Goal: Task Accomplishment & Management: Manage account settings

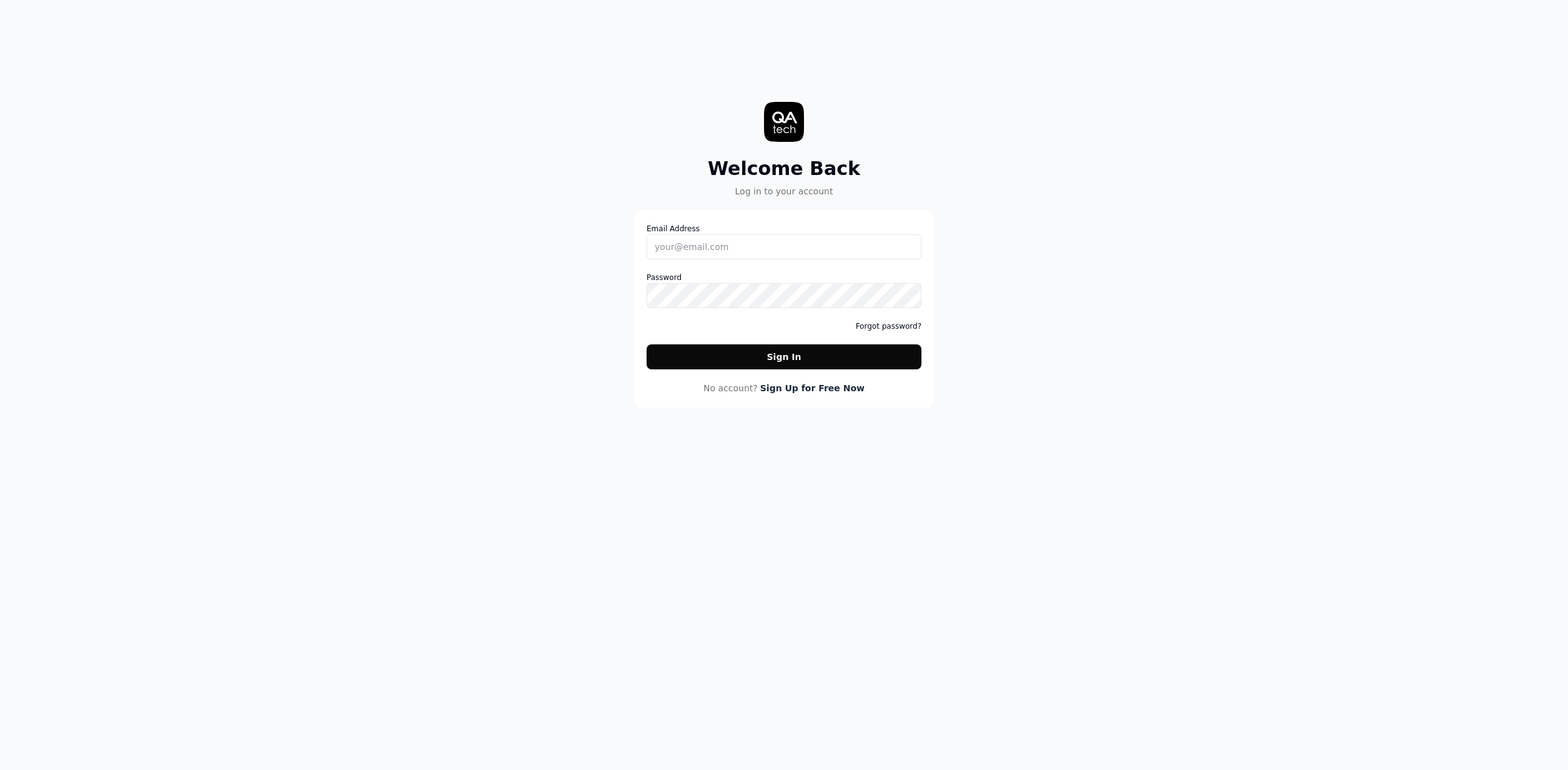
drag, startPoint x: 1039, startPoint y: 295, endPoint x: 1140, endPoint y: 178, distance: 154.6
click at [1045, 289] on div "Welcome Back Log in to your account Email Address Password Forgot password? Sig…" at bounding box center [784, 385] width 1568 height 770
click at [1082, 251] on div "Welcome Back Log in to your account Email Address Password Forgot password? Sig…" at bounding box center [784, 385] width 1568 height 770
click at [886, 321] on link "Forgot password?" at bounding box center [888, 326] width 66 height 12
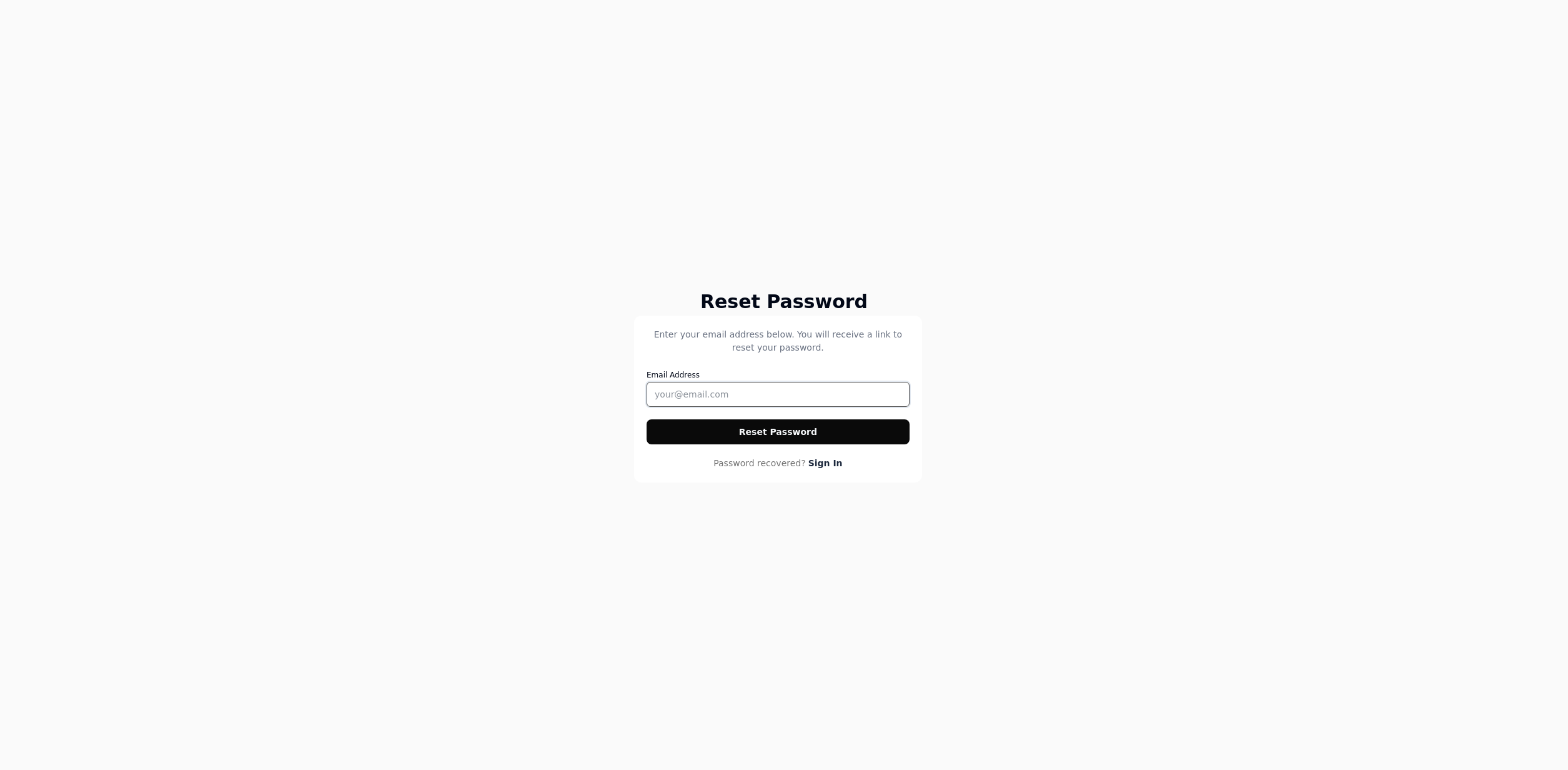
click at [748, 386] on input "Email Address" at bounding box center [778, 394] width 263 height 25
click at [747, 386] on input "Email Address" at bounding box center [778, 394] width 263 height 25
drag, startPoint x: 884, startPoint y: 366, endPoint x: 886, endPoint y: 382, distance: 16.1
click at [884, 366] on div "Enter your email address below. You will receive a link to reset your password.…" at bounding box center [778, 386] width 263 height 116
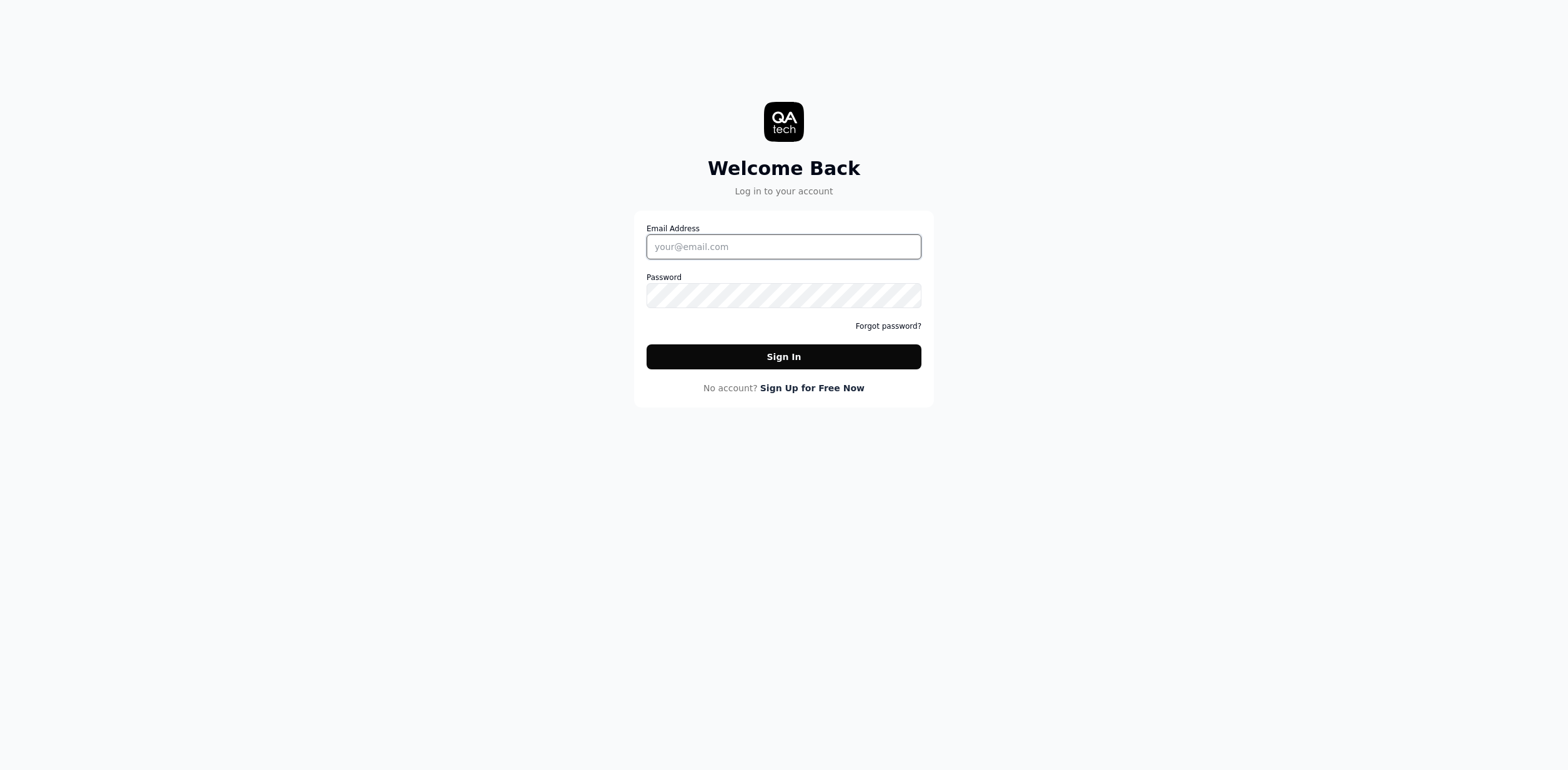
click at [890, 243] on input "Email Address" at bounding box center [784, 247] width 275 height 25
click at [646, 260] on nordpass-icon at bounding box center [646, 260] width 0 height 0
drag, startPoint x: 1029, startPoint y: 274, endPoint x: 1140, endPoint y: 155, distance: 162.7
click at [1030, 273] on div "Welcome Back Log in to your account Email Address Password Forgot password? Sig…" at bounding box center [784, 385] width 1568 height 770
click at [912, 332] on div "Email Address Password Forgot password? Sign In" at bounding box center [784, 296] width 275 height 146
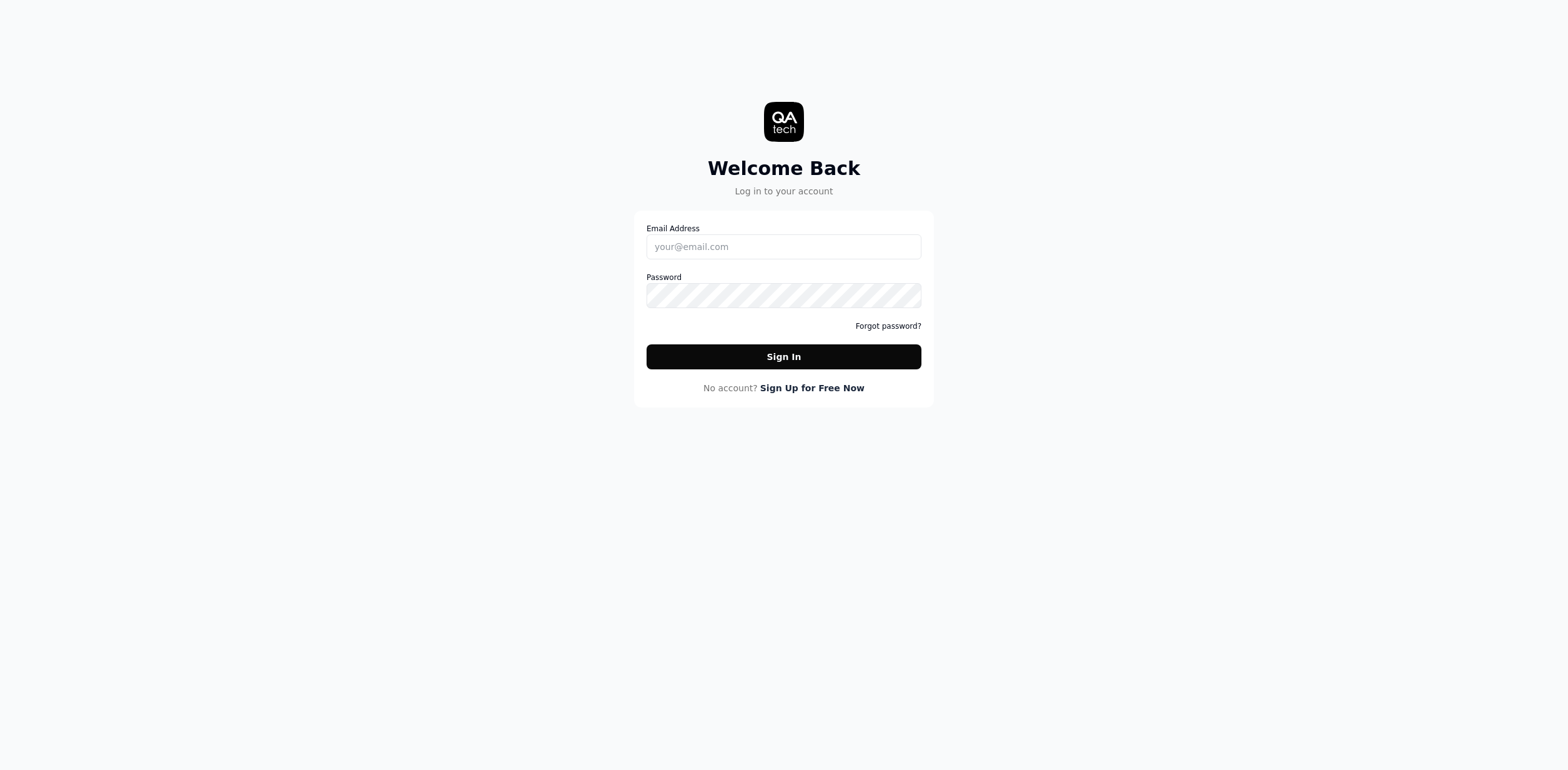
click at [900, 335] on div "Email Address Password Forgot password? Sign In" at bounding box center [784, 296] width 275 height 146
click at [905, 330] on link "Forgot password?" at bounding box center [888, 326] width 66 height 12
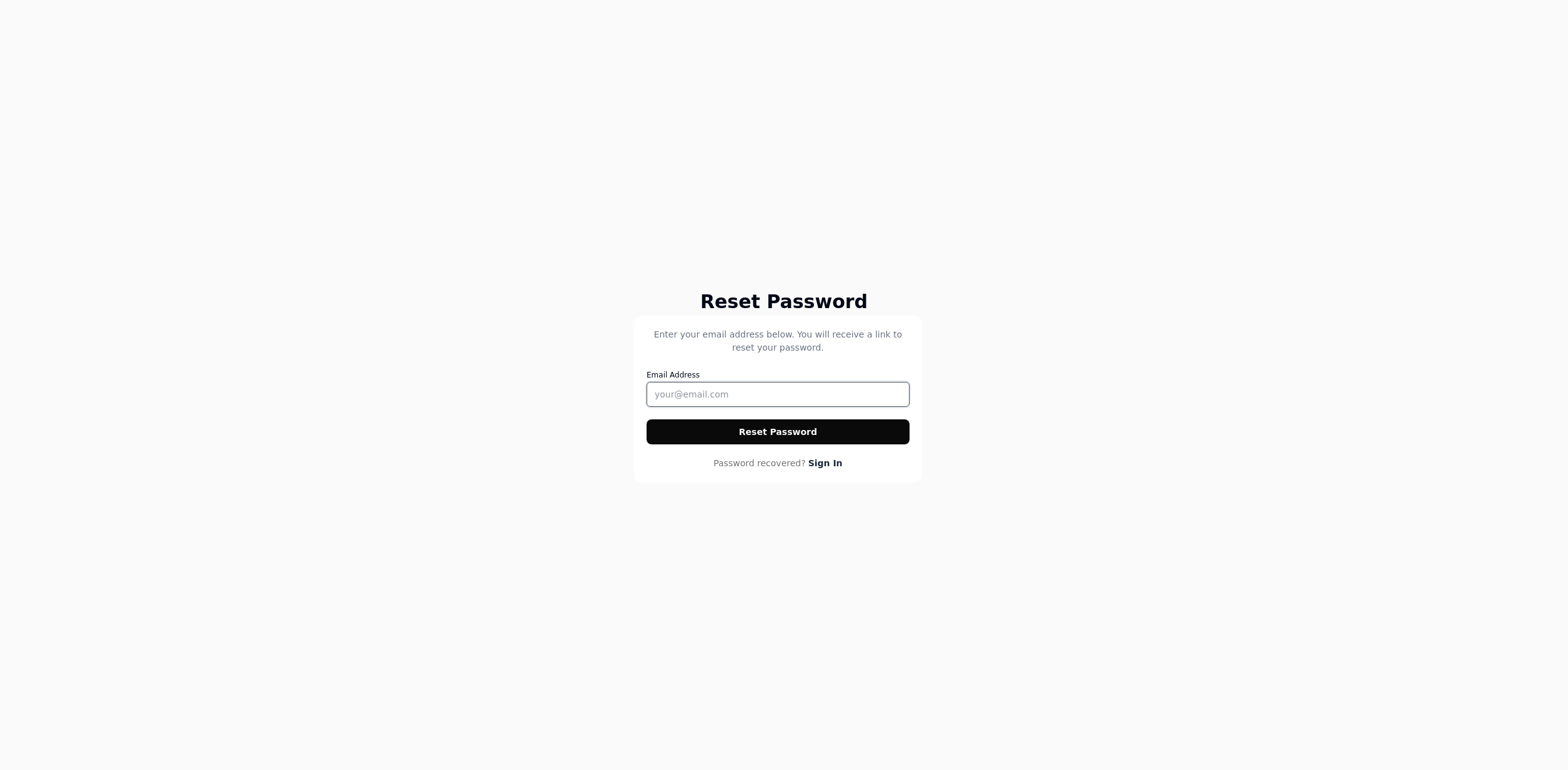
click at [769, 392] on input "Email Address" at bounding box center [778, 394] width 263 height 25
type input "jk"
type input "[PERSON_NAME][EMAIL_ADDRESS][PERSON_NAME][DOMAIN_NAME]"
click at [759, 427] on button "Reset Password" at bounding box center [778, 432] width 263 height 25
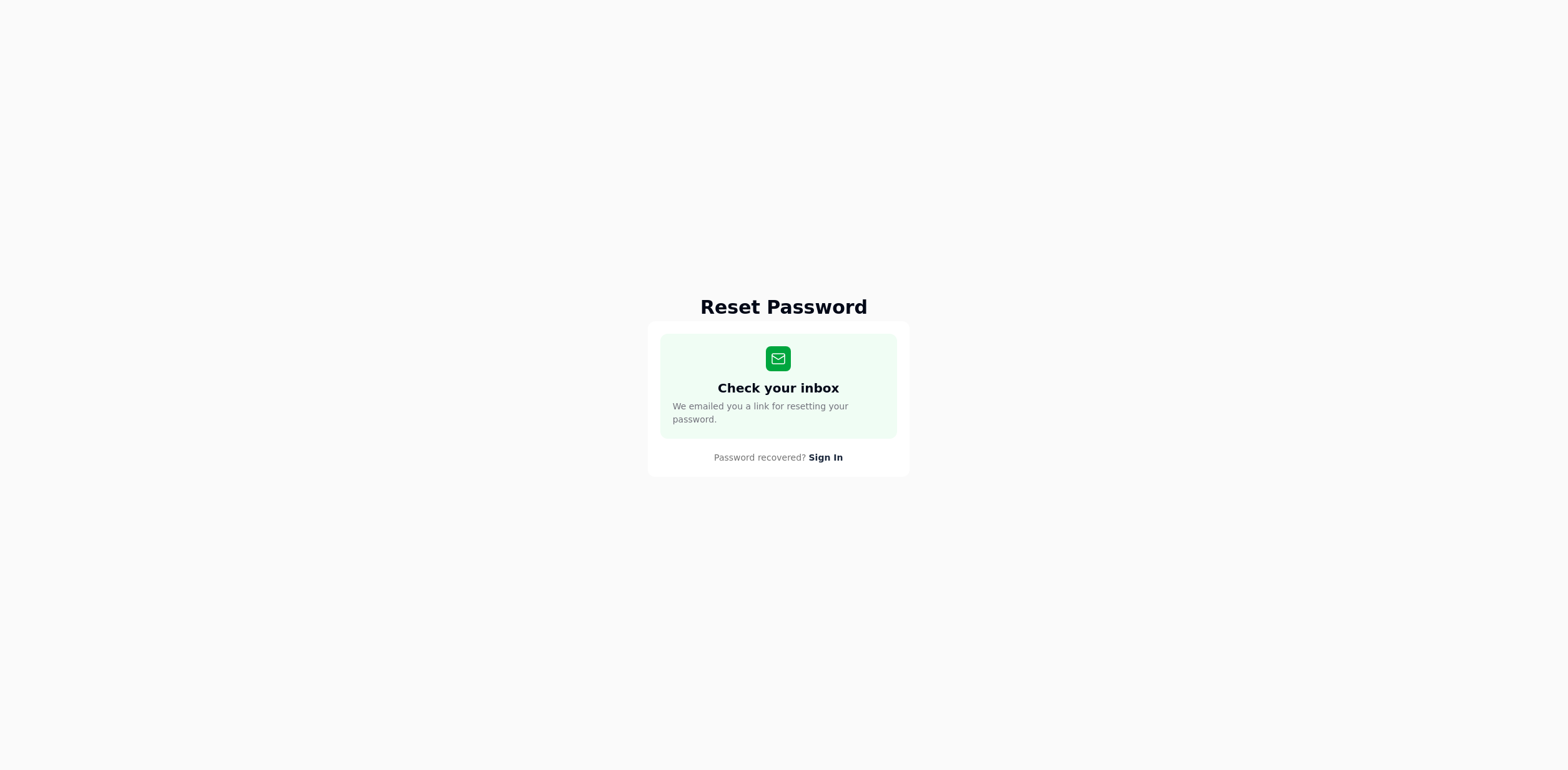
click at [1150, 243] on div "Reset Password Check your inbox We emailed you a link for resetting your passwo…" at bounding box center [784, 385] width 1568 height 770
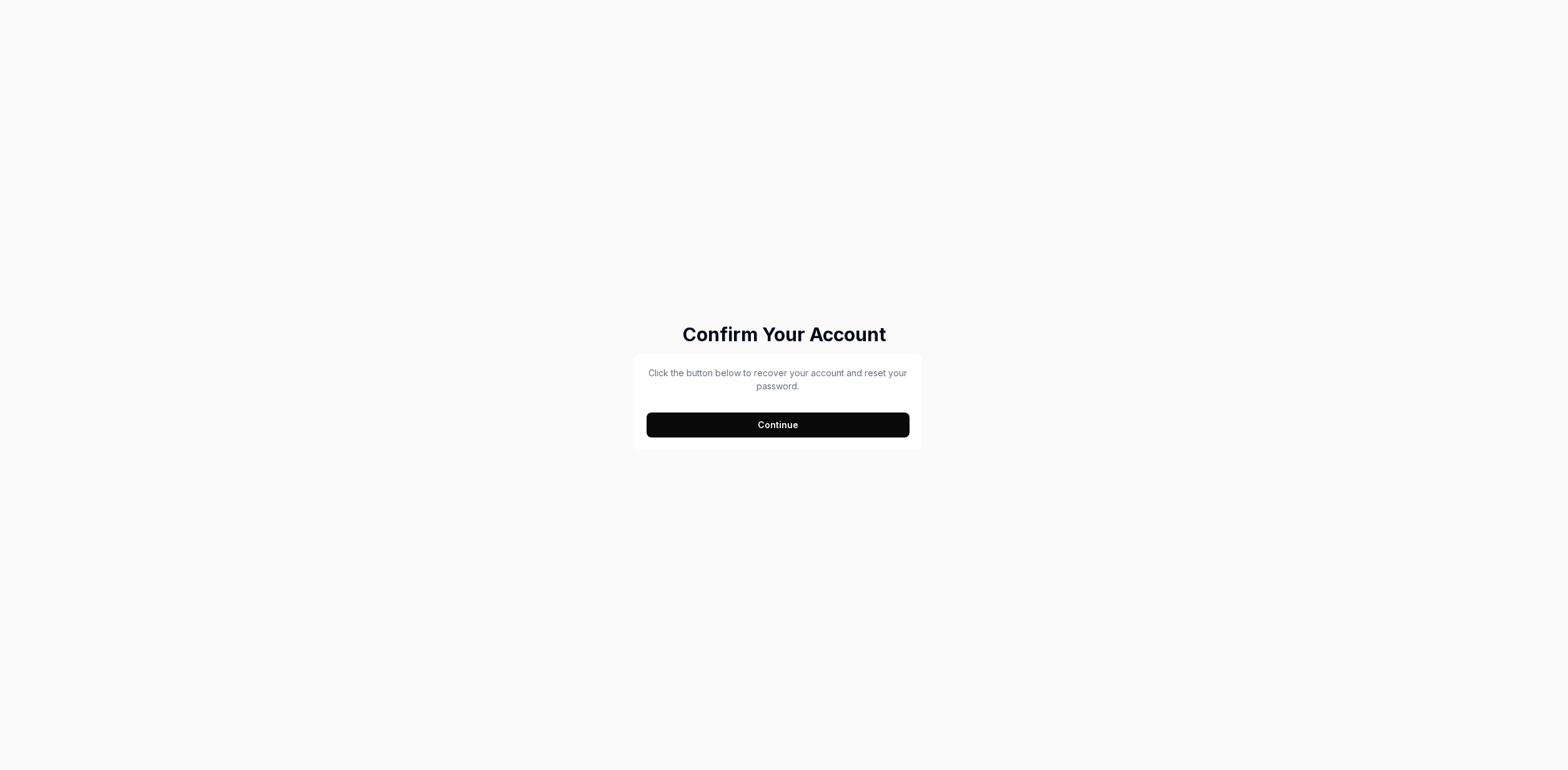
click at [795, 427] on button "Continue" at bounding box center [778, 424] width 263 height 25
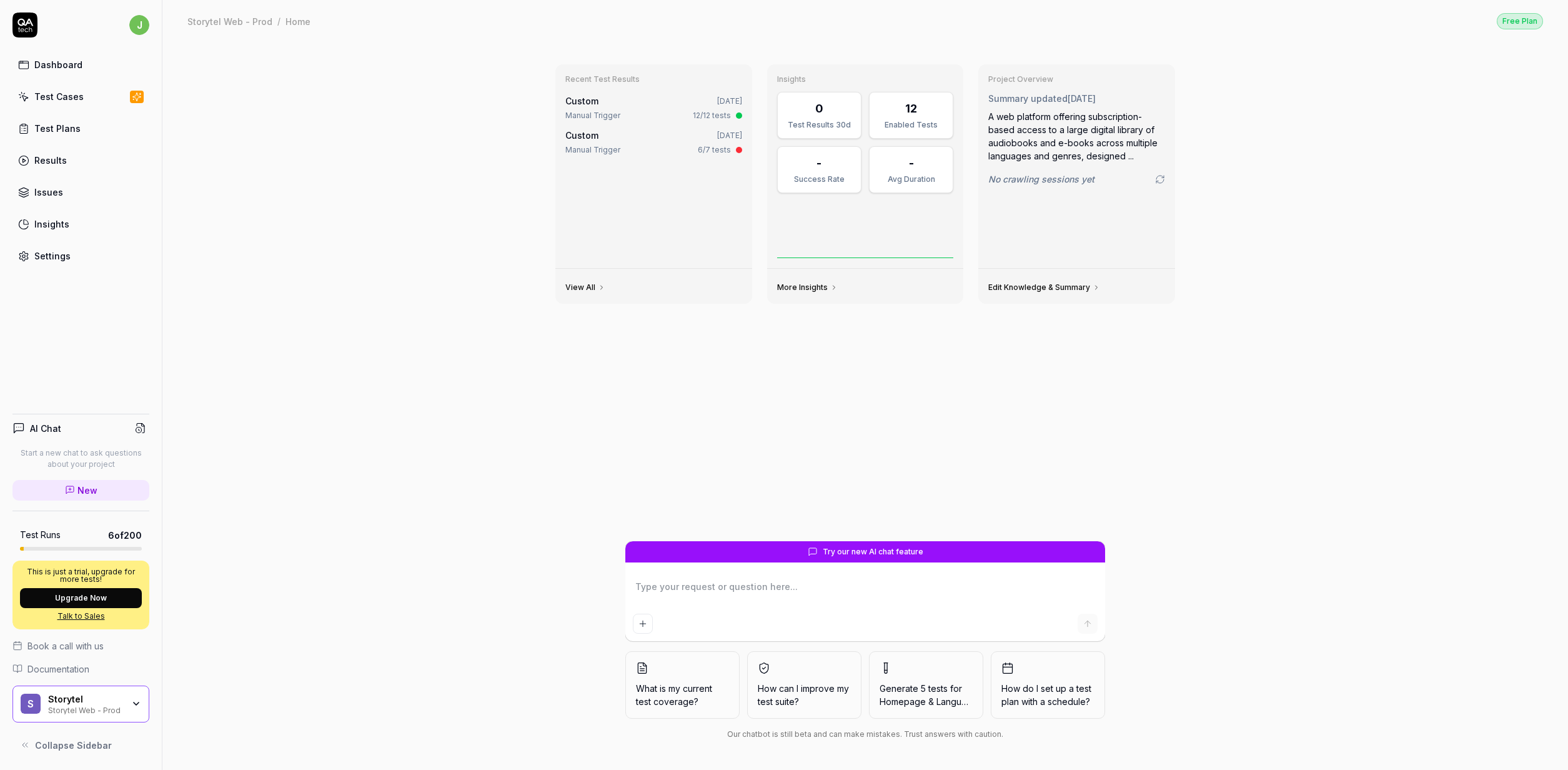
click at [411, 402] on div "Recent Test Results Custom May 14, 2025 Manual Trigger 12/12 tests Custom May 1…" at bounding box center [865, 406] width 1405 height 728
click at [411, 405] on div "Recent Test Results Custom May 14, 2025 Manual Trigger 12/12 tests Custom May 1…" at bounding box center [865, 406] width 1405 height 728
click at [73, 259] on link "Settings" at bounding box center [81, 256] width 137 height 24
type textarea "*"
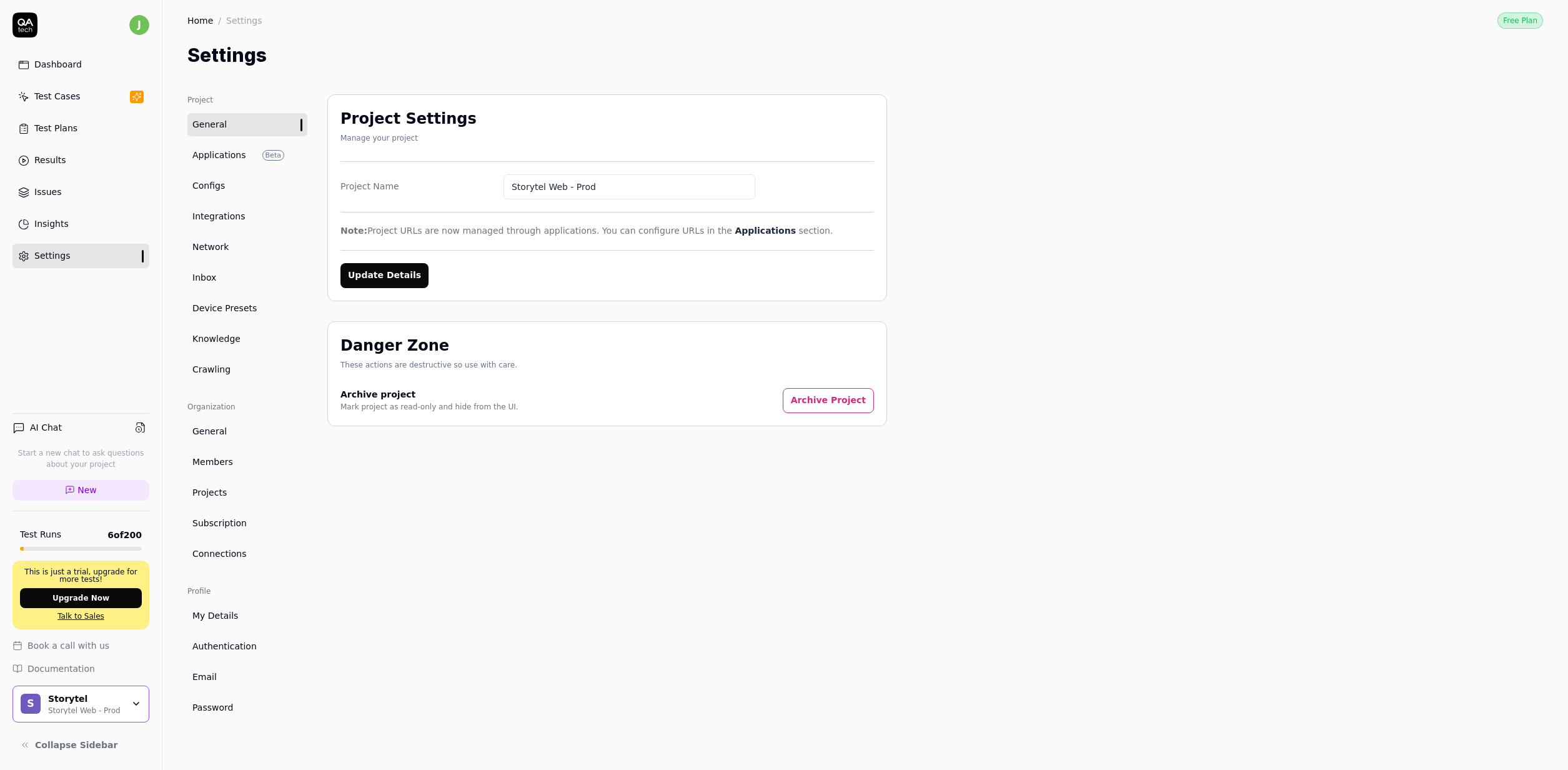
click at [201, 708] on span "Password" at bounding box center [213, 707] width 41 height 13
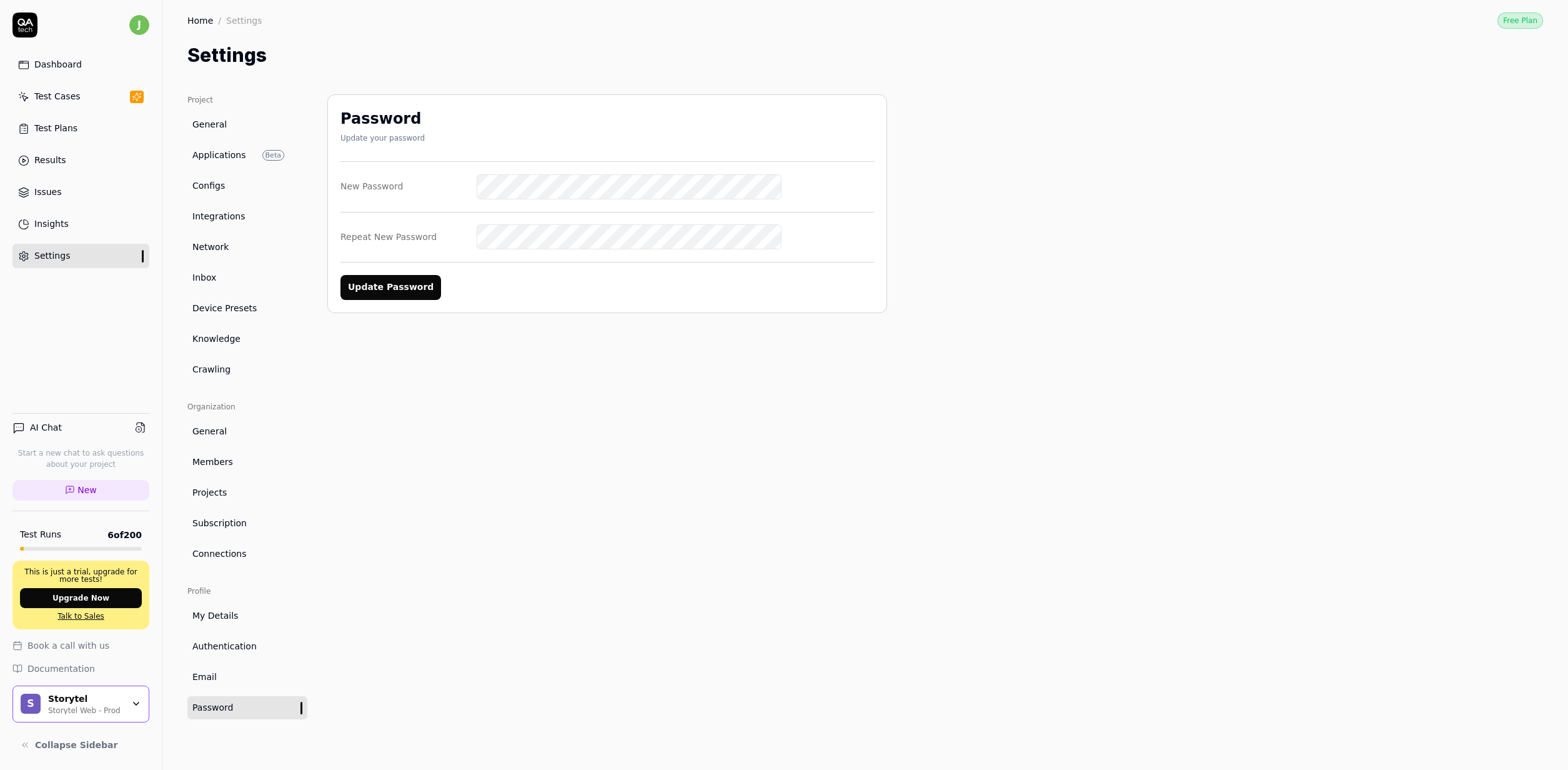
click at [476, 199] on nordpass-icon at bounding box center [476, 199] width 0 height 0
click at [0, 769] on nordpass-autofill-portal at bounding box center [0, 770] width 0 height 0
click at [369, 289] on button "Update Password" at bounding box center [390, 287] width 100 height 25
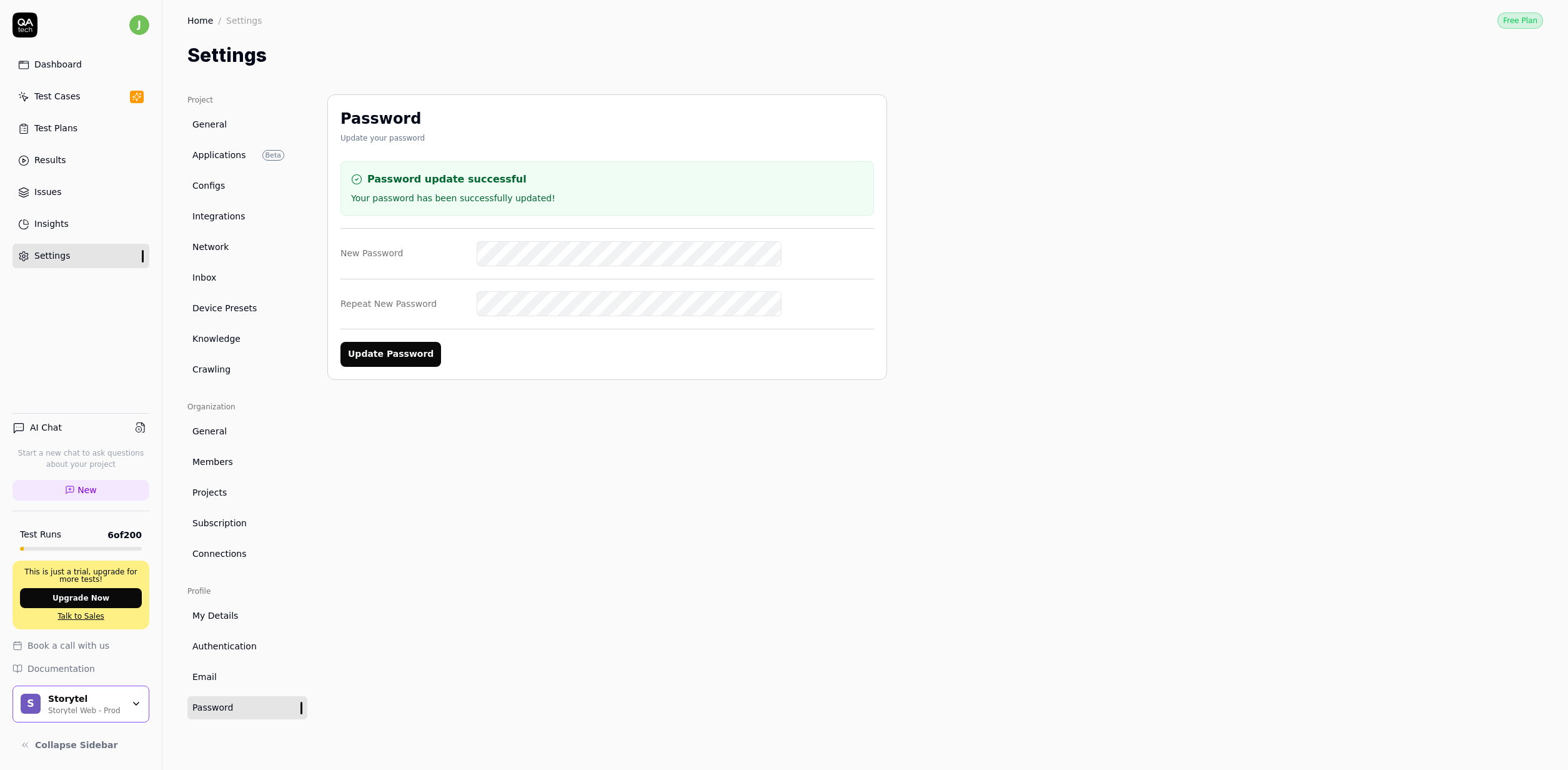
click at [476, 266] on nordpass-icon at bounding box center [476, 266] width 0 height 0
click at [0, 769] on nordpass-autofill-portal at bounding box center [0, 770] width 0 height 0
click at [476, 266] on nordpass-icon at bounding box center [476, 266] width 0 height 0
click at [0, 769] on nordpass-autofill-portal at bounding box center [0, 770] width 0 height 0
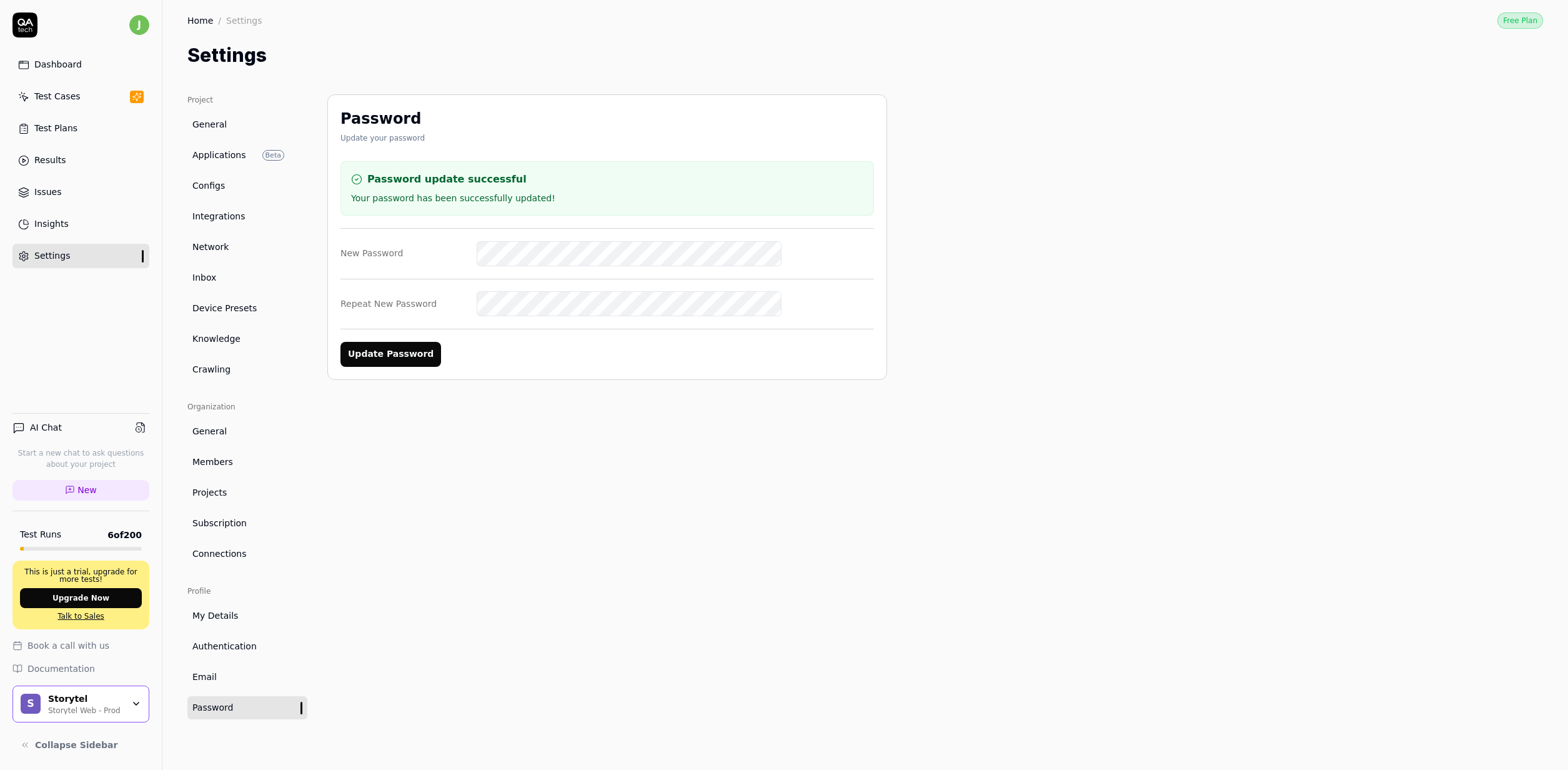
click at [614, 186] on div "Password update successful Your password has been successfully updated!" at bounding box center [606, 188] width 533 height 54
click at [915, 350] on div "Project General Applications Beta Configs Integrations Network Inbox Device Pre…" at bounding box center [865, 420] width 1355 height 651
click at [0, 769] on nordpass-autofill-portal at bounding box center [0, 770] width 0 height 0
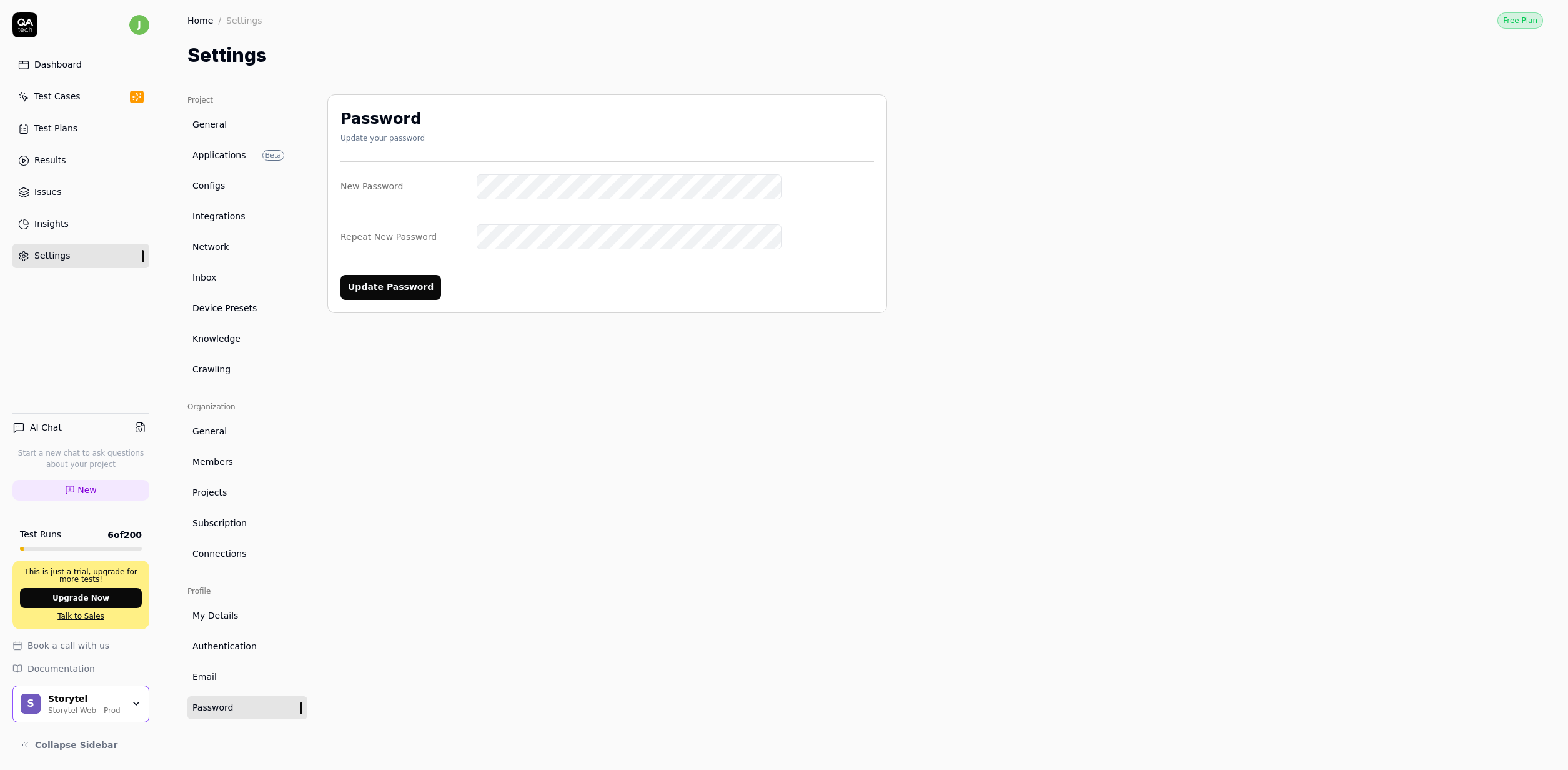
click at [0, 769] on nordpass-autofill-portal at bounding box center [0, 770] width 0 height 0
click at [411, 284] on button "Update Password" at bounding box center [390, 287] width 100 height 25
click at [0, 769] on nordpass-portal at bounding box center [0, 770] width 0 height 0
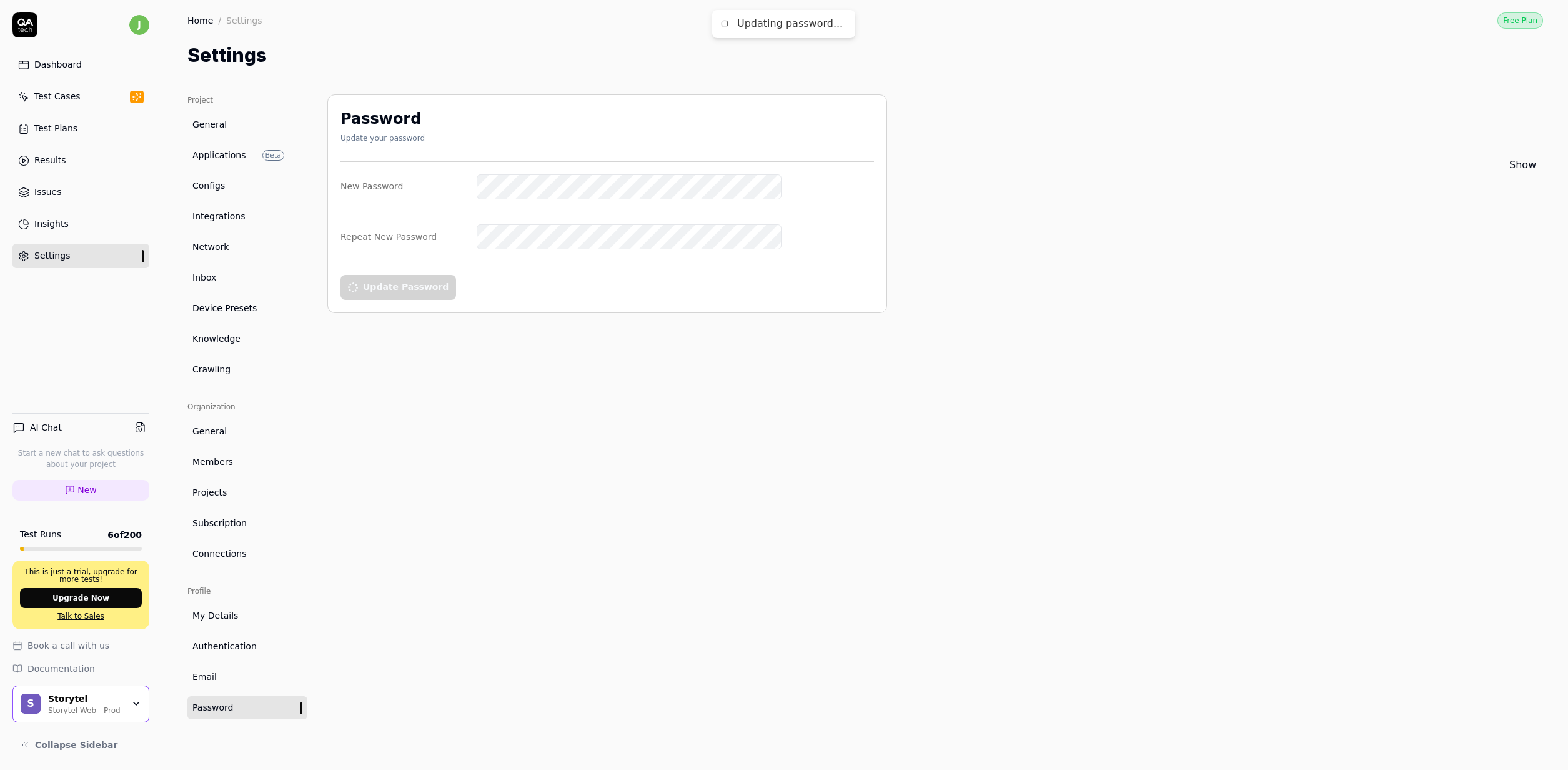
click at [0, 769] on nordpass-portal at bounding box center [0, 770] width 0 height 0
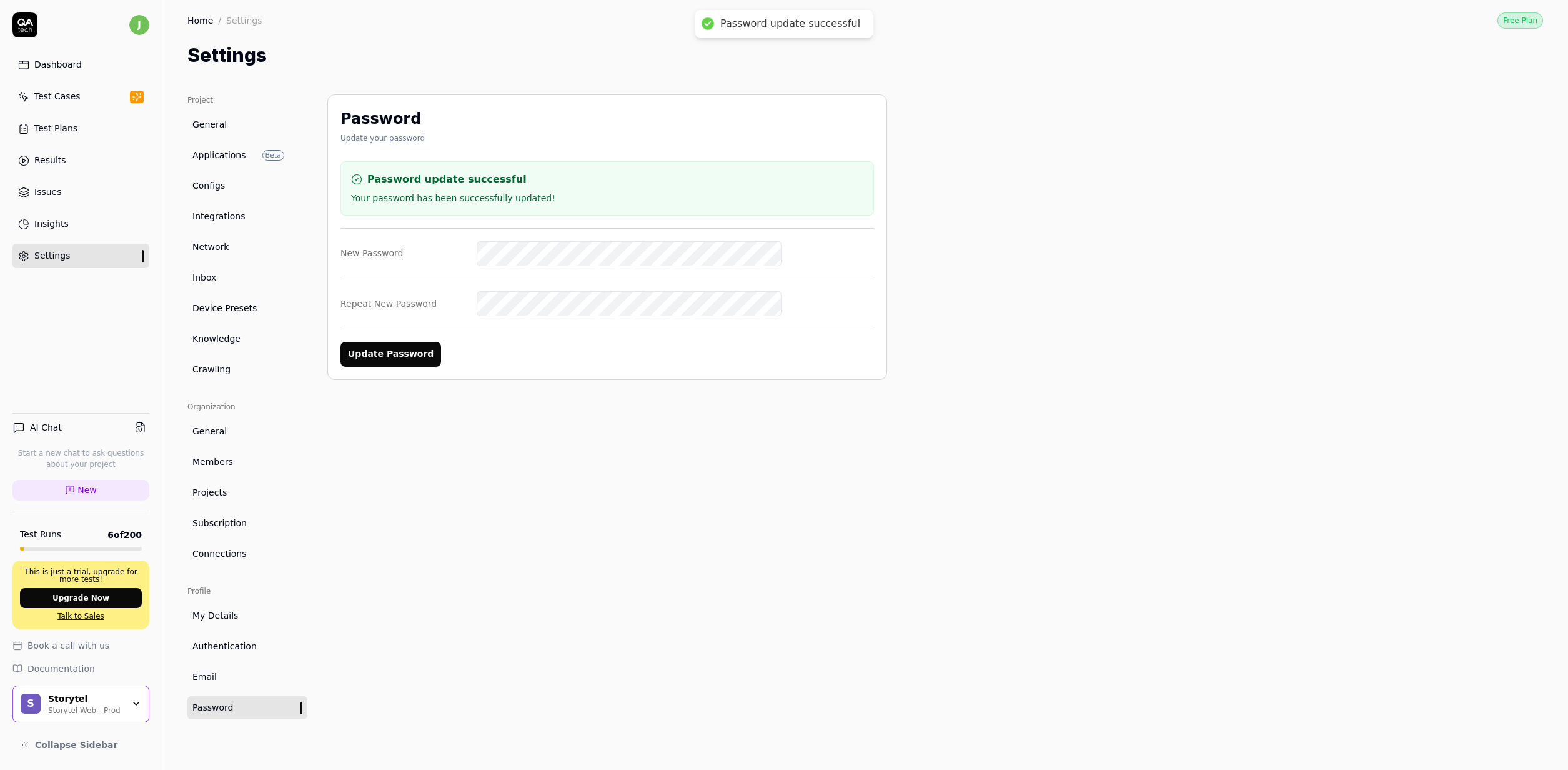
click at [0, 769] on nordpass-portal at bounding box center [0, 770] width 0 height 0
drag, startPoint x: 1016, startPoint y: 217, endPoint x: 989, endPoint y: 219, distance: 27.1
click at [1017, 217] on div "Project General Applications Beta Configs Integrations Network Inbox Device Pre…" at bounding box center [865, 420] width 1355 height 651
click at [233, 149] on span "Applications" at bounding box center [219, 155] width 54 height 13
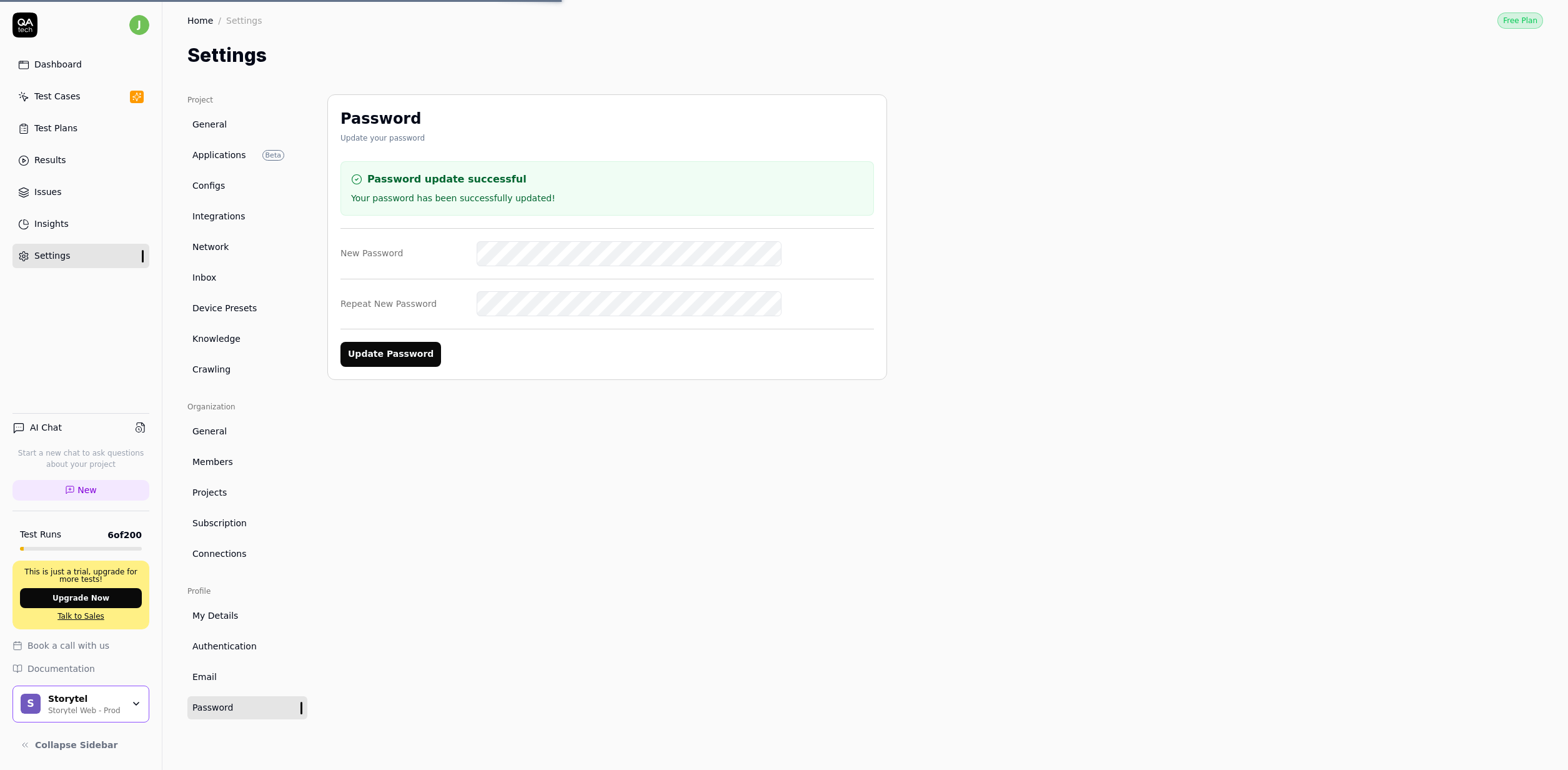
click at [1271, 186] on div "Project General Applications Beta Configs Integrations Network Inbox Device Pre…" at bounding box center [865, 420] width 1355 height 651
click at [205, 182] on span "Configs" at bounding box center [209, 186] width 33 height 13
click at [215, 138] on ul "Project General Applications Beta Configs Integrations Network Inbox Device Pre…" at bounding box center [247, 237] width 120 height 287
drag, startPoint x: 215, startPoint y: 138, endPoint x: 220, endPoint y: 127, distance: 12.1
click at [220, 129] on ul "Project General Applications Beta Configs Integrations Network Inbox Device Pre…" at bounding box center [247, 237] width 120 height 287
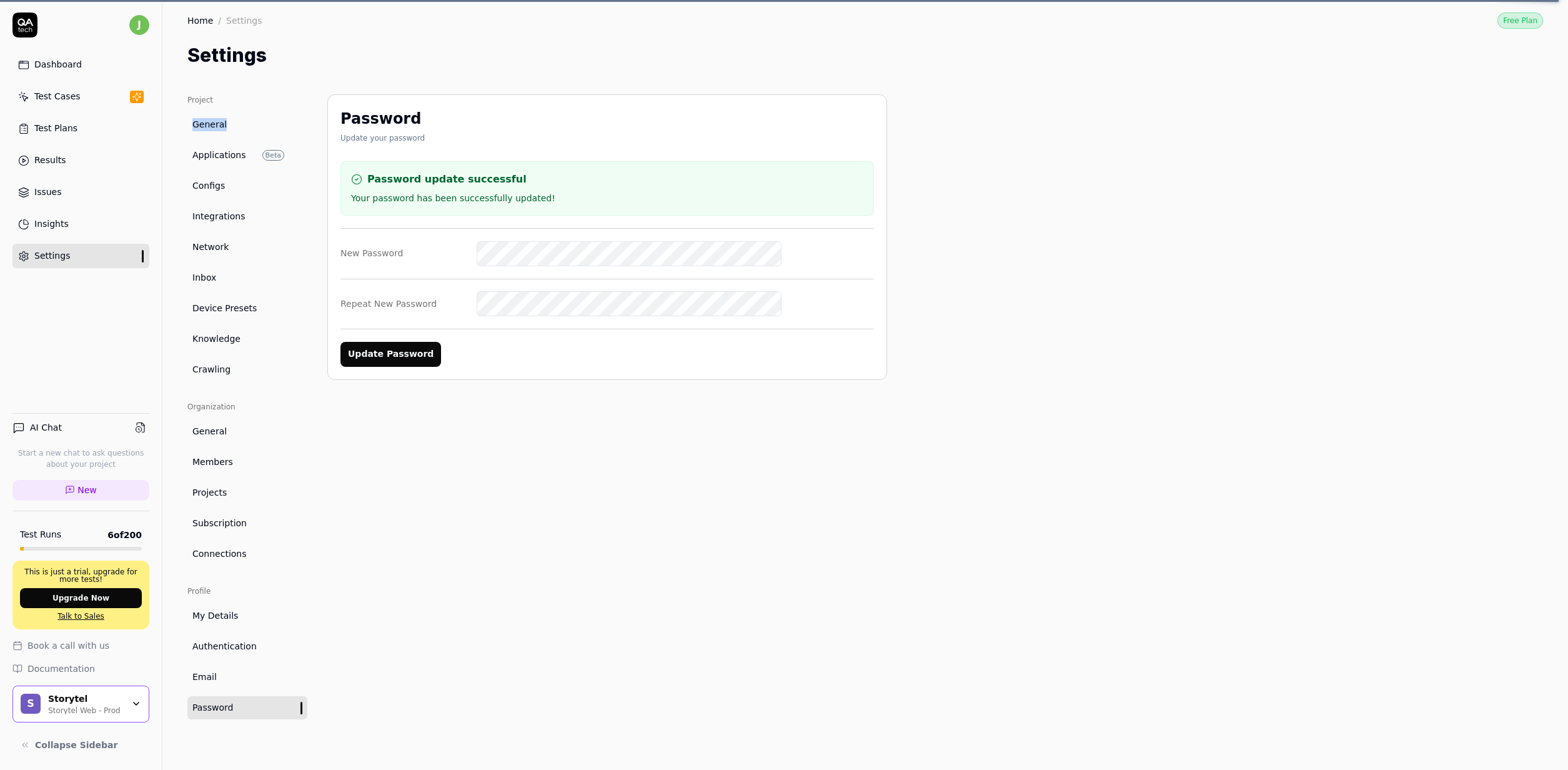
click at [220, 127] on span "General" at bounding box center [209, 124] width 35 height 13
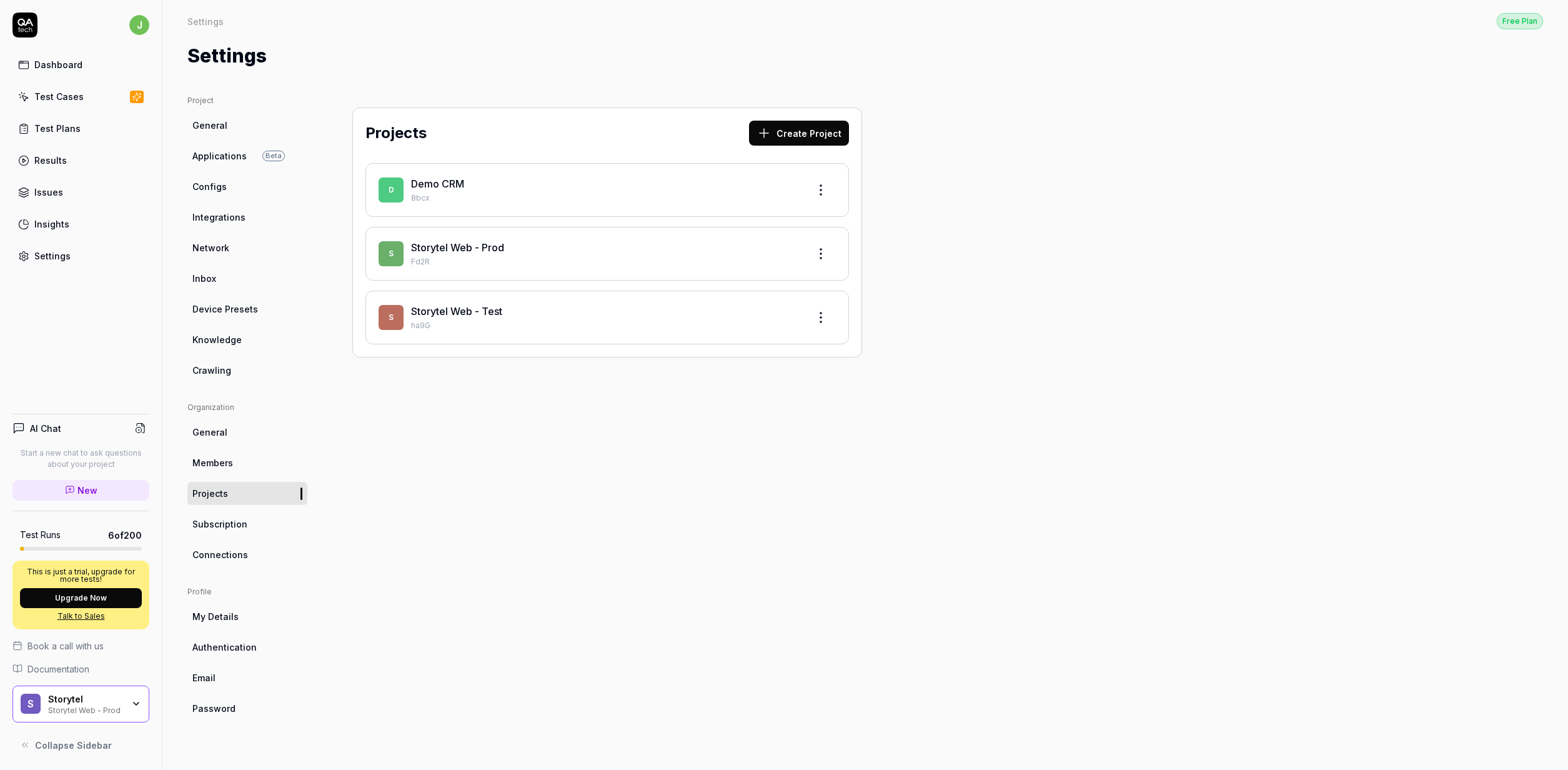
click at [814, 256] on html "j Dashboard Test Cases Test Plans Results Issues Insights Settings AI Chat Star…" at bounding box center [784, 385] width 1568 height 770
click at [445, 450] on html "j Dashboard Test Cases Test Plans Results Issues Insights Settings AI Chat Star…" at bounding box center [784, 385] width 1568 height 770
click at [427, 246] on link "Storytel Web - Prod" at bounding box center [457, 247] width 93 height 12
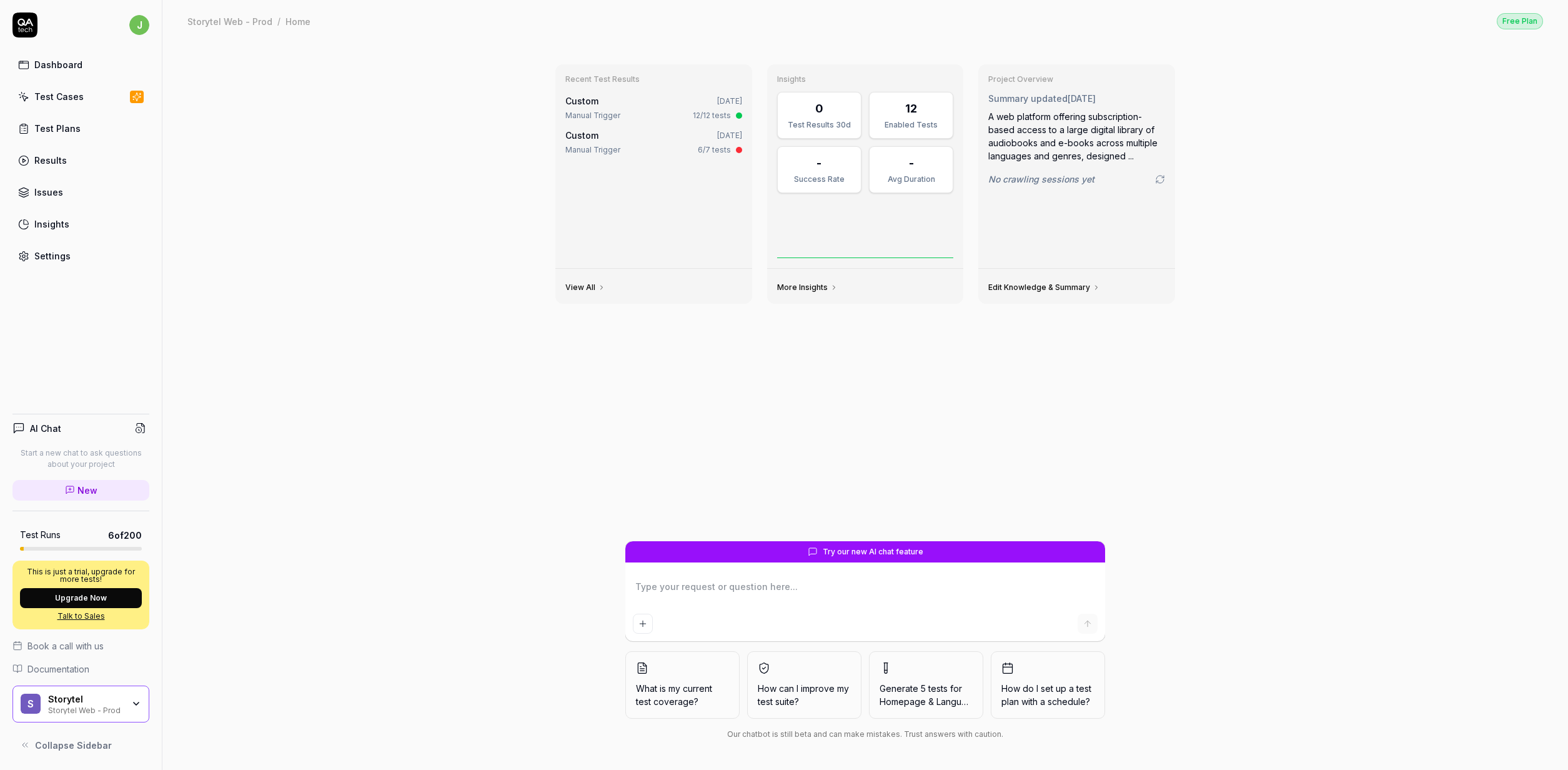
click at [704, 378] on div "Recent Test Results Custom May 14, 2025 Manual Trigger 12/12 tests Custom May 1…" at bounding box center [865, 298] width 640 height 487
click at [585, 369] on div "Recent Test Results Custom May 14, 2025 Manual Trigger 12/12 tests Custom May 1…" at bounding box center [865, 298] width 640 height 487
click at [67, 260] on div "Settings" at bounding box center [52, 256] width 36 height 13
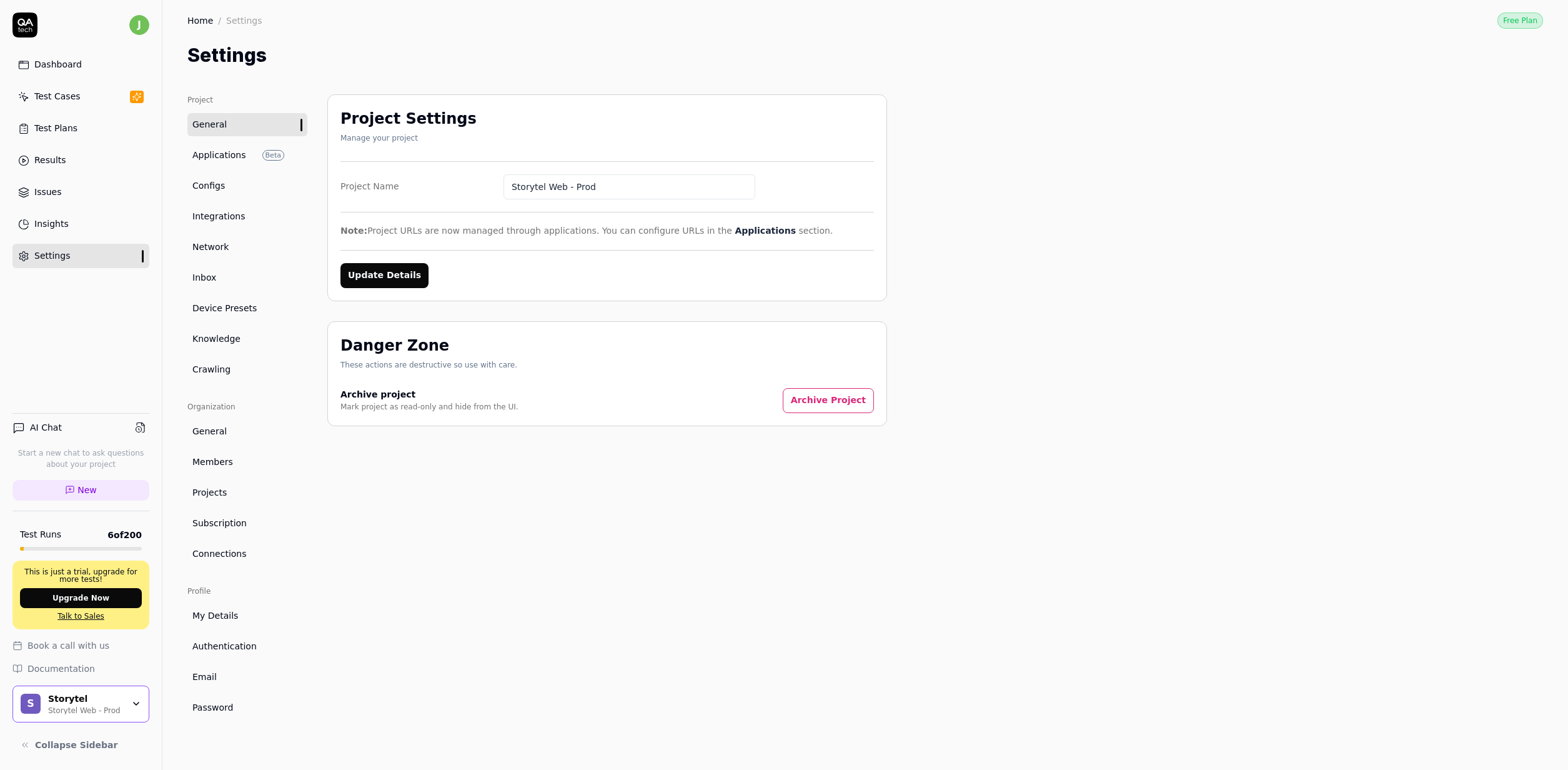
click at [243, 156] on span "Applications" at bounding box center [219, 155] width 54 height 13
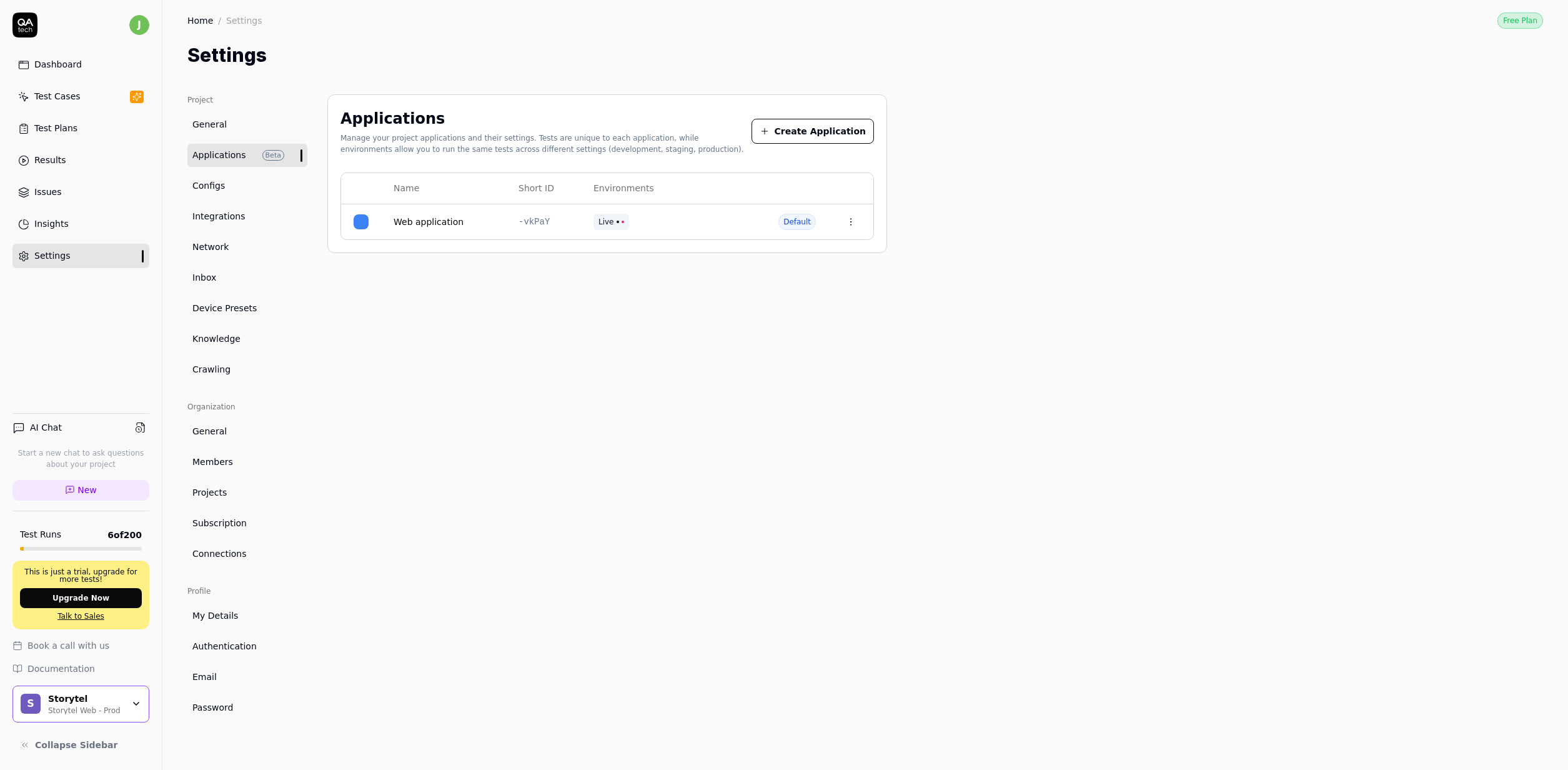
click at [825, 127] on button "Create Application" at bounding box center [812, 131] width 123 height 25
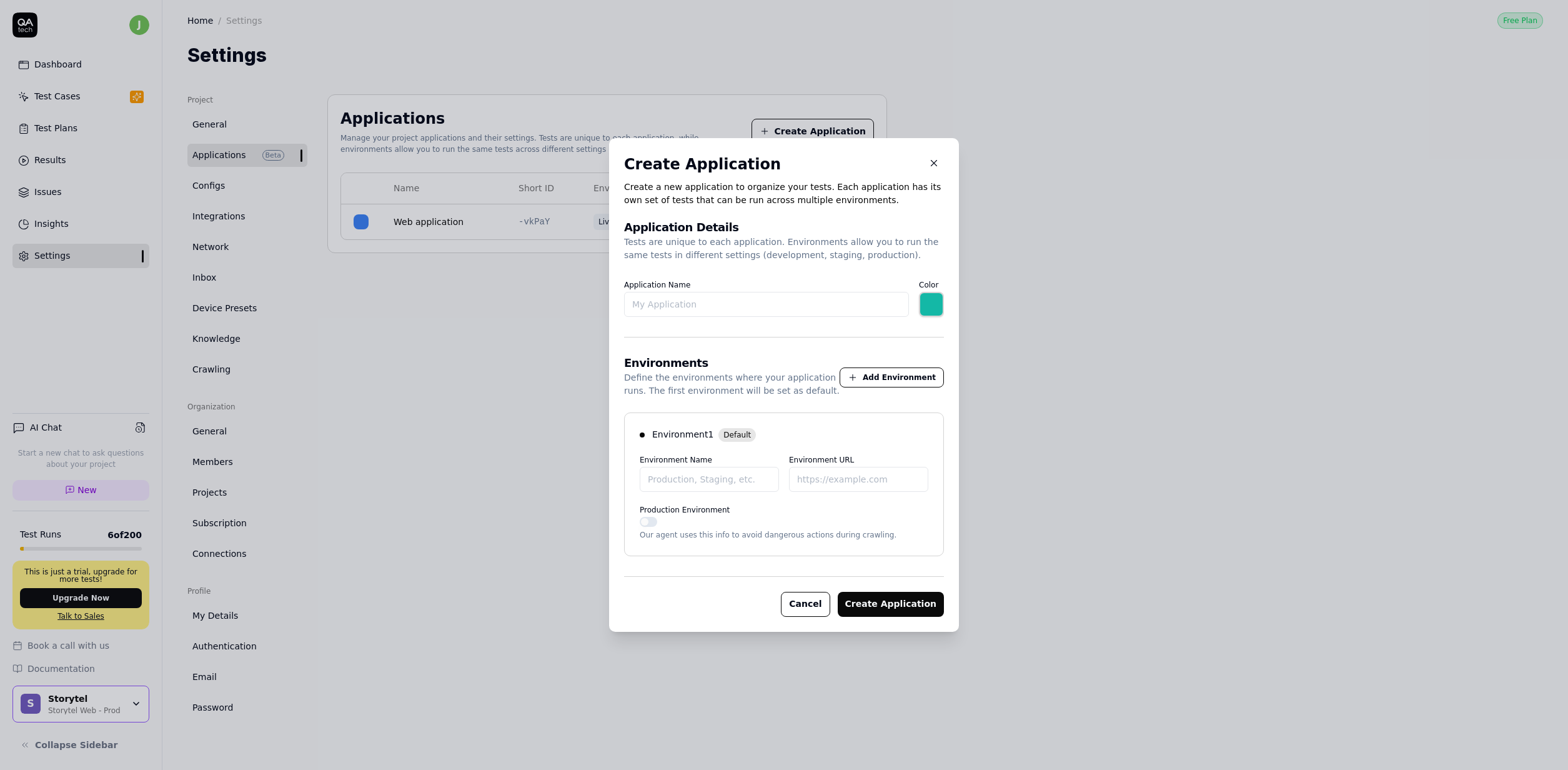
click at [929, 162] on icon "button" at bounding box center [934, 163] width 12 height 12
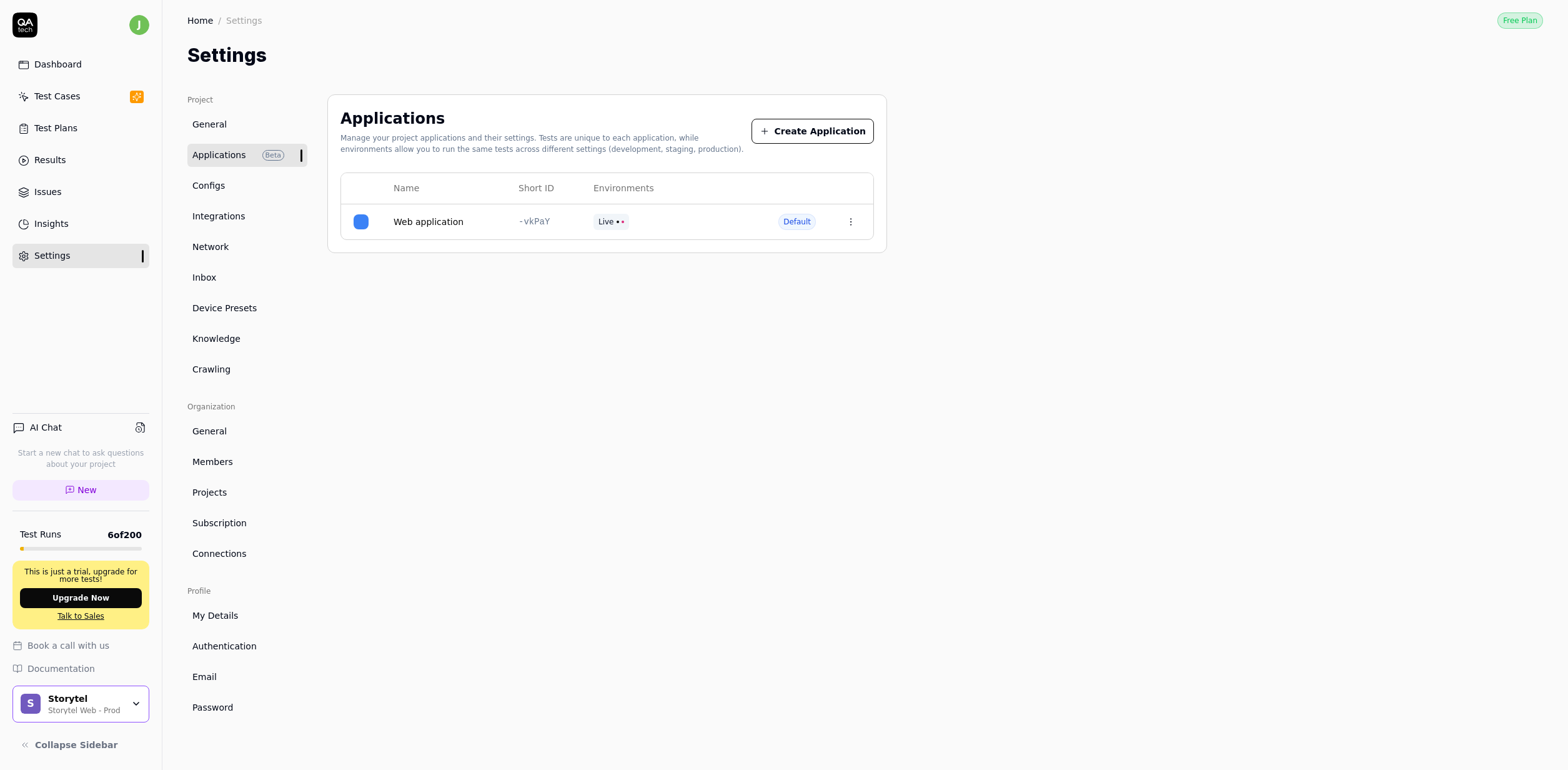
click at [842, 137] on button "Create Application" at bounding box center [812, 131] width 123 height 25
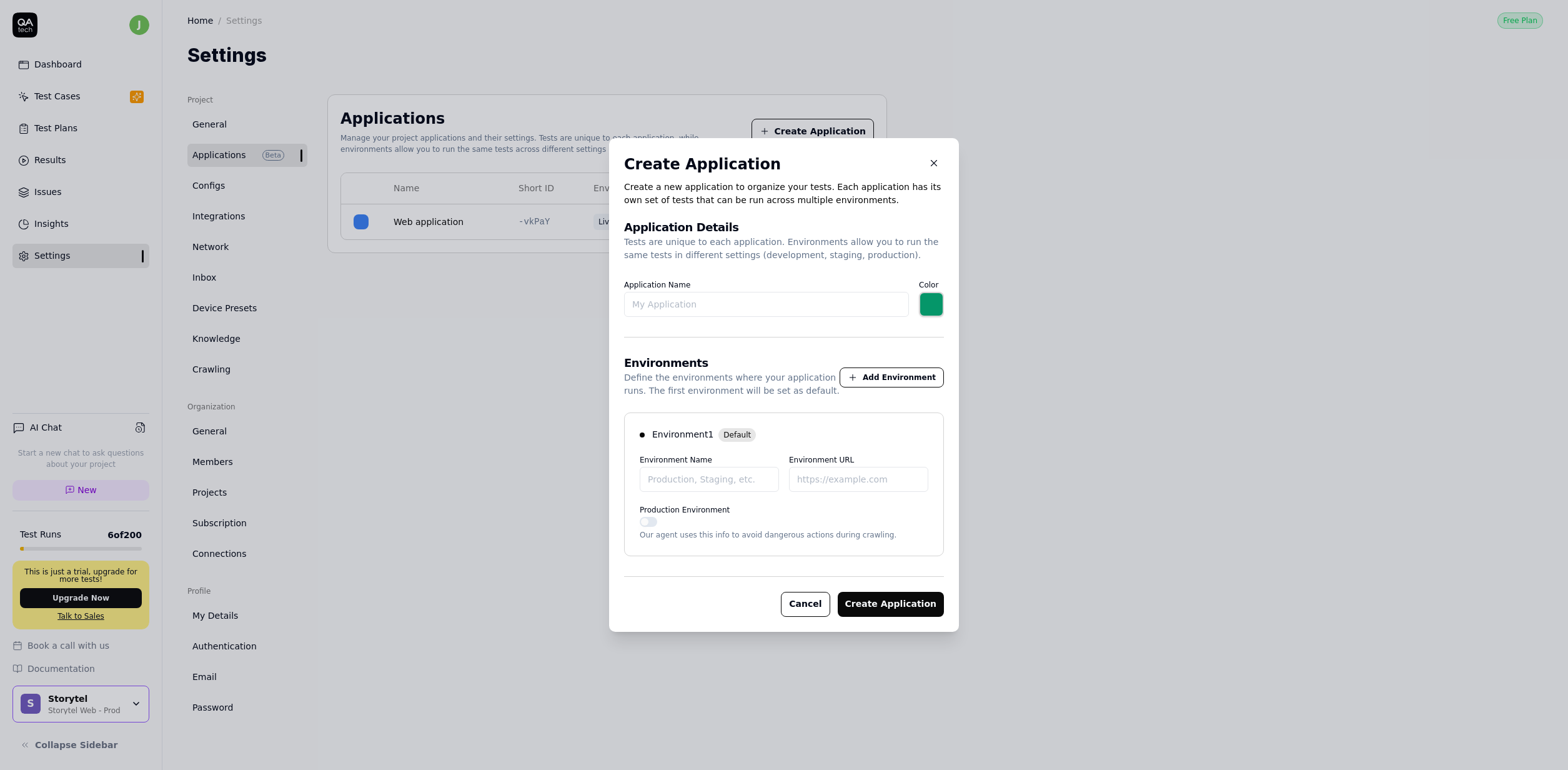
click at [928, 163] on icon "button" at bounding box center [934, 163] width 12 height 12
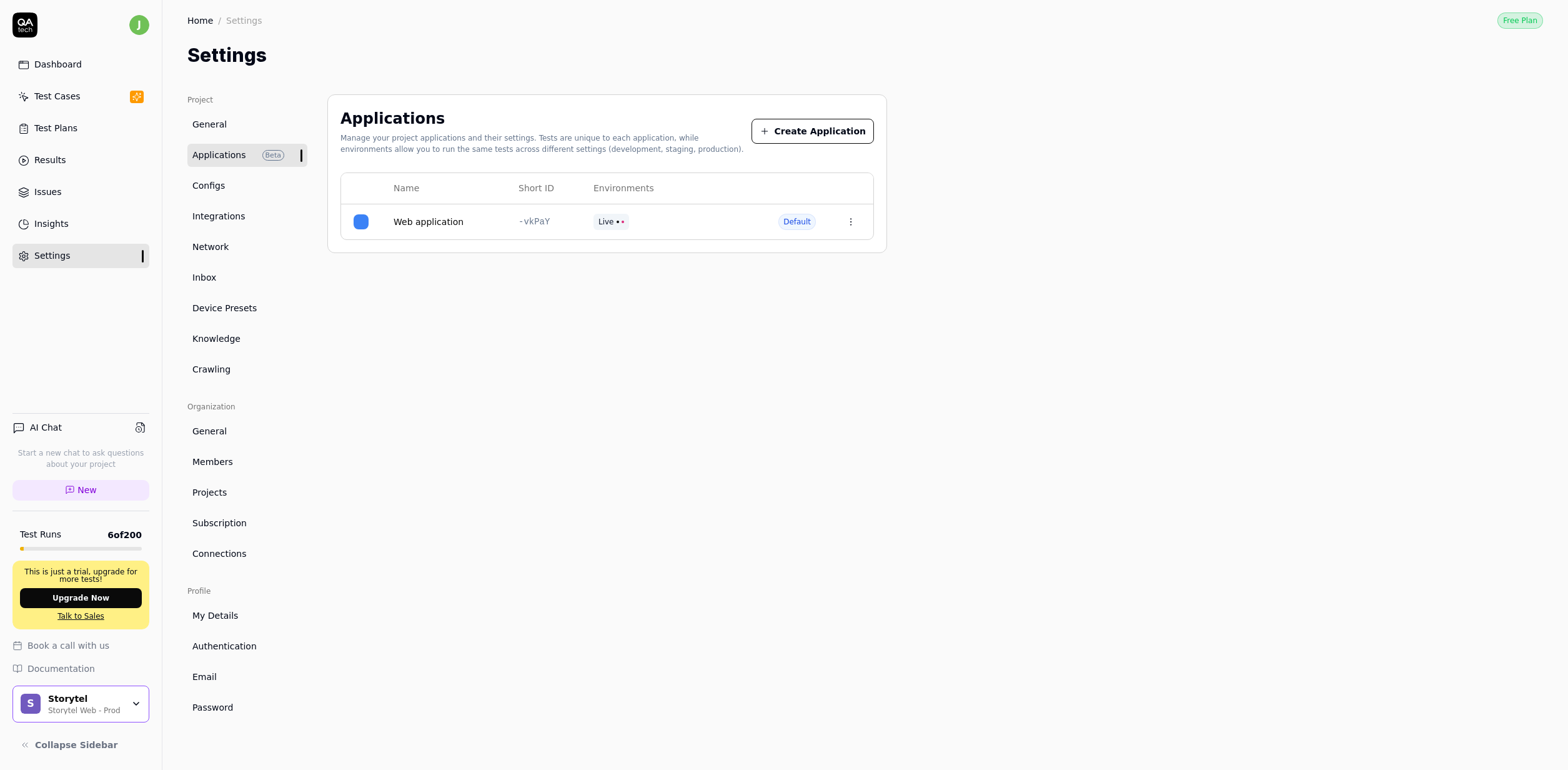
click at [85, 70] on link "Dashboard" at bounding box center [81, 64] width 137 height 24
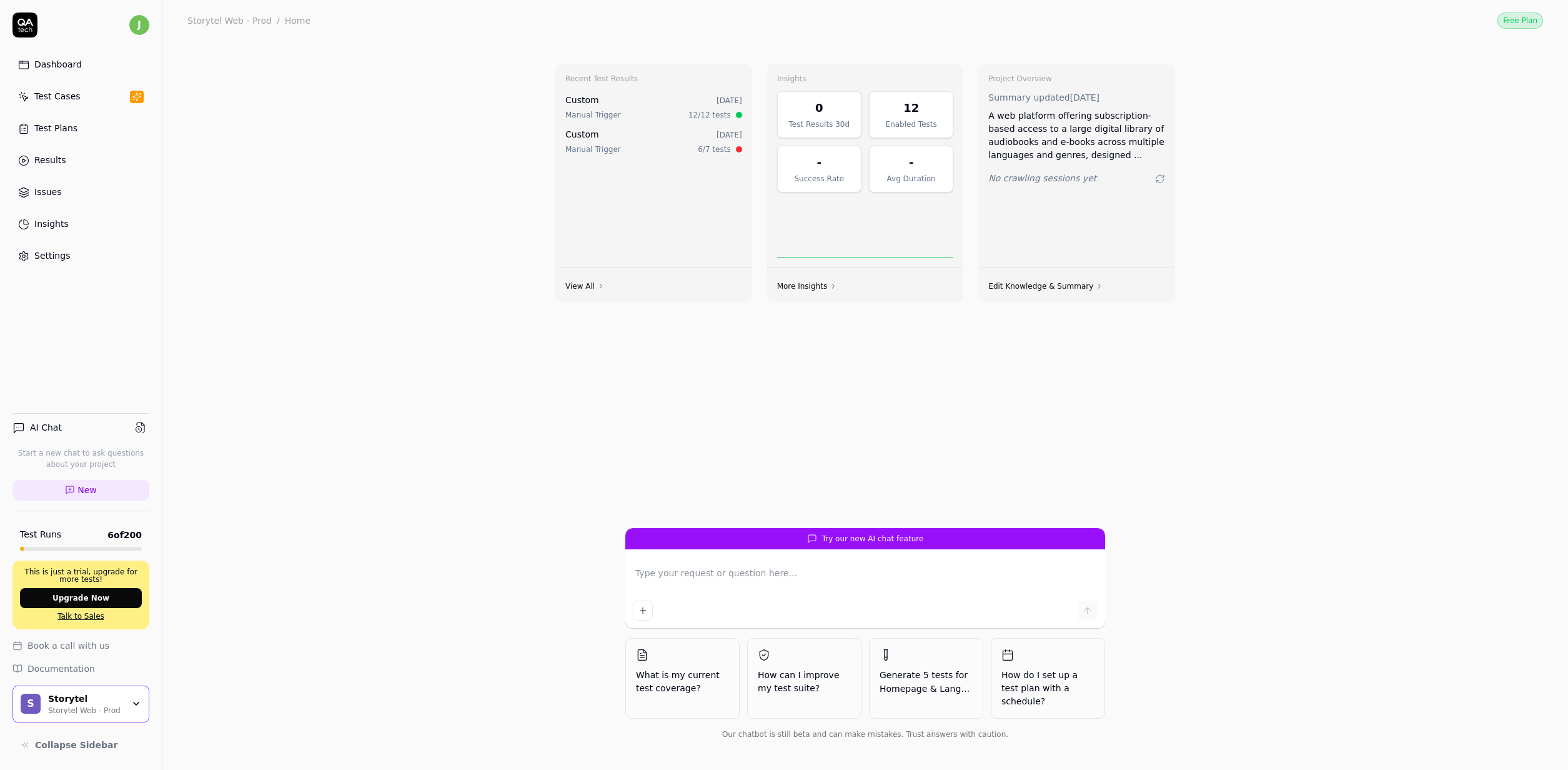
click at [28, 20] on icon at bounding box center [25, 22] width 16 height 7
type textarea "*"
click at [132, 24] on html "j Dashboard Test Cases Test Plans Results Issues Insights Settings AI Chat Star…" at bounding box center [784, 385] width 1568 height 770
click at [77, 78] on span "Profile" at bounding box center [148, 82] width 255 height 13
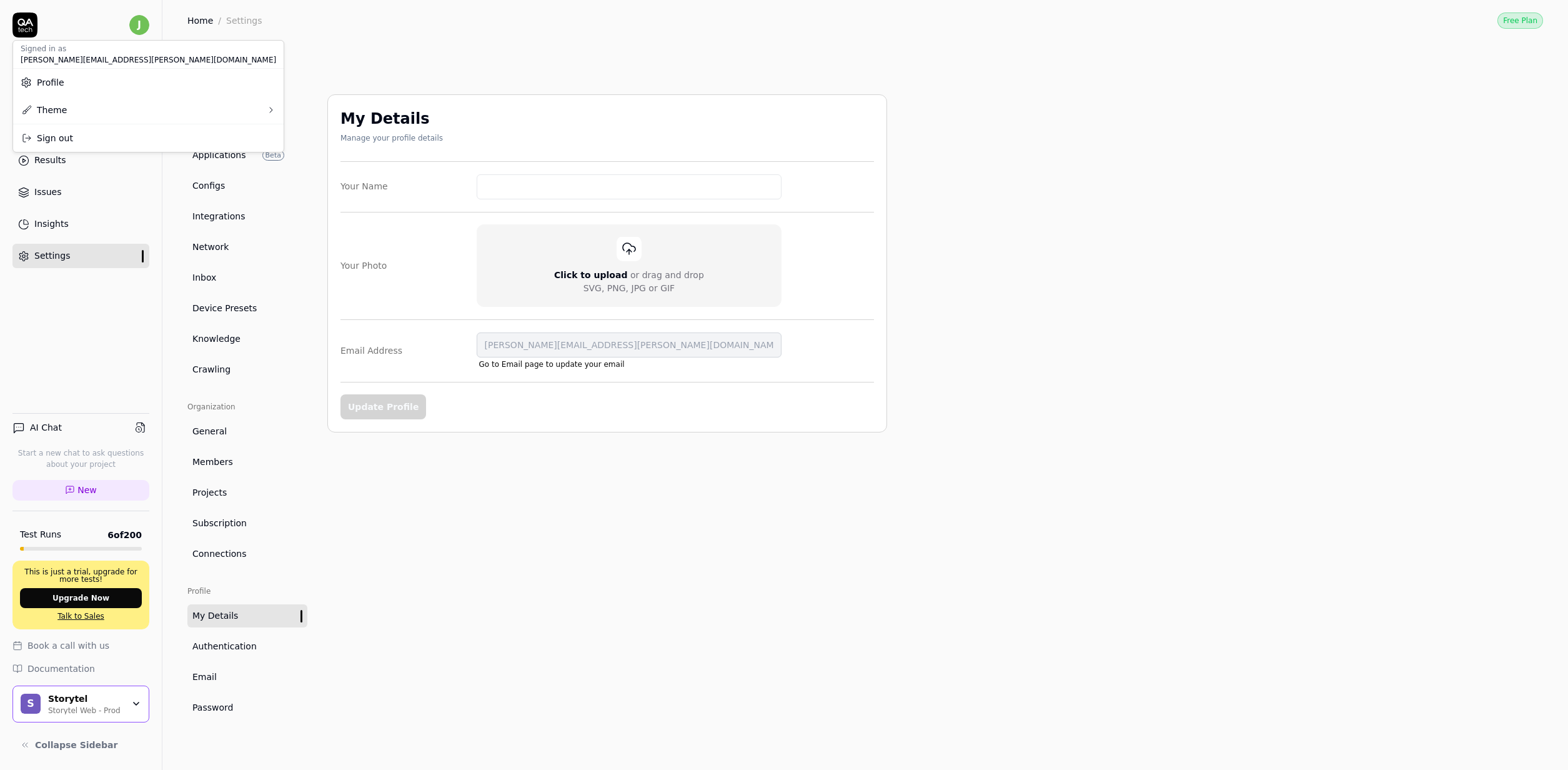
click at [224, 134] on html "j Dashboard Test Cases Test Plans Results Issues Insights Settings AI Chat Star…" at bounding box center [784, 385] width 1568 height 770
click at [232, 136] on link "General" at bounding box center [247, 125] width 120 height 23
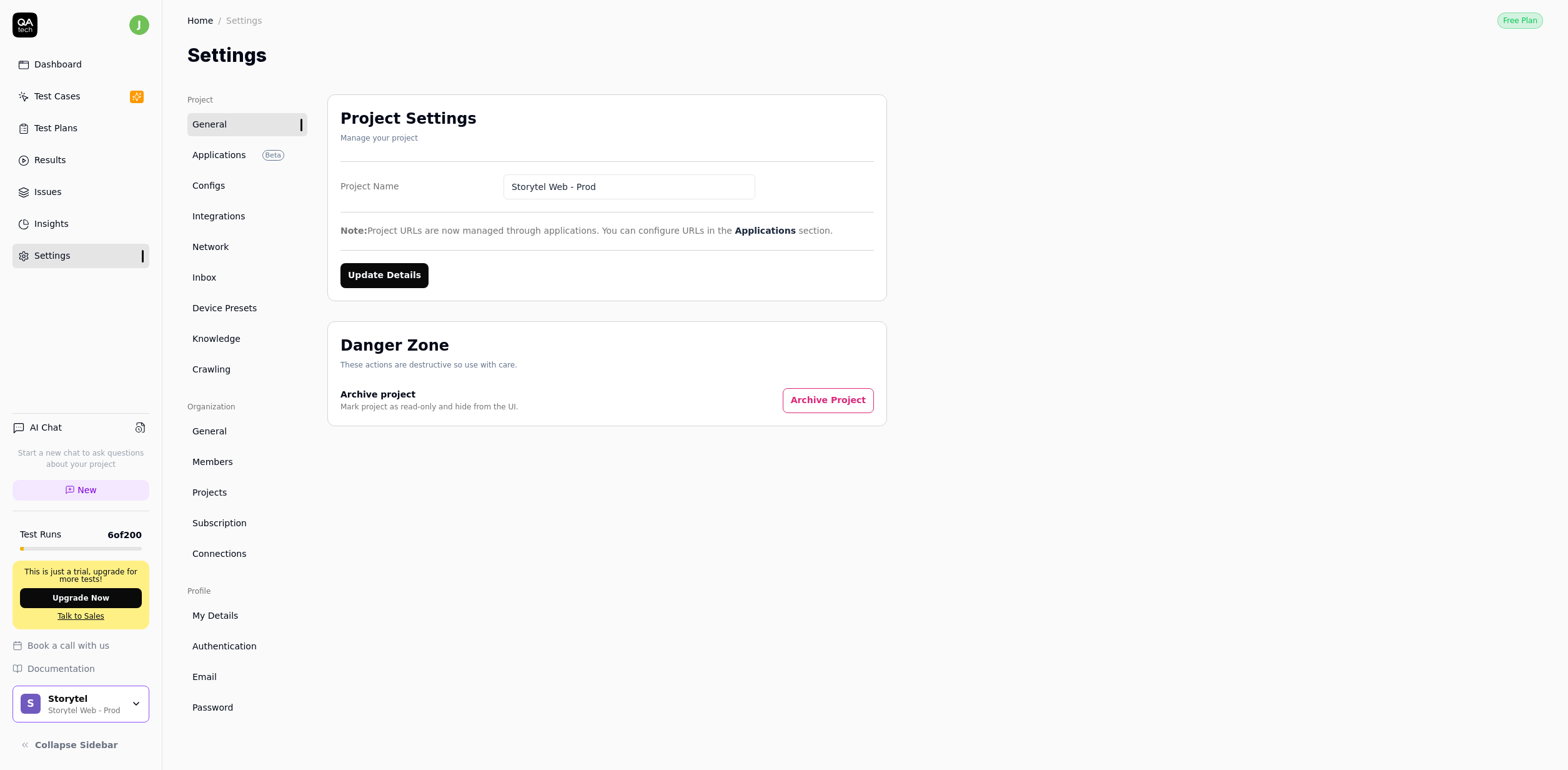
click at [218, 500] on link "Projects" at bounding box center [247, 493] width 120 height 23
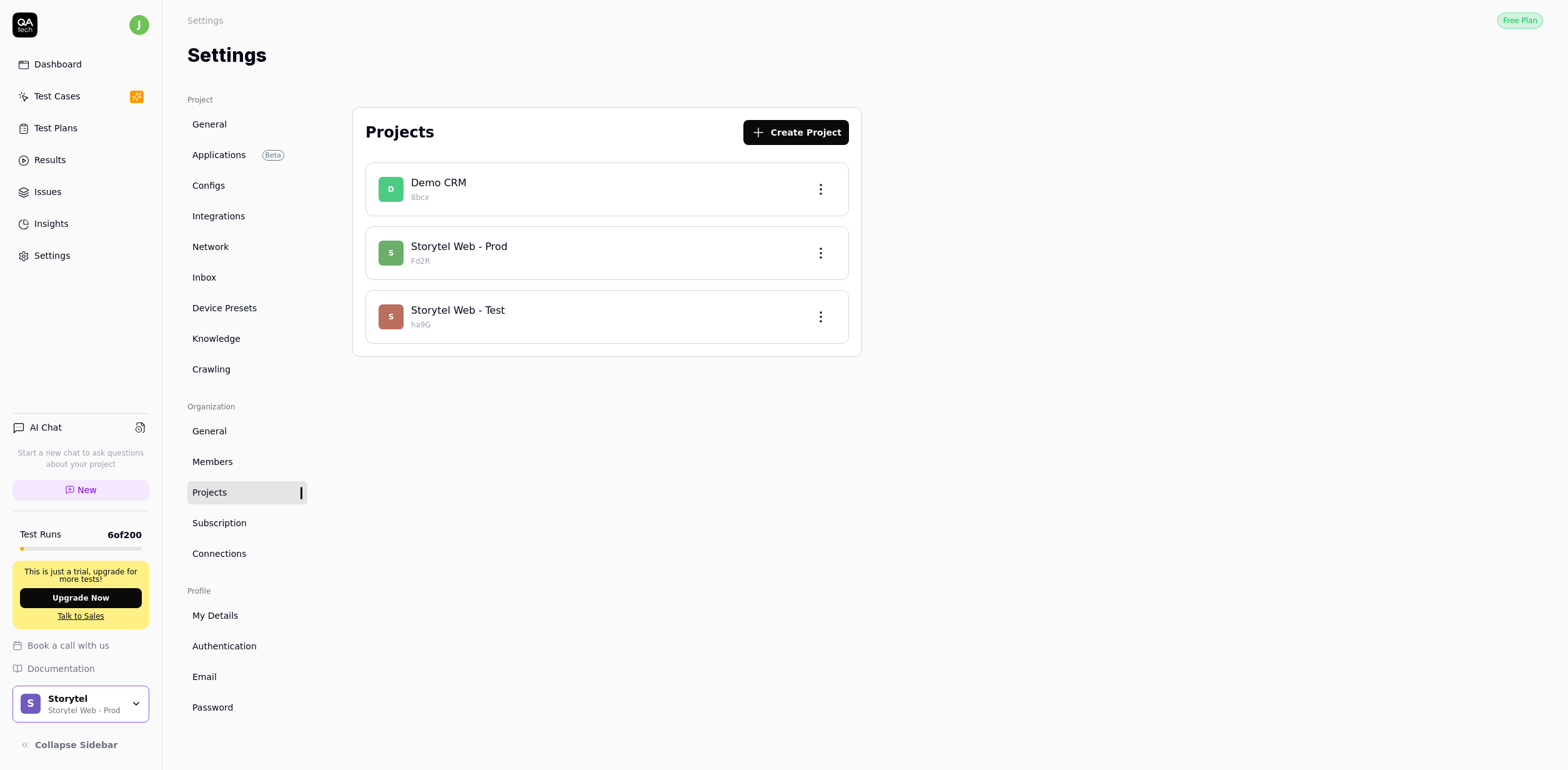
click at [821, 133] on button "Create Project" at bounding box center [796, 132] width 106 height 25
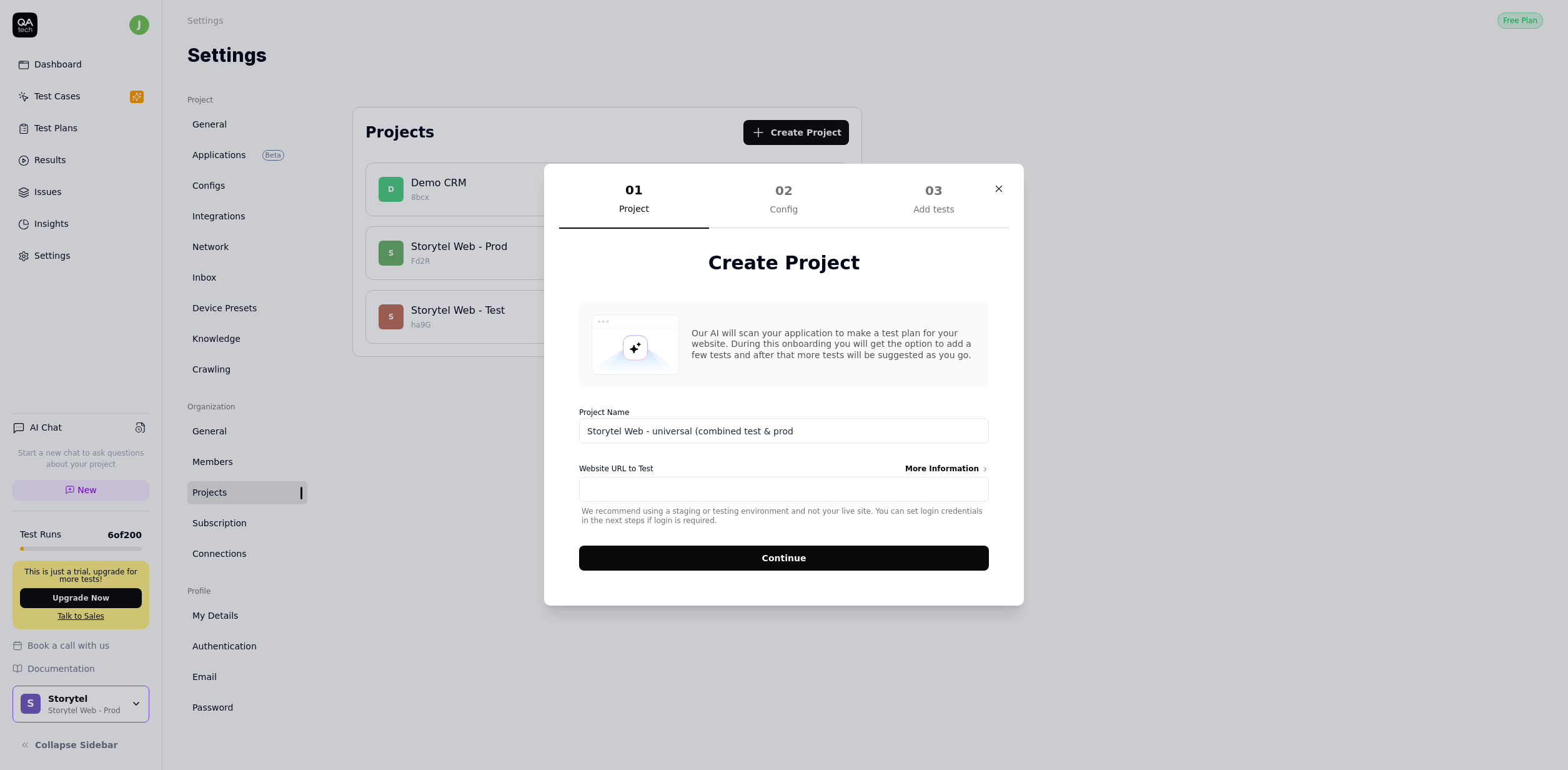
type input "Storytel Web - universal (combined test & prod"
click at [896, 492] on input "Website URL to Test More Information" at bounding box center [784, 489] width 410 height 25
click at [945, 468] on div "More Information" at bounding box center [947, 470] width 84 height 14
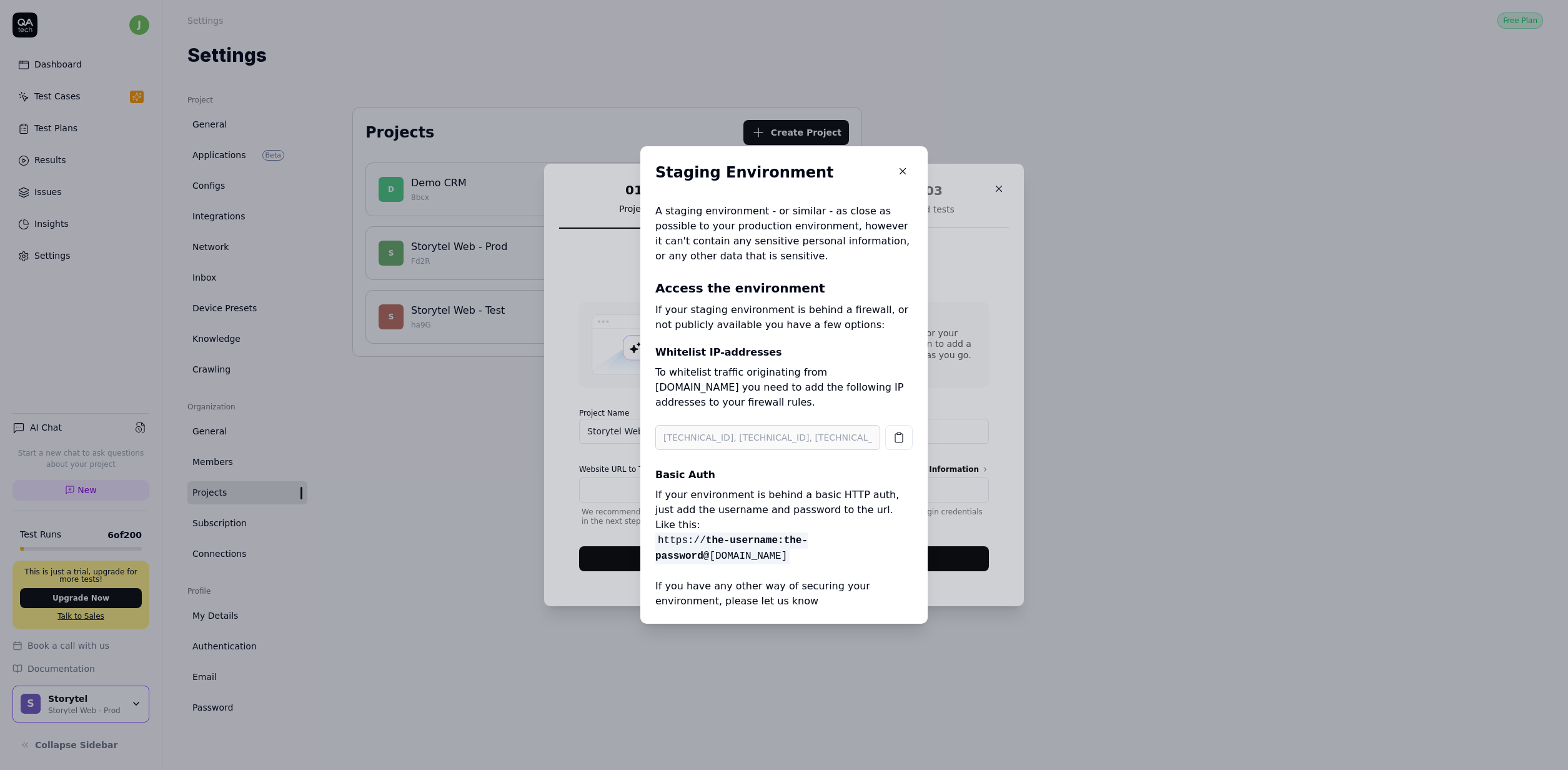
click at [785, 332] on p "If your staging environment is behind a firewall, or not publicly available you…" at bounding box center [784, 317] width 257 height 30
click at [807, 306] on div "A staging environment - or similar - as close as possible to your production en…" at bounding box center [784, 406] width 257 height 405
click at [762, 314] on p "If your staging environment is behind a firewall, or not publicly available you…" at bounding box center [784, 317] width 257 height 30
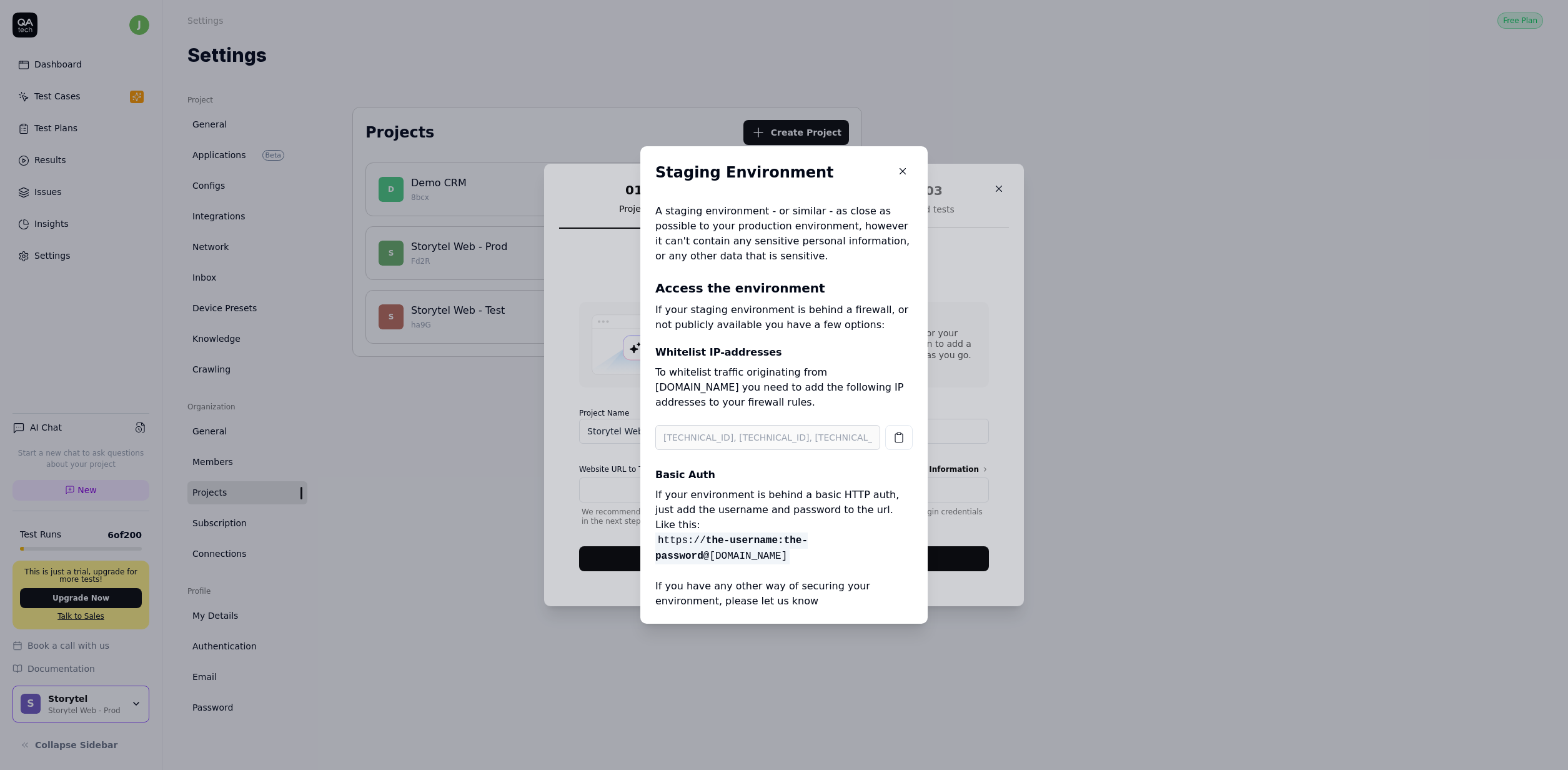
click at [762, 314] on p "If your staging environment is behind a firewall, or not publicly available you…" at bounding box center [784, 317] width 257 height 30
click at [779, 325] on p "If your staging environment is behind a firewall, or not publicly available you…" at bounding box center [784, 317] width 257 height 30
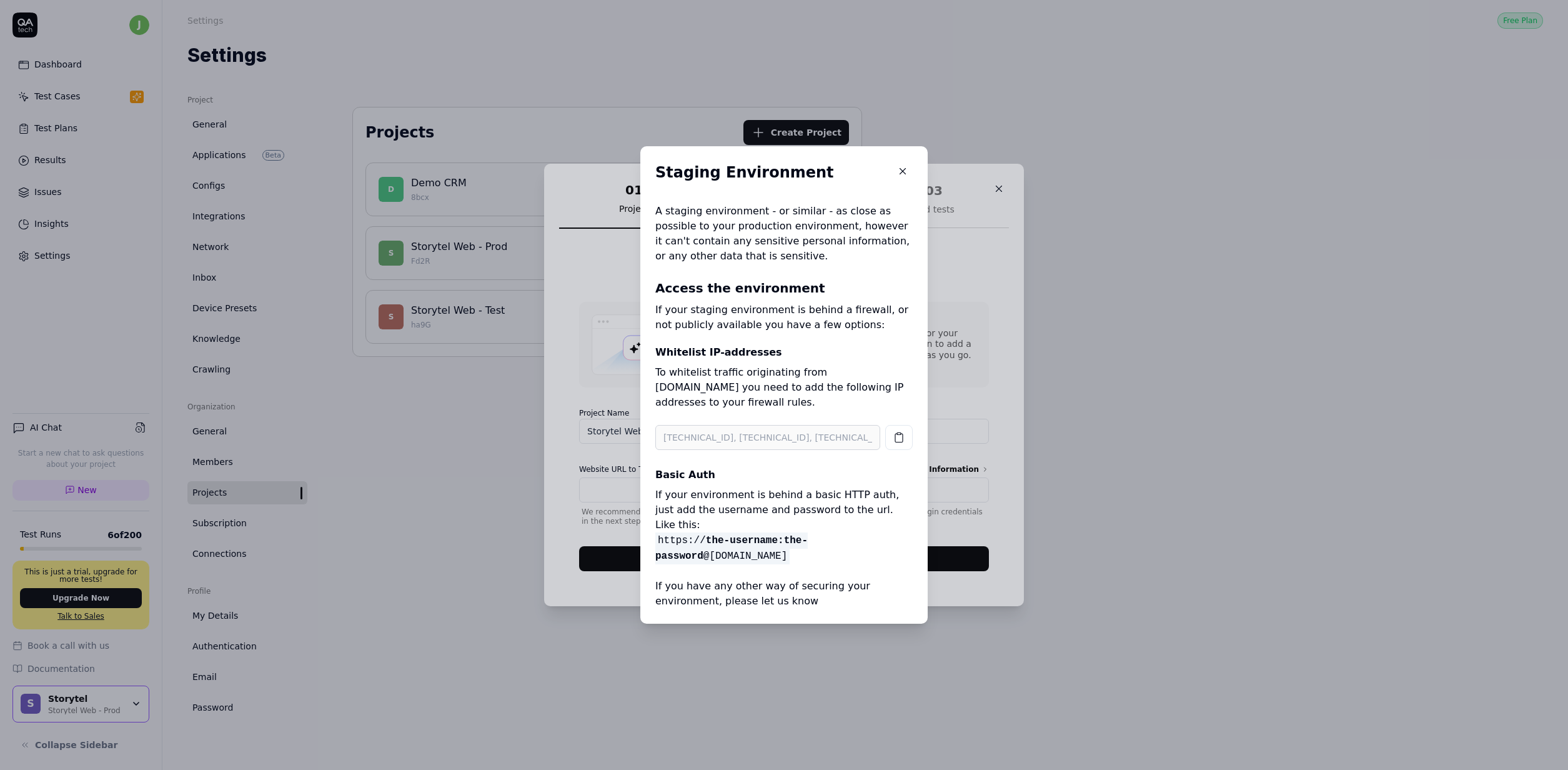
click at [779, 325] on p "If your staging environment is behind a firewall, or not publicly available you…" at bounding box center [784, 317] width 257 height 30
click at [901, 176] on icon "button" at bounding box center [903, 171] width 12 height 12
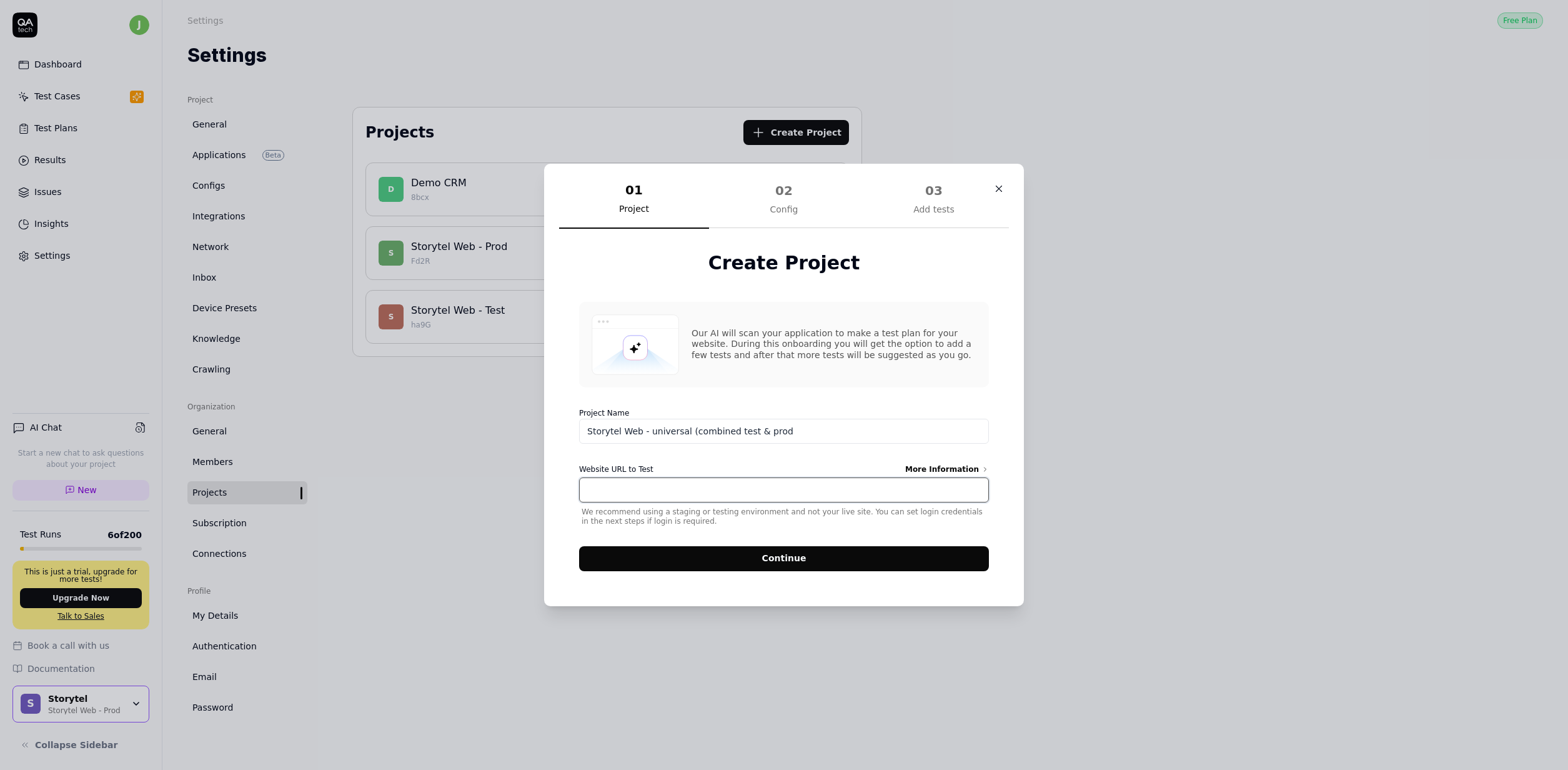
click at [711, 493] on input "Website URL to Test More Information" at bounding box center [784, 489] width 410 height 25
click at [619, 495] on input "https://test01.storytel.com" at bounding box center [784, 489] width 410 height 25
type input "https://www.storytel.com"
click at [780, 451] on form "Project Name Storytel Web - universal (combined test & prod Website URL to Test…" at bounding box center [784, 485] width 410 height 171
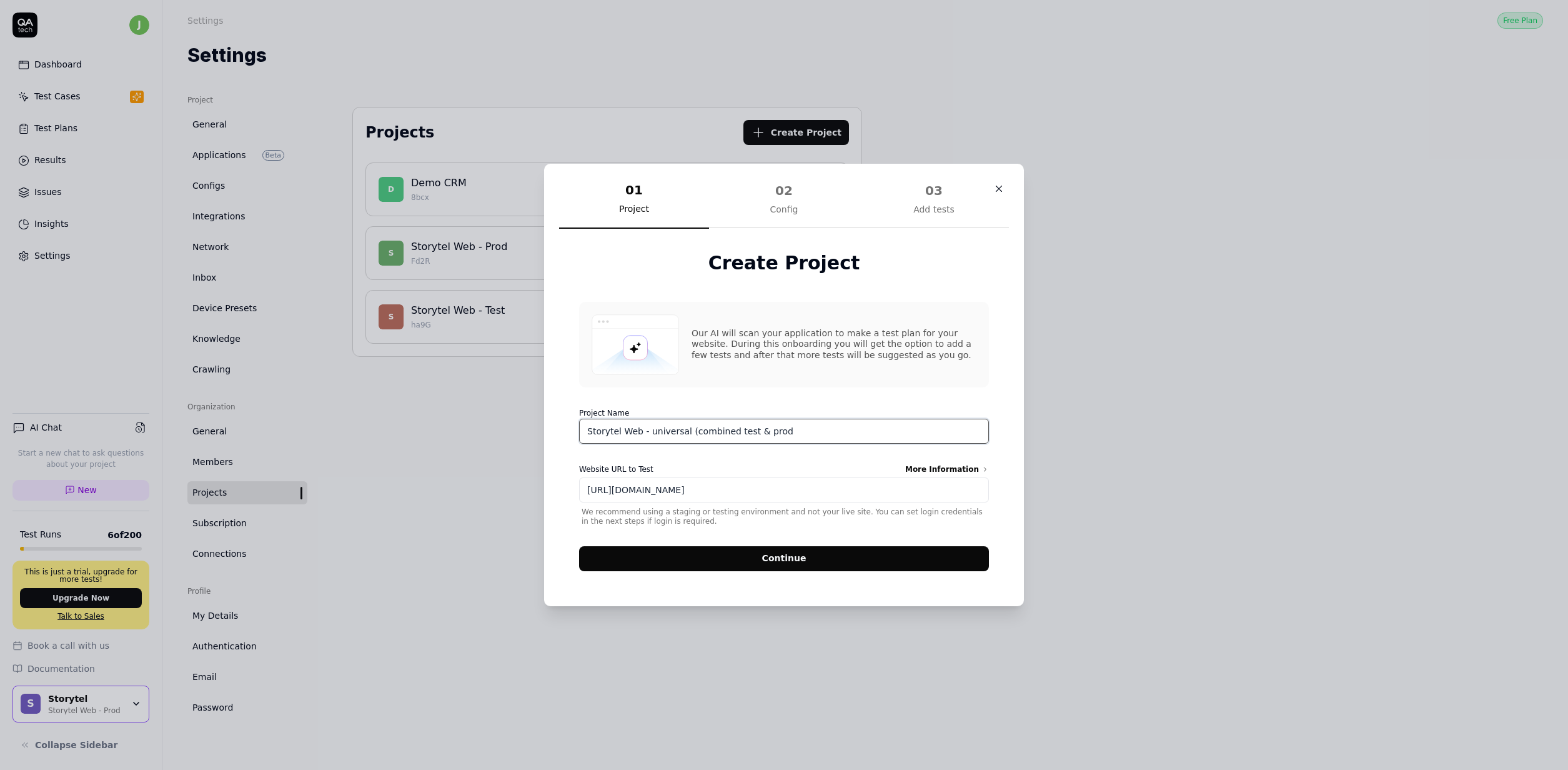
click at [801, 428] on input "Storytel Web - universal (combined test & prod" at bounding box center [784, 431] width 410 height 25
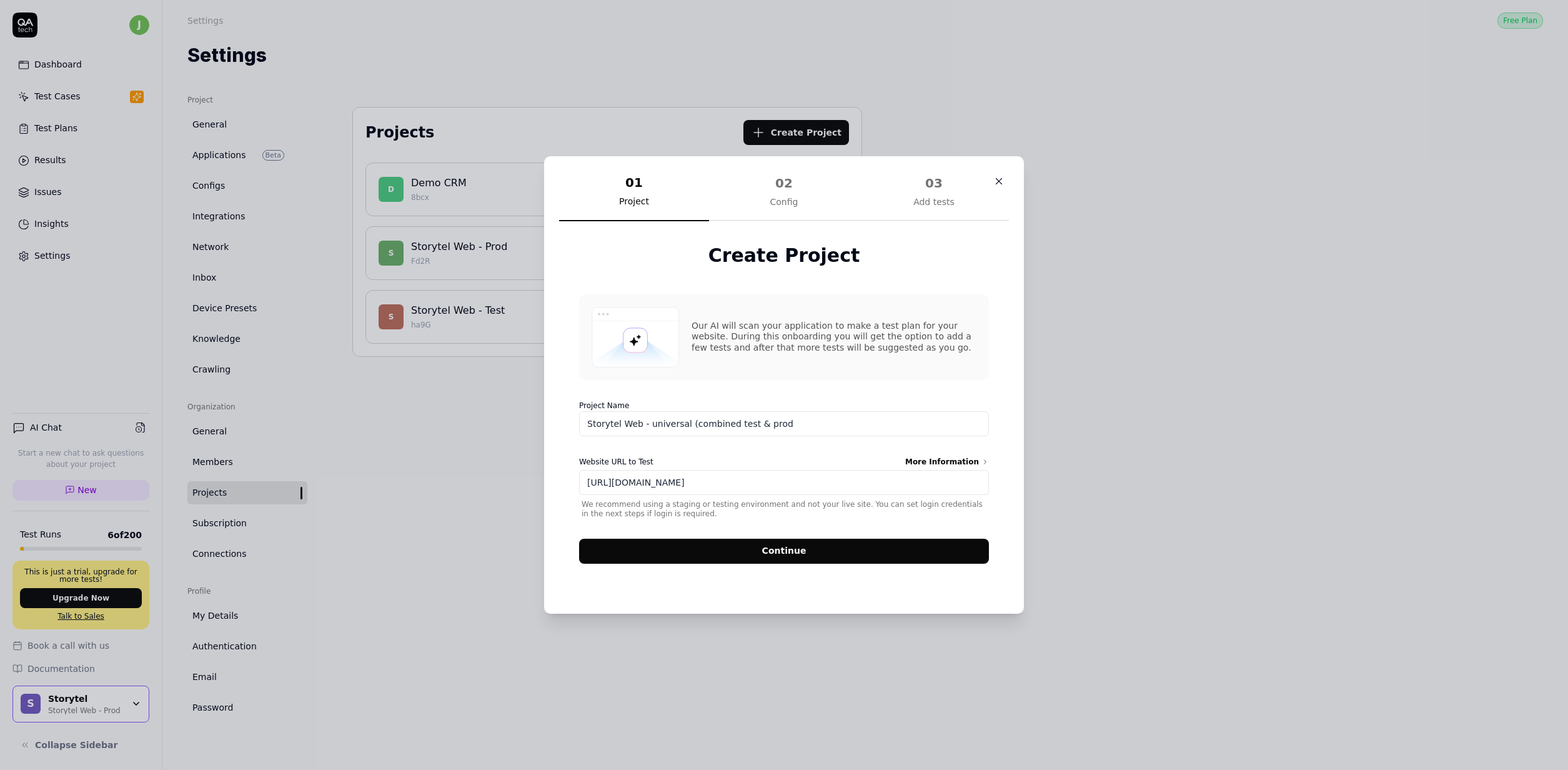
click at [824, 388] on div "Our AI will scan your application to make a test plan for your website. During …" at bounding box center [784, 423] width 410 height 282
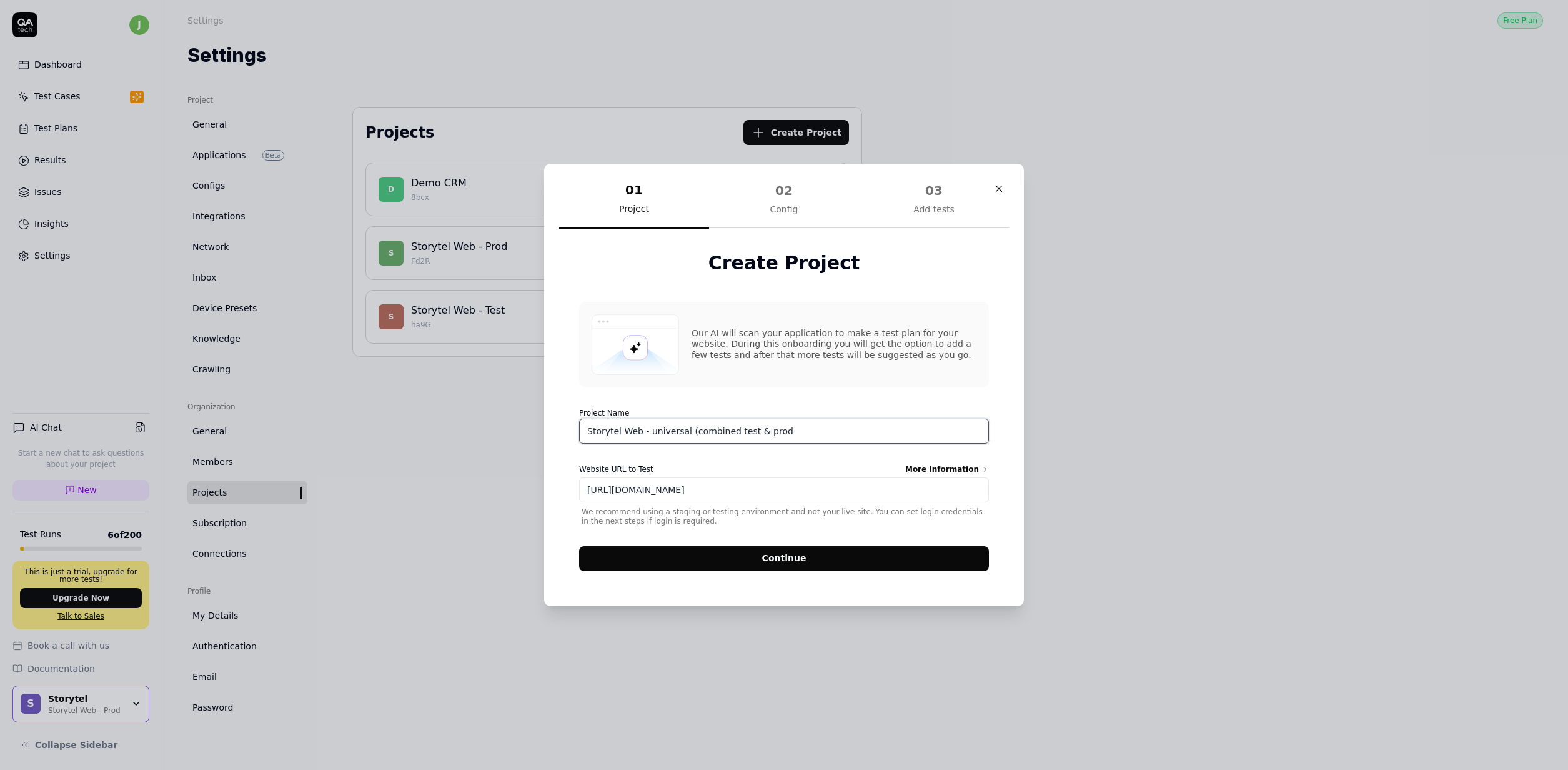
click at [821, 427] on input "Storytel Web - universal (combined test & prod" at bounding box center [784, 431] width 410 height 25
type input "Storytel Web - universal (combined test & prod)"
click at [860, 378] on div "Our AI will scan your application to make a test plan for your website. During …" at bounding box center [784, 344] width 410 height 85
click at [755, 563] on button "Continue" at bounding box center [784, 559] width 410 height 25
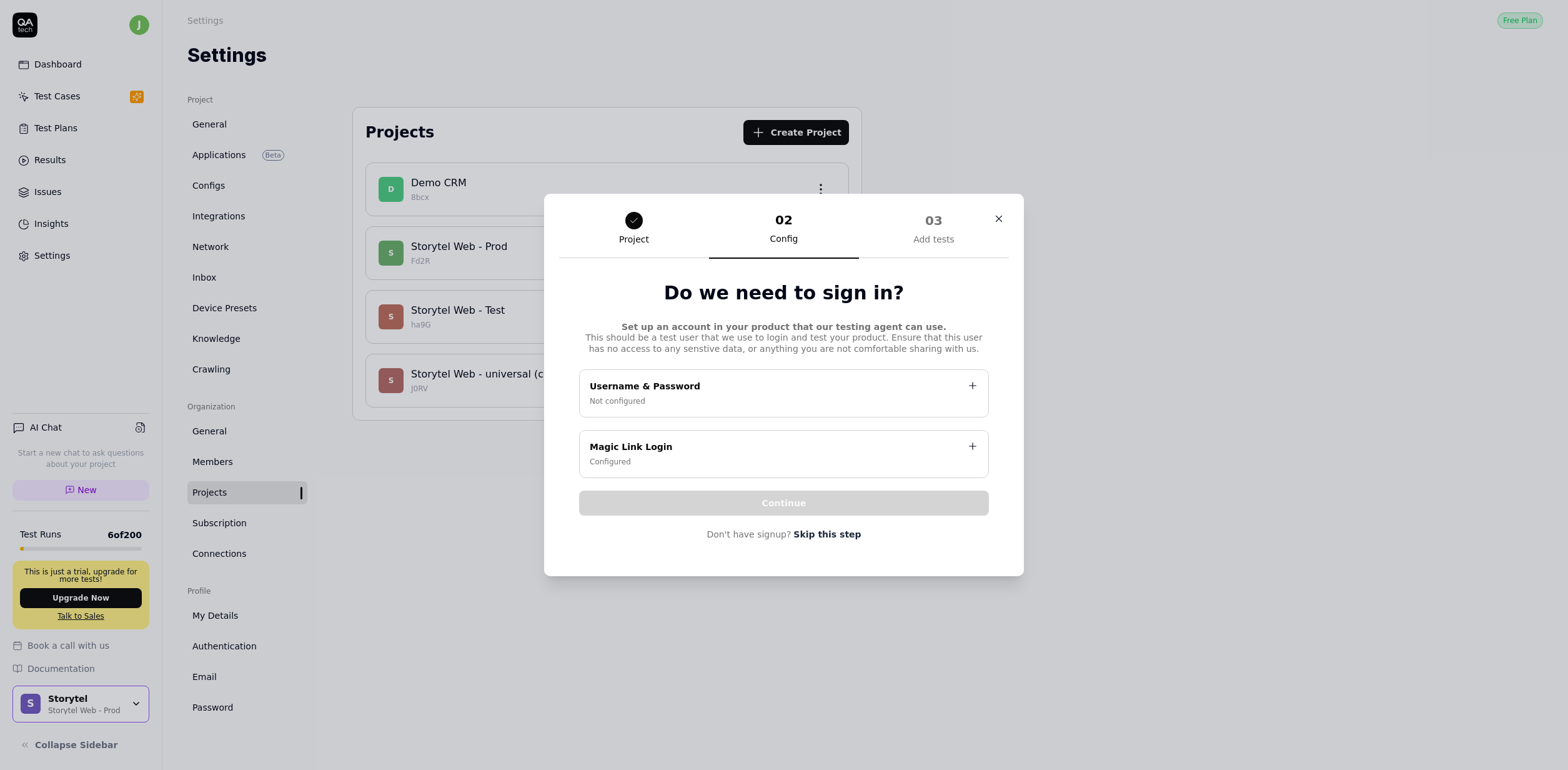
click at [823, 533] on link "Skip this step" at bounding box center [827, 534] width 68 height 13
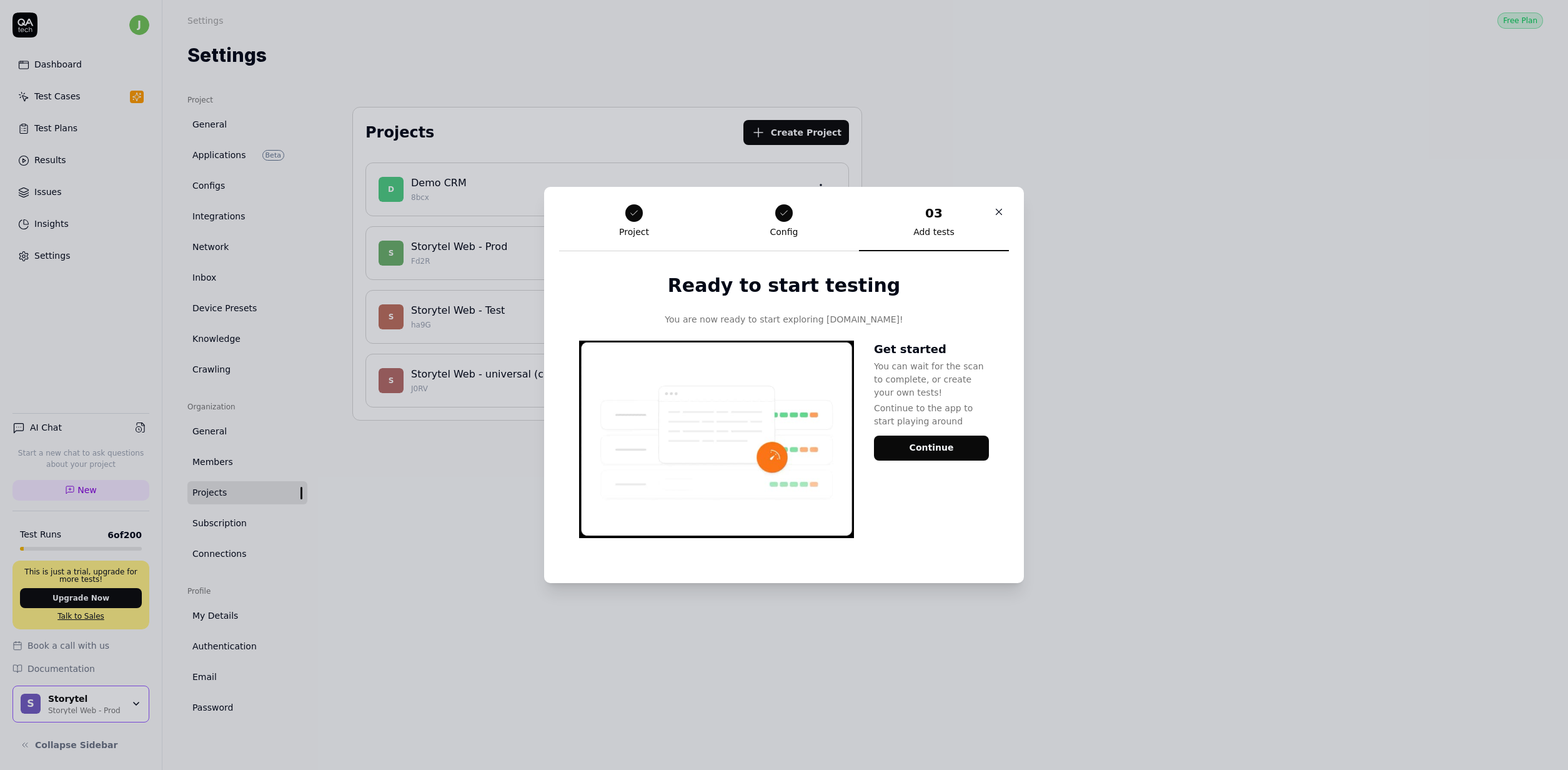
click at [939, 443] on button "Continue" at bounding box center [932, 448] width 115 height 25
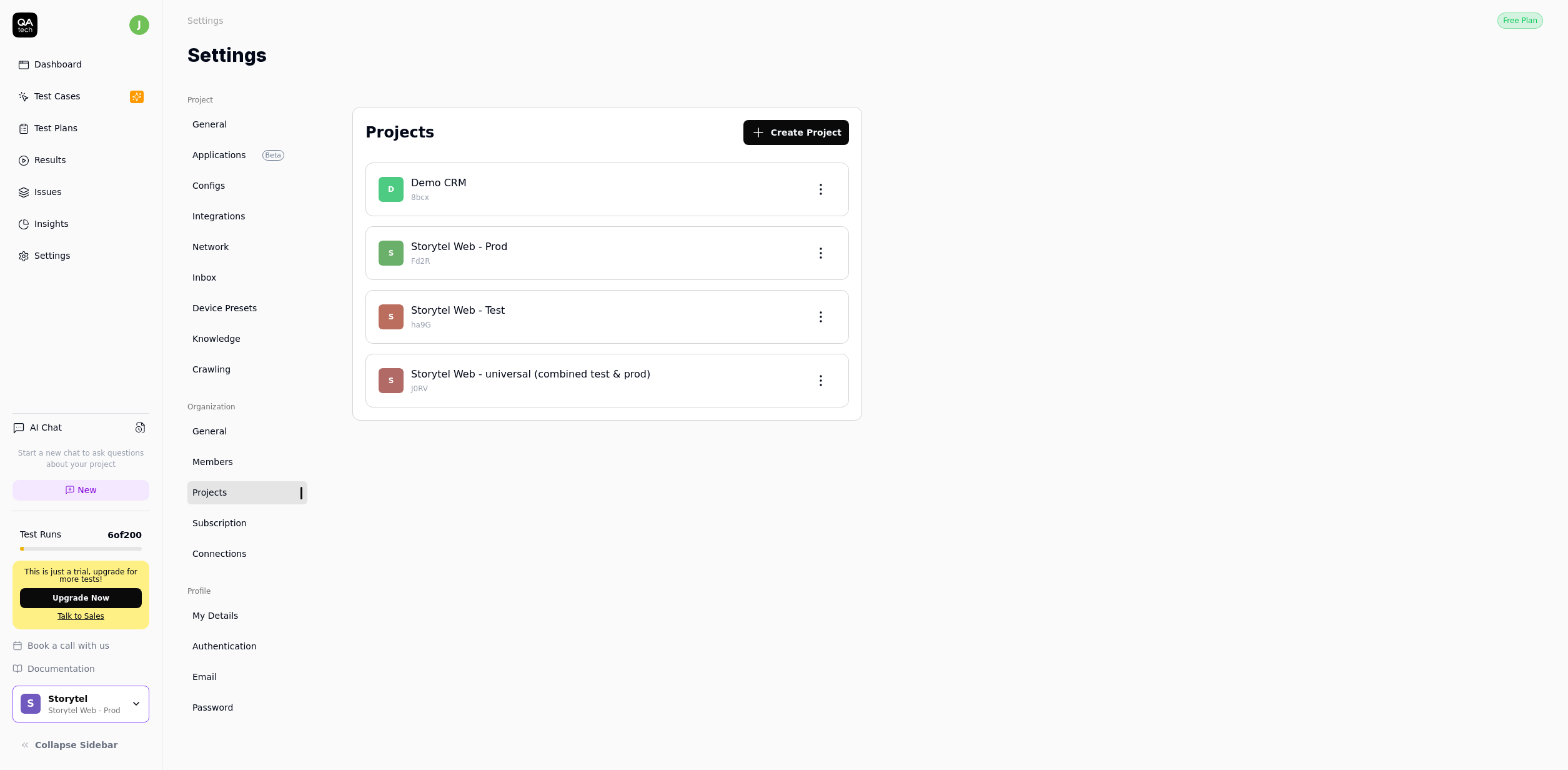
click at [684, 566] on div "Projects Create Project D Demo CRM 8bcx S Storytel Web - Prod Fd2R S Storytel W…" at bounding box center [607, 420] width 560 height 651
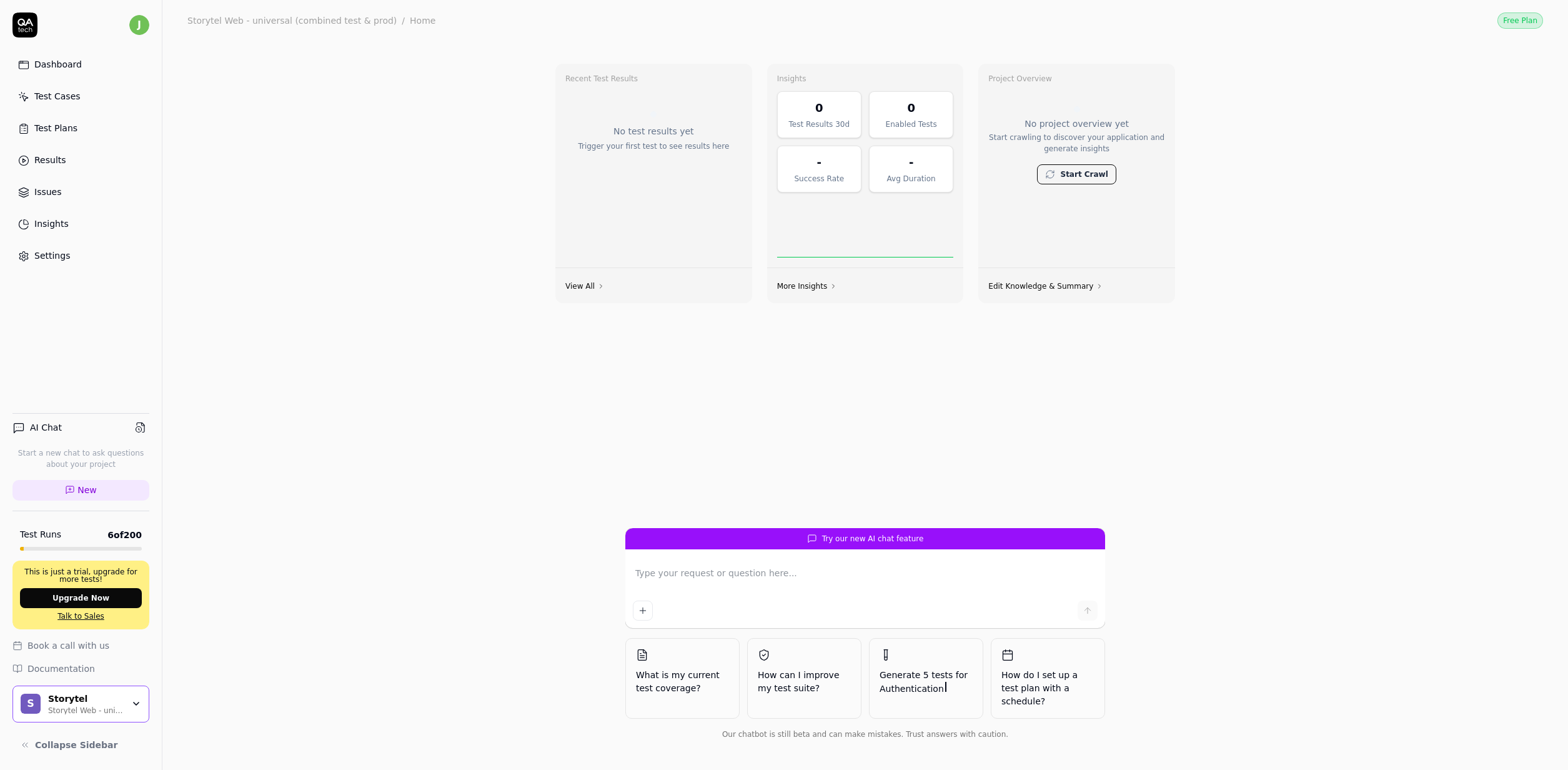
type textarea "*"
click at [440, 457] on div "Recent Test Results No test results yet Trigger your first test to see results …" at bounding box center [865, 405] width 1405 height 729
click at [62, 262] on link "Settings" at bounding box center [81, 256] width 137 height 24
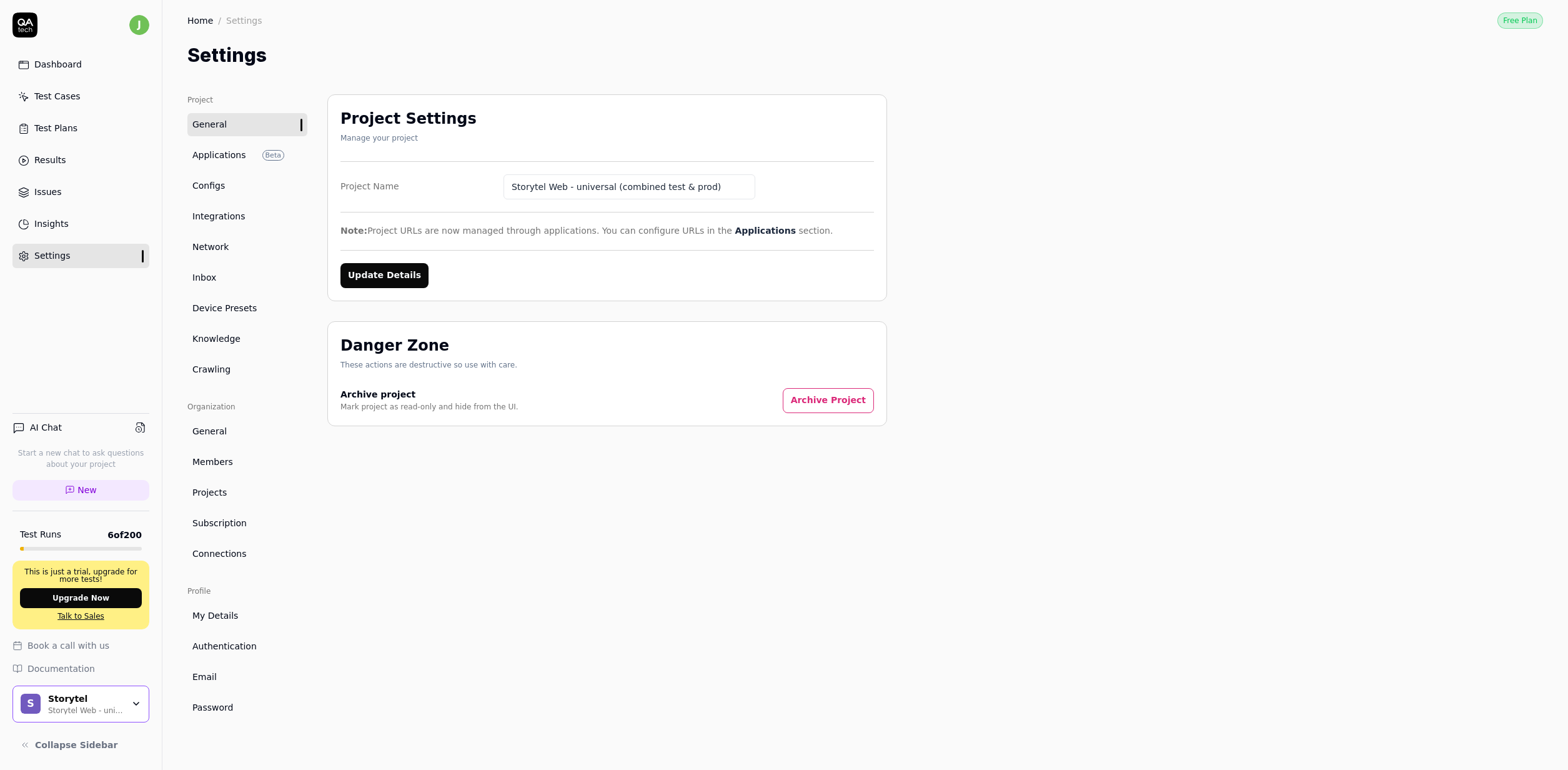
click at [251, 178] on link "Configs" at bounding box center [247, 186] width 120 height 23
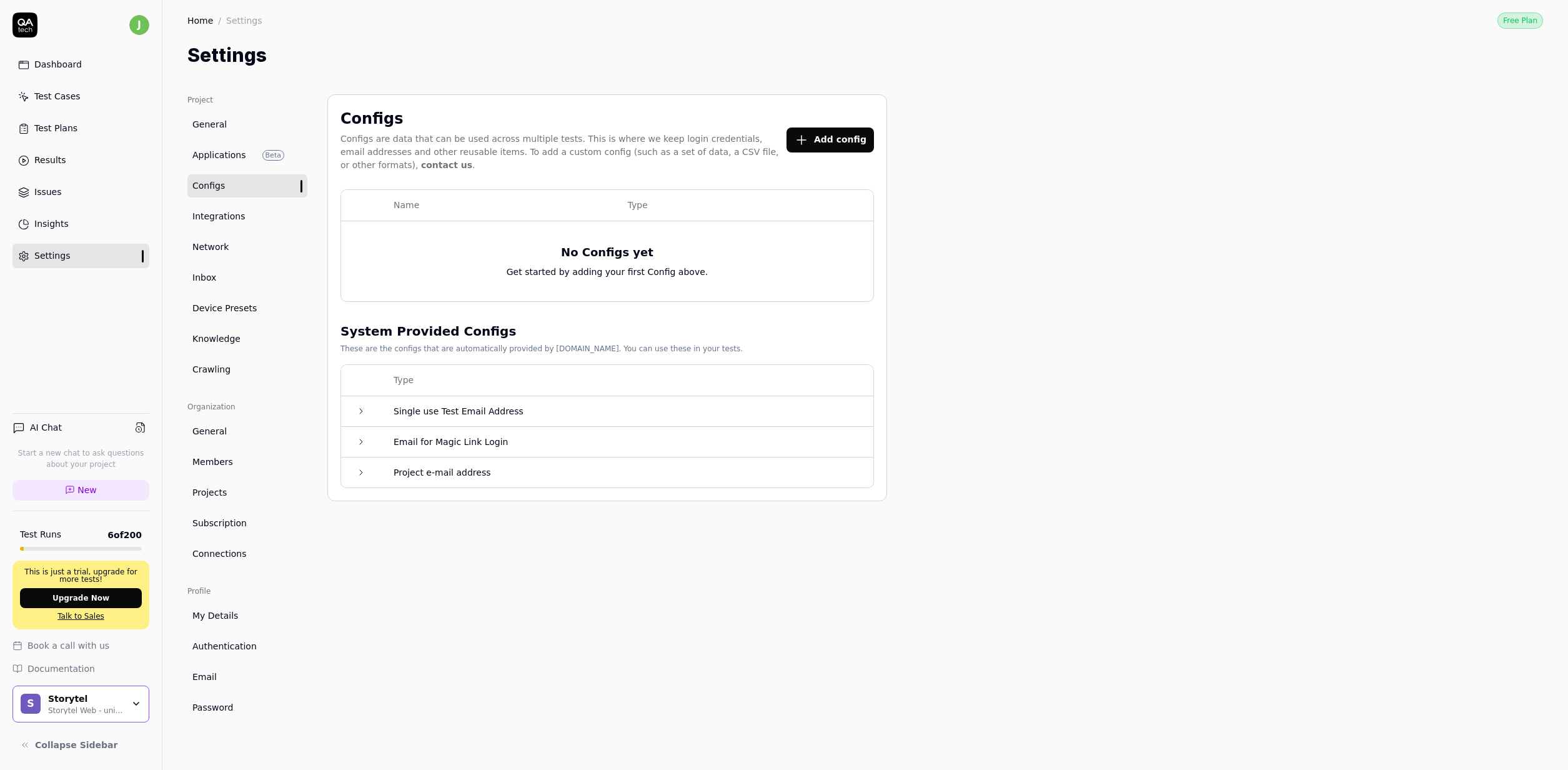
click at [241, 117] on link "General" at bounding box center [247, 125] width 120 height 23
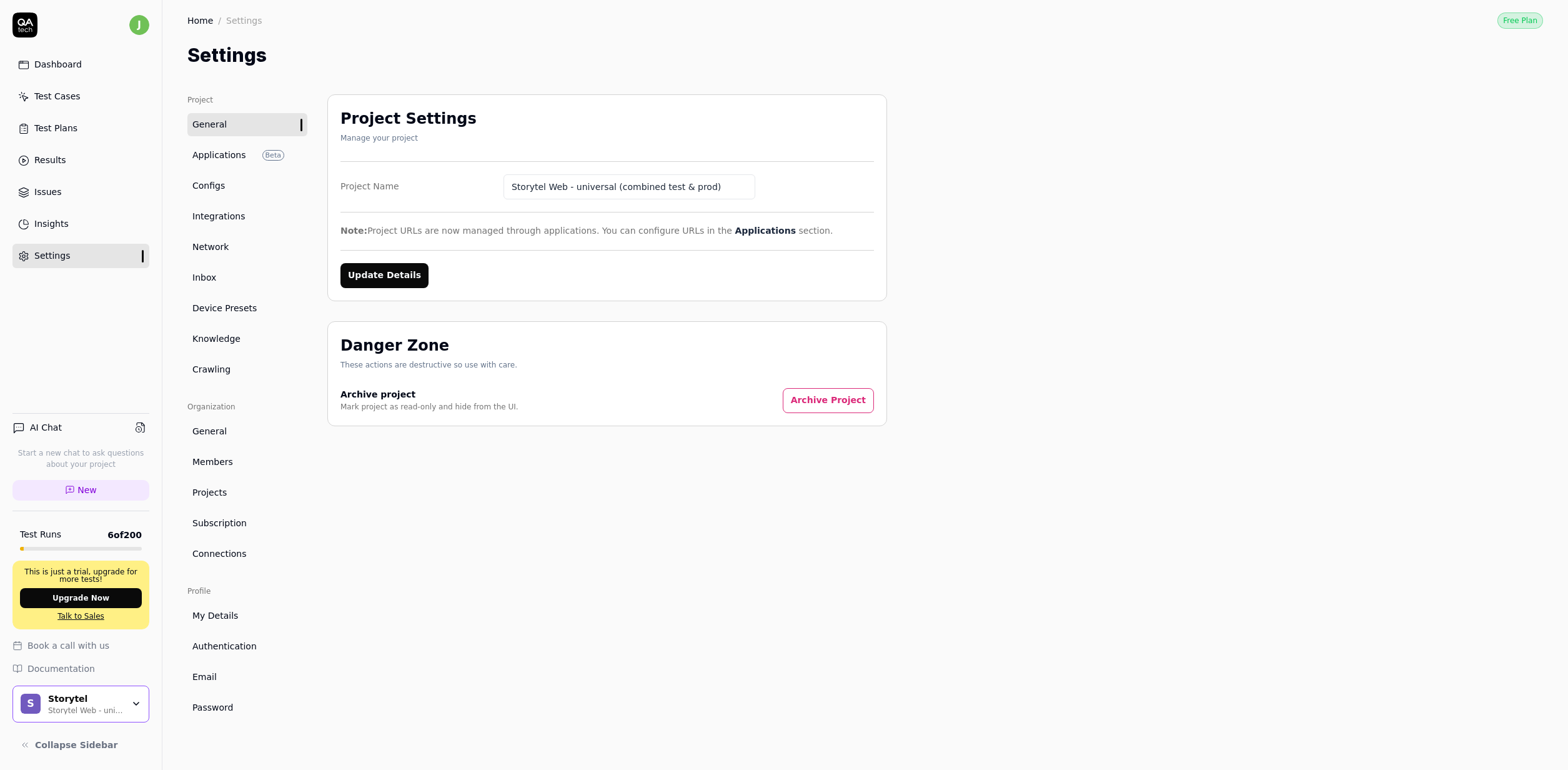
click at [215, 428] on span "General" at bounding box center [209, 431] width 35 height 13
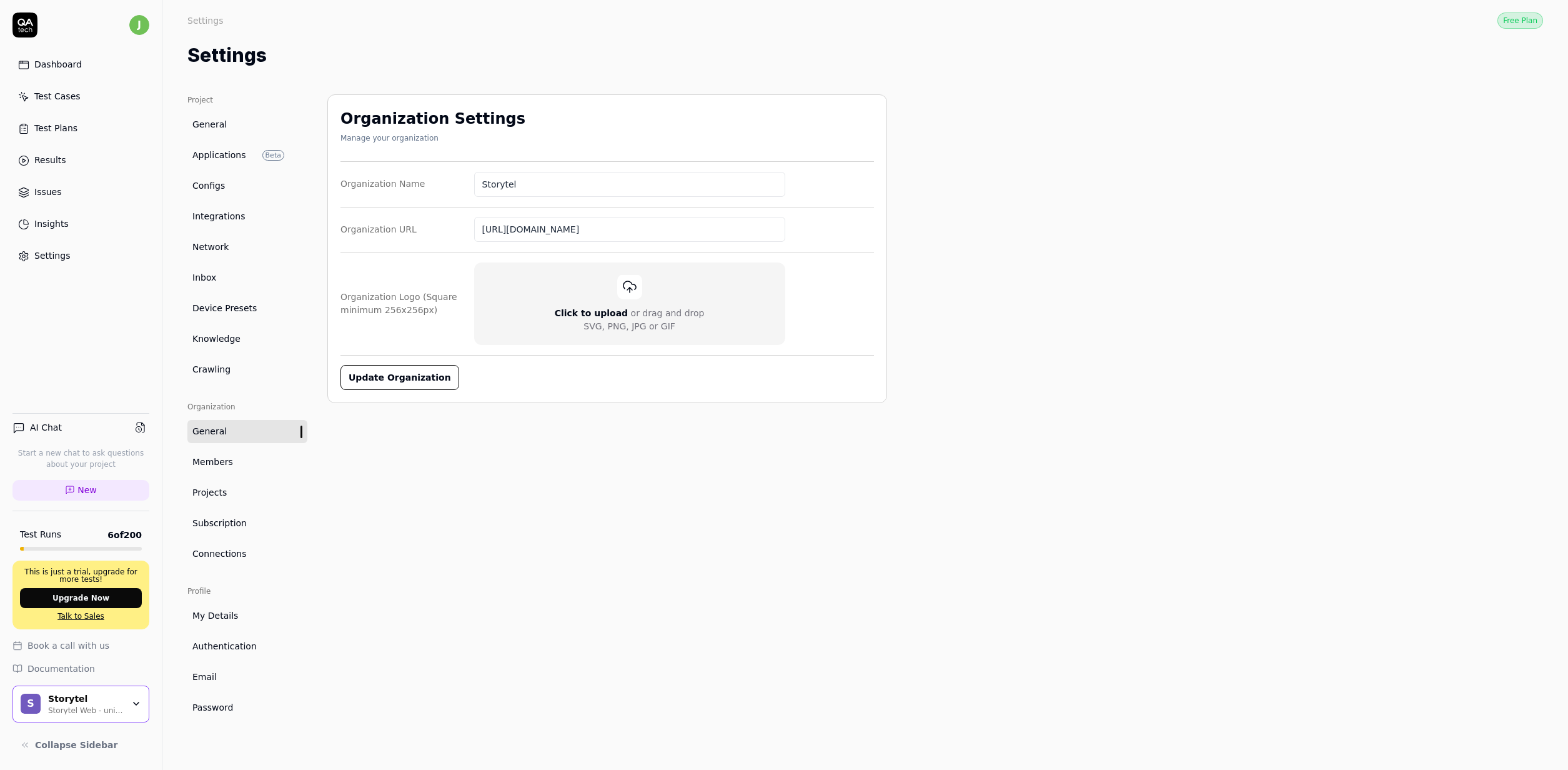
click at [204, 236] on link "Network" at bounding box center [247, 247] width 120 height 23
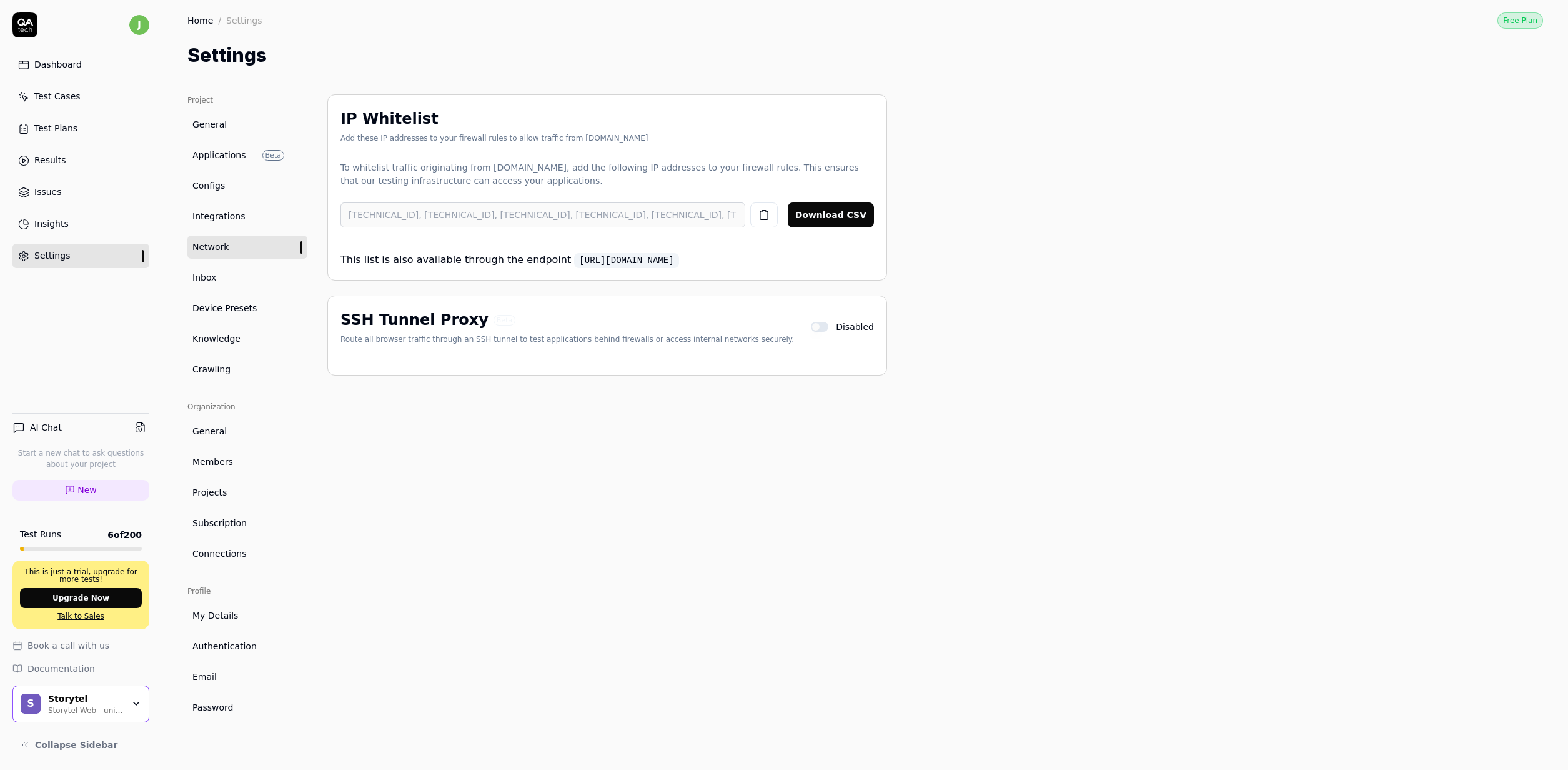
click at [75, 125] on div "Test Plans" at bounding box center [56, 128] width 43 height 13
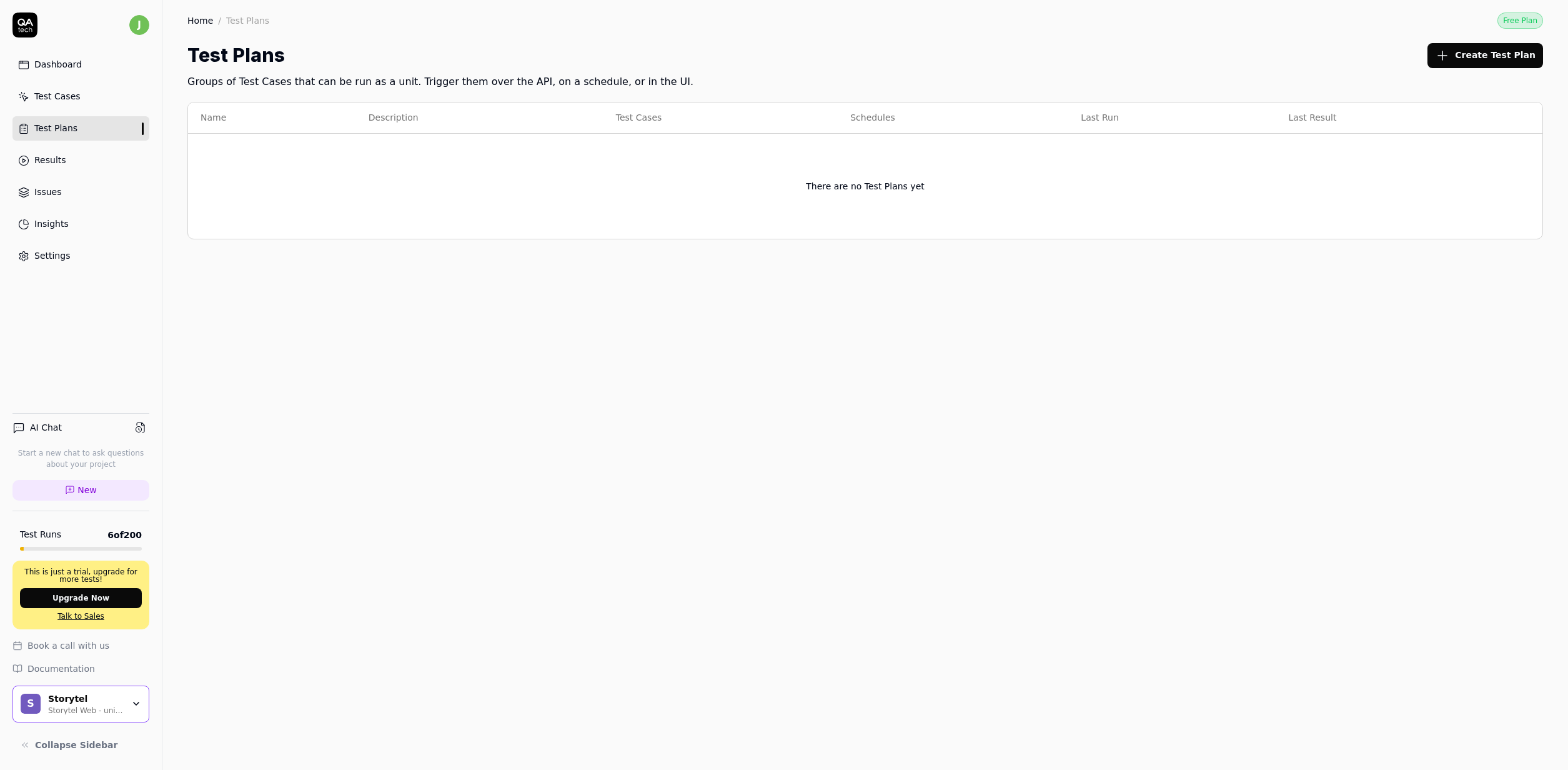
click at [1466, 63] on button "Create Test Plan" at bounding box center [1485, 56] width 116 height 25
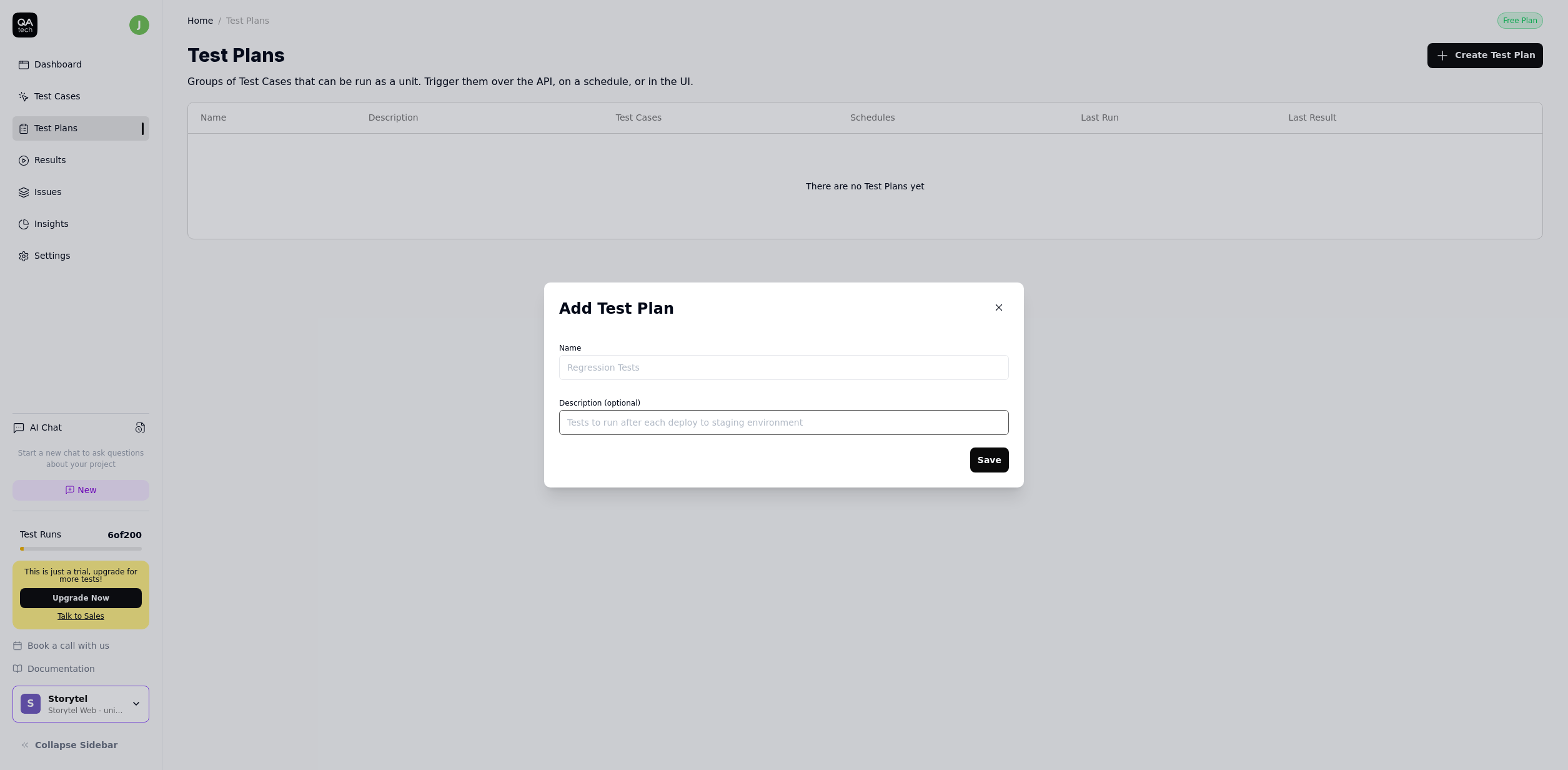
drag, startPoint x: 704, startPoint y: 428, endPoint x: 428, endPoint y: 337, distance: 290.6
click at [703, 428] on input "Description (optional)" at bounding box center [784, 422] width 450 height 25
click at [325, 296] on body "j Dashboard Test Cases Test Plans Results Issues Insights Settings AI Chat Star…" at bounding box center [784, 385] width 1568 height 770
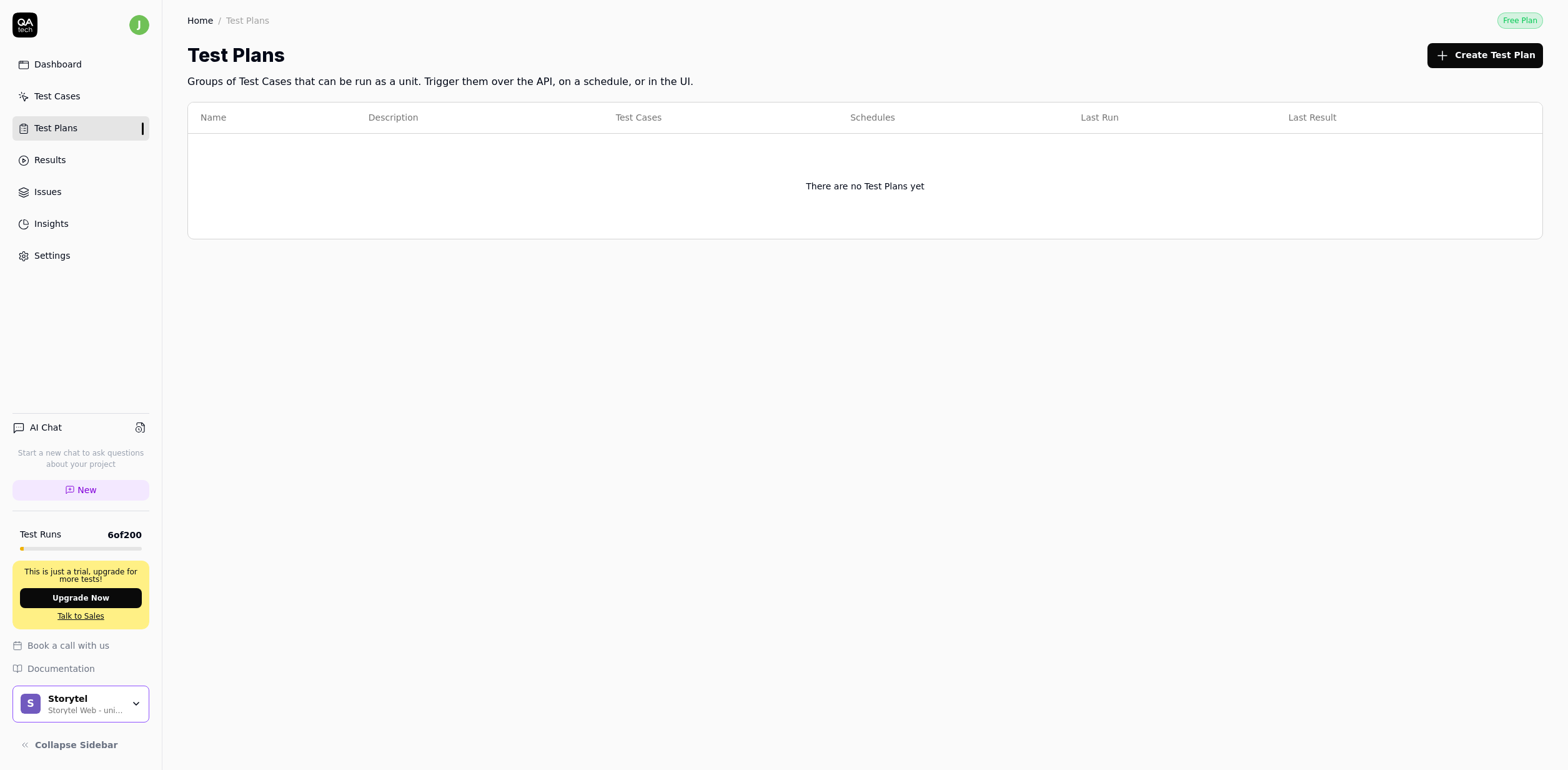
click at [113, 93] on link "Test Cases" at bounding box center [81, 96] width 137 height 24
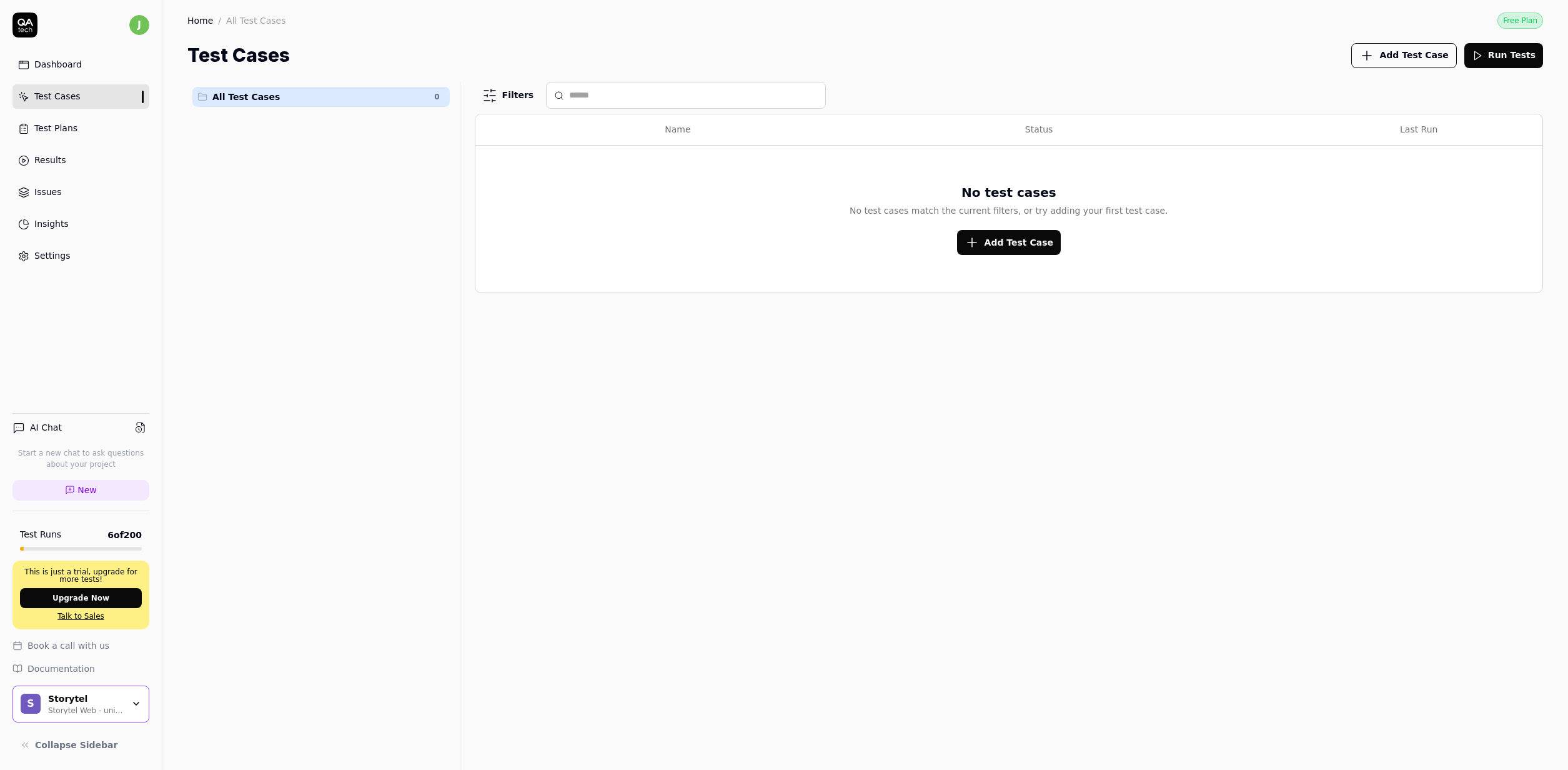
click at [52, 251] on div "Settings" at bounding box center [52, 256] width 36 height 13
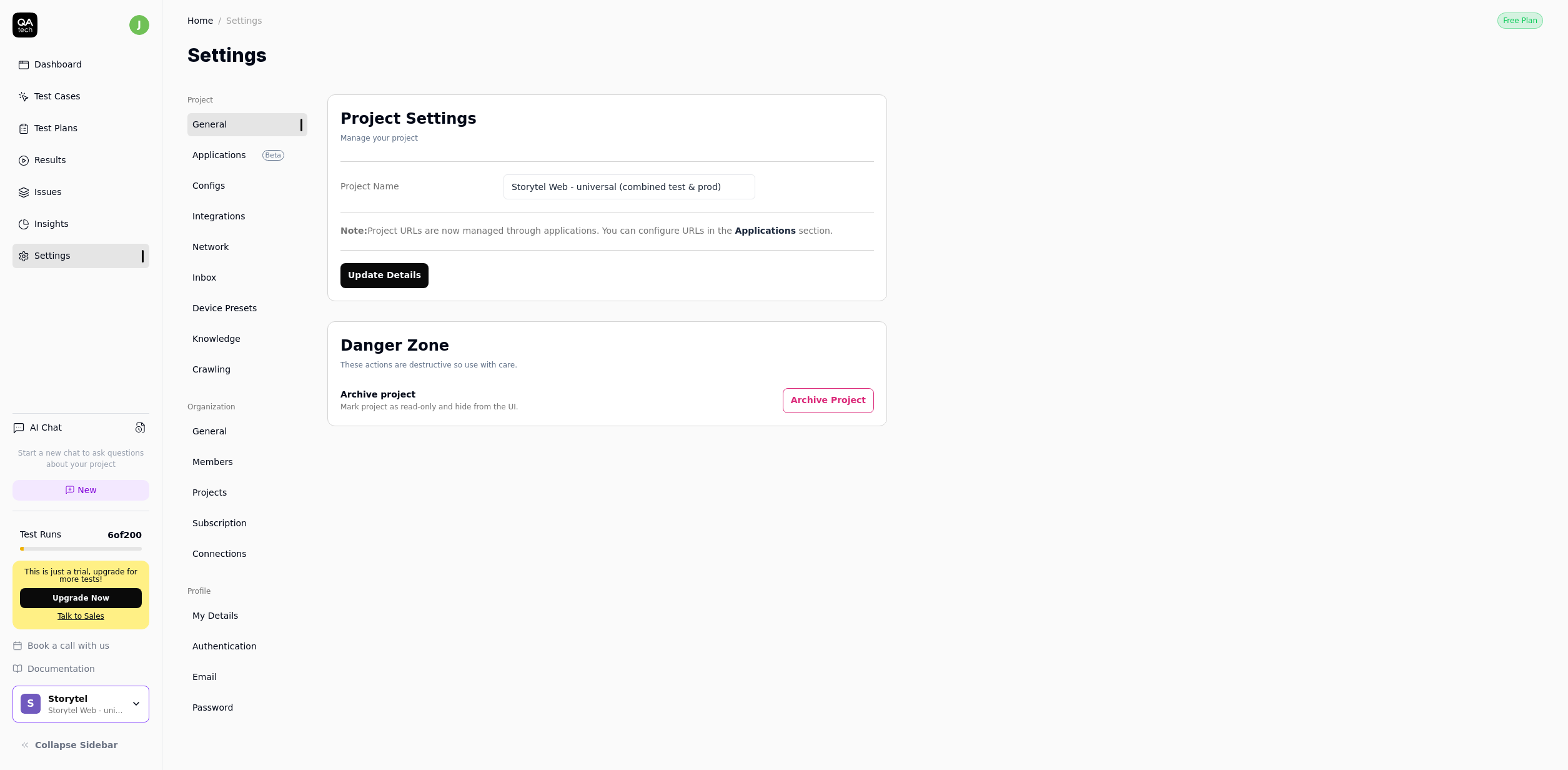
click at [237, 167] on link "Applications Beta" at bounding box center [247, 155] width 120 height 23
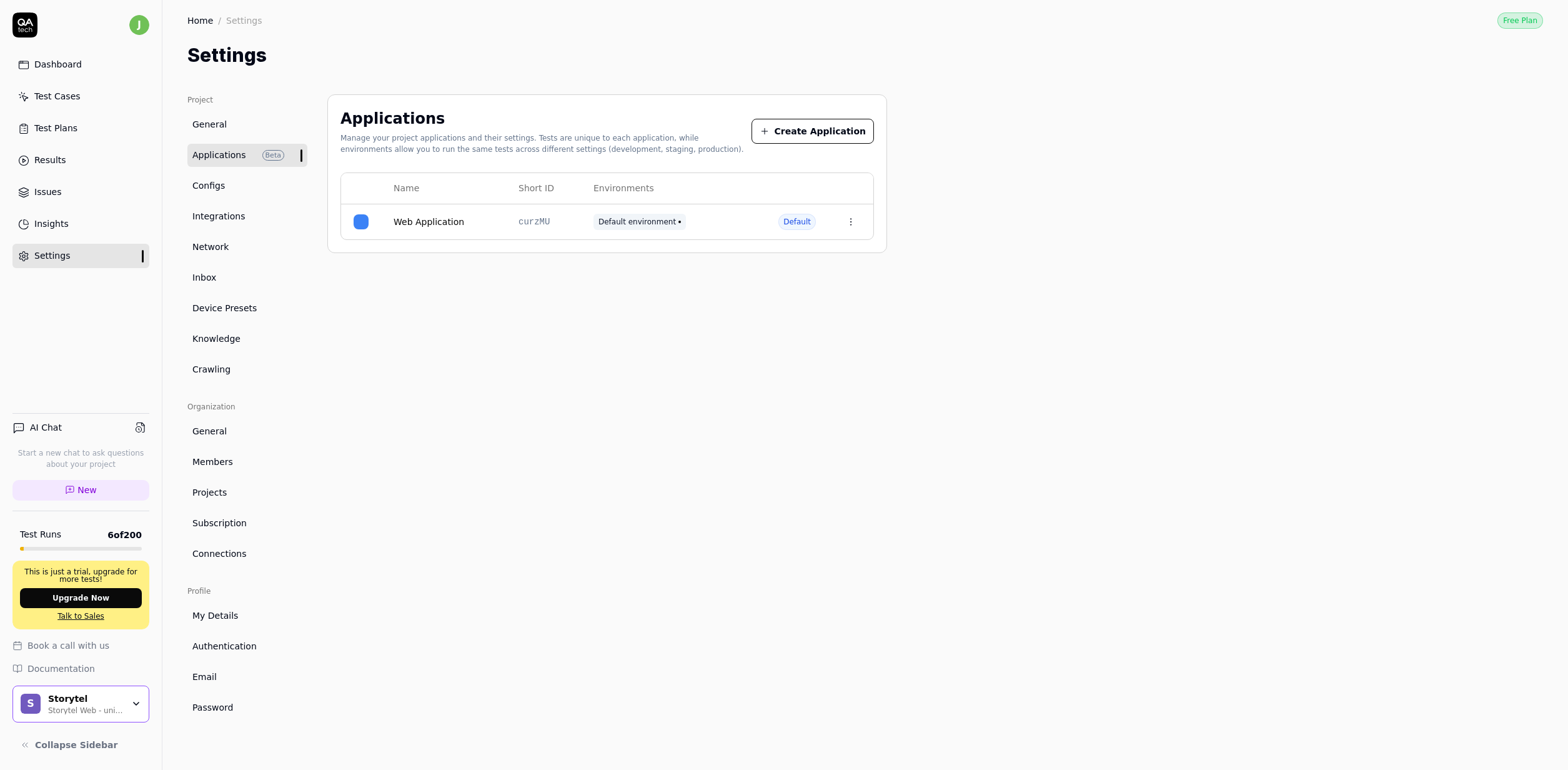
drag, startPoint x: 813, startPoint y: 132, endPoint x: 624, endPoint y: 129, distance: 189.0
click at [624, 129] on div "Applications Manage your project applications and their settings. Tests are uni…" at bounding box center [606, 134] width 533 height 52
click at [624, 129] on div "Applications" at bounding box center [545, 119] width 411 height 22
click at [703, 224] on div "Default environment" at bounding box center [674, 222] width 160 height 16
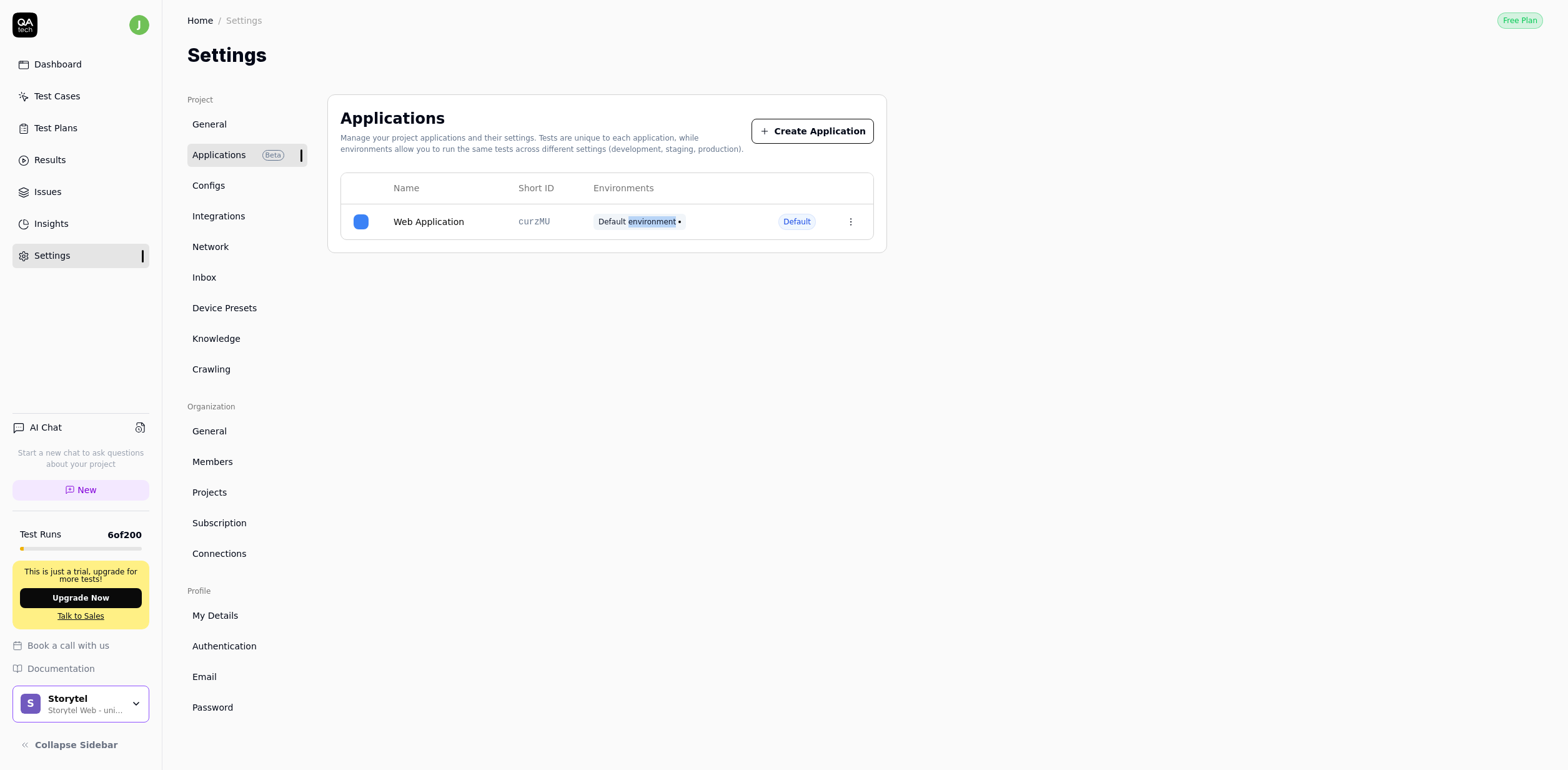
click at [703, 224] on div "Default environment" at bounding box center [674, 222] width 160 height 16
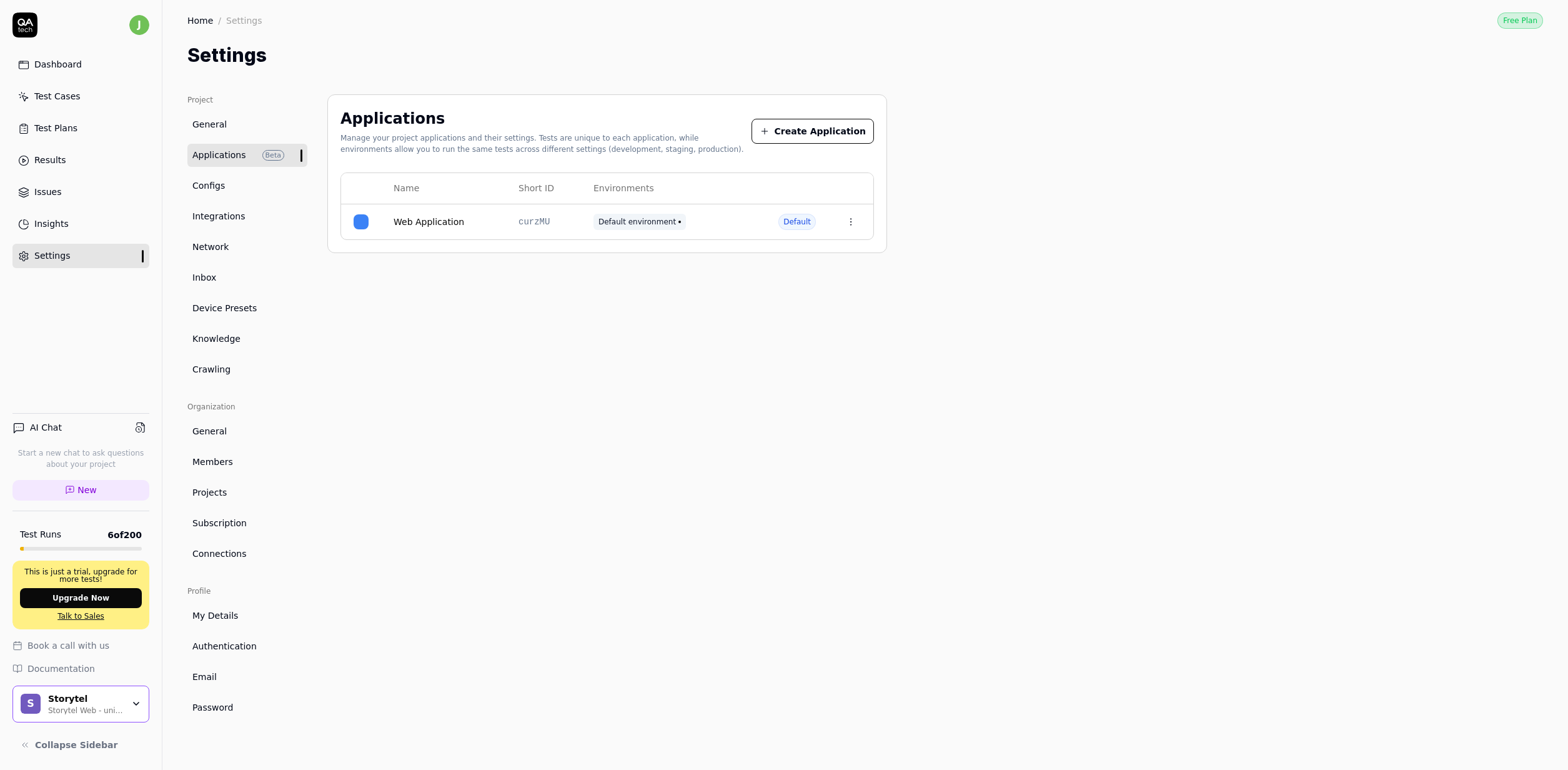
click at [703, 224] on div "Default environment" at bounding box center [674, 222] width 160 height 16
click at [430, 222] on link "Web Application" at bounding box center [429, 222] width 70 height 13
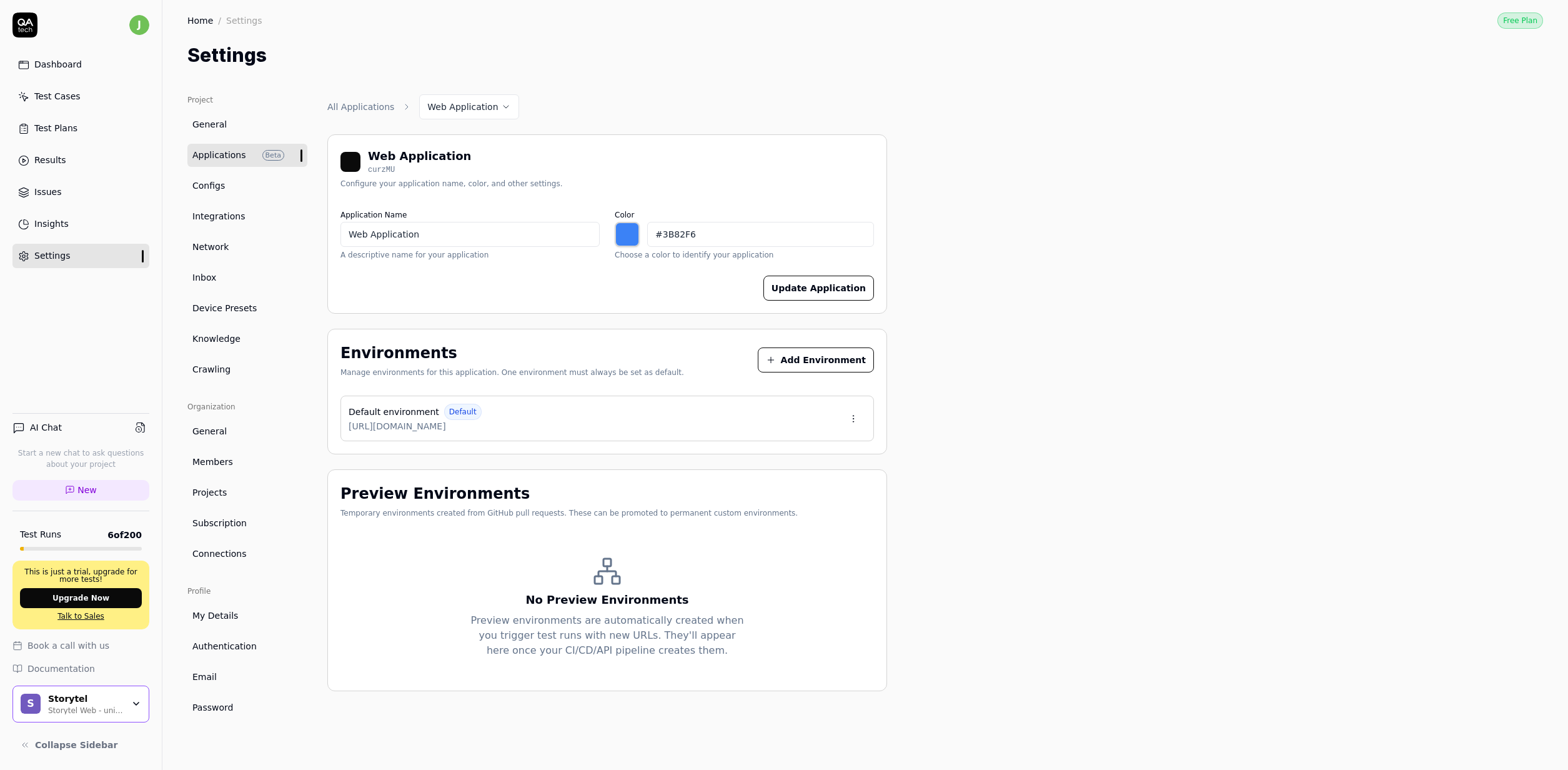
click at [535, 407] on div "Default environment Default https://www.storytel.com" at bounding box center [606, 418] width 533 height 45
click at [544, 422] on div "Default environment Default https://www.storytel.com" at bounding box center [606, 418] width 533 height 45
click at [741, 428] on div "Default environment Default https://www.storytel.com" at bounding box center [606, 418] width 533 height 45
click at [860, 418] on html "j Dashboard Test Cases Test Plans Results Issues Insights Settings AI Chat Star…" at bounding box center [784, 385] width 1568 height 770
drag, startPoint x: 665, startPoint y: 388, endPoint x: 762, endPoint y: 371, distance: 98.5
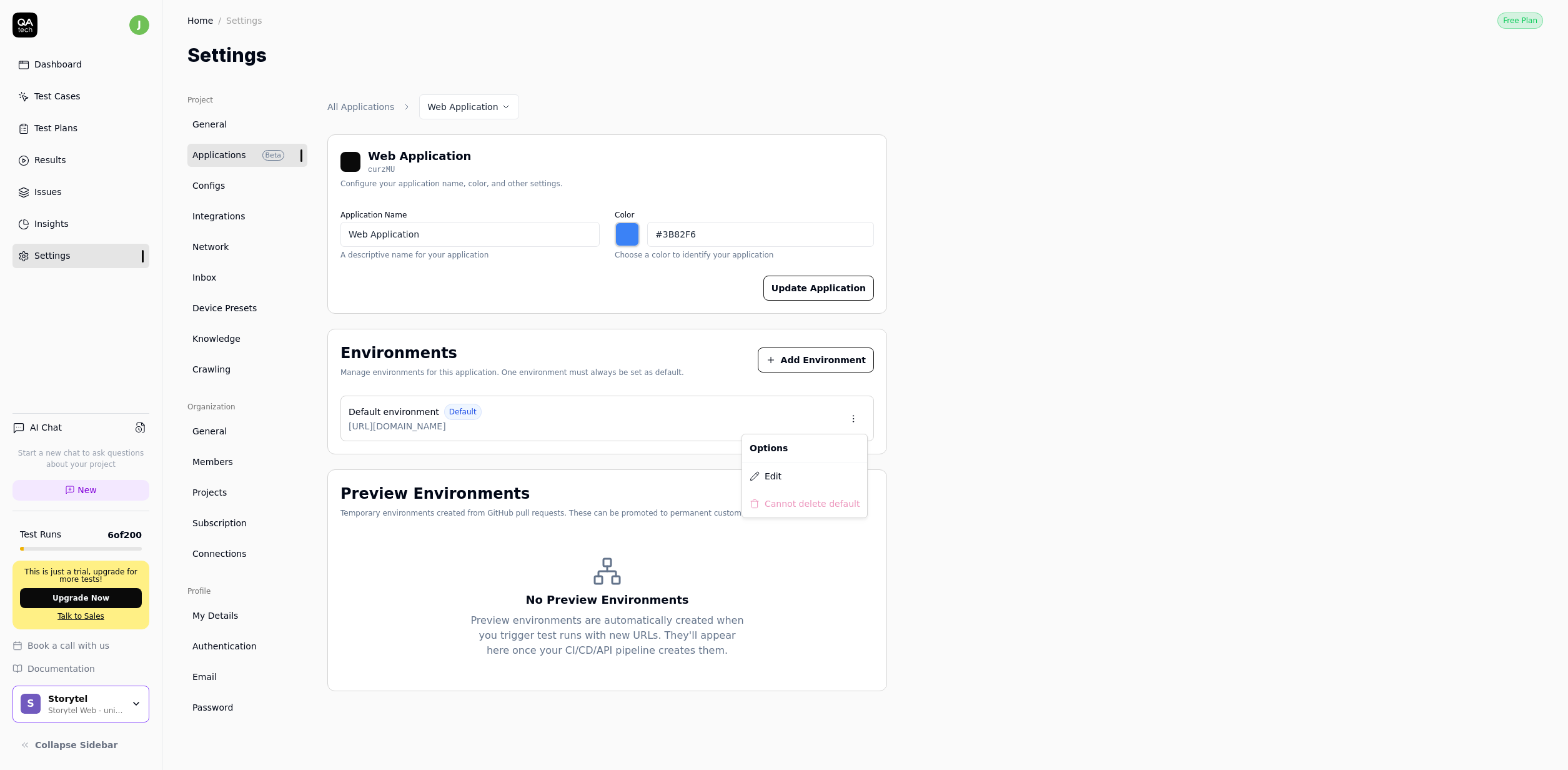
click at [669, 388] on html "j Dashboard Test Cases Test Plans Results Issues Insights Settings AI Chat Star…" at bounding box center [784, 385] width 1568 height 770
click at [821, 366] on button "Add Environment" at bounding box center [815, 360] width 116 height 25
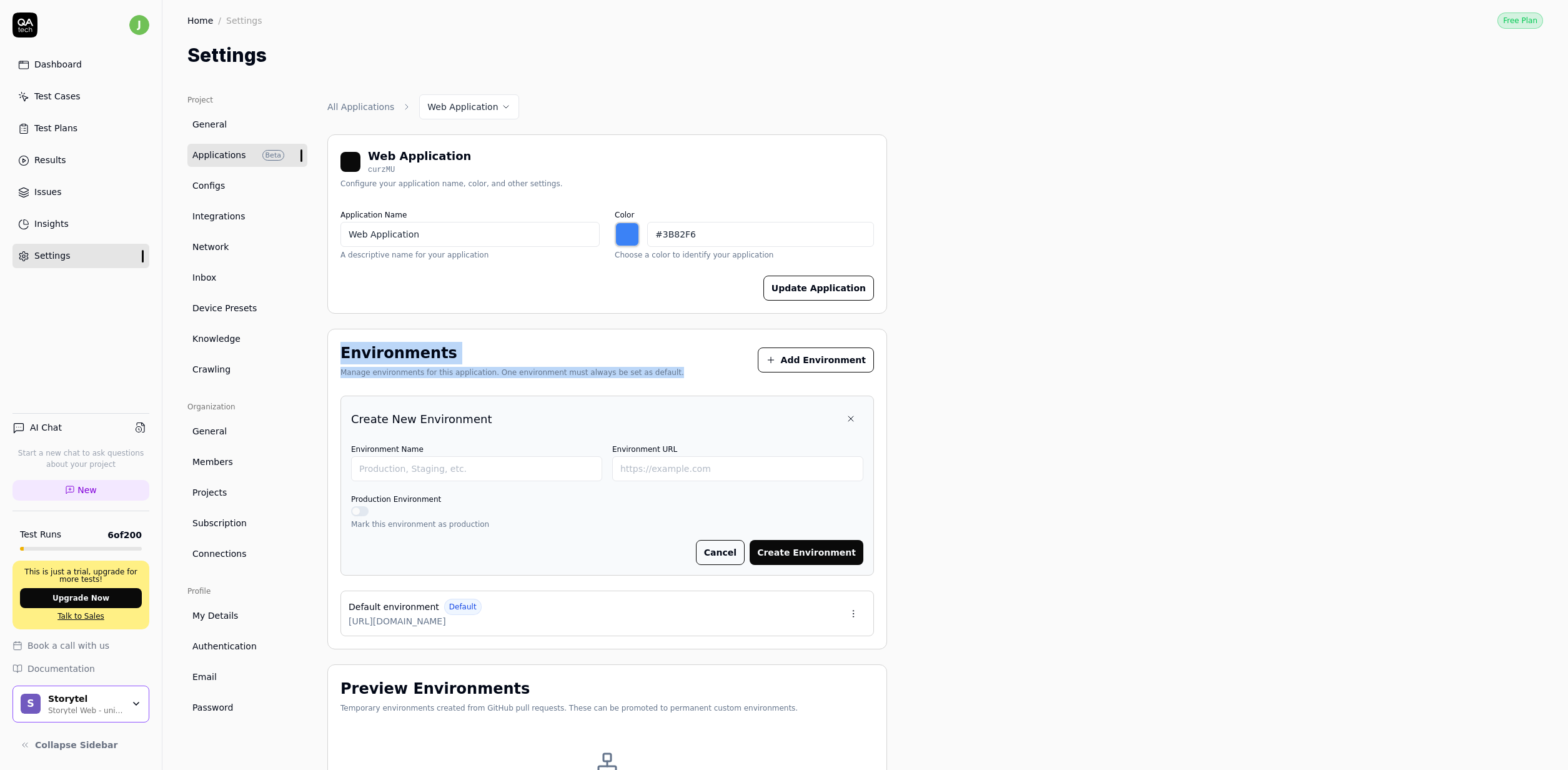
click at [533, 506] on div "Production Environment Mark this environment as production" at bounding box center [607, 510] width 512 height 39
click at [531, 458] on input "Environment Name" at bounding box center [476, 468] width 251 height 25
drag, startPoint x: 651, startPoint y: 573, endPoint x: 679, endPoint y: 568, distance: 28.4
click at [653, 573] on div "Create New Environment Environment Name Environment URL Production Environment …" at bounding box center [606, 486] width 533 height 180
click at [745, 556] on button "Cancel" at bounding box center [720, 552] width 49 height 25
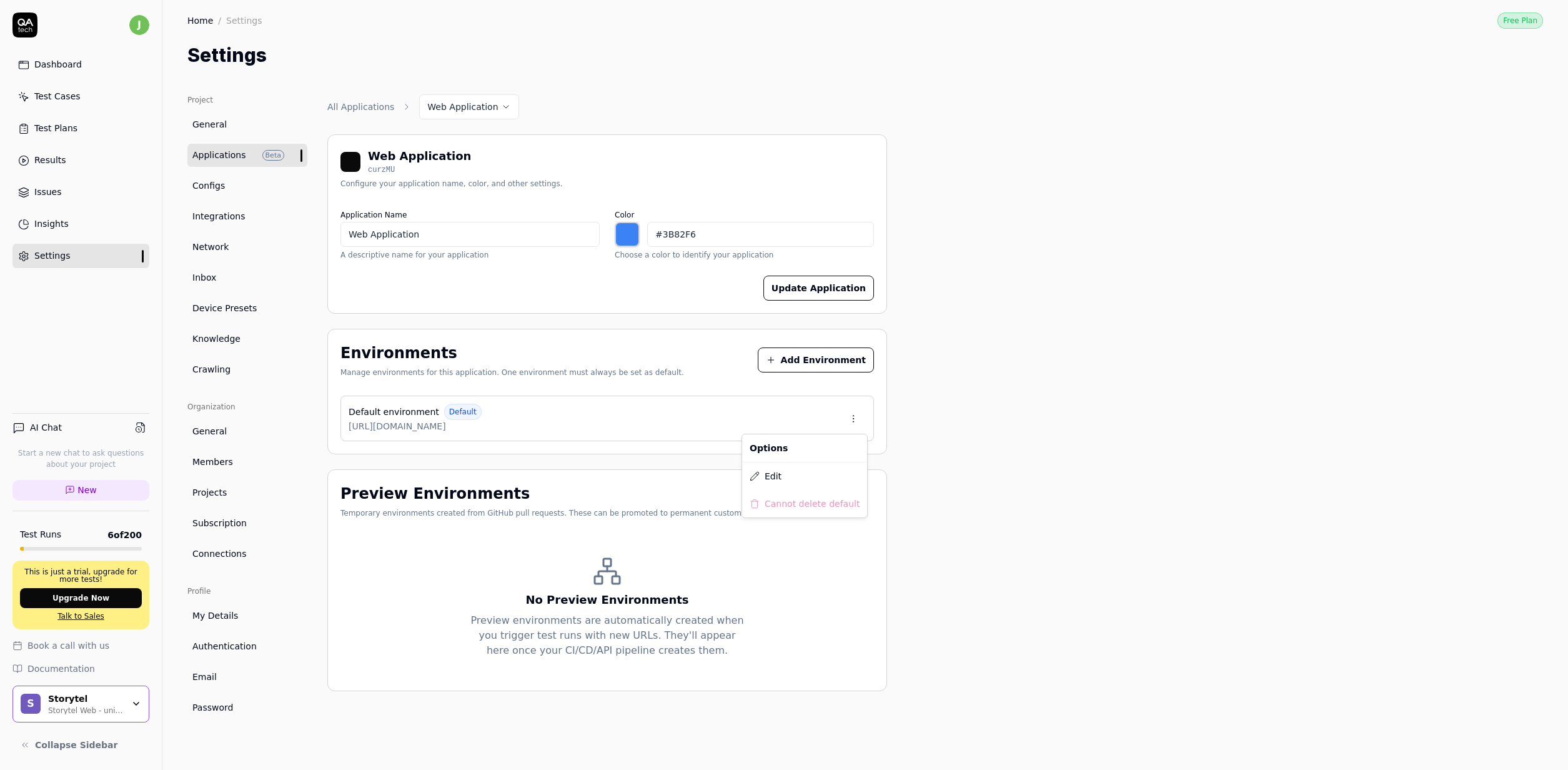
click at [854, 421] on html "j Dashboard Test Cases Test Plans Results Issues Insights Settings AI Chat Star…" at bounding box center [784, 385] width 1568 height 770
click at [779, 468] on div "Edit" at bounding box center [804, 476] width 125 height 28
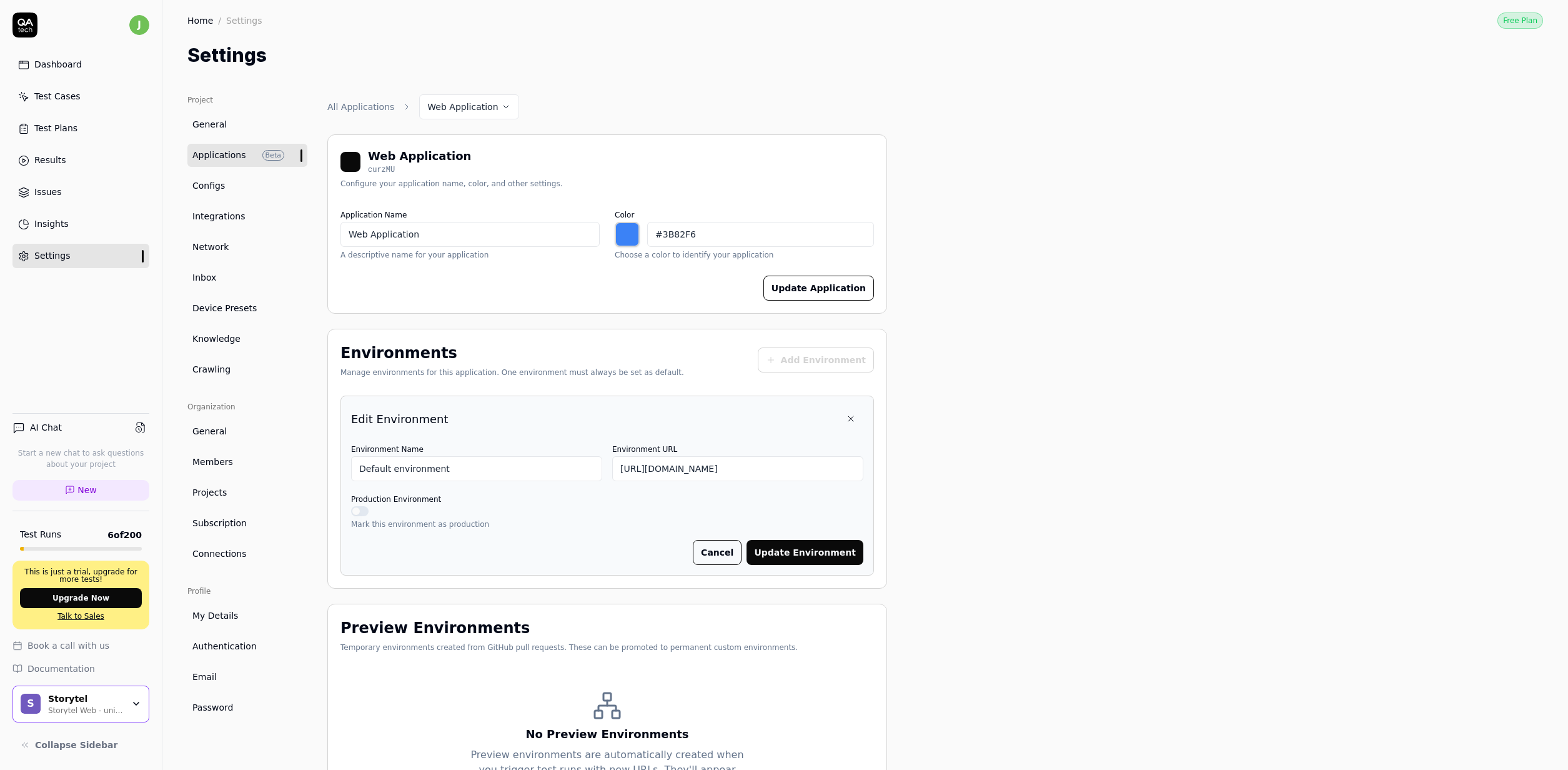
click at [371, 504] on label "Production Environment" at bounding box center [396, 499] width 90 height 9
click at [369, 506] on button "Production Environment" at bounding box center [360, 511] width 18 height 10
click at [367, 509] on button "Production Environment" at bounding box center [360, 511] width 18 height 10
click at [365, 513] on button "Production Environment" at bounding box center [360, 511] width 18 height 10
click at [823, 553] on button "Update Environment" at bounding box center [805, 552] width 117 height 25
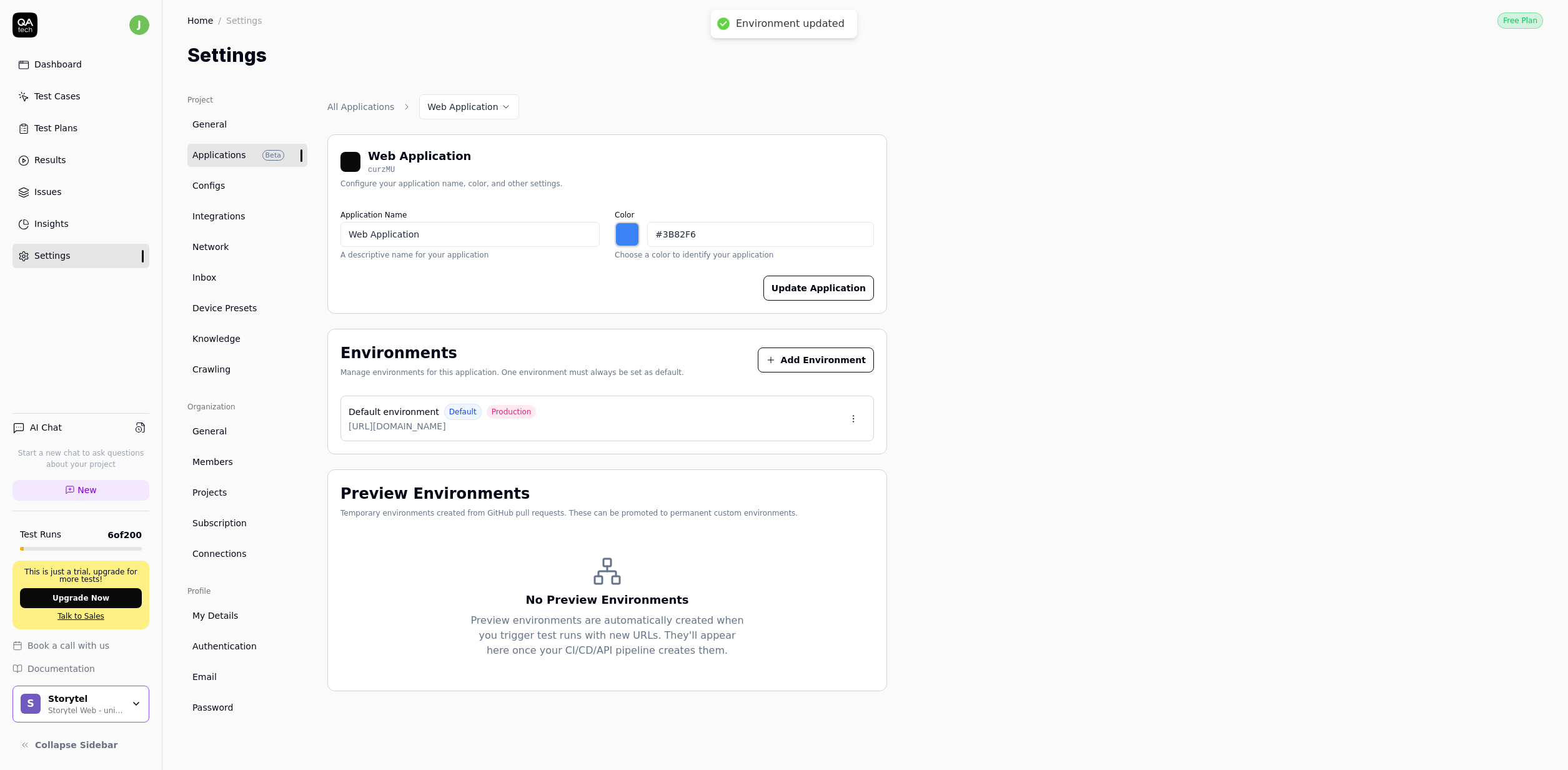
type input "*******"
click at [840, 361] on button "Add Environment" at bounding box center [815, 360] width 116 height 25
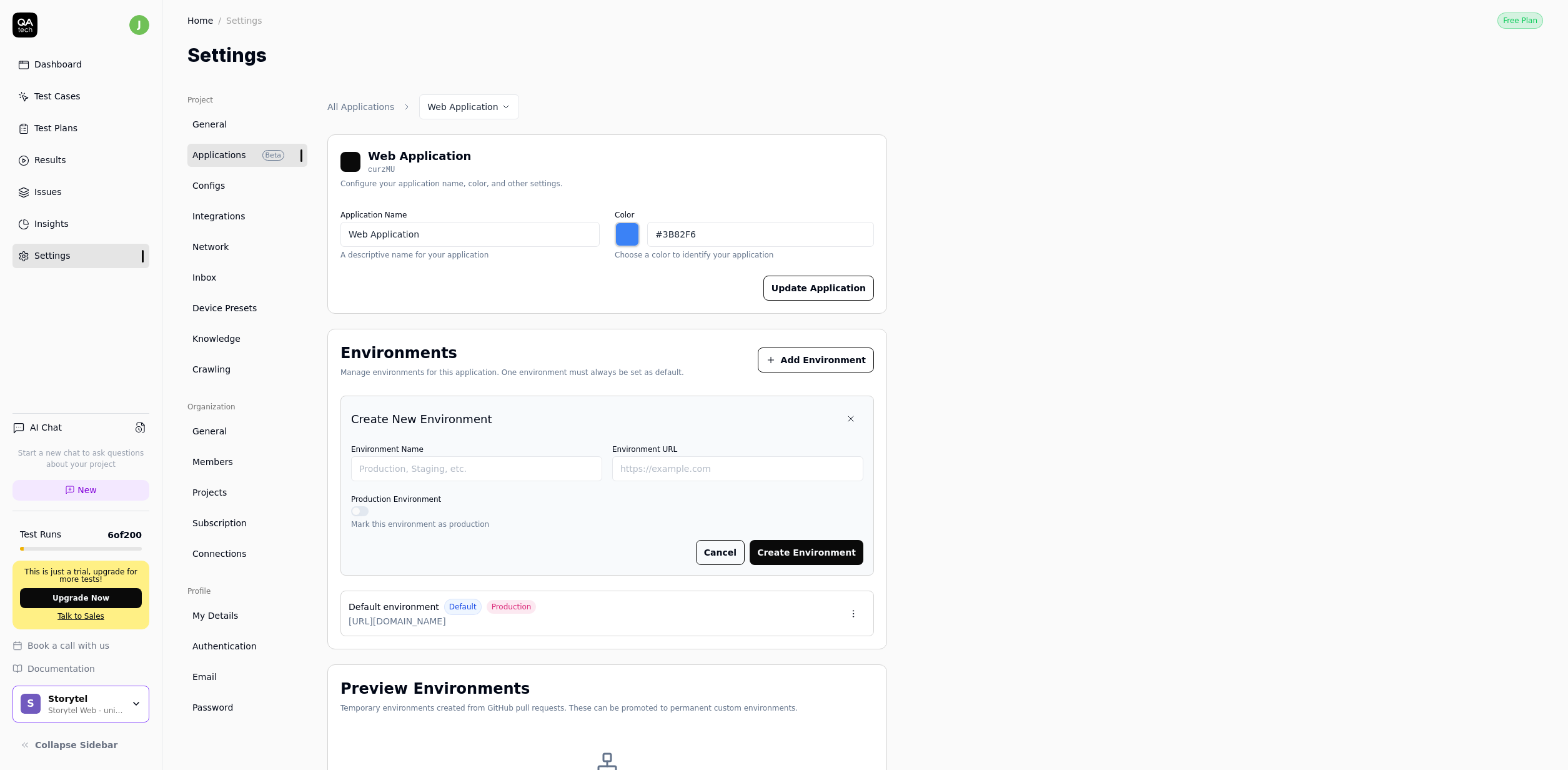
click at [728, 554] on button "Cancel" at bounding box center [720, 552] width 49 height 25
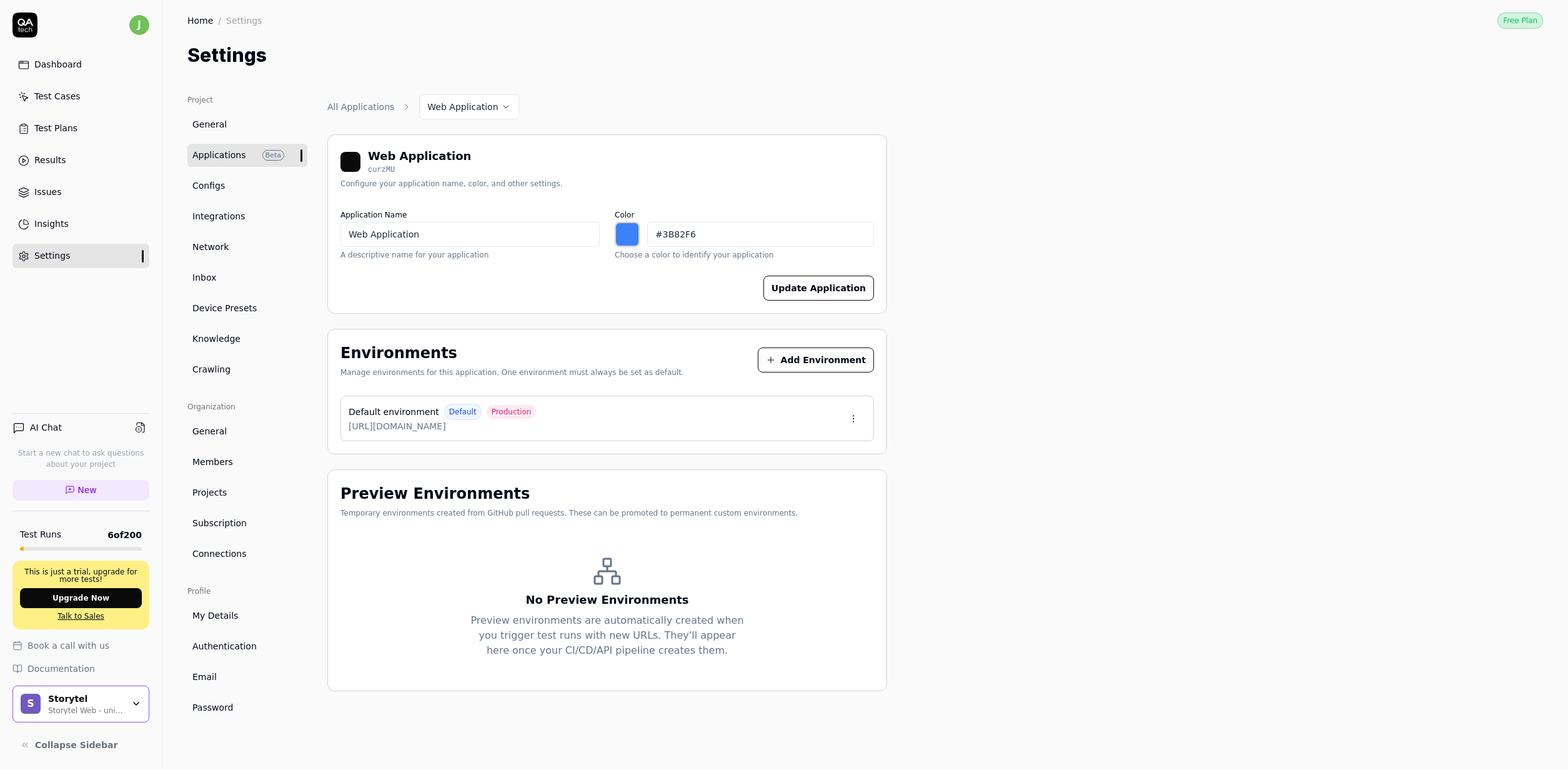
click at [842, 352] on button "Add Environment" at bounding box center [815, 360] width 116 height 25
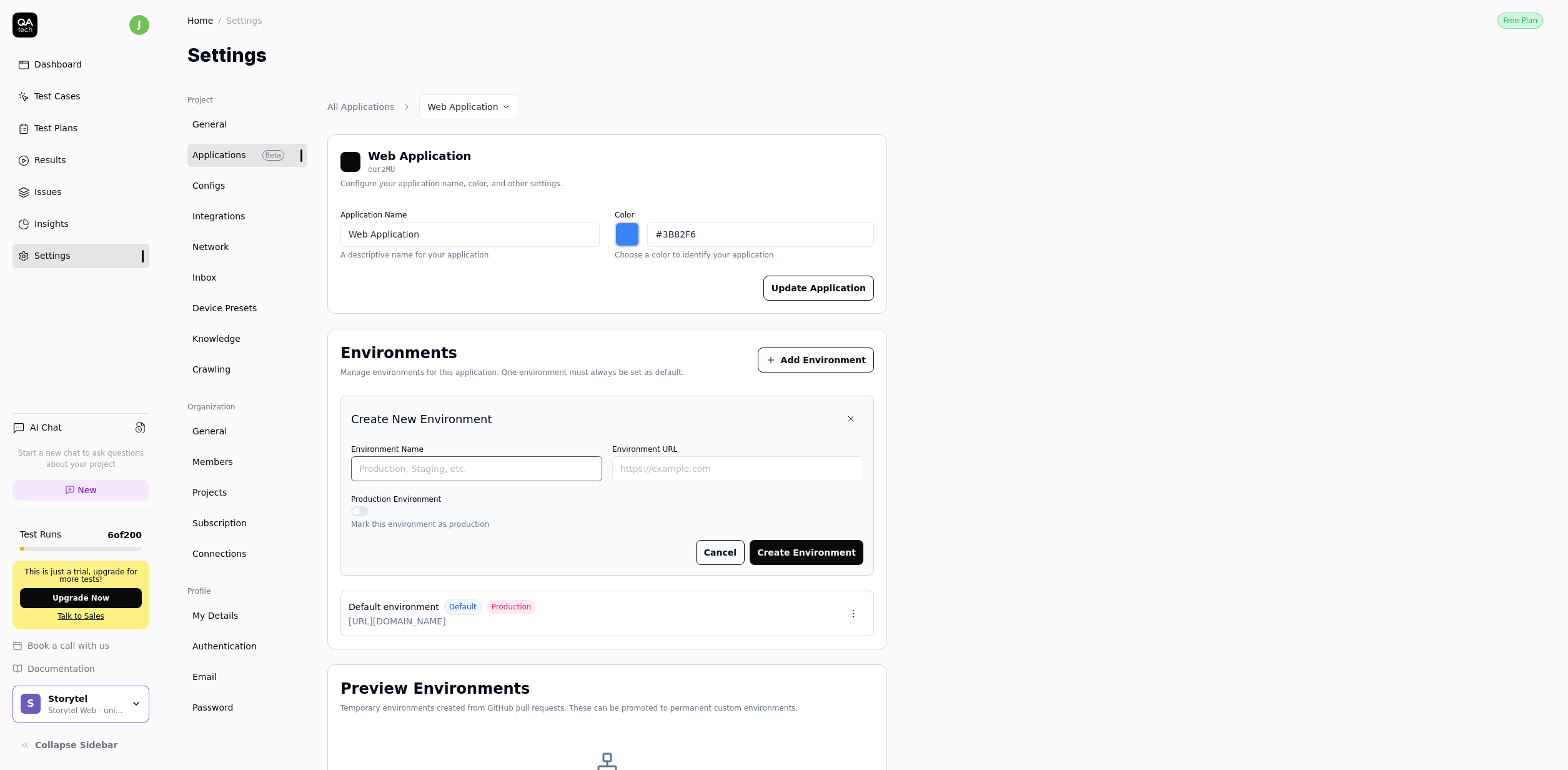
click at [550, 479] on input "Environment Name" at bounding box center [476, 468] width 251 height 25
type input "Prod"
type input "Test01 generic"
type input "t"
type input "https://test01.storytel.com"
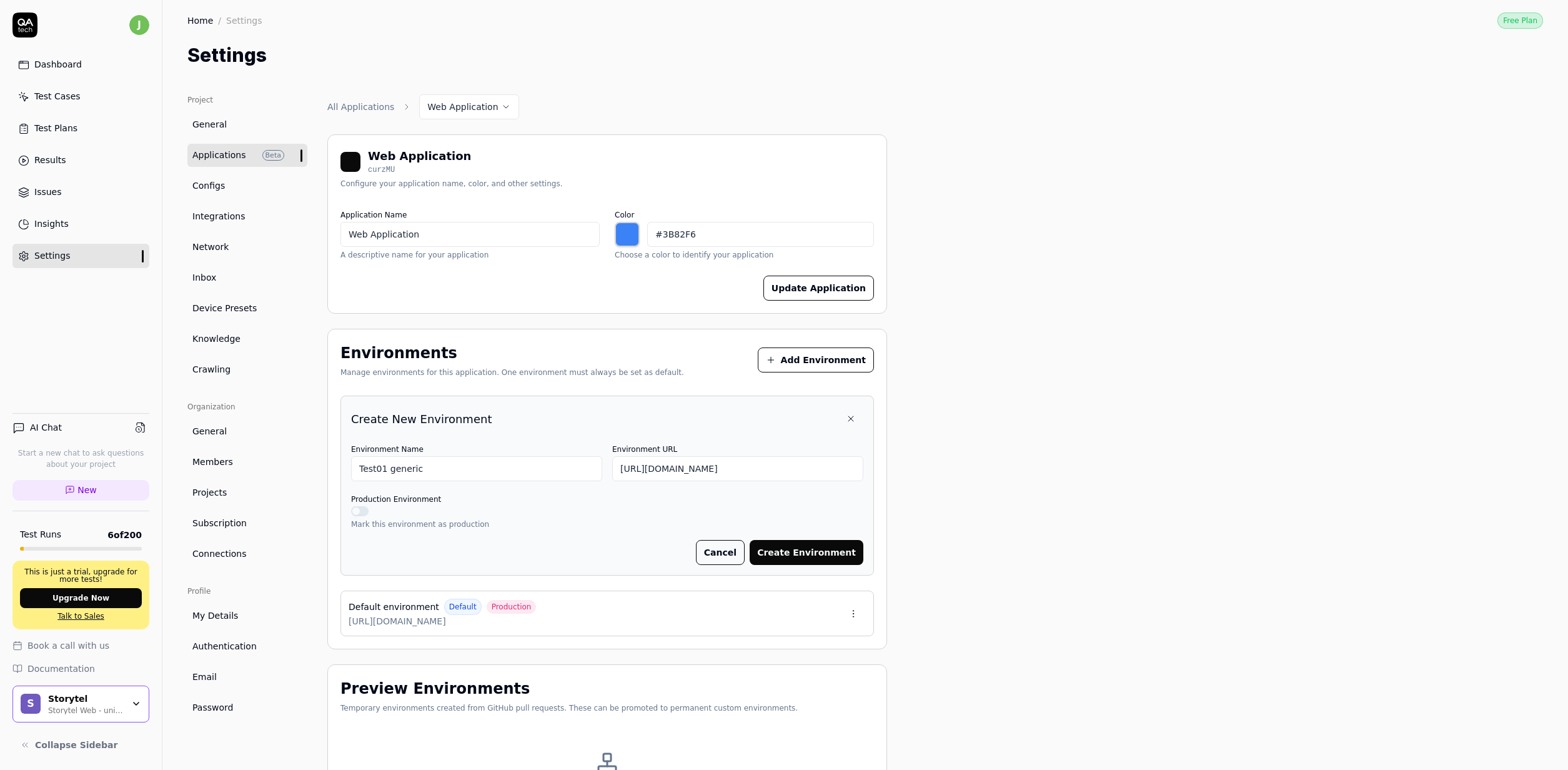
click at [436, 454] on div "Environment Name Test01 generic" at bounding box center [476, 461] width 251 height 40
click at [409, 468] on input "Test01 generic" at bounding box center [476, 468] width 251 height 25
type input "Test01 no locale"
click at [797, 551] on button "Create Environment" at bounding box center [806, 552] width 114 height 25
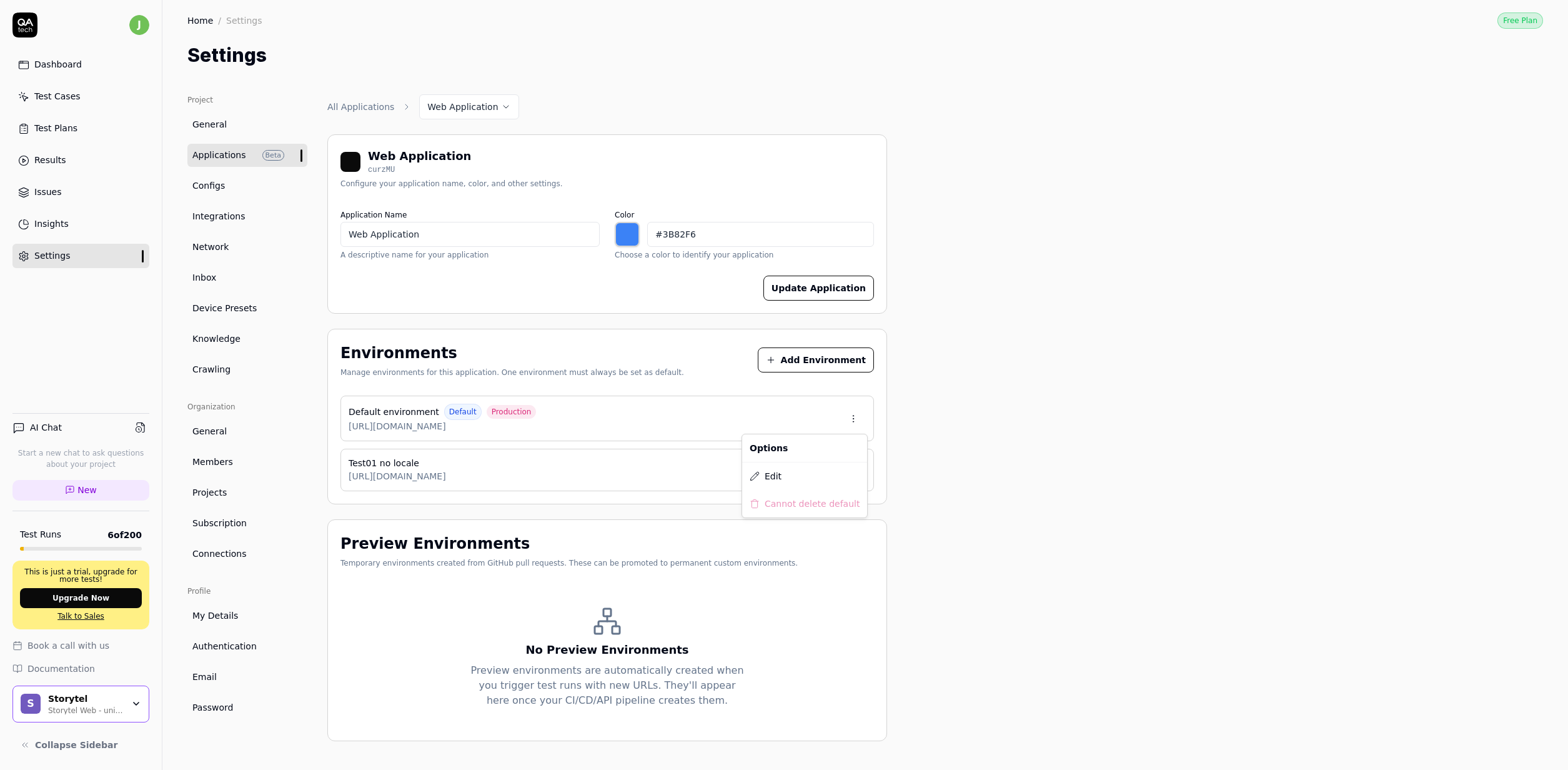
click at [863, 420] on html "Environment created j Dashboard Test Cases Test Plans Results Issues Insights S…" at bounding box center [784, 385] width 1568 height 770
click at [644, 488] on html "j Dashboard Test Cases Test Plans Results Issues Insights Settings AI Chat Star…" at bounding box center [784, 385] width 1568 height 770
click at [852, 469] on html "j Dashboard Test Cases Test Plans Results Issues Insights Settings AI Chat Star…" at bounding box center [784, 385] width 1568 height 770
click at [1191, 427] on html "j Dashboard Test Cases Test Plans Results Issues Insights Settings AI Chat Star…" at bounding box center [784, 385] width 1568 height 770
click at [852, 466] on html "j Dashboard Test Cases Test Plans Results Issues Insights Settings AI Chat Star…" at bounding box center [784, 385] width 1568 height 770
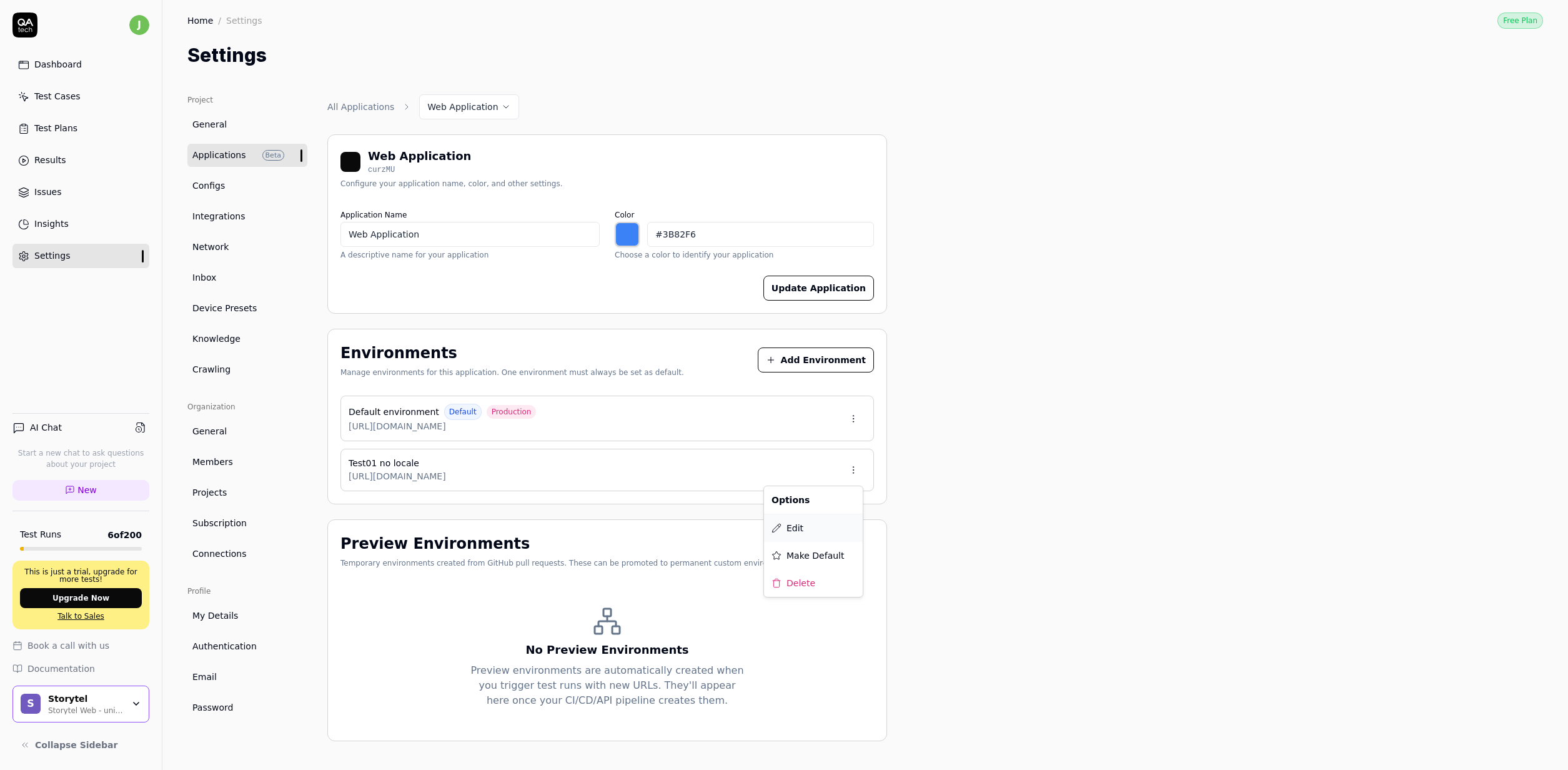
click at [792, 525] on span "Edit" at bounding box center [795, 528] width 17 height 13
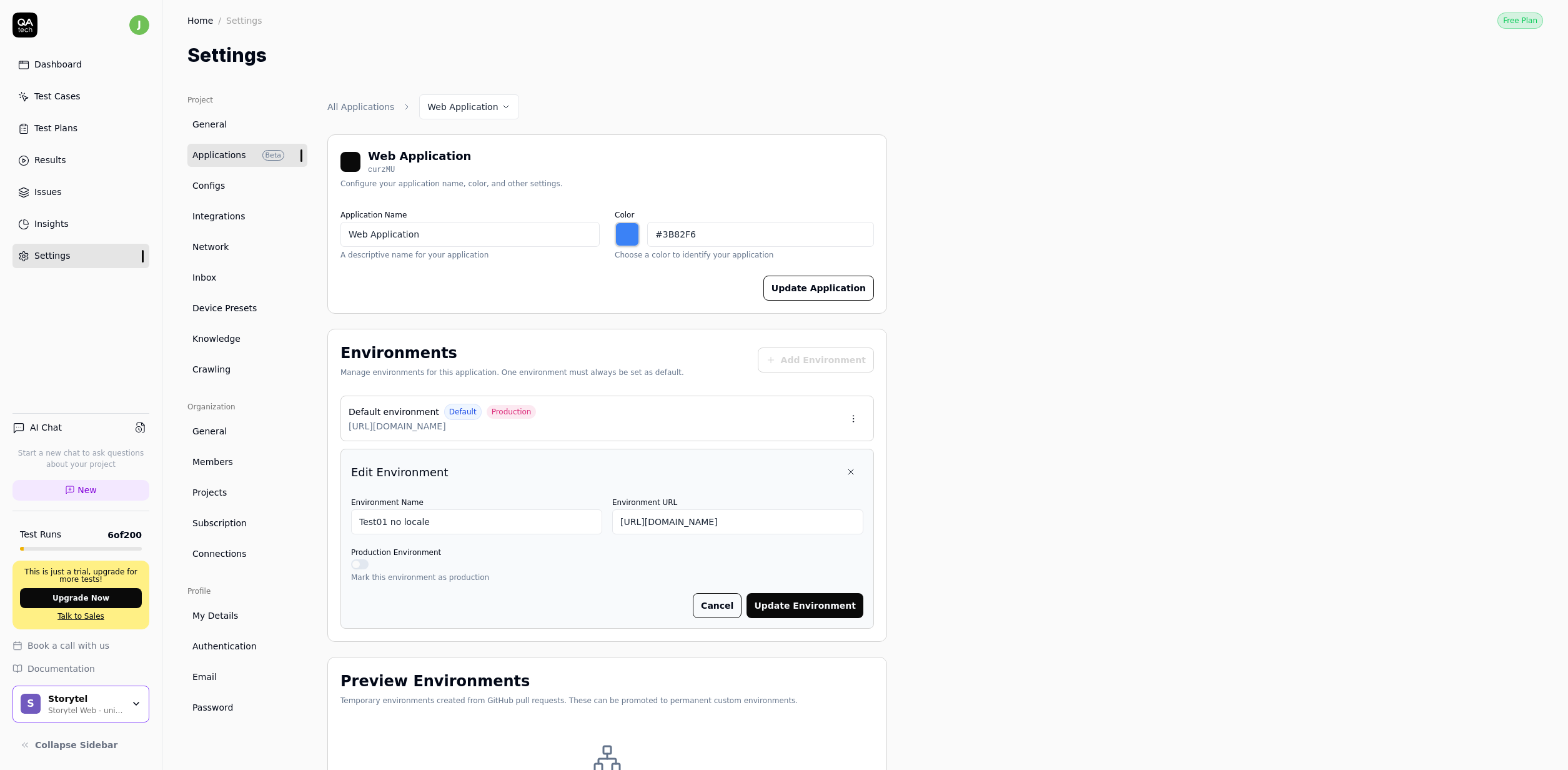
drag, startPoint x: 721, startPoint y: 606, endPoint x: 680, endPoint y: 578, distance: 49.6
click at [721, 606] on button "Cancel" at bounding box center [717, 605] width 49 height 25
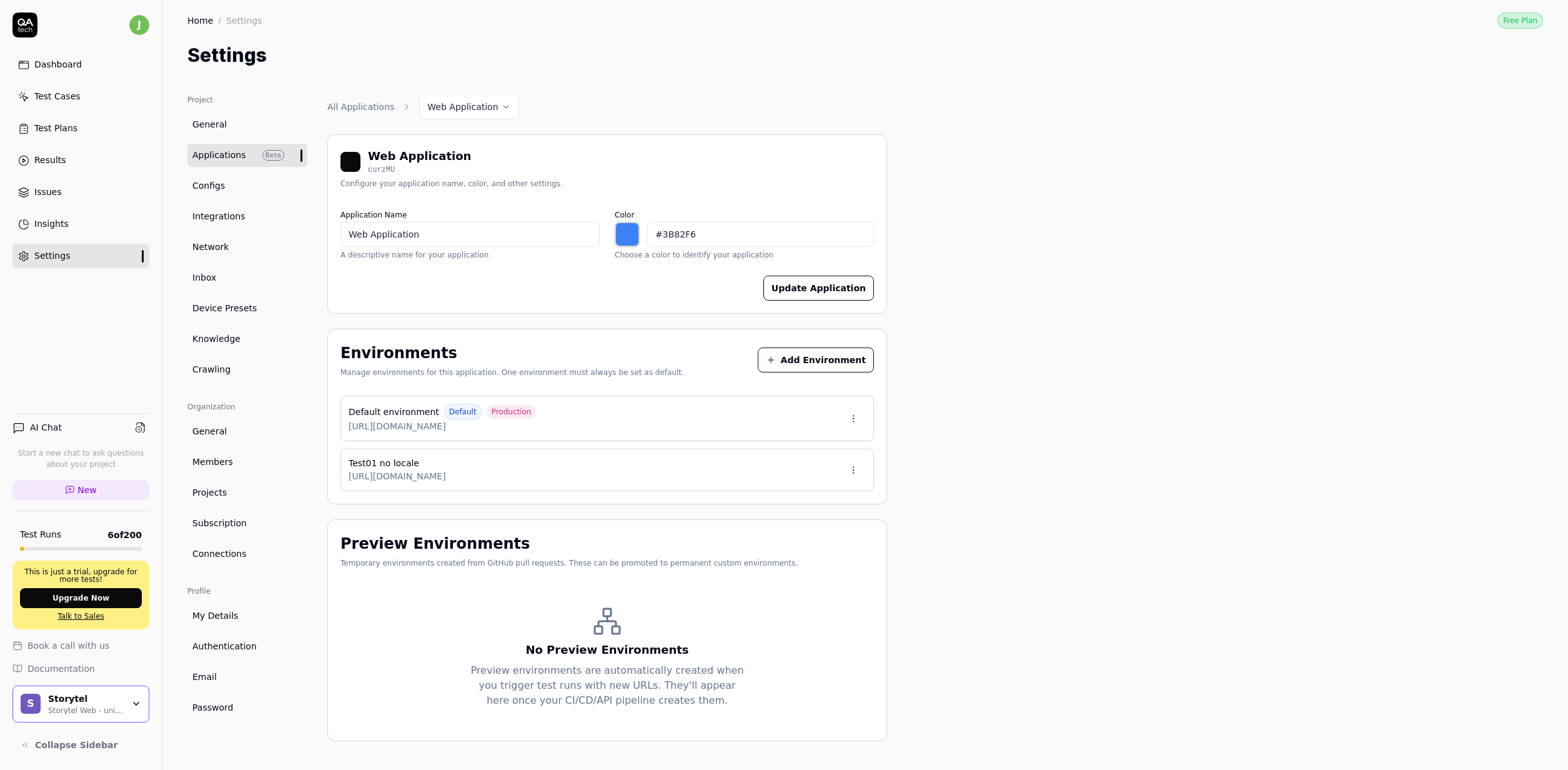
click at [438, 481] on span "https://test01.storytel.com" at bounding box center [397, 476] width 98 height 13
click at [401, 469] on span "Test01 no locale" at bounding box center [384, 463] width 70 height 13
click at [476, 476] on icon at bounding box center [472, 477] width 7 height 7
type input "*******"
click at [215, 195] on link "Configs" at bounding box center [247, 186] width 120 height 23
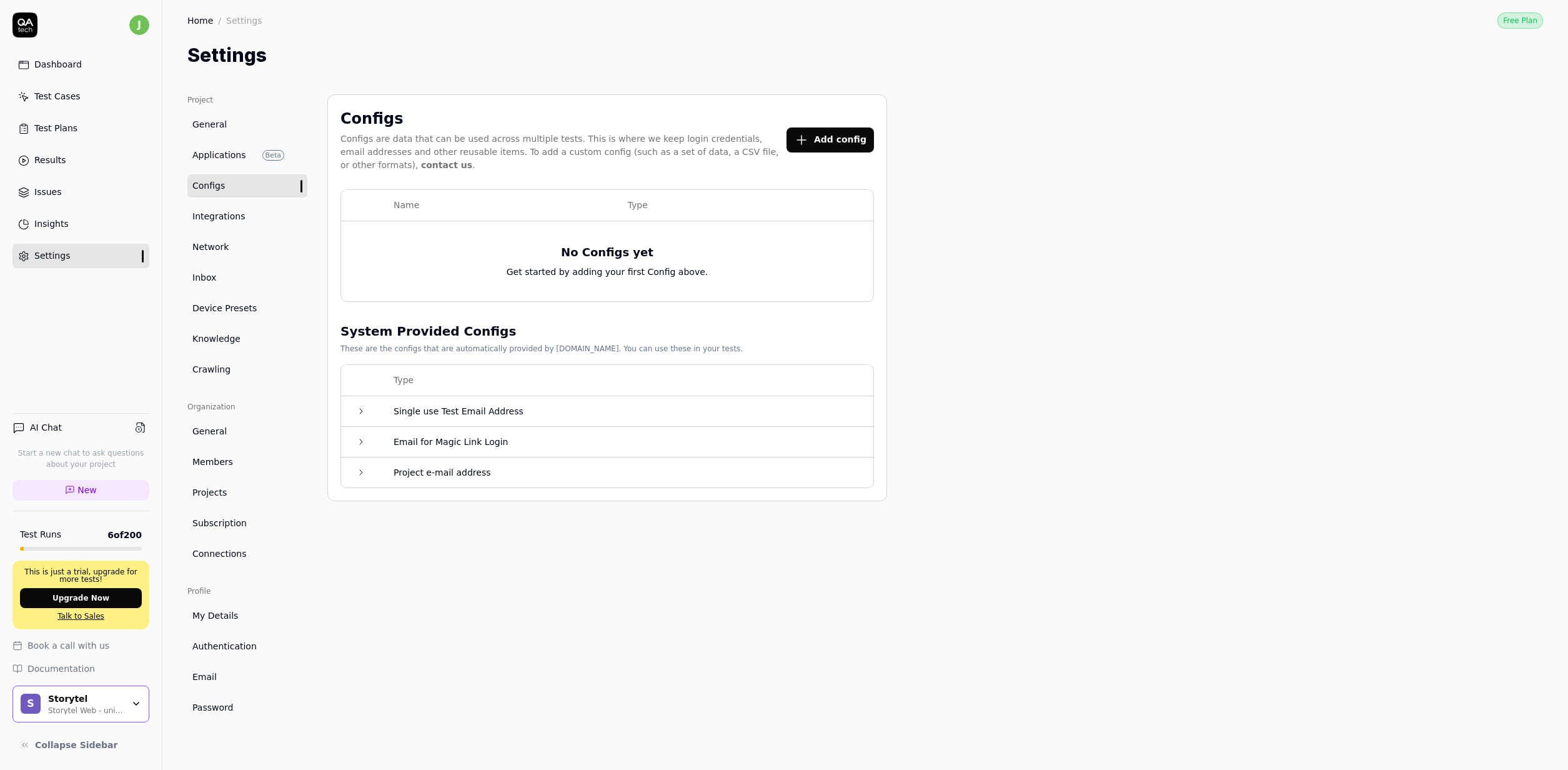
click at [819, 139] on button "Add config" at bounding box center [830, 140] width 87 height 25
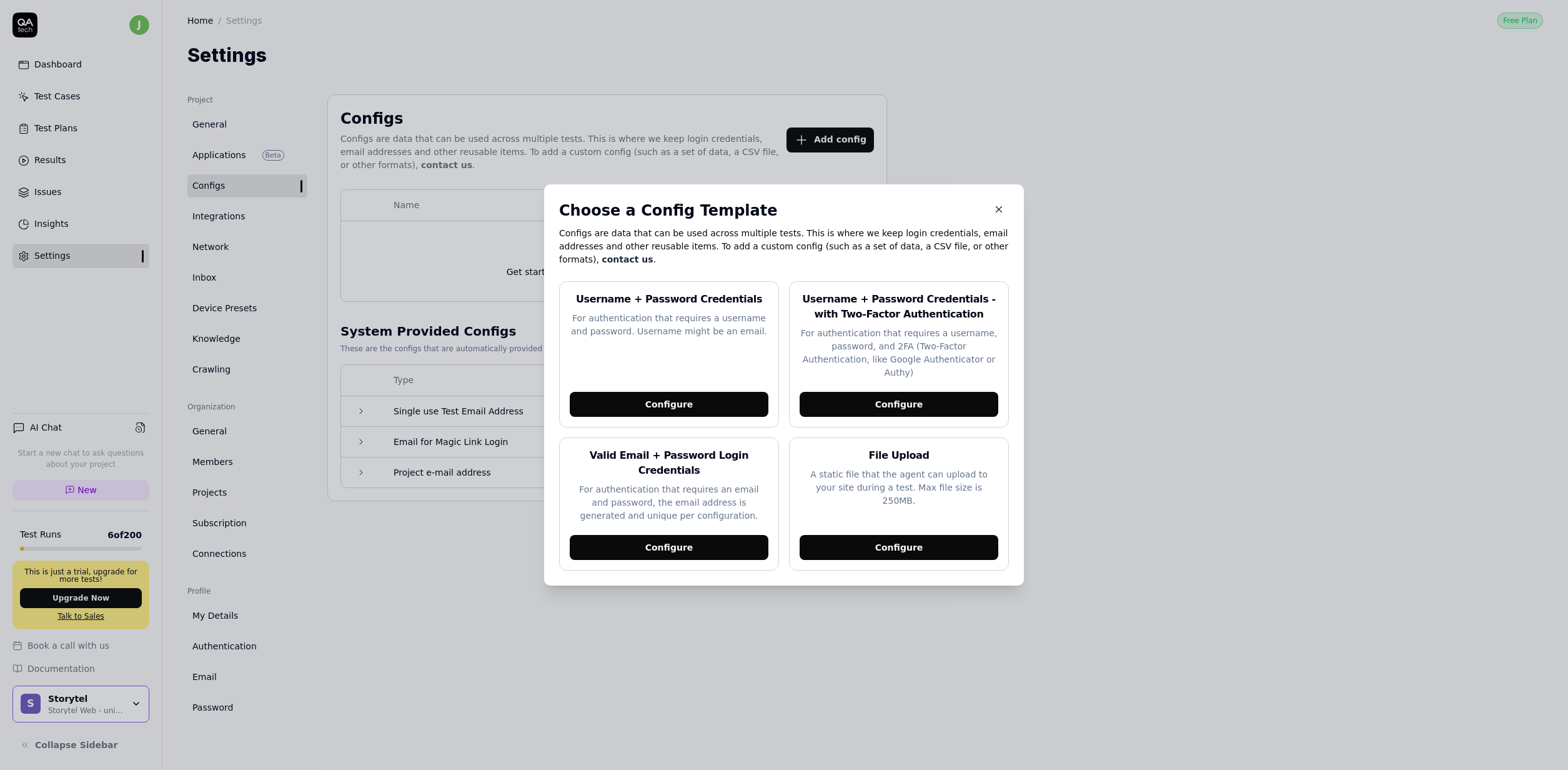
click at [1004, 218] on div "Choose a Config Template Configs are data that can be used across multiple test…" at bounding box center [784, 385] width 480 height 401
click at [1009, 220] on div "Choose a Config Template Configs are data that can be used across multiple test…" at bounding box center [784, 385] width 480 height 401
click at [1005, 223] on div "Choose a Config Template Configs are data that can be used across multiple test…" at bounding box center [784, 385] width 480 height 401
click at [1000, 220] on button "button" at bounding box center [999, 209] width 20 height 20
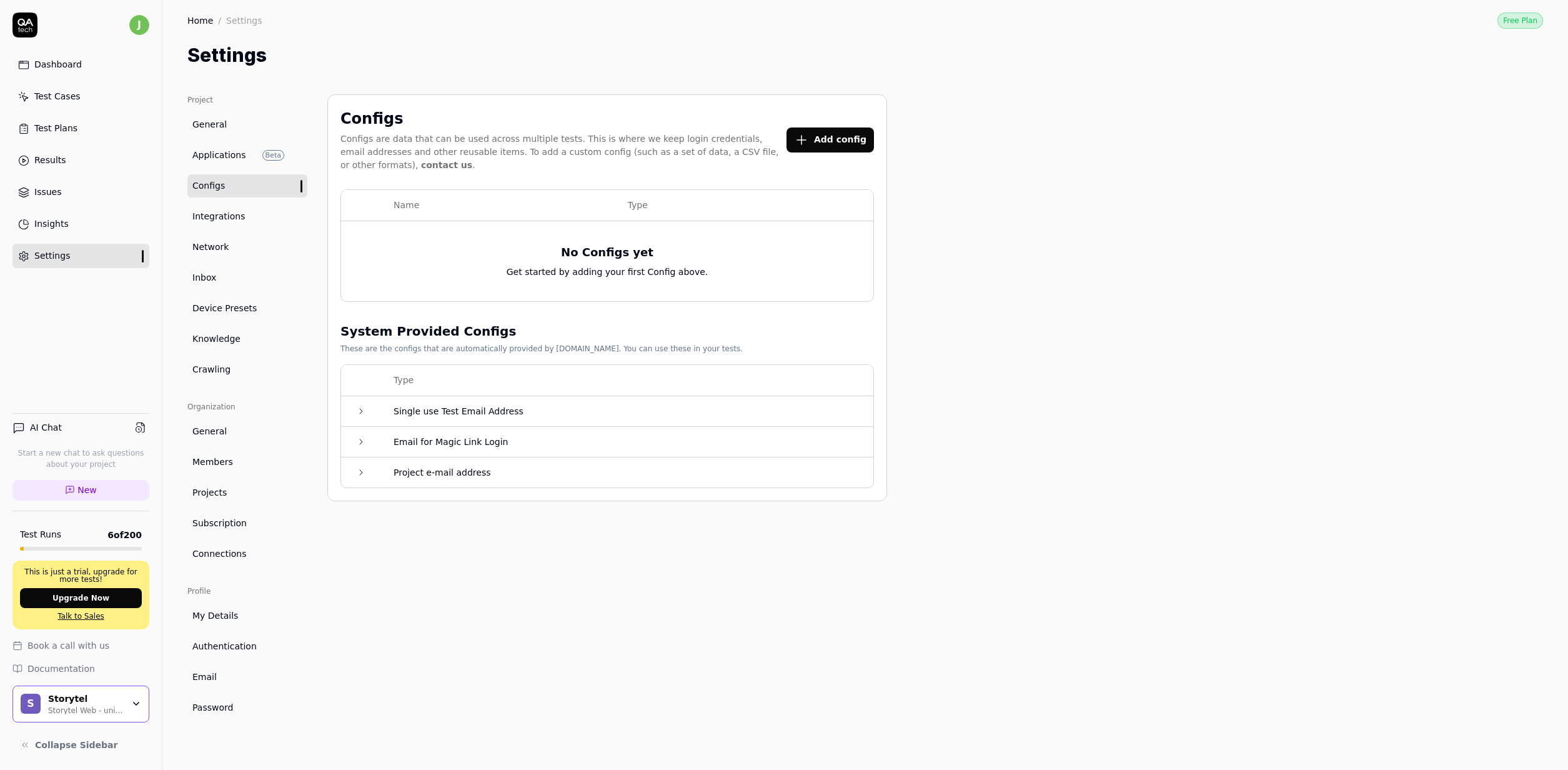
click at [817, 243] on div "No Configs yet Get started by adding your first Config above." at bounding box center [607, 261] width 508 height 65
click at [463, 171] on div "Configs are data that can be used across multiple tests. This is where we keep …" at bounding box center [563, 152] width 446 height 39
click at [64, 68] on div "Dashboard" at bounding box center [58, 64] width 47 height 13
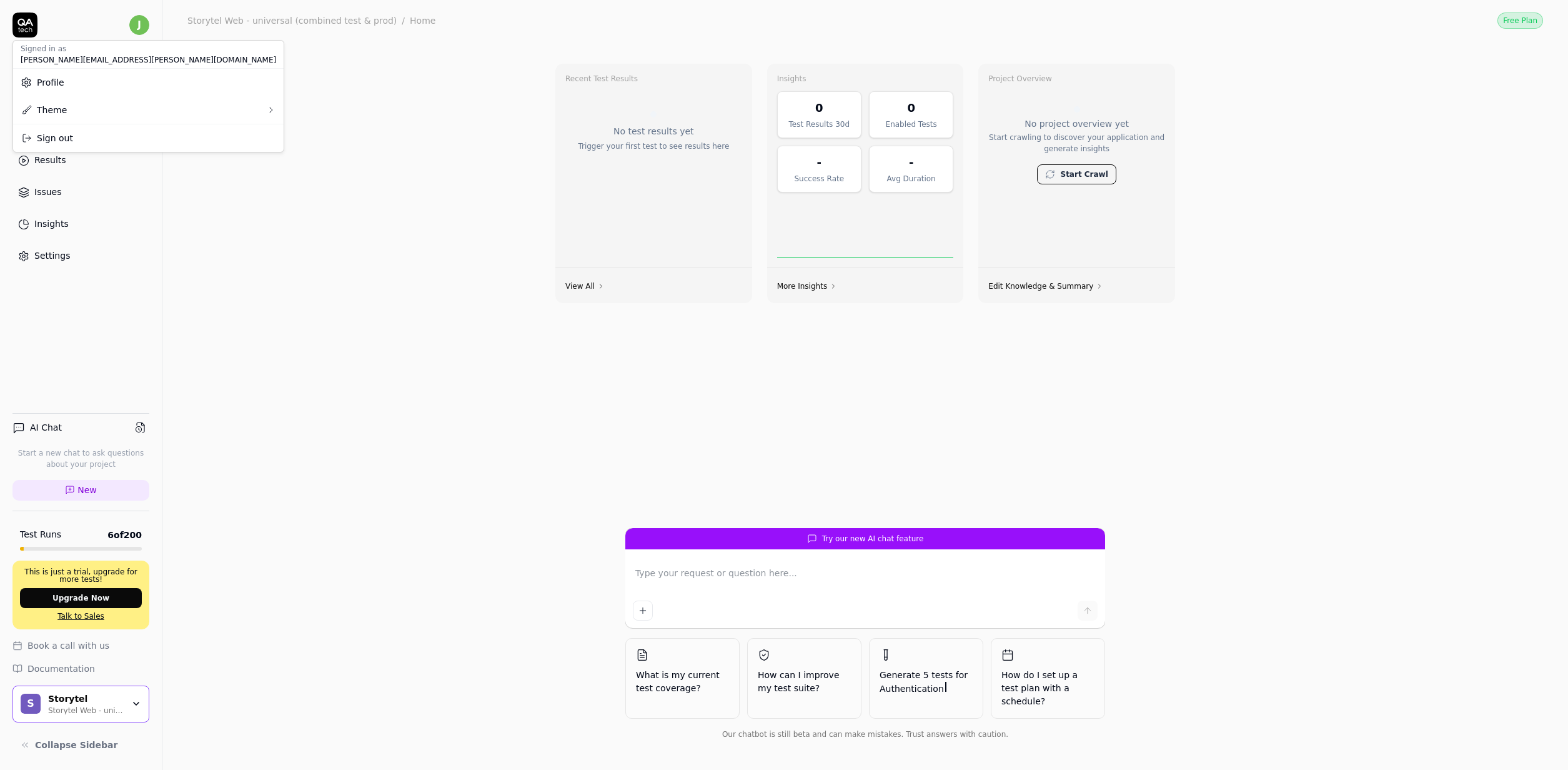
click at [142, 25] on html "j Dashboard Test Cases Test Plans Results Issues Insights Settings AI Chat Star…" at bounding box center [784, 385] width 1568 height 770
click at [73, 75] on div "Profile" at bounding box center [148, 82] width 270 height 28
click at [152, 37] on div "j Dashboard Test Cases Test Plans Results Issues Insights Settings" at bounding box center [81, 140] width 162 height 256
click at [141, 34] on html "j Dashboard Test Cases Test Plans Results Issues Insights Settings AI Chat Star…" at bounding box center [784, 385] width 1568 height 770
click at [84, 76] on span "Profile" at bounding box center [148, 82] width 255 height 13
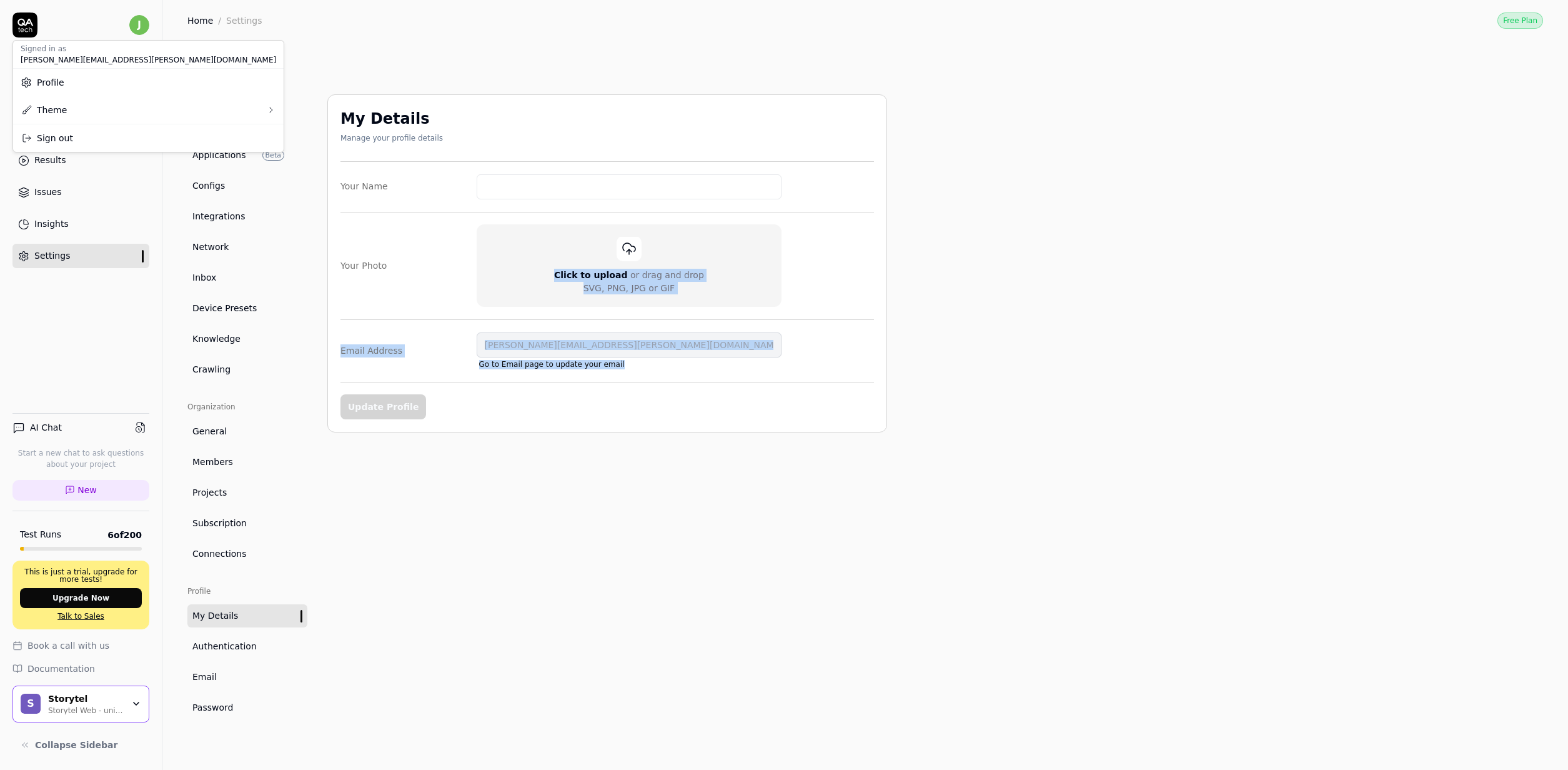
click at [570, 607] on html "j Dashboard Test Cases Test Plans Results Issues Insights Settings AI Chat Star…" at bounding box center [784, 385] width 1568 height 770
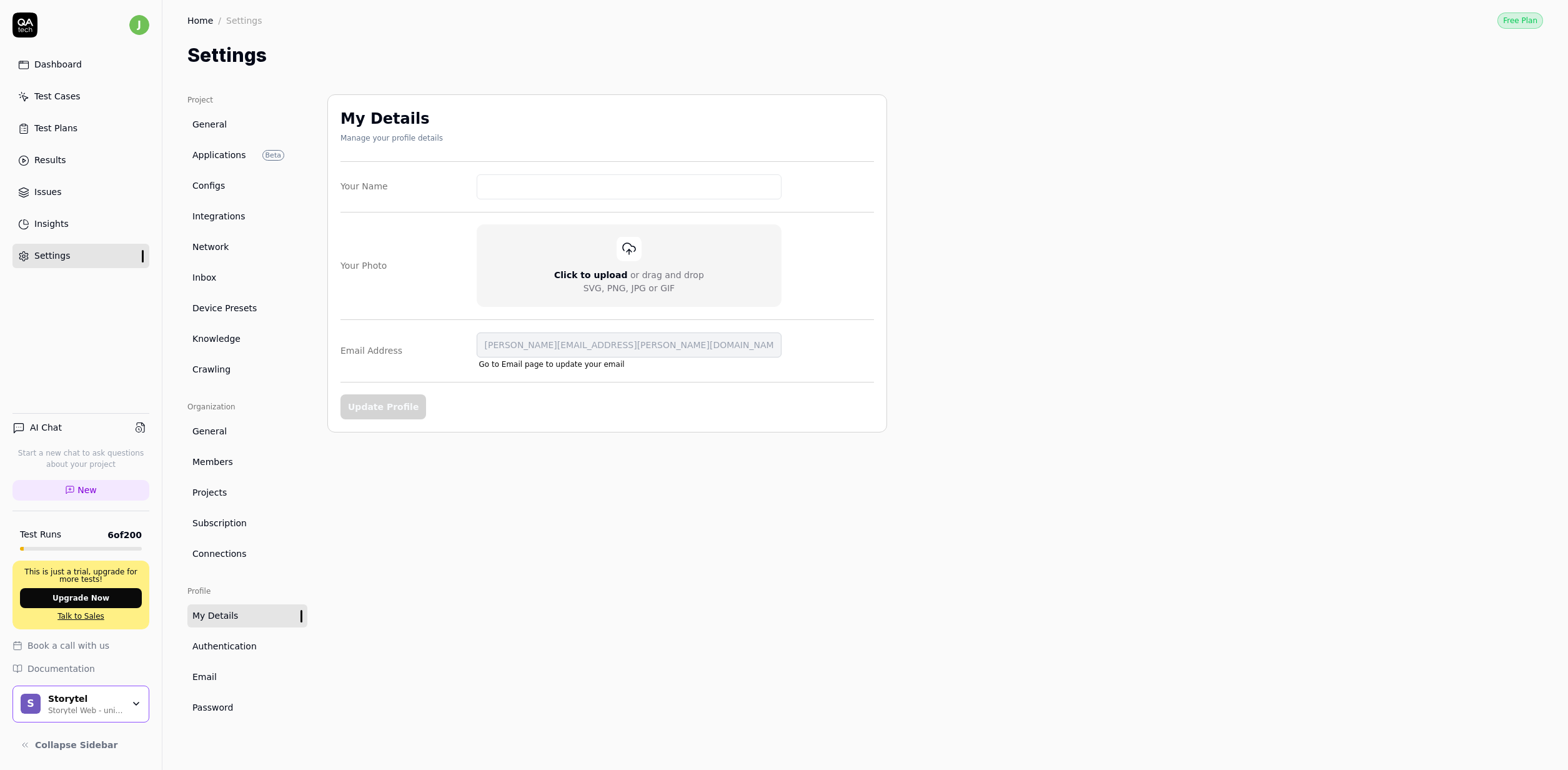
click at [421, 594] on div "My Details Manage your profile details Your Name Your Photo Click to upload or …" at bounding box center [607, 420] width 560 height 651
click at [199, 485] on link "Projects" at bounding box center [247, 493] width 120 height 23
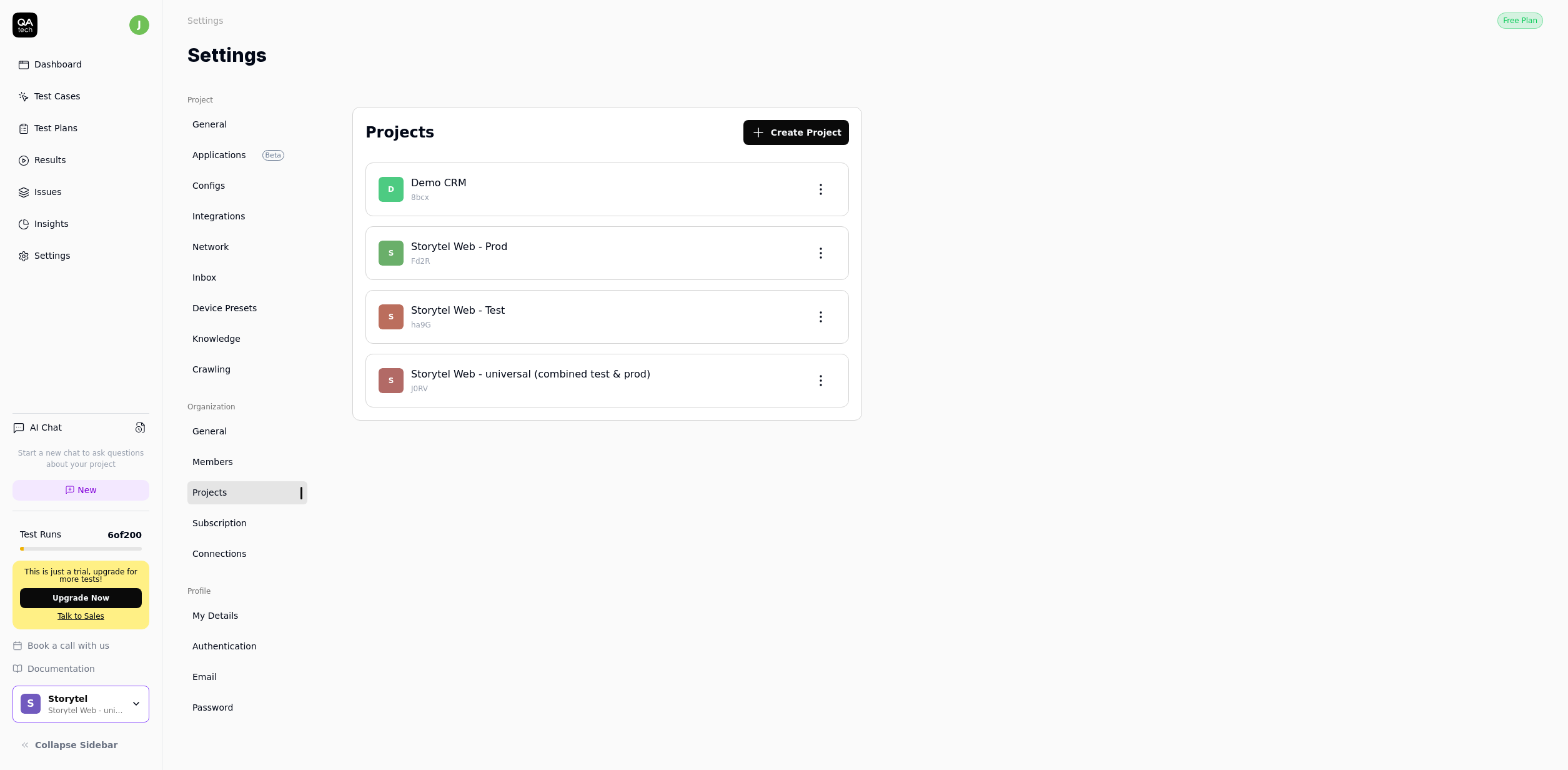
click at [482, 313] on link "Storytel Web - Test" at bounding box center [458, 310] width 94 height 12
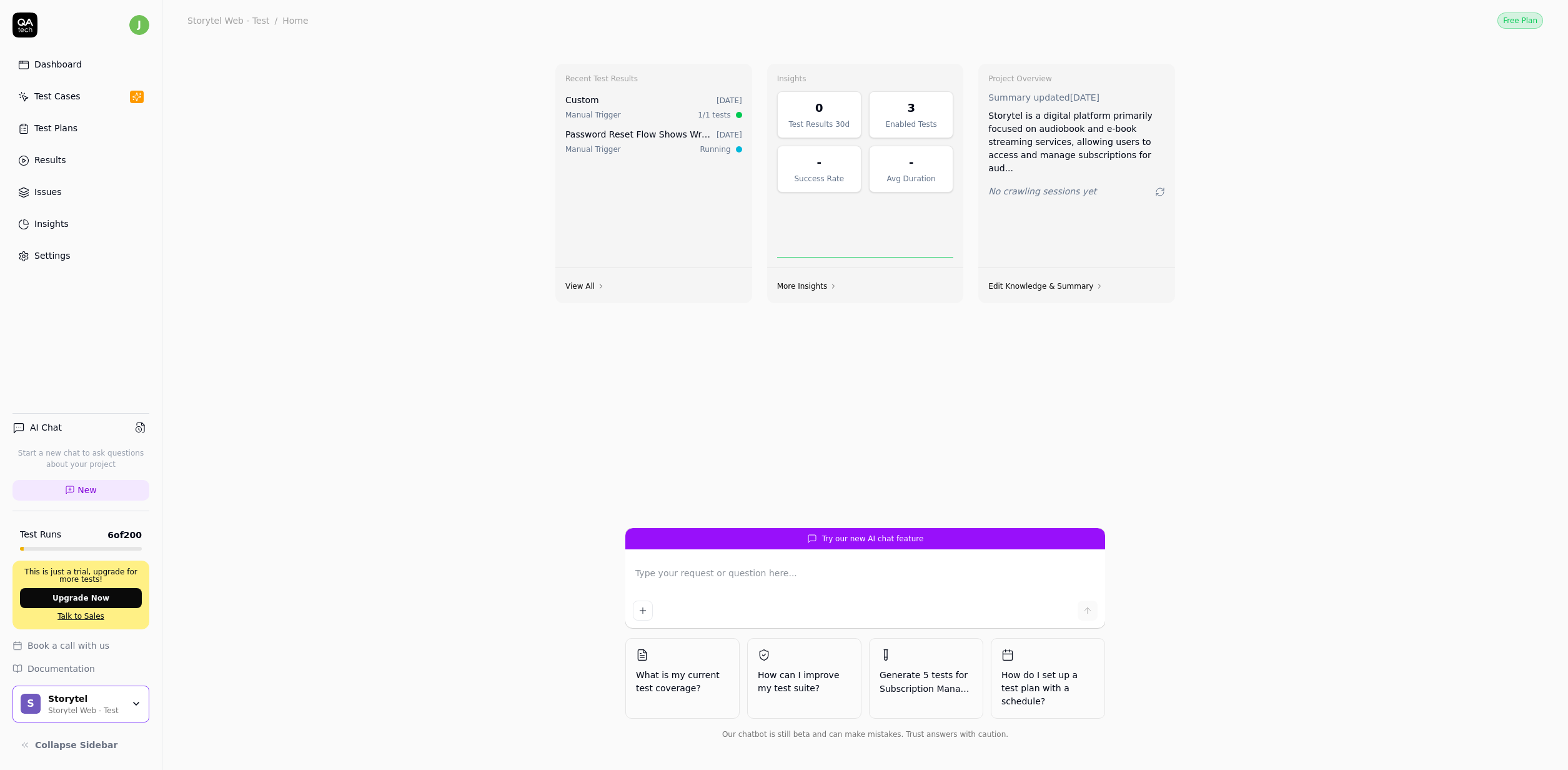
type textarea "*"
click at [48, 248] on link "Settings" at bounding box center [81, 256] width 137 height 24
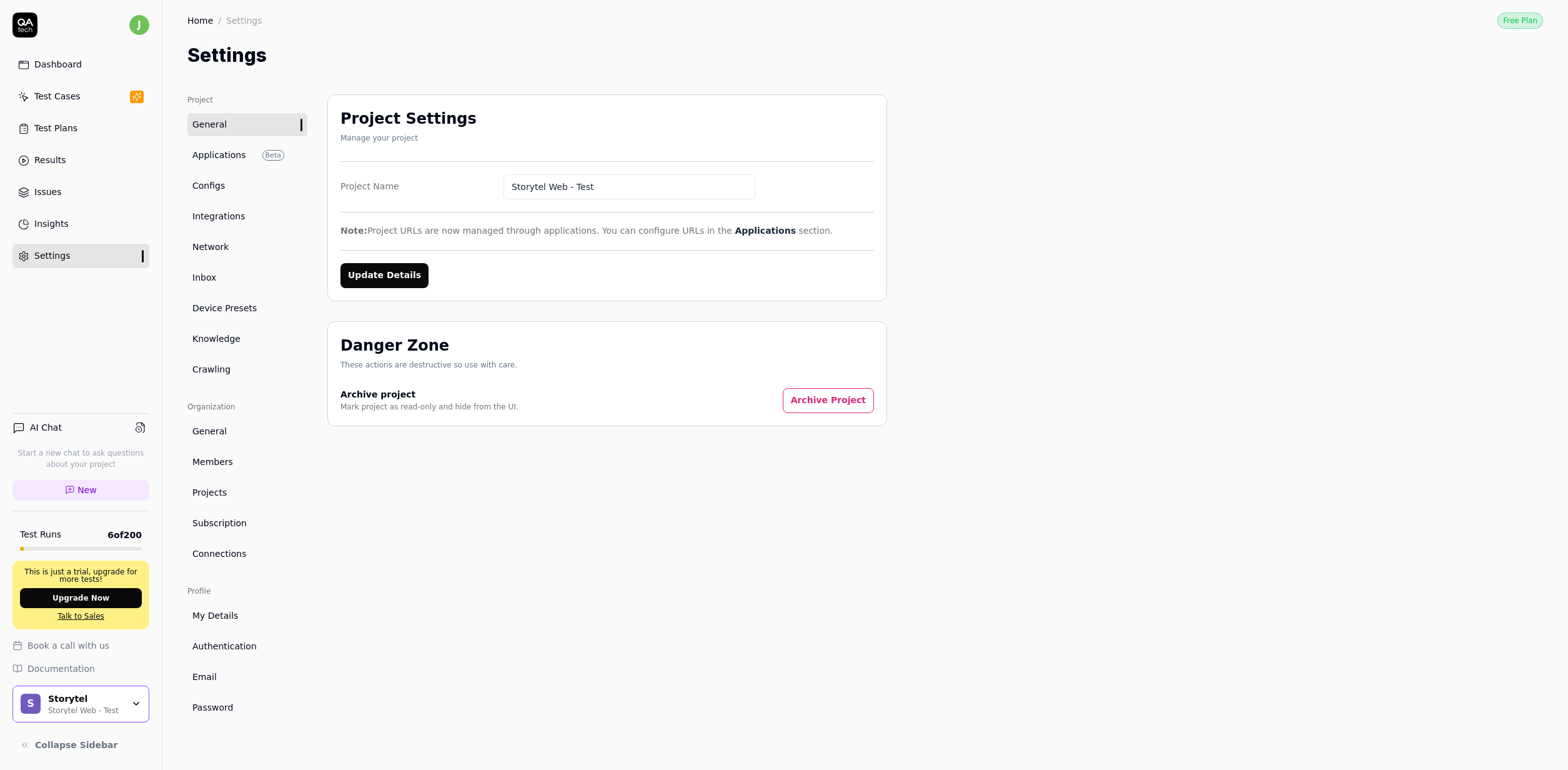
click at [215, 153] on span "Applications" at bounding box center [219, 155] width 54 height 13
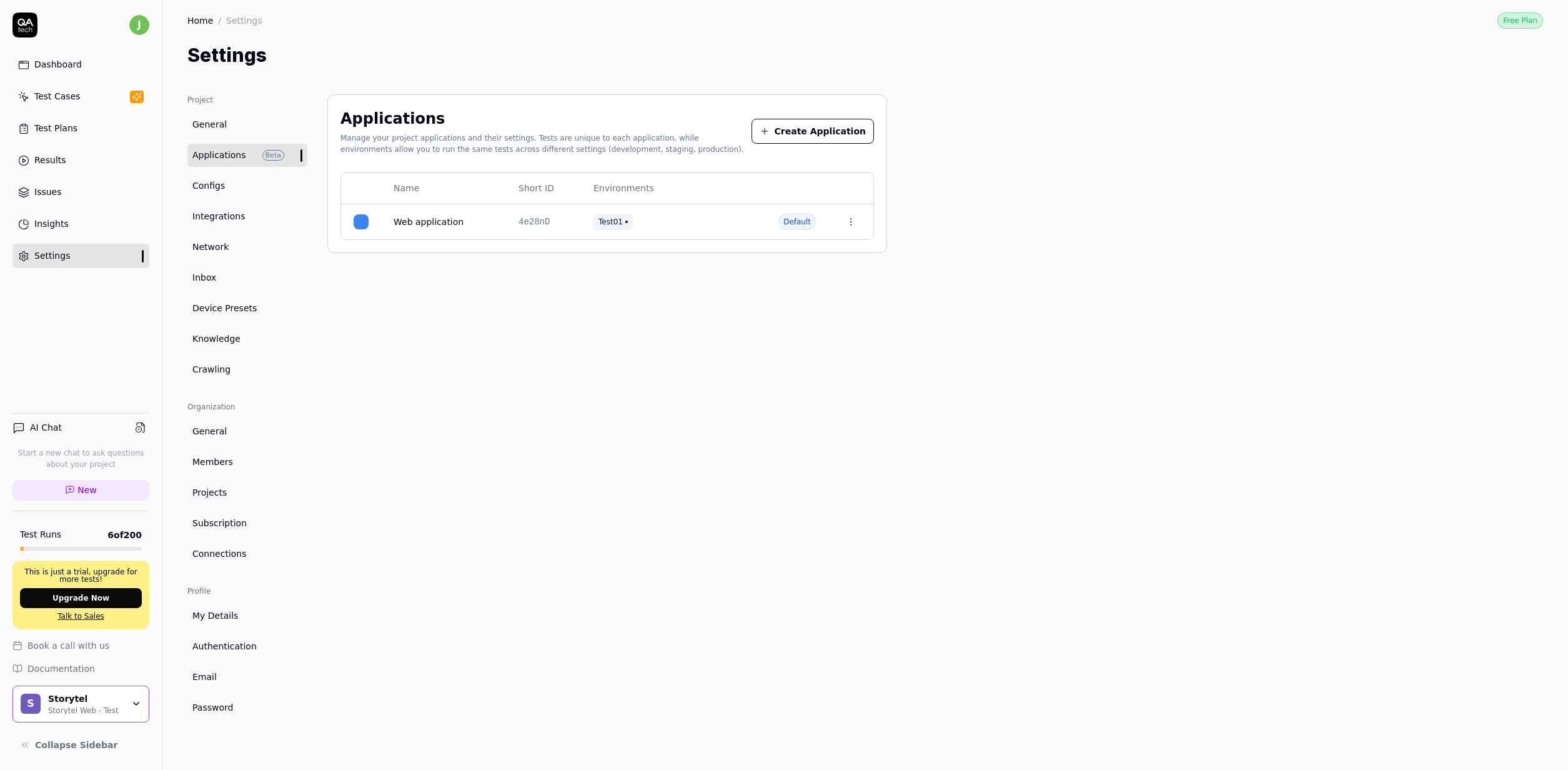
click at [426, 215] on td "Web application" at bounding box center [443, 222] width 125 height 35
click at [423, 223] on link "Web application" at bounding box center [428, 222] width 70 height 13
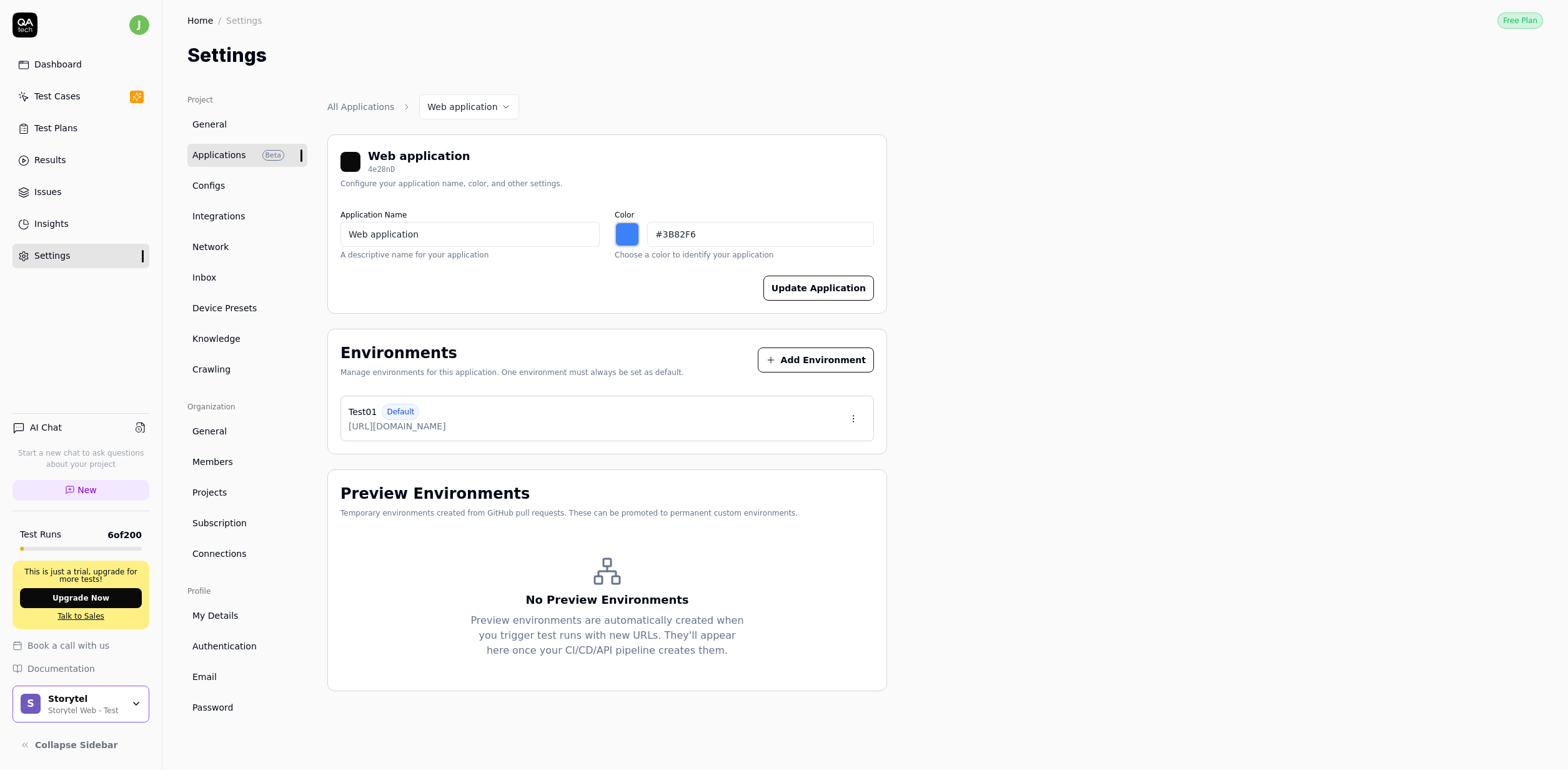
click at [780, 413] on div "Test01 Default https://test01.storytel.com" at bounding box center [606, 418] width 533 height 45
click at [848, 416] on html "j Dashboard Test Cases Test Plans Results Issues Insights Settings AI Chat Star…" at bounding box center [784, 385] width 1568 height 770
click at [675, 388] on html "j Dashboard Test Cases Test Plans Results Issues Insights Settings AI Chat Star…" at bounding box center [784, 385] width 1568 height 770
click at [220, 191] on span "Configs" at bounding box center [209, 186] width 33 height 13
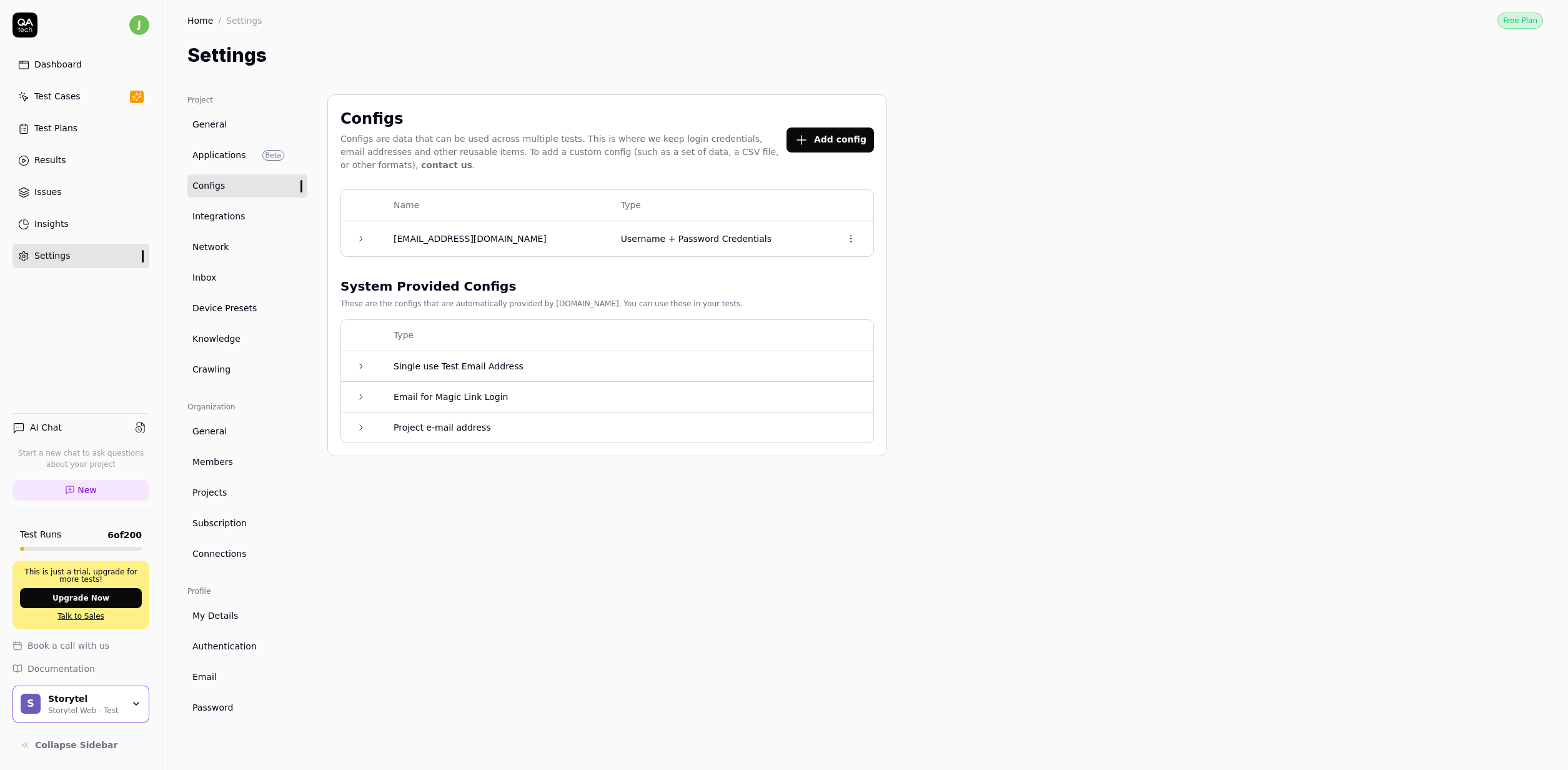
click at [233, 157] on span "Applications" at bounding box center [219, 155] width 54 height 13
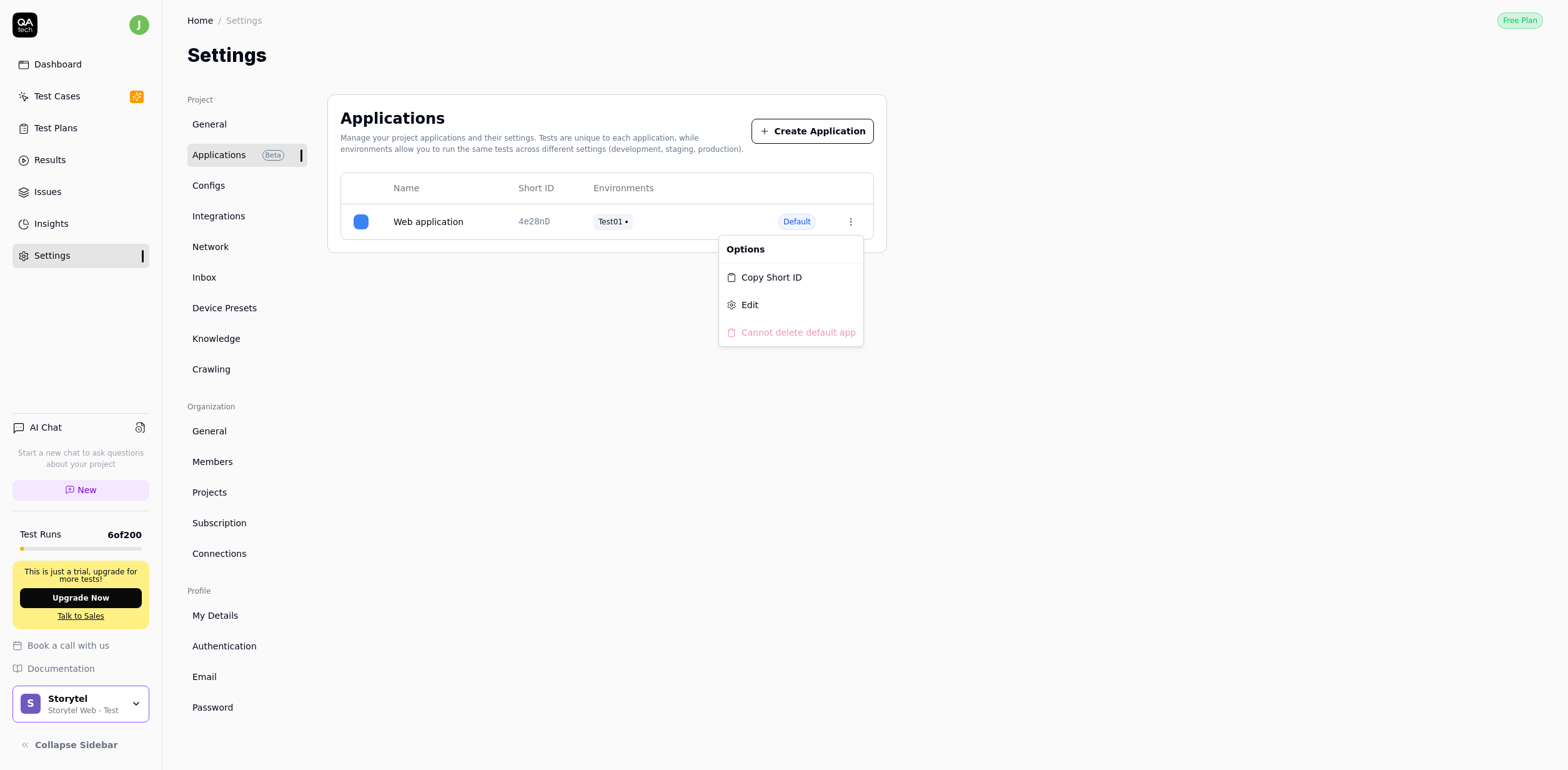
click at [855, 223] on html "j Dashboard Test Cases Test Plans Results Issues Insights Settings AI Chat Star…" at bounding box center [784, 385] width 1568 height 770
click at [600, 229] on html "j Dashboard Test Cases Test Plans Results Issues Insights Settings AI Chat Star…" at bounding box center [784, 385] width 1568 height 770
click at [447, 220] on link "Web application" at bounding box center [428, 222] width 70 height 13
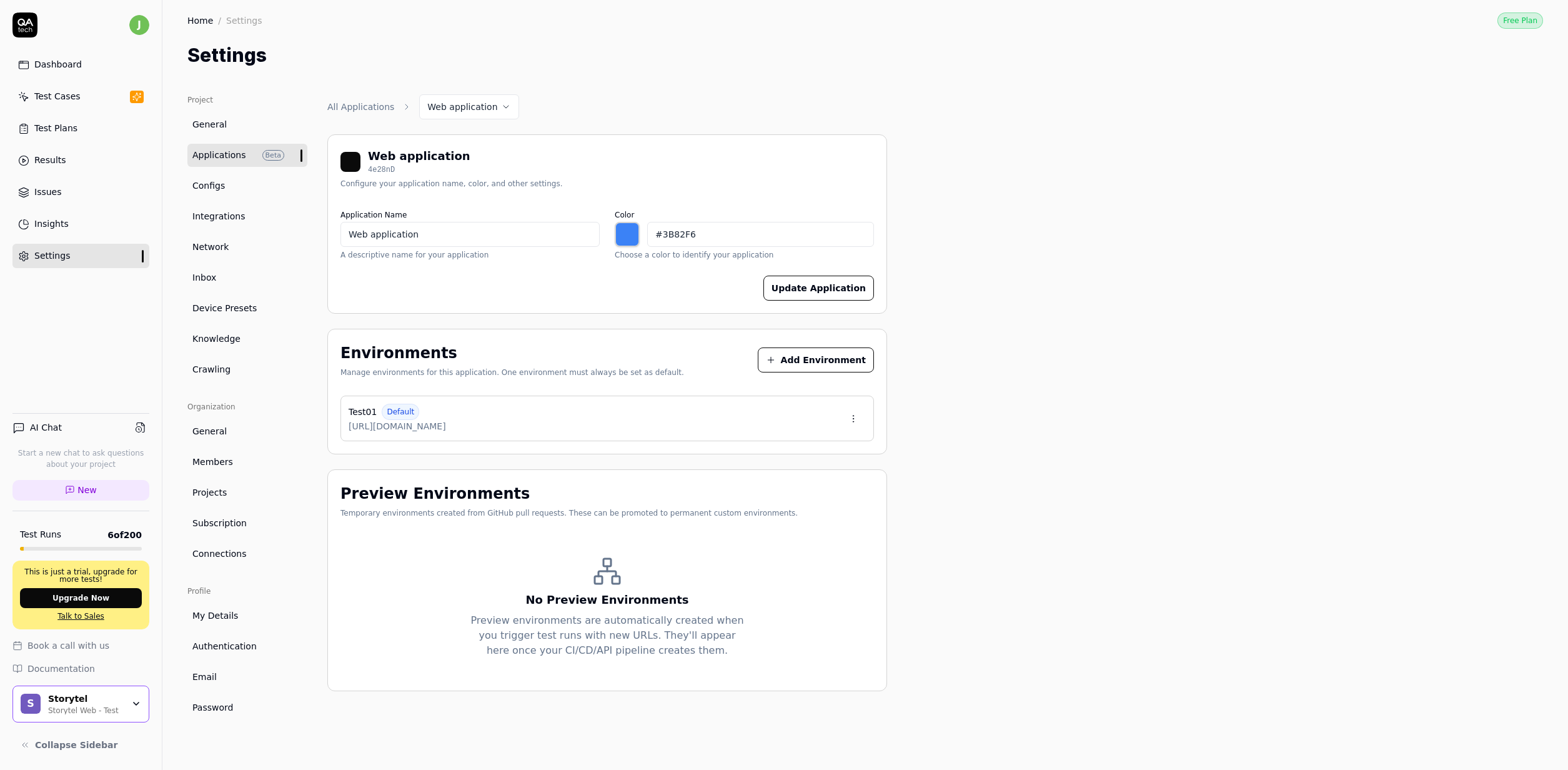
click at [825, 366] on button "Add Environment" at bounding box center [815, 360] width 116 height 25
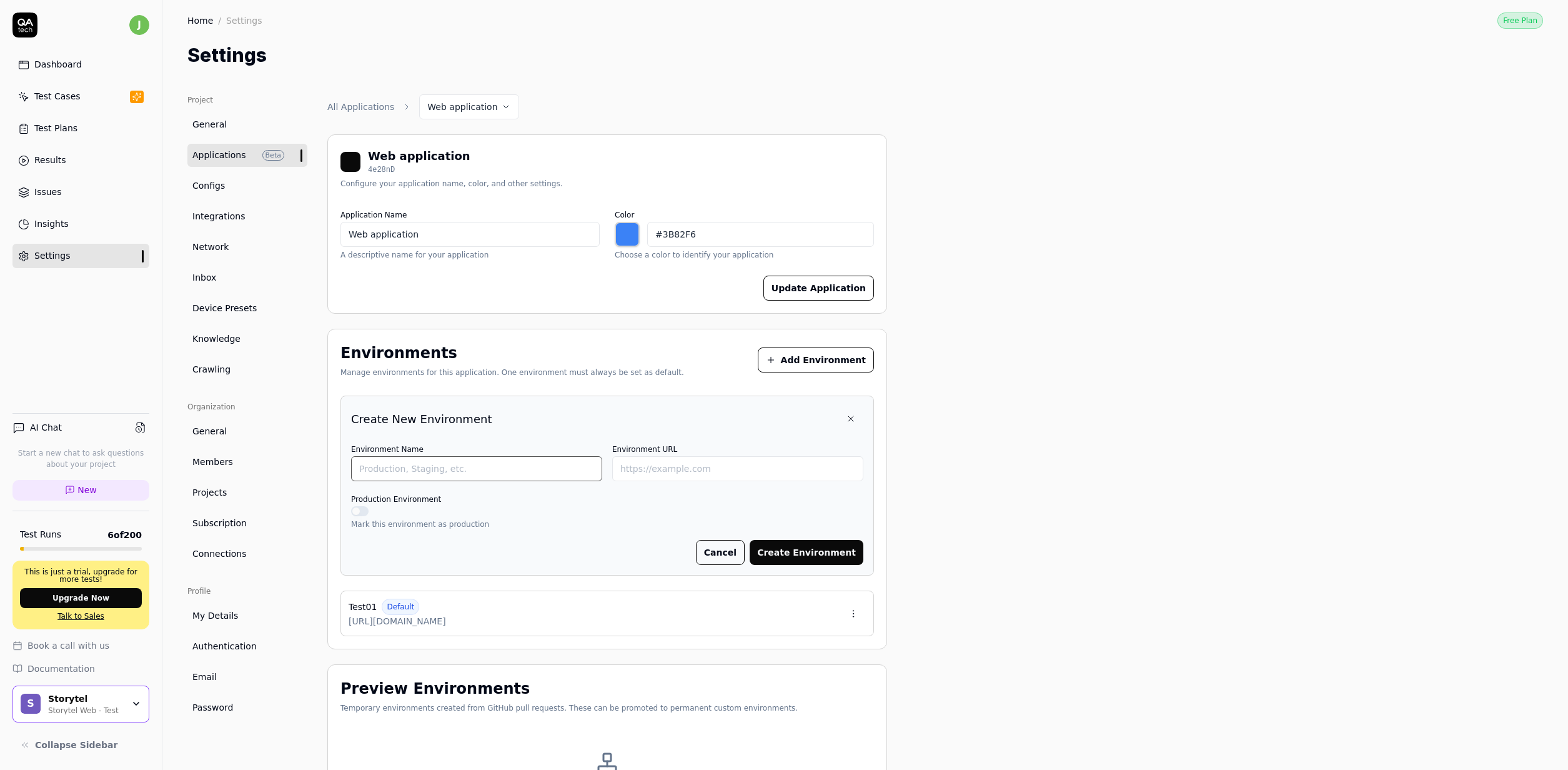
click at [539, 475] on input "Environment Name" at bounding box center [476, 468] width 251 height 25
type input "https://test02.storytel.com"
drag, startPoint x: 544, startPoint y: 466, endPoint x: 556, endPoint y: 466, distance: 12.0
click at [543, 466] on input "https://test02.storytel.com" at bounding box center [476, 468] width 251 height 25
click at [642, 464] on input "Environment URL" at bounding box center [737, 468] width 251 height 25
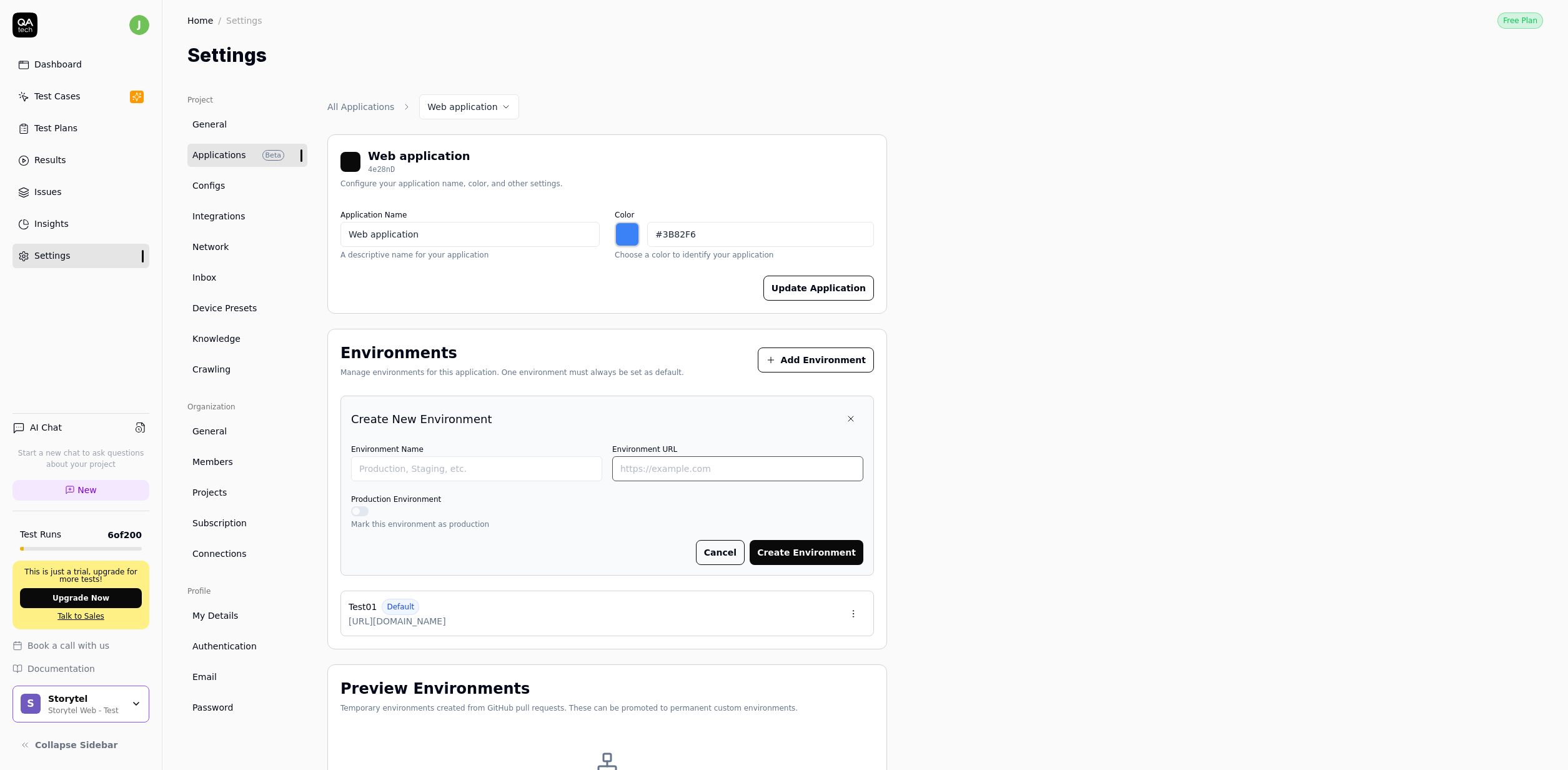
paste input "https://test02.storytel.com"
type input "https://test02.storytel.com"
click at [512, 464] on input "Environment Name" at bounding box center [476, 468] width 251 height 25
type input "Test02"
click at [705, 470] on input "https://test02.storytel.com" at bounding box center [737, 468] width 251 height 25
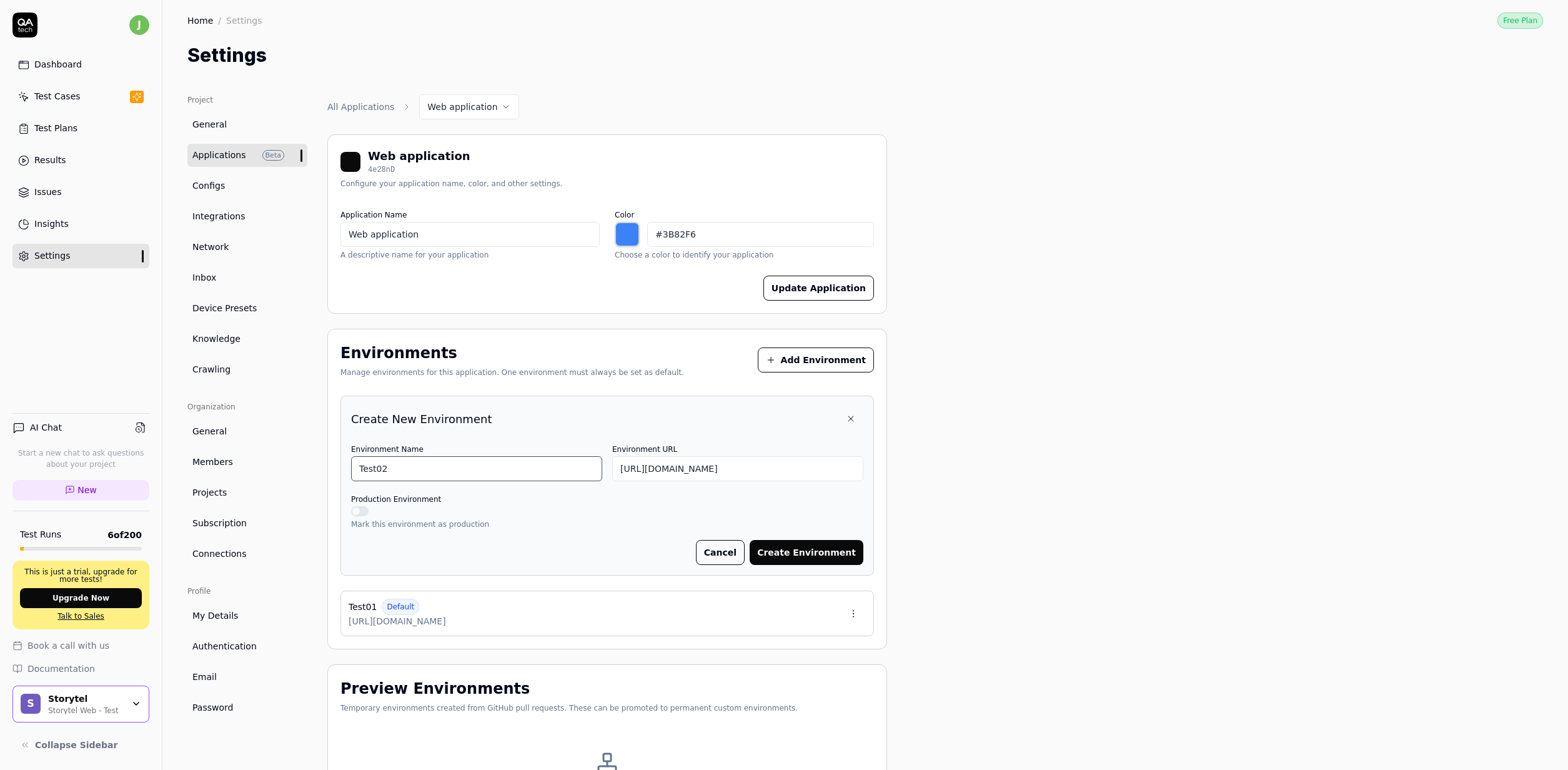
click at [510, 467] on input "Test02" at bounding box center [476, 468] width 251 height 25
click at [787, 556] on button "Create Environment" at bounding box center [806, 552] width 114 height 25
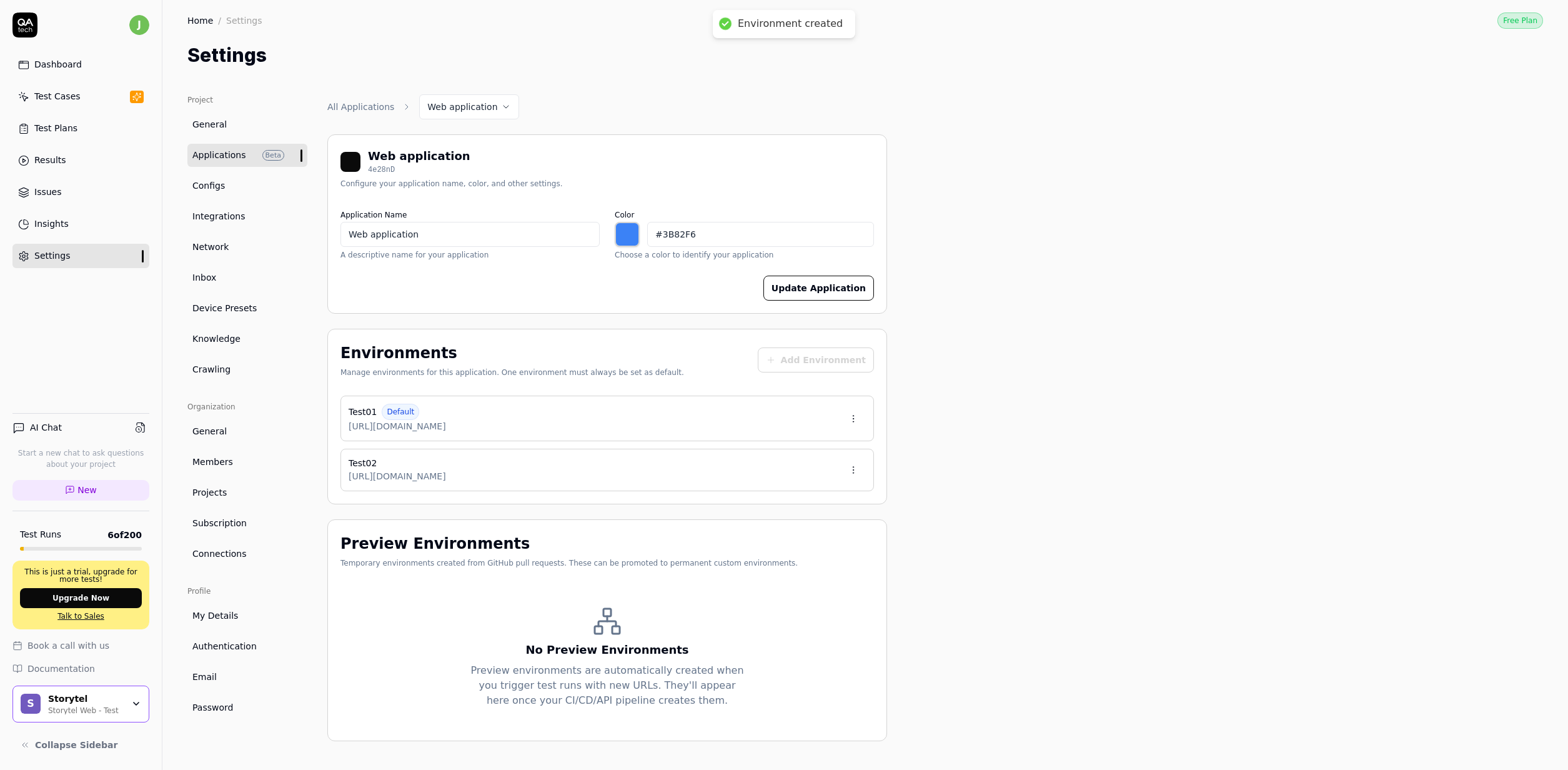
type input "*******"
click at [835, 346] on div "Environments Manage environments for this application. One environment must alw…" at bounding box center [606, 362] width 533 height 41
click at [835, 357] on button "Add Environment" at bounding box center [815, 360] width 116 height 25
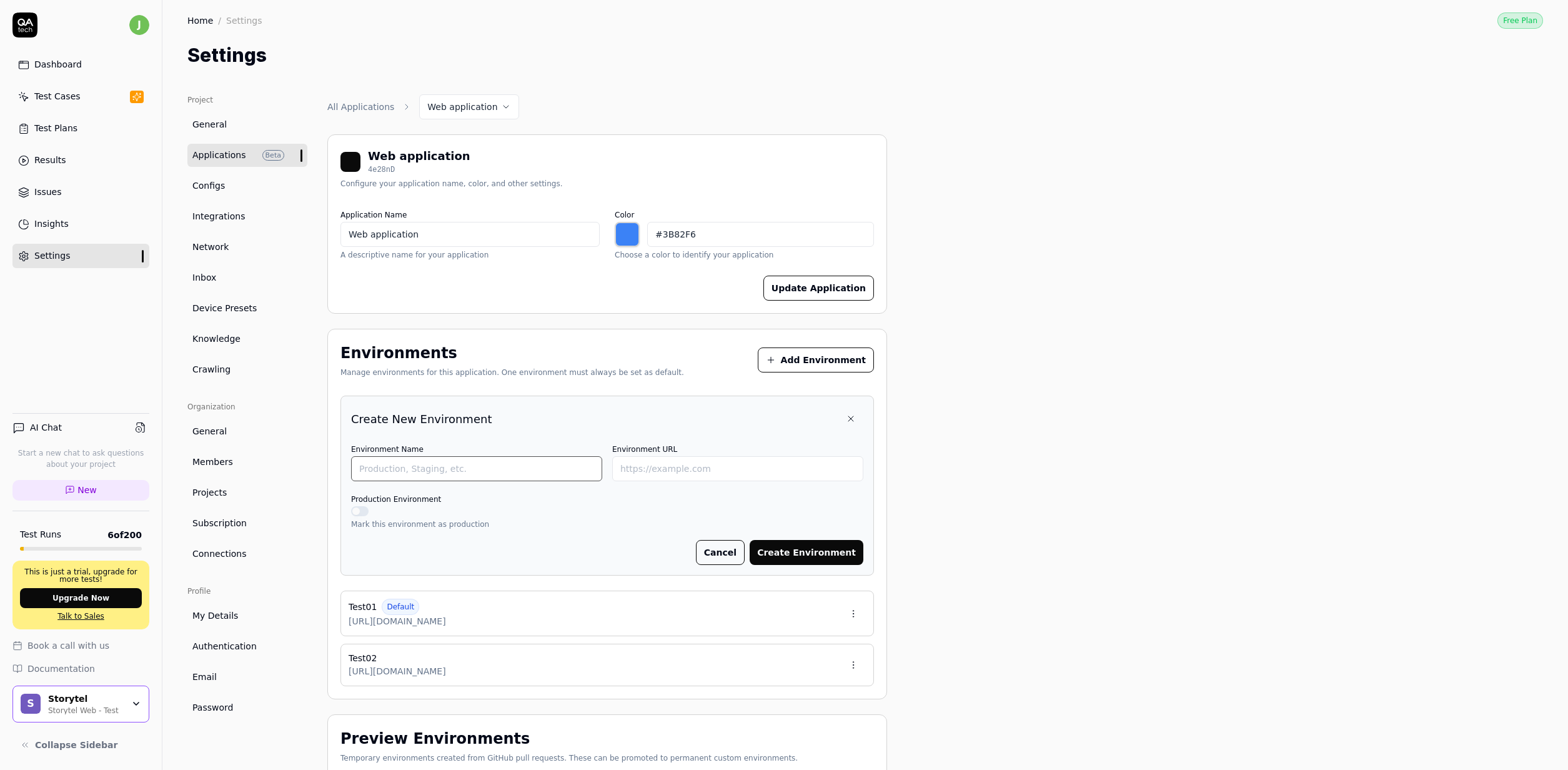
click at [480, 462] on input "Environment Name" at bounding box center [476, 468] width 251 height 25
paste input "https://test02.storytel.com"
click at [413, 469] on input "https://test02.storytel.com" at bounding box center [476, 468] width 251 height 25
type input "https://test02.storytel.com"
paste input "https://test02.storytel.com"
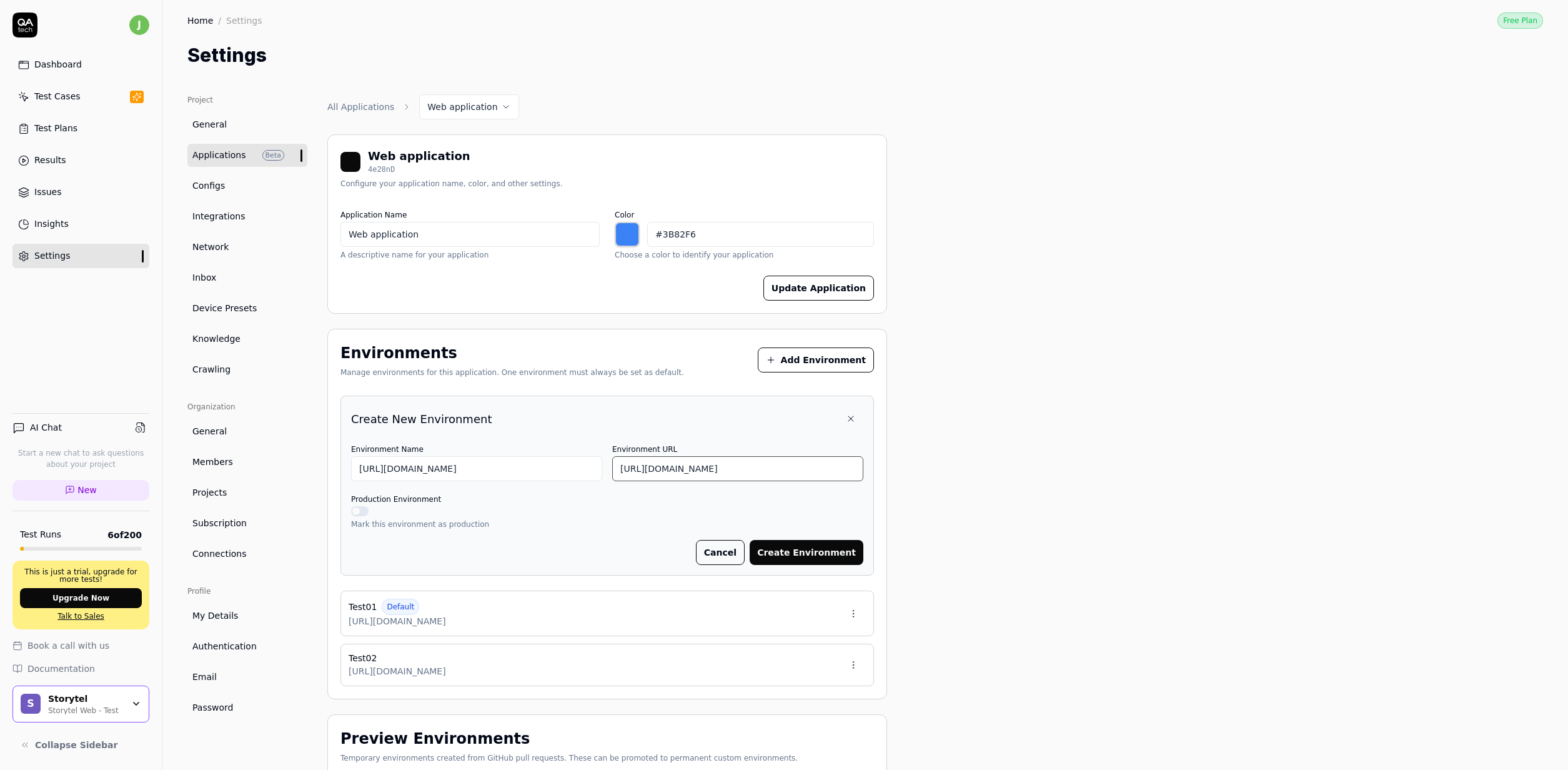
type input "https://test05.storytel.com"
type input "Test05"
click at [749, 540] on button "Create Environment" at bounding box center [806, 552] width 114 height 25
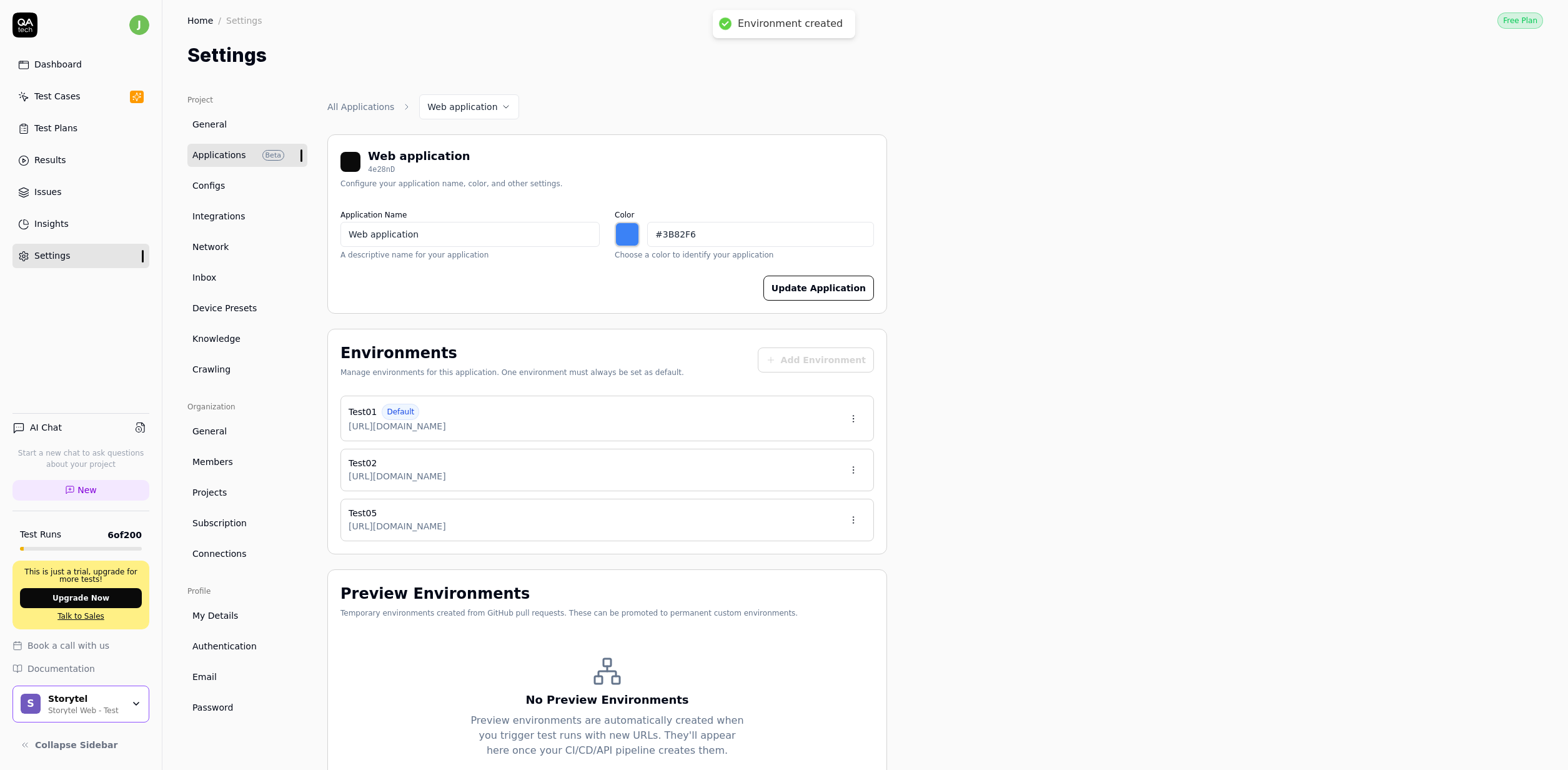
type input "*******"
click at [226, 307] on span "Device Presets" at bounding box center [224, 308] width 64 height 13
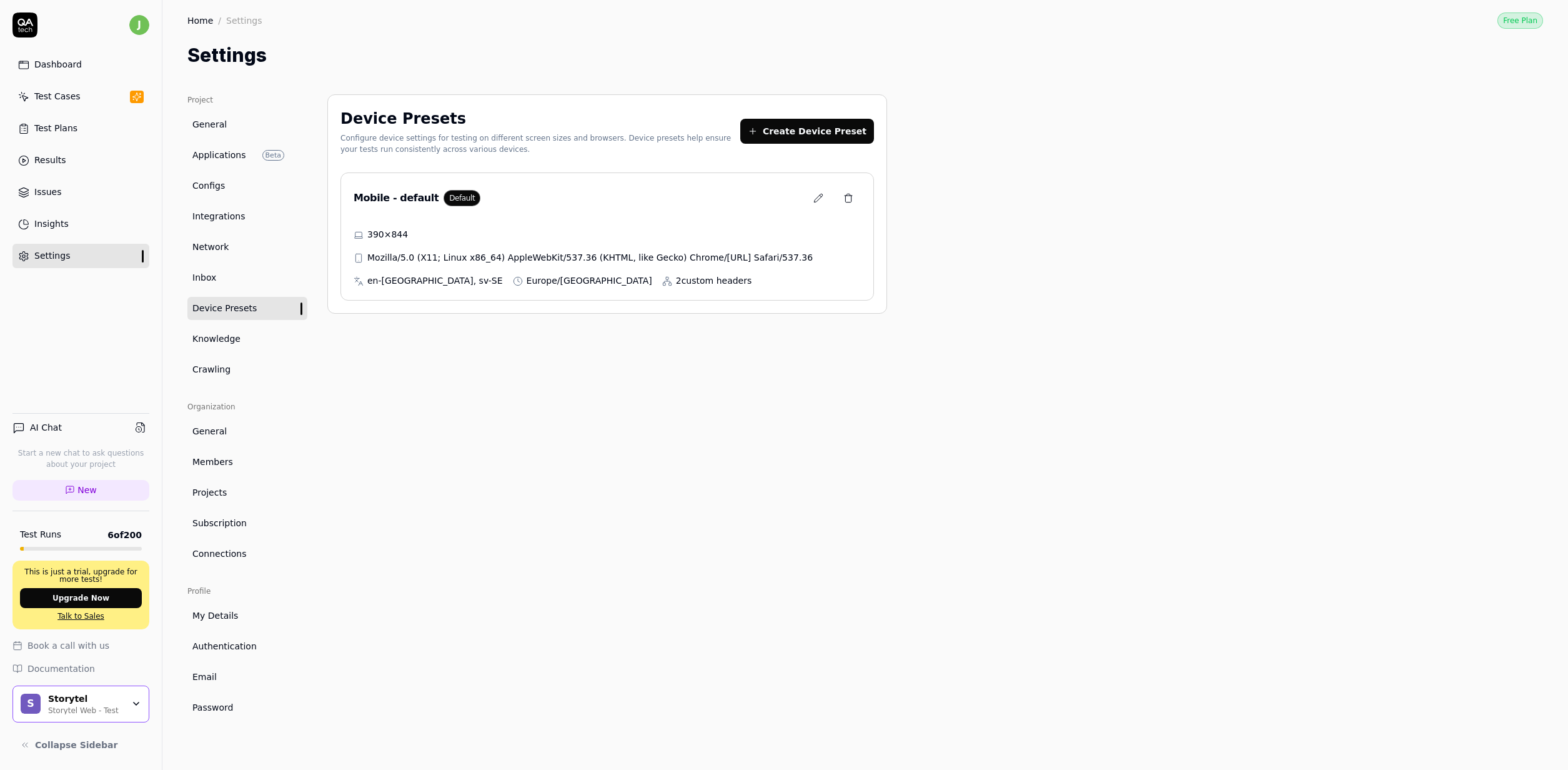
click at [817, 199] on icon at bounding box center [818, 198] width 10 height 10
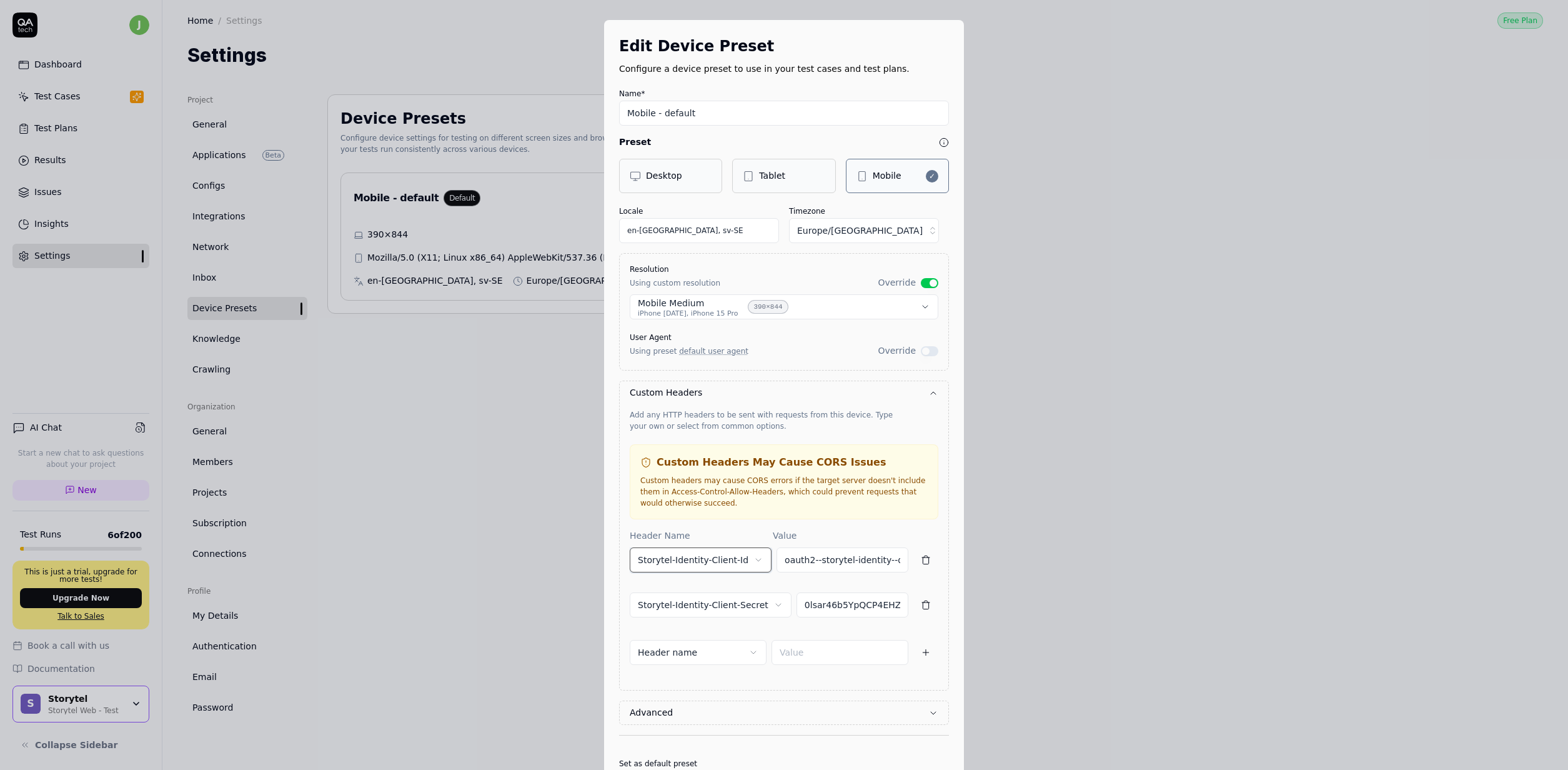
click at [717, 559] on button "Storytel-Identity-Client-Id" at bounding box center [700, 560] width 142 height 25
click at [1086, 615] on div "**********" at bounding box center [784, 385] width 1568 height 770
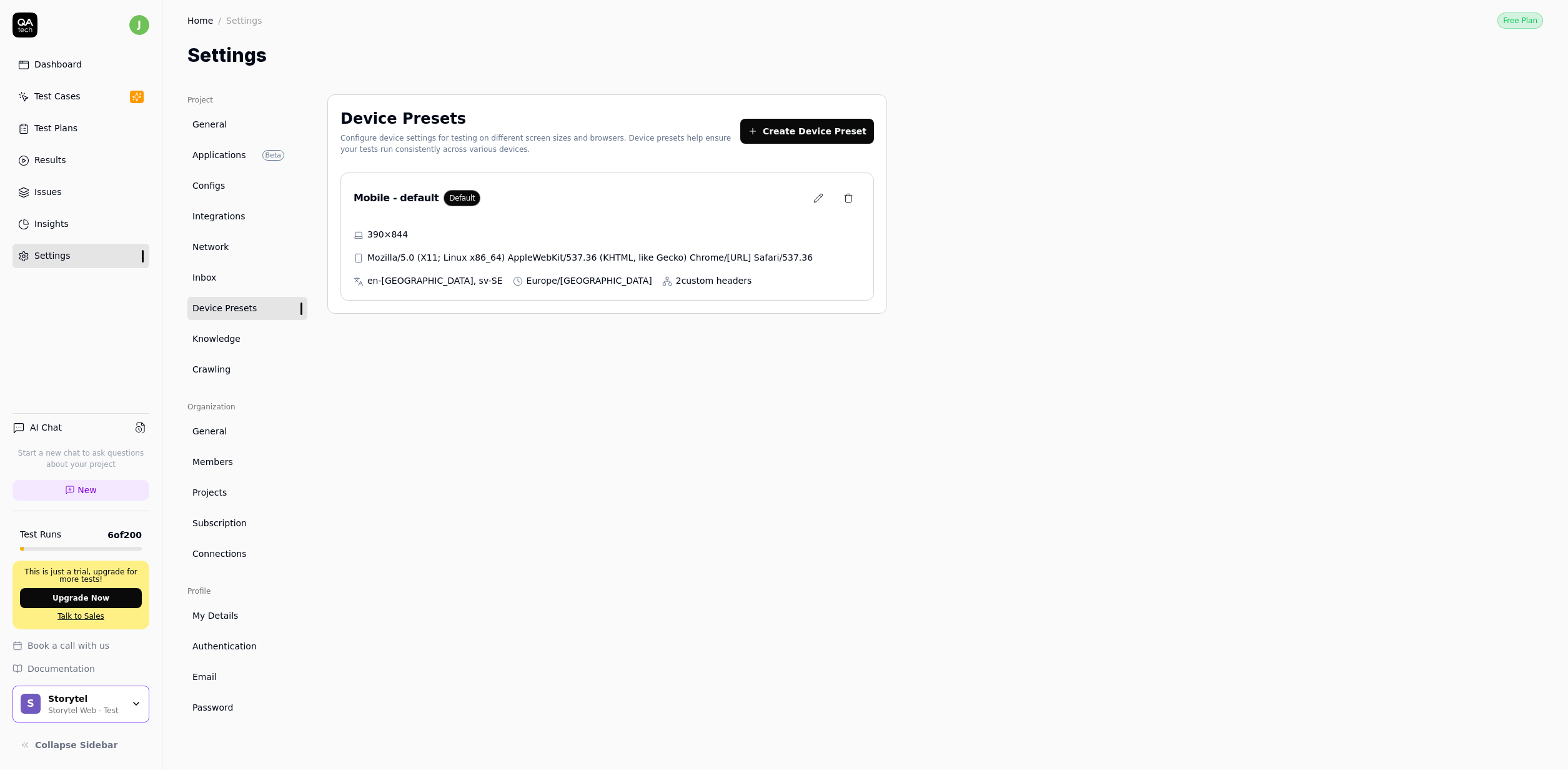
click at [492, 536] on body "j Dashboard Test Cases Test Plans Results Issues Insights Settings AI Chat Star…" at bounding box center [784, 385] width 1568 height 770
click at [501, 196] on div "Mobile - default Default" at bounding box center [607, 201] width 508 height 30
click at [784, 131] on button "Create Device Preset" at bounding box center [806, 131] width 133 height 25
click at [489, 424] on body "j Dashboard Test Cases Test Plans Results Issues Insights Settings AI Chat Star…" at bounding box center [784, 385] width 1568 height 770
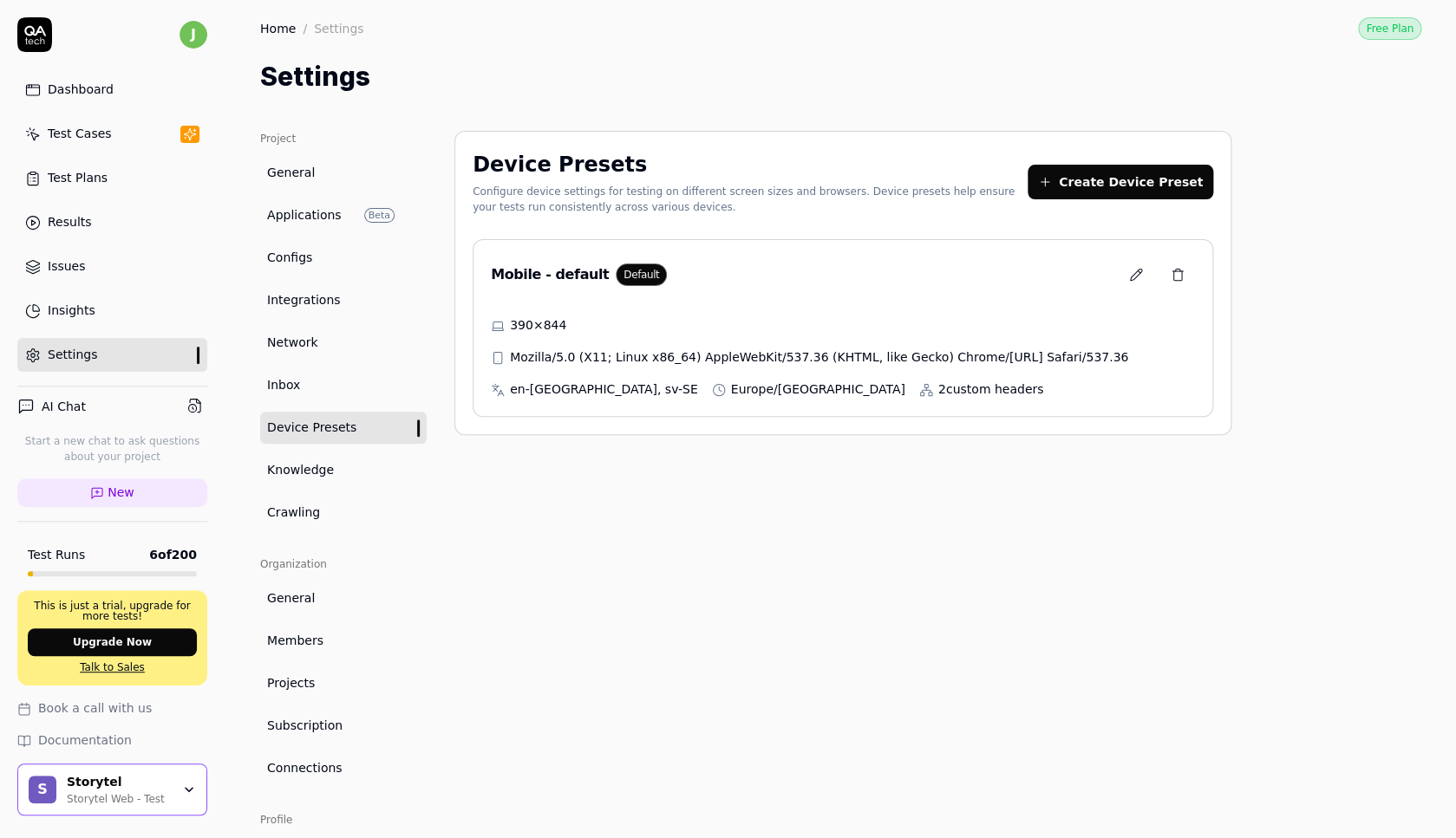
click at [1138, 267] on button at bounding box center [1135, 275] width 35 height 35
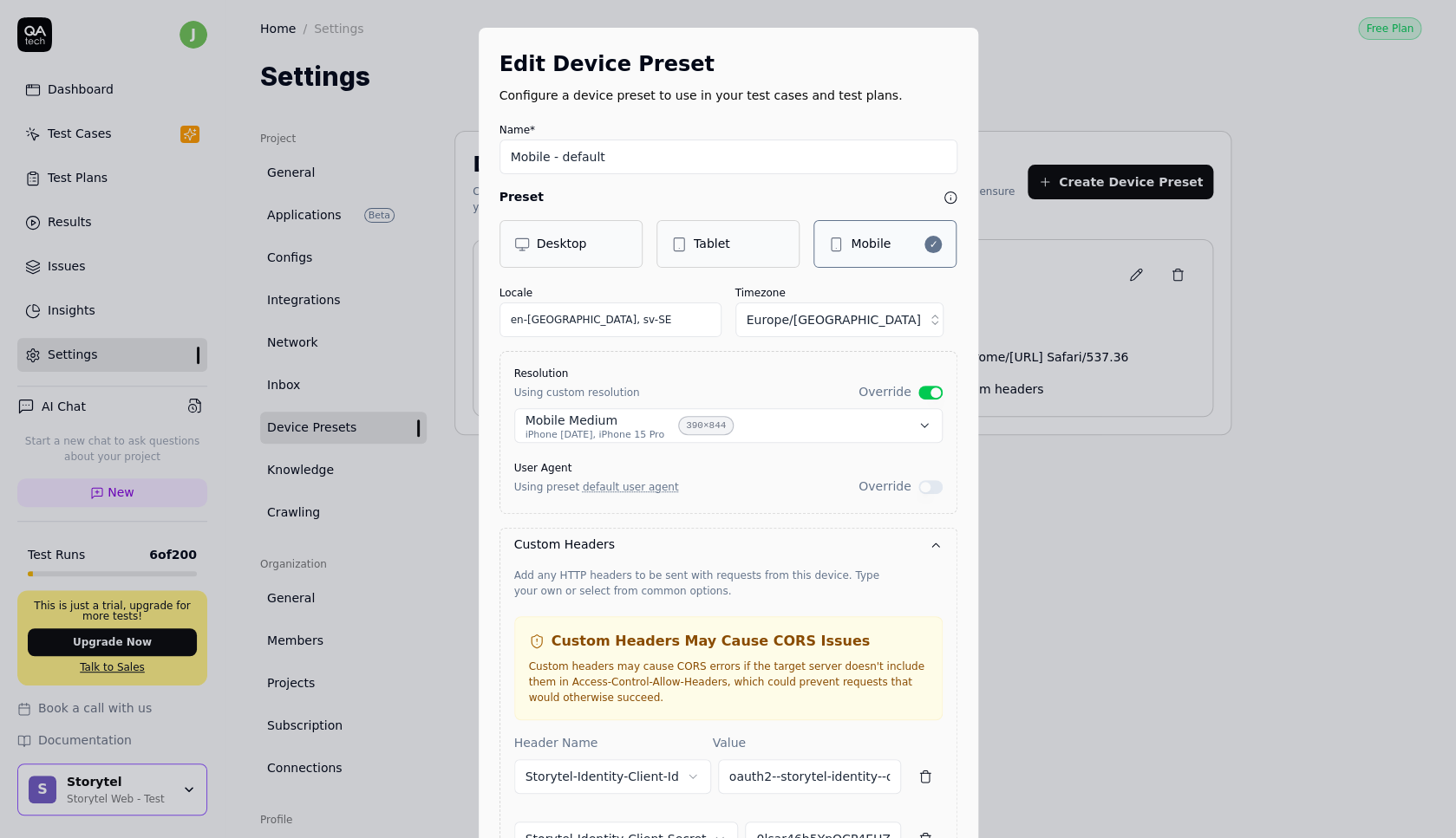
scroll to position [366, 0]
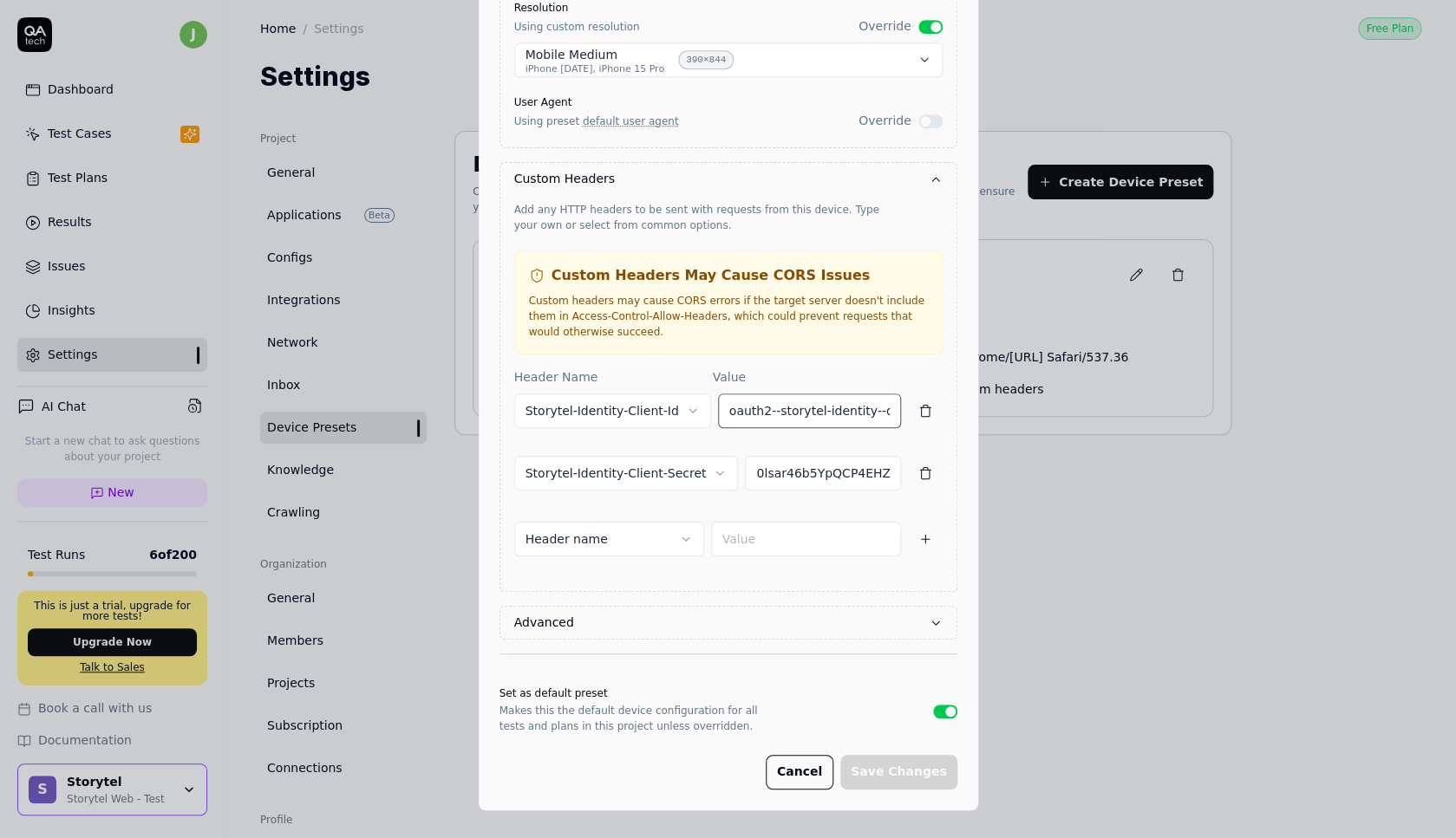
click at [806, 413] on input "oauth2--storytel-identity--qatech" at bounding box center [809, 411] width 183 height 35
click at [831, 475] on input "0lsar46b5YpQCP4EHZi9cpD50cichp9B" at bounding box center [822, 473] width 155 height 35
click at [786, 772] on button "Cancel" at bounding box center [799, 772] width 68 height 35
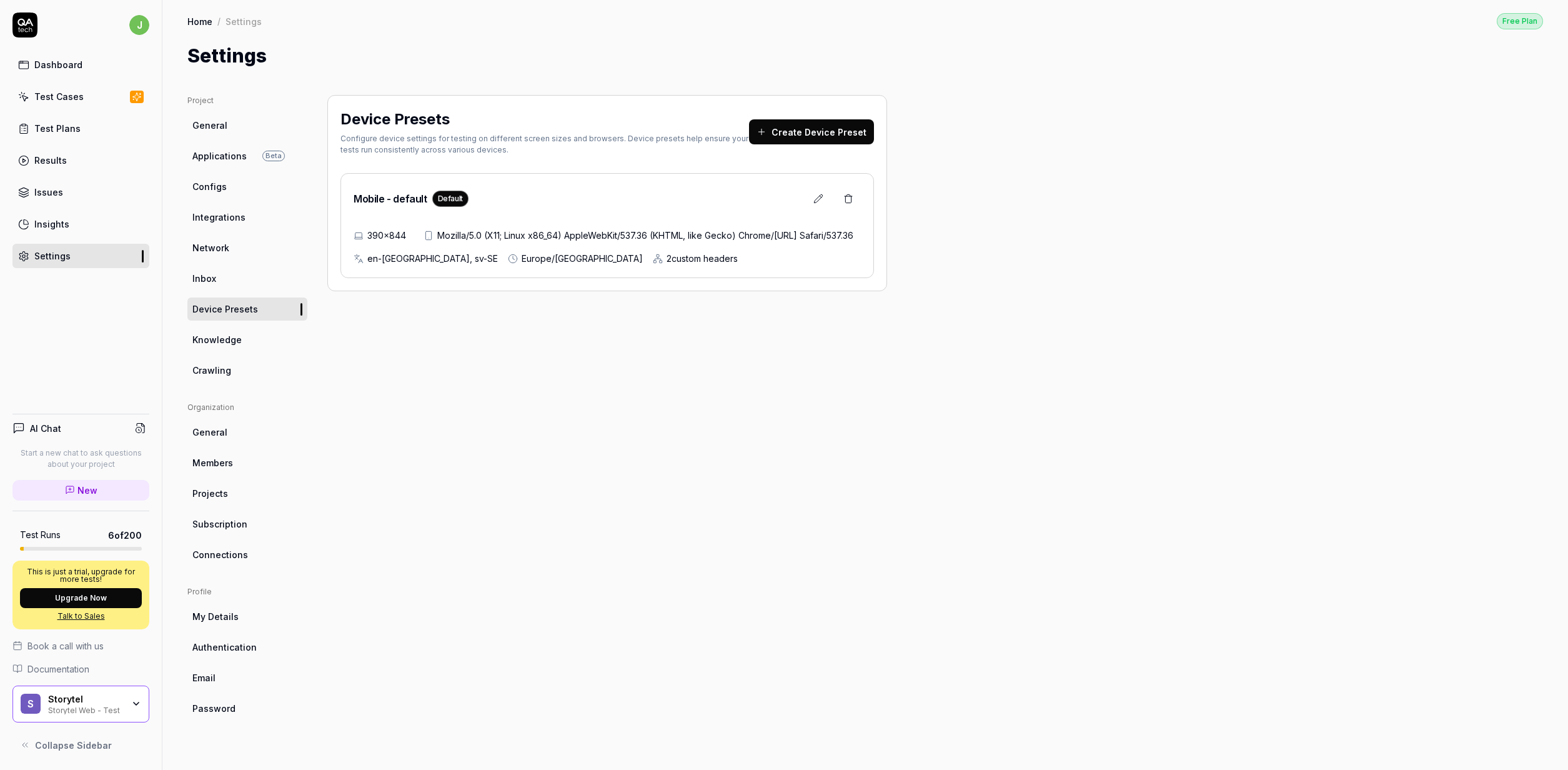
click at [816, 130] on button "Create Device Preset" at bounding box center [811, 131] width 125 height 25
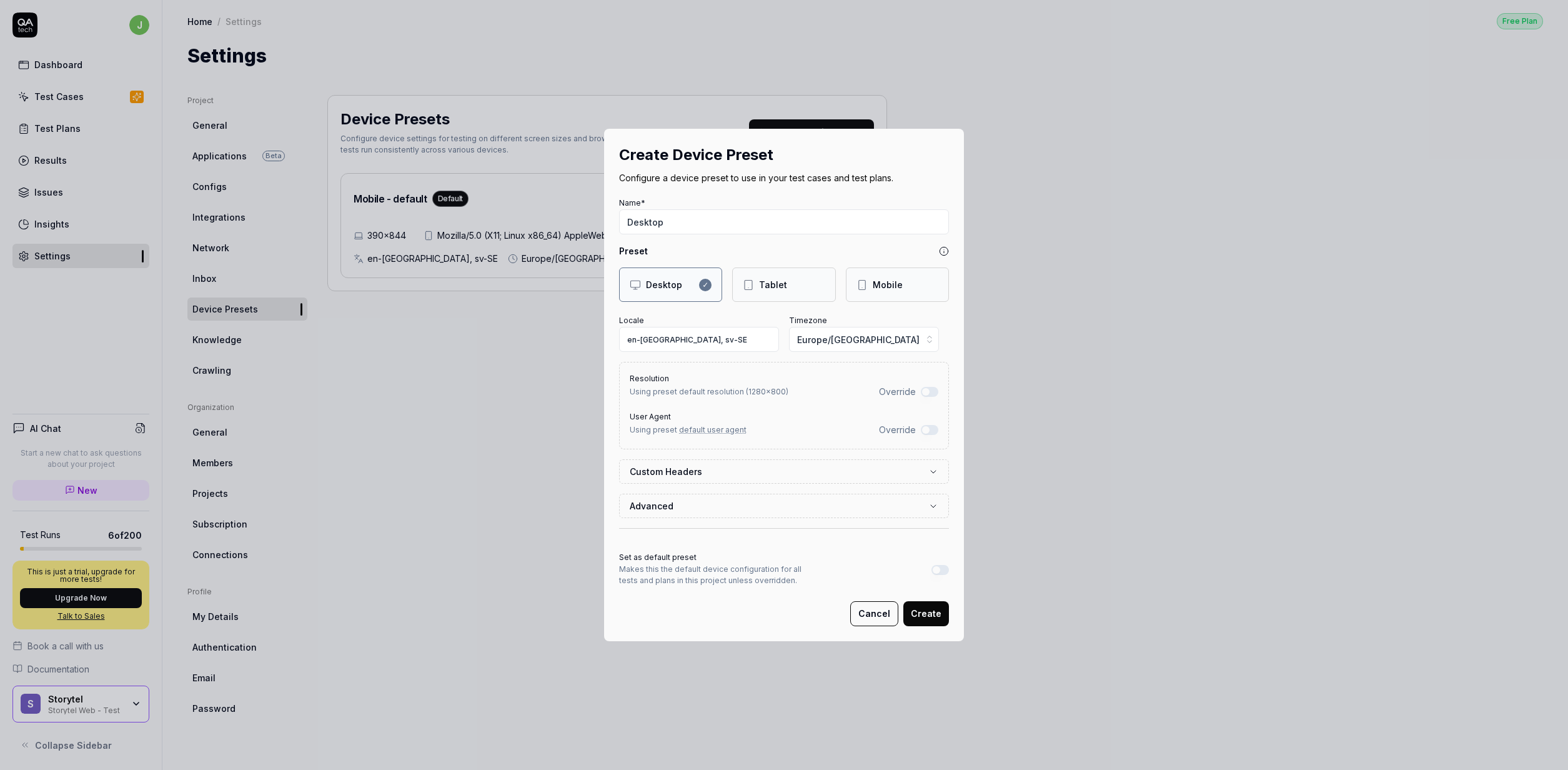
type input "Desktop"
click at [927, 390] on button "Override" at bounding box center [930, 392] width 18 height 10
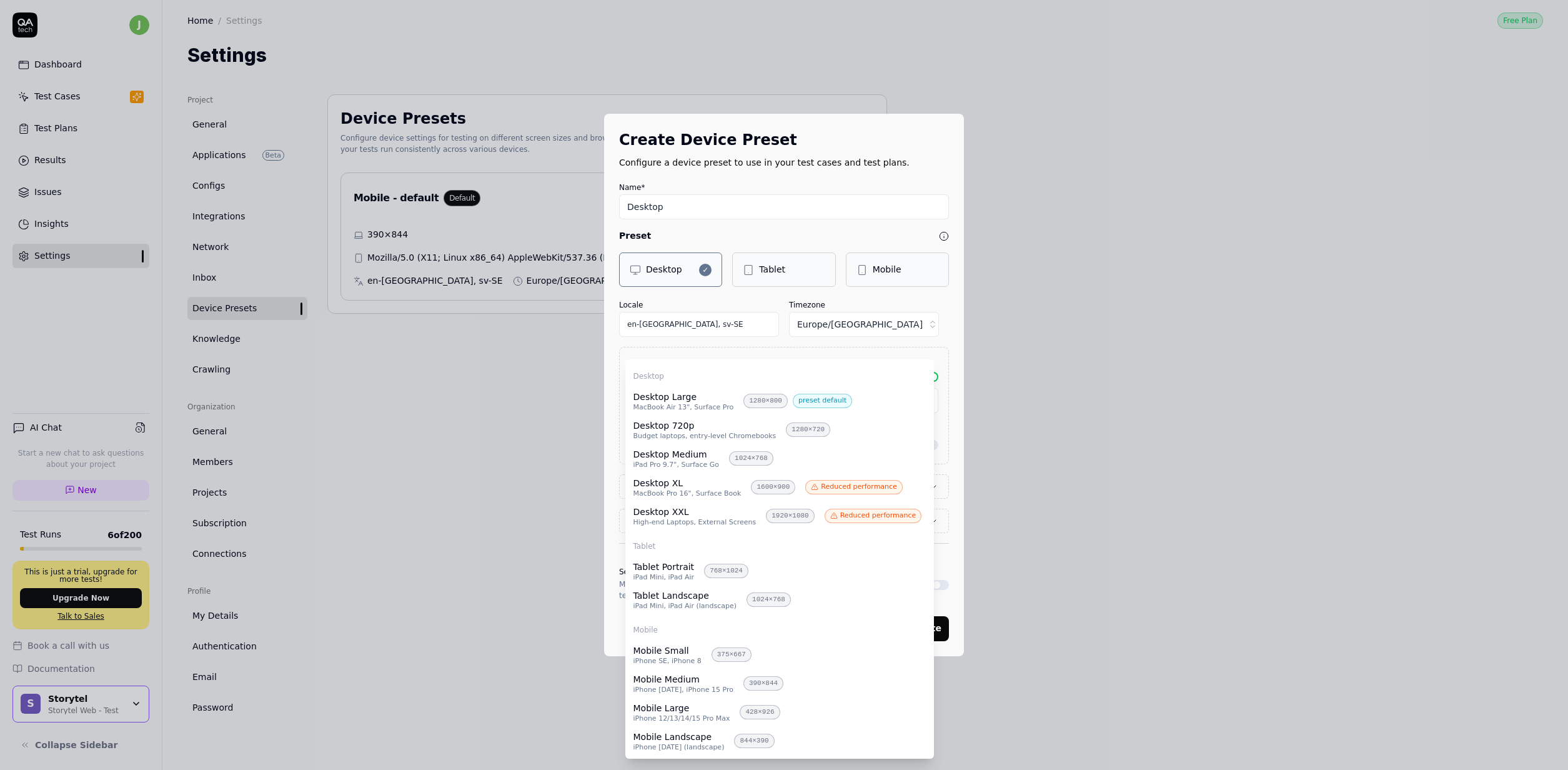
click at [762, 400] on body "j Dashboard Test Cases Test Plans Results Issues Insights Settings AI Chat Star…" at bounding box center [784, 385] width 1568 height 770
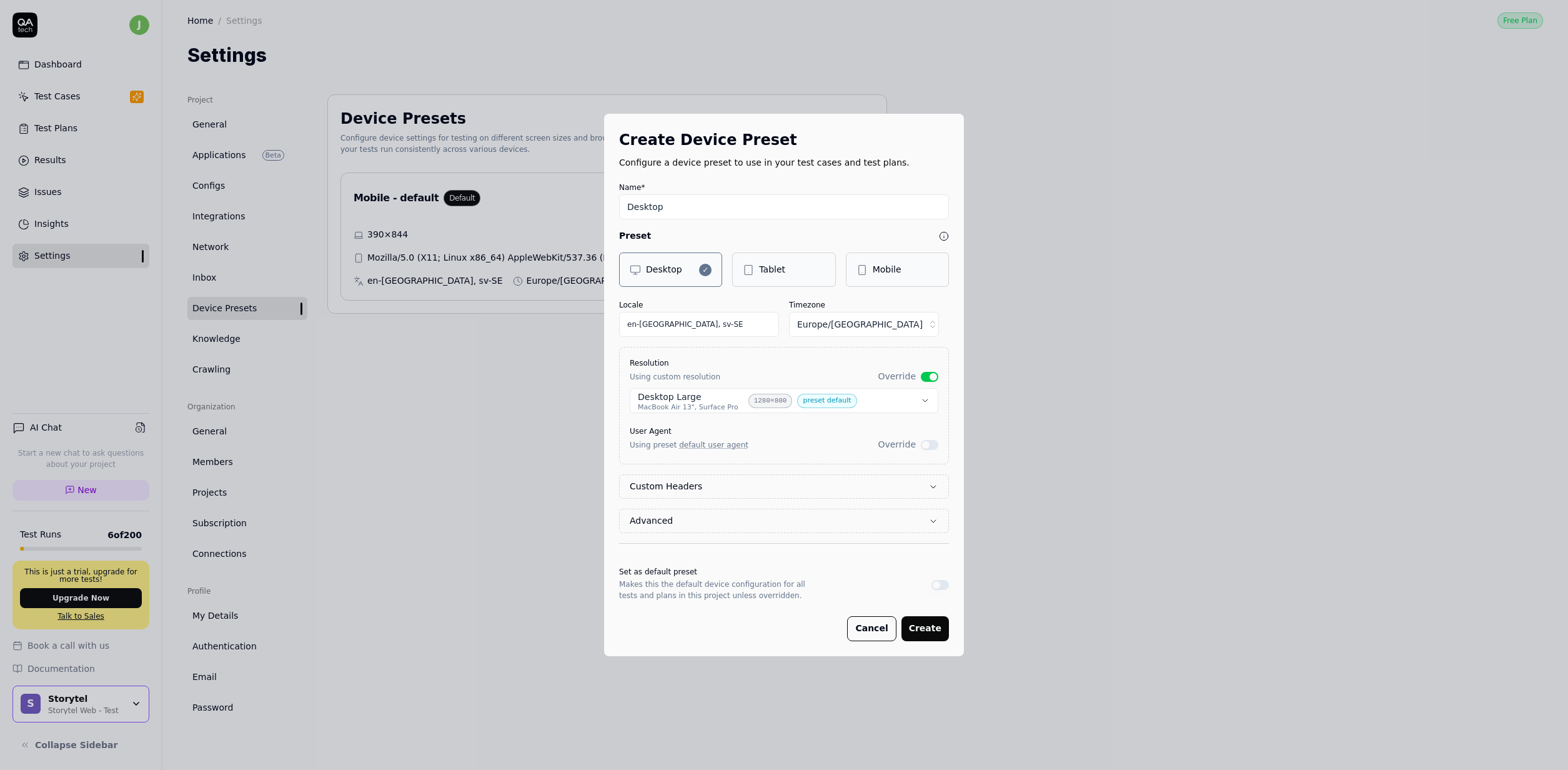
click at [780, 487] on label "Custom Headers" at bounding box center [779, 486] width 299 height 13
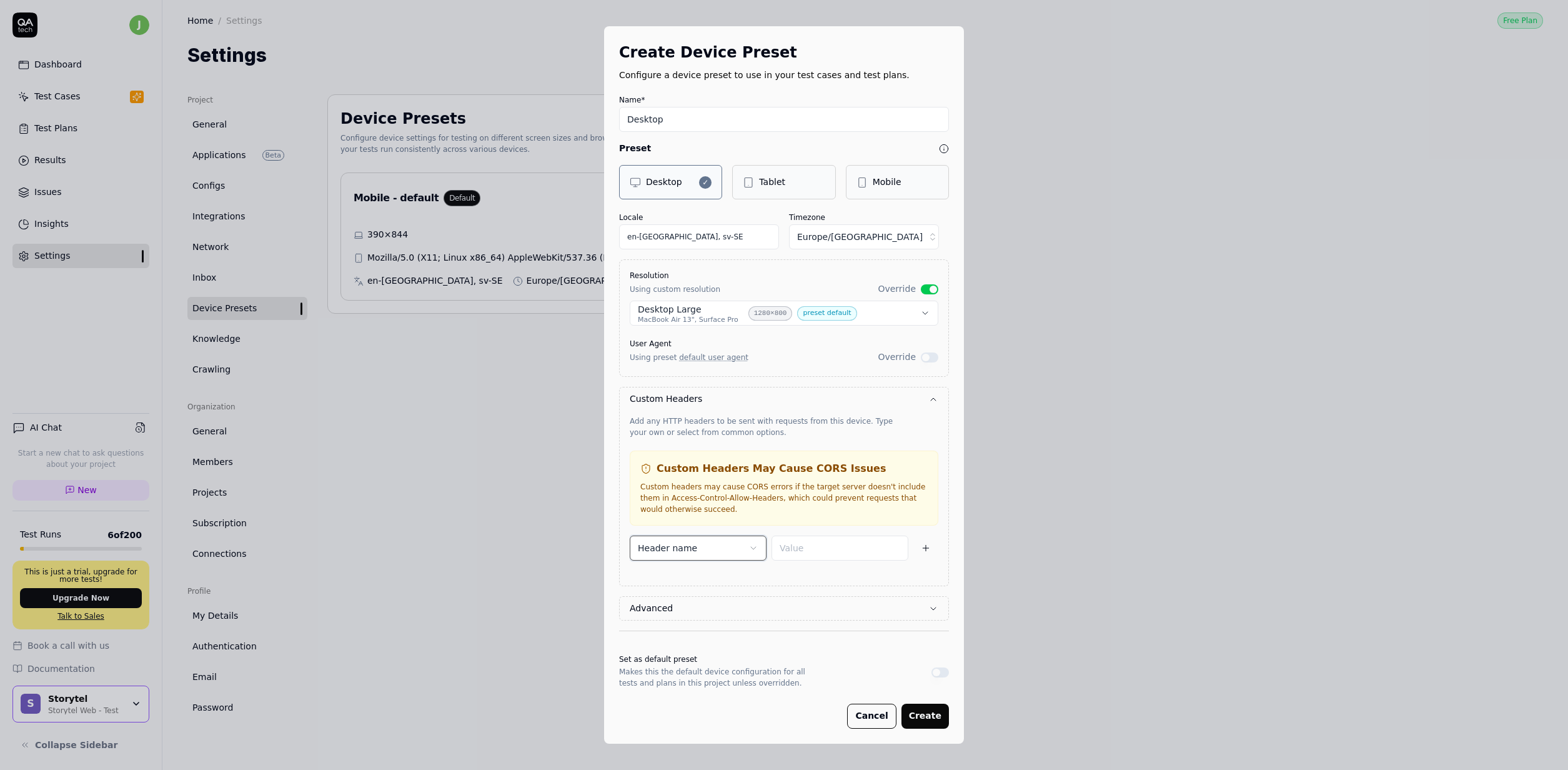
click at [693, 550] on button "Header name" at bounding box center [698, 548] width 137 height 25
type input "Storytel-Identity-Client-Id"
click at [715, 630] on div "Create " Storytel-Identity-Client-Id "" at bounding box center [708, 626] width 161 height 20
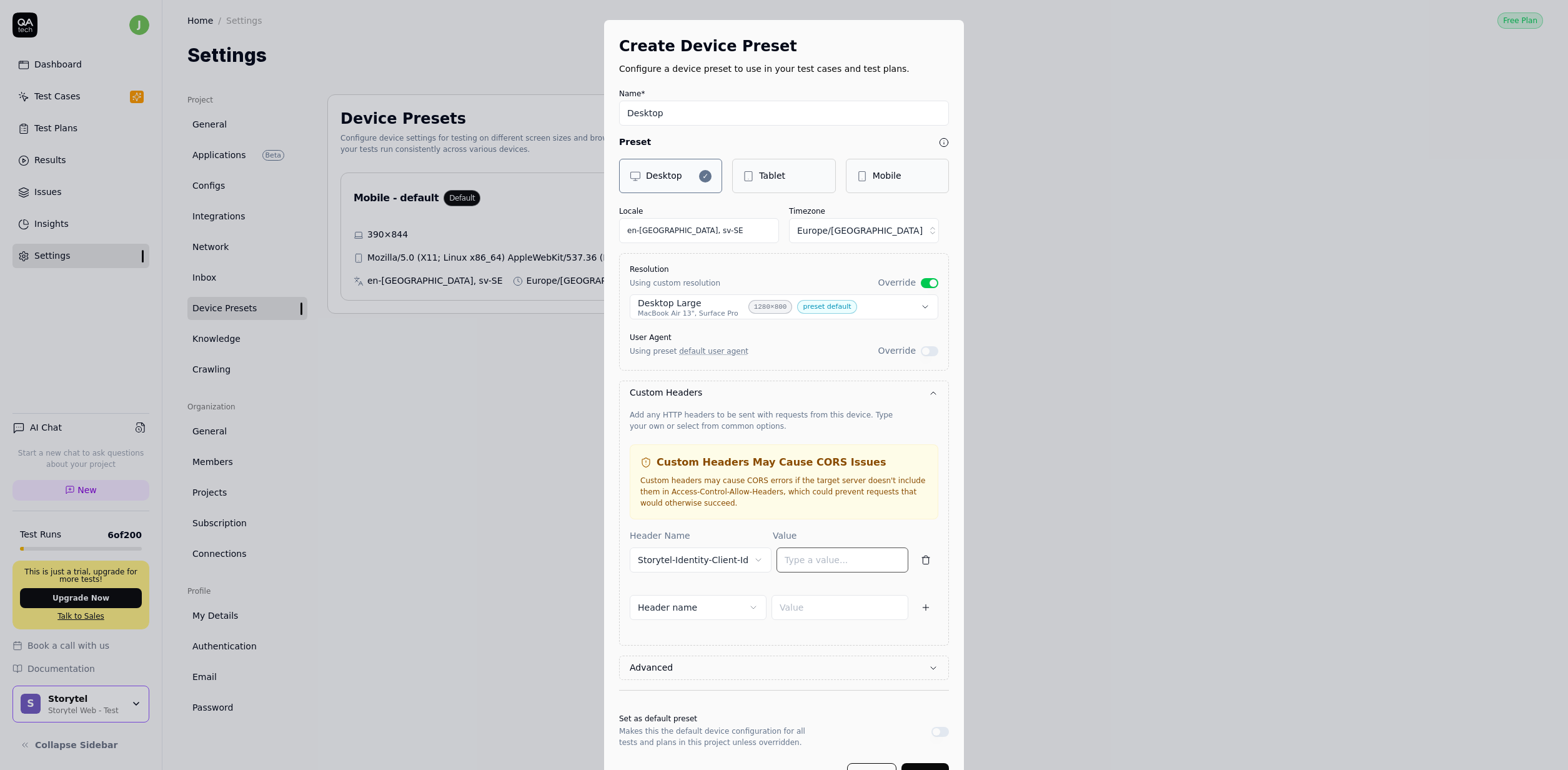
click at [842, 558] on input at bounding box center [842, 560] width 132 height 25
paste input "oauth2--storytel-identity--qatech"
type input "oauth2--storytel-identity--qatech"
click at [694, 604] on button "Header name" at bounding box center [698, 607] width 137 height 25
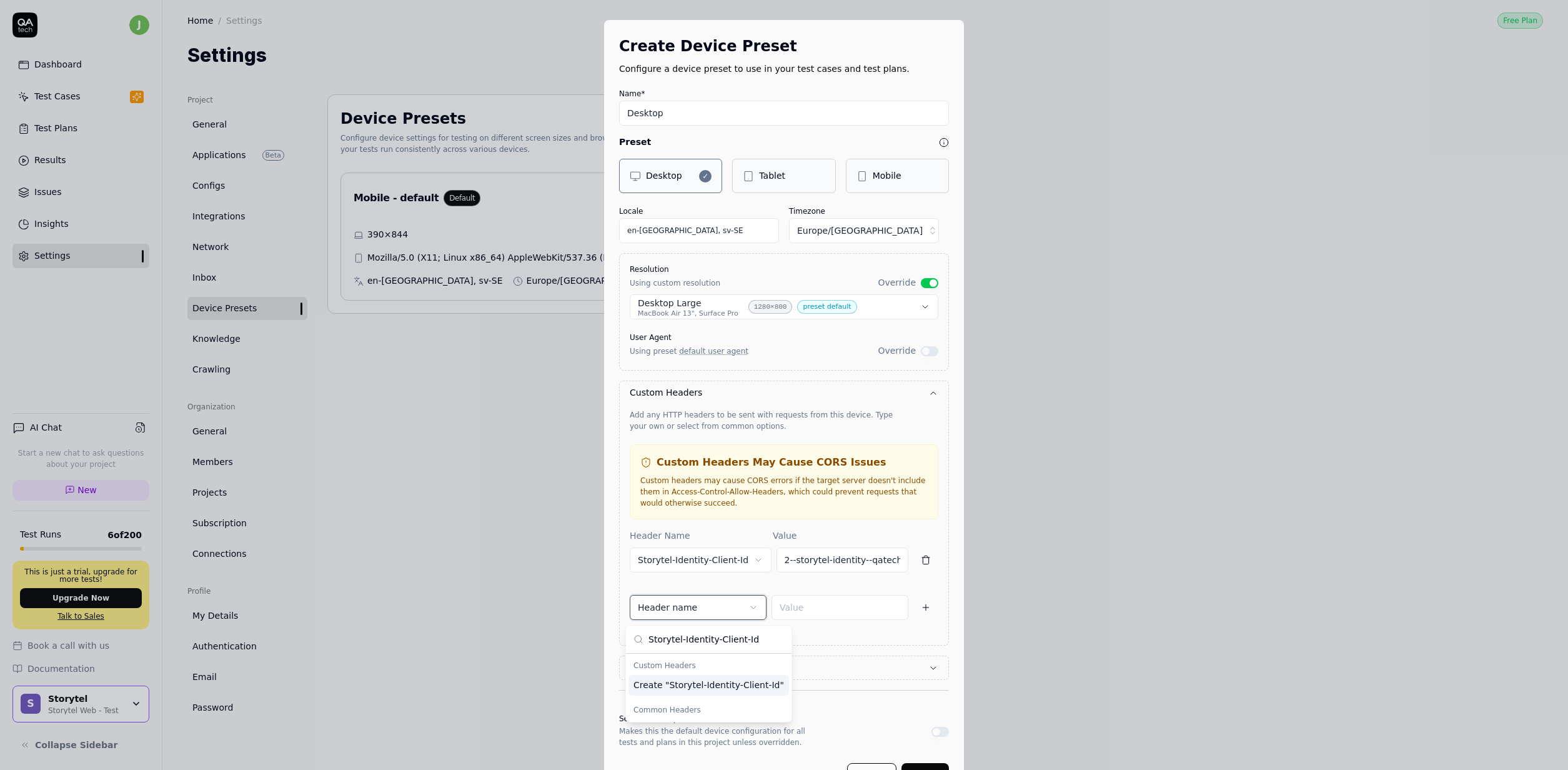
click at [697, 607] on div "**********" at bounding box center [784, 385] width 1568 height 770
click at [697, 607] on button "Header name" at bounding box center [698, 607] width 137 height 25
click at [681, 682] on div "Create " Storytel-Identity-Client-Id "" at bounding box center [708, 685] width 161 height 20
click at [707, 609] on button "Storytel-Identity-Client-Id" at bounding box center [700, 607] width 142 height 25
click at [687, 643] on input "Storytel-Identity-Client-Id" at bounding box center [707, 639] width 119 height 28
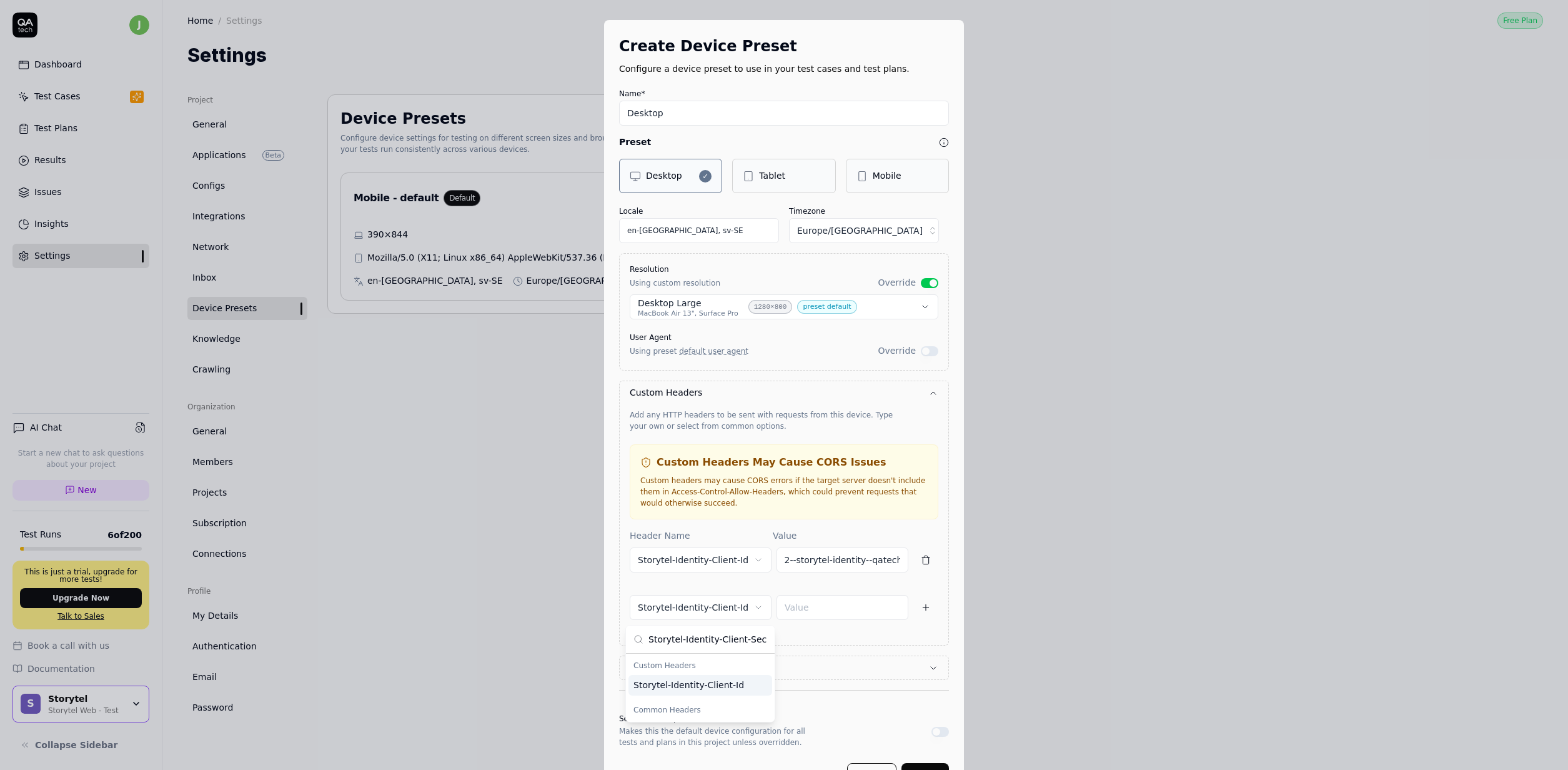
type input "Storytel-Identity-Client-Secret"
click at [831, 610] on input at bounding box center [852, 605] width 112 height 25
paste input "0lsar46b5YpQCP4EHZi9cpD50cichp9B"
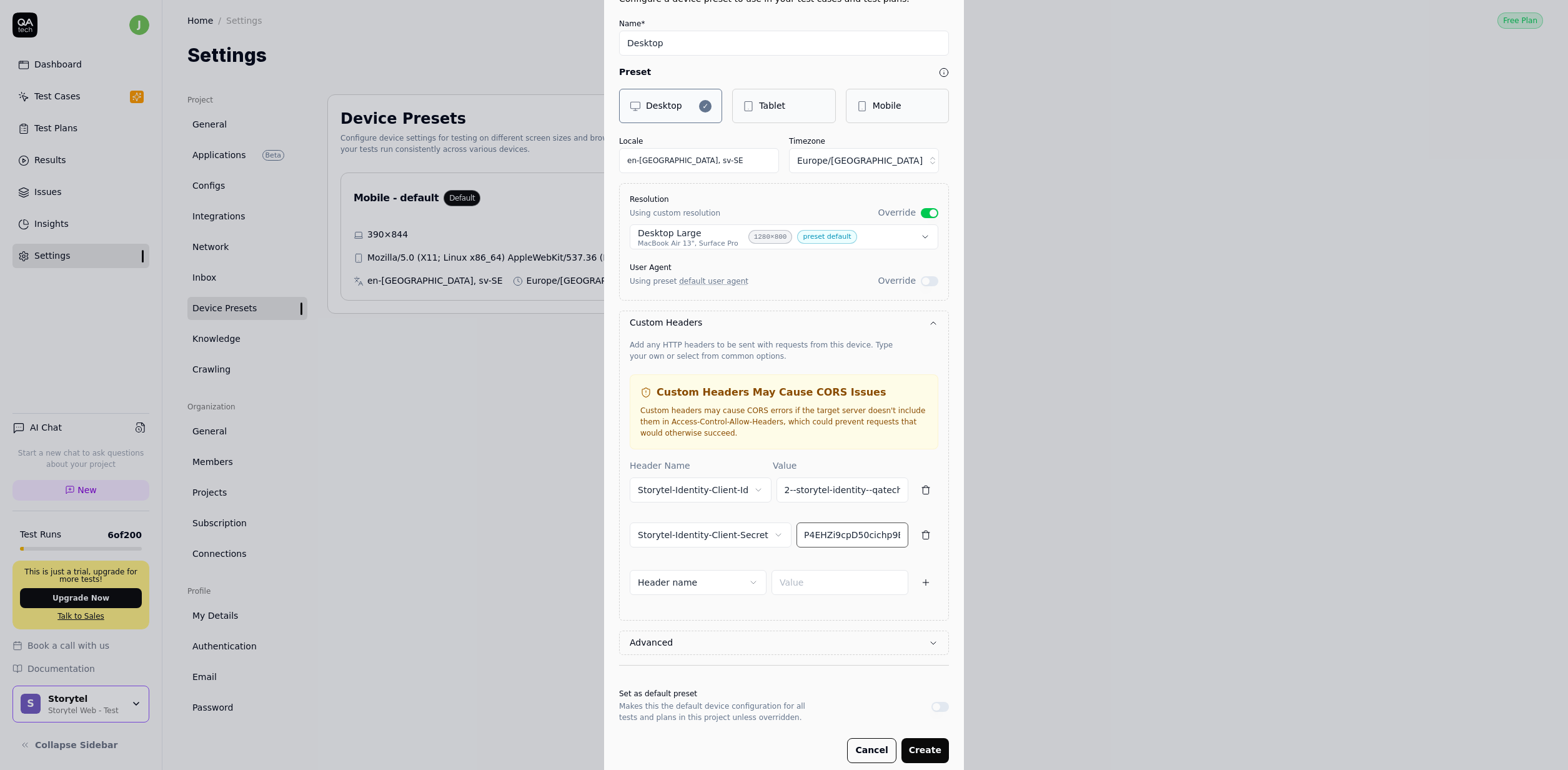
scroll to position [98, 0]
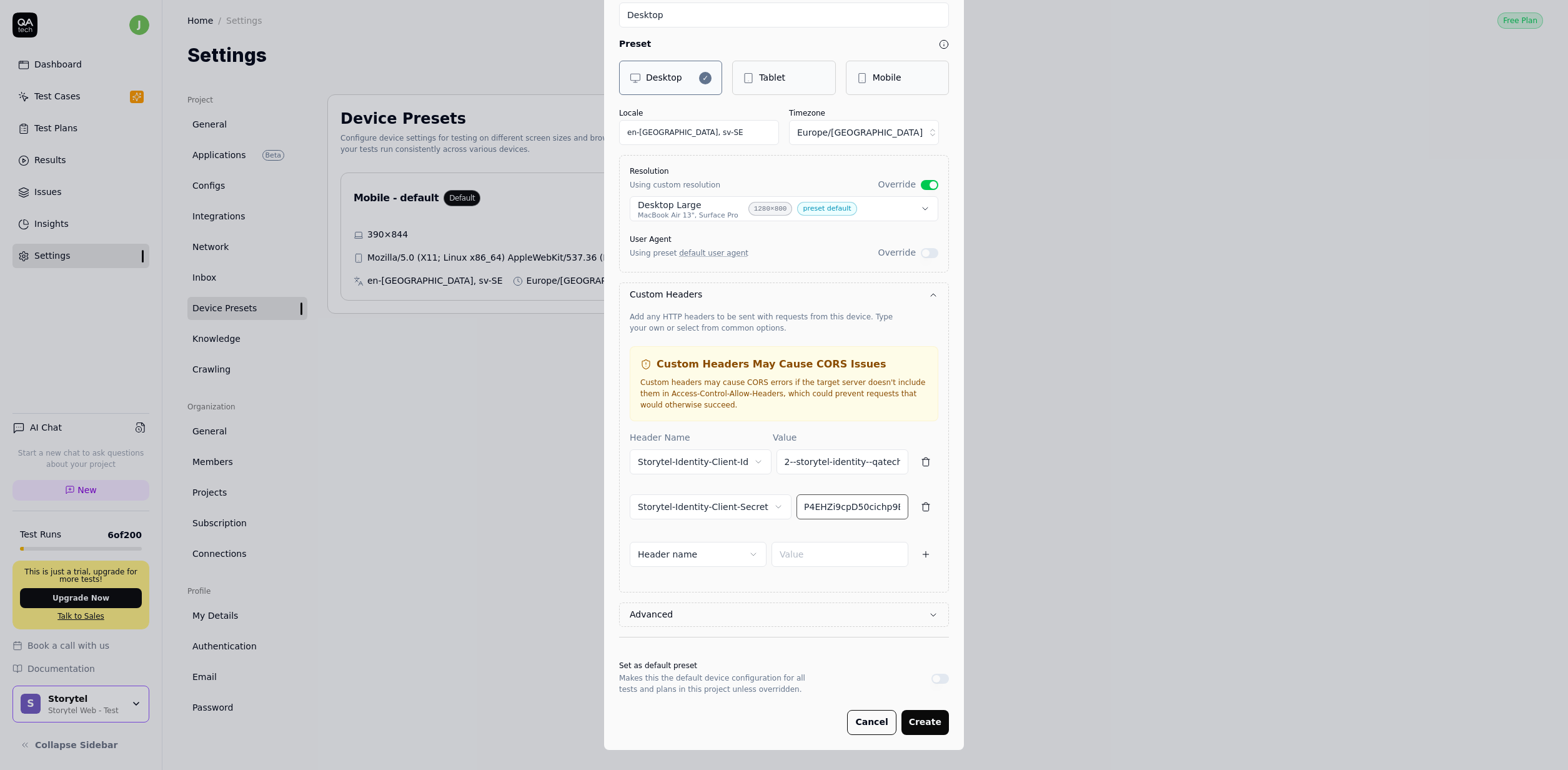
type input "0lsar46b5YpQCP4EHZi9cpD50cichp9B"
click at [915, 613] on button "Advanced" at bounding box center [783, 615] width 308 height 23
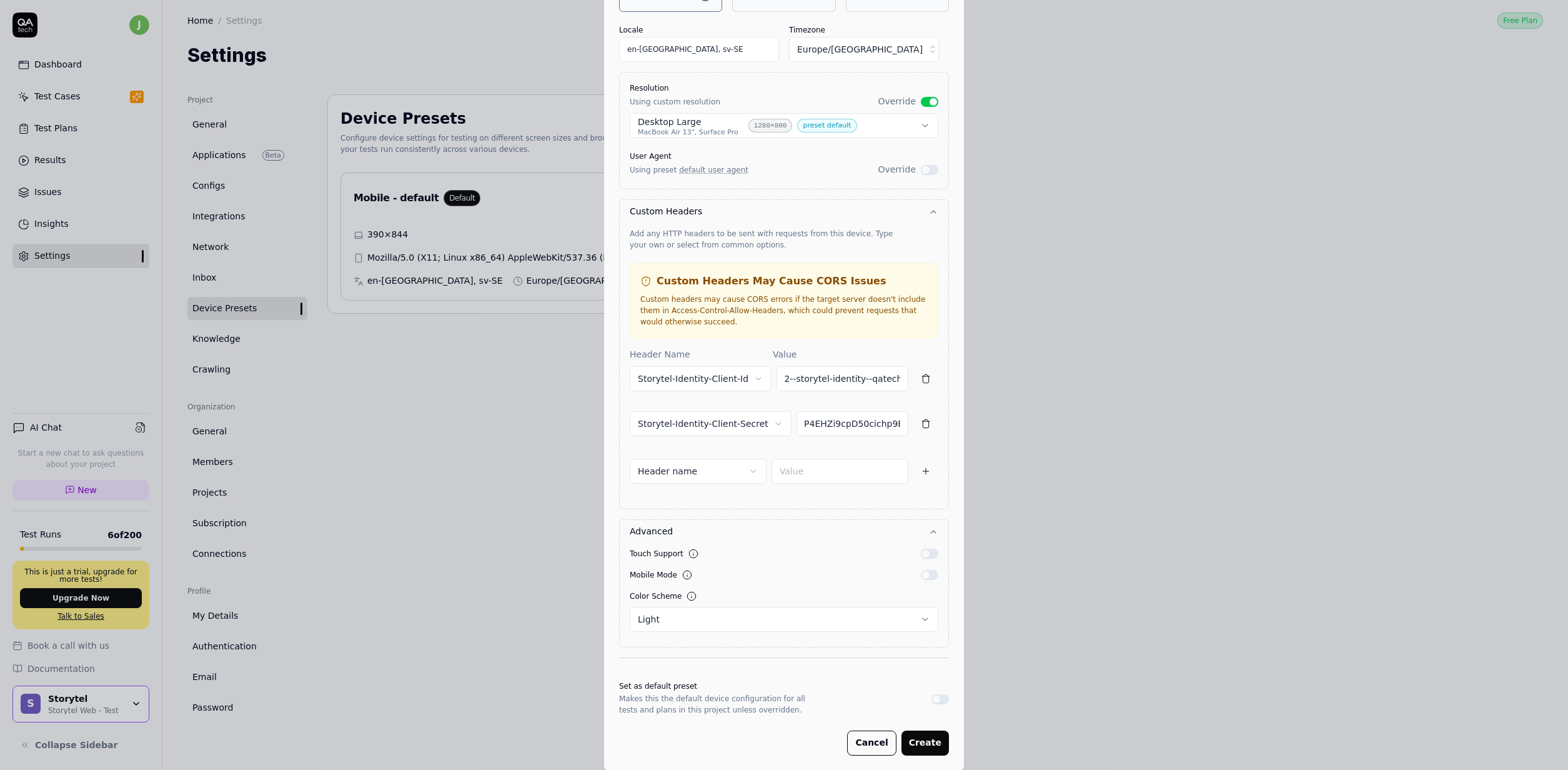
scroll to position [202, 0]
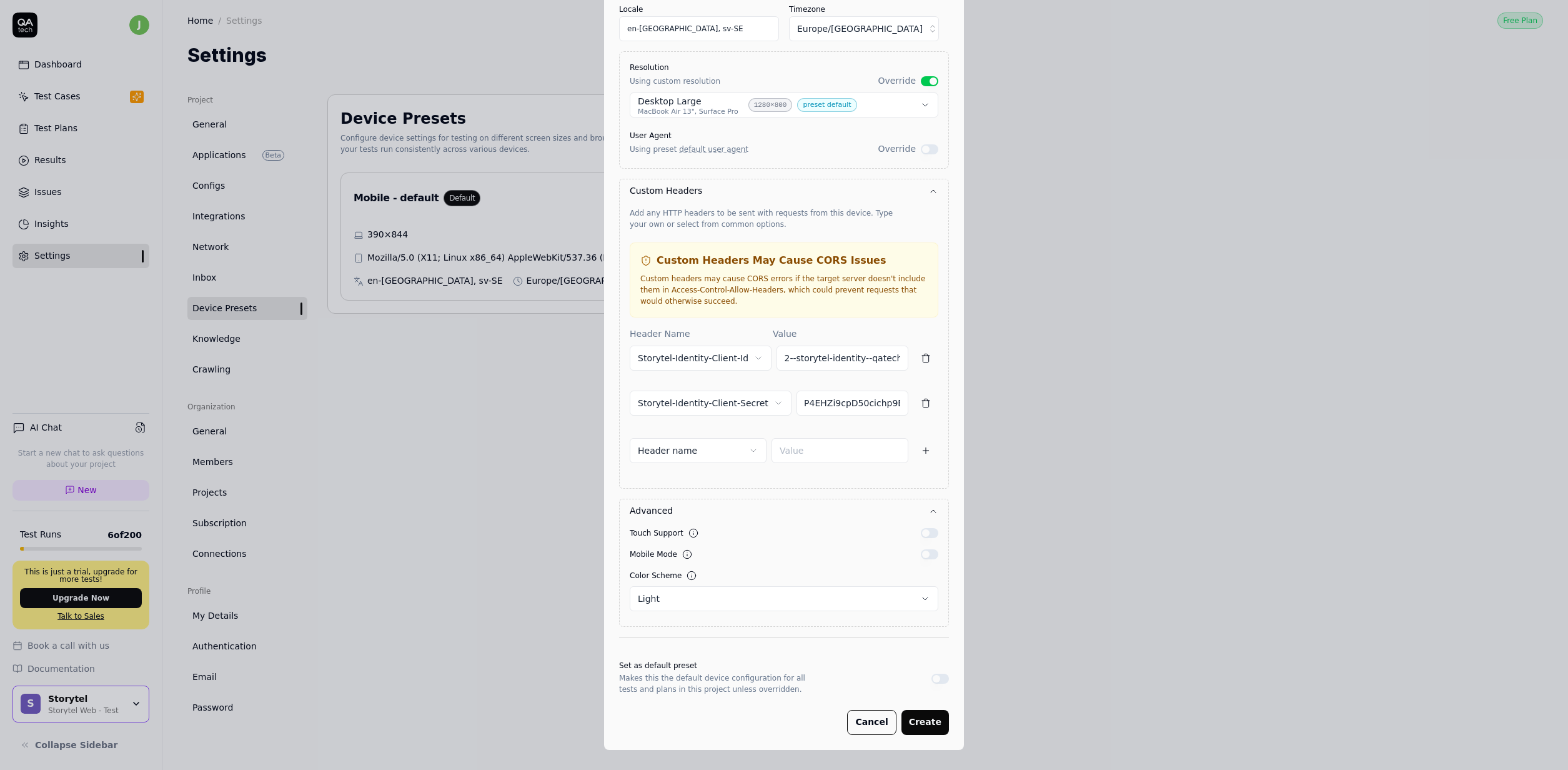
click at [934, 725] on button "Create" at bounding box center [925, 722] width 47 height 25
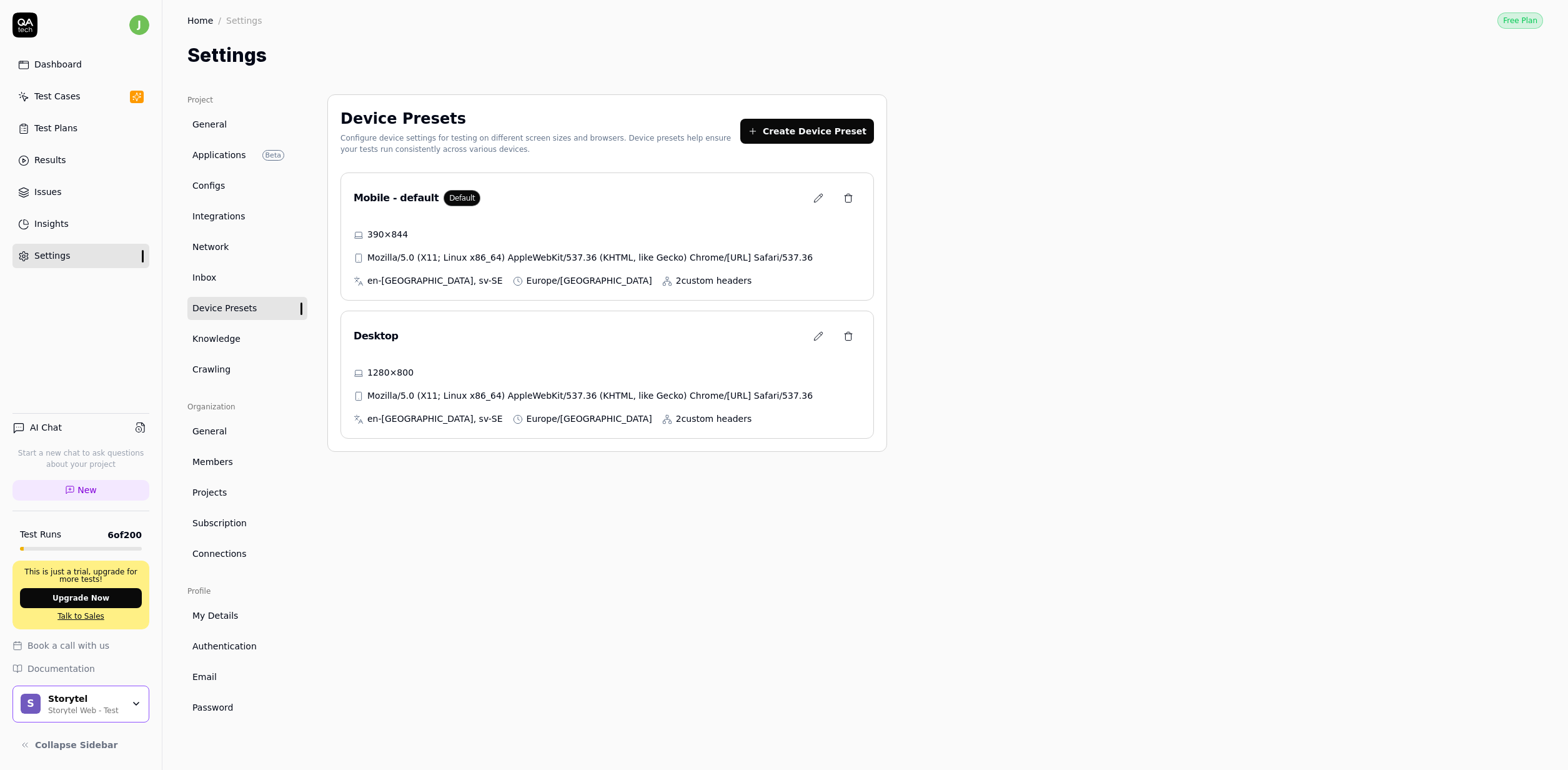
click at [196, 359] on link "Crawling" at bounding box center [247, 369] width 120 height 23
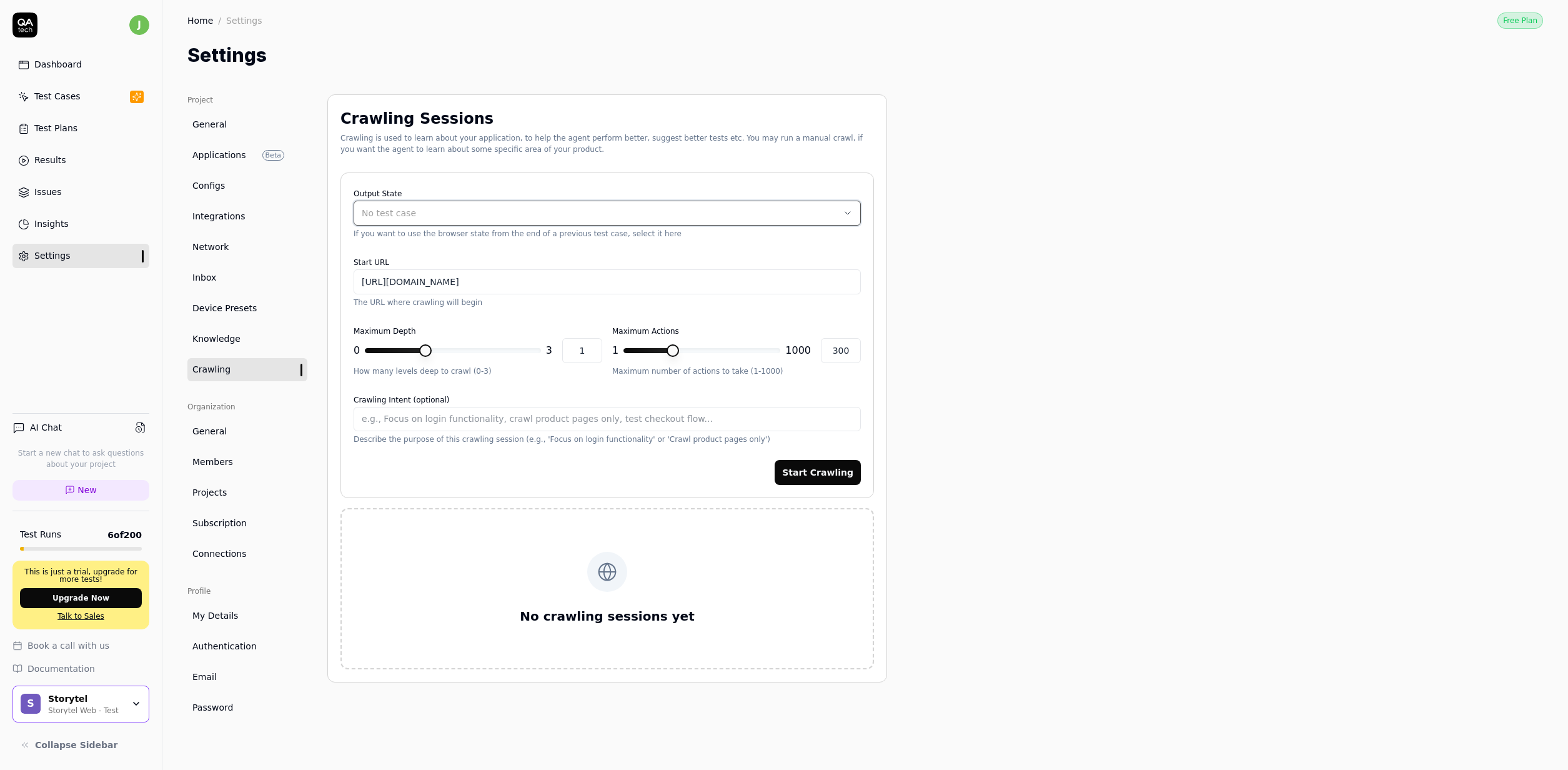
click at [474, 220] on button "No test case" at bounding box center [607, 213] width 508 height 25
click at [532, 192] on div "Output State No test case If you want to use the browser state from the end of …" at bounding box center [607, 212] width 508 height 54
click at [244, 162] on span "Applications" at bounding box center [219, 155] width 54 height 13
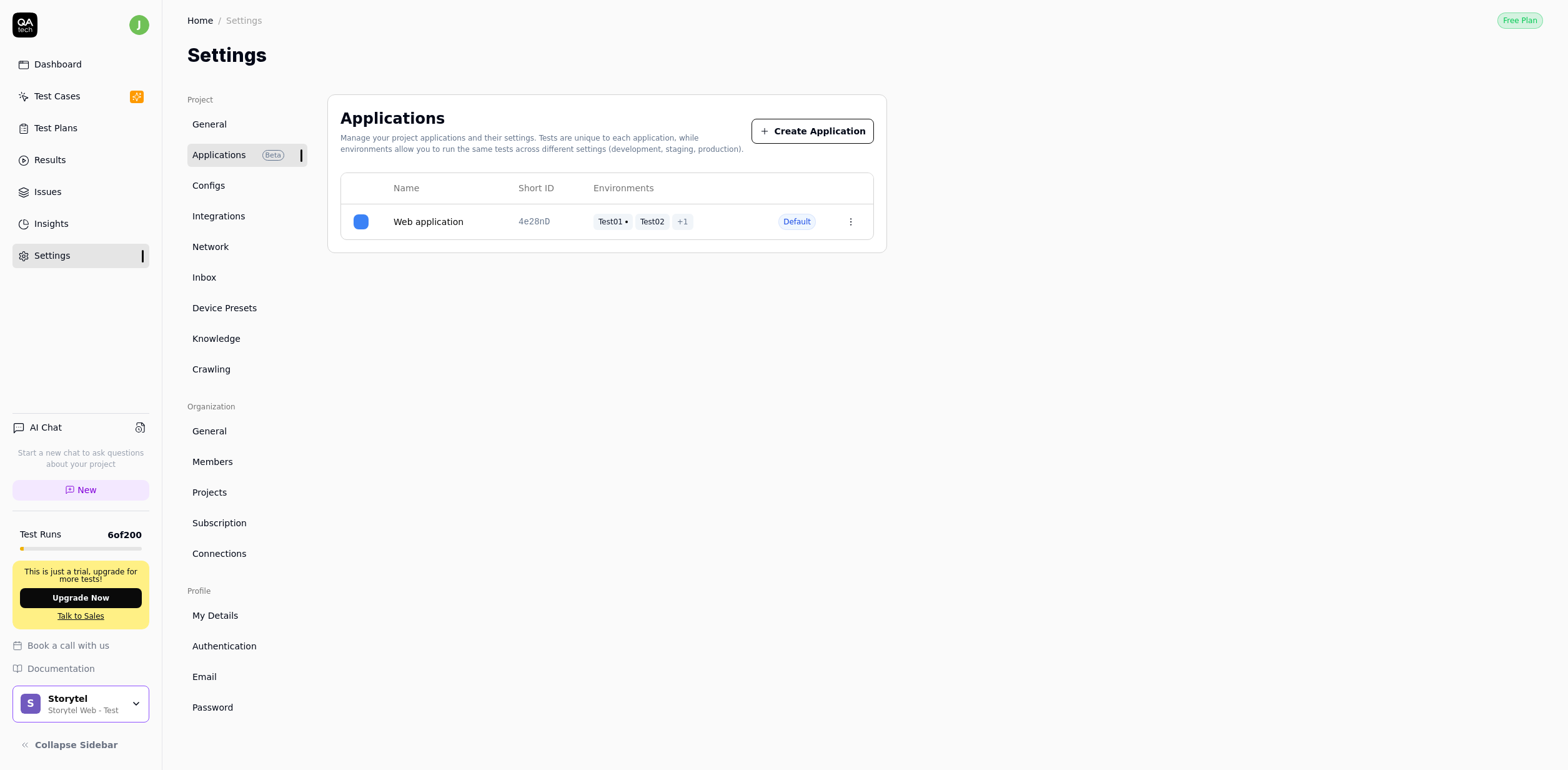
click at [230, 195] on link "Configs" at bounding box center [247, 186] width 120 height 23
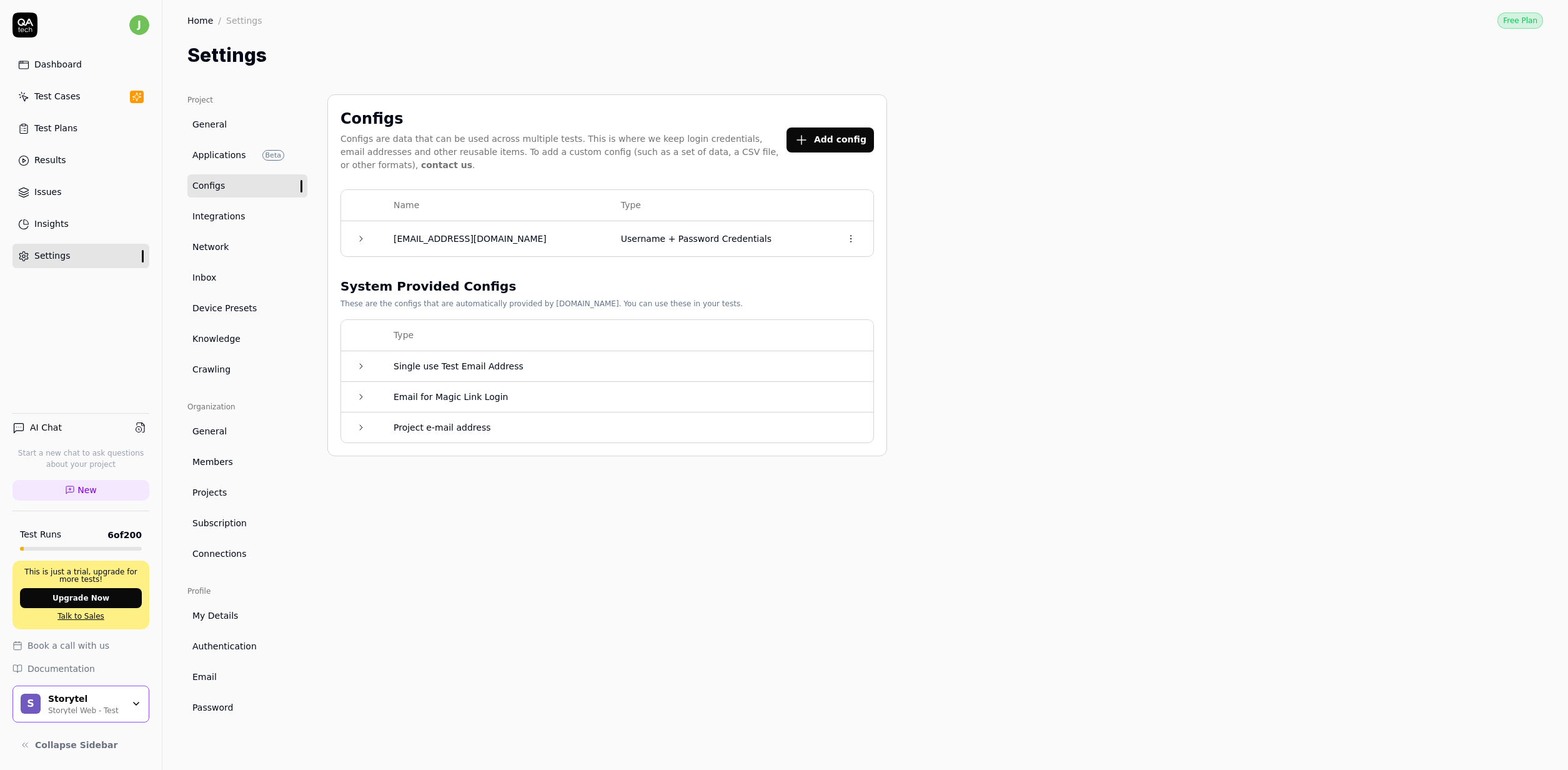
click at [100, 104] on link "Test Cases" at bounding box center [81, 96] width 137 height 24
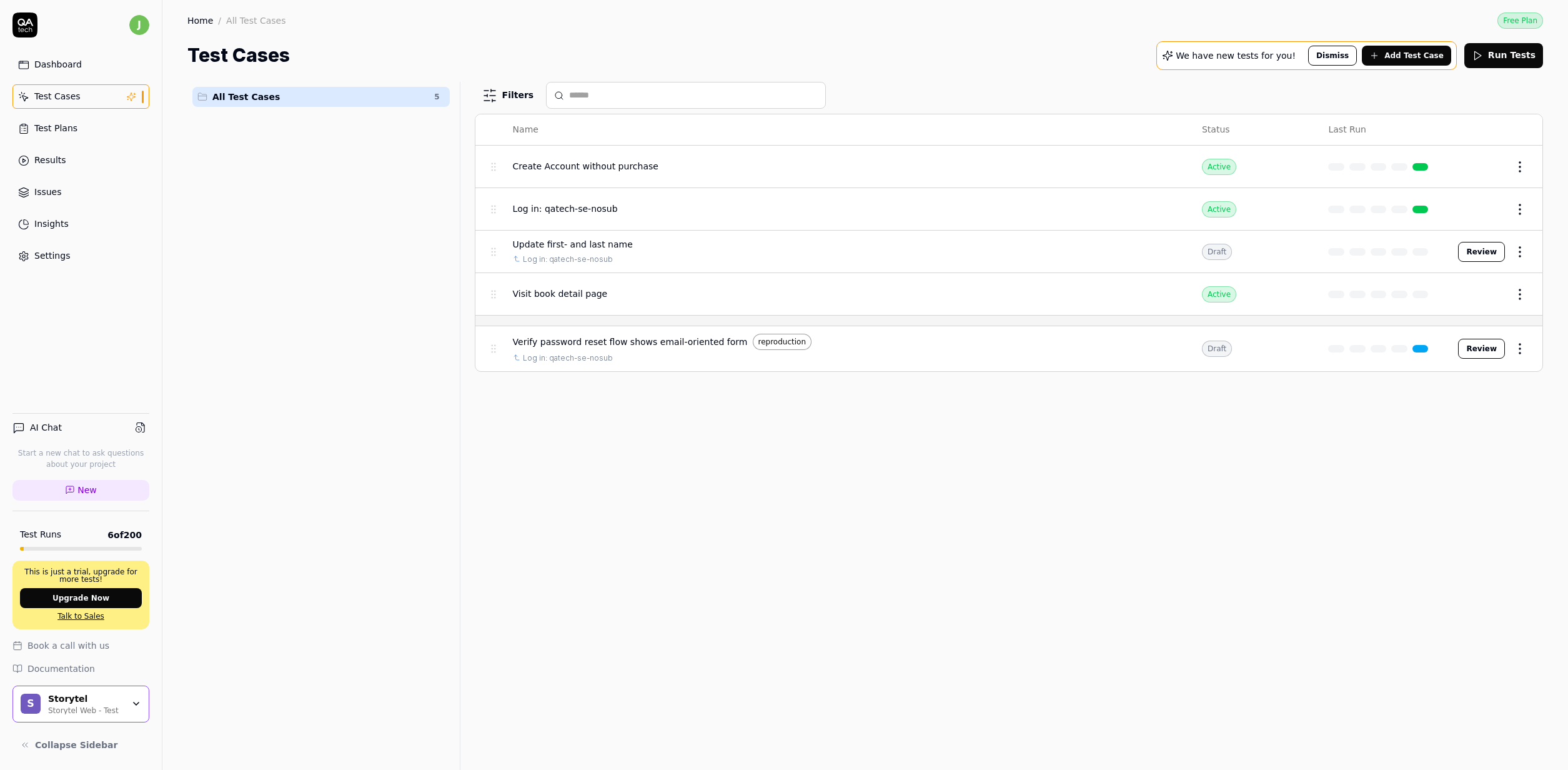
click at [1400, 56] on span "Add Test Case" at bounding box center [1414, 56] width 60 height 12
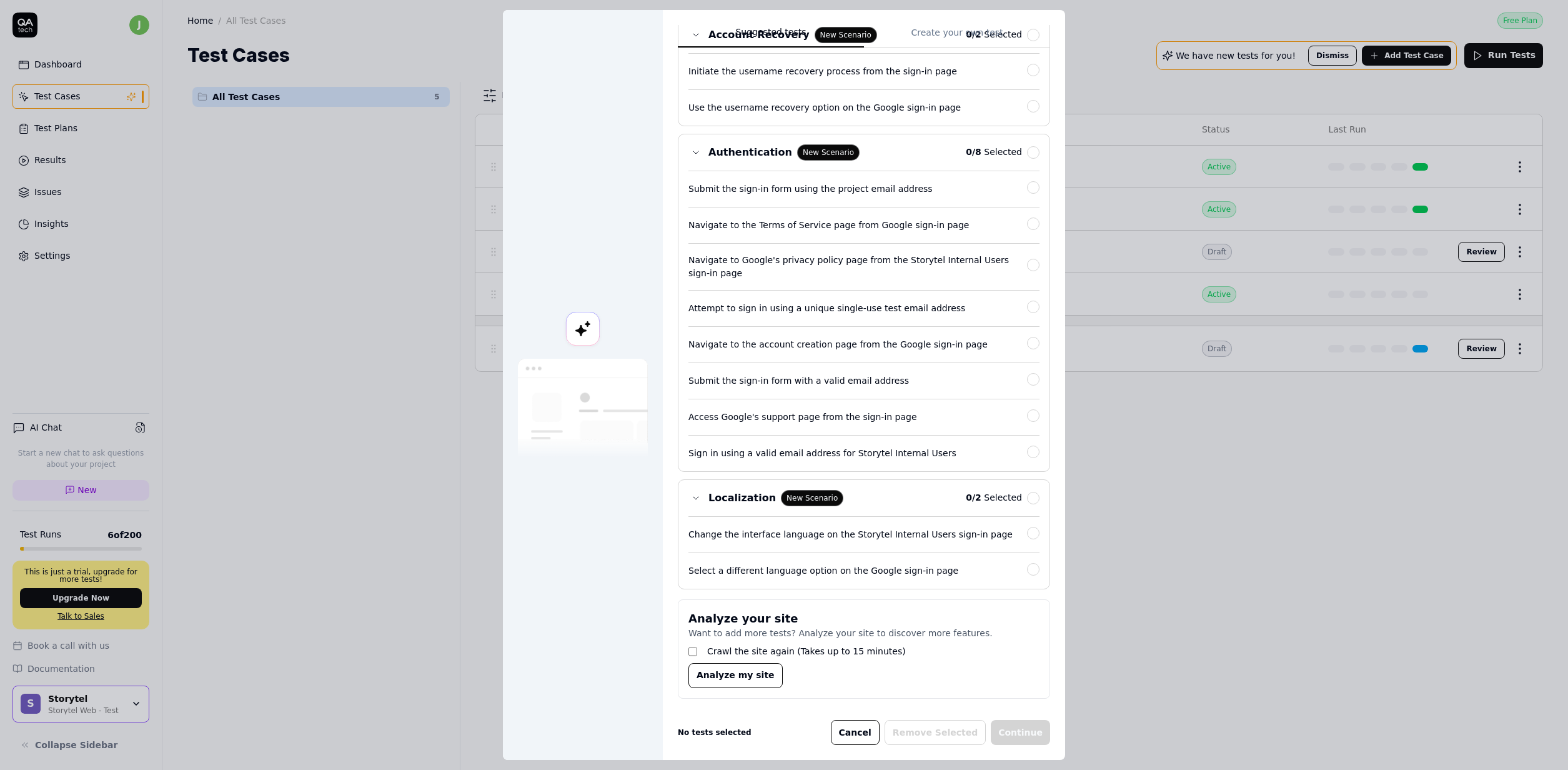
scroll to position [10, 0]
click at [742, 645] on label "Crawl the site again (Takes up to 15 minutes)" at bounding box center [806, 651] width 199 height 13
click at [737, 669] on button "Analyze my site" at bounding box center [735, 675] width 94 height 25
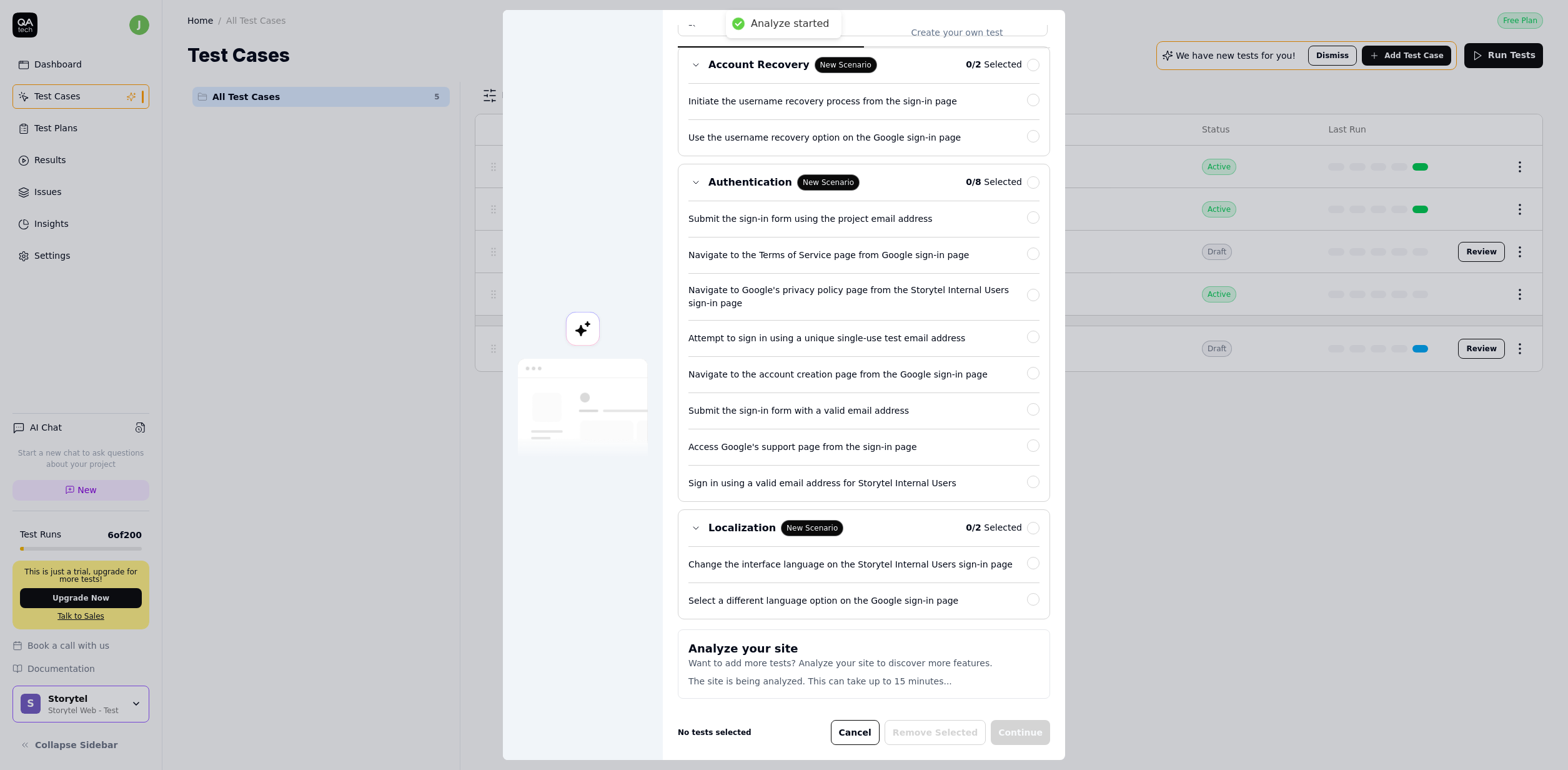
scroll to position [0, 0]
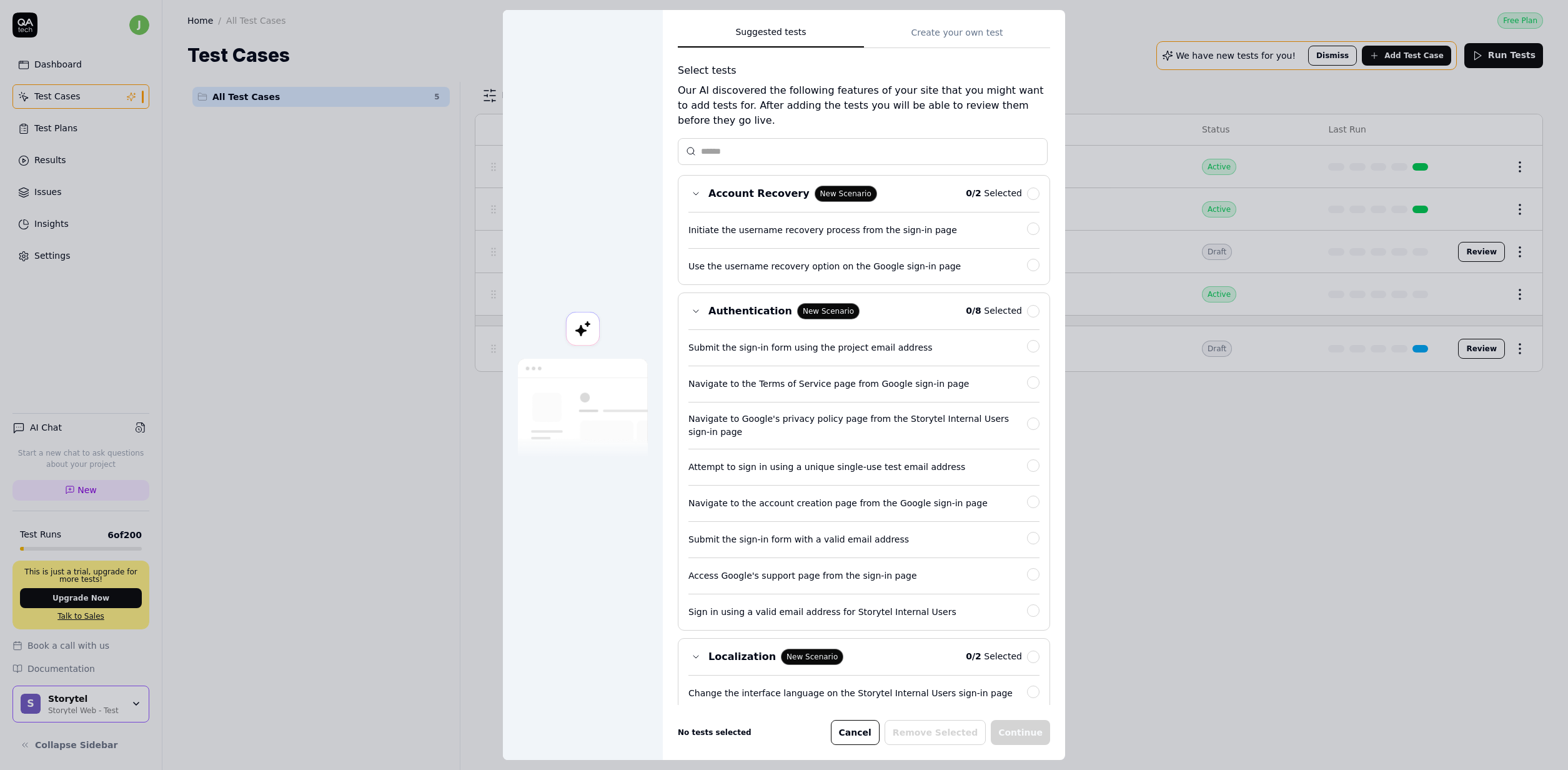
click at [1189, 560] on body "j Dashboard Test Cases Test Plans Results Issues Insights Settings AI Chat Star…" at bounding box center [784, 385] width 1568 height 770
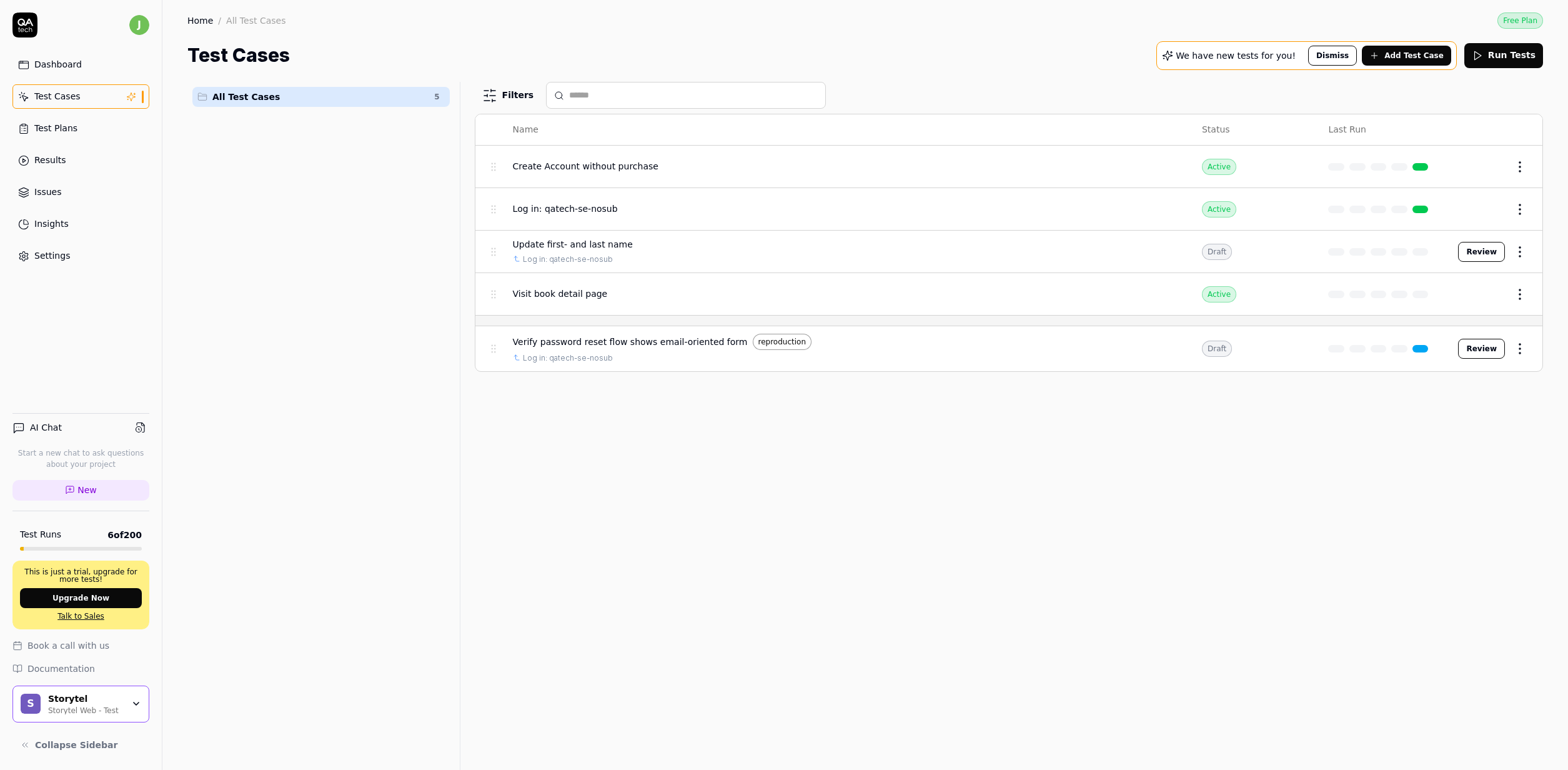
click at [630, 464] on div "Filters Name Status Last Run Create Account without purchase Active Edit Log in…" at bounding box center [1009, 426] width 1068 height 688
click at [569, 451] on div "Filters Name Status Last Run Create Account without purchase Active Edit Log in…" at bounding box center [1009, 426] width 1068 height 688
click at [524, 207] on span "Log in: qatech-se-nosub" at bounding box center [565, 209] width 105 height 13
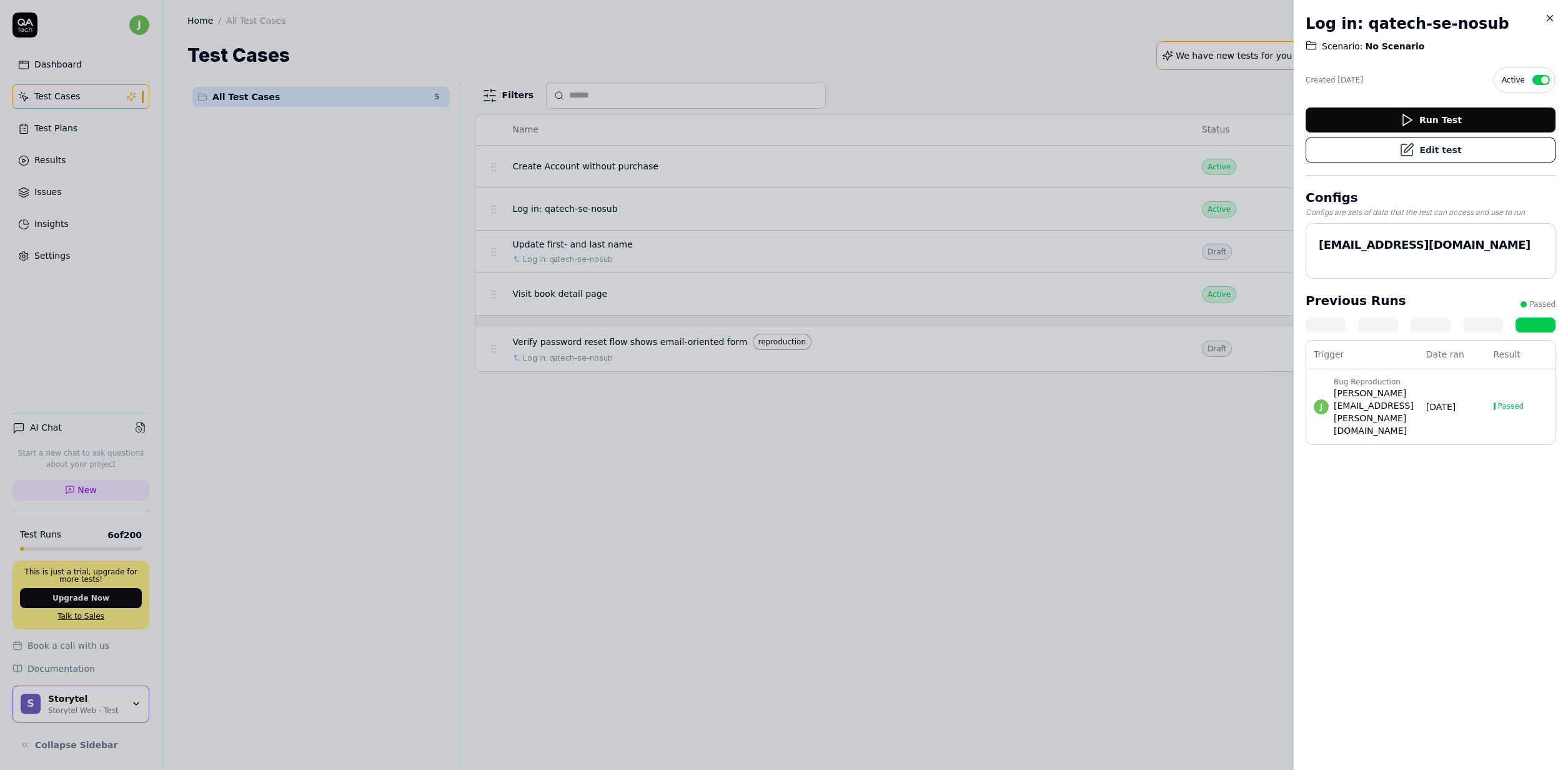
click at [1099, 414] on div at bounding box center [784, 385] width 1568 height 770
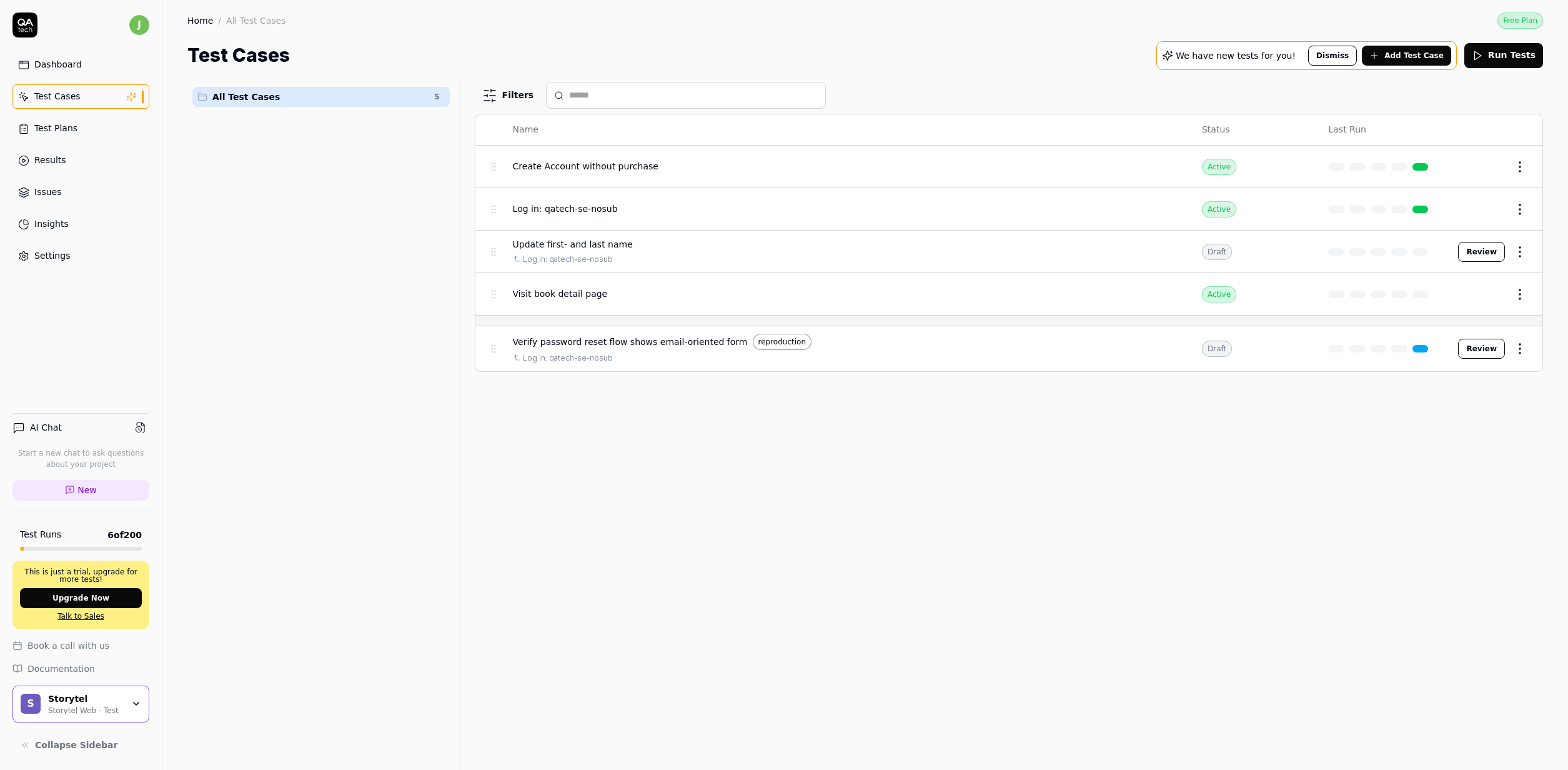
click at [669, 436] on div "Filters Name Status Last Run Create Account without purchase Active Edit Log in…" at bounding box center [1009, 426] width 1068 height 688
click at [231, 219] on div "All Test Cases 5" at bounding box center [321, 418] width 268 height 673
click at [60, 144] on div "Dashboard Test Cases Test Plans Results Issues Insights Settings" at bounding box center [81, 160] width 137 height 216
click at [68, 140] on link "Test Plans" at bounding box center [81, 128] width 137 height 24
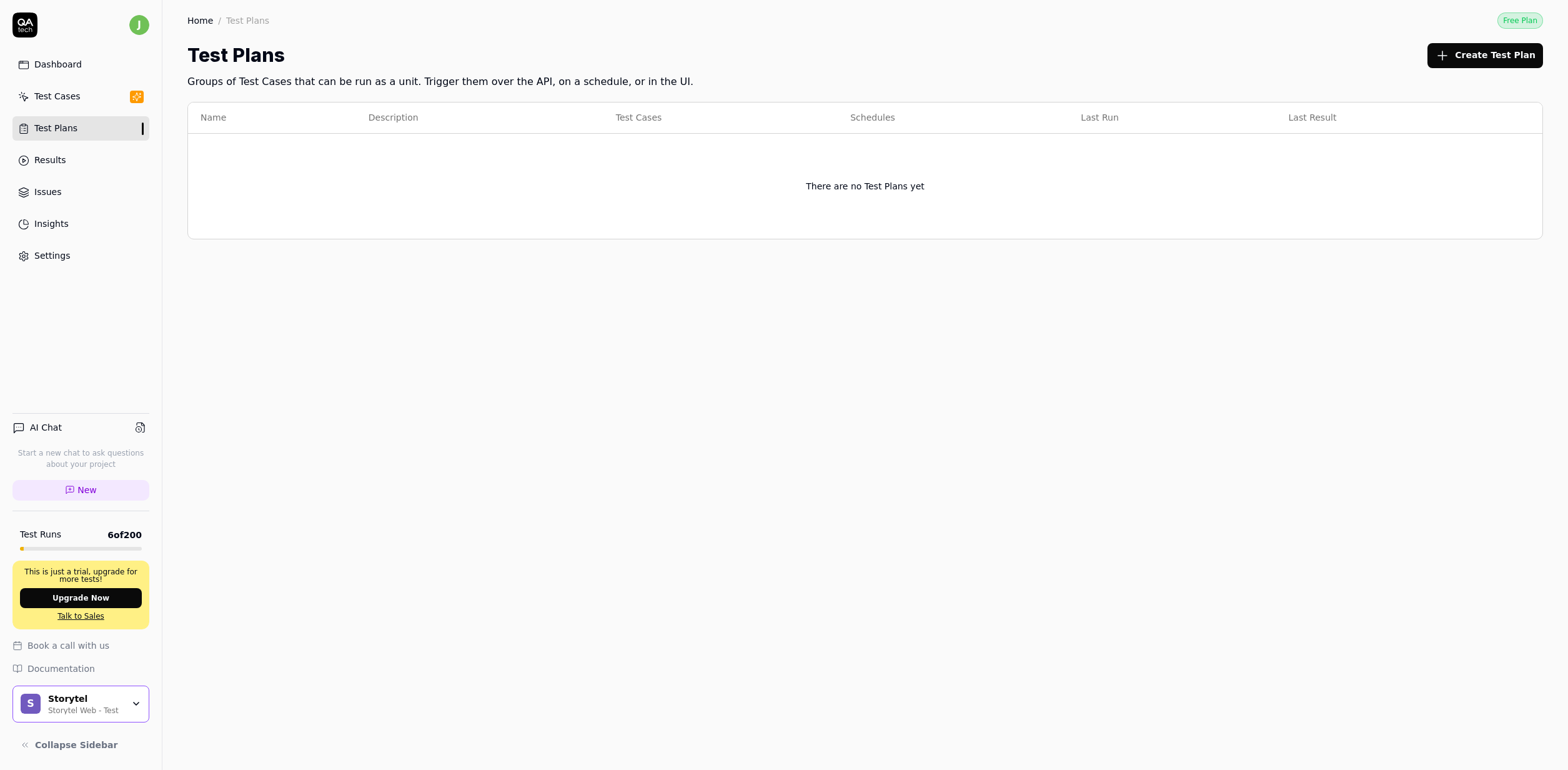
click at [66, 102] on div "Test Cases" at bounding box center [58, 96] width 46 height 13
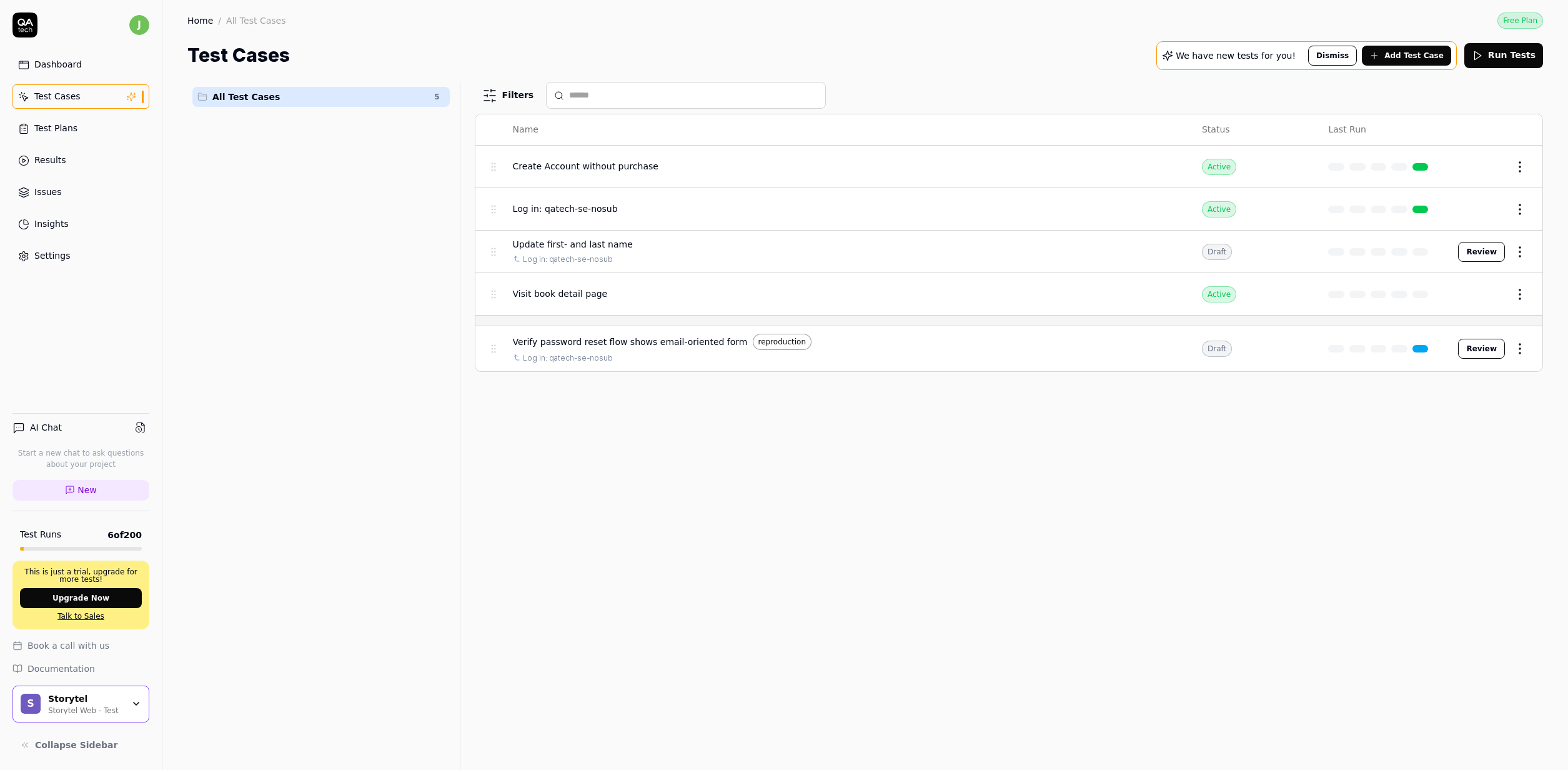
click at [546, 437] on div "Filters Name Status Last Run Create Account without purchase Active Edit Log in…" at bounding box center [1009, 426] width 1068 height 688
click at [1409, 61] on button "Add Test Case" at bounding box center [1407, 56] width 89 height 20
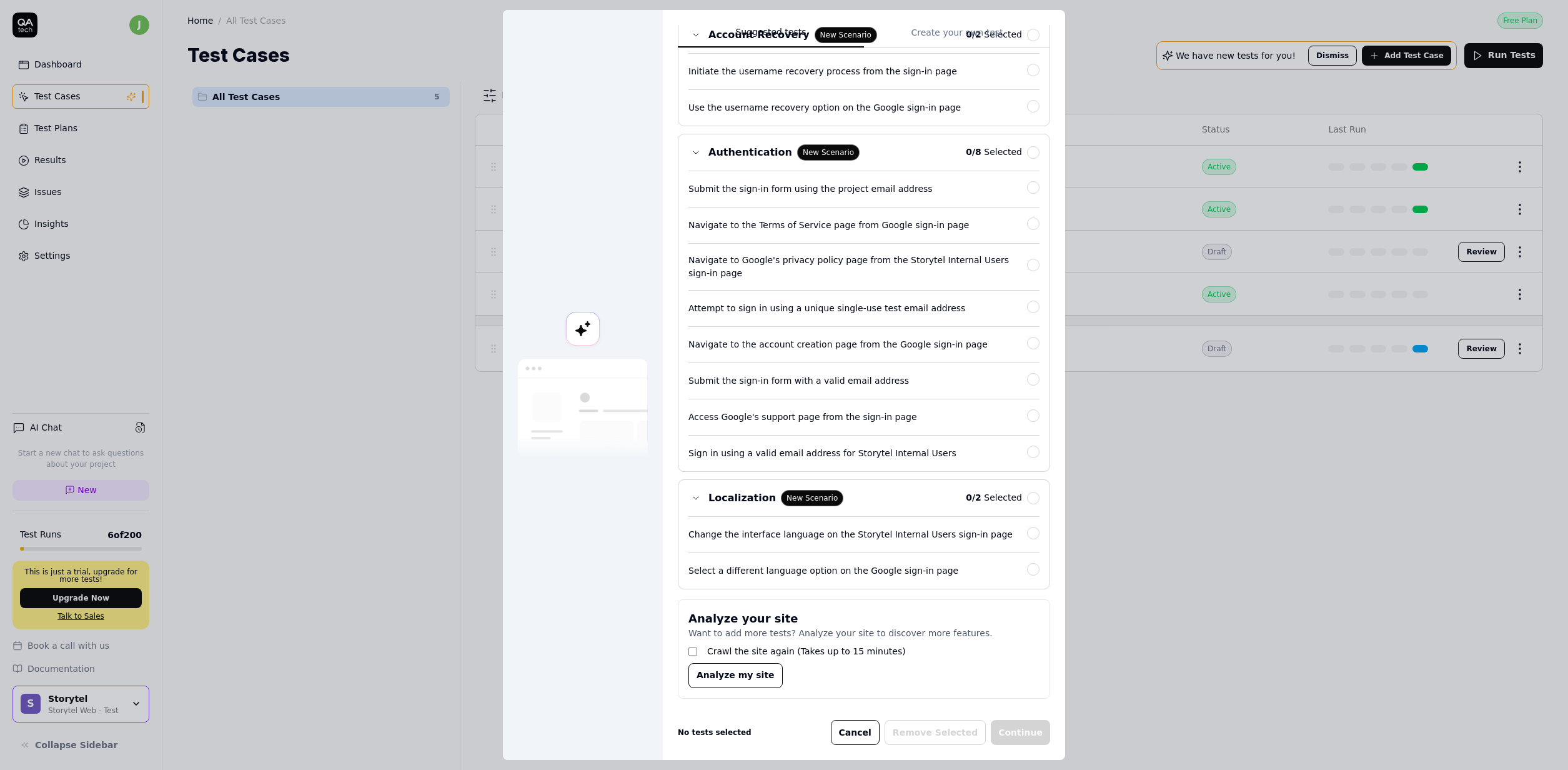
scroll to position [121, 0]
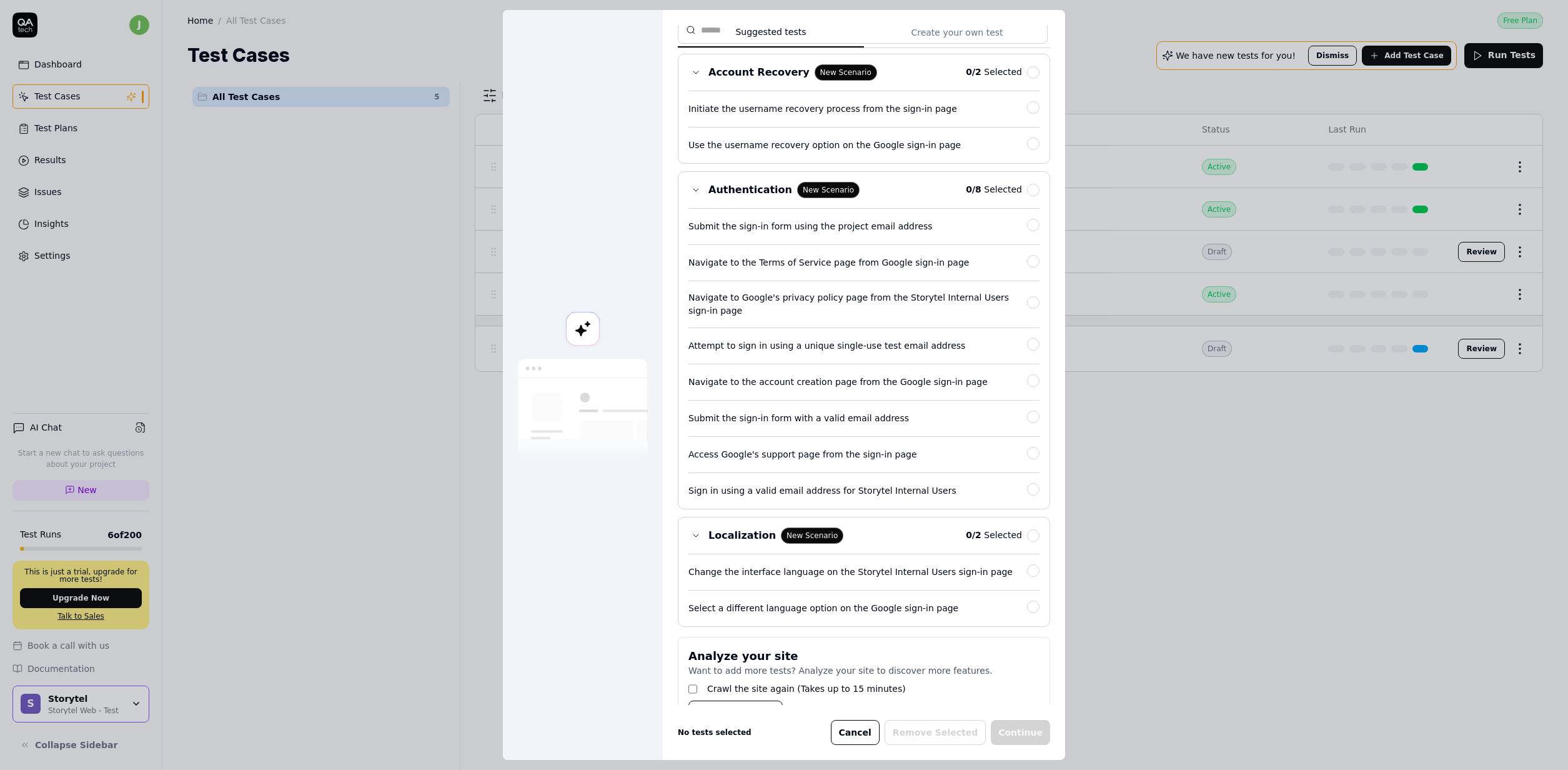
click at [922, 32] on div "Suggested tests Suggested tests Create your own test Select tests Our AI discov…" at bounding box center [784, 385] width 1568 height 770
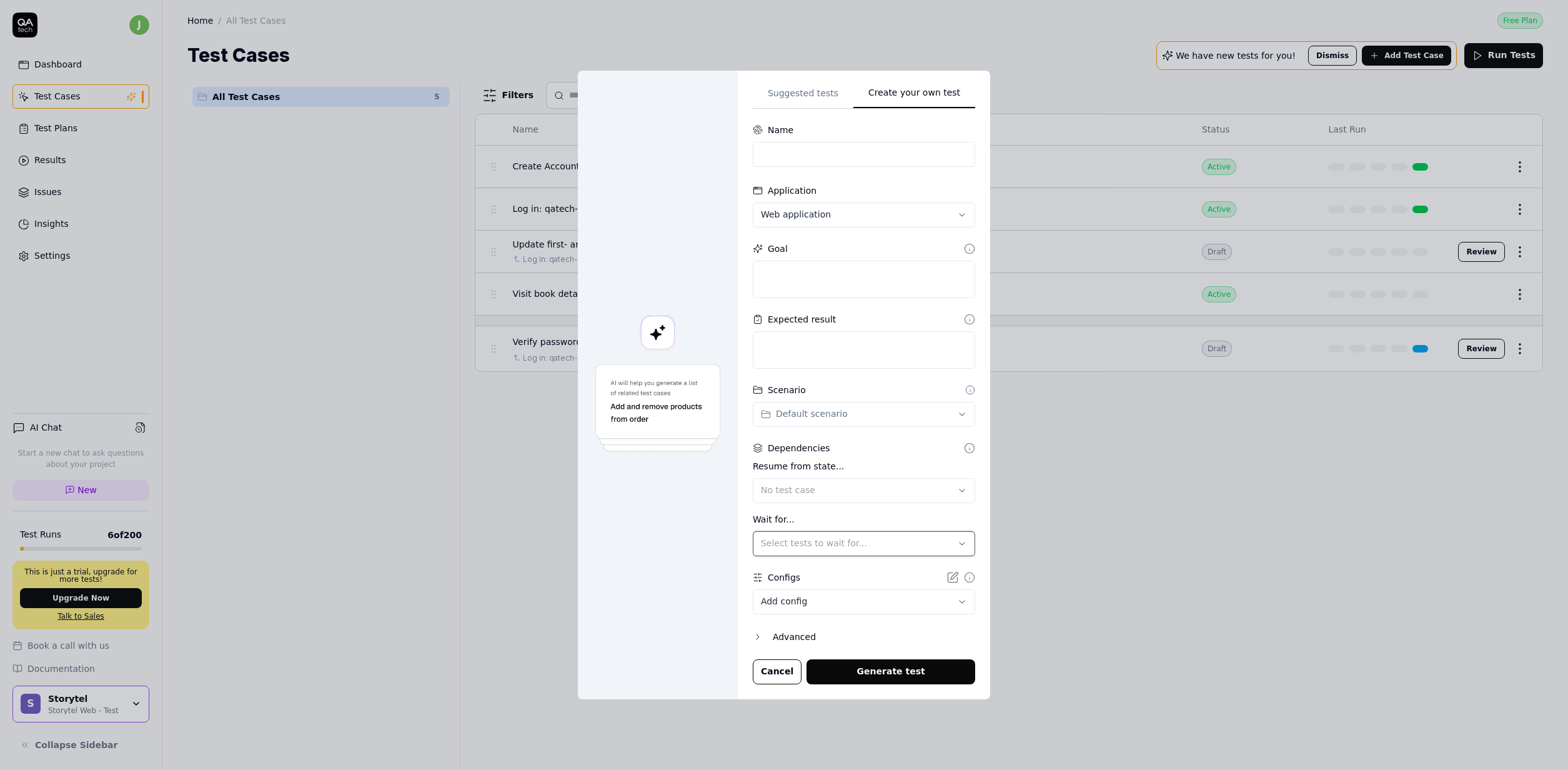
click at [860, 542] on span "Select tests to wait for..." at bounding box center [814, 543] width 106 height 10
click at [862, 523] on label "Wait for..." at bounding box center [864, 519] width 222 height 13
click at [872, 611] on body "j Dashboard Test Cases Test Plans Results Issues Insights Settings AI Chat Star…" at bounding box center [784, 385] width 1568 height 770
click at [859, 565] on div "**********" at bounding box center [784, 385] width 1568 height 770
click at [947, 574] on icon at bounding box center [953, 578] width 12 height 12
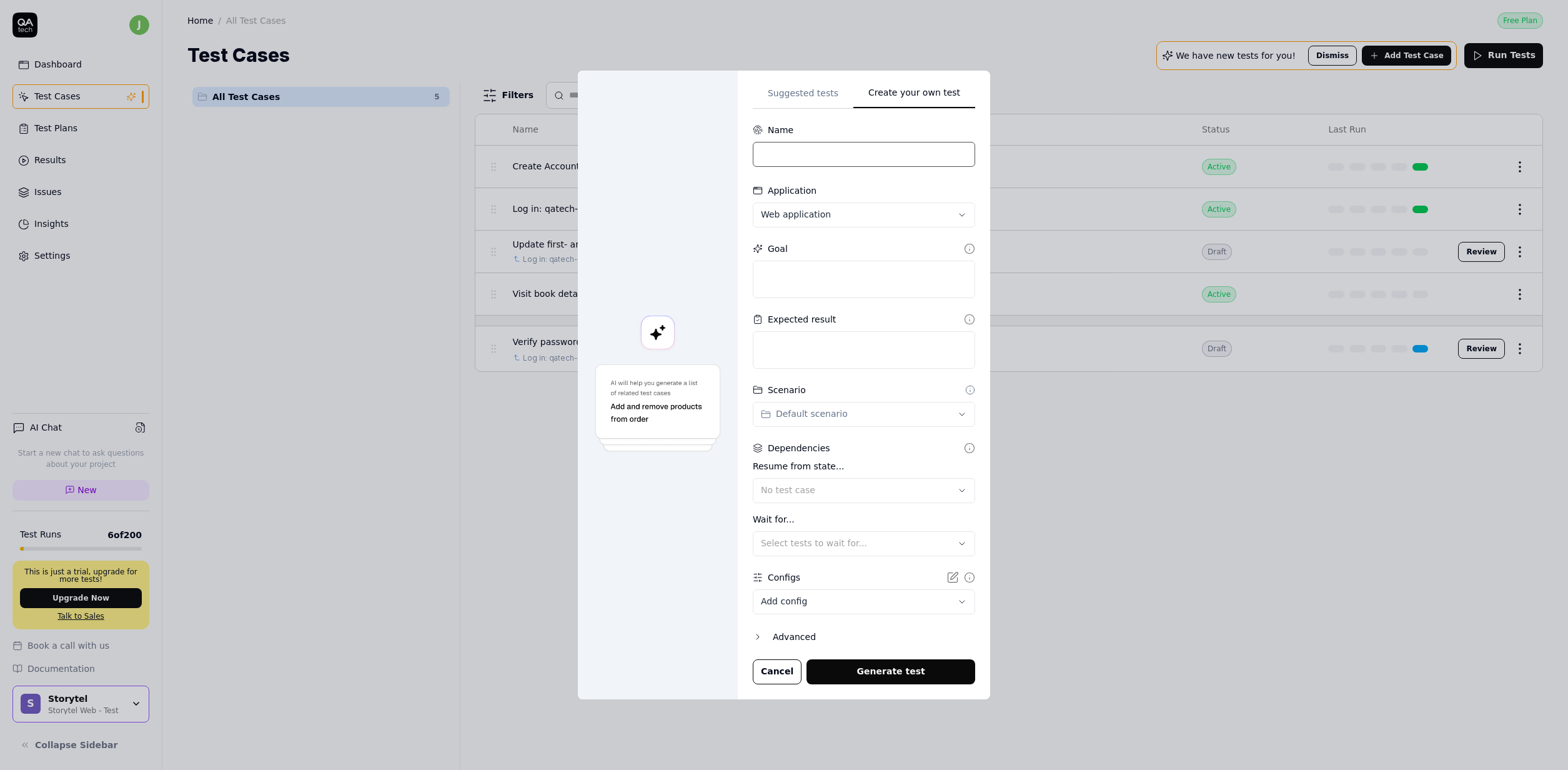
click at [801, 143] on input at bounding box center [864, 154] width 222 height 25
click at [829, 124] on div "Name" at bounding box center [864, 130] width 222 height 13
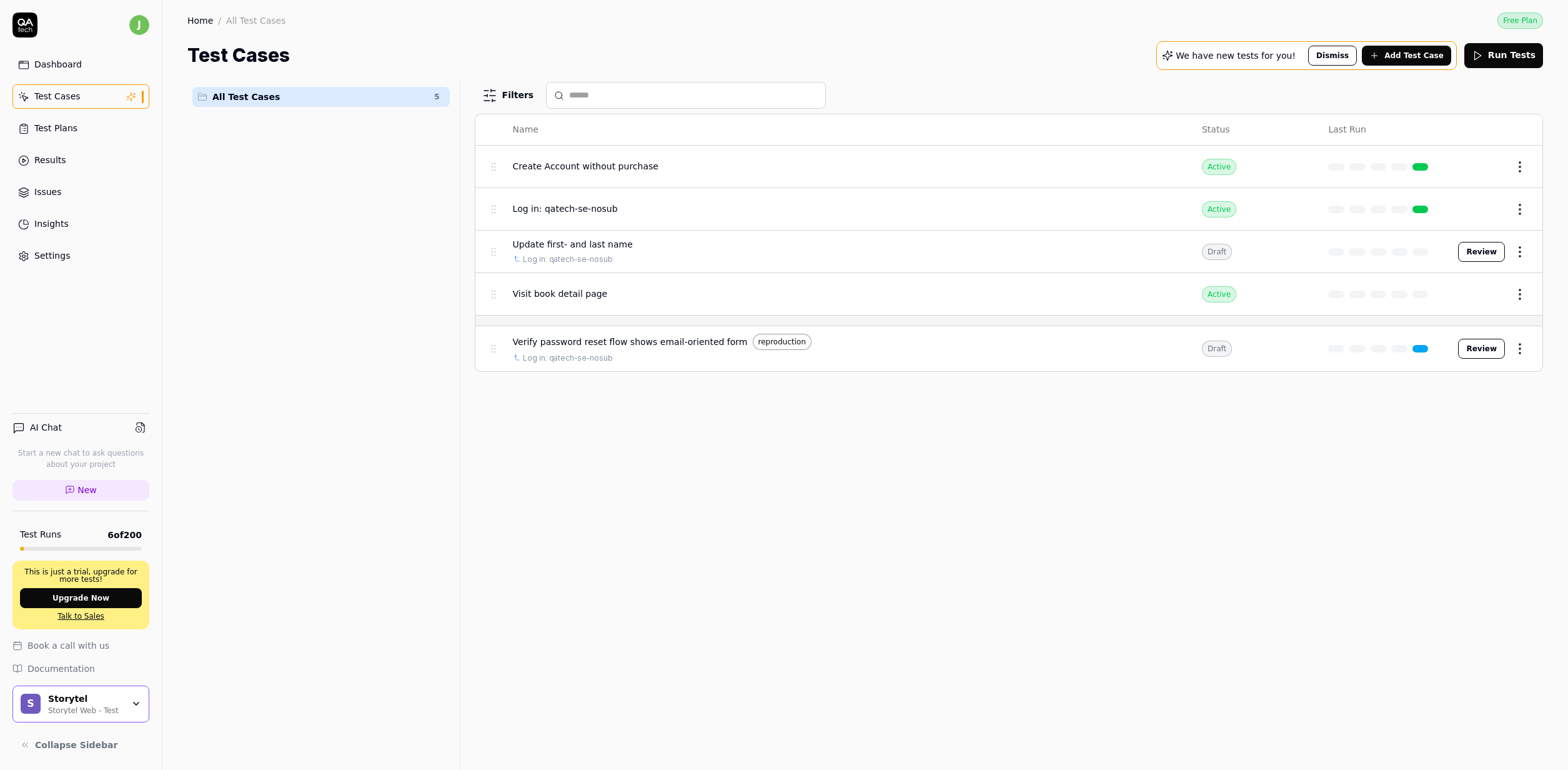
click at [1046, 457] on body "j Dashboard Test Cases Test Plans Results Issues Insights Settings AI Chat Star…" at bounding box center [784, 385] width 1568 height 770
click at [1519, 162] on html "j Dashboard Test Cases Test Plans Results Issues Insights Settings AI Chat Star…" at bounding box center [784, 385] width 1568 height 770
click at [1192, 466] on html "j Dashboard Test Cases Test Plans Results Issues Insights Settings AI Chat Star…" at bounding box center [784, 385] width 1568 height 770
click at [1522, 165] on html "j Dashboard Test Cases Test Plans Results Issues Insights Settings AI Chat Star…" at bounding box center [784, 385] width 1568 height 770
click at [1449, 214] on div "Run Test" at bounding box center [1467, 219] width 119 height 28
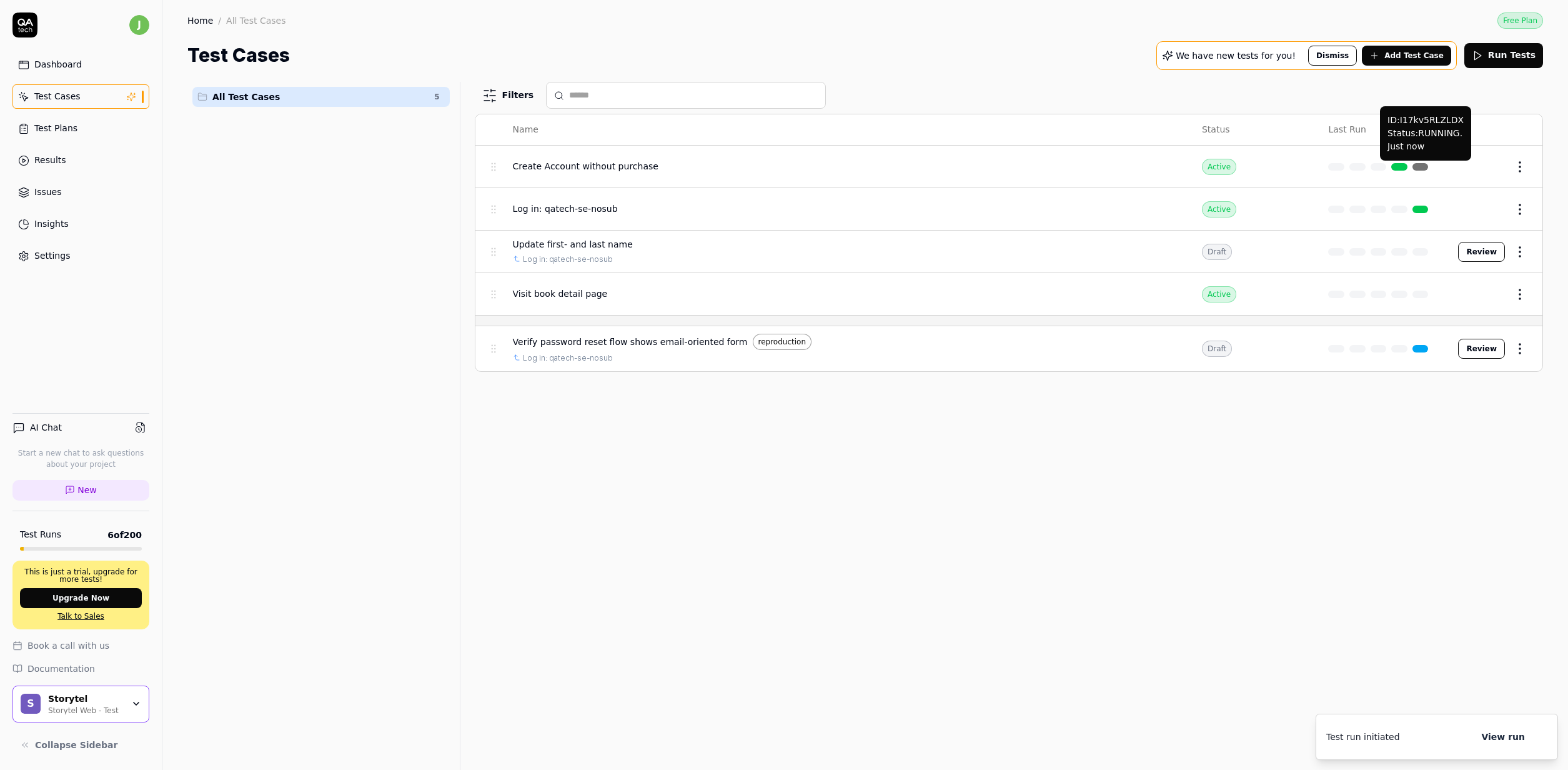
click at [1422, 167] on link at bounding box center [1420, 167] width 16 height 7
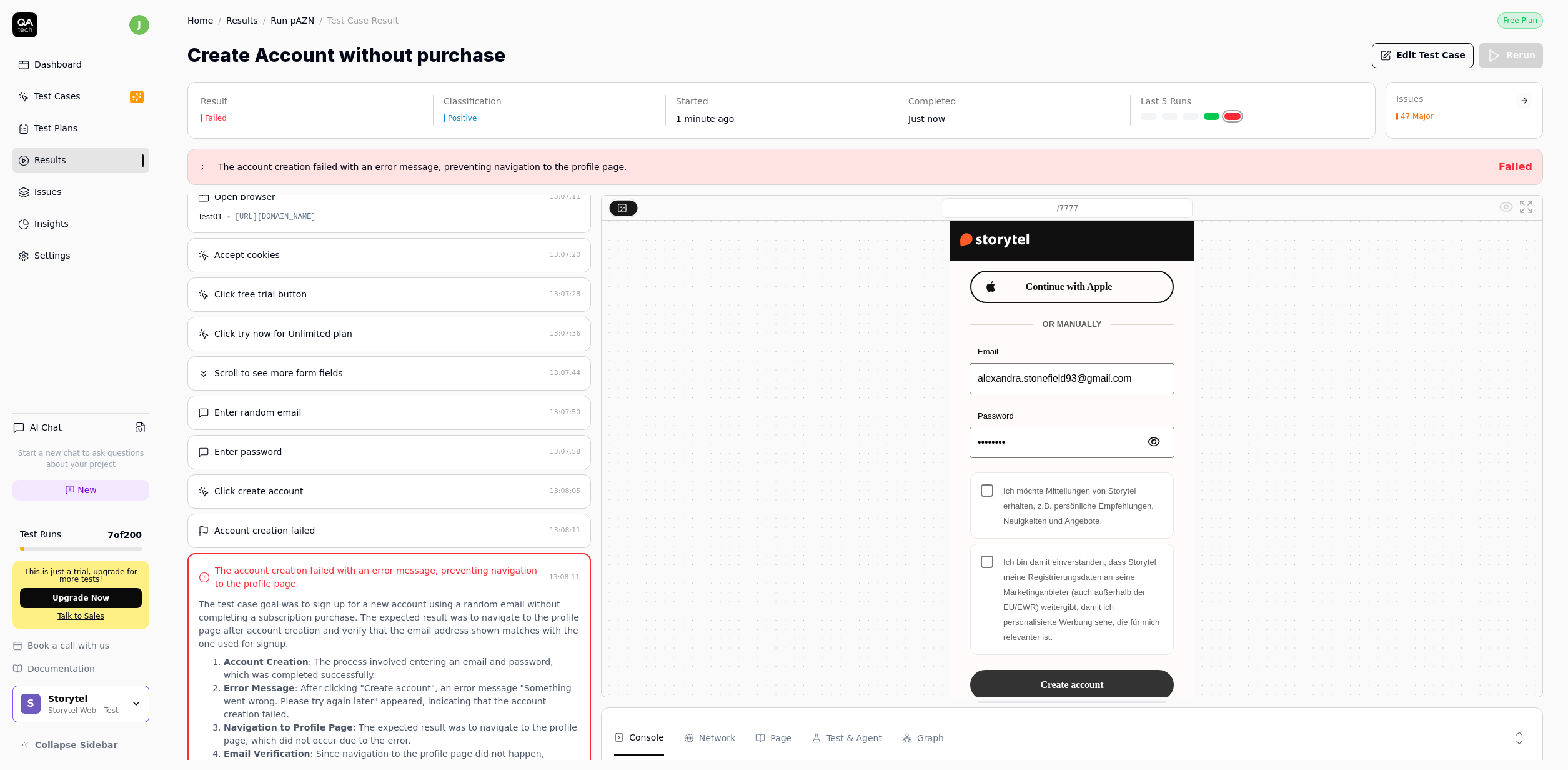
click at [41, 123] on div "Test Plans" at bounding box center [56, 128] width 43 height 13
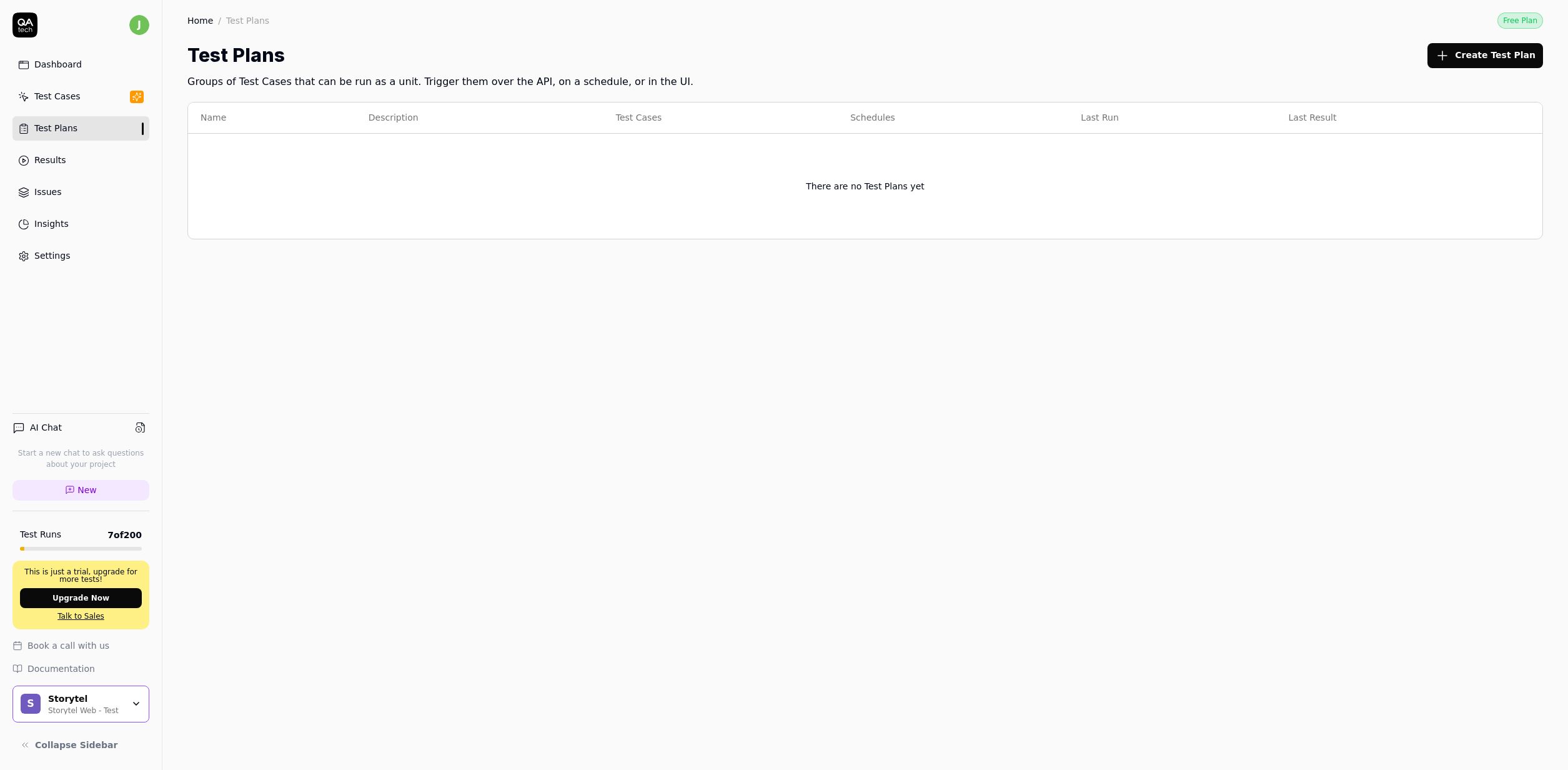
click at [1472, 62] on button "Create Test Plan" at bounding box center [1485, 56] width 116 height 25
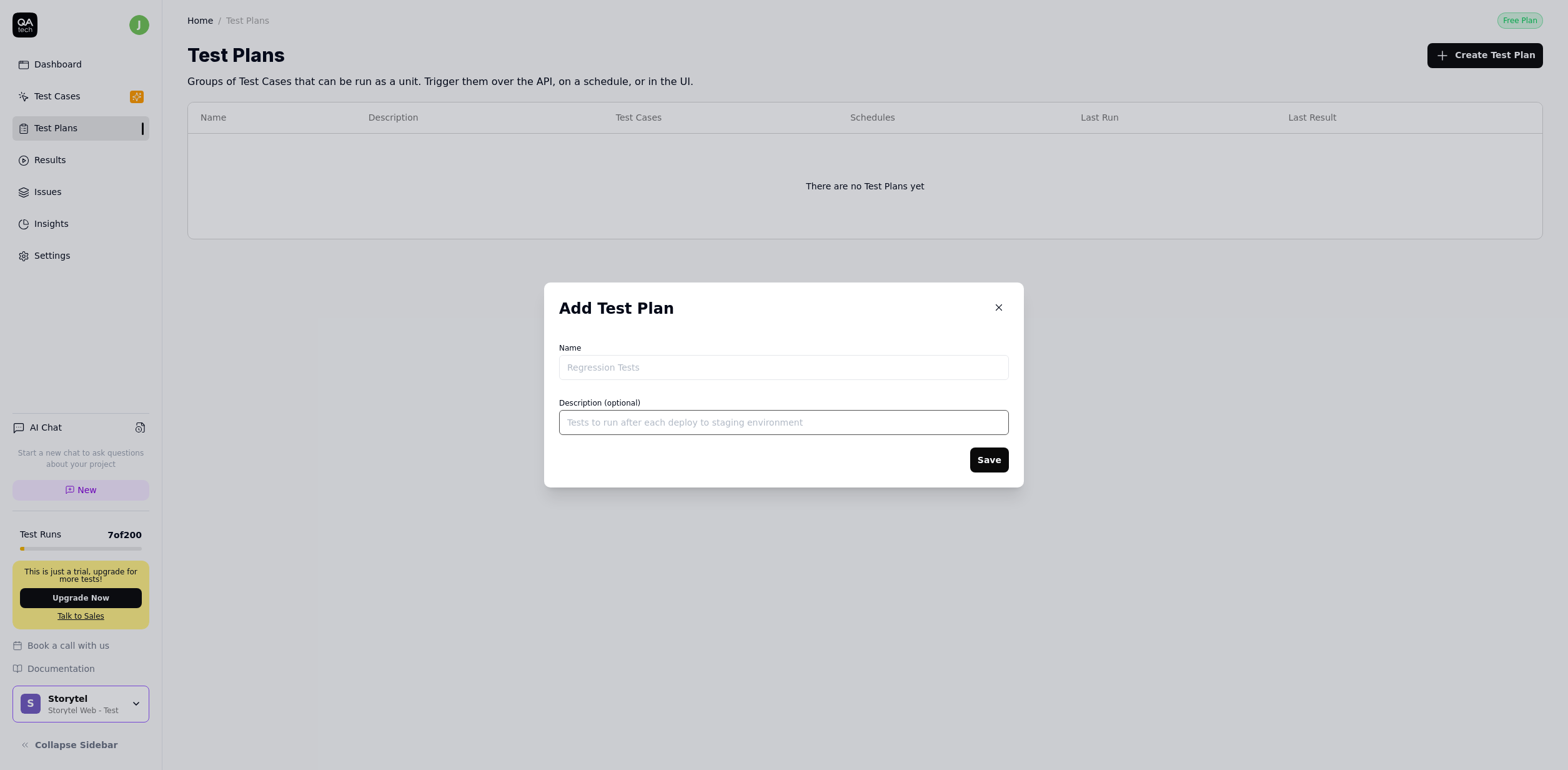
click at [678, 419] on input "Description (optional)" at bounding box center [784, 422] width 450 height 25
click at [687, 354] on div "Name" at bounding box center [784, 361] width 450 height 43
click at [687, 356] on input "Name" at bounding box center [784, 367] width 450 height 25
type input "Signup & login"
click at [981, 474] on div "Add Test Plan Name Signup & login Description (optional) Save" at bounding box center [784, 385] width 480 height 205
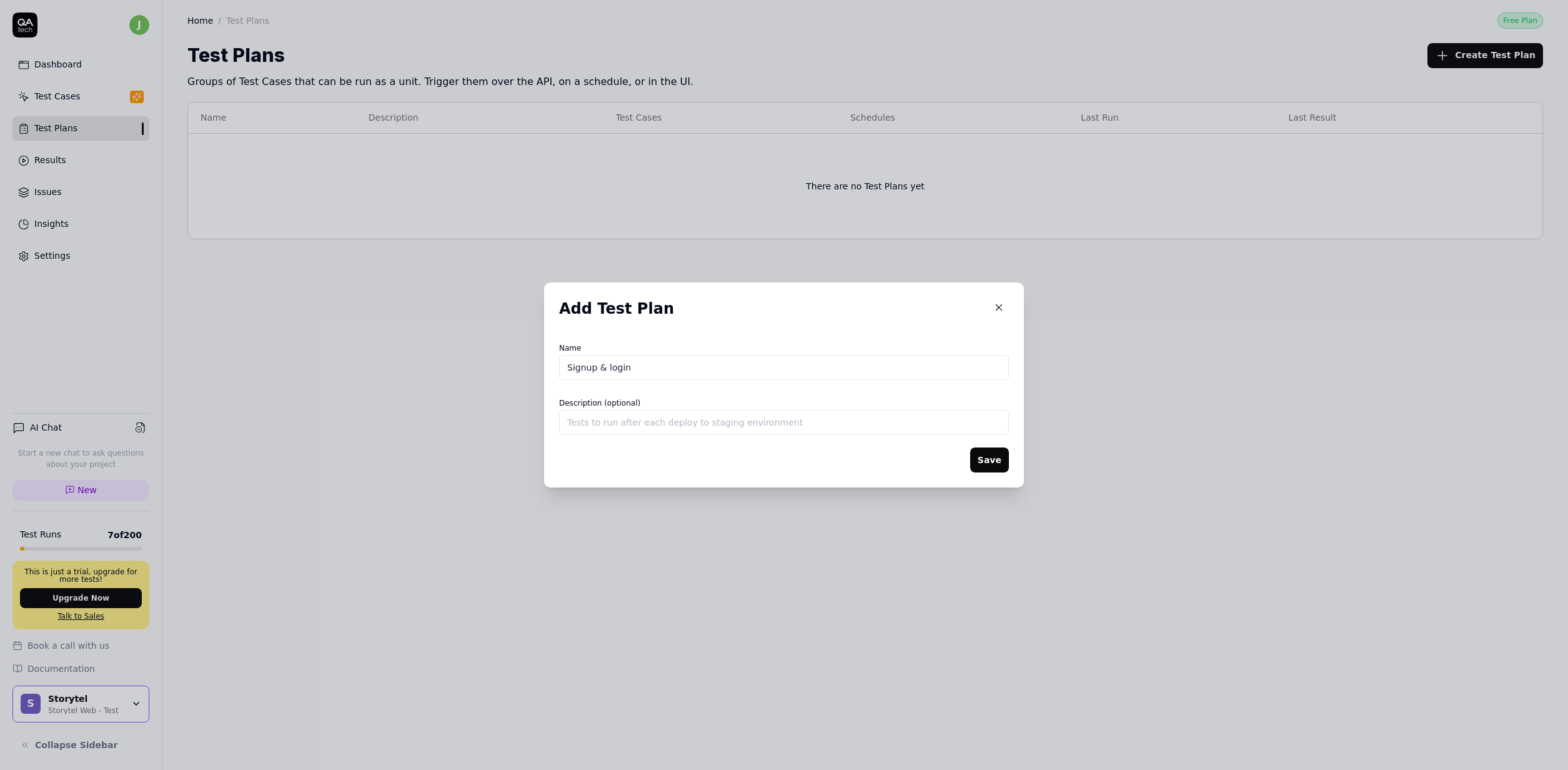
drag, startPoint x: 989, startPoint y: 458, endPoint x: 976, endPoint y: 449, distance: 15.8
click at [989, 458] on button "Save" at bounding box center [989, 460] width 39 height 25
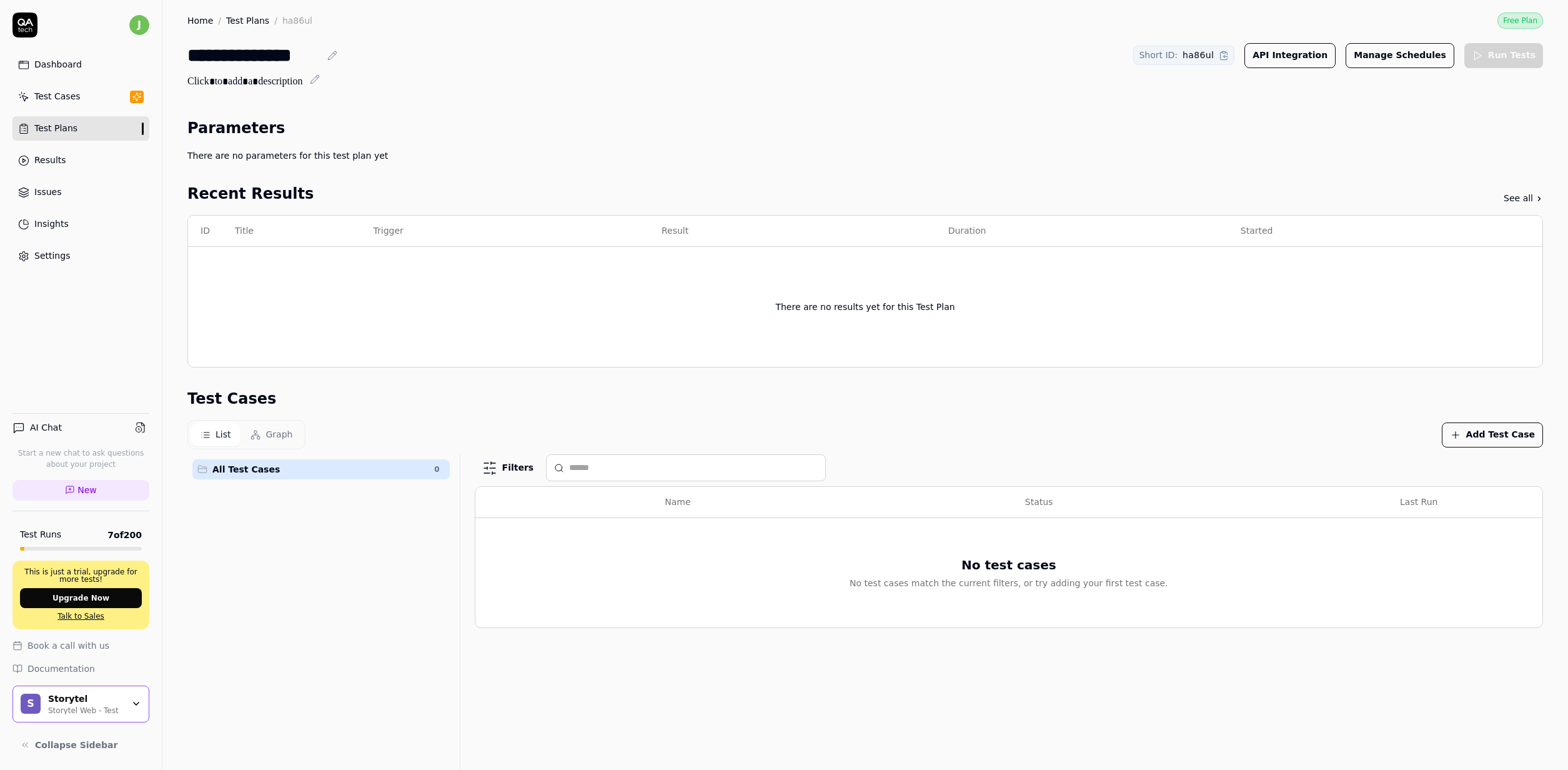
click at [294, 152] on div "There are no parameters for this test plan yet" at bounding box center [865, 155] width 1355 height 13
click at [1371, 136] on div "Parameters" at bounding box center [865, 127] width 1355 height 22
click at [1470, 436] on button "Add Test Case" at bounding box center [1492, 434] width 101 height 25
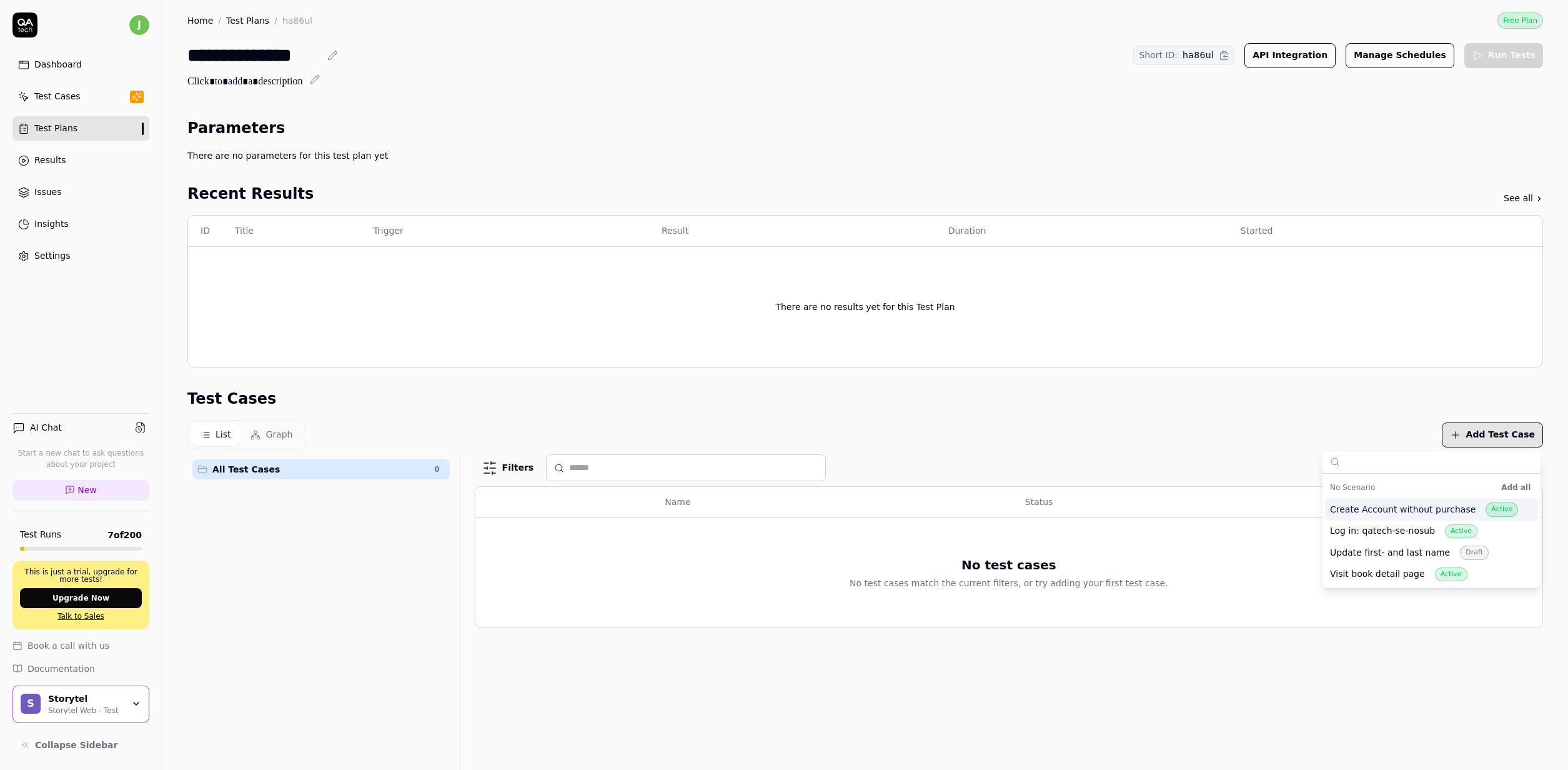
click at [1388, 505] on div "Create Account without purchase Active" at bounding box center [1424, 509] width 188 height 14
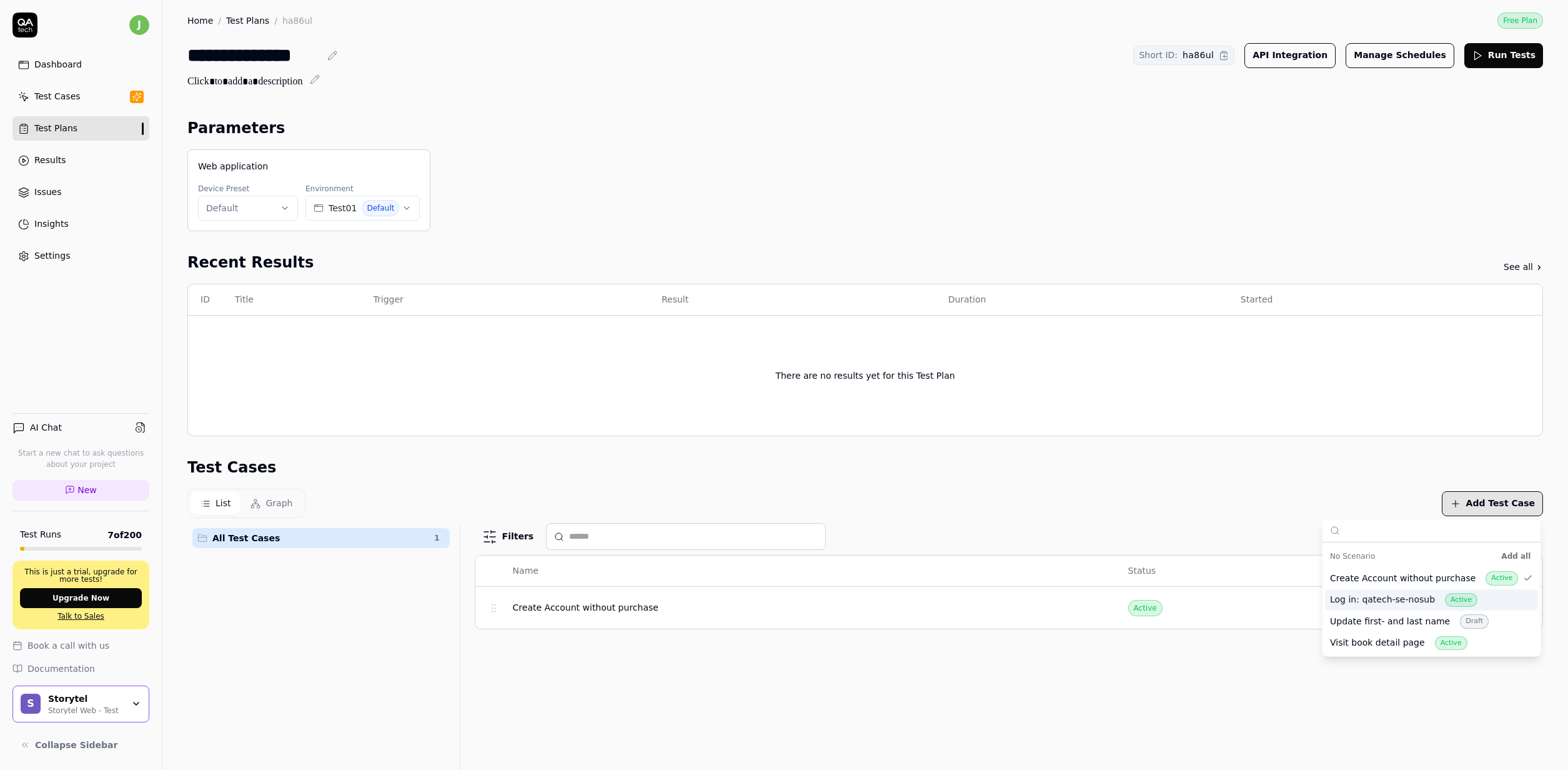
click at [1382, 599] on div "Log in: qatech-se-nosub Active" at bounding box center [1404, 600] width 148 height 14
click at [842, 207] on div "Web application Device Preset Default Environment Test01 Default" at bounding box center [865, 190] width 1355 height 82
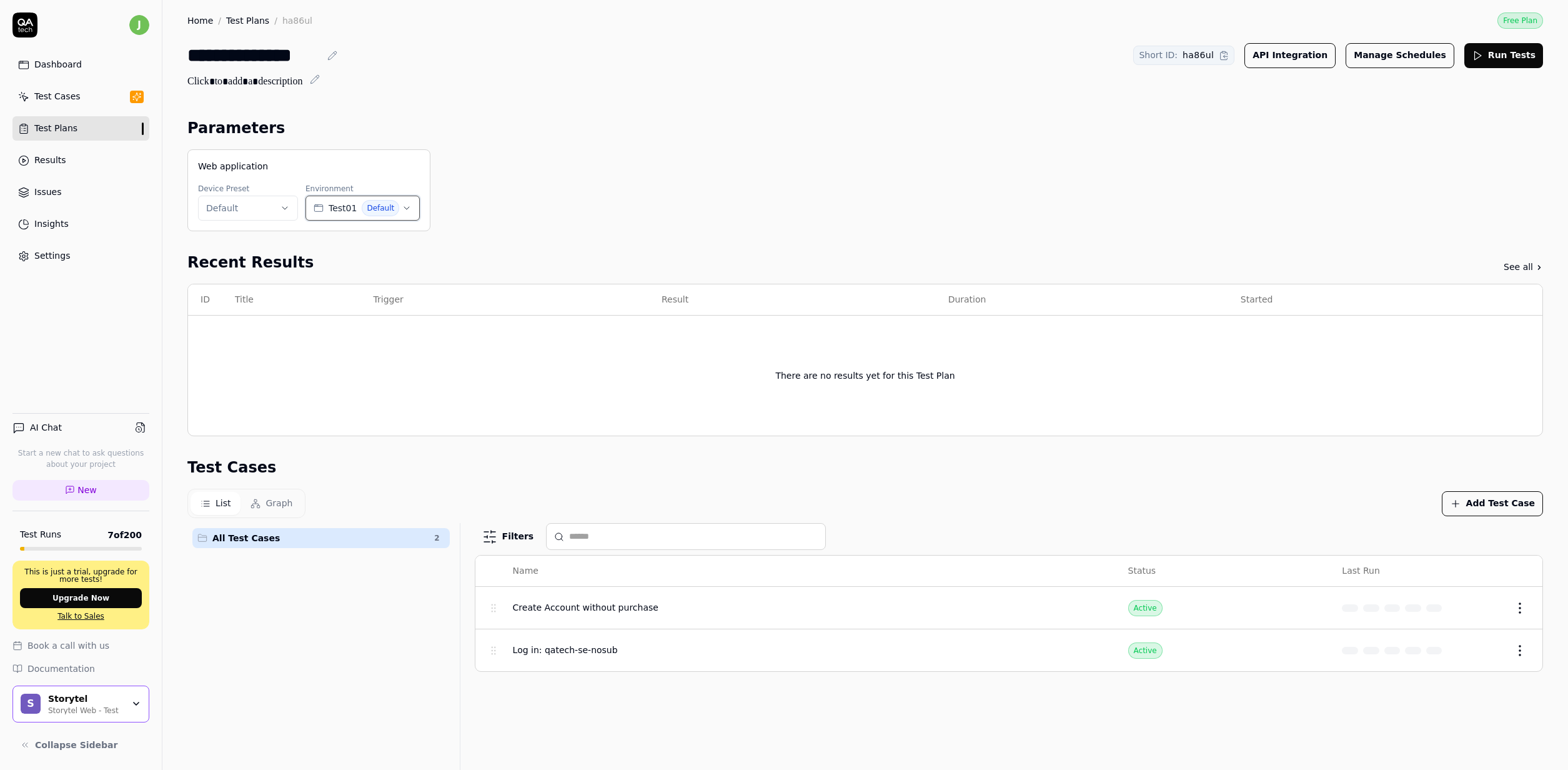
click at [339, 209] on span "Test01" at bounding box center [342, 208] width 28 height 13
click at [660, 195] on div "Web application Device Preset Default Environment Test01 Default" at bounding box center [865, 190] width 1355 height 82
click at [406, 103] on div "**********" at bounding box center [865, 533] width 1405 height 1068
click at [236, 169] on span "Web application" at bounding box center [232, 166] width 70 height 13
click at [241, 218] on html "**********" at bounding box center [784, 385] width 1568 height 770
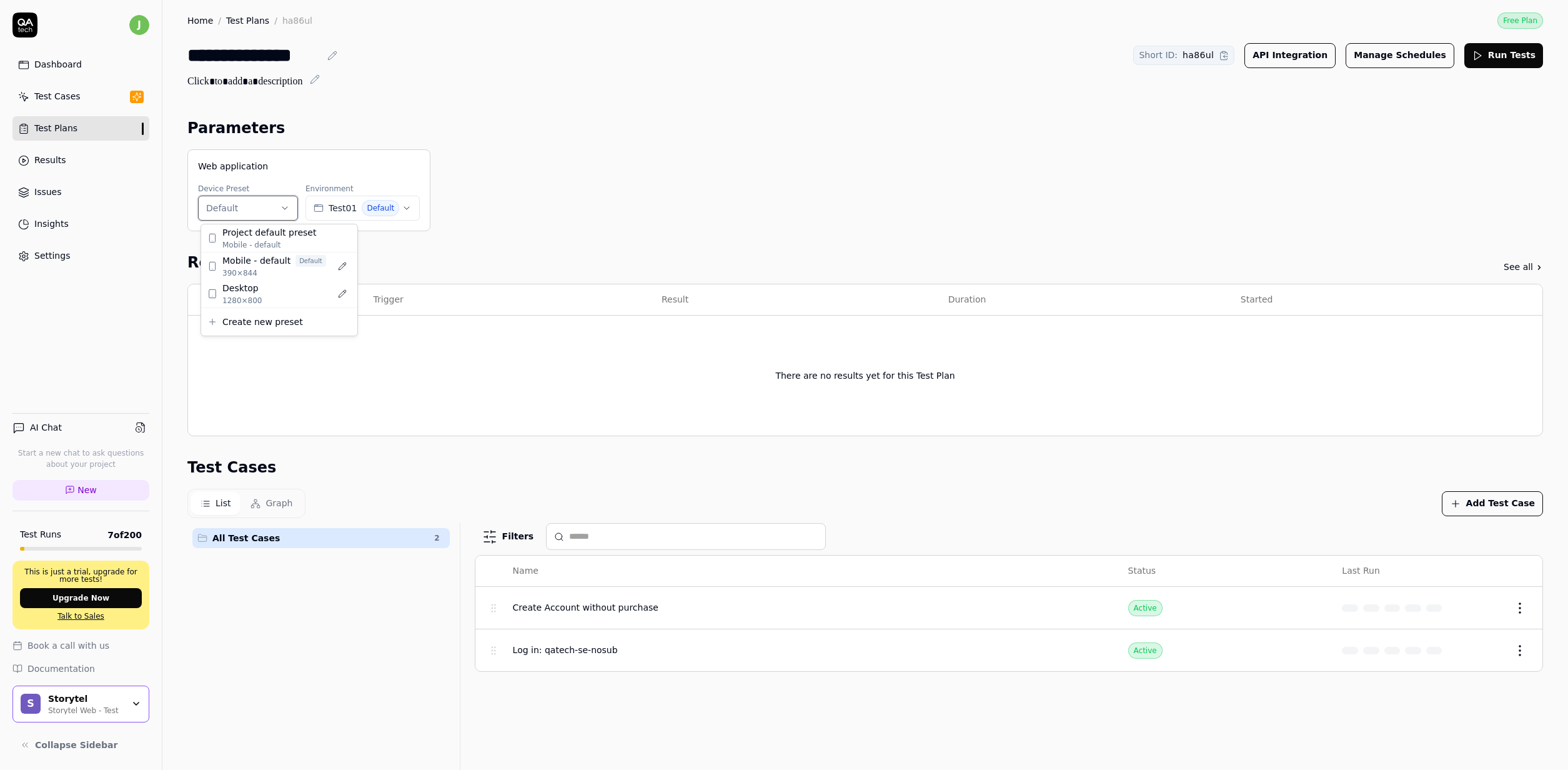
click at [581, 129] on html "**********" at bounding box center [784, 385] width 1568 height 770
click at [284, 212] on html "**********" at bounding box center [784, 385] width 1568 height 770
click at [704, 218] on html "**********" at bounding box center [784, 385] width 1568 height 770
click at [379, 209] on span "Default" at bounding box center [380, 208] width 37 height 16
click at [665, 261] on div "Recent Results See all" at bounding box center [865, 262] width 1355 height 22
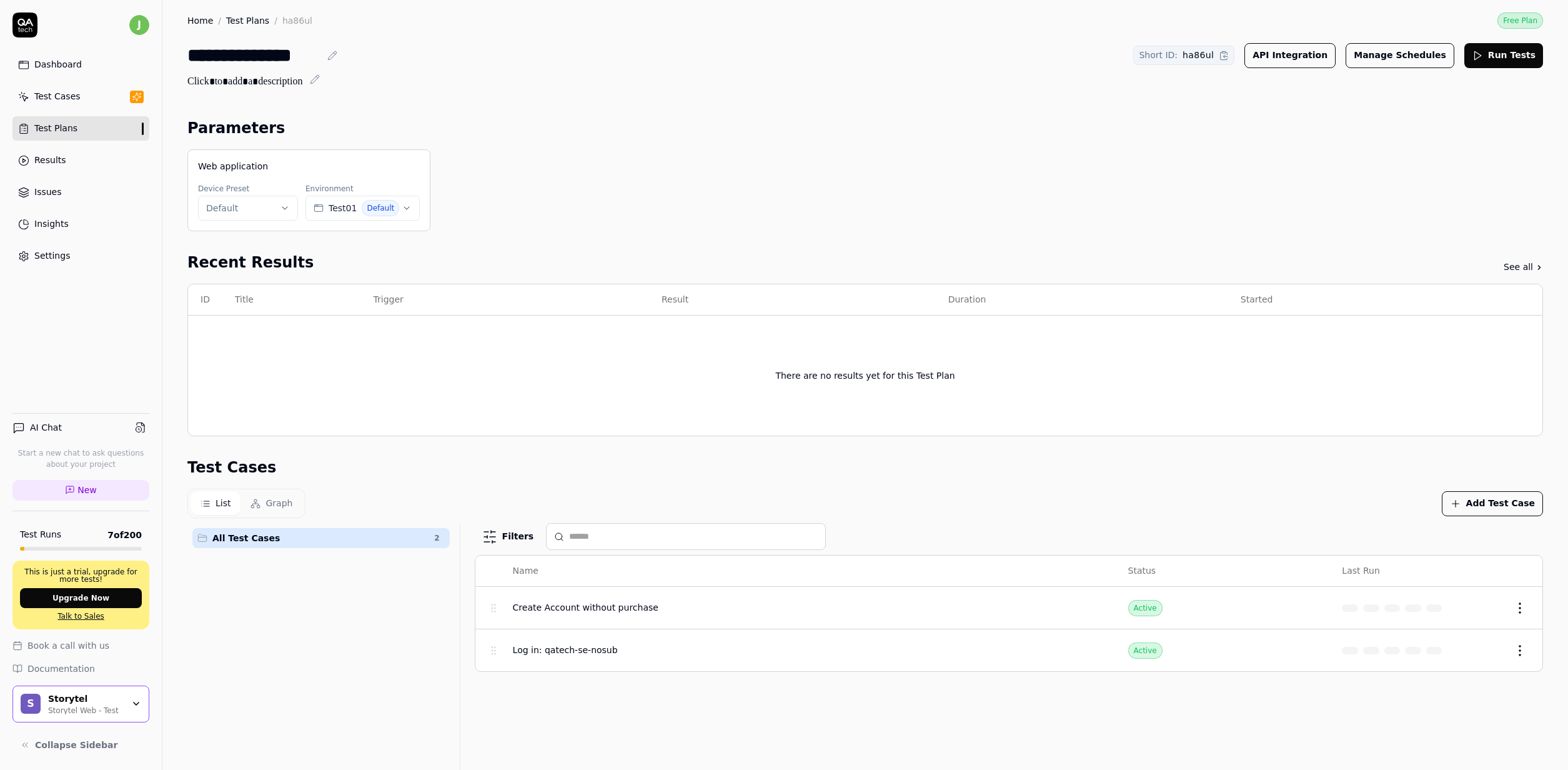
click at [85, 264] on link "Settings" at bounding box center [81, 256] width 137 height 24
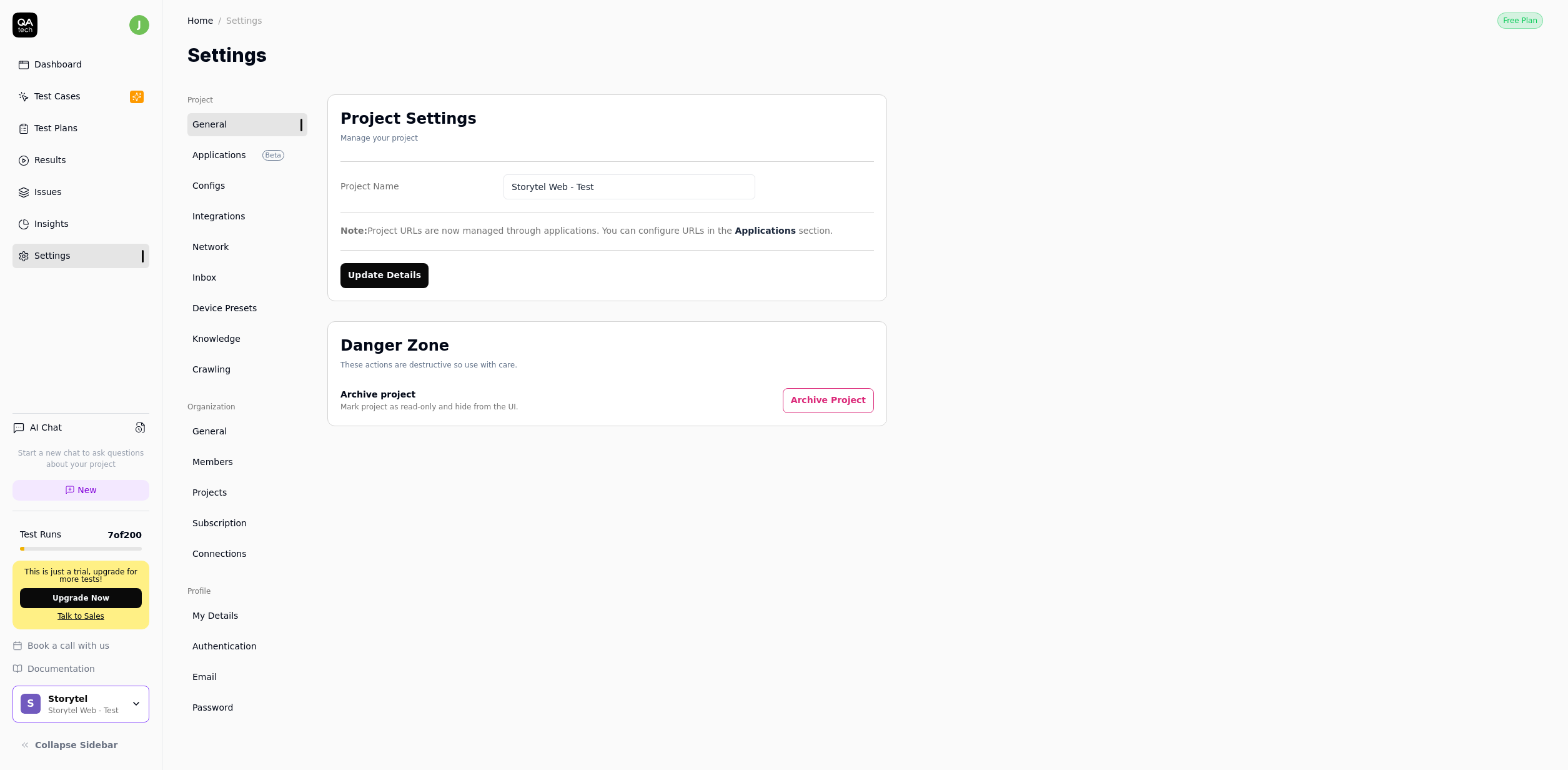
click at [411, 480] on div "Project Settings Manage your project Project Name Storytel Web - Test Note: Pro…" at bounding box center [607, 420] width 560 height 651
click at [222, 171] on ul "Project General Applications Beta Configs Integrations Network Inbox Device Pre…" at bounding box center [247, 237] width 120 height 287
click at [227, 163] on link "Applications Beta" at bounding box center [247, 155] width 120 height 23
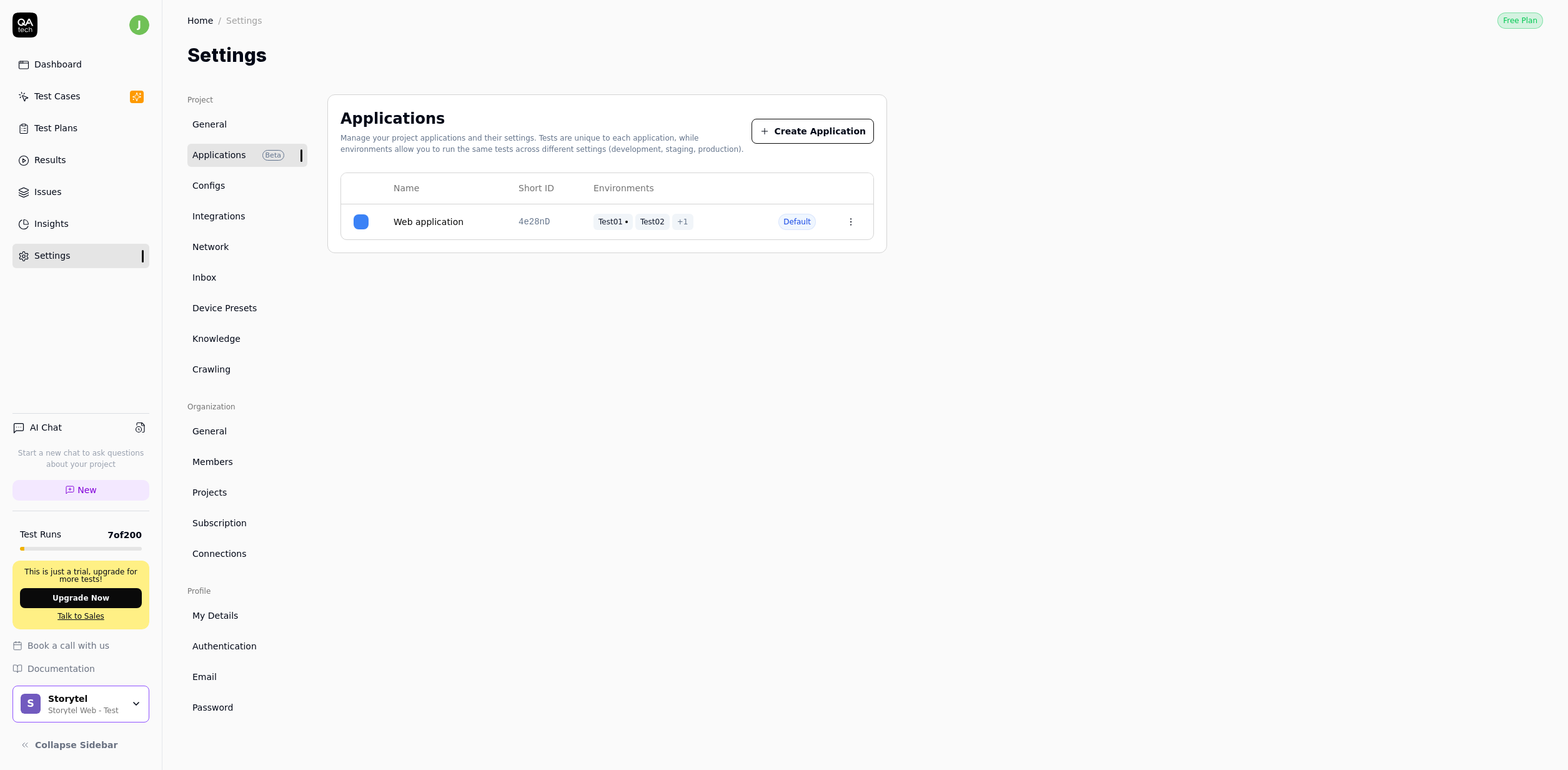
click at [408, 230] on td "Web application" at bounding box center [443, 222] width 125 height 35
drag, startPoint x: 441, startPoint y: 231, endPoint x: 448, endPoint y: 229, distance: 7.3
click at [441, 231] on td "Web application" at bounding box center [443, 222] width 125 height 35
click at [428, 222] on link "Web application" at bounding box center [428, 222] width 70 height 13
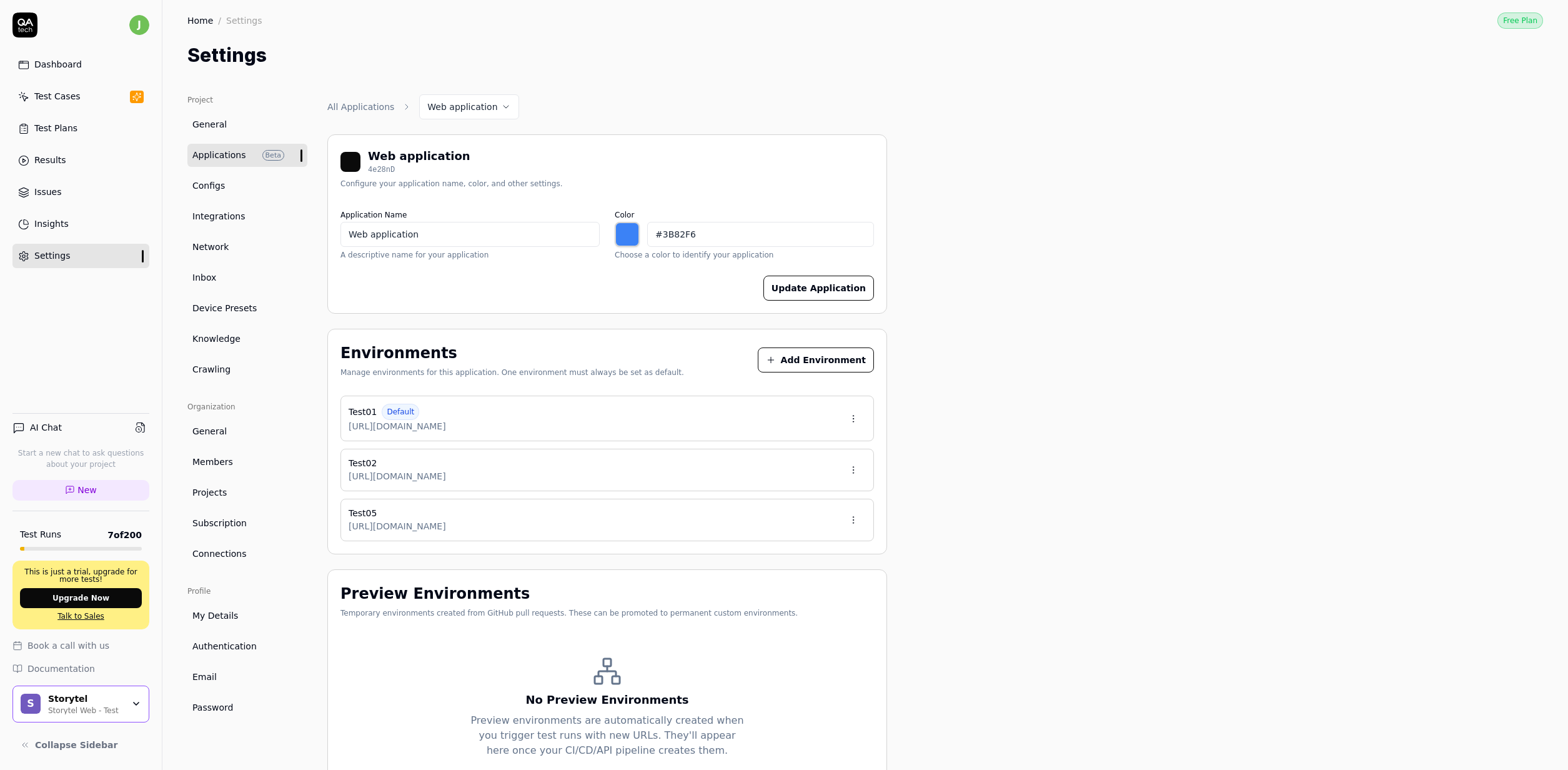
drag, startPoint x: 600, startPoint y: 308, endPoint x: 596, endPoint y: 315, distance: 8.1
click at [596, 314] on div "Web application 4e28nD Configure your application name, color, and other settin…" at bounding box center [607, 224] width 560 height 180
type input "*******"
drag, startPoint x: 1037, startPoint y: 190, endPoint x: 978, endPoint y: 190, distance: 59.0
click at [1034, 190] on div "Project General Applications Beta Configs Integrations Network Inbox Device Pre…" at bounding box center [865, 443] width 1355 height 697
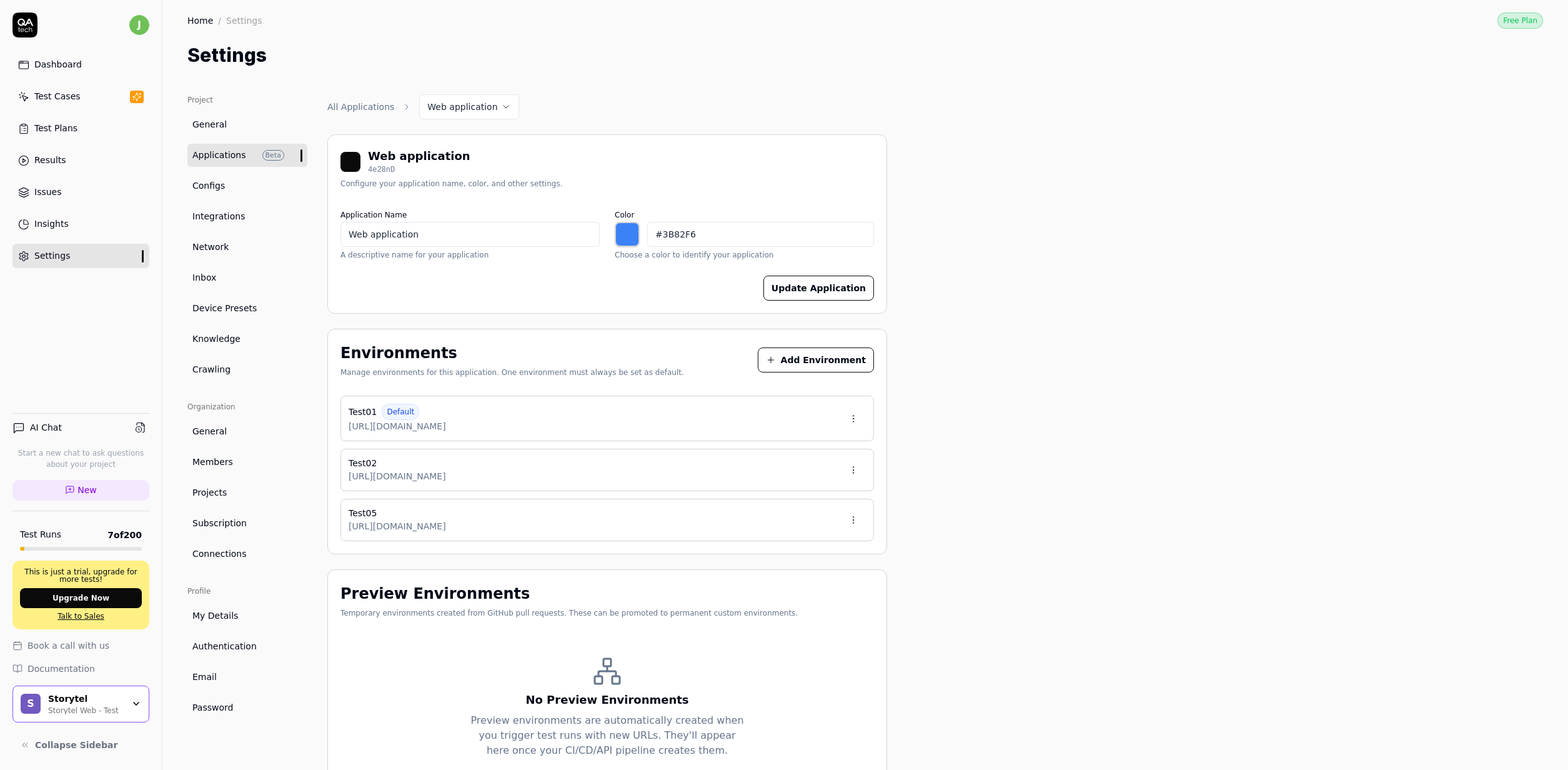
click at [83, 98] on link "Test Cases" at bounding box center [81, 96] width 137 height 24
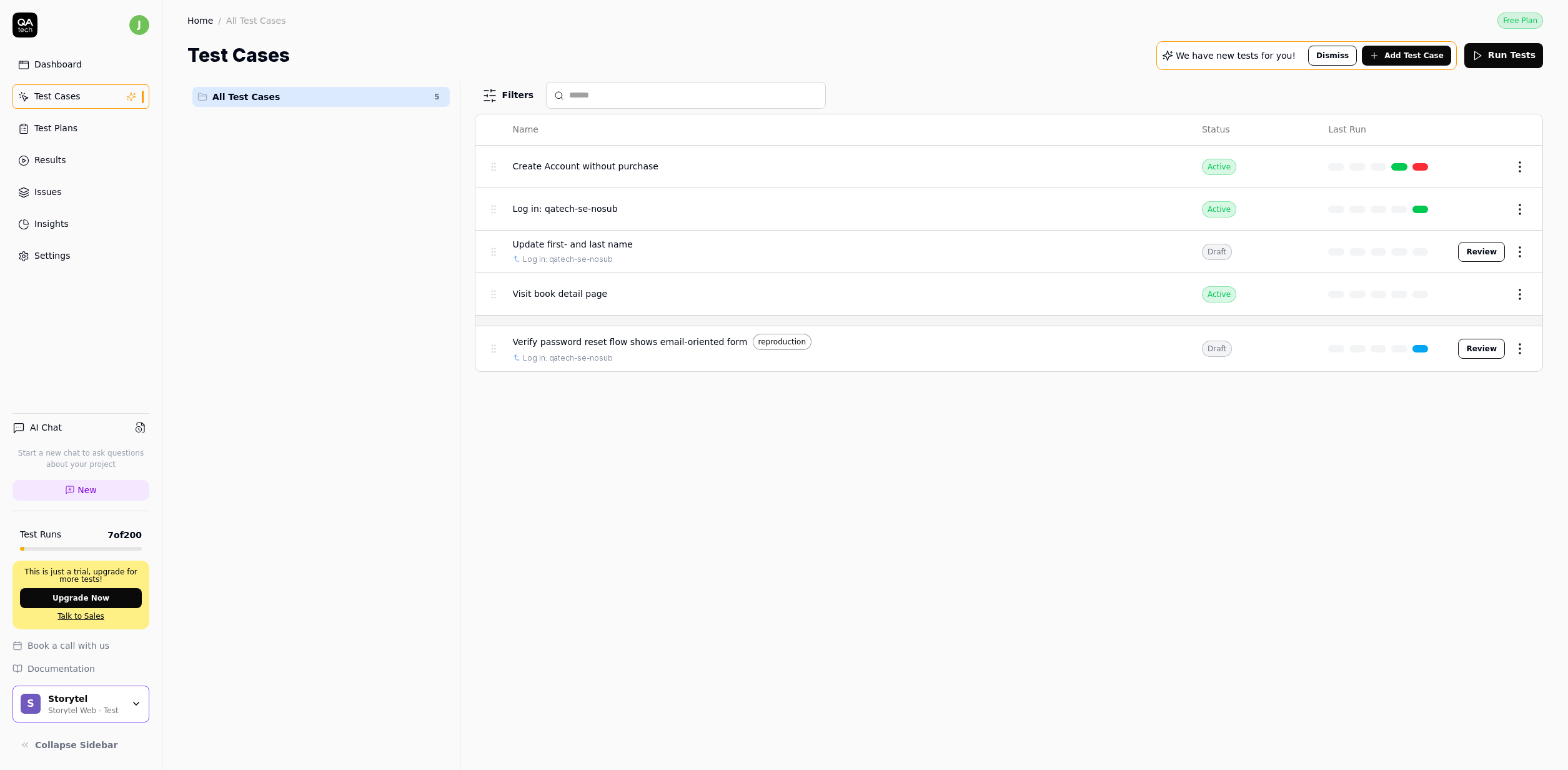
click at [1519, 54] on button "Run Tests" at bounding box center [1504, 56] width 79 height 25
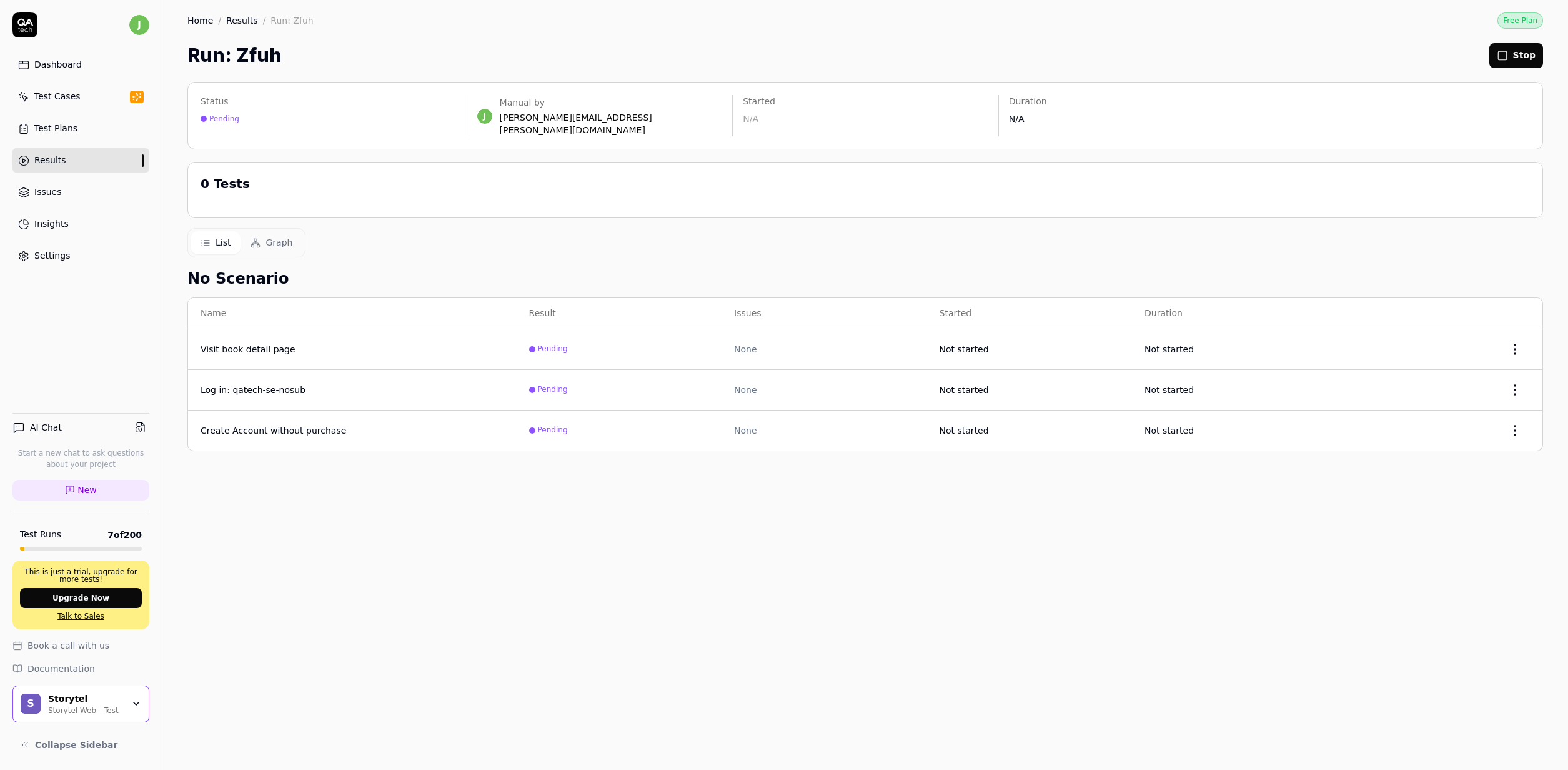
click at [619, 213] on div "Status Pending j Manual by jimmy.utterstrom@storytel.com Started N/A Duration N…" at bounding box center [865, 419] width 1405 height 700
click at [606, 249] on div "Status Pending j Manual by jimmy.utterstrom@storytel.com Started N/A Duration N…" at bounding box center [865, 419] width 1405 height 700
click at [623, 485] on div "Status Running j Manual by jimmy.utterstrom@storytel.com Started Just now Durat…" at bounding box center [865, 419] width 1405 height 700
click at [412, 560] on div "Status Running j Manual by jimmy.utterstrom@storytel.com Started Just now Durat…" at bounding box center [865, 419] width 1405 height 700
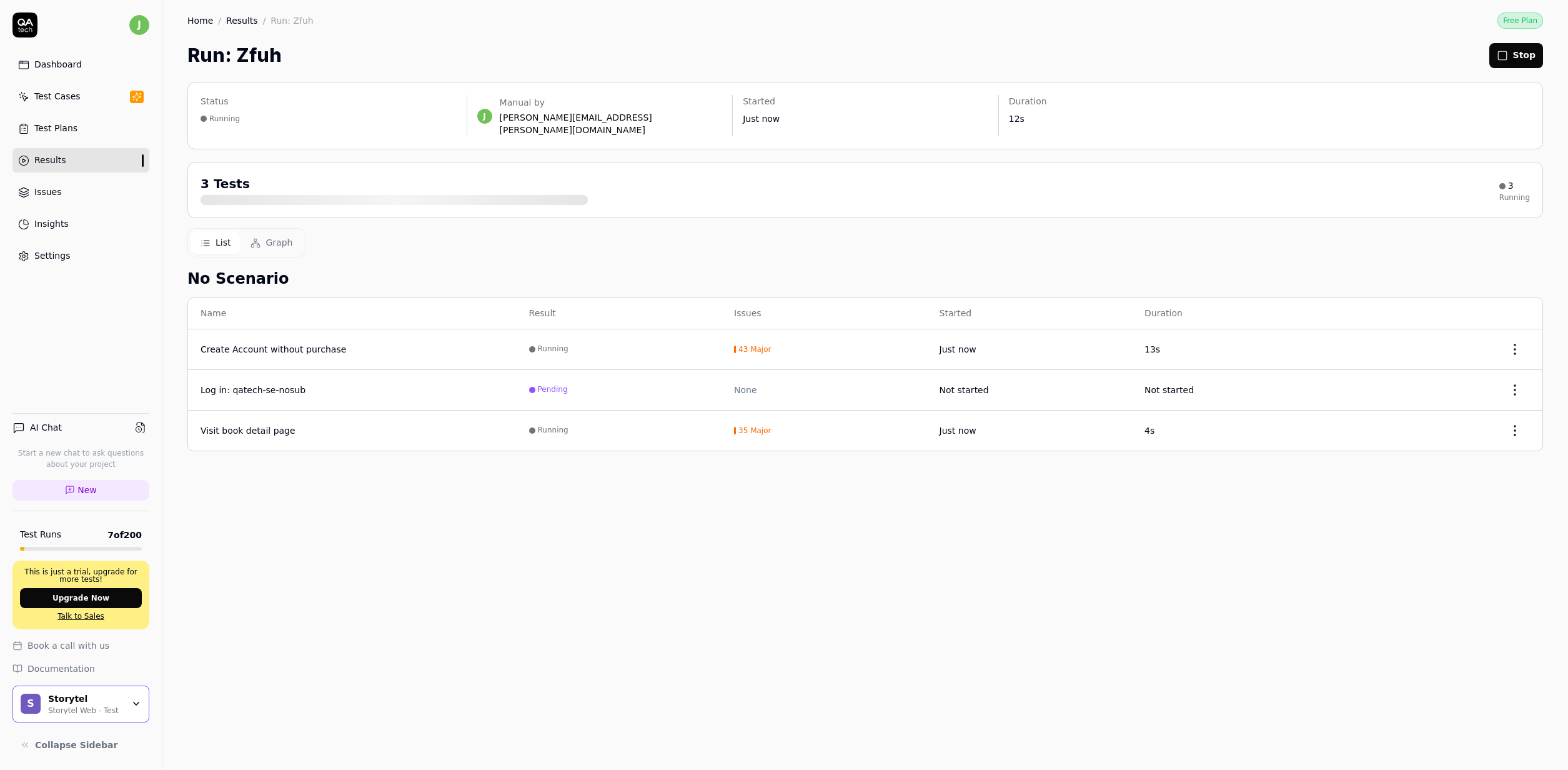
click at [70, 157] on link "Results" at bounding box center [81, 160] width 137 height 24
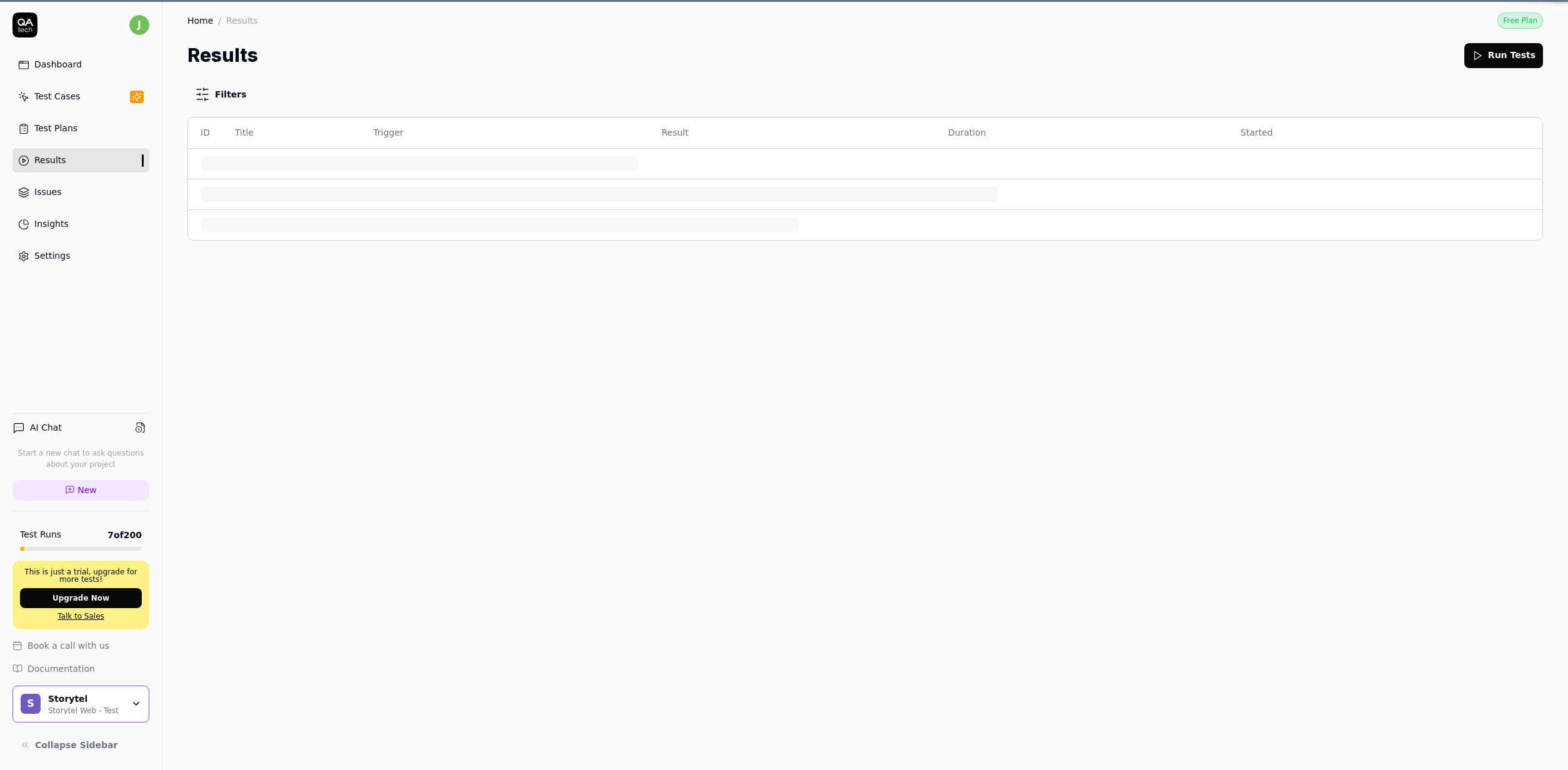
click at [66, 98] on div "Test Cases" at bounding box center [58, 96] width 46 height 13
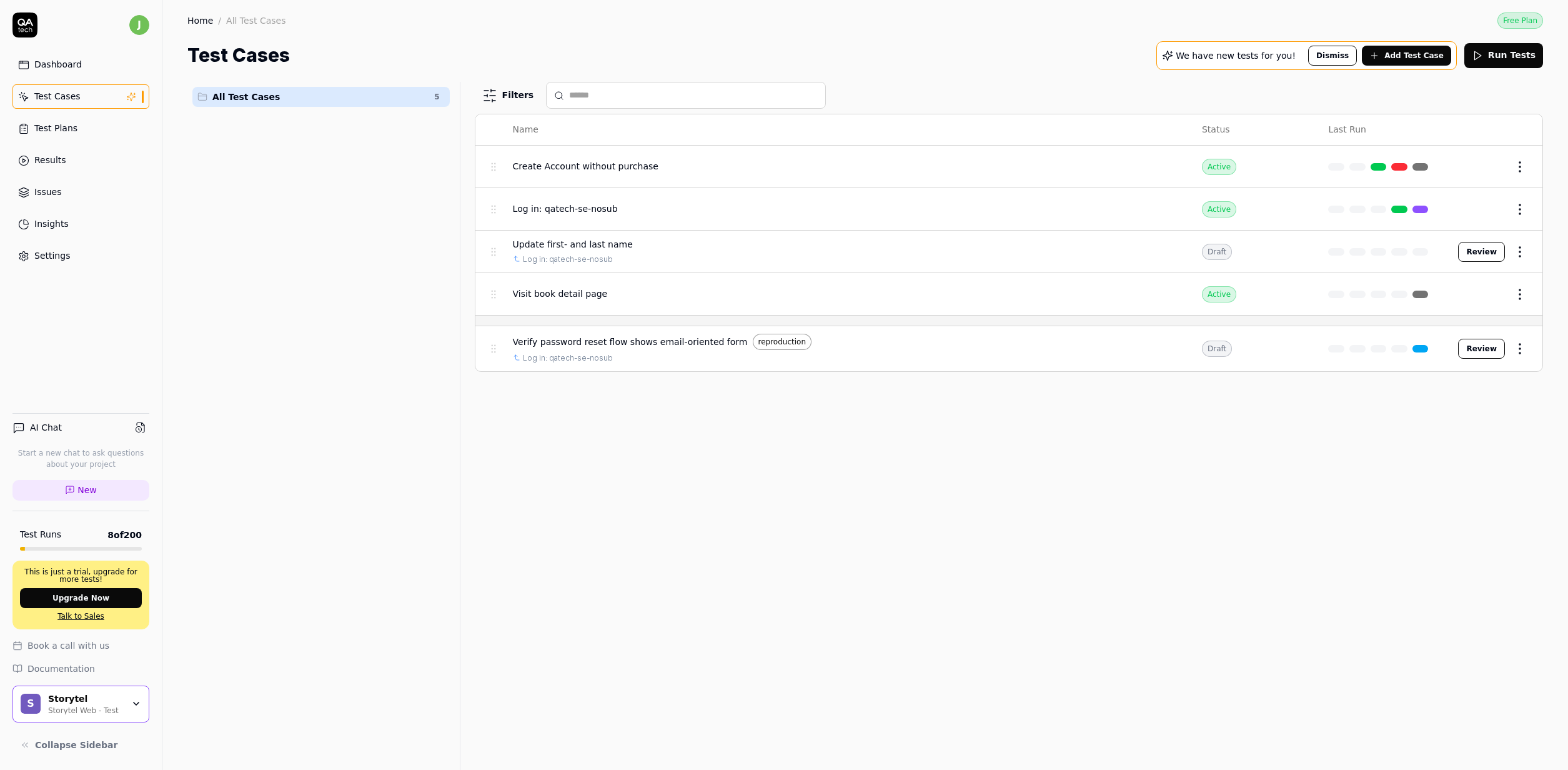
click at [1408, 54] on span "Add Test Case" at bounding box center [1414, 56] width 60 height 12
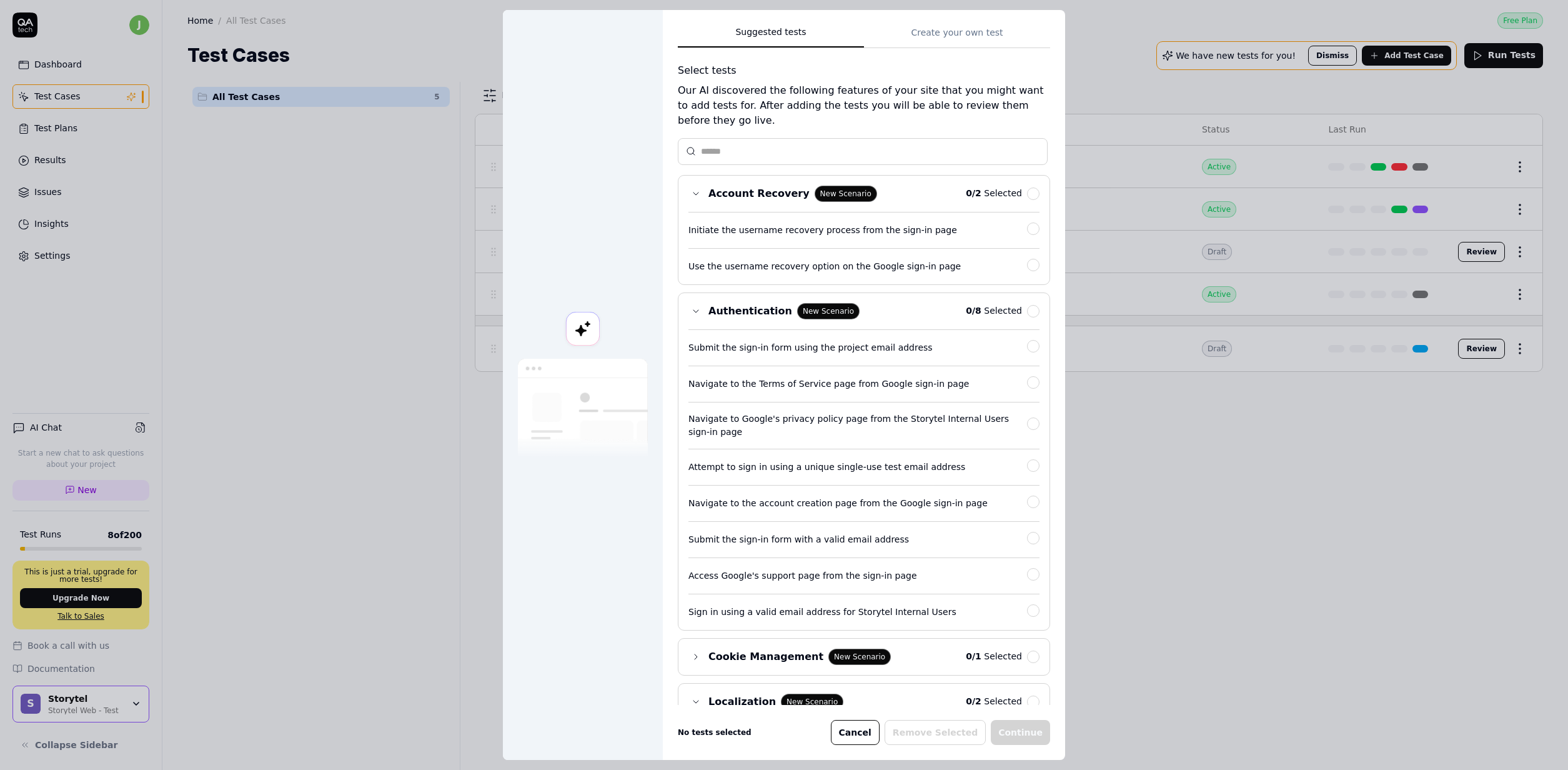
click at [957, 39] on div "Suggested tests Suggested tests Create your own test Select tests Our AI discov…" at bounding box center [784, 385] width 1568 height 770
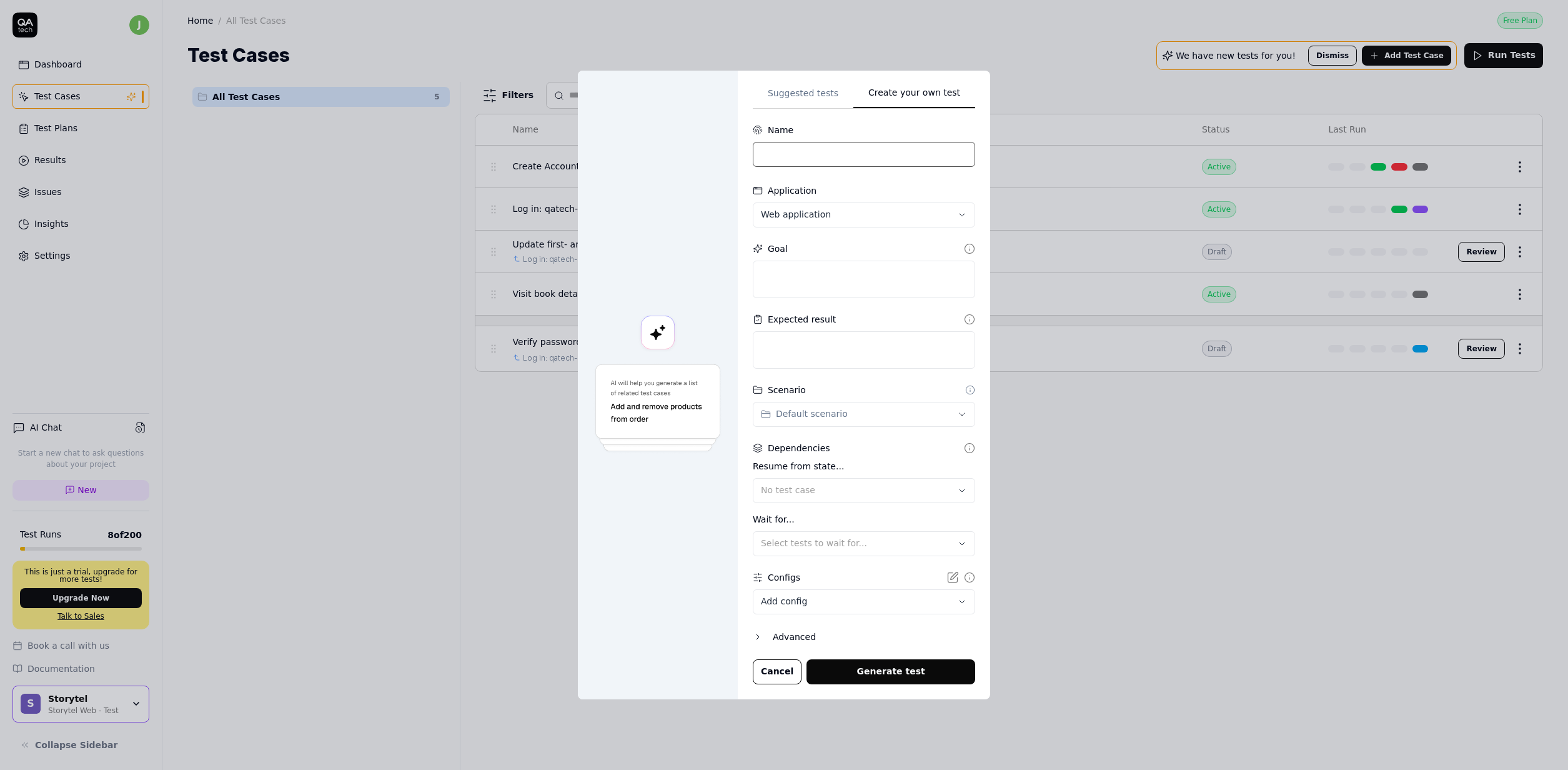
click at [828, 163] on input at bounding box center [864, 154] width 222 height 25
type input "S"
type input "Change store"
click at [852, 281] on textarea at bounding box center [864, 279] width 222 height 37
type textarea "*"
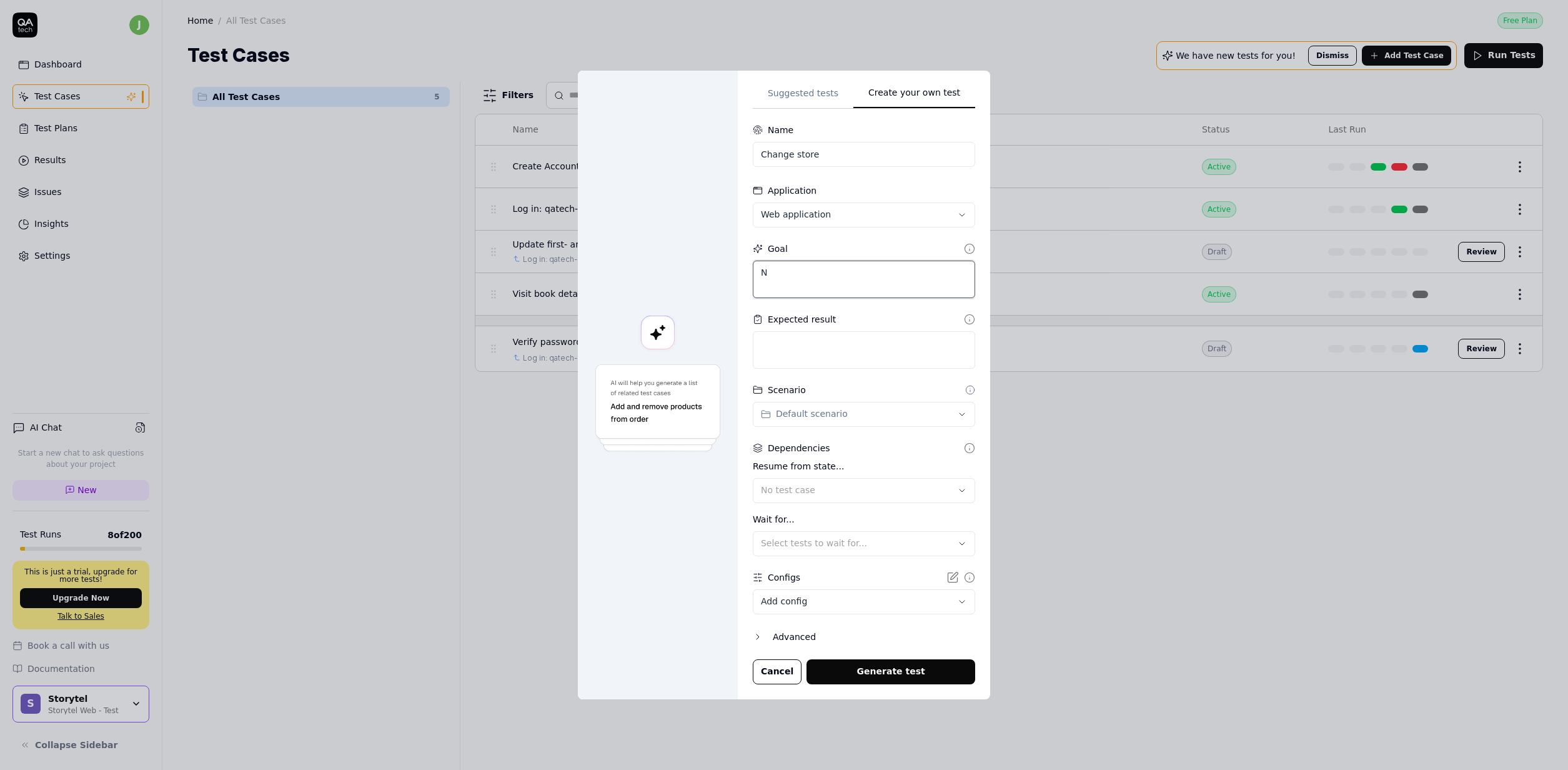
type textarea "Na"
type textarea "*"
type textarea "Navi"
type textarea "*"
type textarea "Navig"
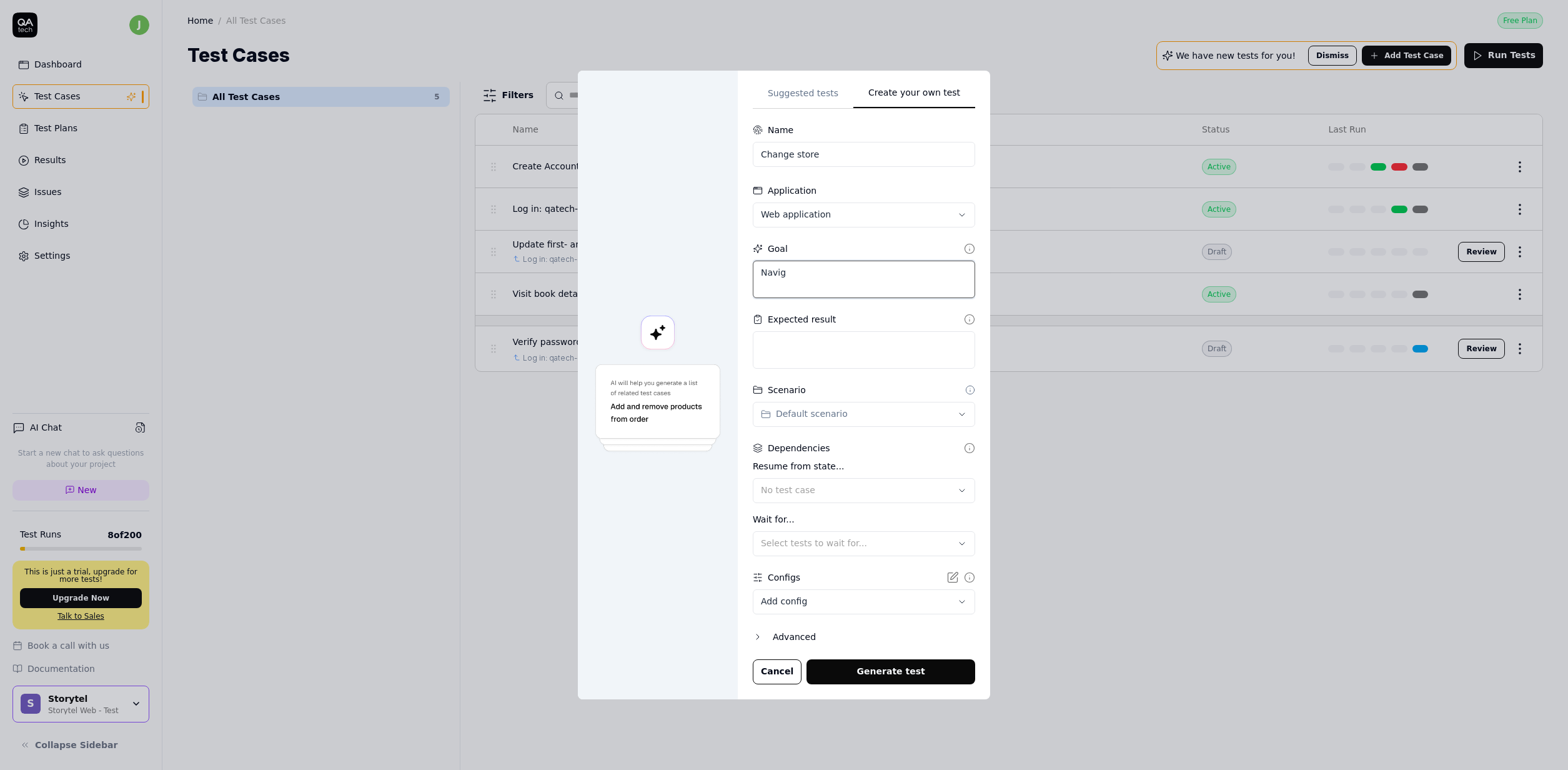
type textarea "*"
type textarea "Naviga"
type textarea "*"
type textarea "Navigat"
type textarea "*"
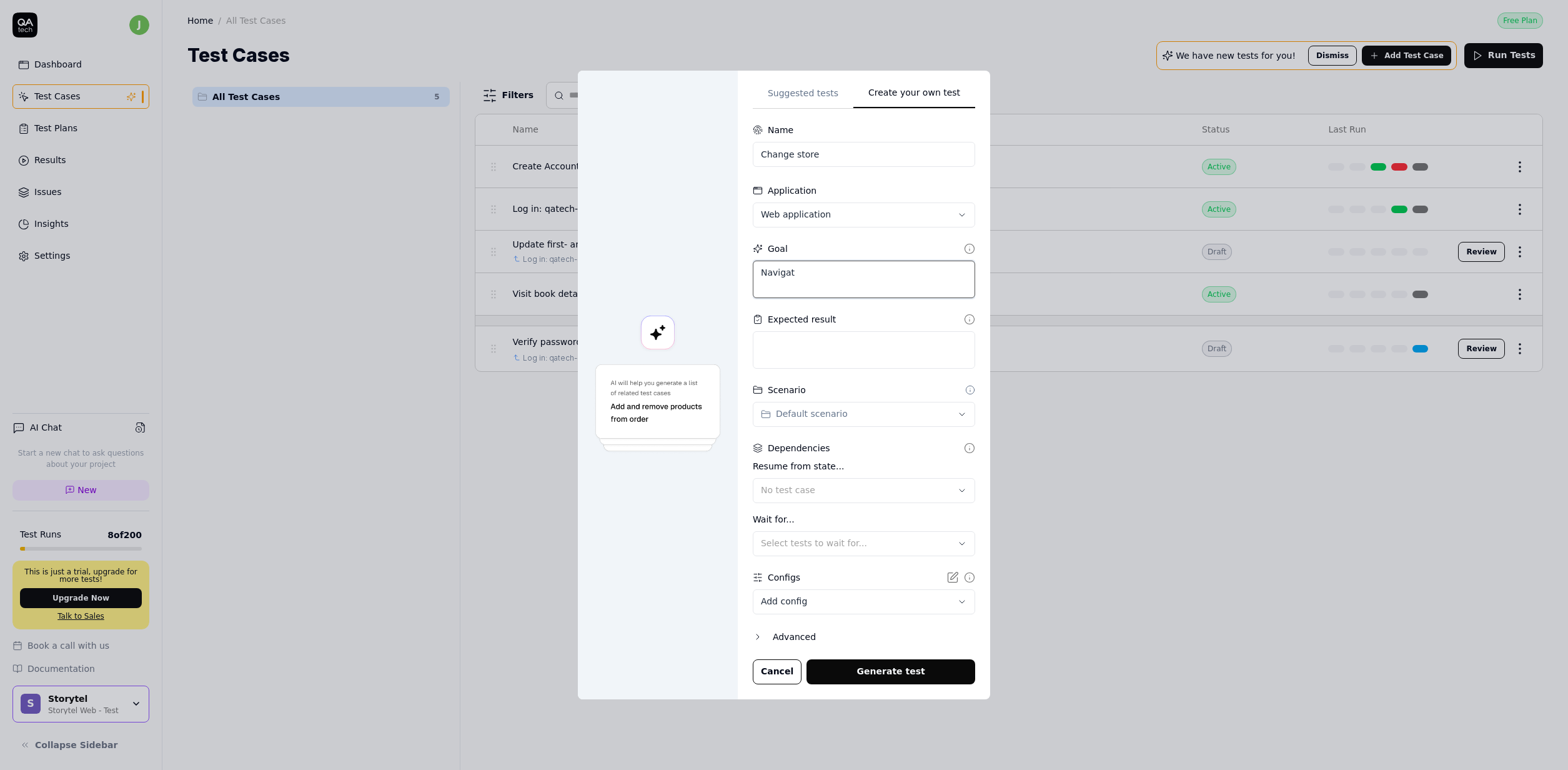
type textarea "Navigate"
type textarea "*"
type textarea "Navigate"
type textarea "*"
type textarea "Navigate t"
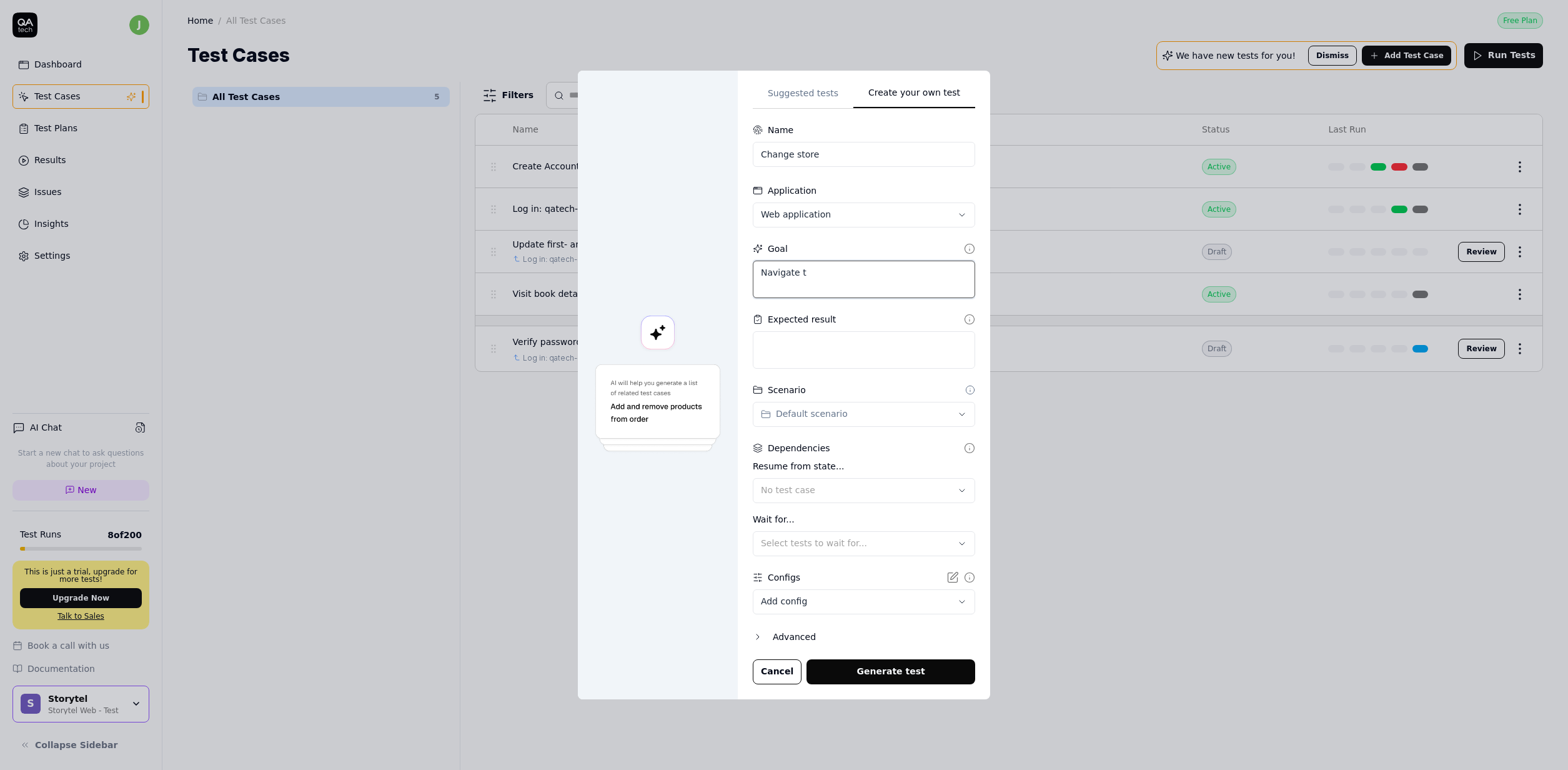
type textarea "*"
type textarea "Navigate to"
type textarea "*"
type textarea "Navigate to"
type textarea "*"
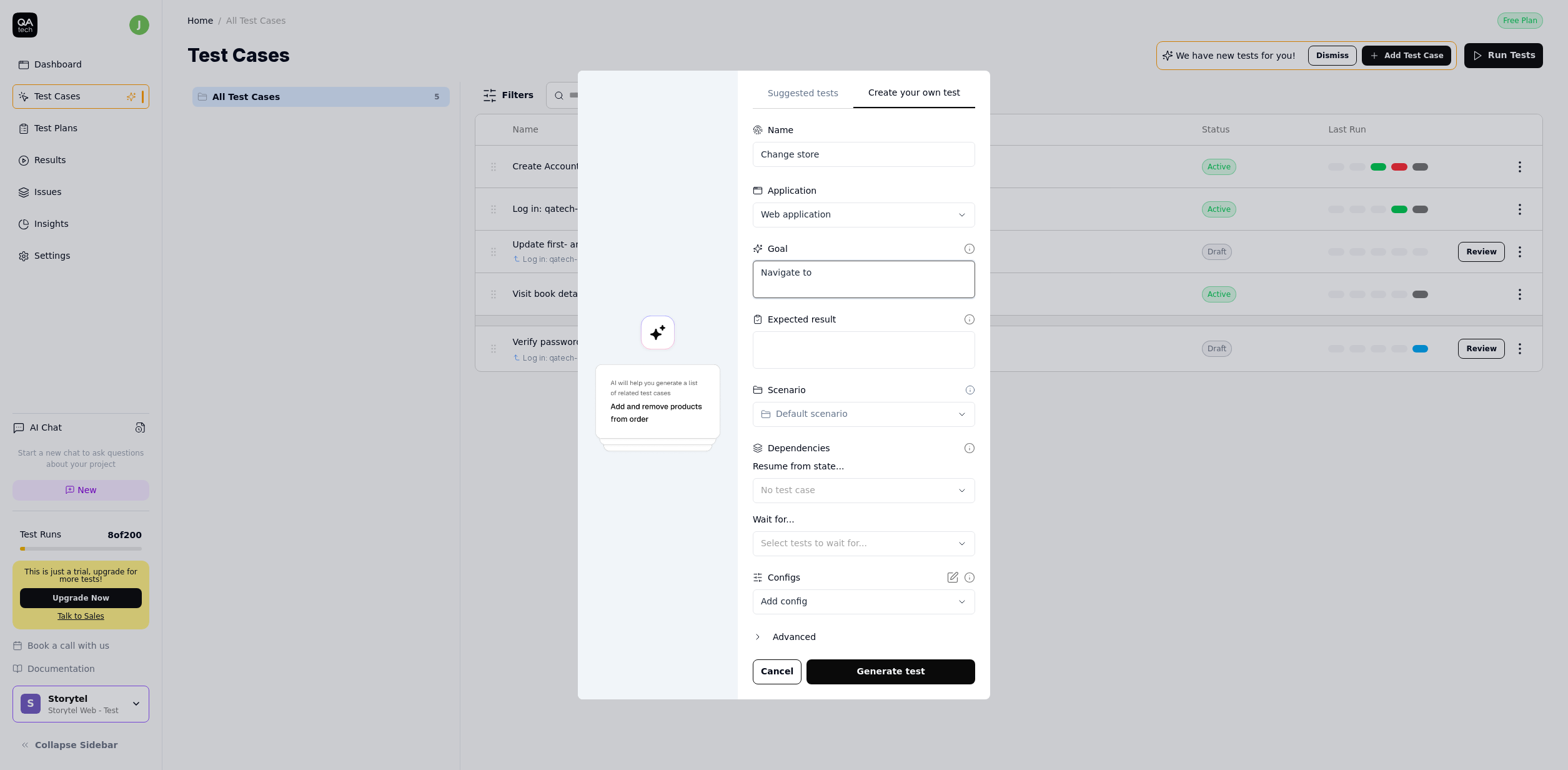
type textarea "Navigate to a"
type textarea "*"
type textarea "Navigate to a"
type textarea "*"
type textarea "Navigate to"
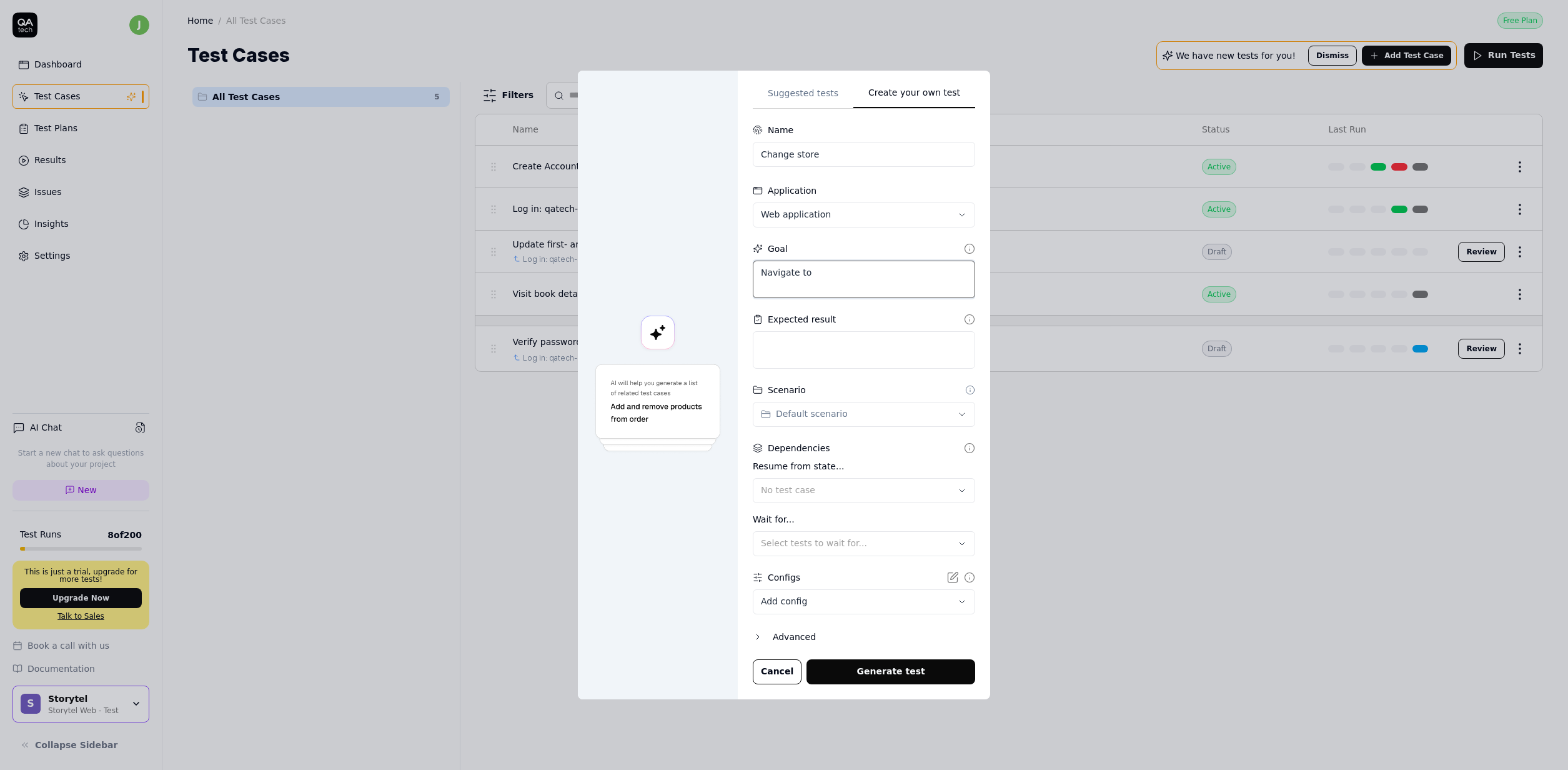
type textarea "*"
type textarea "Navigate to t"
type textarea "*"
type textarea "Navigate to a"
type textarea "*"
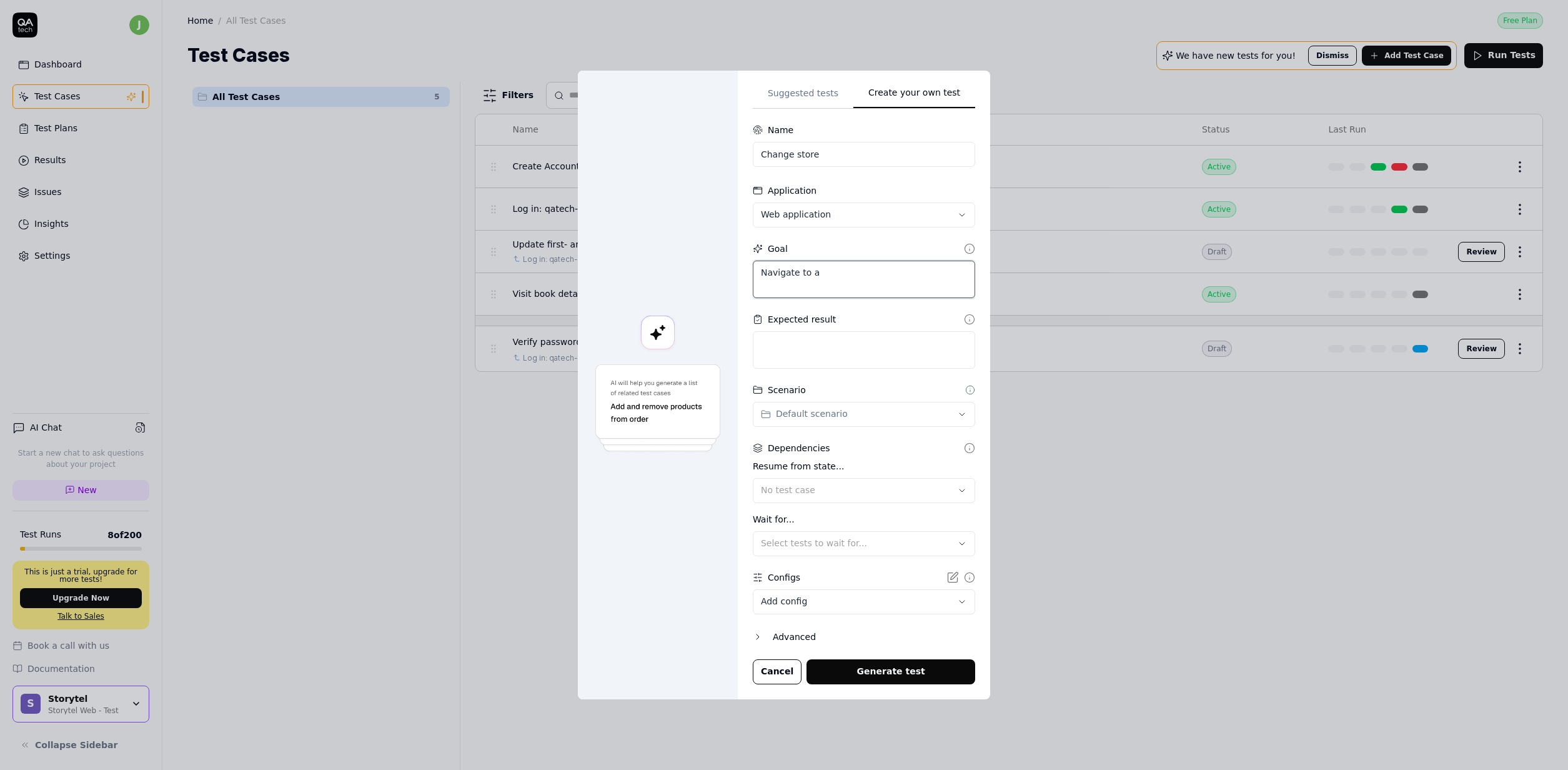
type textarea "Navigate to a l"
type textarea "*"
type textarea "Navigate to a loc"
type textarea "*"
type textarea "Navigate to a loca"
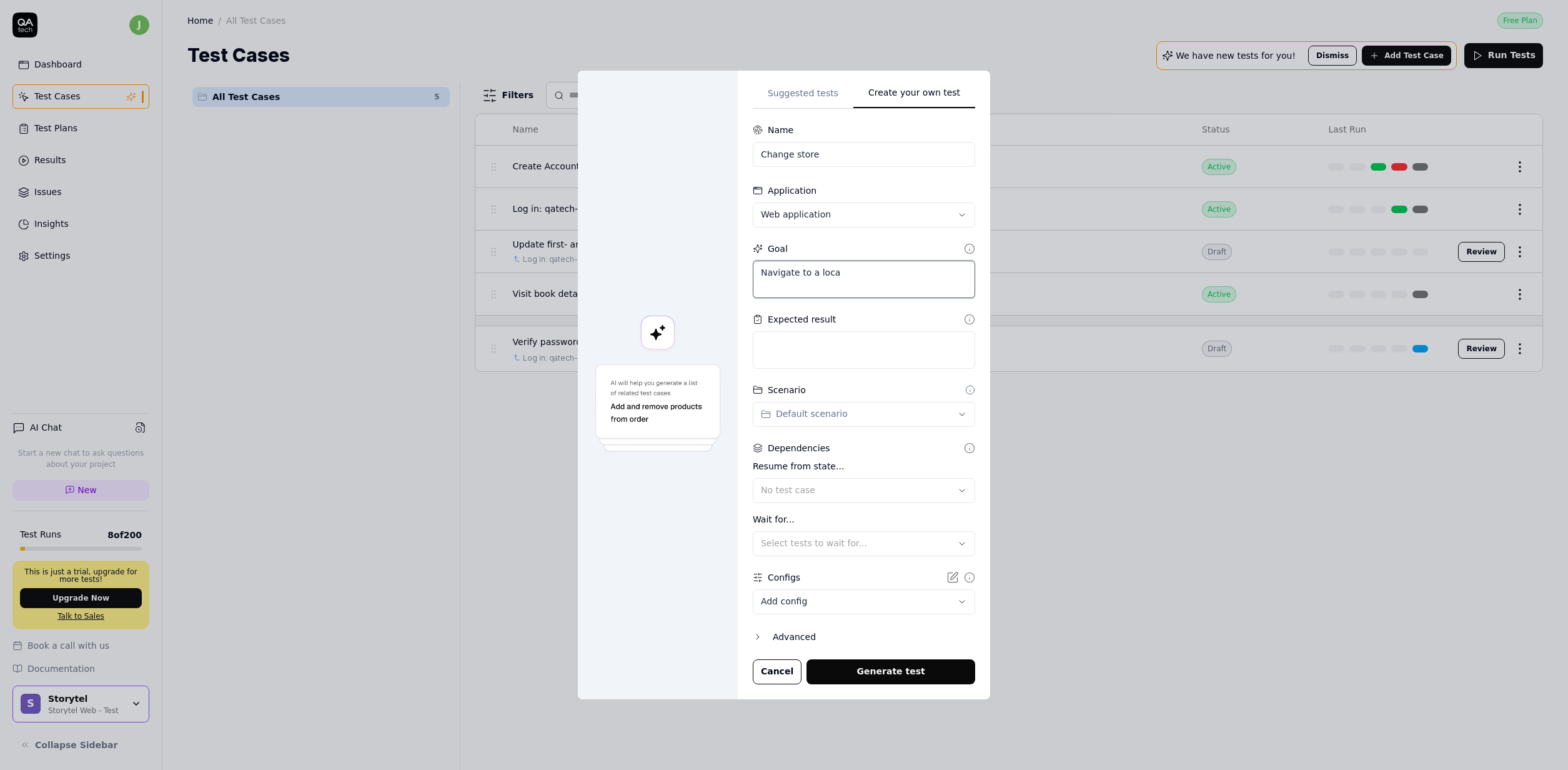
type textarea "*"
type textarea "Navigate to a local"
type textarea "*"
type textarea "Navigate to a locali"
type textarea "*"
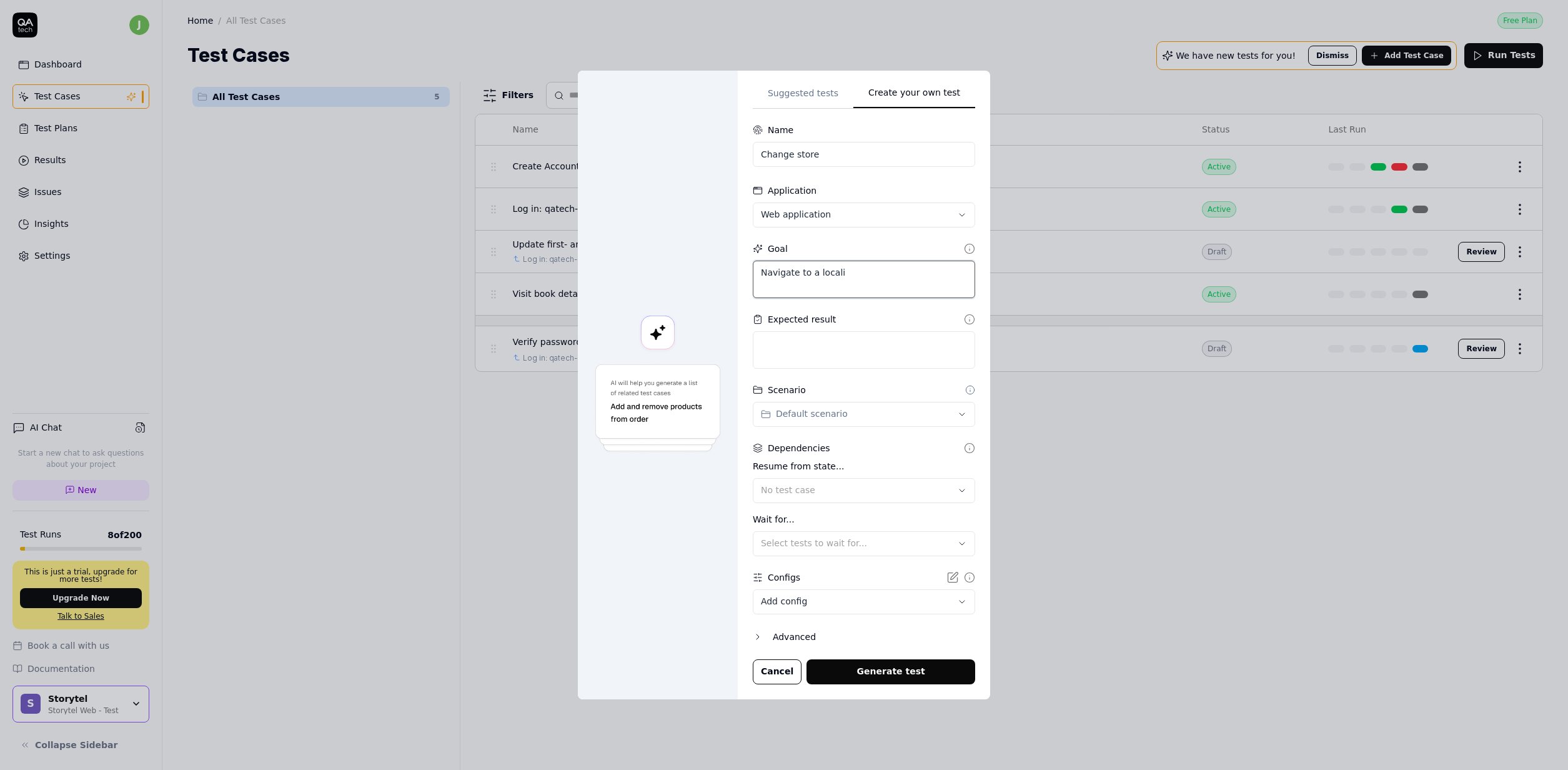
type textarea "Navigate to a localiz"
type textarea "*"
type textarea "Navigate to a localize"
type textarea "*"
type textarea "Navigate to a localiz"
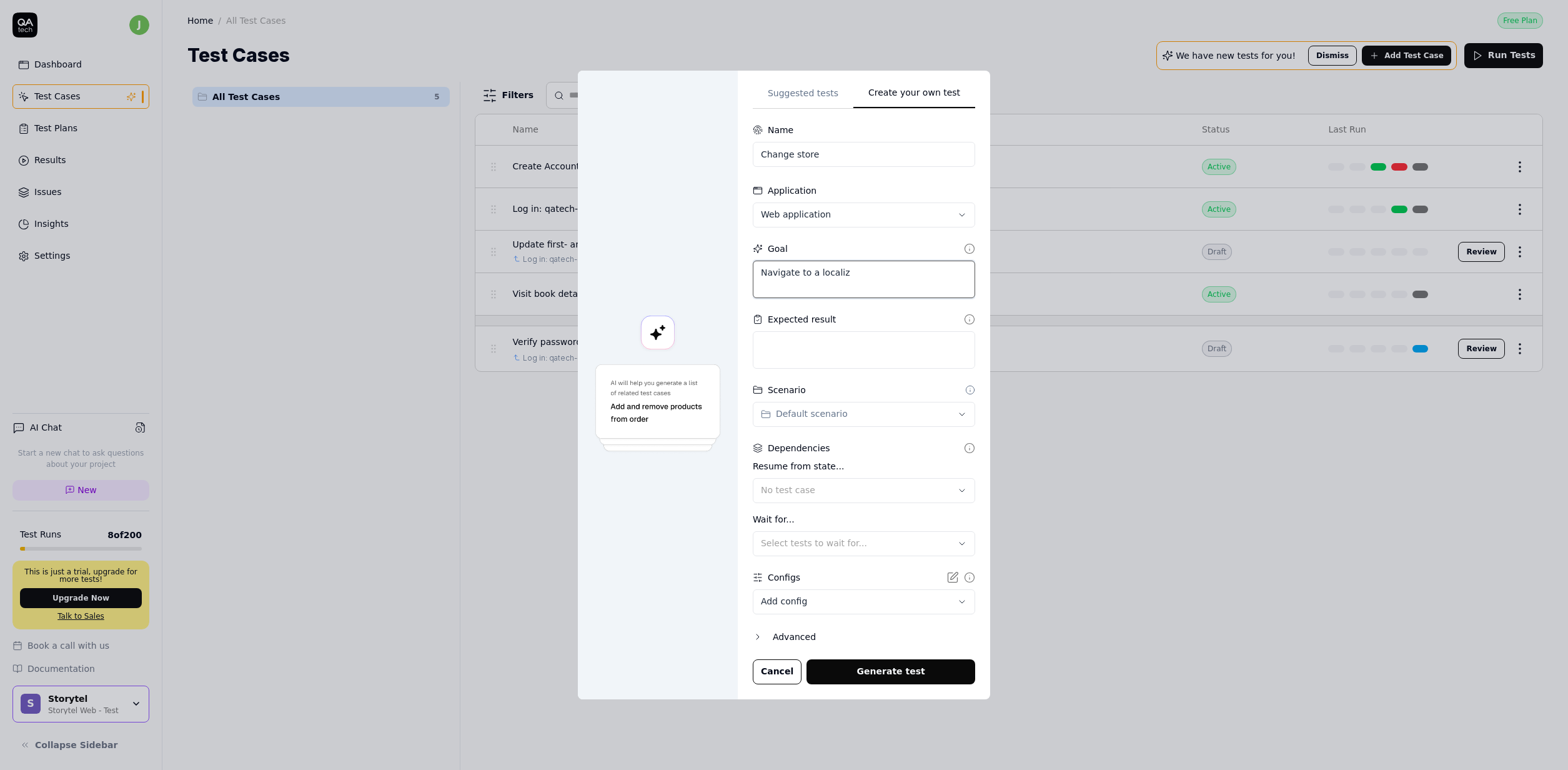
type textarea "*"
type textarea "Navigate to a locali"
type textarea "*"
type textarea "Navigate to a local"
type textarea "*"
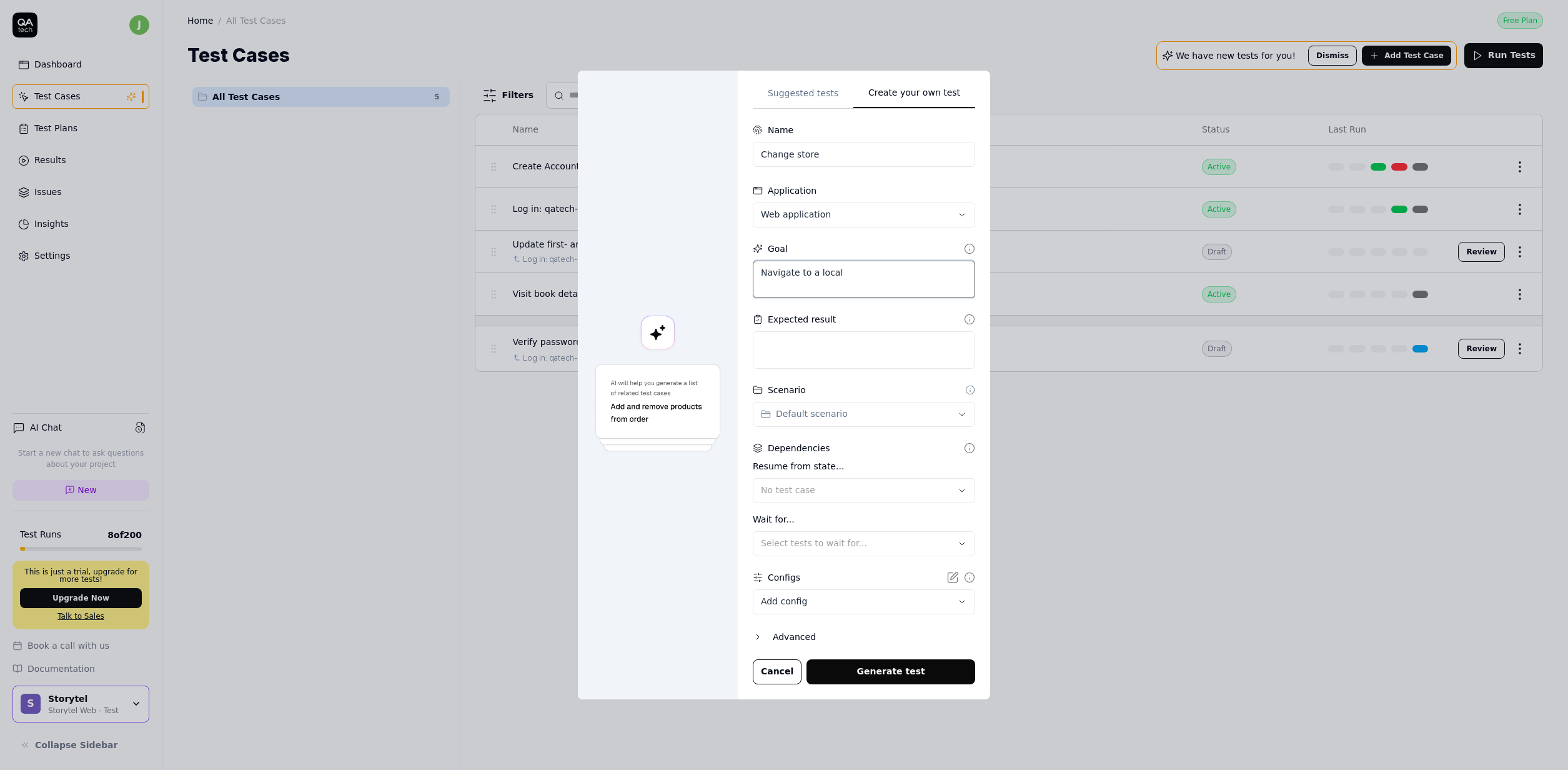
type textarea "Navigate to a locale"
type textarea "*"
type textarea "Navigate to a locale"
type textarea "*"
type textarea "Navigate to a locale s"
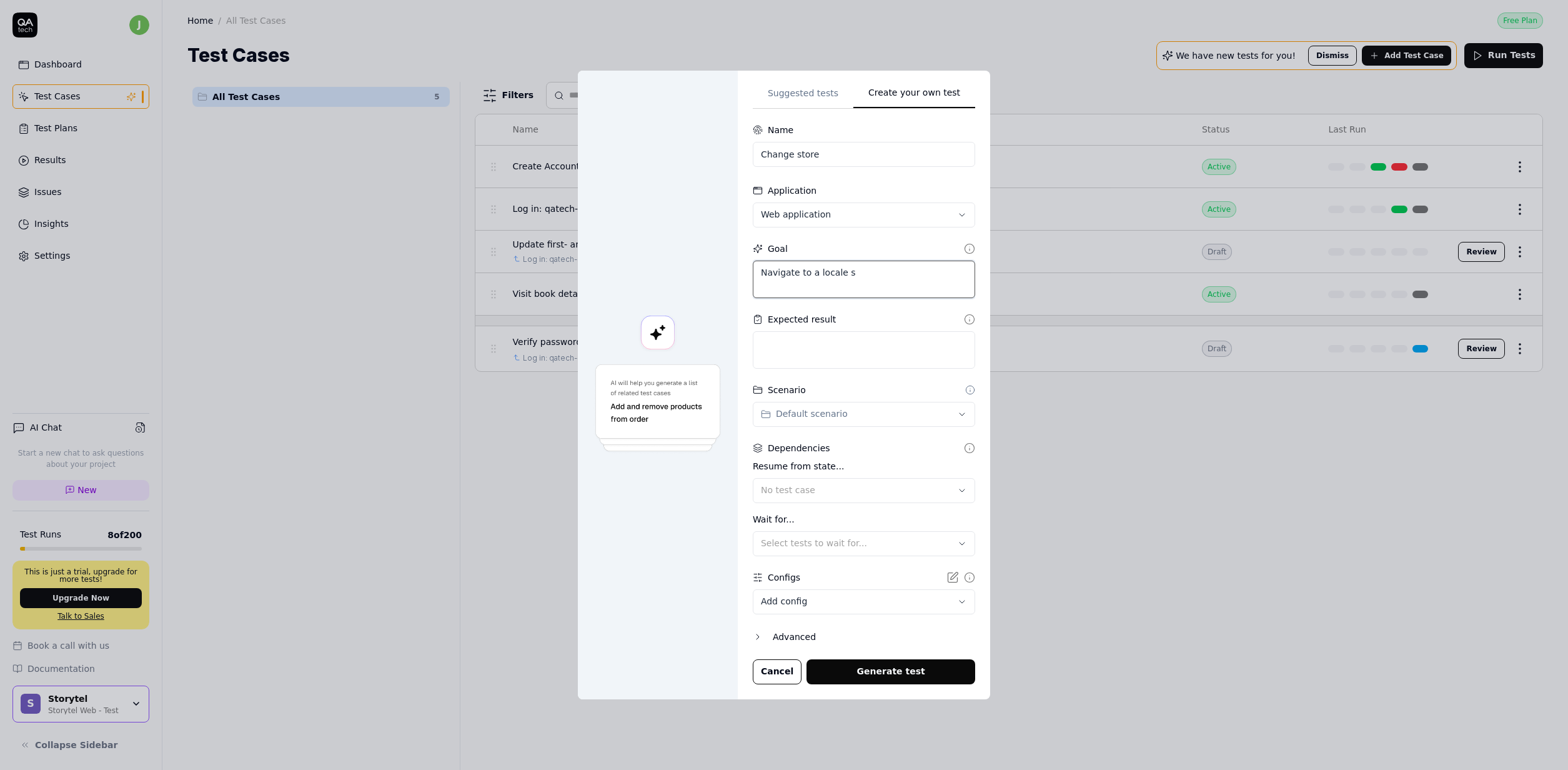
type textarea "*"
type textarea "Navigate to a locale st"
type textarea "*"
type textarea "Navigate to a locale sto"
type textarea "*"
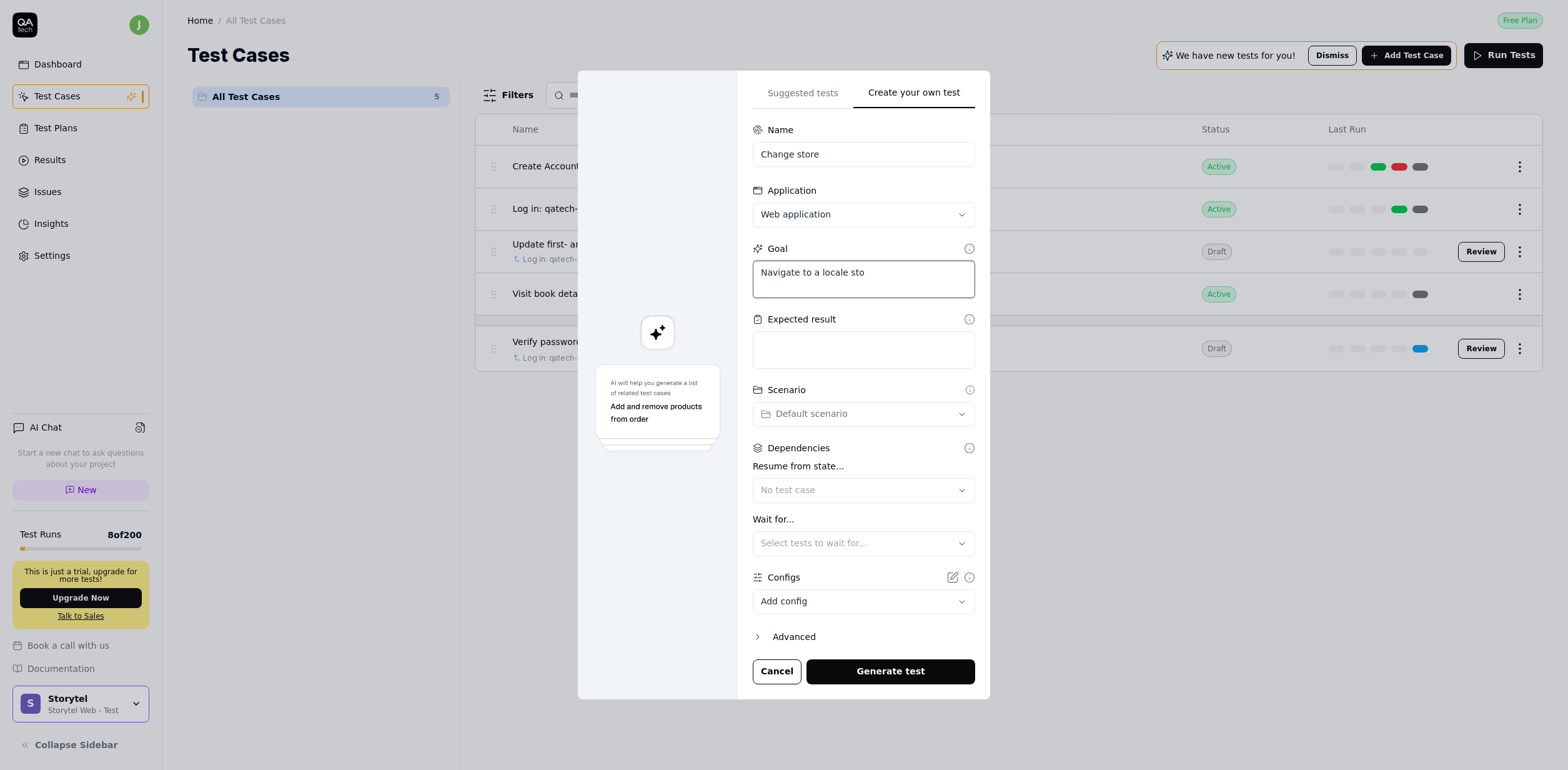
type textarea "Navigate to a locale stor"
type textarea "*"
type textarea "Navigate to a locale store"
type textarea "*"
type textarea "Navigate to a locale store"
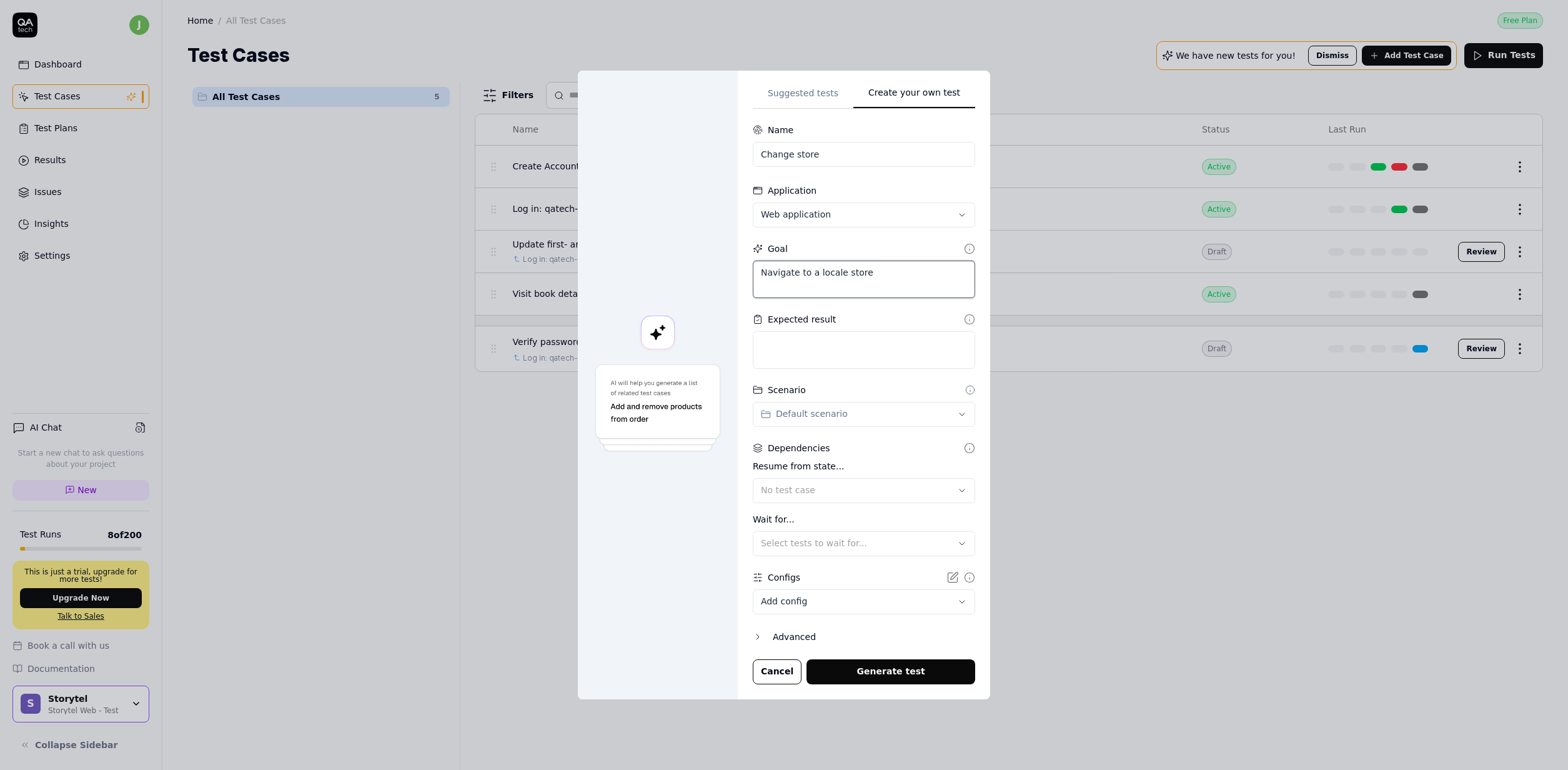
type textarea "*"
type textarea "Navigate to a locale"
type textarea "*"
type textarea "Navigate to a locale h"
type textarea "*"
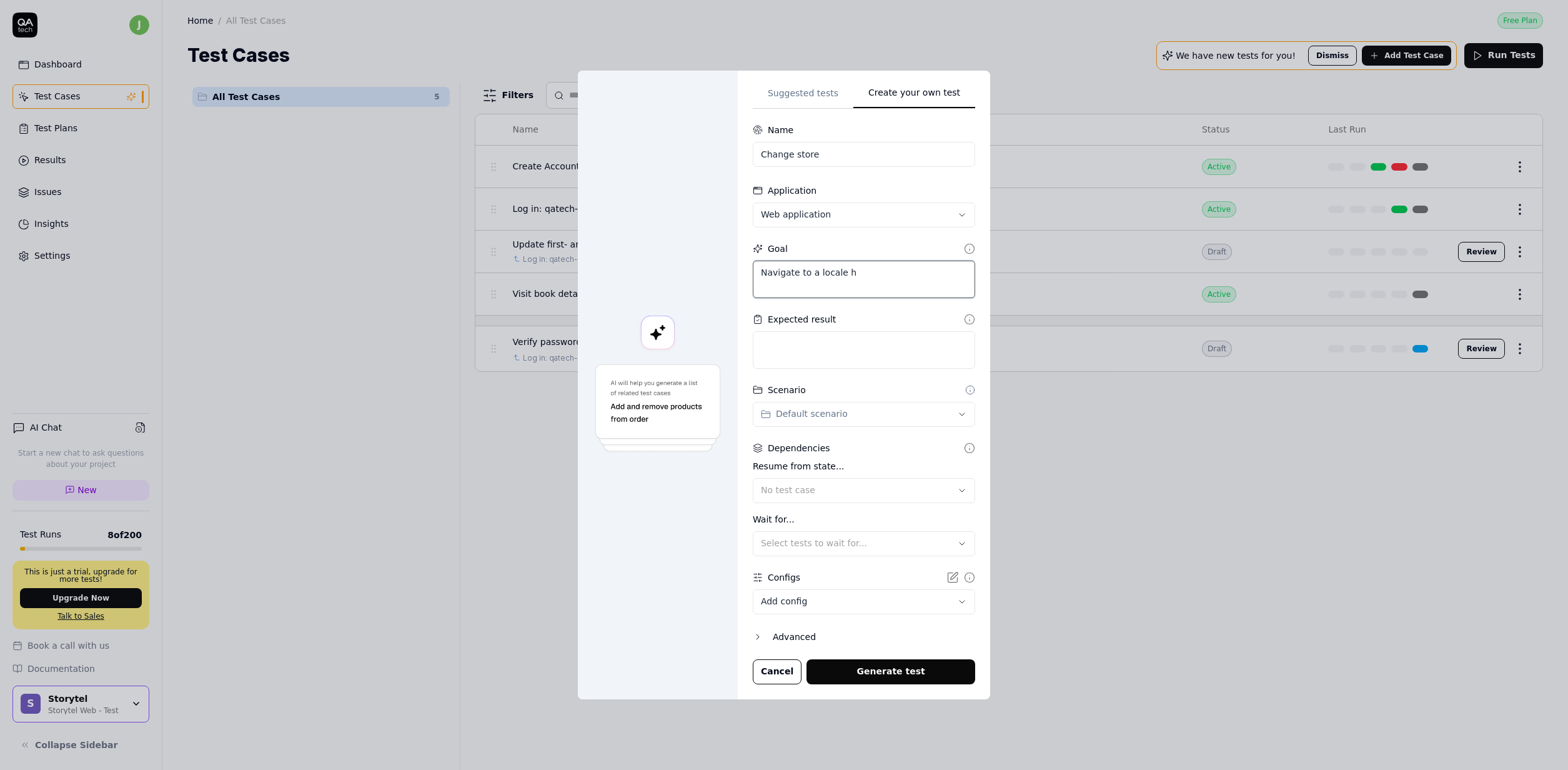
type textarea "Navigate to a locale ho"
type textarea "*"
type textarea "Navigate to a locale hom"
type textarea "*"
type textarea "Navigate to a locale home"
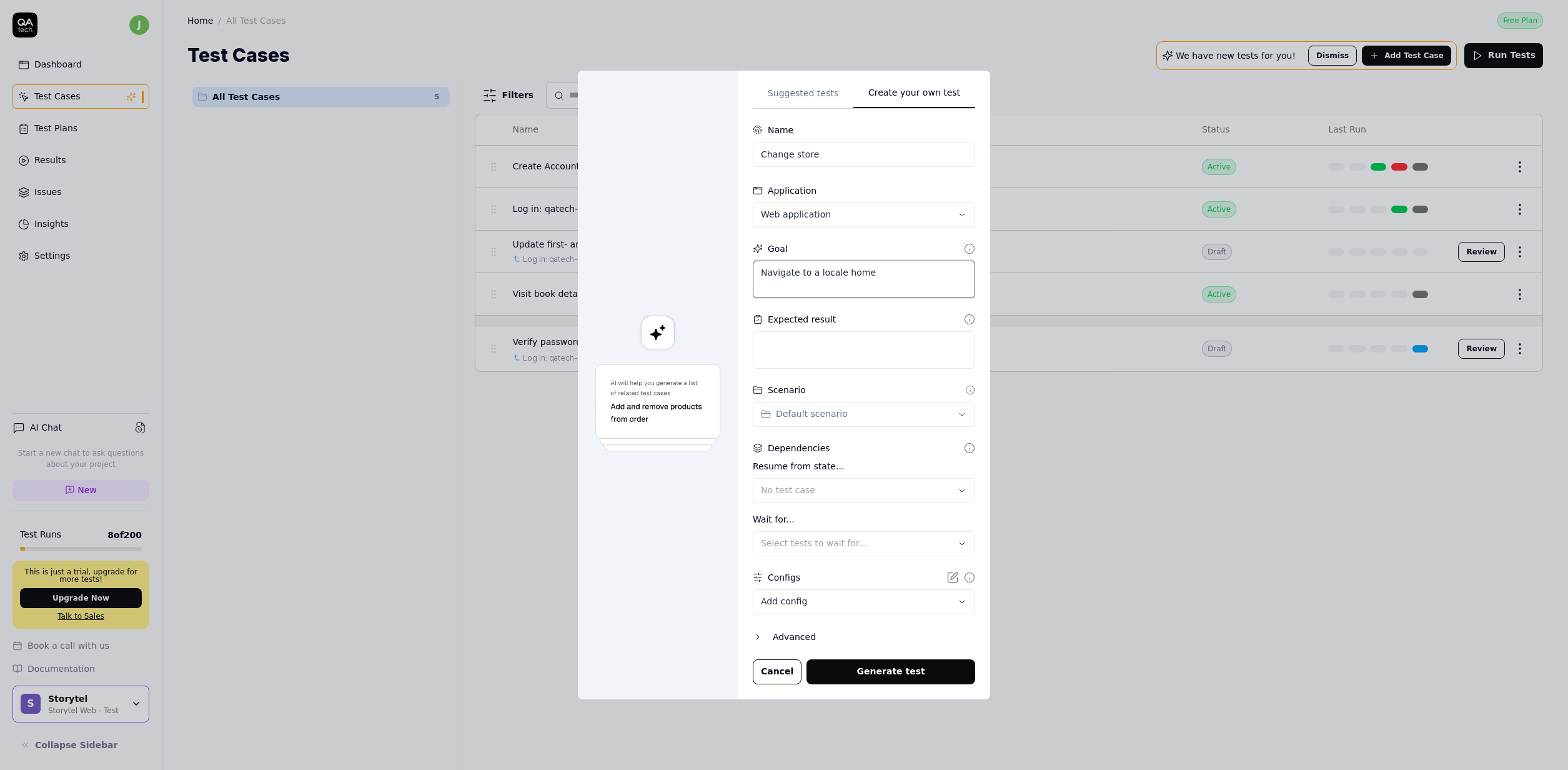
type textarea "*"
type textarea "Navigate to a locale homep"
type textarea "*"
type textarea "Navigate to a locale homepa"
type textarea "*"
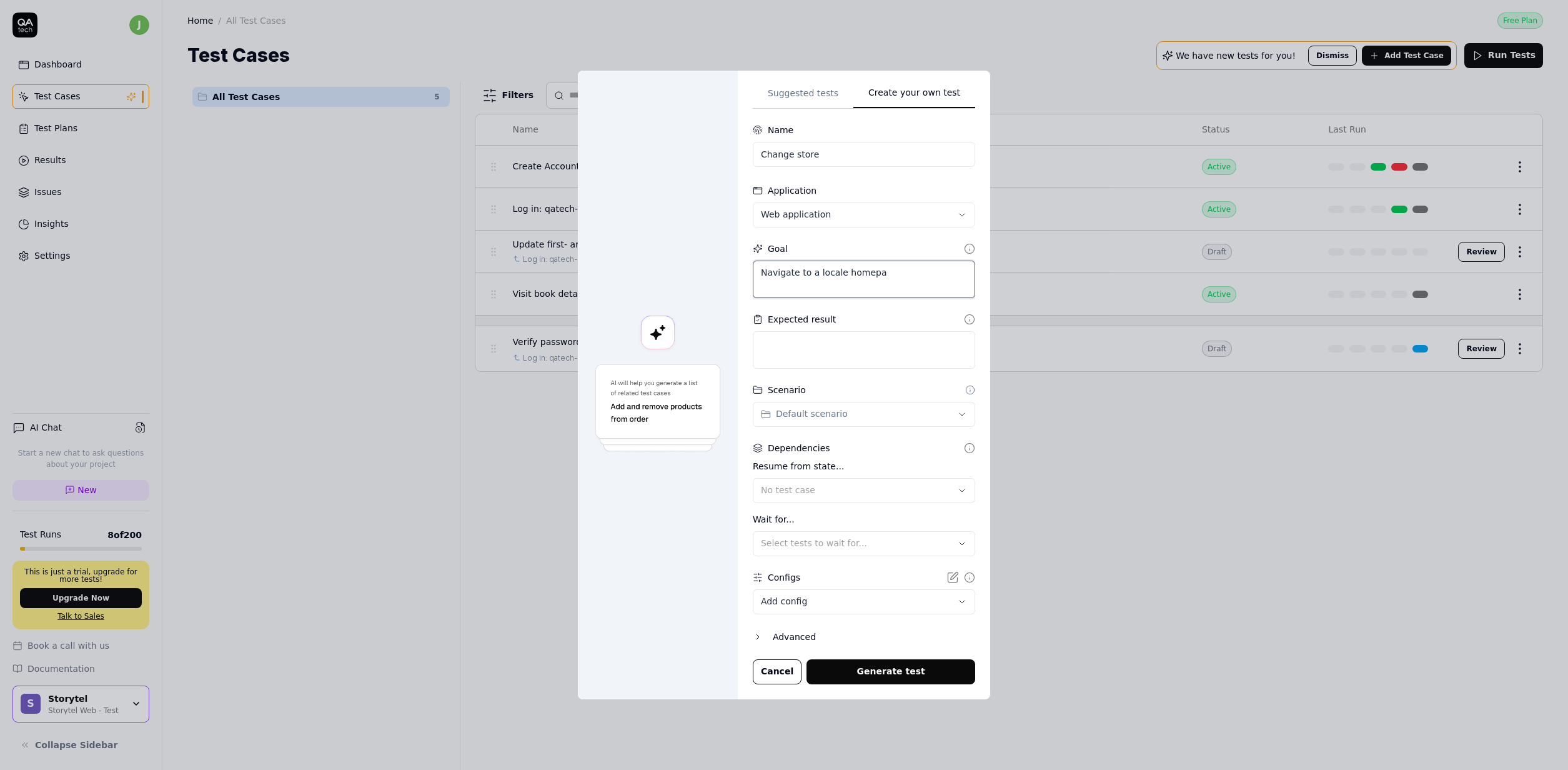
type textarea "Navigate to a locale homepag"
type textarea "*"
type textarea "Navigate to a locale homepage"
type textarea "*"
type textarea "Navigate to a locale homepage"
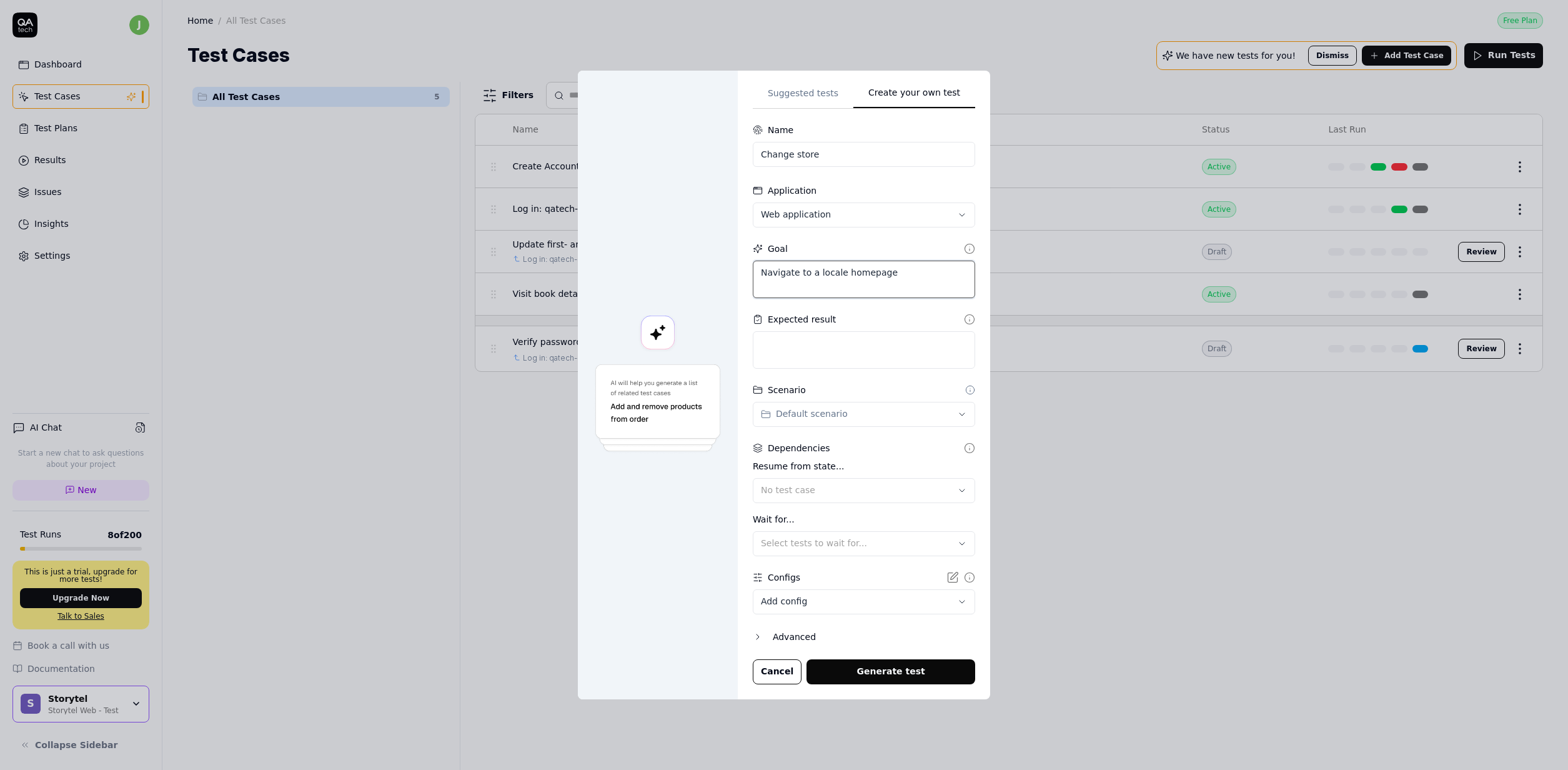
type textarea "*"
type textarea "Navigate to a locale homepage f"
type textarea "*"
type textarea "Navigate to a locale homepage fo"
type textarea "*"
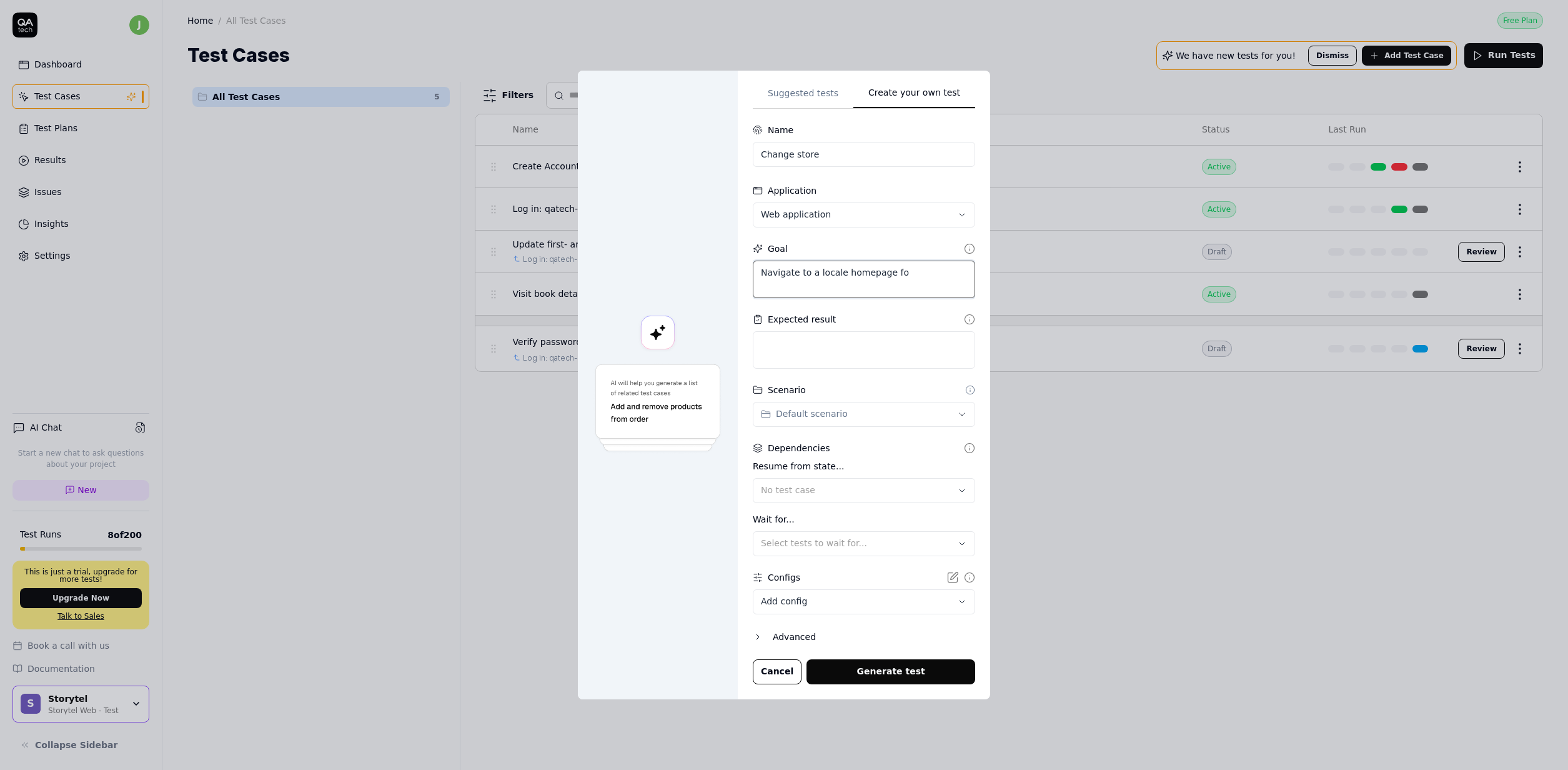
type textarea "Navigate to a locale homepage for"
type textarea "*"
type textarea "Navigate to a locale homepage for"
type textarea "*"
type textarea "Navigate to a locale homepage for o"
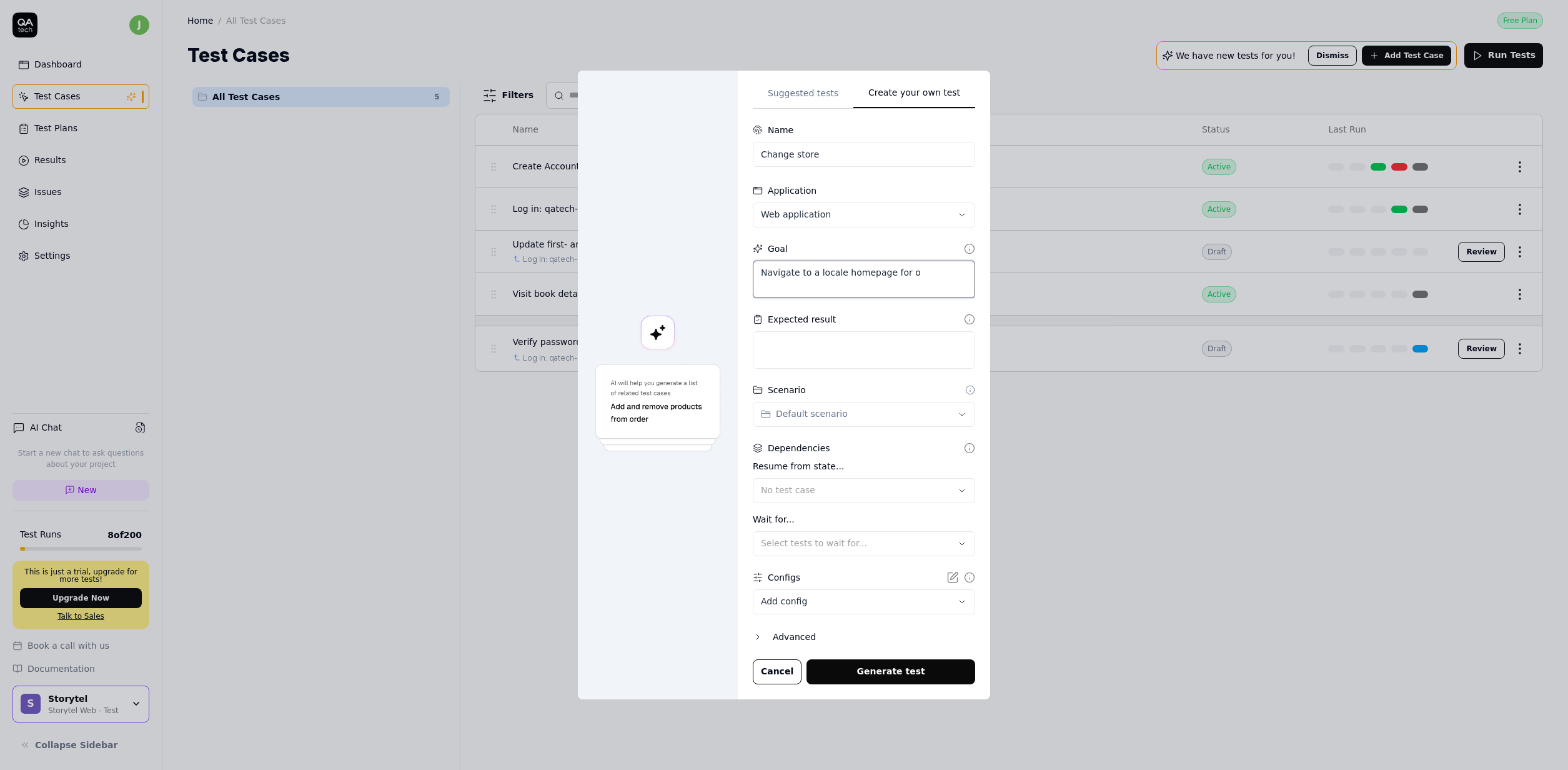
type textarea "*"
type textarea "Navigate to a locale homepage for on"
type textarea "*"
type textarea "Navigate to a locale homepage for one"
type textarea "*"
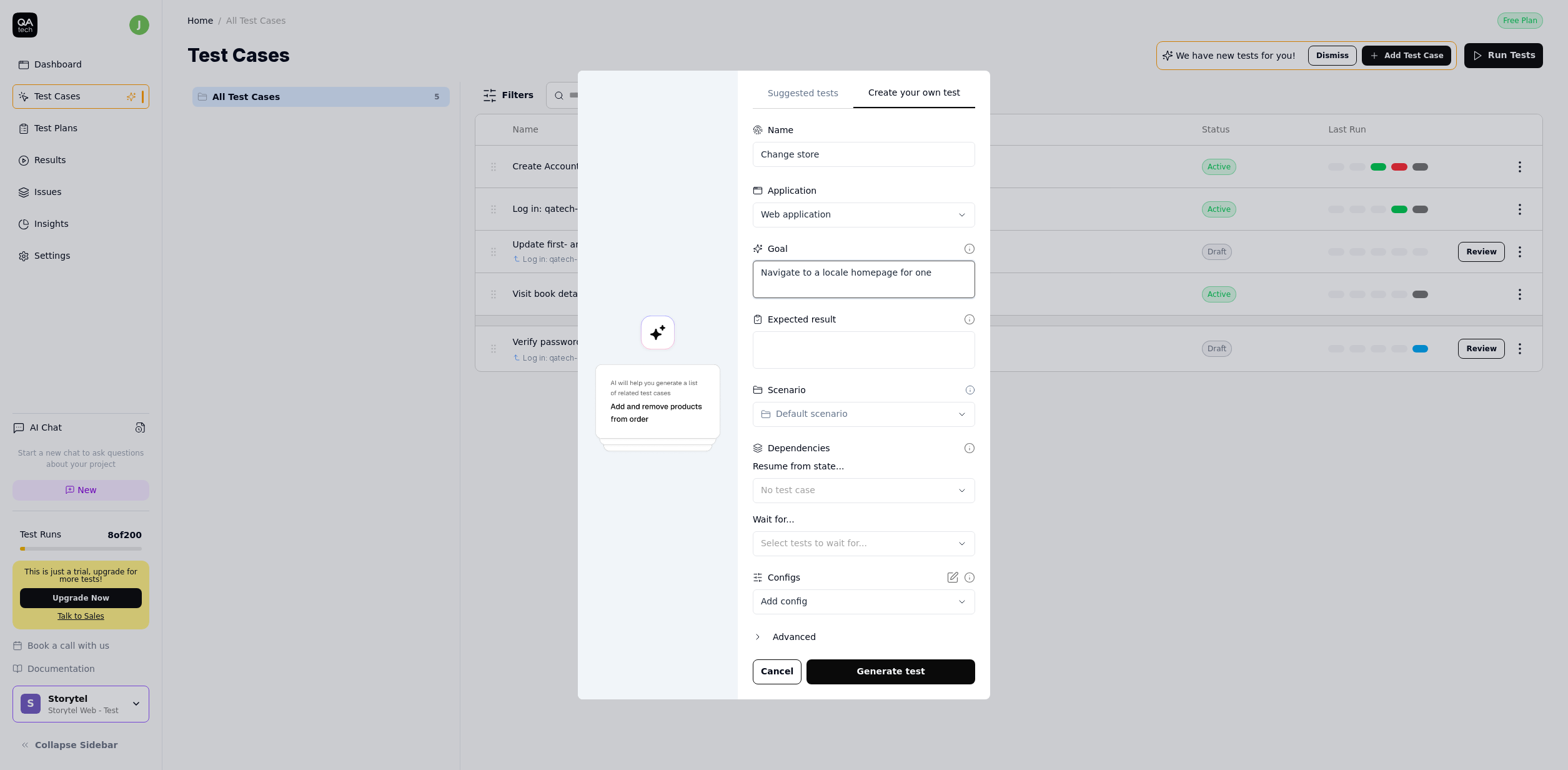
type textarea "Navigate to a locale homepage for one"
click at [756, 632] on icon "button" at bounding box center [758, 636] width 10 height 10
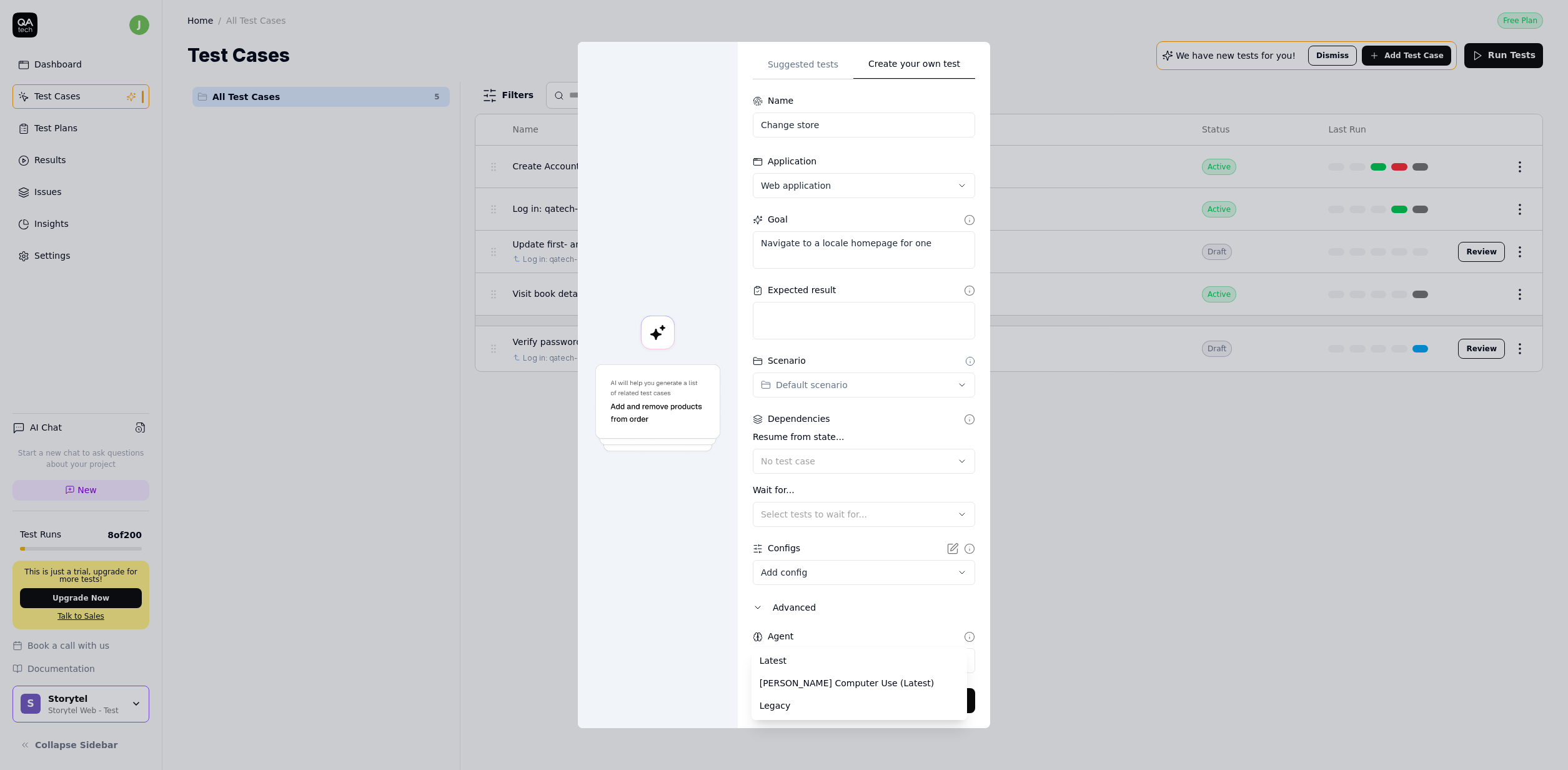
click at [804, 661] on body "j Dashboard Test Cases Test Plans Results Issues Insights Settings AI Chat Star…" at bounding box center [784, 385] width 1568 height 770
click at [888, 620] on div "**********" at bounding box center [784, 385] width 1568 height 770
click at [865, 574] on body "j Dashboard Test Cases Test Plans Results Issues Insights Settings AI Chat Star…" at bounding box center [784, 385] width 1568 height 770
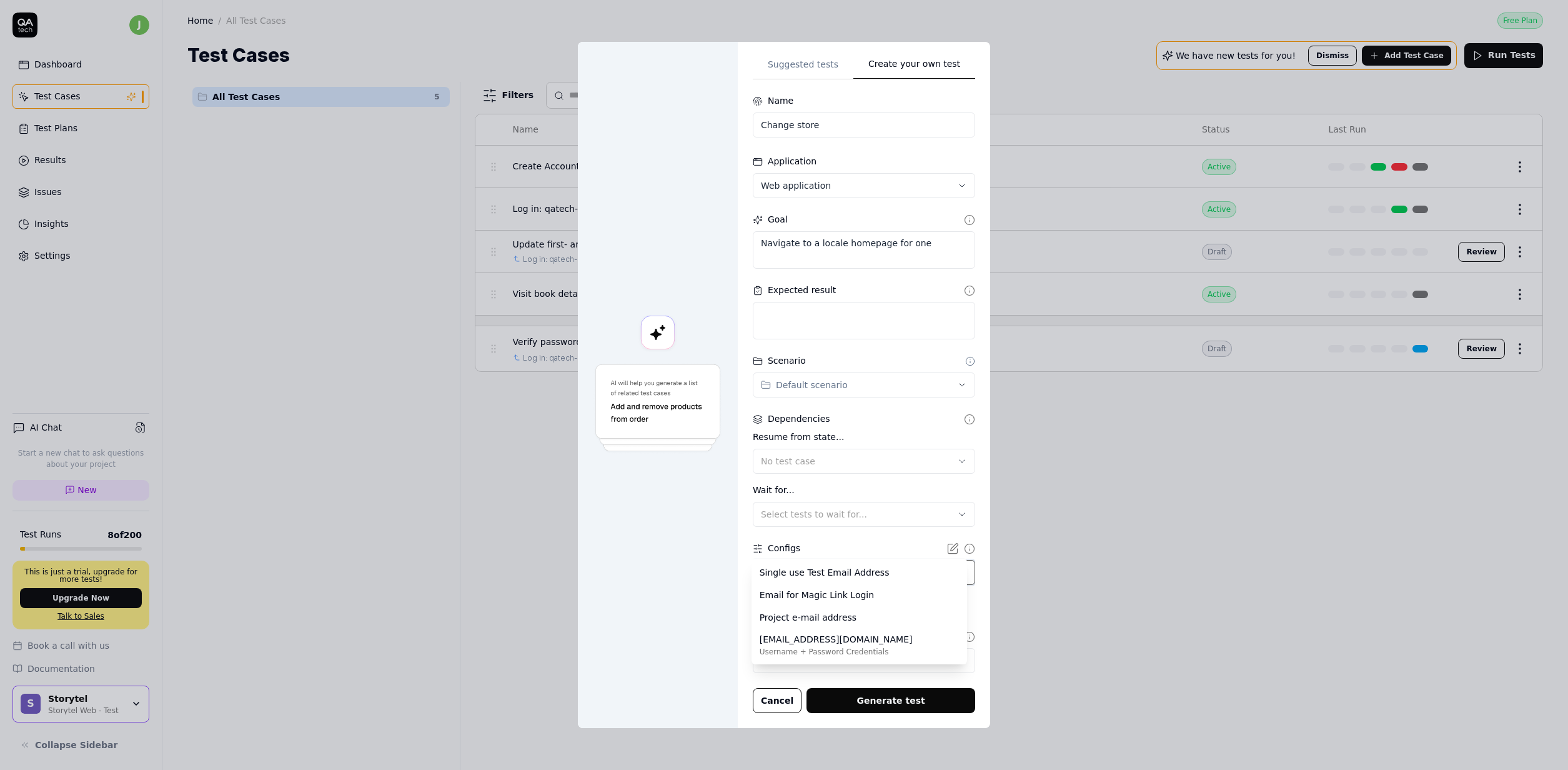
click at [651, 582] on div "**********" at bounding box center [784, 385] width 1568 height 770
click at [921, 240] on textarea "Navigate to a locale homepage for one" at bounding box center [864, 249] width 222 height 37
drag, startPoint x: 941, startPoint y: 243, endPoint x: 798, endPoint y: 245, distance: 143.0
click at [798, 245] on textarea "Navigate to a locale homepage for one" at bounding box center [864, 249] width 222 height 37
type textarea "*"
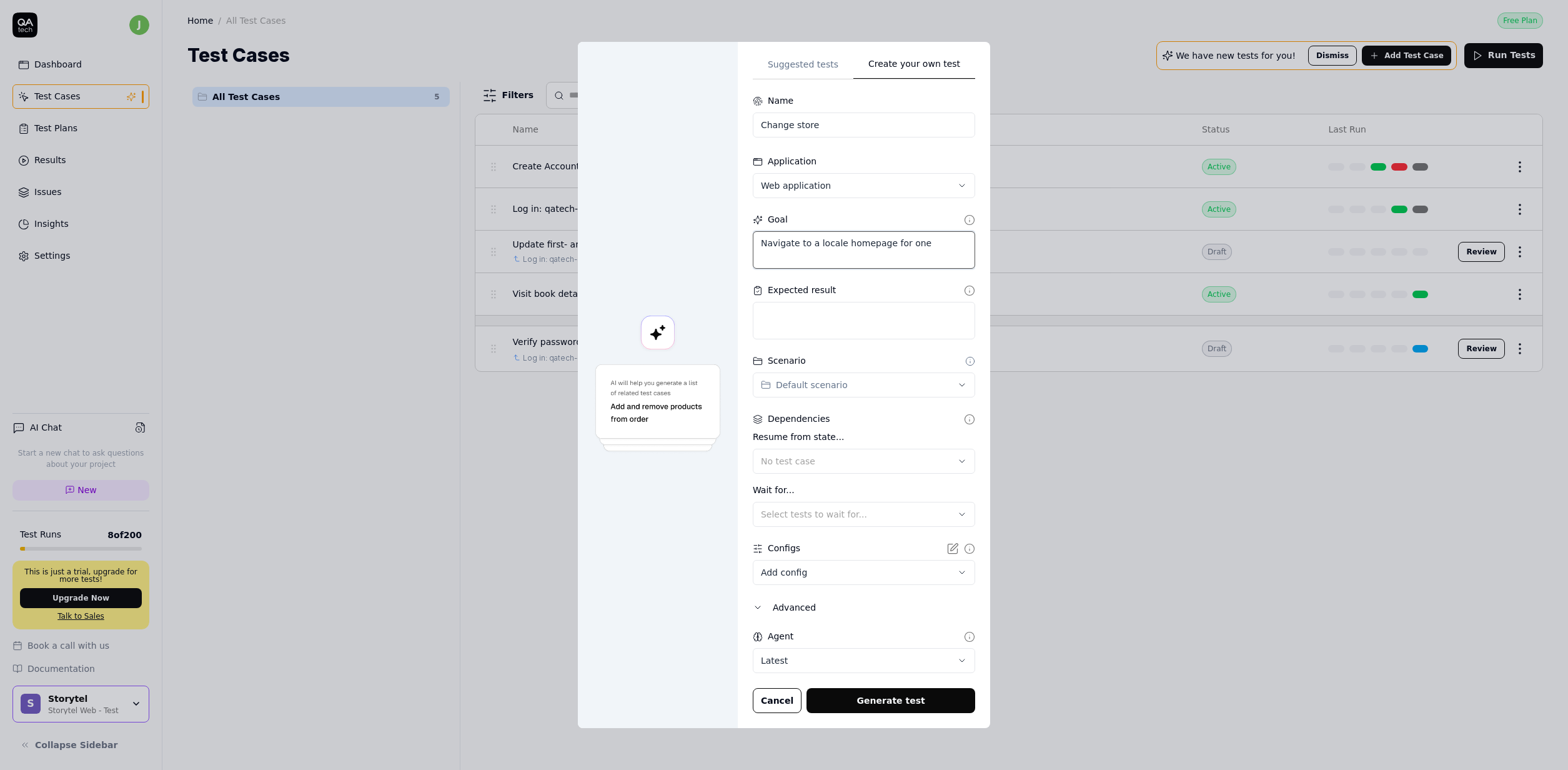
type textarea "N"
type textarea "*"
type textarea "Na"
type textarea "*"
type textarea "Nav"
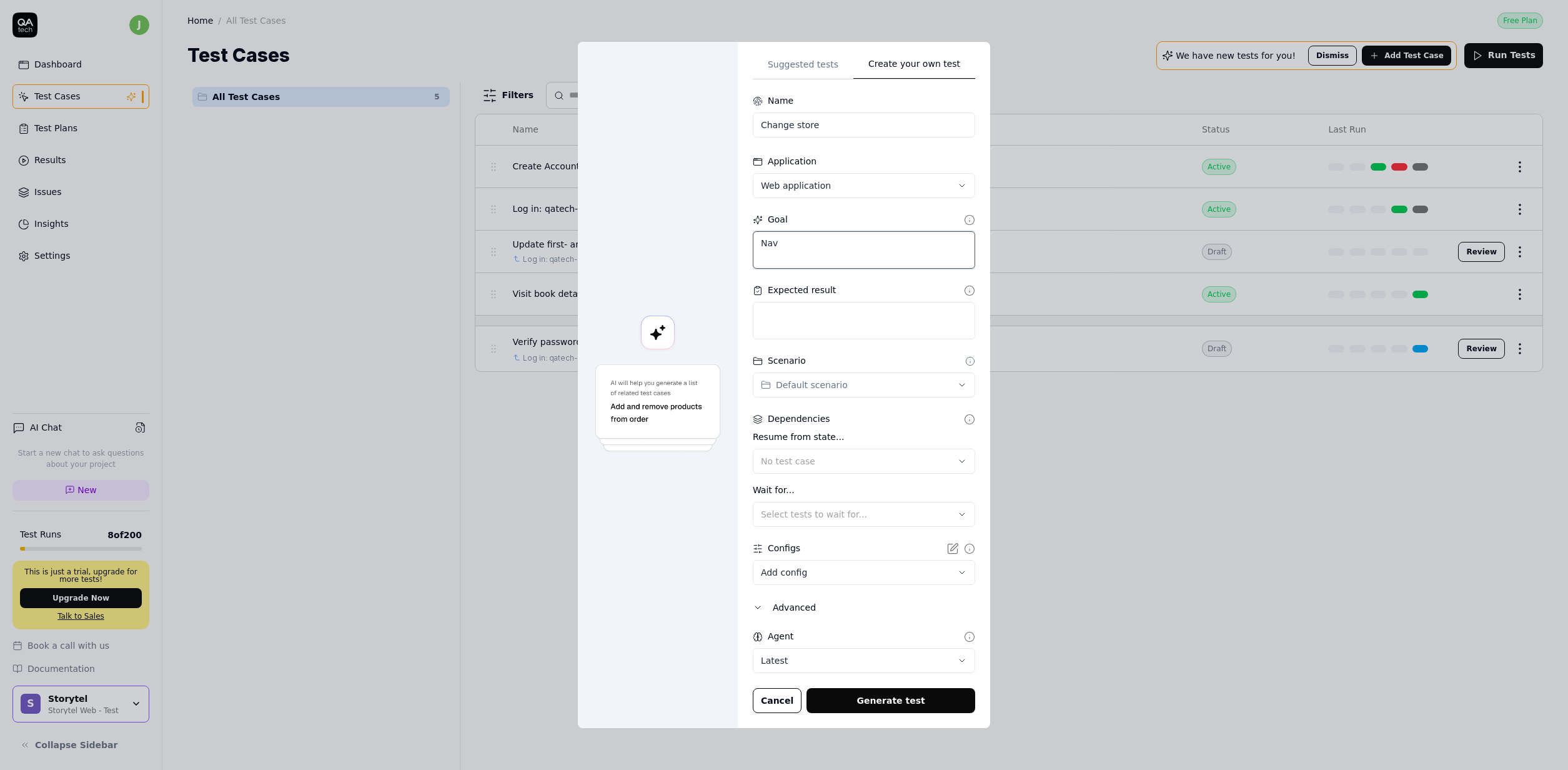
type textarea "*"
type textarea "Navig"
type textarea "*"
type textarea "Naviga"
type textarea "*"
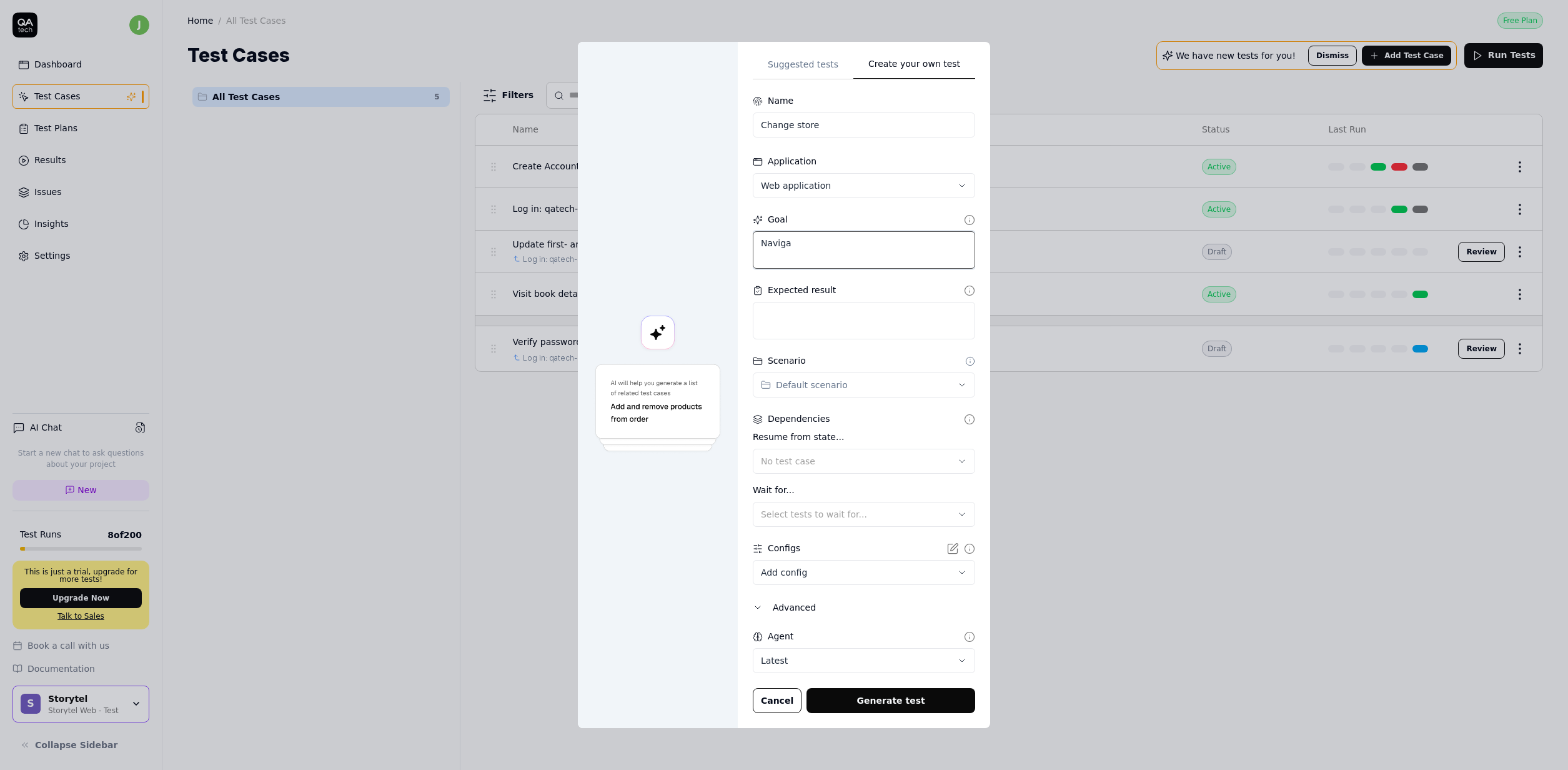
type textarea "Navigat"
type textarea "*"
type textarea "Navigate"
type textarea "*"
type textarea "Navigate"
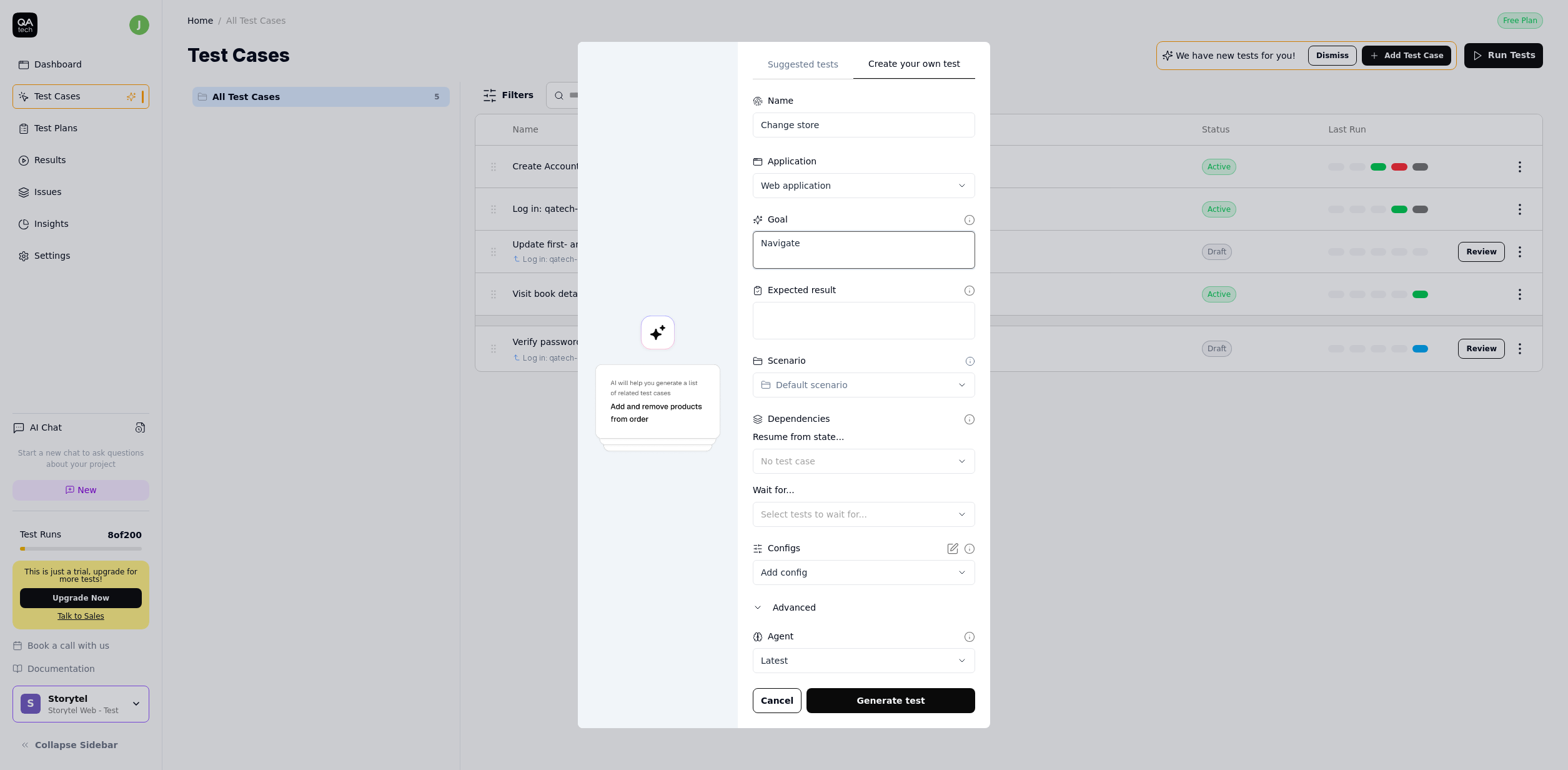
type textarea "*"
type textarea "Navigate to"
type textarea "*"
type textarea "Navigate to"
type textarea "*"
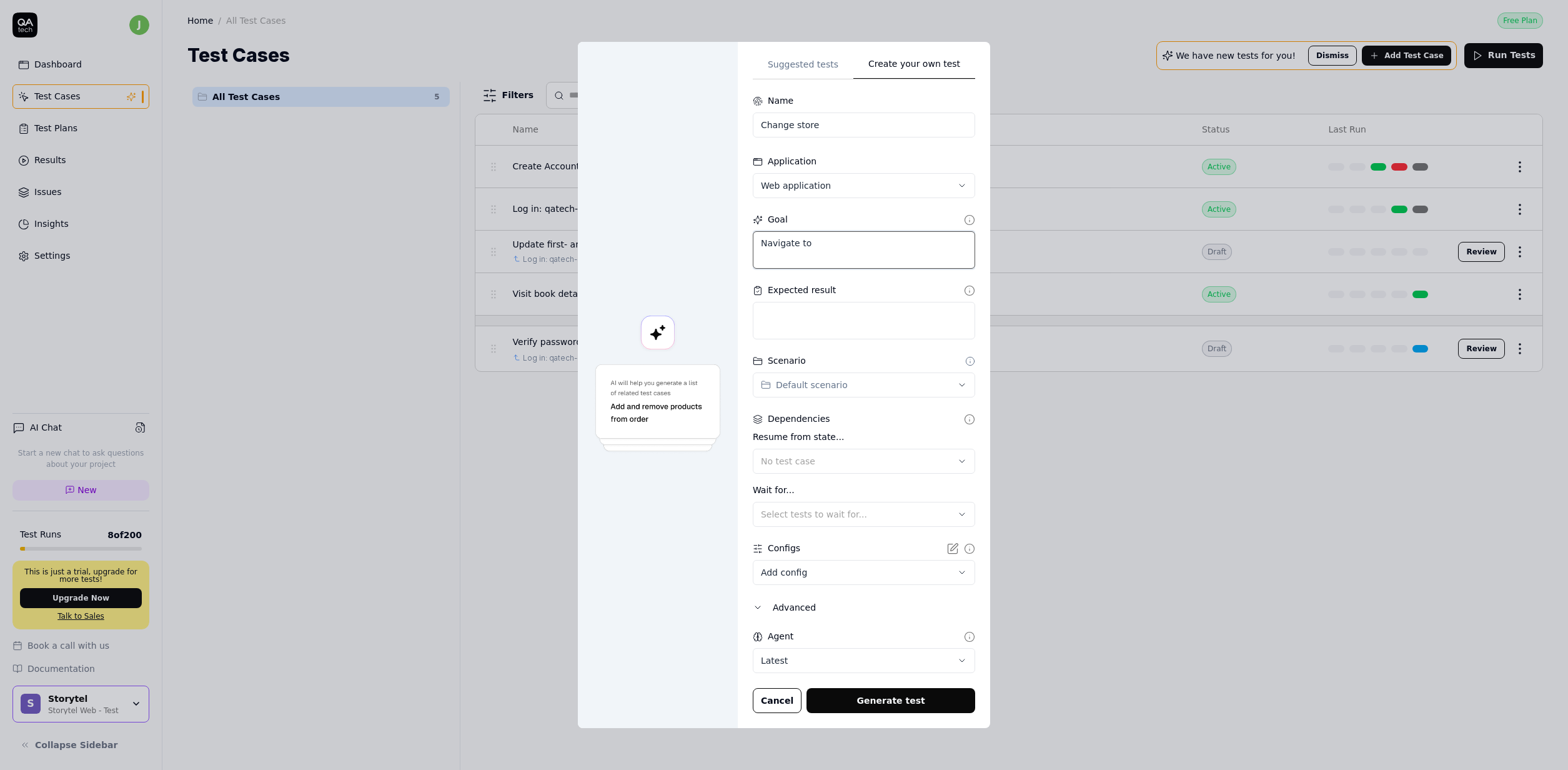
type textarea "Navigate to S"
type textarea "*"
type textarea "Navigate to Sw"
type textarea "*"
type textarea "Navigate to Swe"
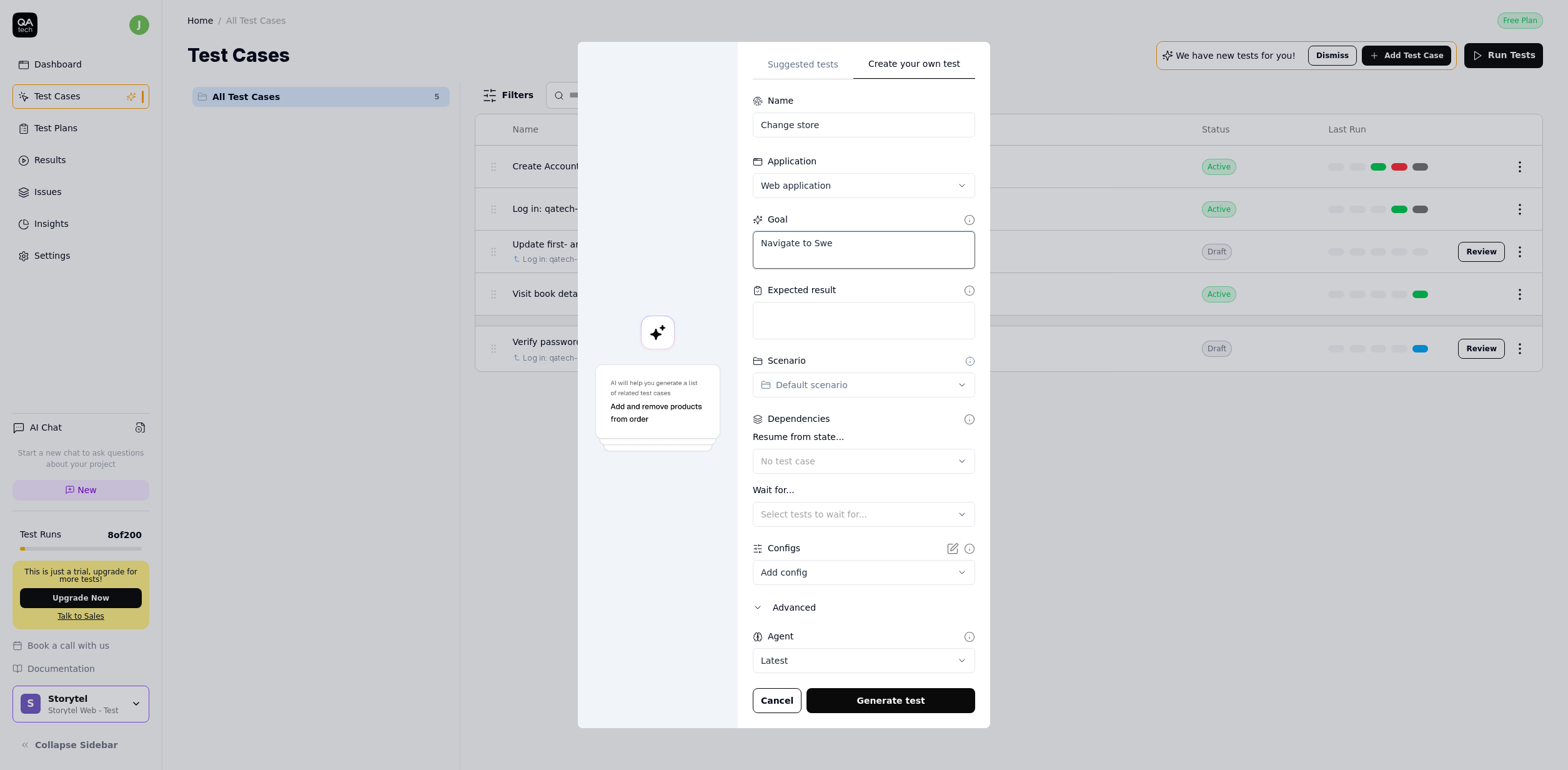
type textarea "*"
type textarea "Navigate to Swed"
type textarea "*"
type textarea "Navigate to Swedi"
type textarea "*"
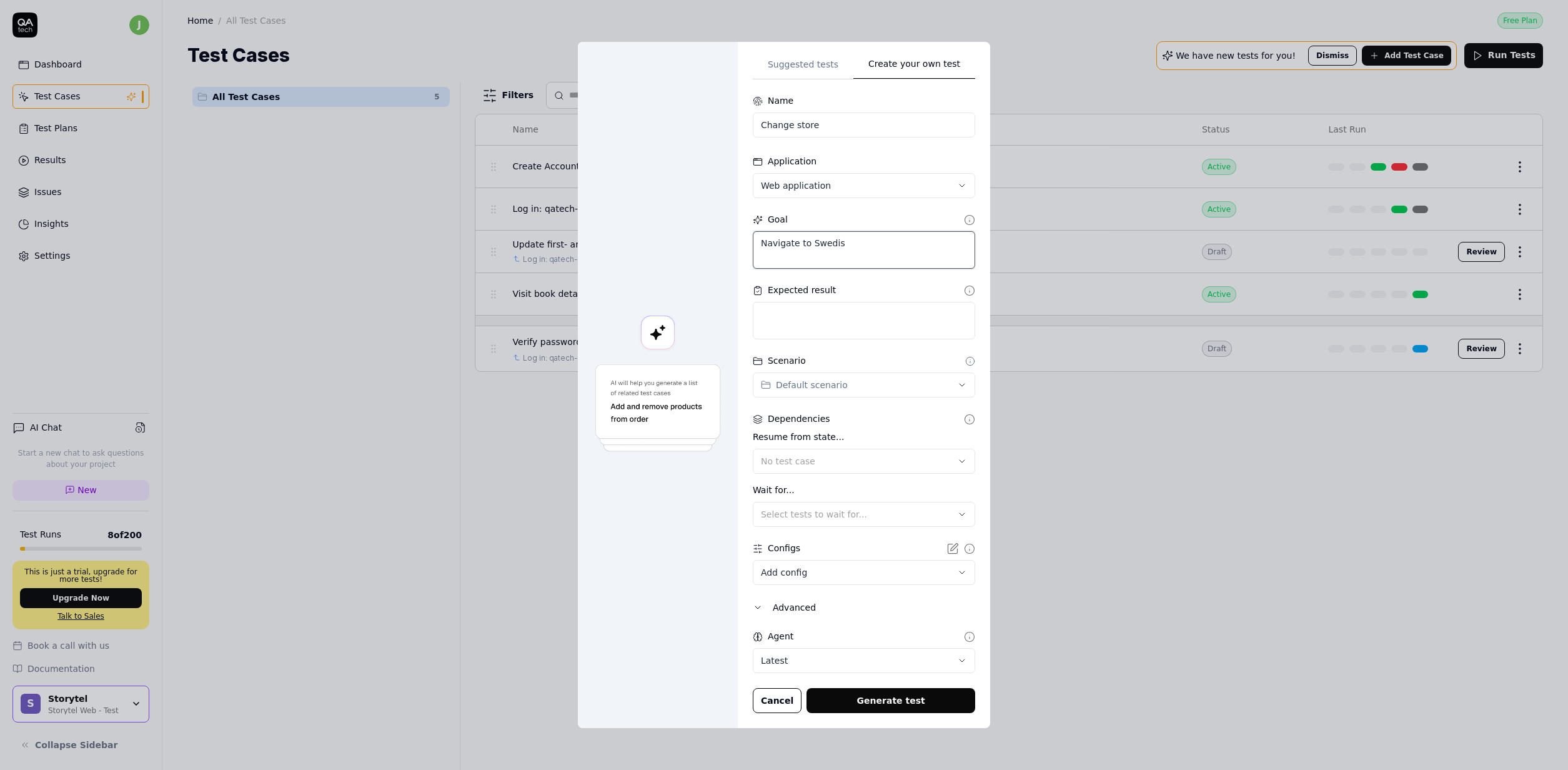
type textarea "Navigate to Swedish"
type textarea "*"
type textarea "Navigate to Swedish"
type textarea "*"
type textarea "Navigate to Swedish s"
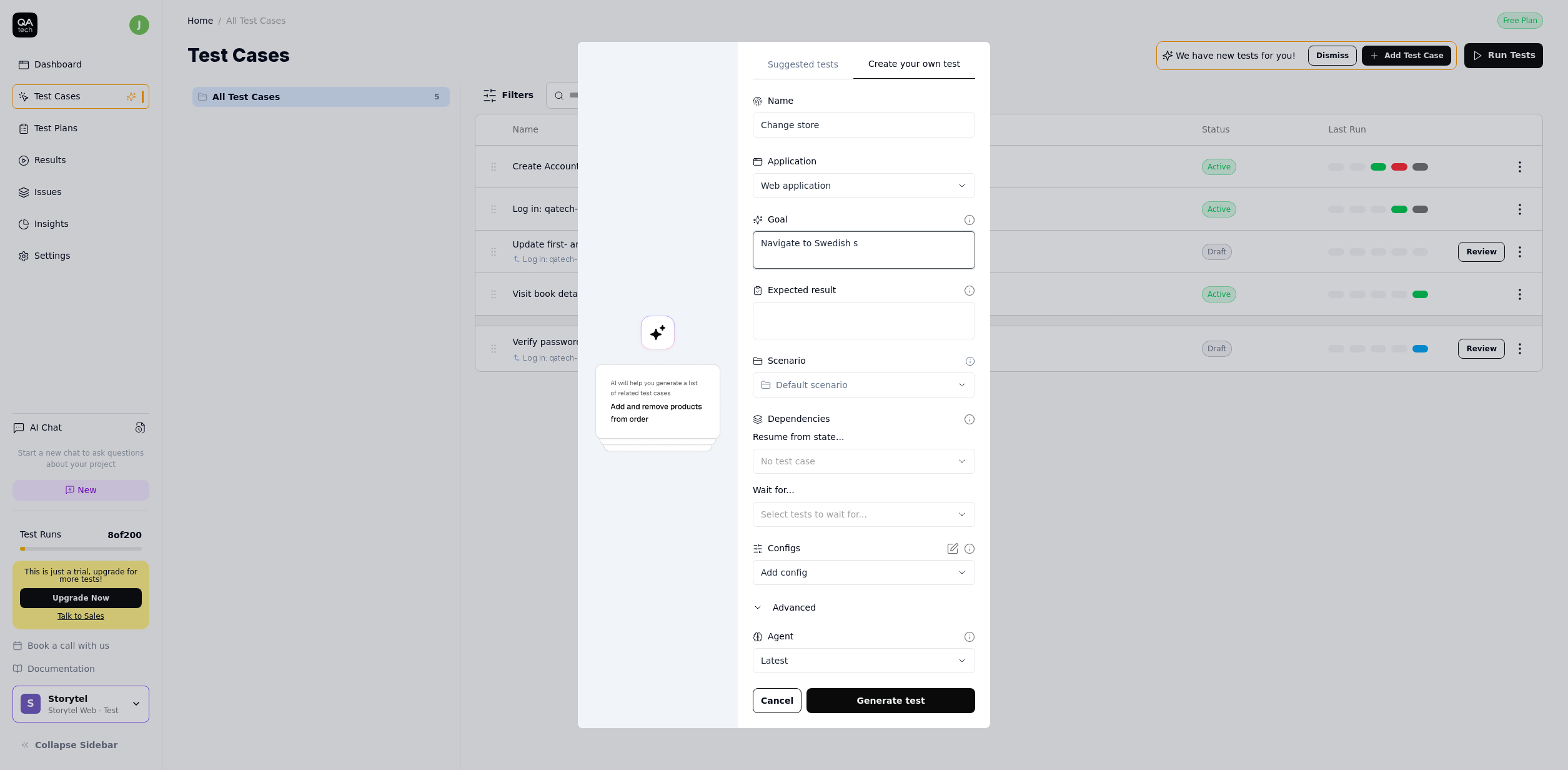
type textarea "*"
type textarea "Navigate to Swedish st"
type textarea "*"
type textarea "Navigate to Swedish sto"
type textarea "*"
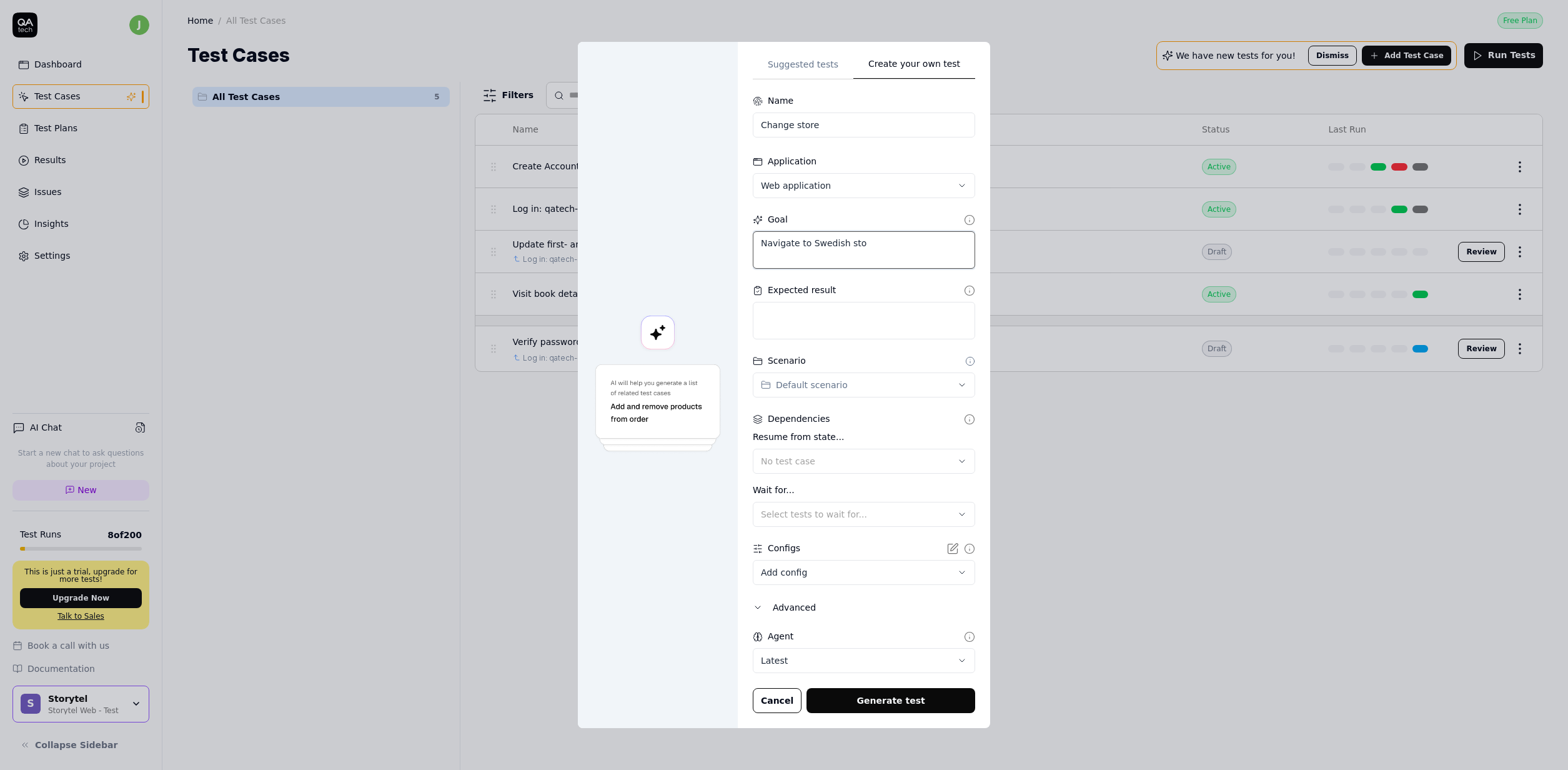
type textarea "Navigate to Swedish"
type textarea "*"
type textarea "Navigate to Swedish s"
type textarea "*"
type textarea "Navigate to Swedish st"
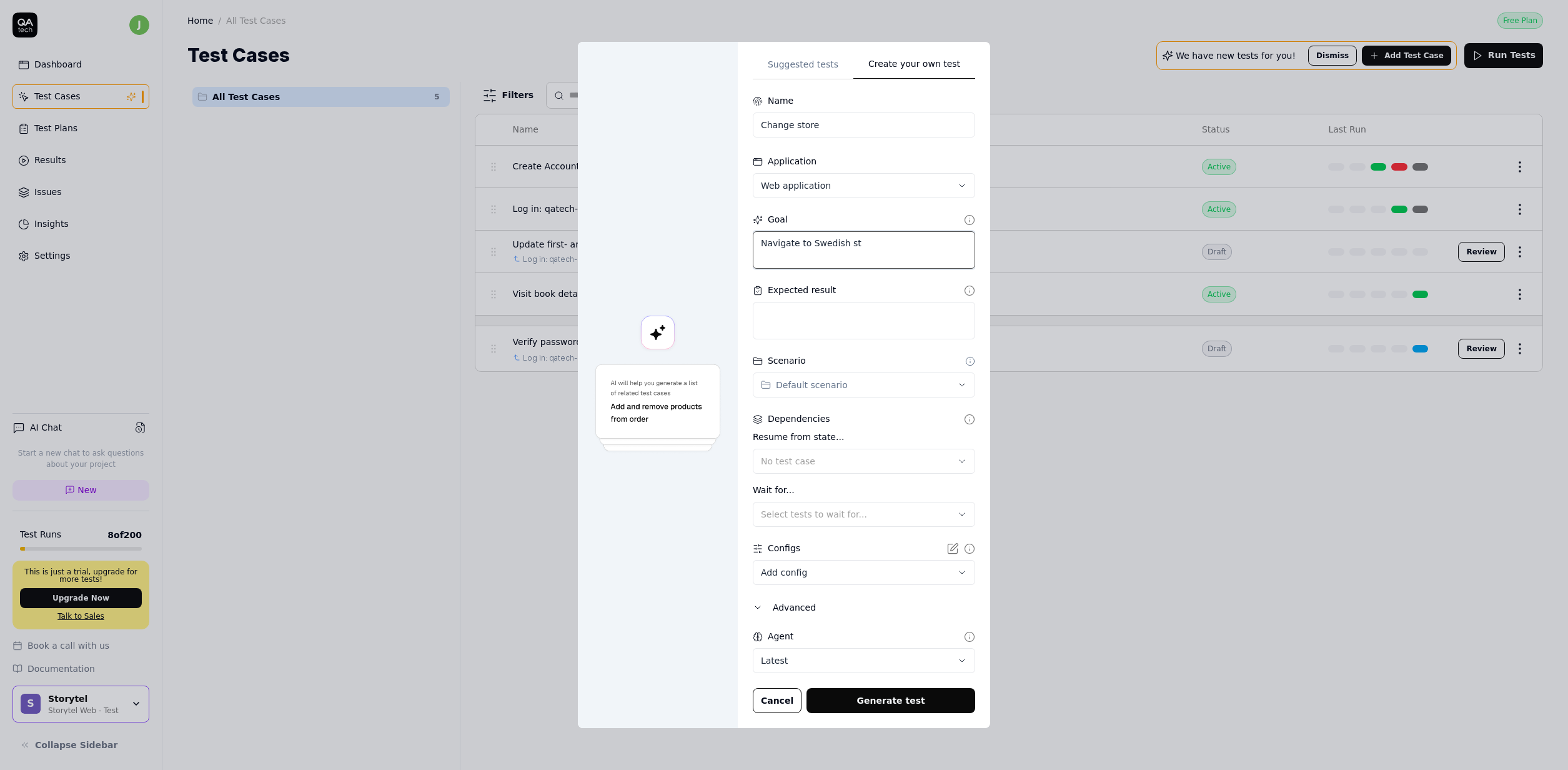
type textarea "*"
type textarea "Navigate to Swedish sto"
type textarea "*"
type textarea "Navigate to Swedish stor"
type textarea "*"
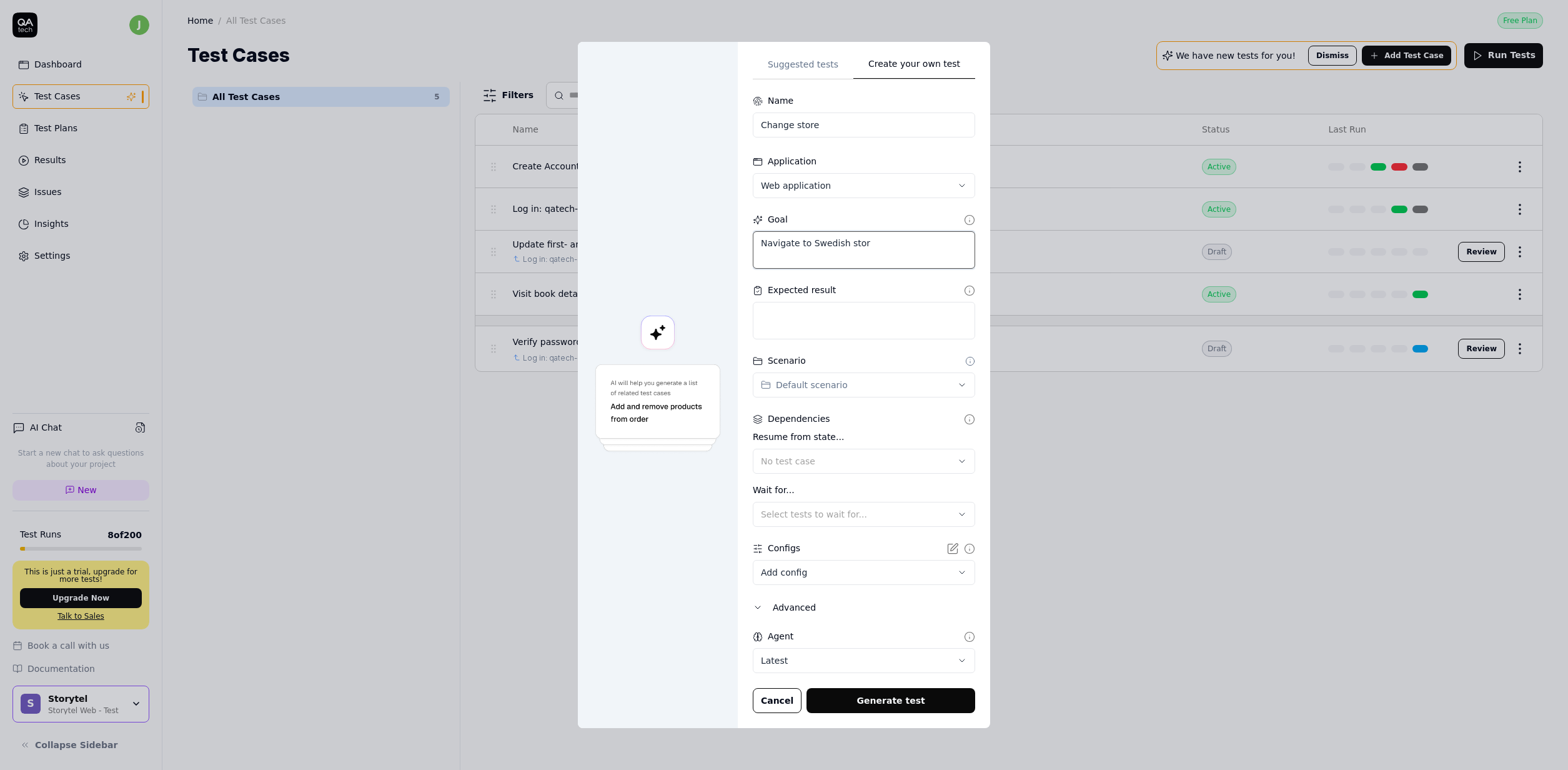
type textarea "Navigate to Swedish store"
type textarea "*"
type textarea "Navigate to Swedish storef"
type textarea "*"
type textarea "Navigate to Swedish storefr"
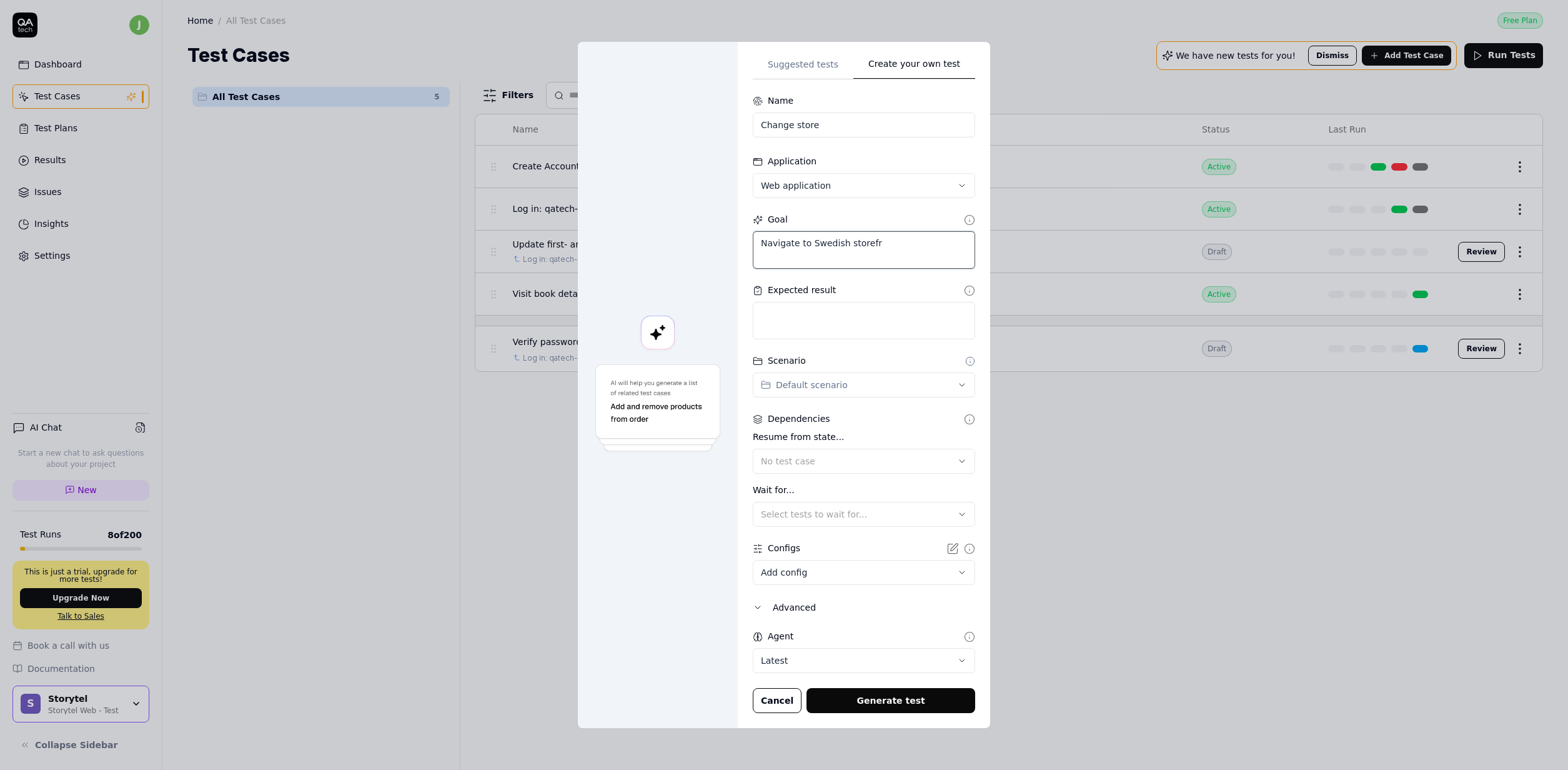
type textarea "*"
type textarea "Navigate to Swedish storefron"
type textarea "*"
type textarea "Navigate to Swedish storefront"
type textarea "*"
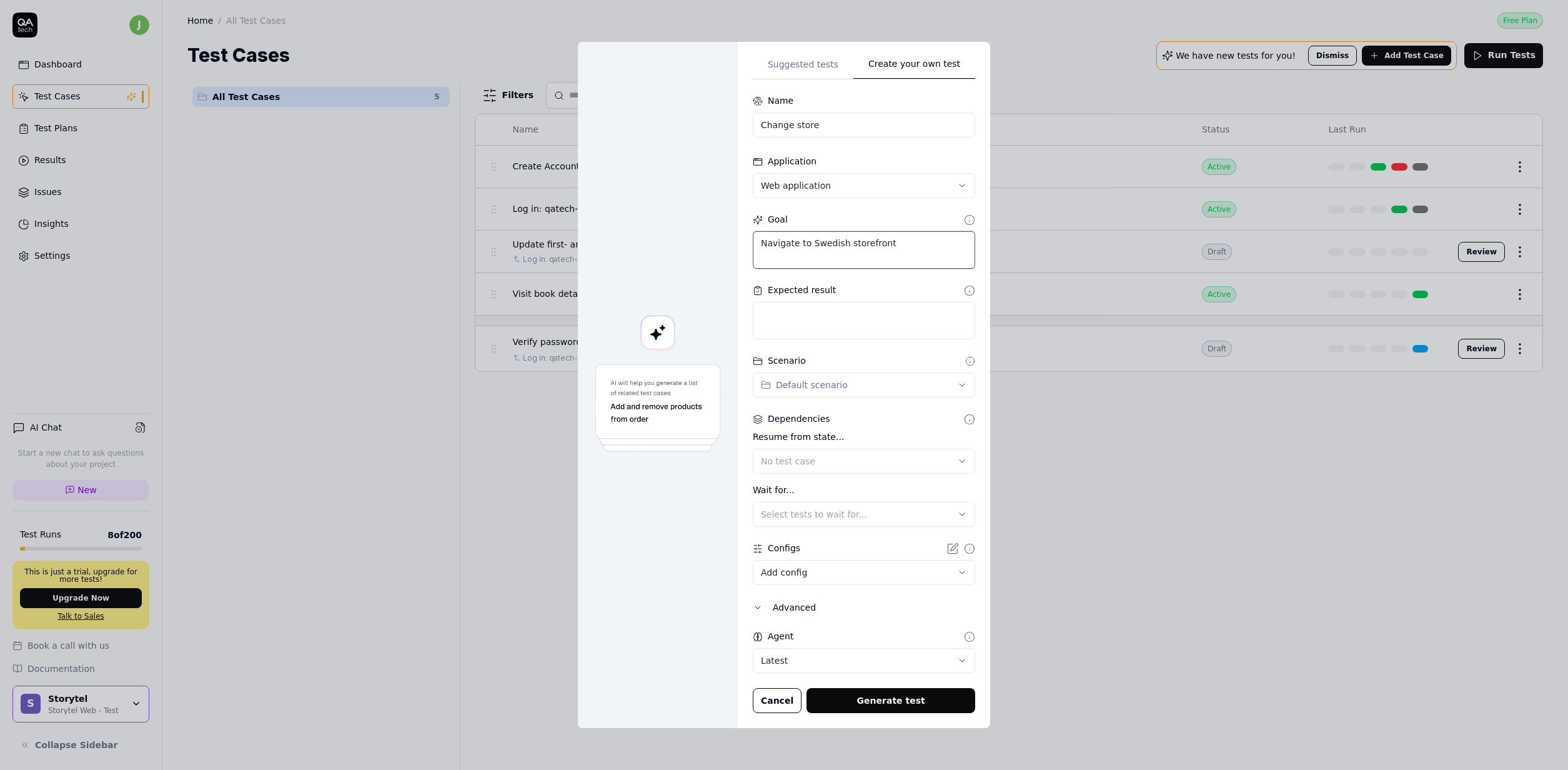
type textarea "Navigate to Swedish storefront"
type textarea "*"
type textarea "Navigate to t Swedish storefront"
type textarea "*"
type textarea "Navigate to th Swedish storefront"
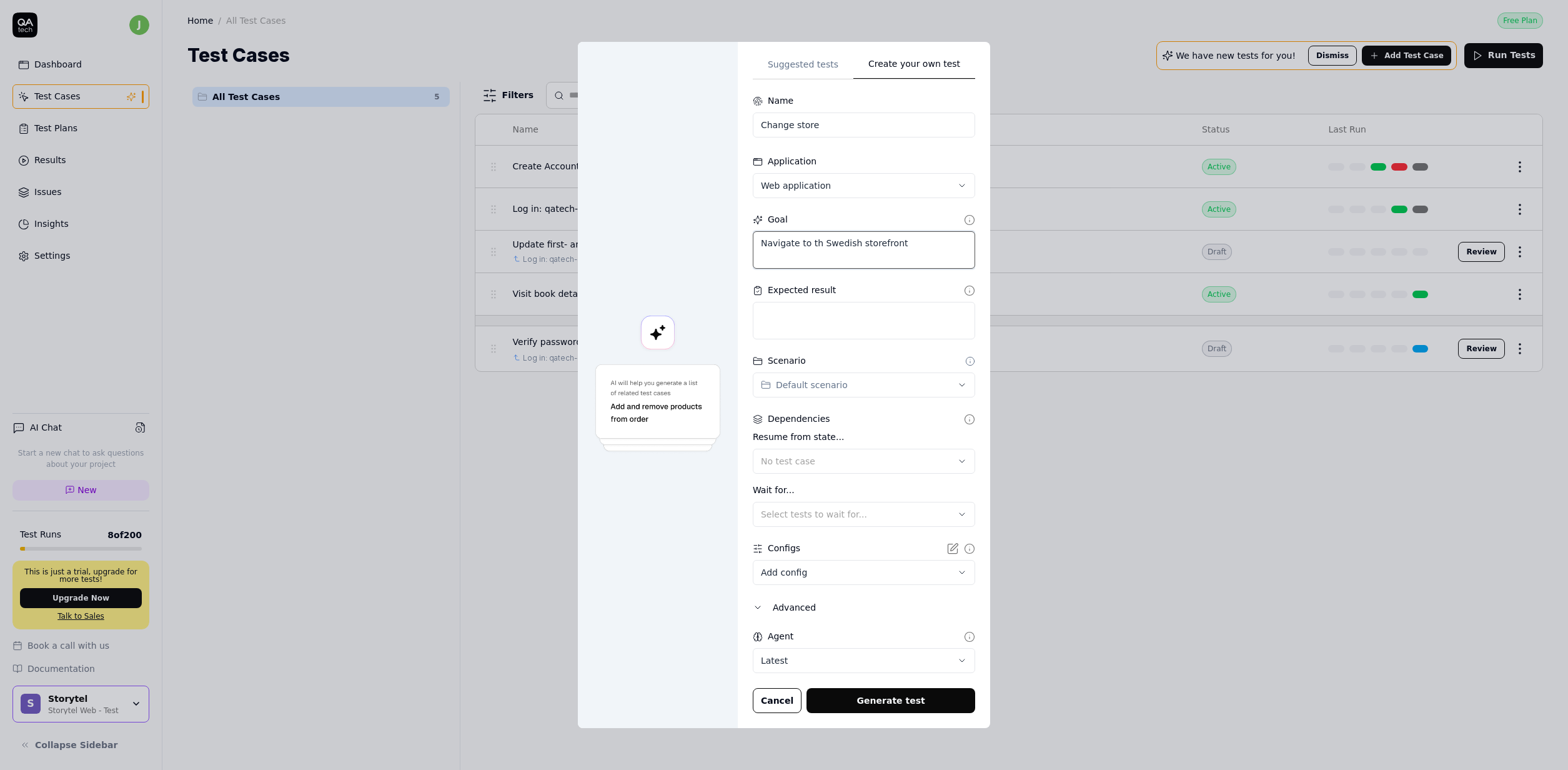
type textarea "*"
type textarea "Navigate to the Swedish storefront"
type textarea "*"
type textarea "Navigate to the Swedish storefront"
click at [884, 331] on textarea at bounding box center [864, 320] width 222 height 37
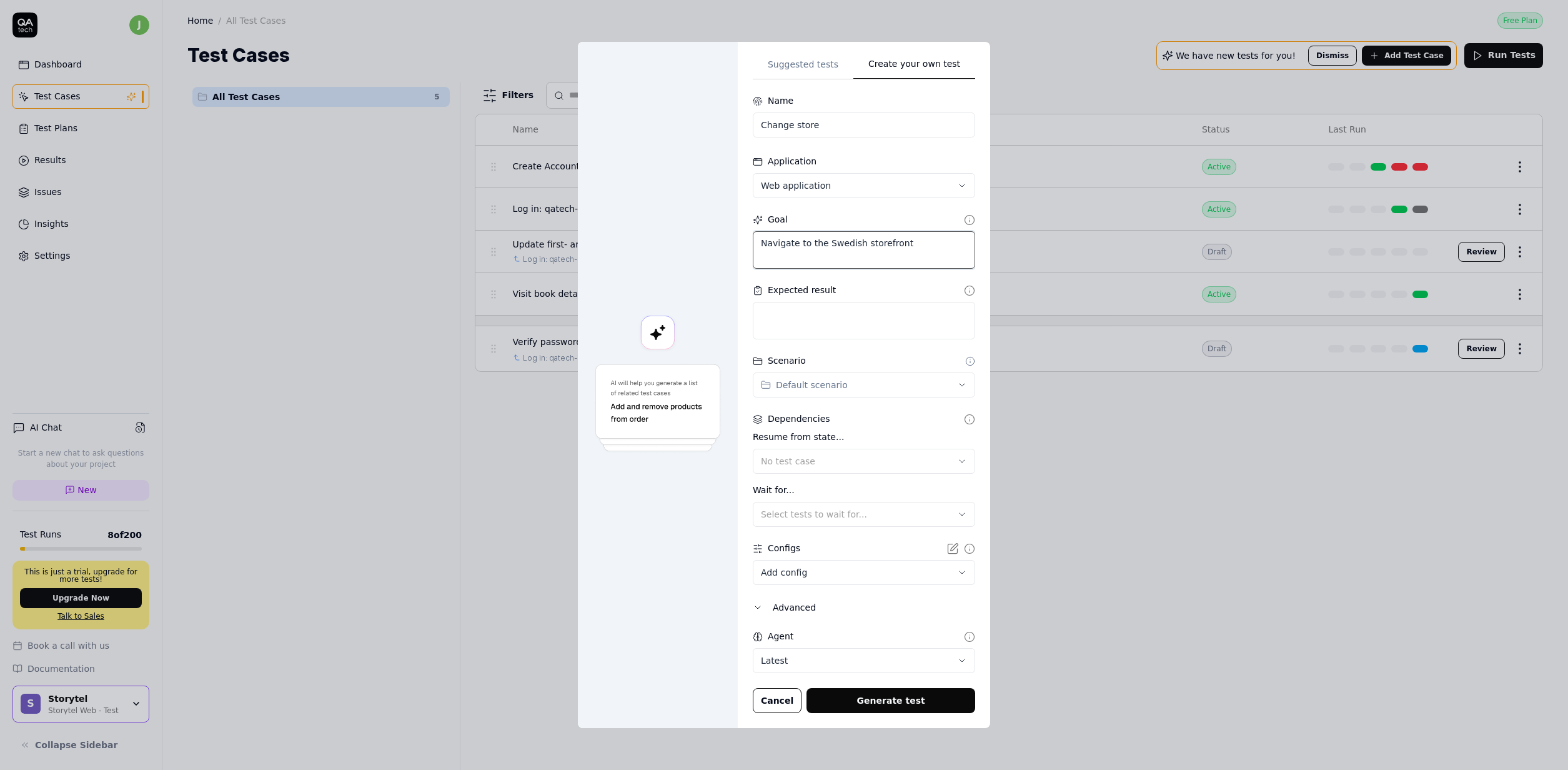
click at [924, 235] on textarea "Navigate to the Swedish storefront" at bounding box center [864, 249] width 222 height 37
click at [964, 220] on icon at bounding box center [969, 220] width 12 height 12
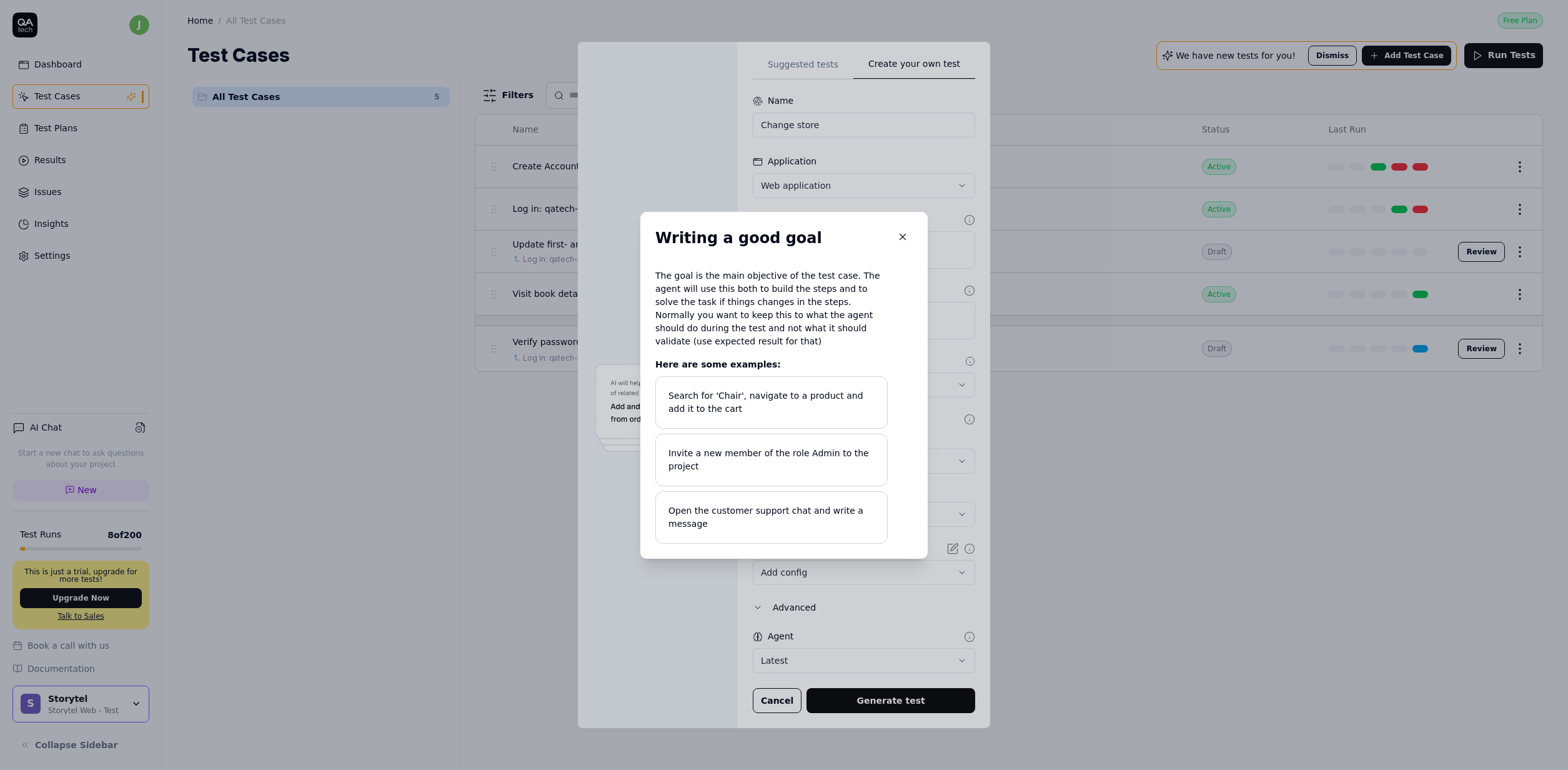
click at [903, 239] on icon "button" at bounding box center [903, 237] width 12 height 12
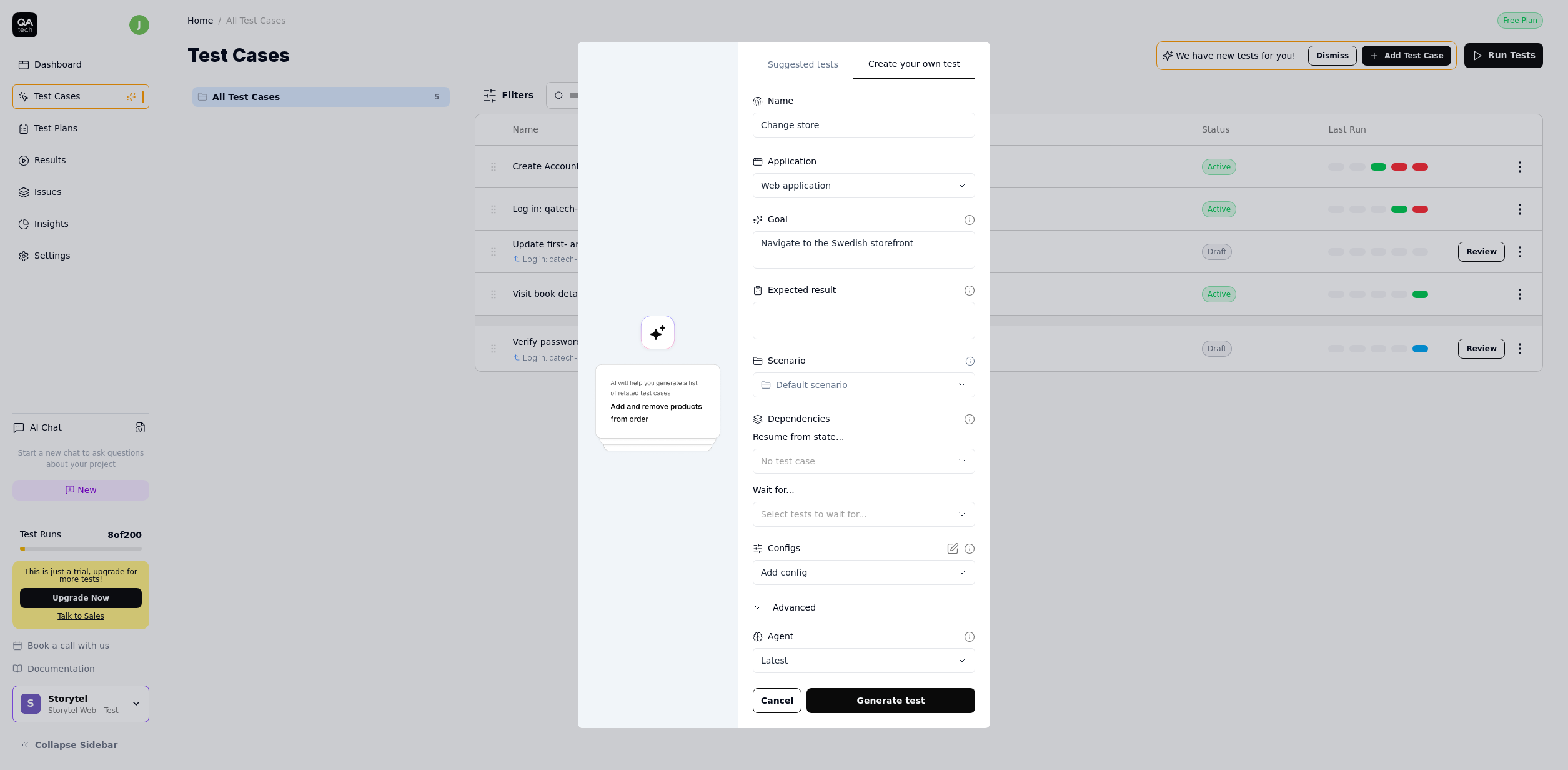
click at [964, 292] on icon at bounding box center [969, 290] width 12 height 12
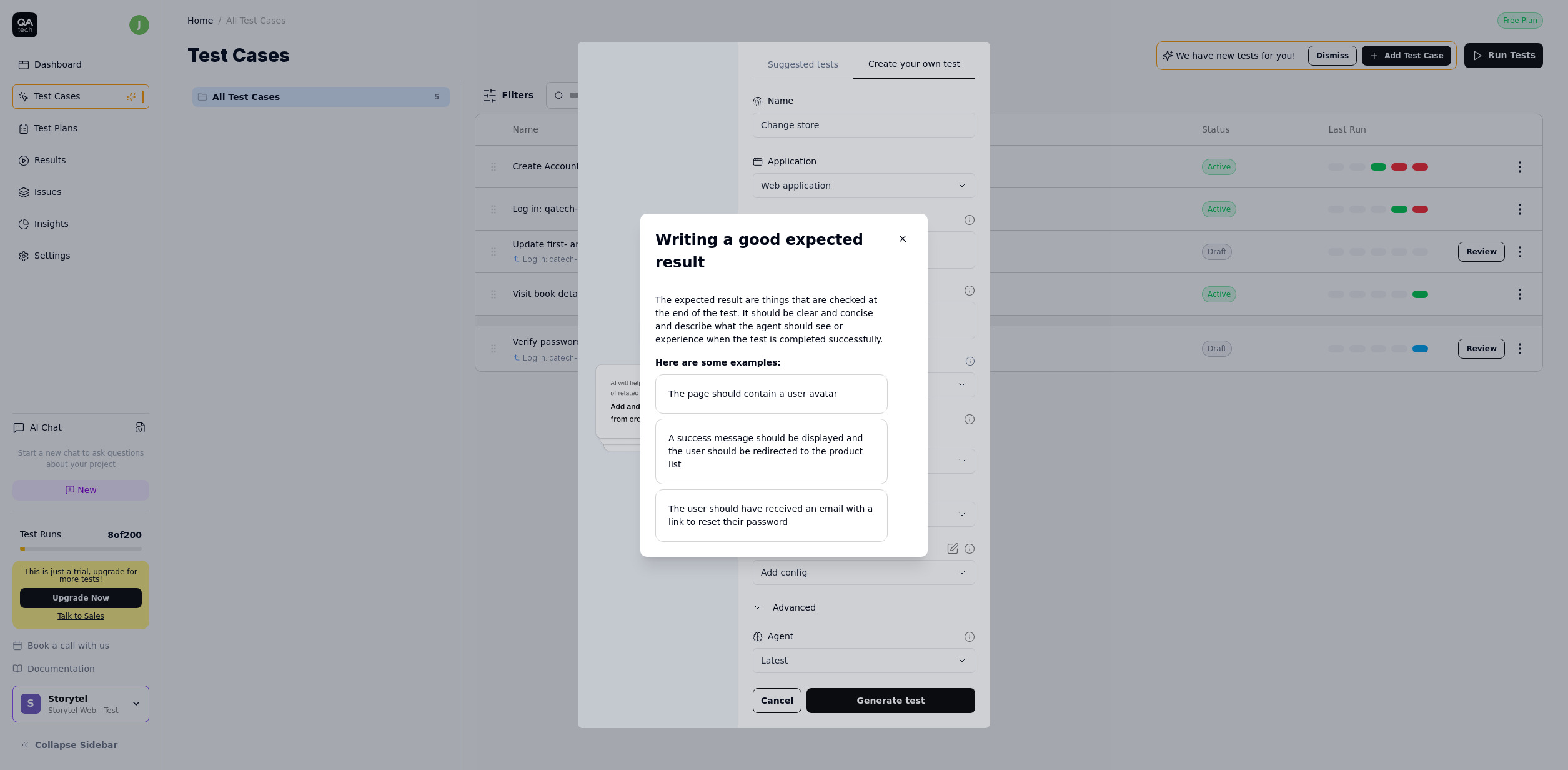
click at [909, 247] on div "Writing a good expected result The expected result are things that are checked …" at bounding box center [784, 385] width 287 height 343
click at [906, 249] on h2 "Writing a good expected result" at bounding box center [784, 251] width 257 height 45
click at [902, 244] on icon "button" at bounding box center [903, 239] width 12 height 12
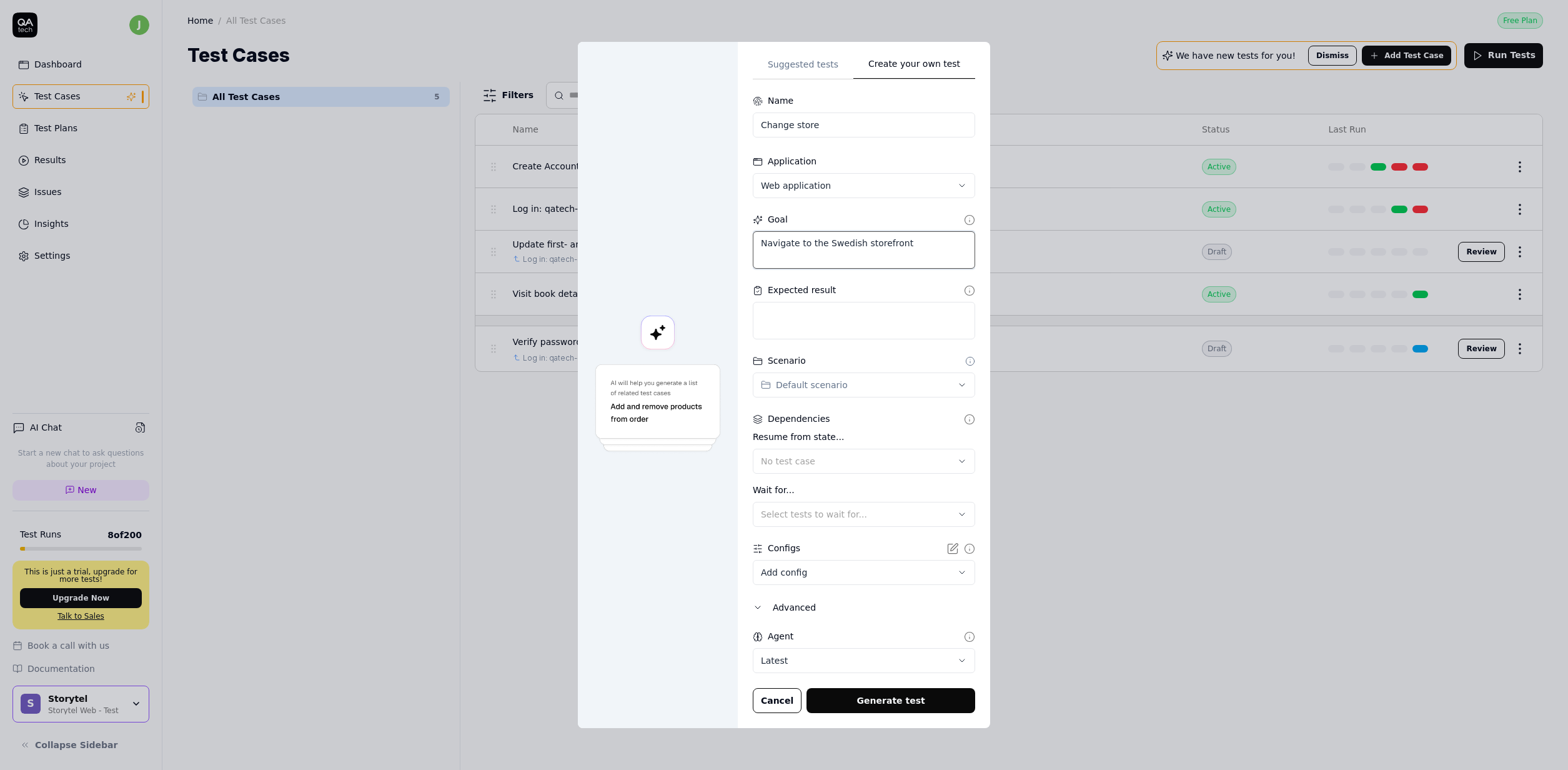
click at [906, 254] on textarea "Navigate to the Swedish storefront" at bounding box center [864, 249] width 222 height 37
click at [926, 251] on textarea "Navigate to the Swedish storefront" at bounding box center [864, 249] width 222 height 37
type textarea "*"
type textarea "Navigate to the Swedish storefront"
type textarea "*"
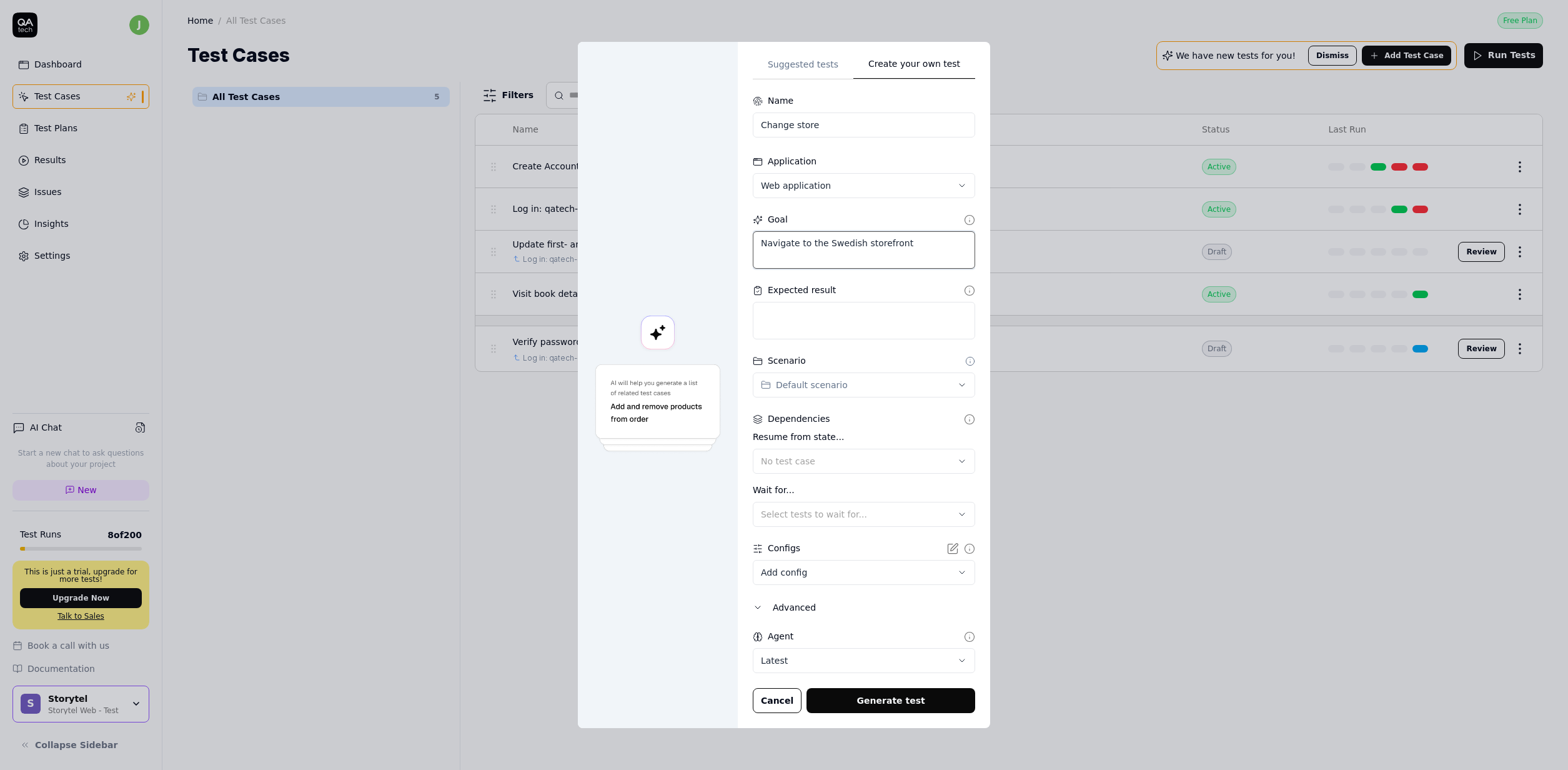
type textarea "Navigate to the Swedish storefront b"
type textarea "*"
type textarea "Navigate to the Swedish storefront by"
type textarea "*"
type textarea "Navigate to the Swedish storefront by"
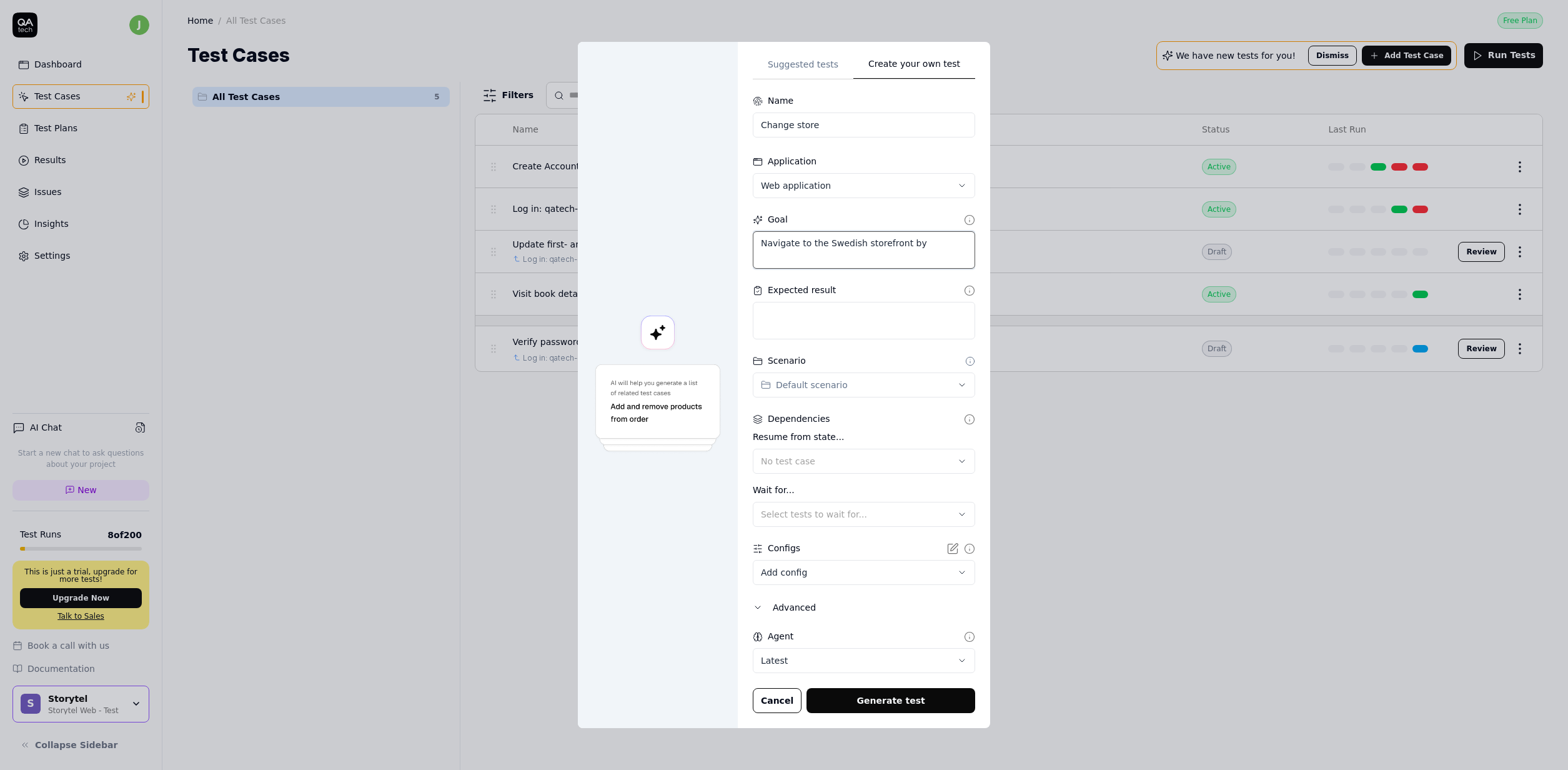
type textarea "*"
type textarea "Navigate to the Swedish storefront by g"
type textarea "*"
type textarea "Navigate to the Swedish storefront by go"
type textarea "*"
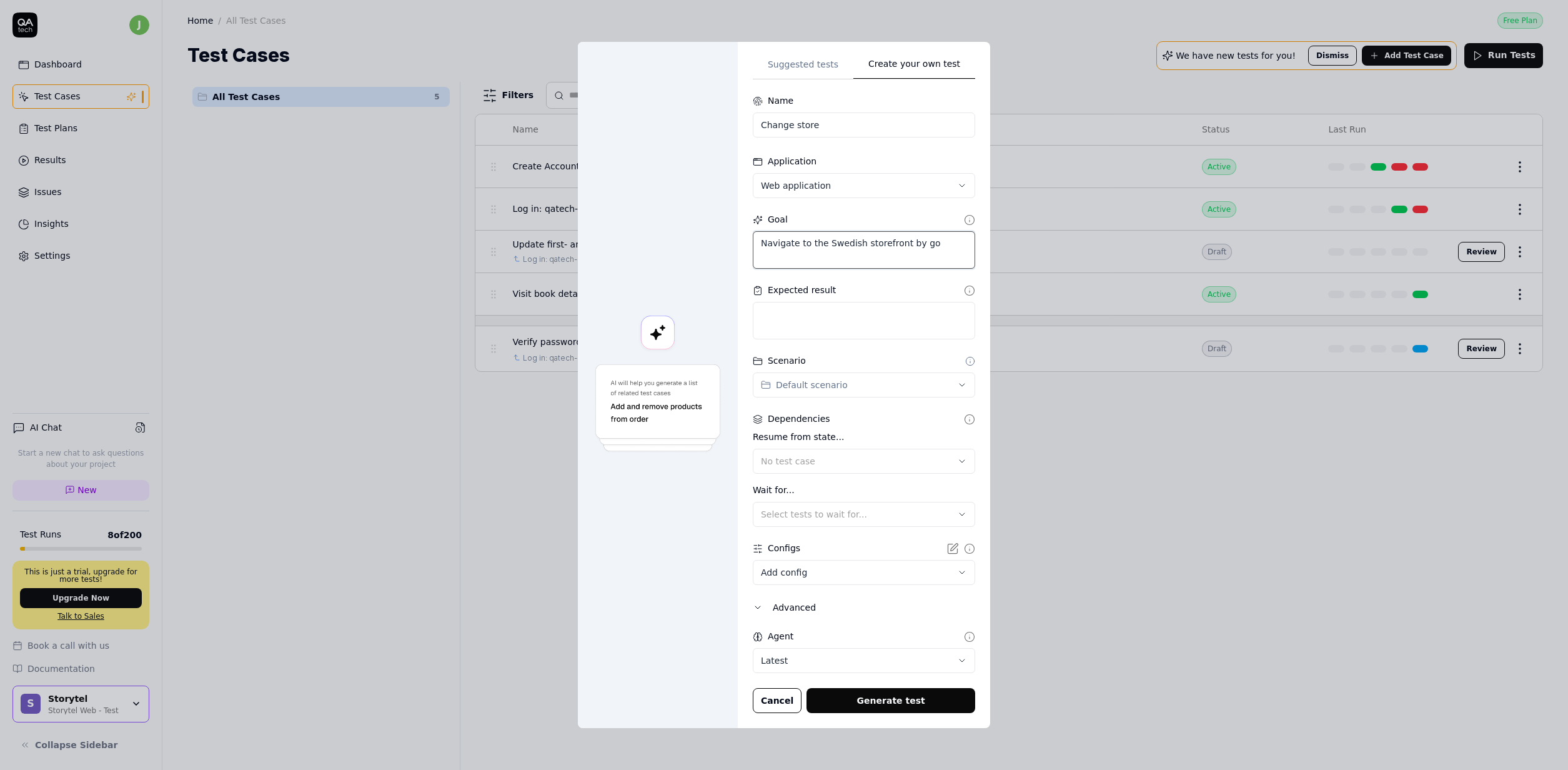
type textarea "Navigate to the Swedish storefront by got"
type textarea "*"
type textarea "Navigate to the Swedish storefront by goti"
type textarea "*"
click at [966, 357] on circle at bounding box center [970, 361] width 8 height 8
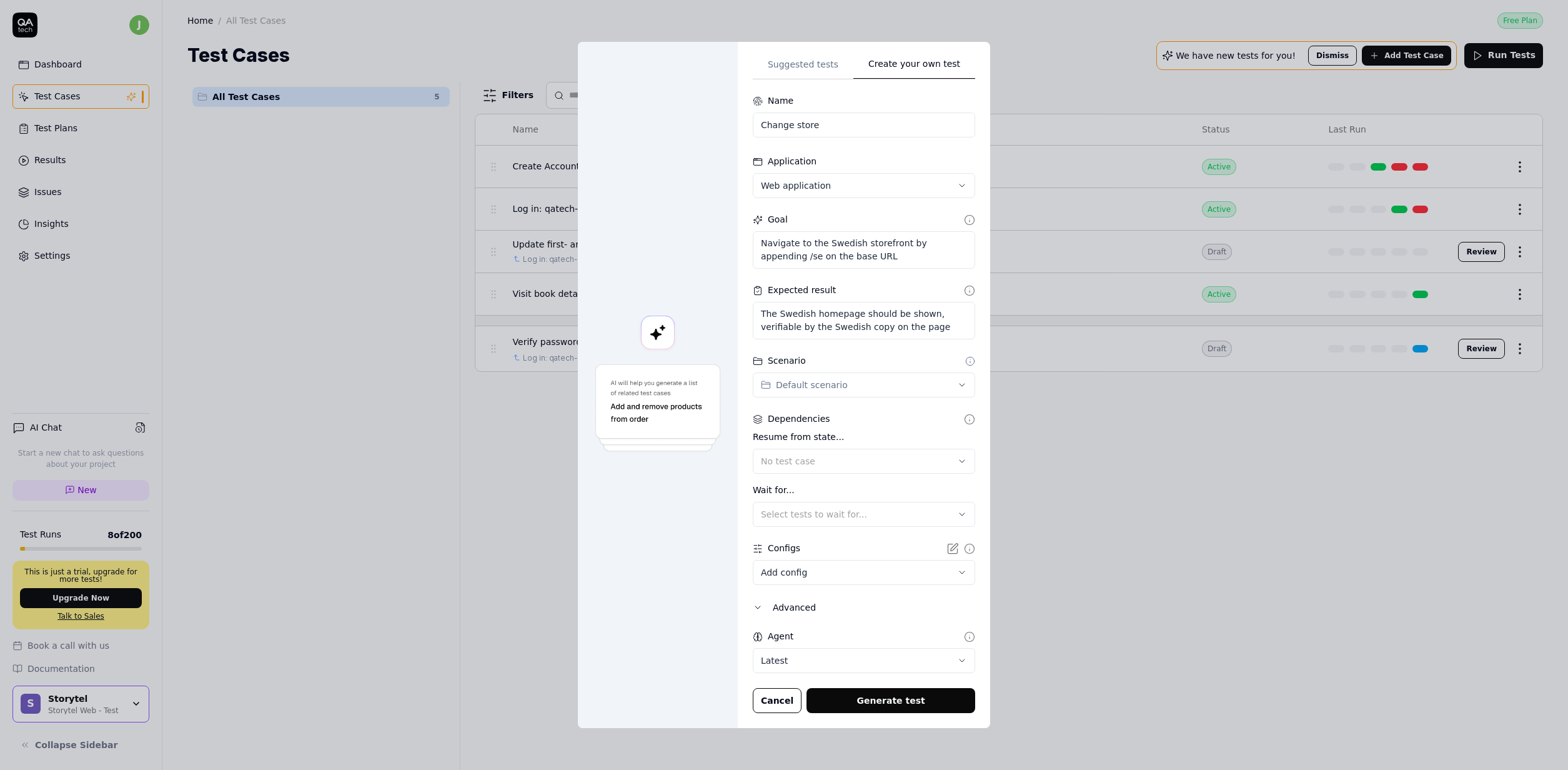
click at [964, 366] on div "Scenario" at bounding box center [864, 361] width 222 height 13
click at [965, 363] on icon at bounding box center [970, 361] width 10 height 10
click at [965, 362] on icon at bounding box center [970, 361] width 10 height 10
click at [926, 392] on div "**********" at bounding box center [784, 385] width 1568 height 770
click at [926, 380] on div "**********" at bounding box center [784, 385] width 1568 height 770
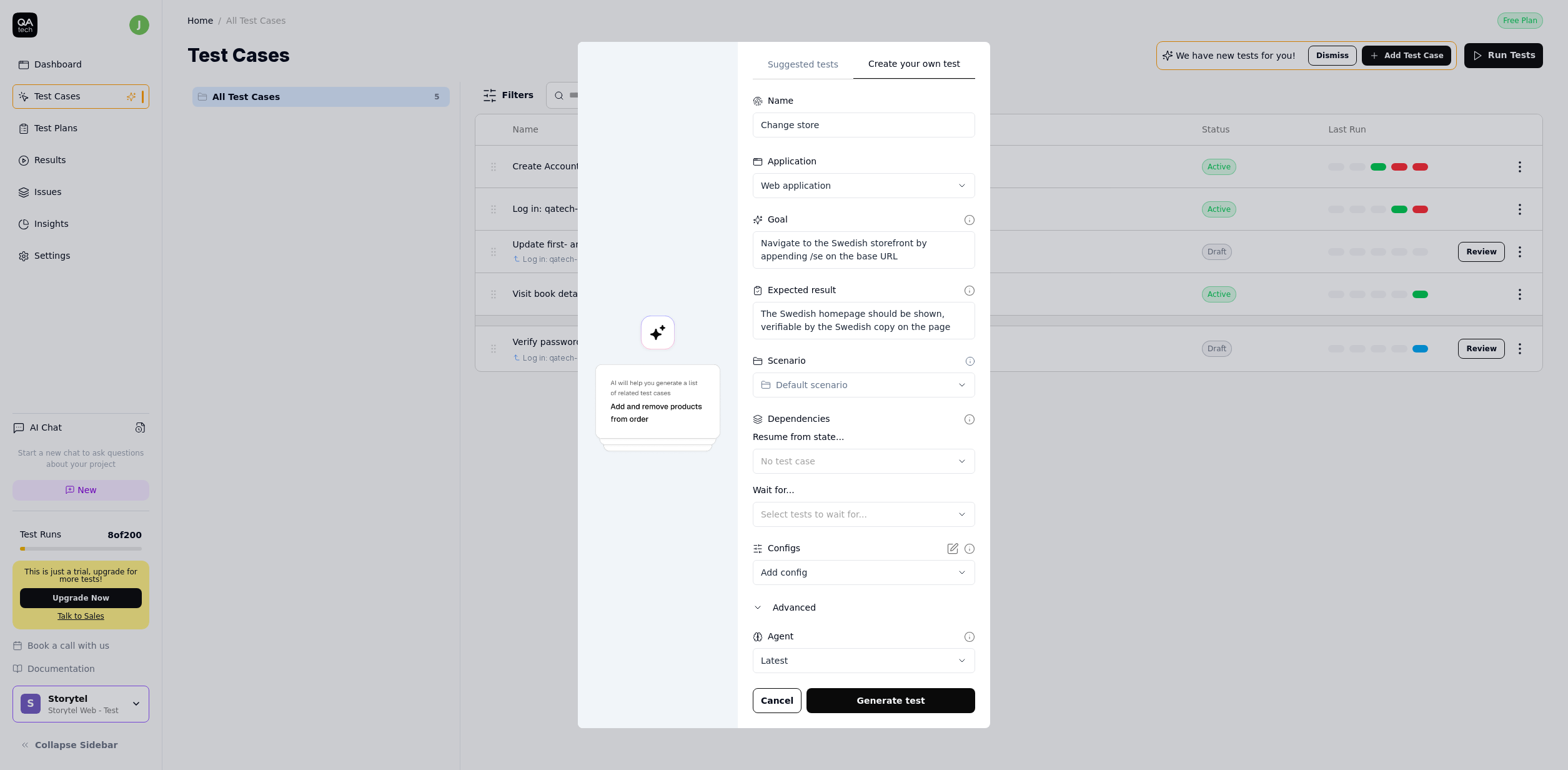
click at [945, 356] on div "Scenario" at bounding box center [864, 361] width 222 height 13
click at [965, 362] on icon at bounding box center [970, 361] width 10 height 10
click at [910, 361] on div "Scenario" at bounding box center [864, 361] width 222 height 13
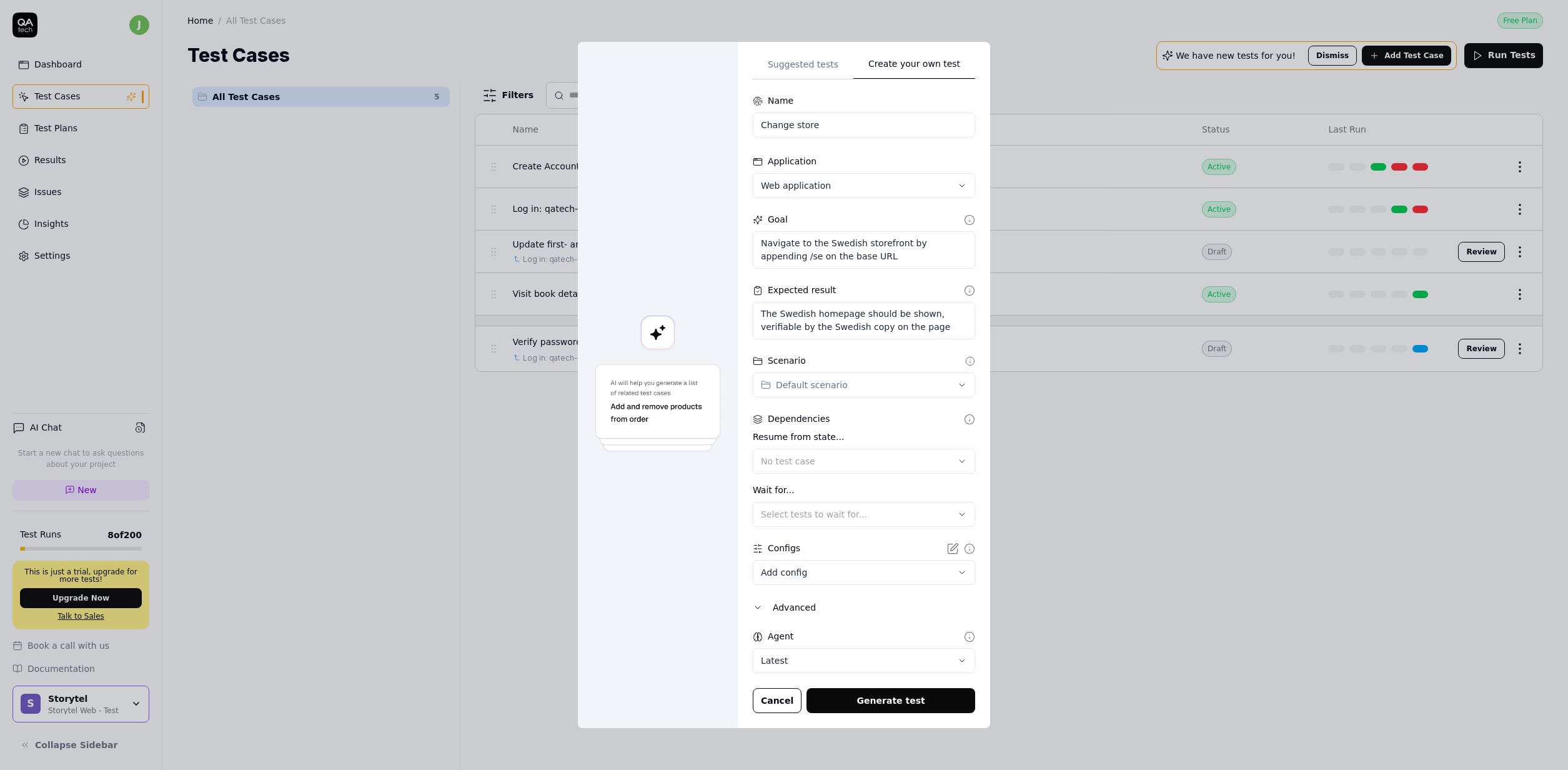
click at [875, 702] on button "Generate test" at bounding box center [890, 700] width 169 height 25
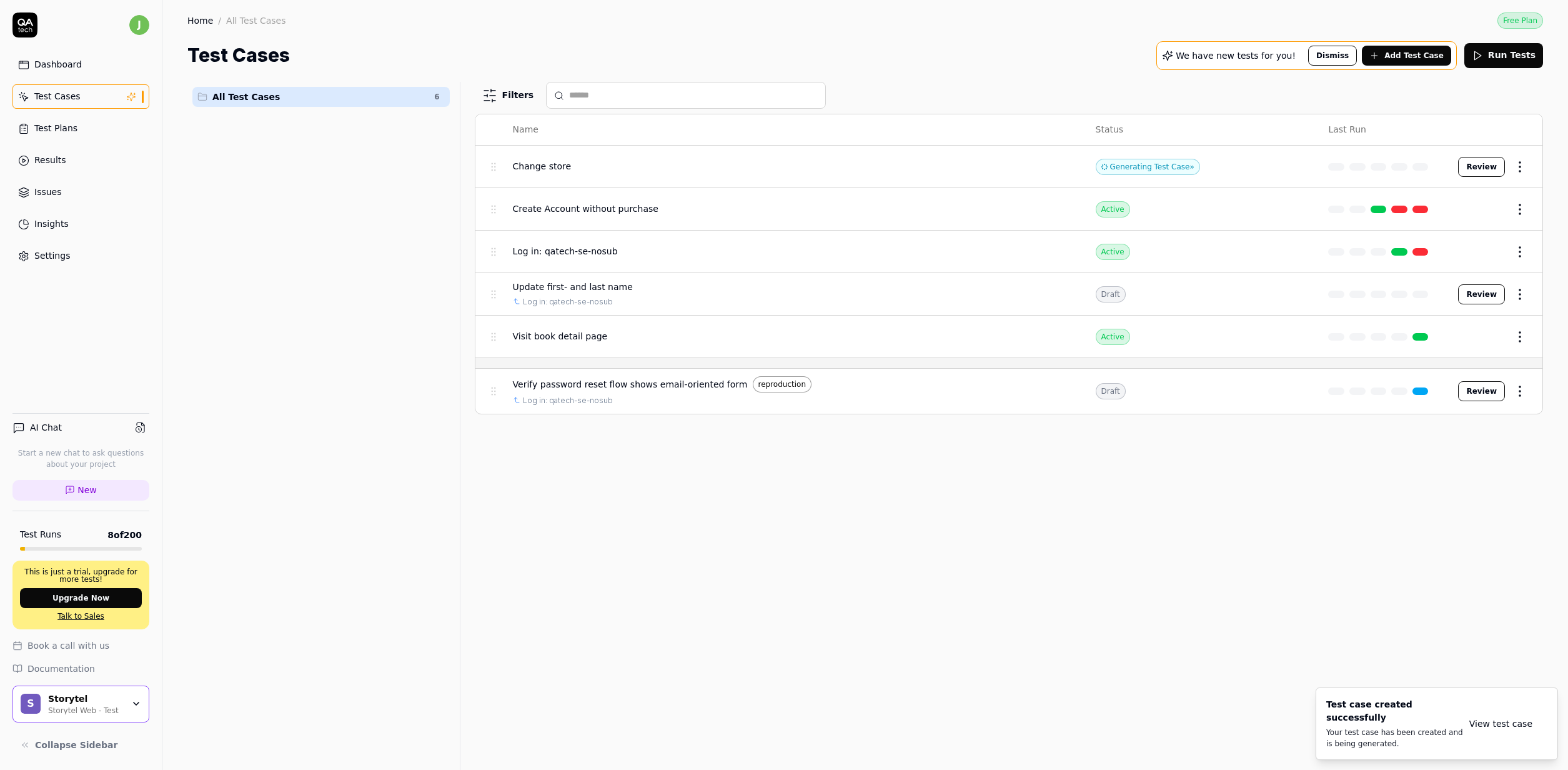
click at [1469, 163] on button "Review" at bounding box center [1481, 167] width 47 height 20
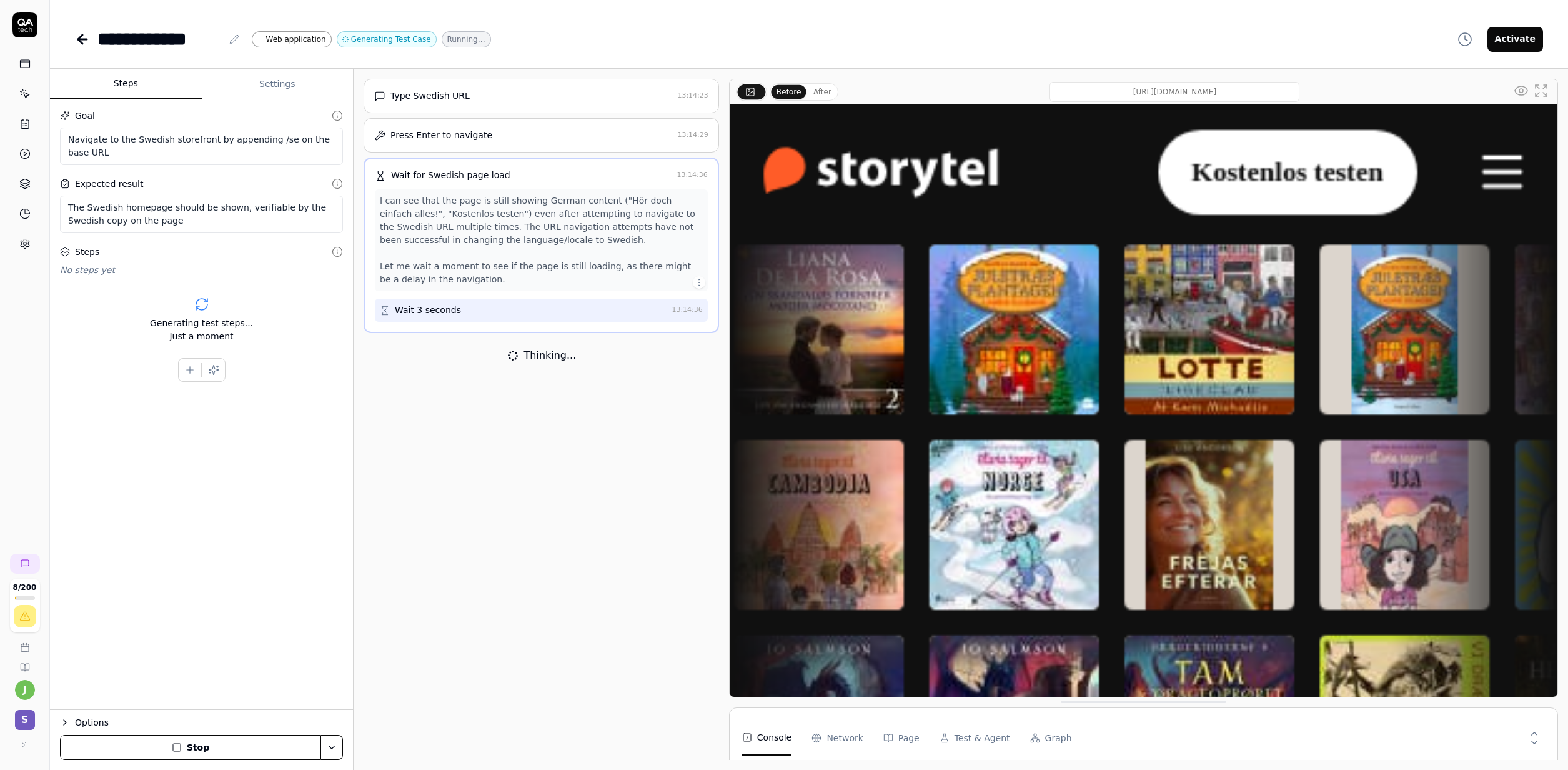
click at [1168, 92] on input "/de" at bounding box center [1174, 92] width 250 height 20
drag, startPoint x: 1163, startPoint y: 93, endPoint x: 1176, endPoint y: 92, distance: 13.0
click at [1163, 93] on input "/de" at bounding box center [1174, 92] width 250 height 20
click at [1227, 87] on input "/de" at bounding box center [1174, 92] width 250 height 20
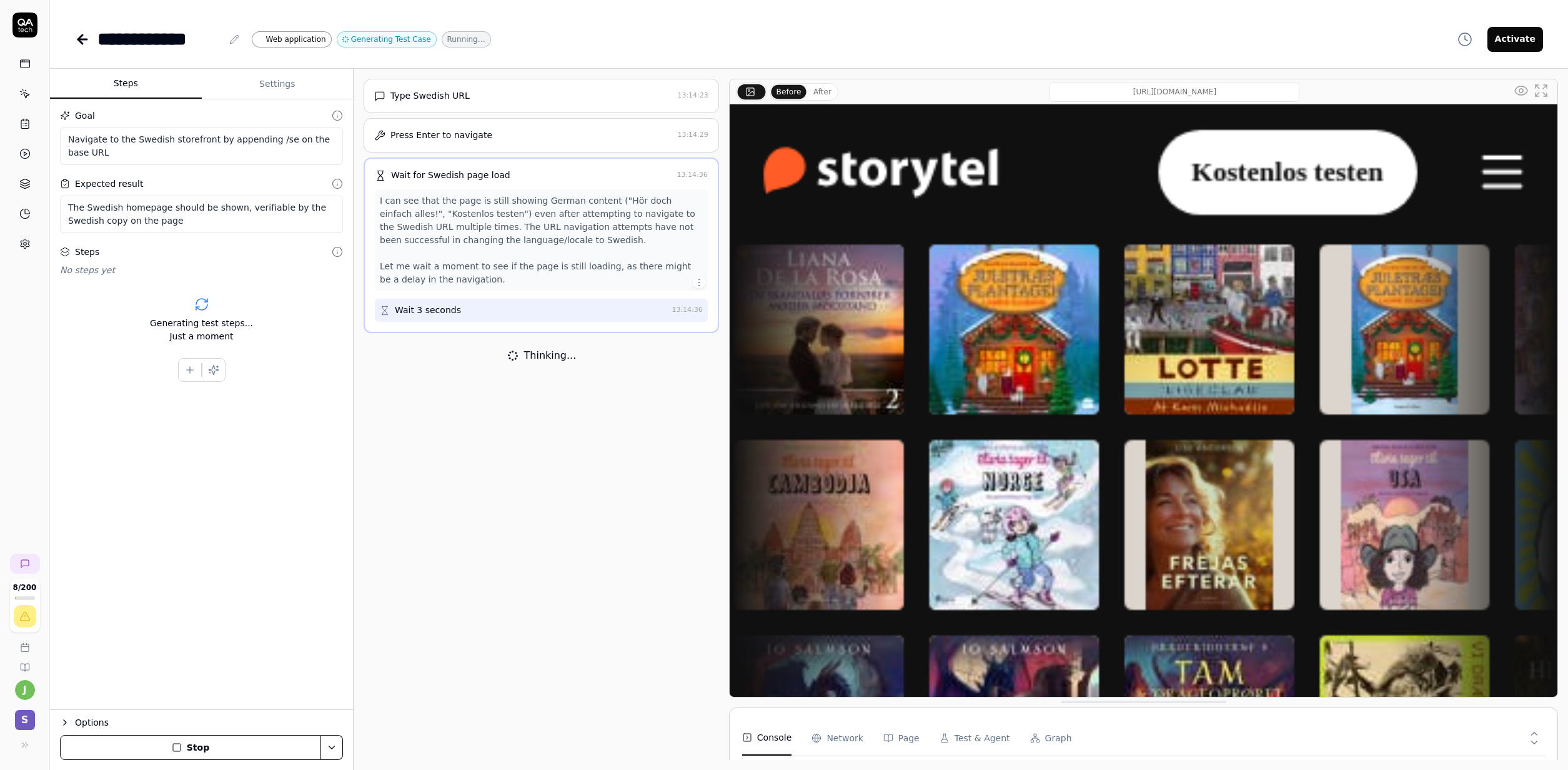
click at [1246, 90] on input "/de" at bounding box center [1174, 92] width 250 height 20
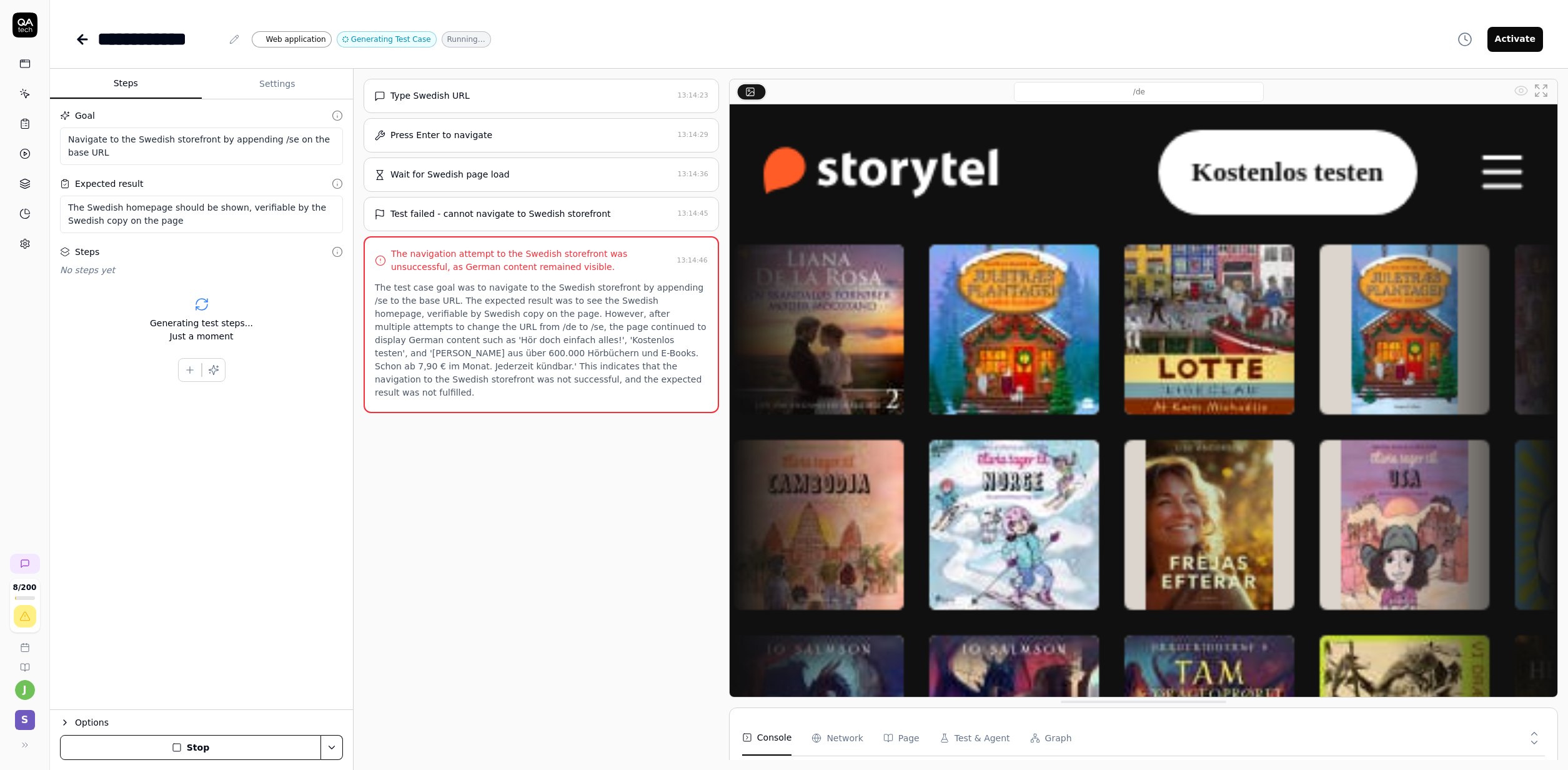
click at [1123, 87] on input "/de" at bounding box center [1138, 92] width 250 height 20
click at [548, 380] on p "The test case goal was to navigate to the Swedish storefront by appending /se t…" at bounding box center [541, 340] width 333 height 118
click at [571, 341] on p "The test case goal was to navigate to the Swedish storefront by appending /se t…" at bounding box center [541, 340] width 333 height 118
click at [571, 338] on p "The test case goal was to navigate to the Swedish storefront by appending /se t…" at bounding box center [541, 340] width 333 height 118
click at [583, 306] on p "The test case goal was to navigate to the Swedish storefront by appending /se t…" at bounding box center [541, 340] width 333 height 118
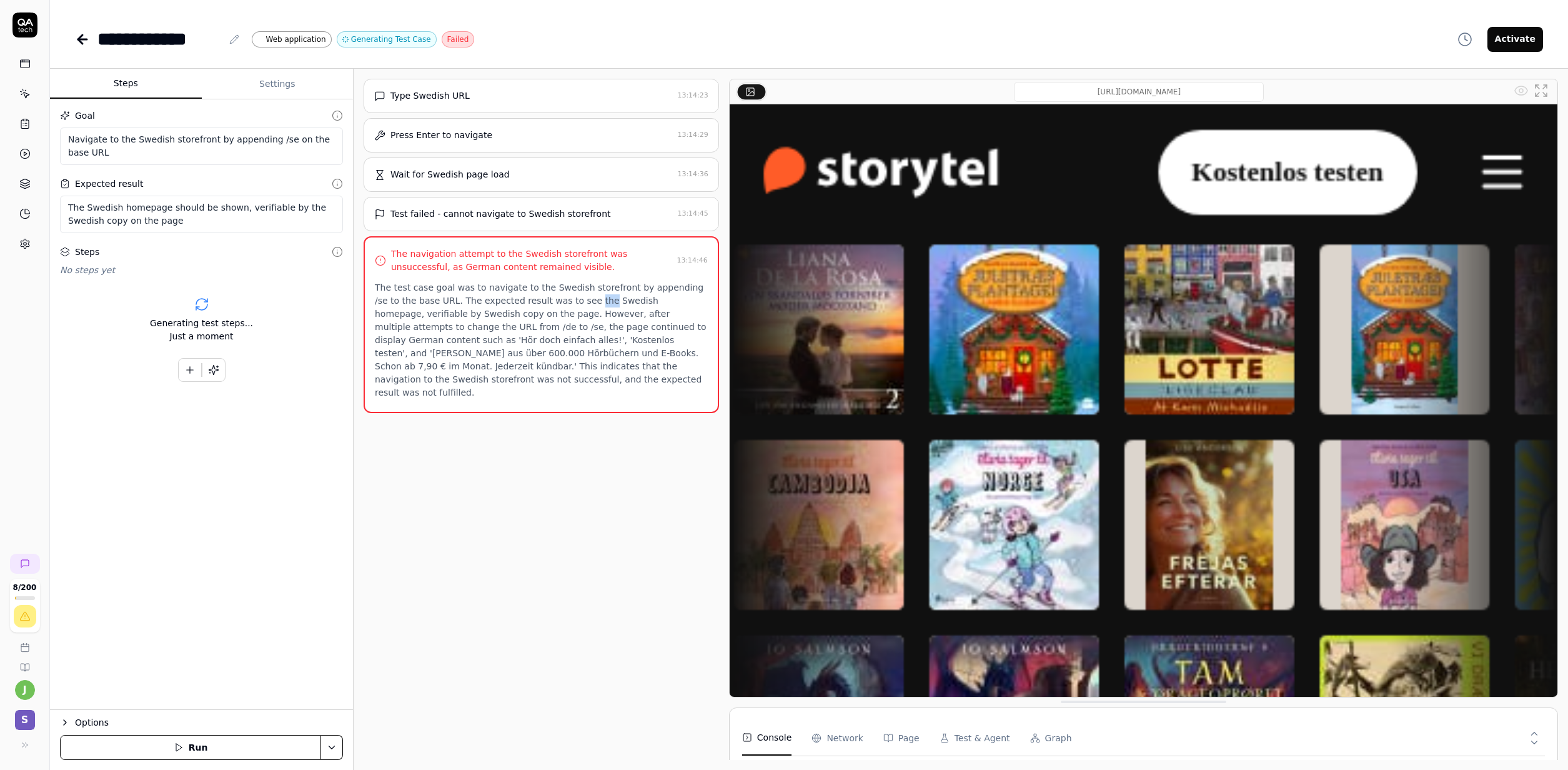
click at [583, 306] on p "The test case goal was to navigate to the Swedish storefront by appending /se t…" at bounding box center [541, 340] width 333 height 118
click at [508, 329] on p "The test case goal was to navigate to the Swedish storefront by appending /se t…" at bounding box center [541, 340] width 333 height 118
click at [899, 742] on button "Page" at bounding box center [901, 738] width 36 height 35
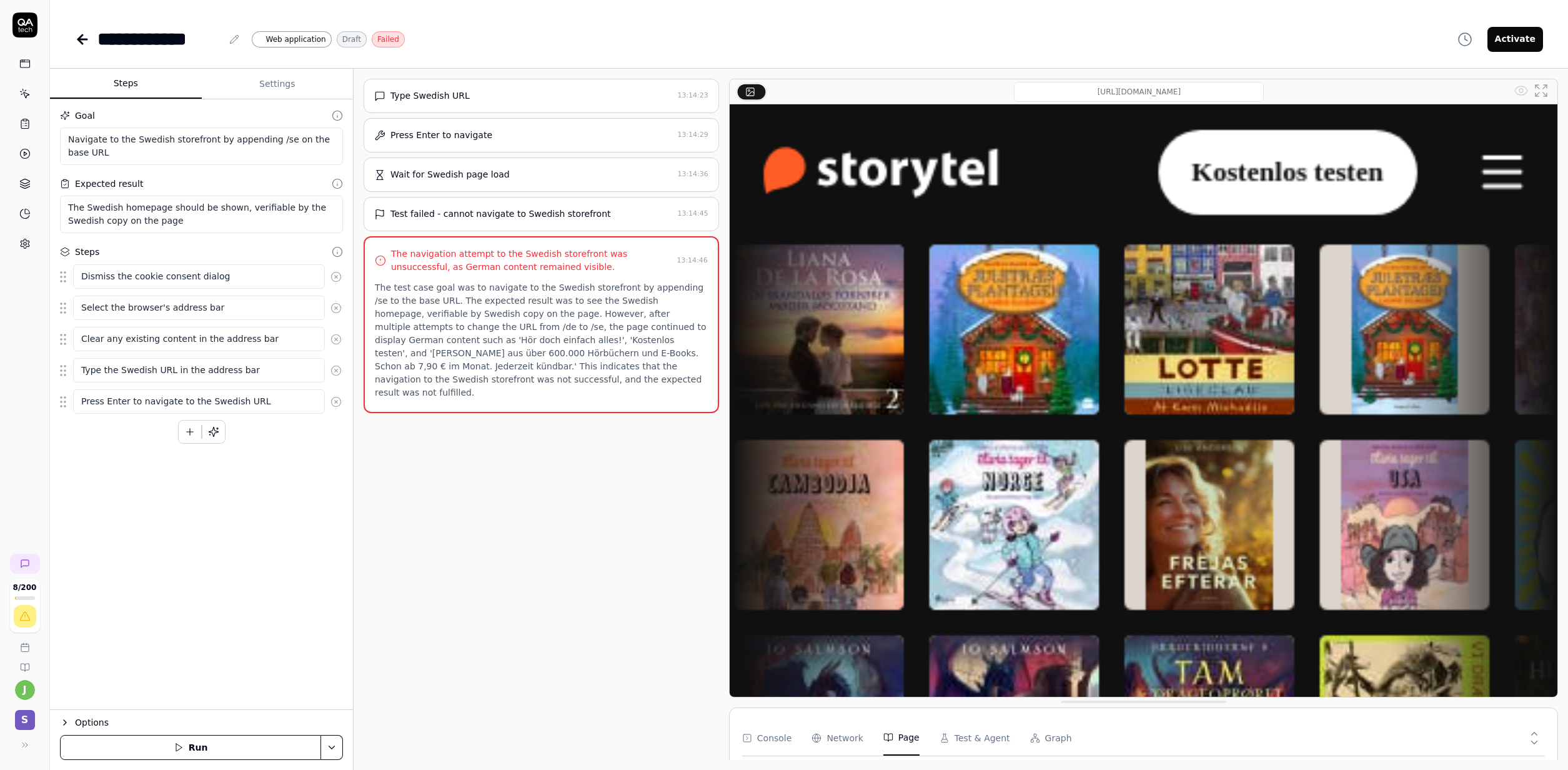
click at [18, 249] on link at bounding box center [24, 243] width 22 height 22
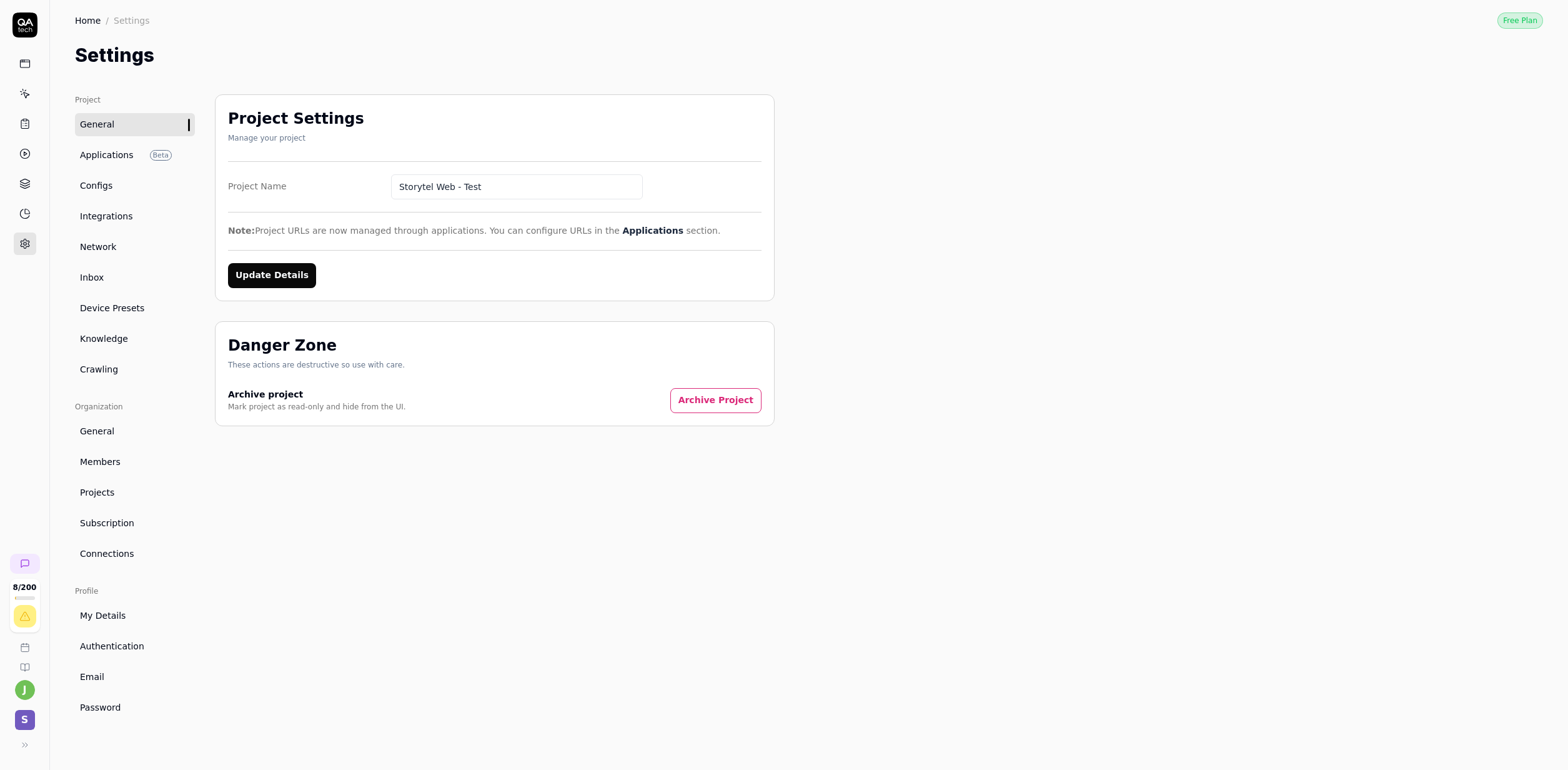
click at [99, 489] on span "Projects" at bounding box center [97, 492] width 35 height 13
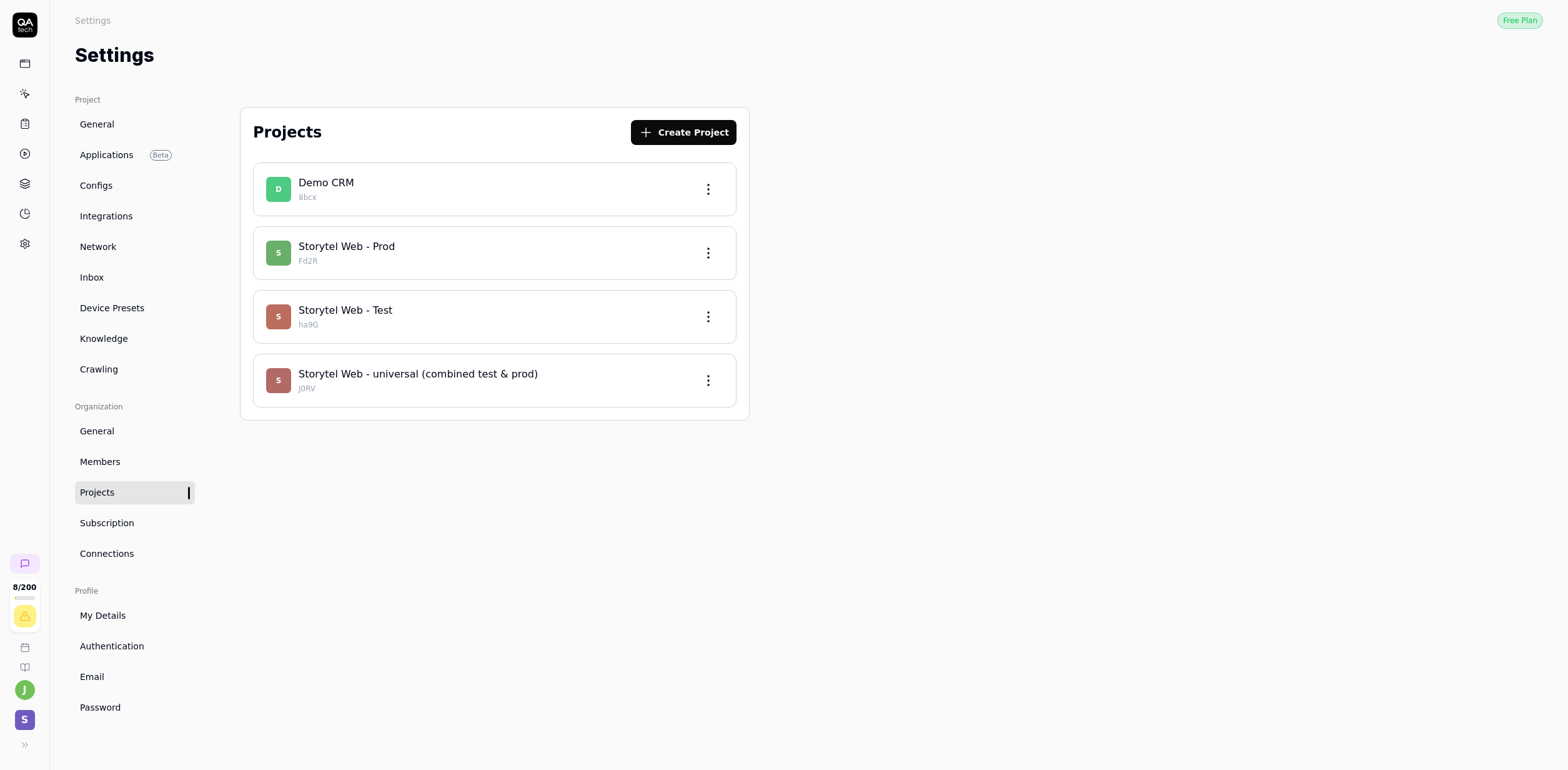
click at [131, 159] on span "Applications" at bounding box center [106, 155] width 54 height 13
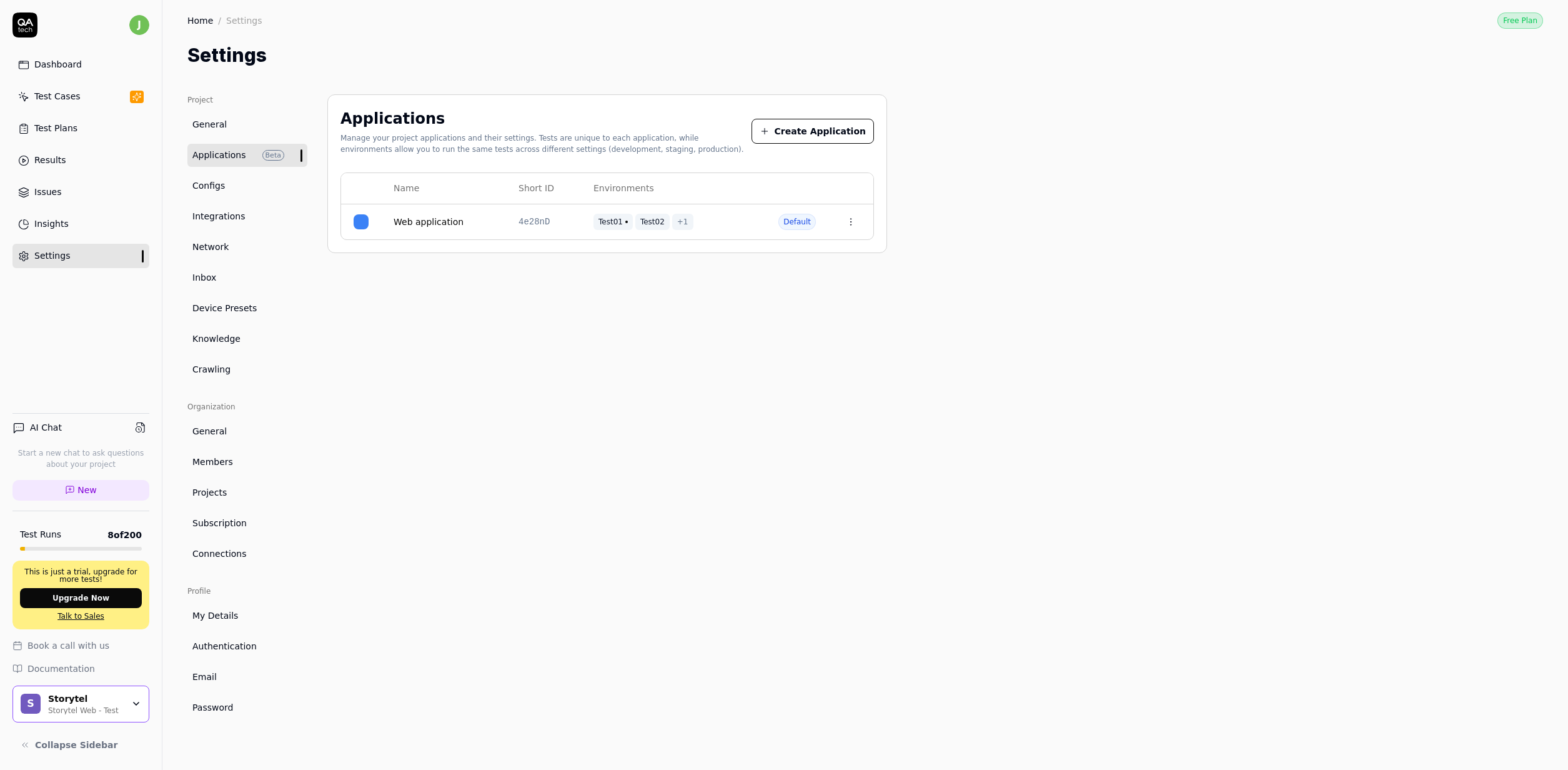
click at [413, 220] on link "Web application" at bounding box center [428, 222] width 70 height 13
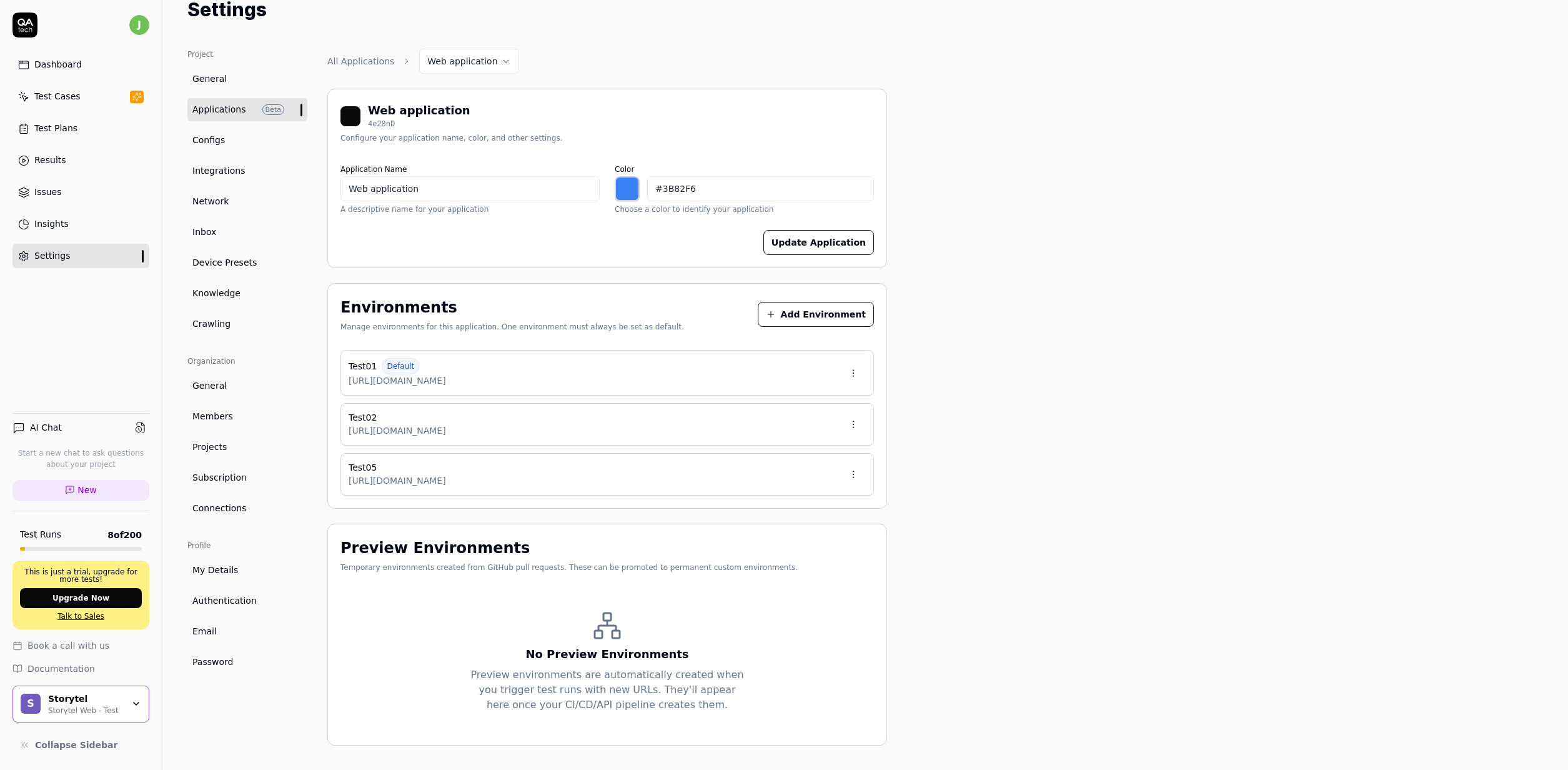
scroll to position [47, 0]
click at [840, 310] on button "Add Environment" at bounding box center [815, 313] width 116 height 25
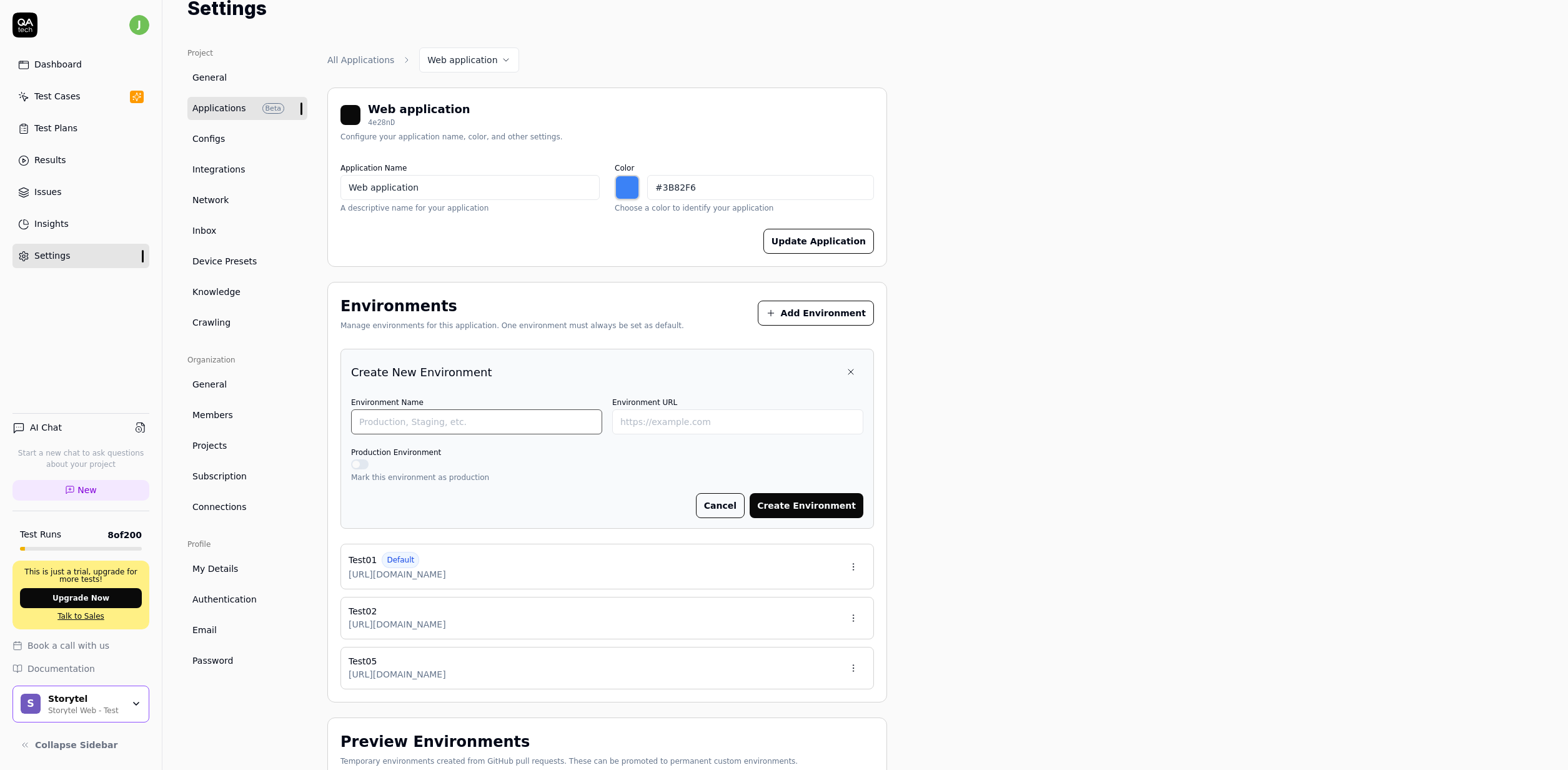
click at [480, 413] on input "Environment Name" at bounding box center [476, 422] width 251 height 25
click at [617, 483] on p "Mark this environment as production" at bounding box center [607, 477] width 512 height 12
click at [788, 506] on button "Create Environment" at bounding box center [806, 505] width 114 height 25
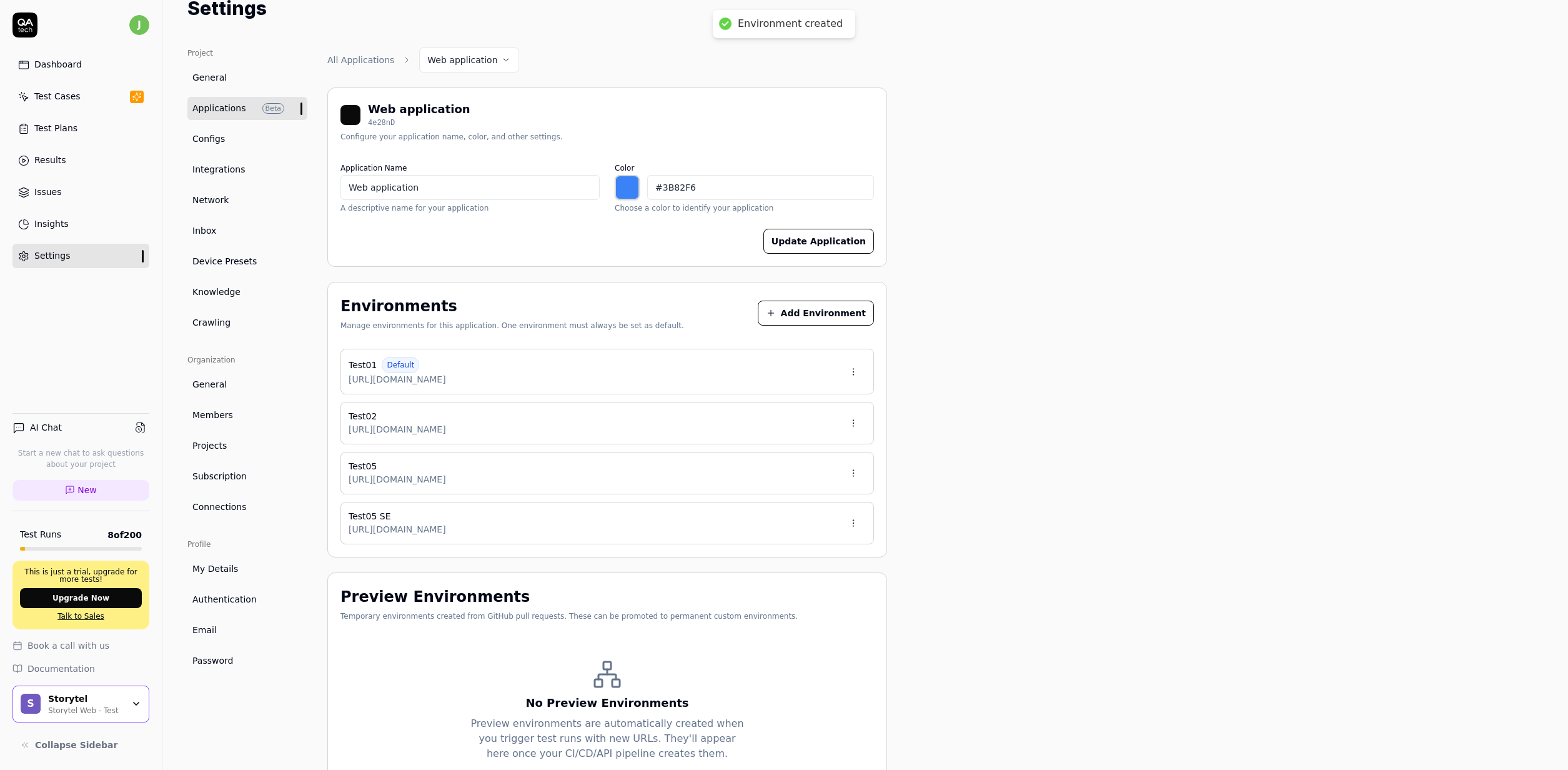
drag, startPoint x: 808, startPoint y: 312, endPoint x: 794, endPoint y: 323, distance: 17.8
click at [808, 312] on button "Add Environment" at bounding box center [815, 312] width 116 height 25
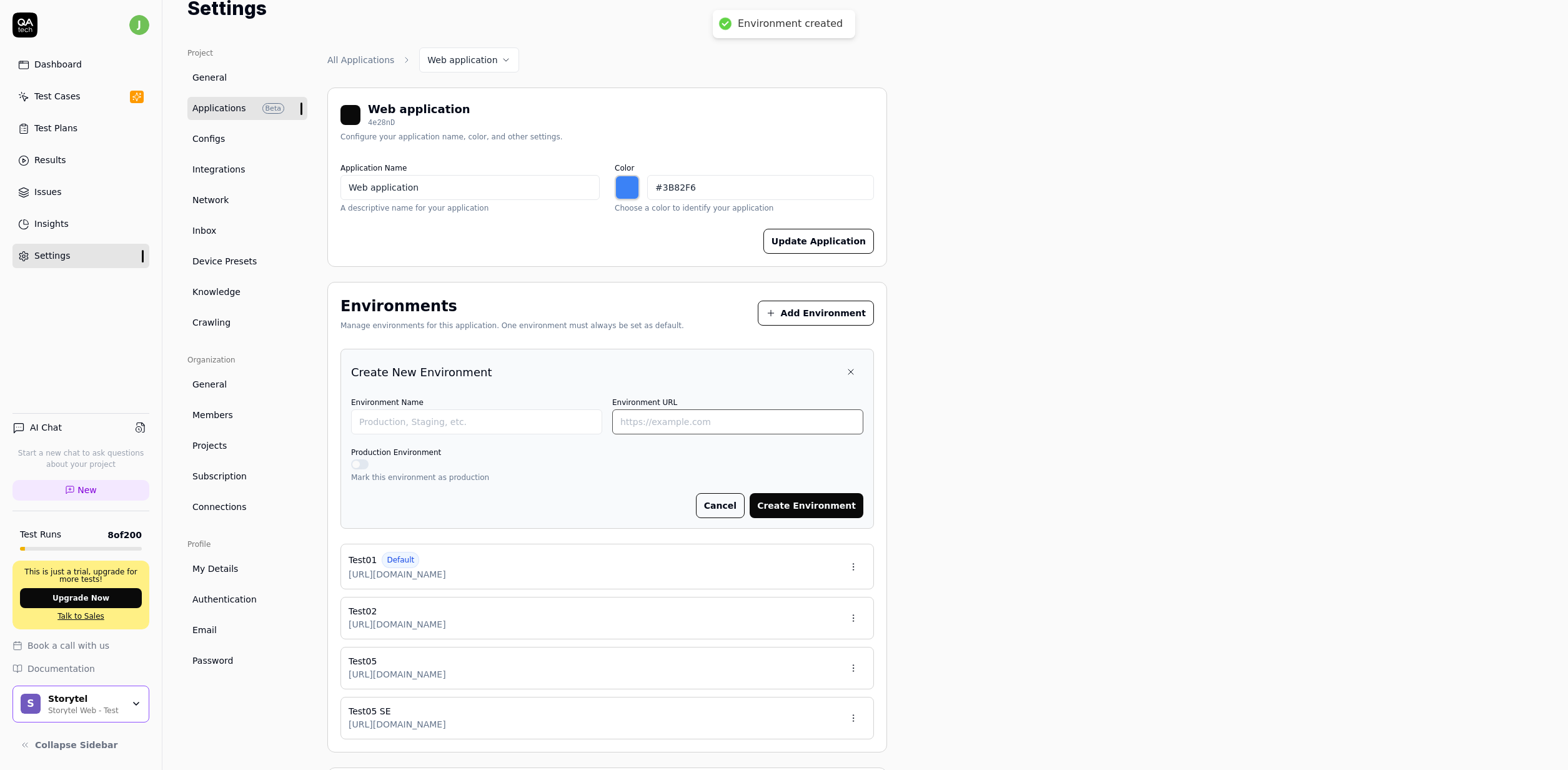
click at [647, 422] on input "Environment URL" at bounding box center [737, 422] width 251 height 25
paste input "https://test05.storytel.com/se"
click at [510, 419] on input "Environment Name" at bounding box center [476, 422] width 251 height 25
click at [824, 504] on button "Create Environment" at bounding box center [806, 505] width 114 height 25
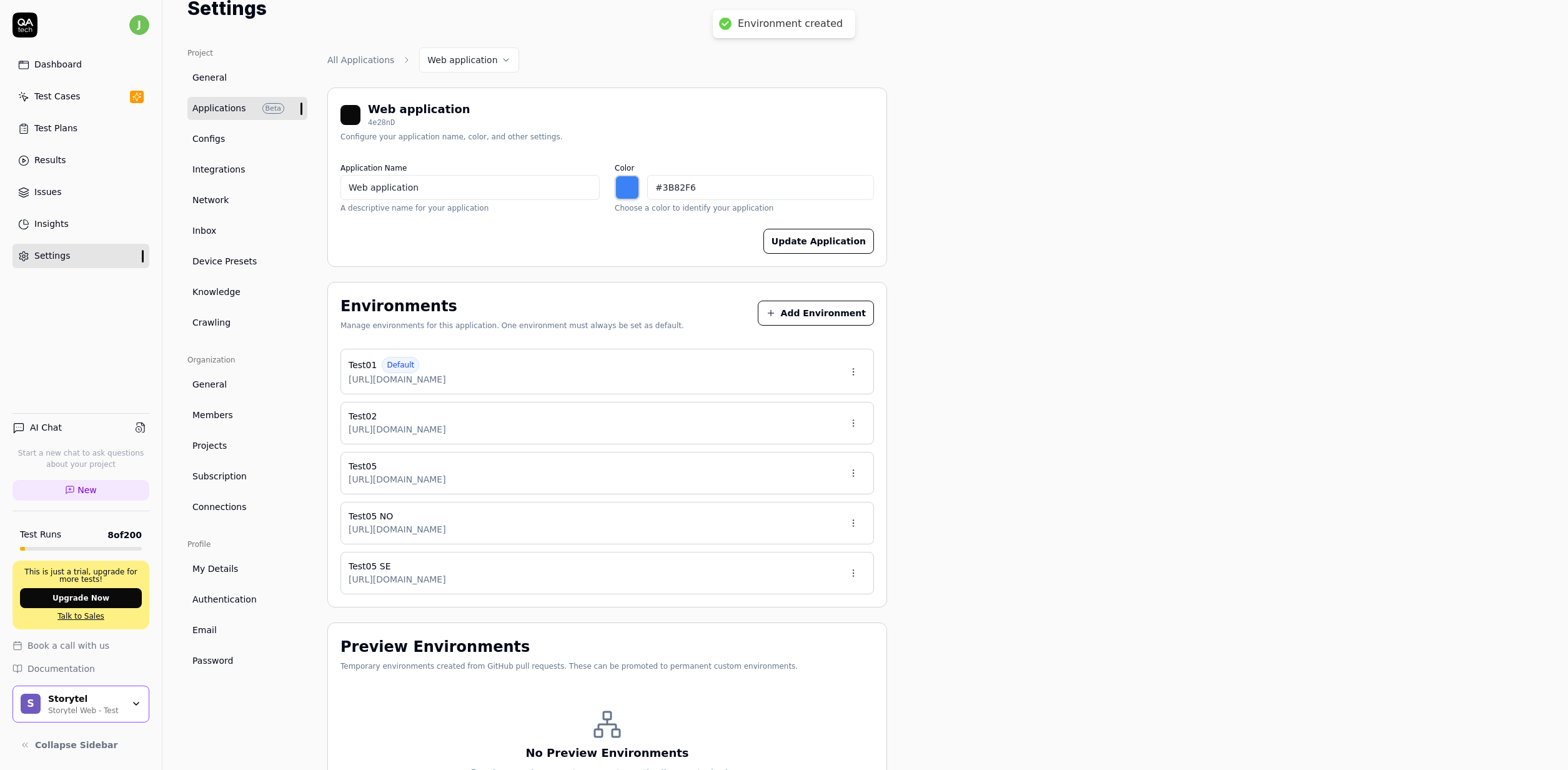
click at [824, 315] on button "Add Environment" at bounding box center [815, 312] width 116 height 25
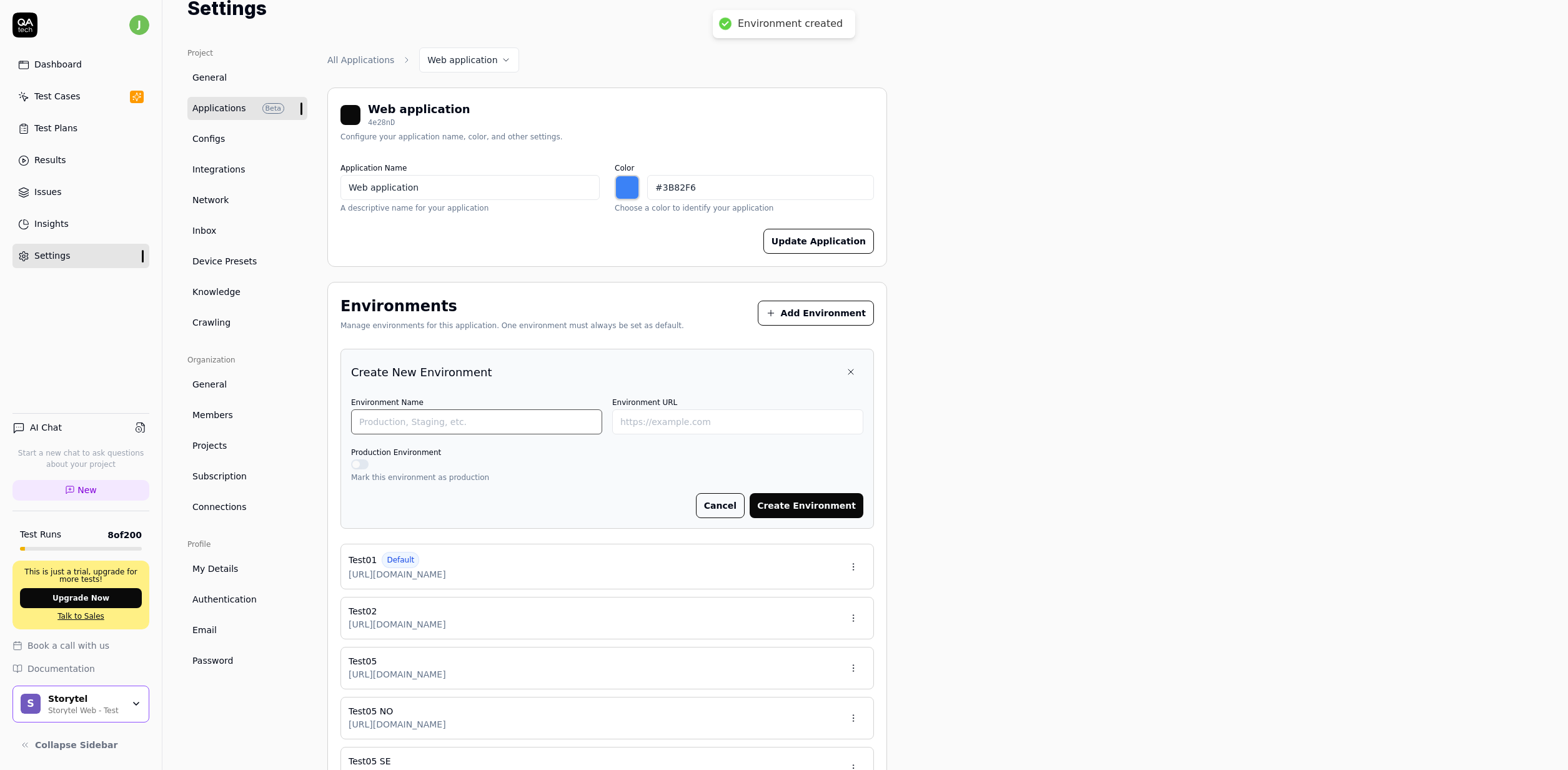
click at [454, 419] on input "Environment Name" at bounding box center [476, 422] width 251 height 25
paste input "https://test05.storytel.com/se"
click at [814, 509] on button "Create Environment" at bounding box center [806, 505] width 114 height 25
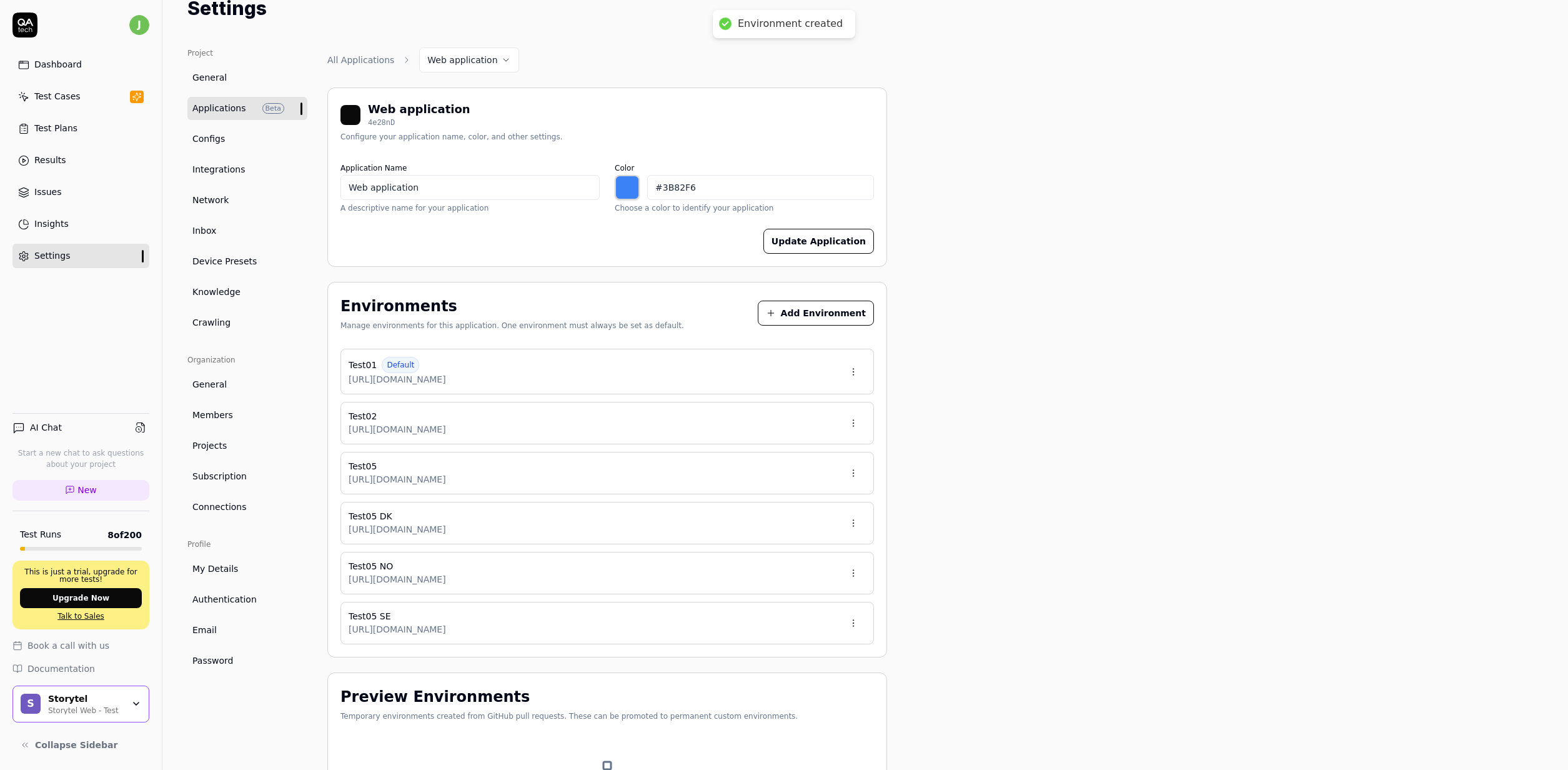
click at [810, 310] on button "Add Environment" at bounding box center [815, 312] width 116 height 25
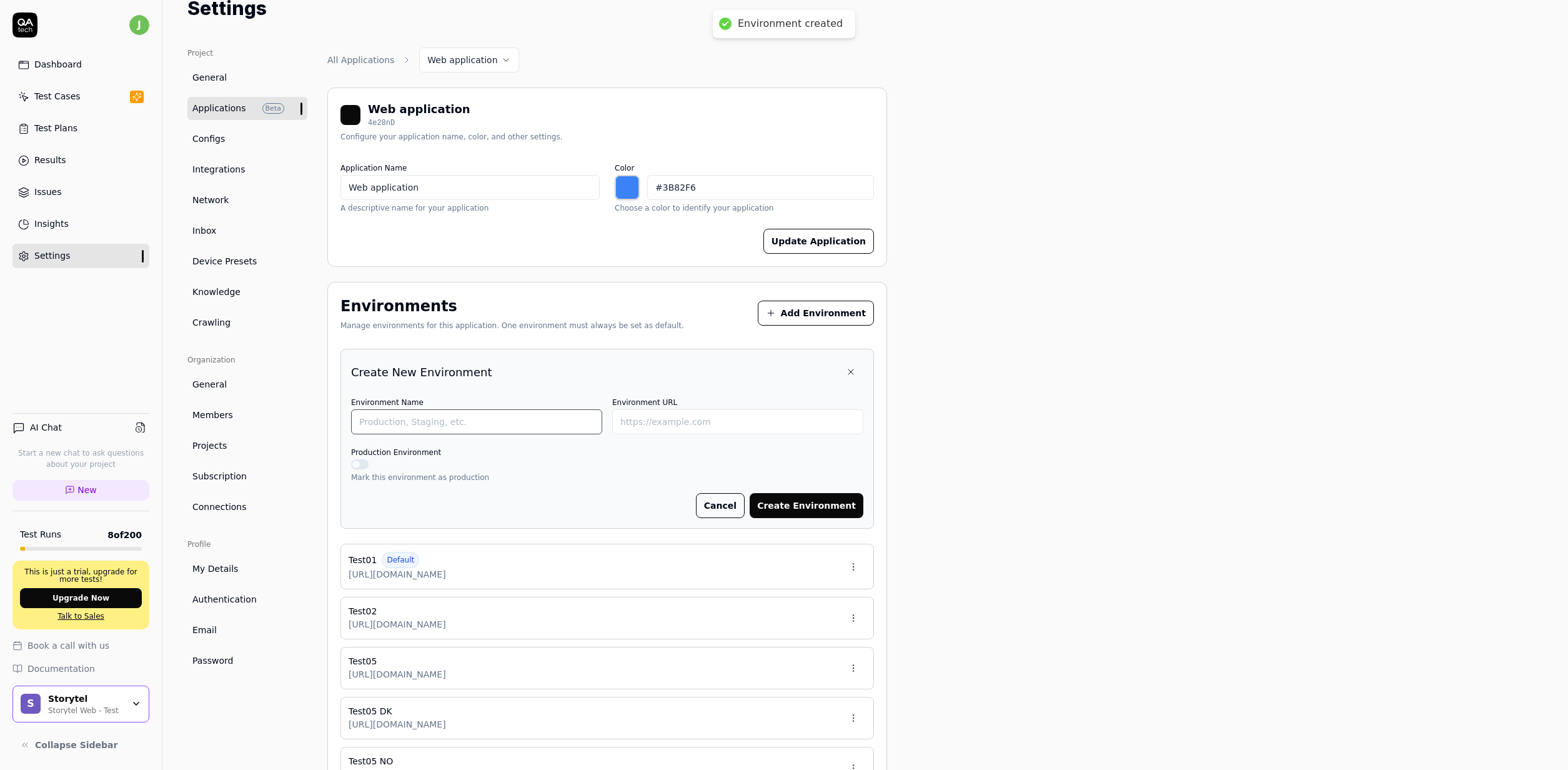
click at [436, 418] on input "Environment Name" at bounding box center [476, 422] width 251 height 25
paste input "https://test05.storytel.com/se"
click at [817, 508] on button "Create Environment" at bounding box center [806, 505] width 114 height 25
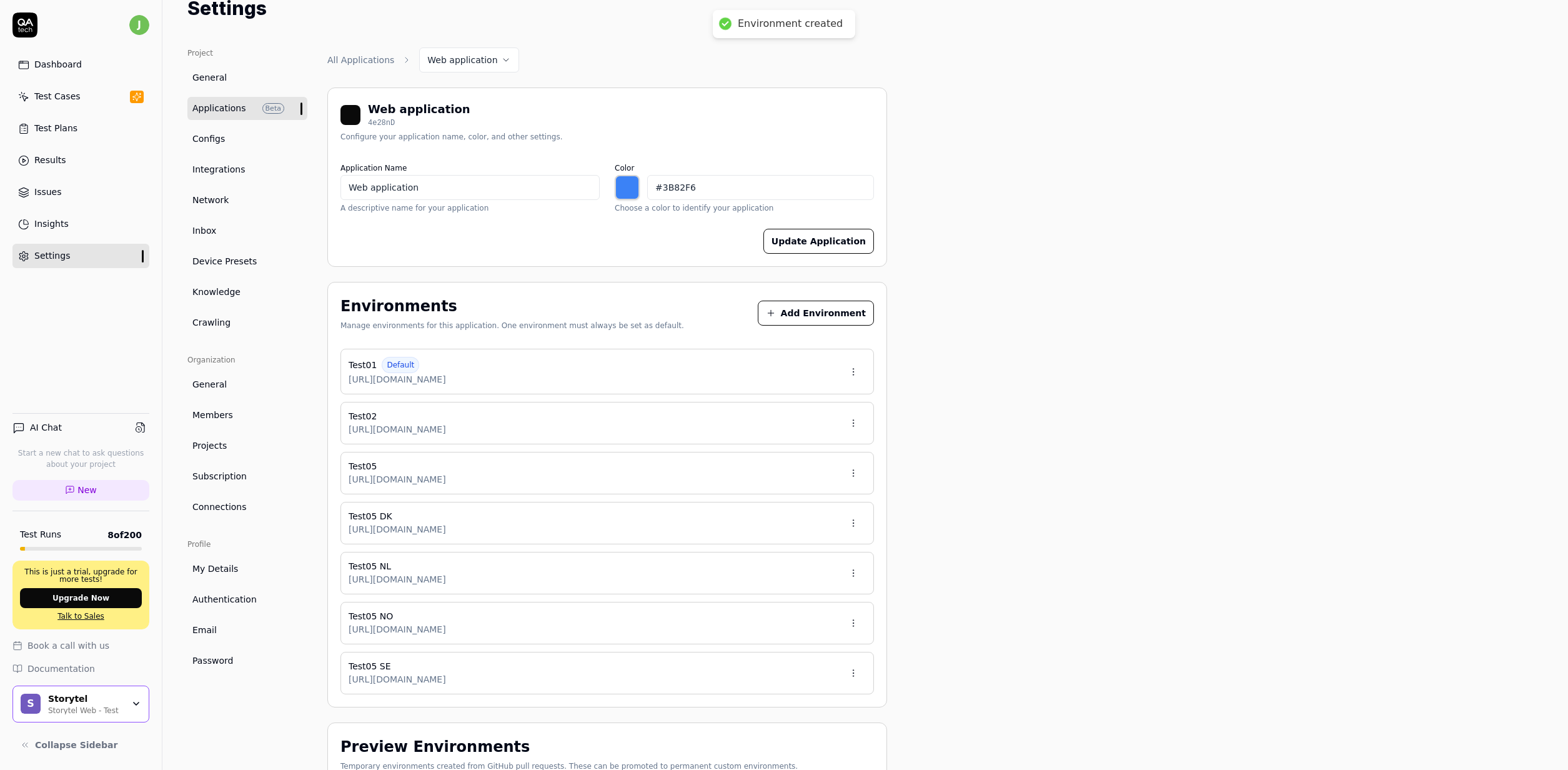
click at [804, 315] on button "Add Environment" at bounding box center [815, 312] width 116 height 25
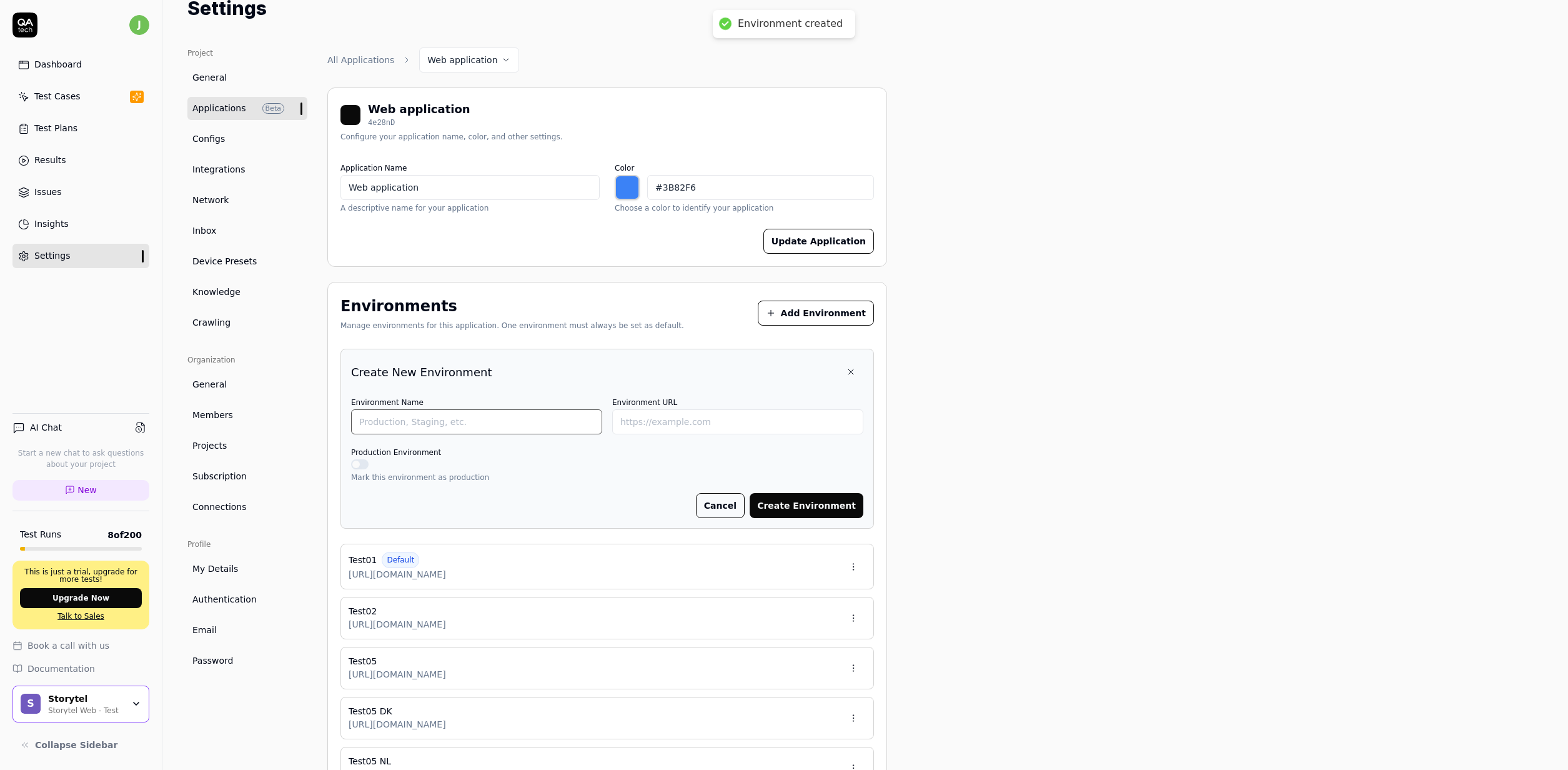
click at [449, 418] on input "Environment Name" at bounding box center [476, 422] width 251 height 25
paste input "https://test05.storytel.com/se"
click at [802, 426] on input "https://test05.storytel.com/FI" at bounding box center [737, 422] width 251 height 25
click at [830, 508] on button "Create Environment" at bounding box center [806, 505] width 114 height 25
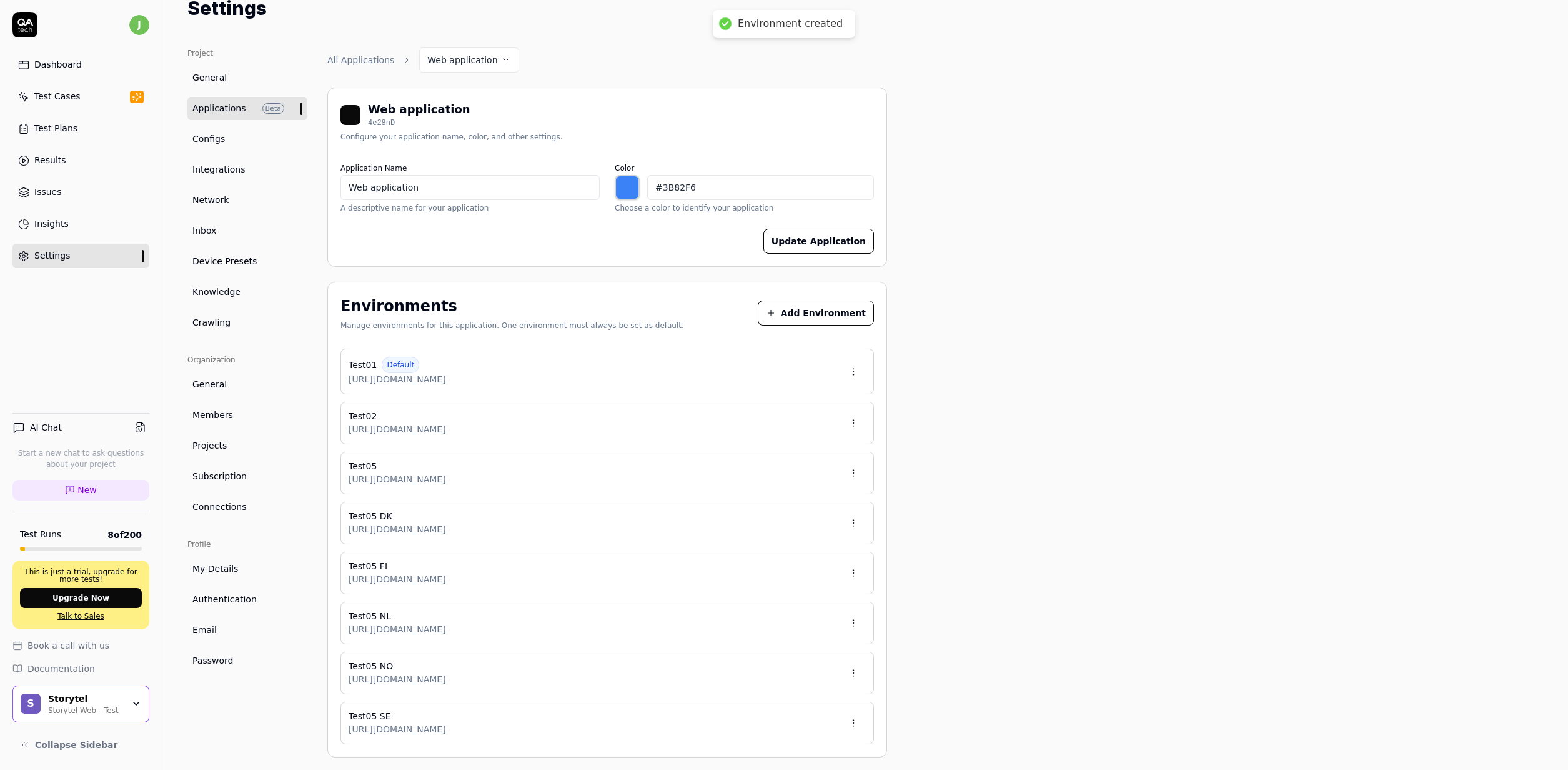
click at [796, 315] on button "Add Environment" at bounding box center [815, 312] width 116 height 25
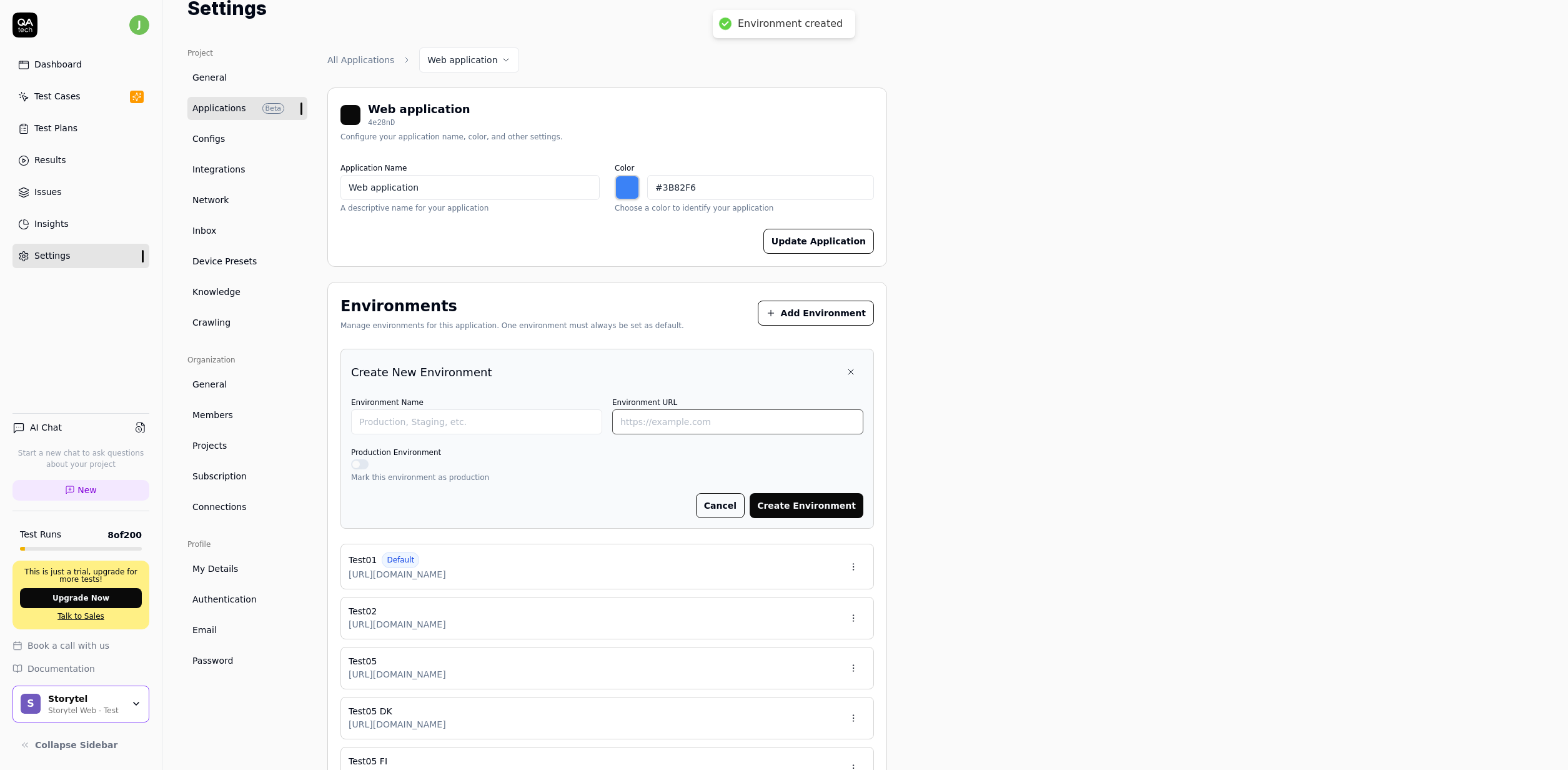
click at [699, 420] on input "Environment URL" at bounding box center [737, 422] width 251 height 25
paste input "https://test05.storytel.com/se"
click at [497, 426] on input "Environment Name" at bounding box center [476, 422] width 251 height 25
click at [820, 436] on form "Environment Name Test05 Environment URL https://test05.storytel.com/se Producti…" at bounding box center [607, 456] width 512 height 124
click at [561, 426] on input "Test05" at bounding box center [476, 422] width 251 height 25
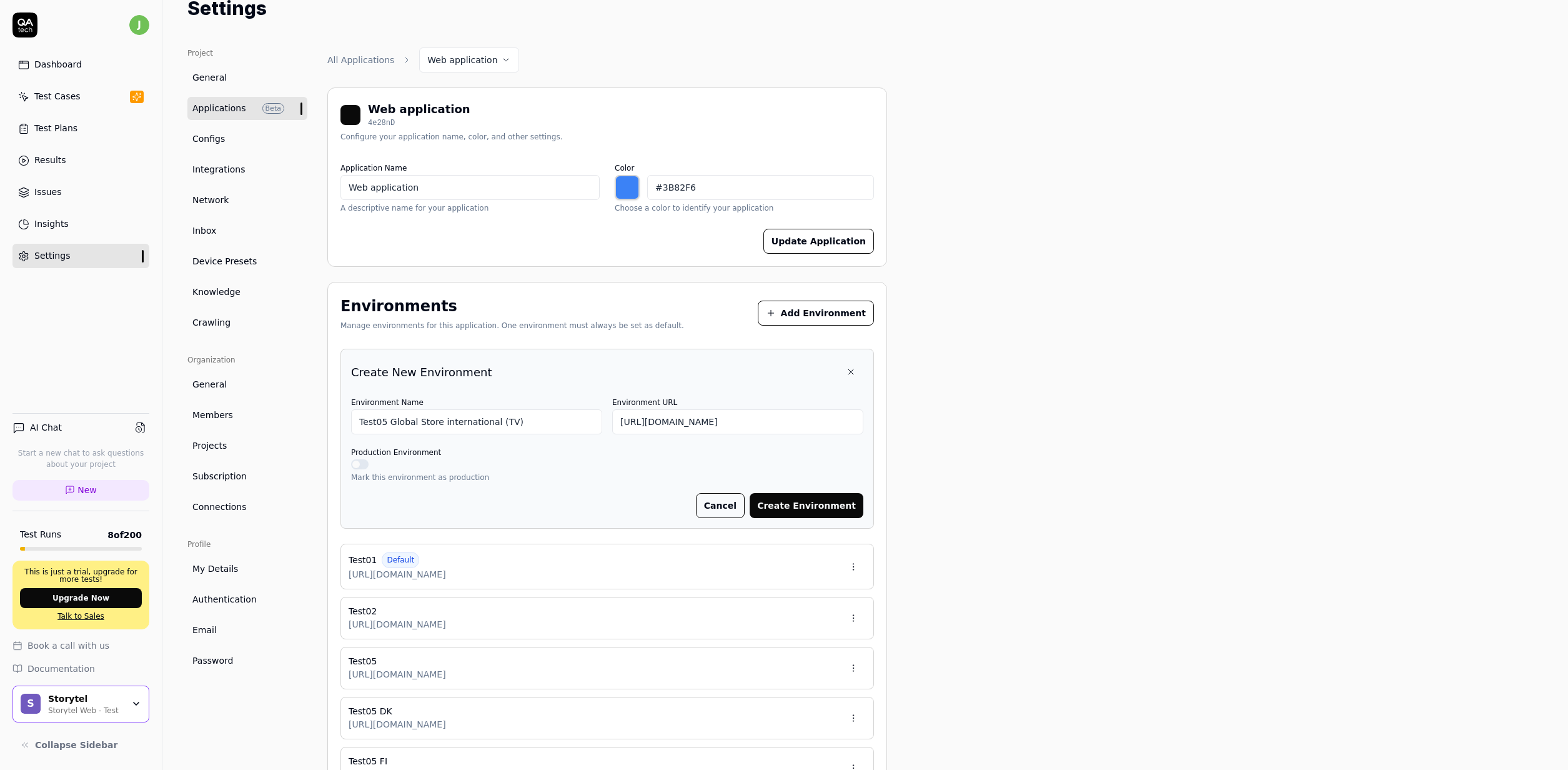
click at [808, 500] on button "Create Environment" at bounding box center [806, 505] width 114 height 25
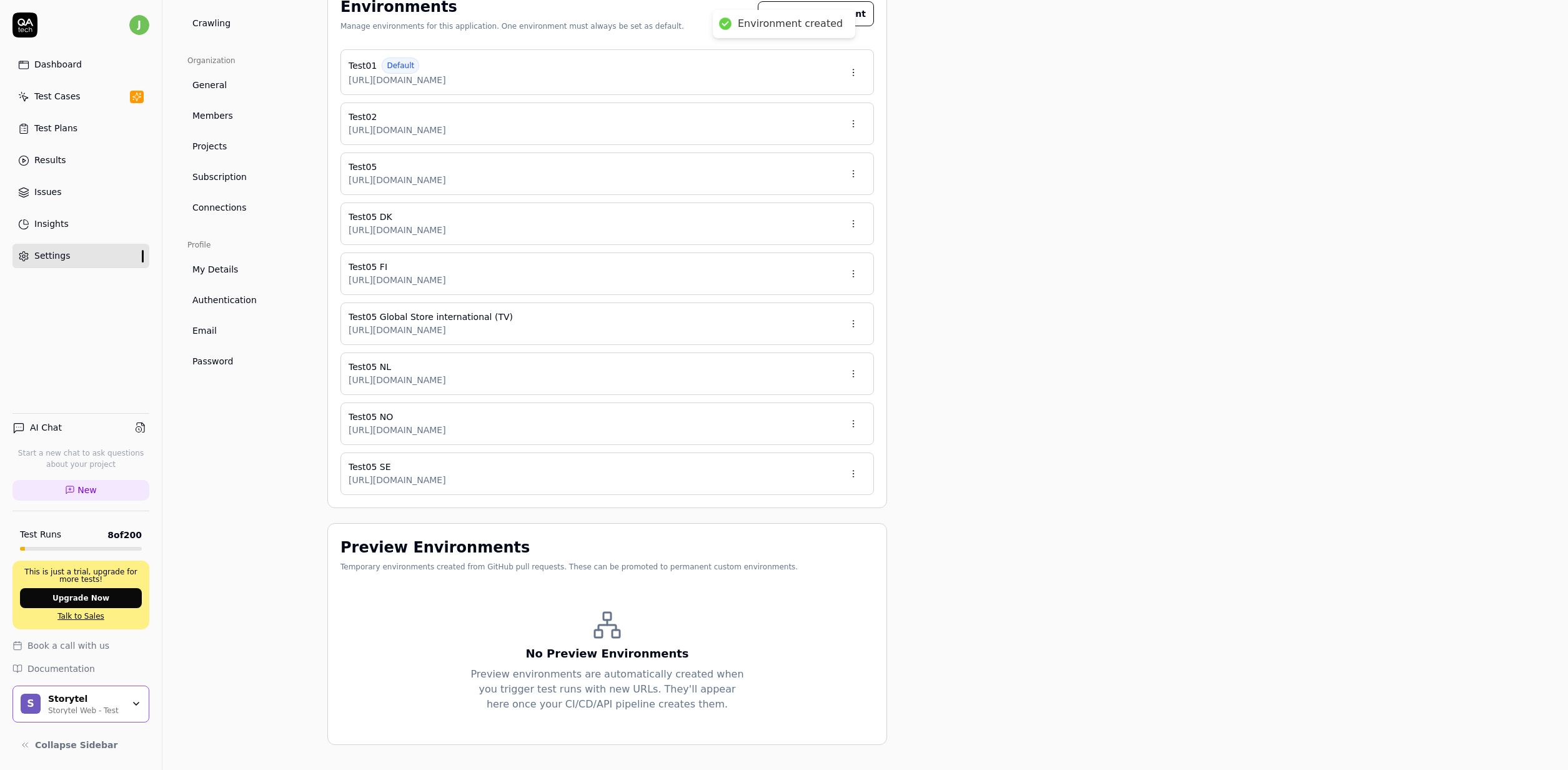
scroll to position [222, 0]
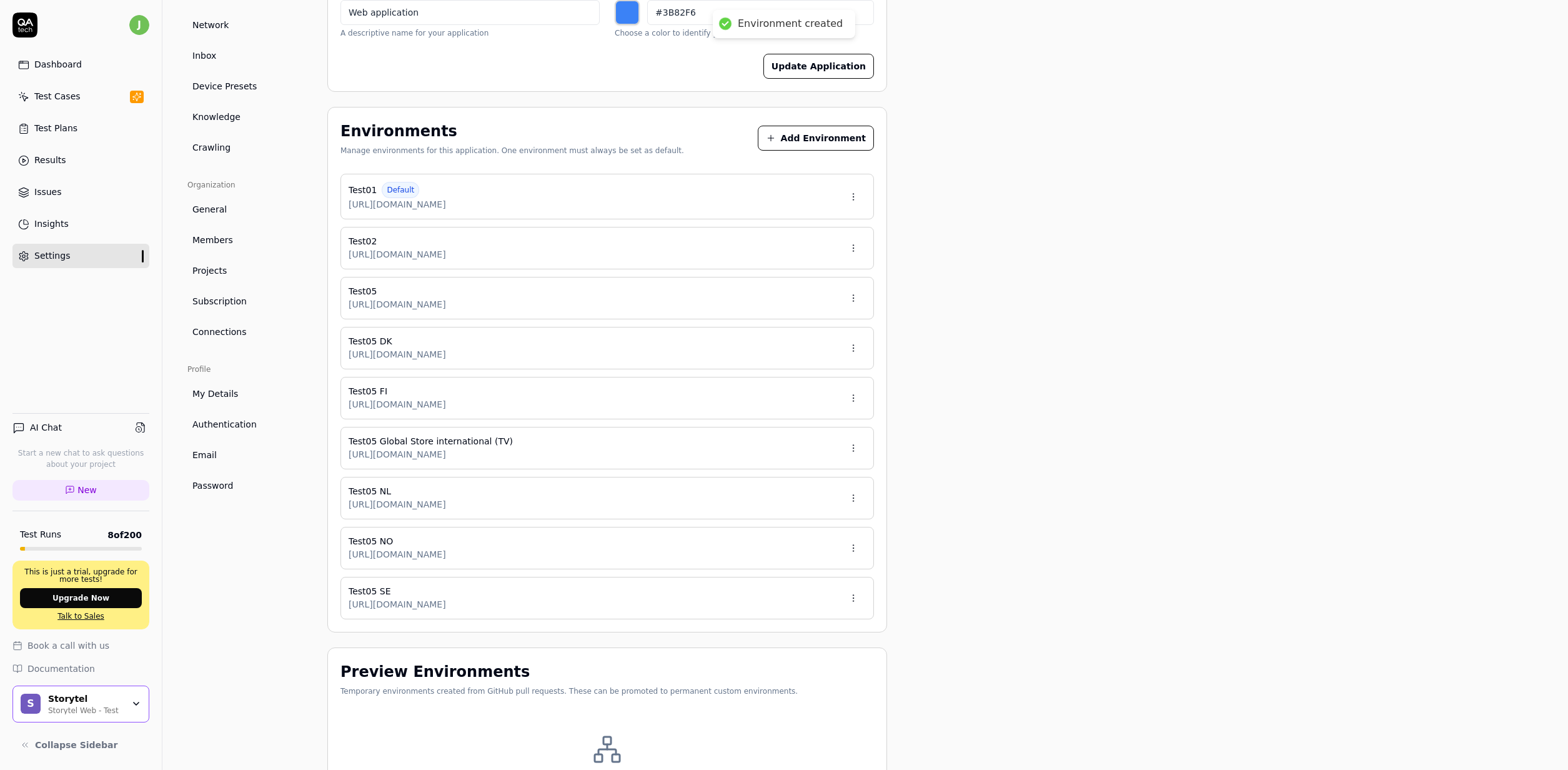
drag, startPoint x: 253, startPoint y: 607, endPoint x: 272, endPoint y: 598, distance: 21.0
click at [254, 607] on div "Project General Applications Beta Configs Integrations Network Inbox Device Pre…" at bounding box center [247, 371] width 120 height 996
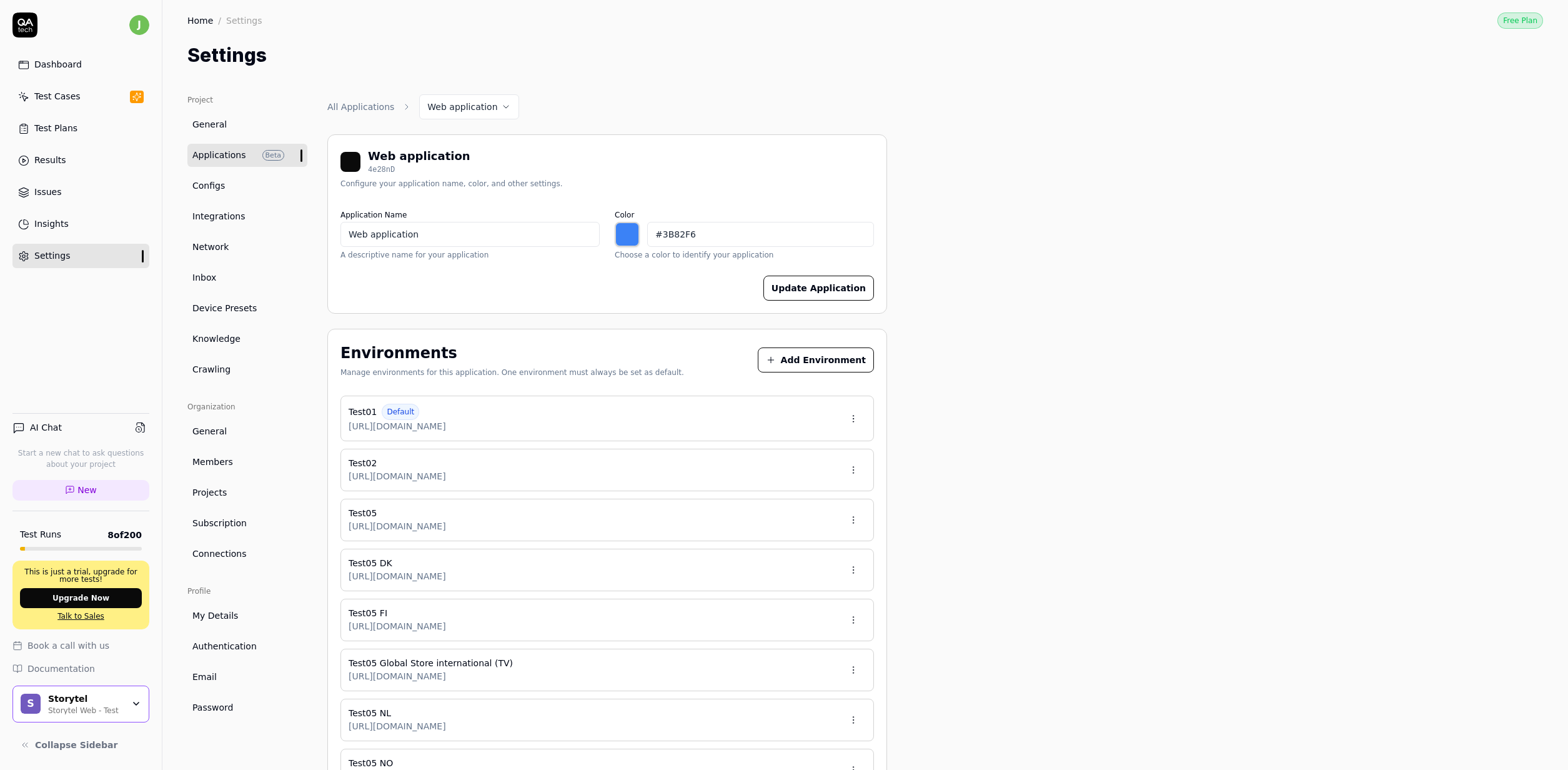
click at [57, 98] on div "Test Cases" at bounding box center [58, 96] width 46 height 13
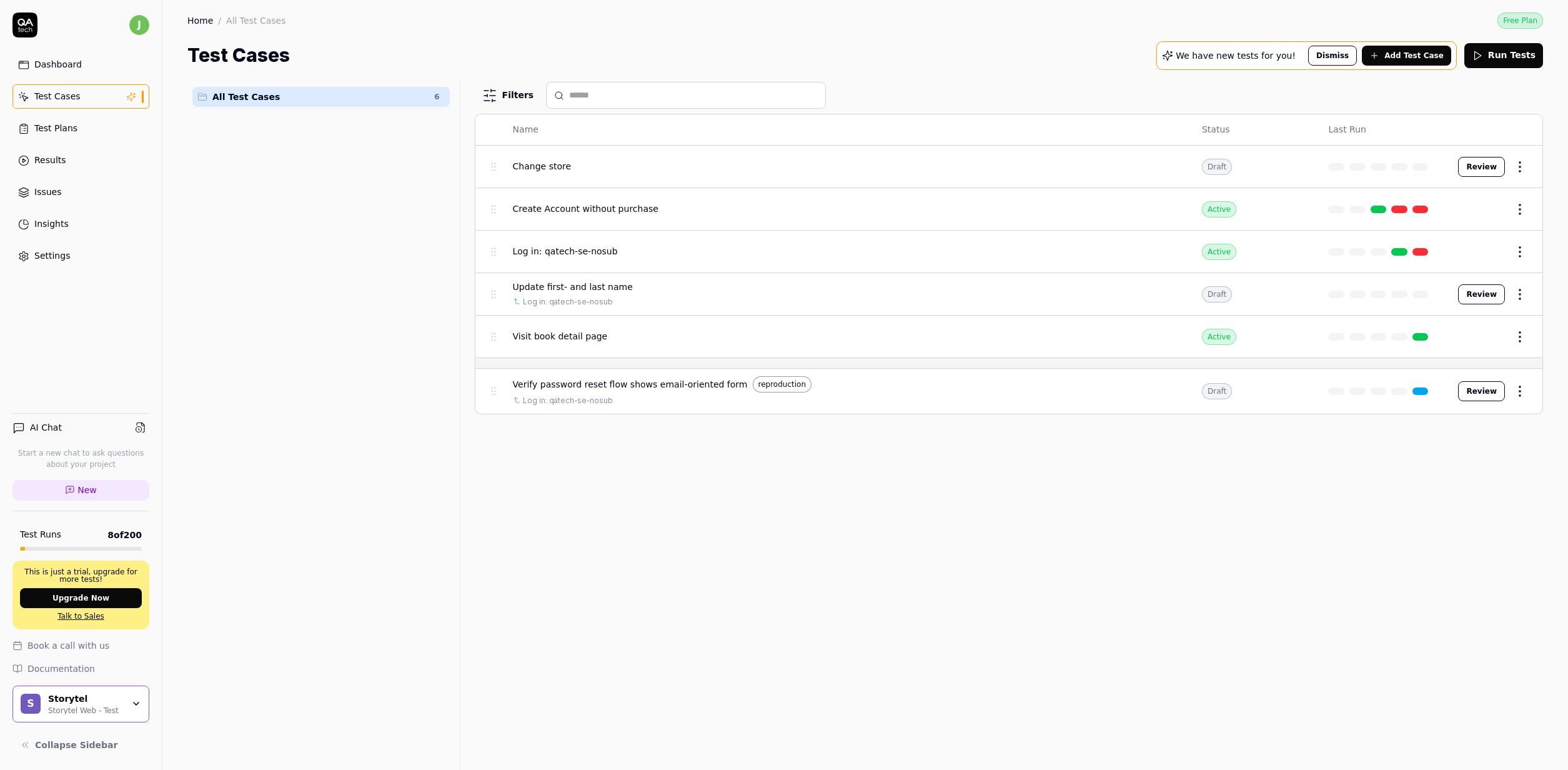
click at [70, 131] on div "Test Plans" at bounding box center [56, 128] width 43 height 13
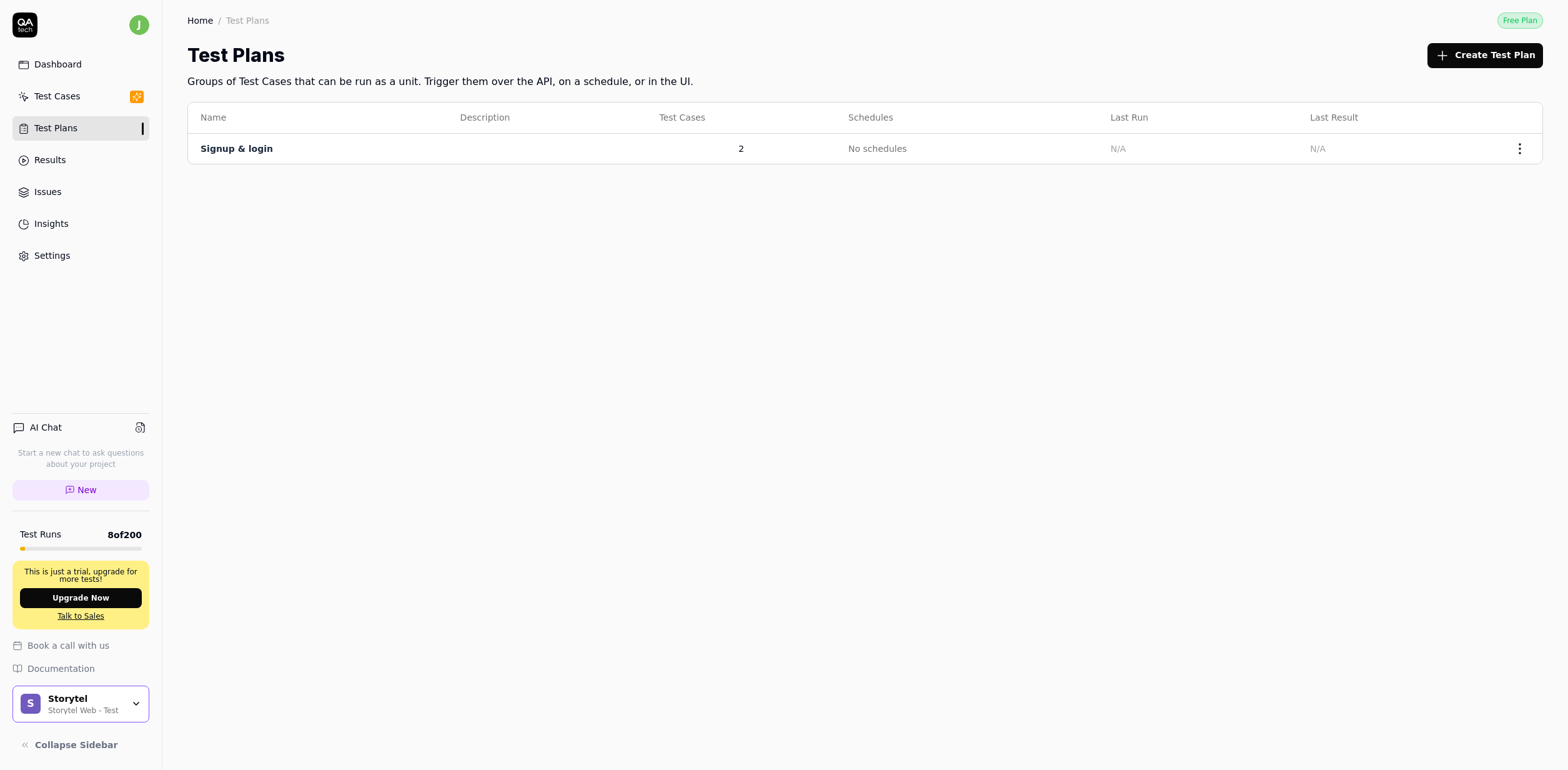
click at [66, 164] on link "Results" at bounding box center [81, 160] width 137 height 24
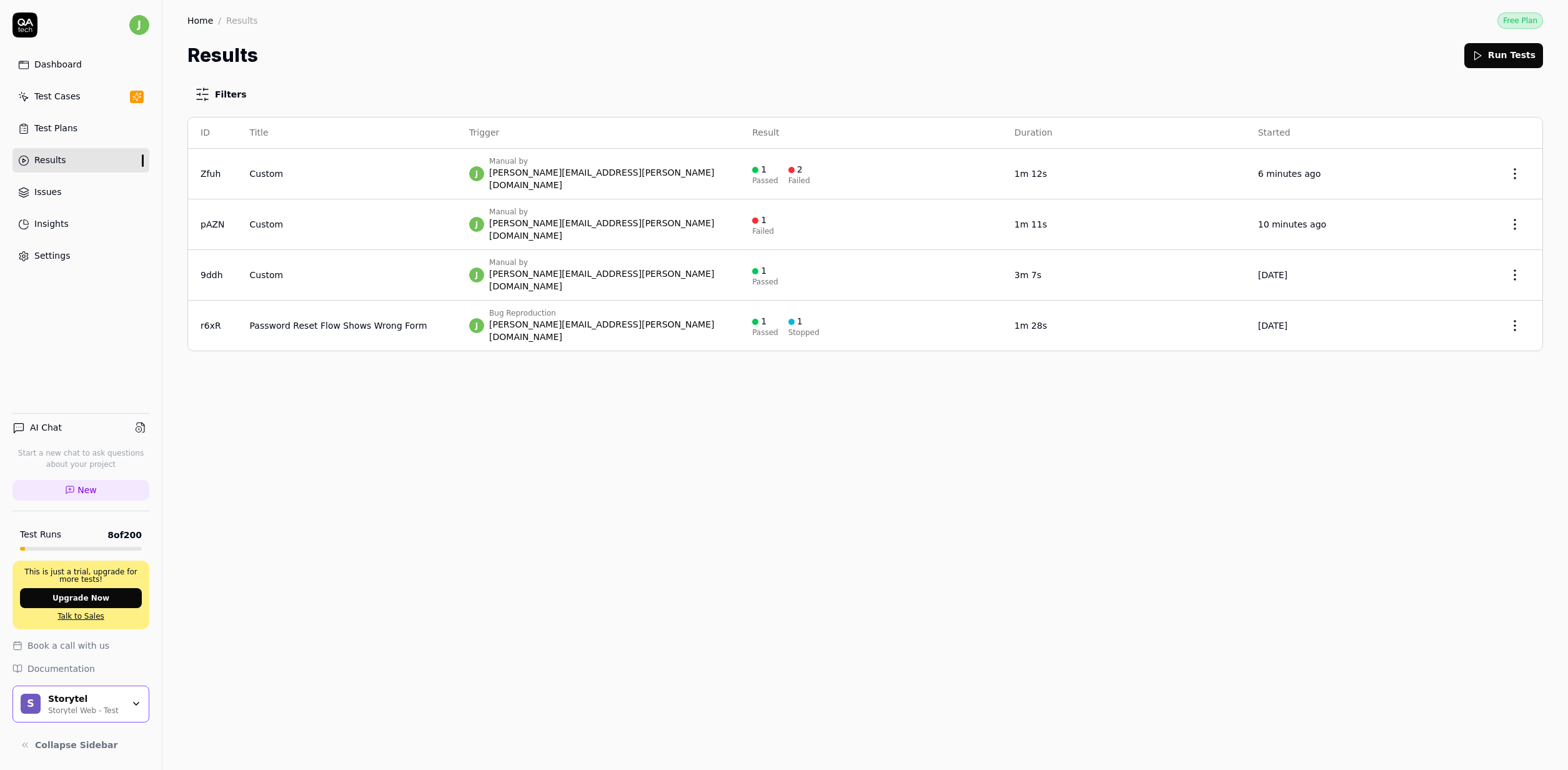
click at [514, 475] on div "Filters ID Title Trigger Result Duration Started Zfuh Custom j Manual by jimmy.…" at bounding box center [865, 419] width 1405 height 700
click at [415, 159] on td "Custom" at bounding box center [347, 174] width 220 height 51
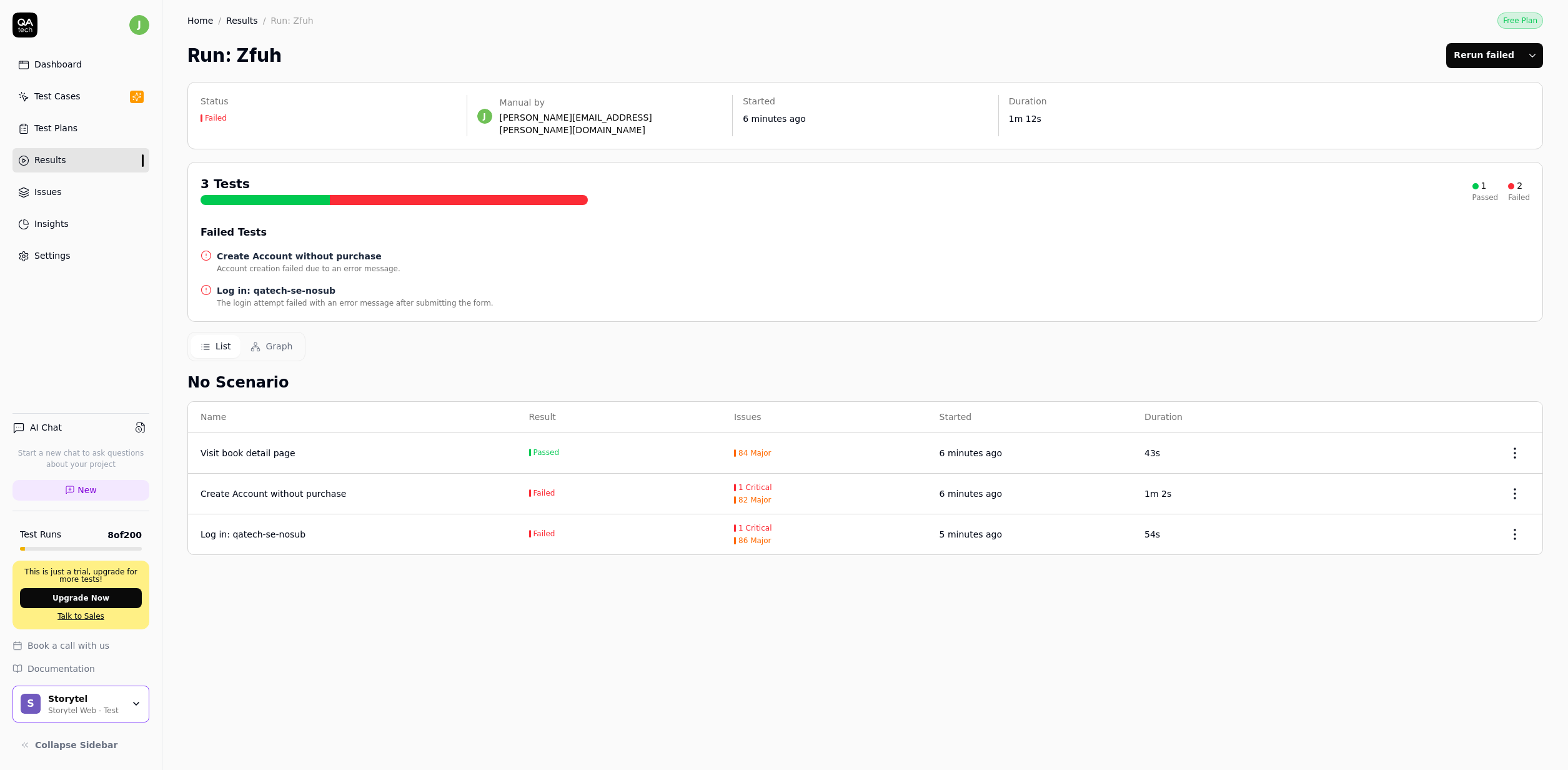
click at [434, 561] on div "Status Failed j Manual by jimmy.utterstrom@storytel.com Started 6 minutes ago D…" at bounding box center [865, 419] width 1405 height 700
click at [300, 502] on td "Create Account without purchase" at bounding box center [352, 494] width 329 height 41
click at [306, 514] on td "Log in: qatech-se-nosub" at bounding box center [352, 534] width 329 height 40
click at [1518, 527] on html "j Dashboard Test Cases Test Plans Results Issues Insights Settings AI Chat Star…" at bounding box center [784, 385] width 1568 height 770
click at [1022, 567] on html "j Dashboard Test Cases Test Plans Results Issues Insights Settings AI Chat Star…" at bounding box center [784, 385] width 1568 height 770
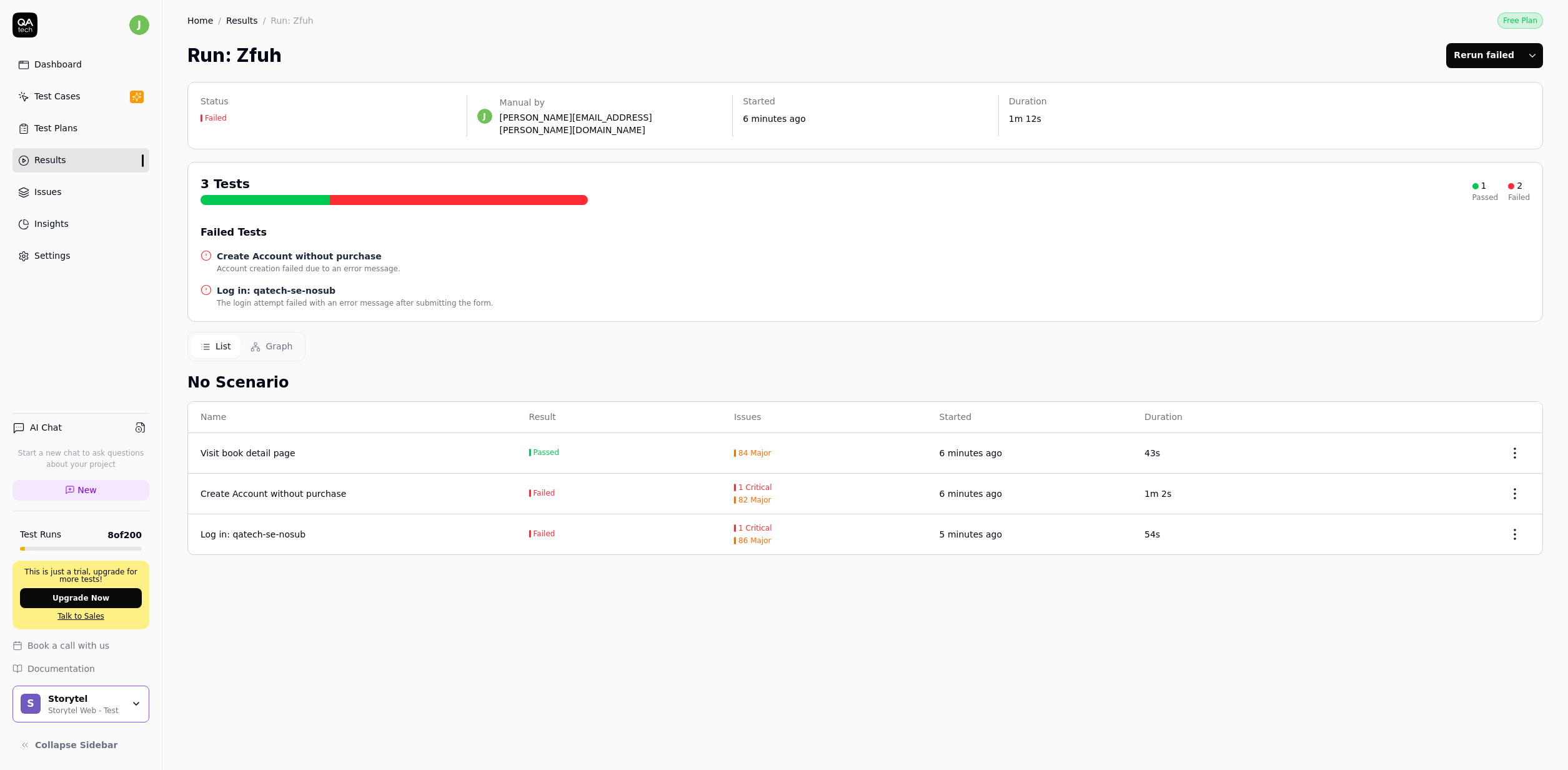
click at [923, 530] on td "1 Critical 86 Major" at bounding box center [824, 534] width 205 height 40
click at [280, 528] on div "Log in: qatech-se-nosub" at bounding box center [253, 534] width 105 height 13
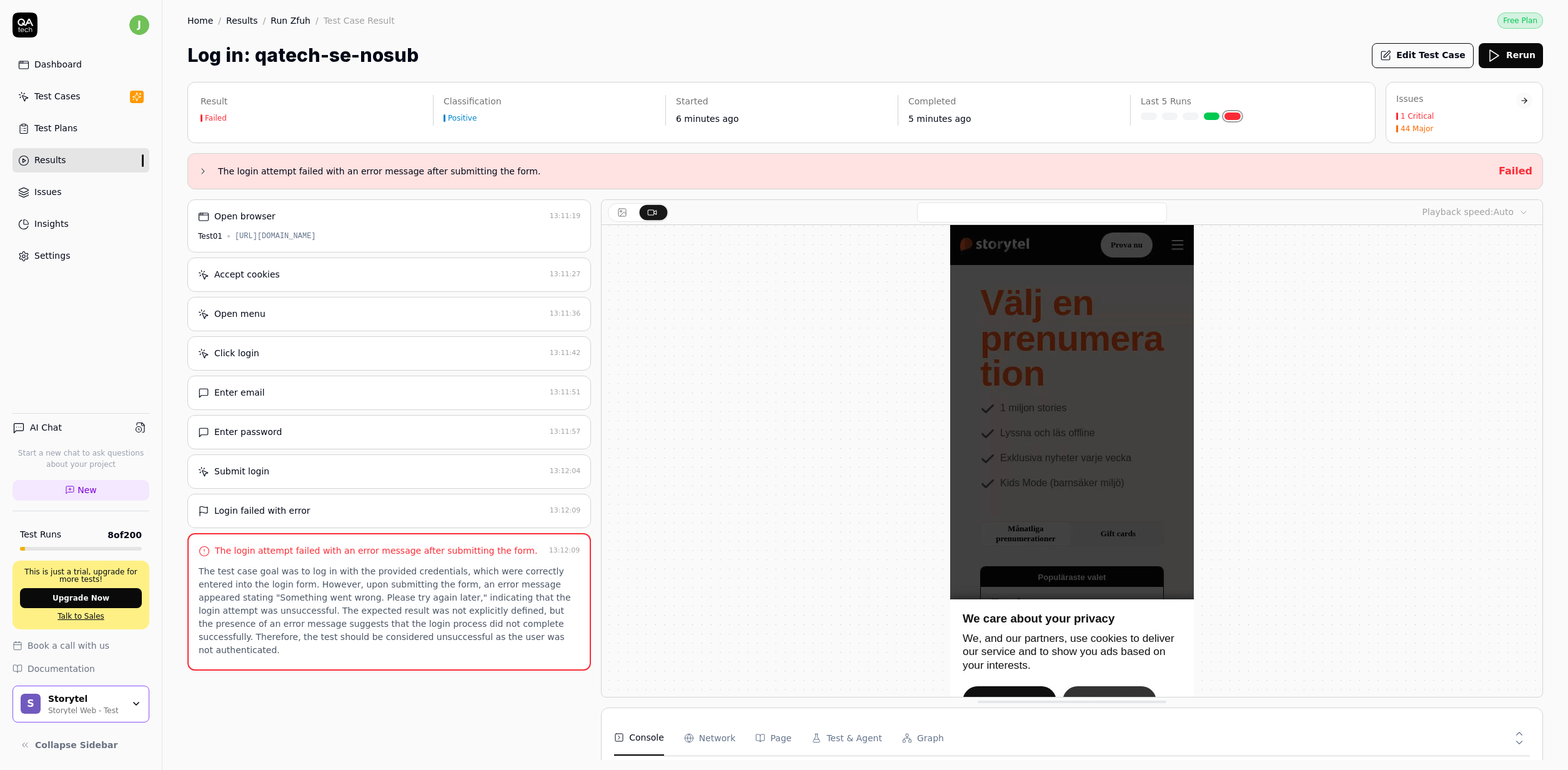
scroll to position [56, 0]
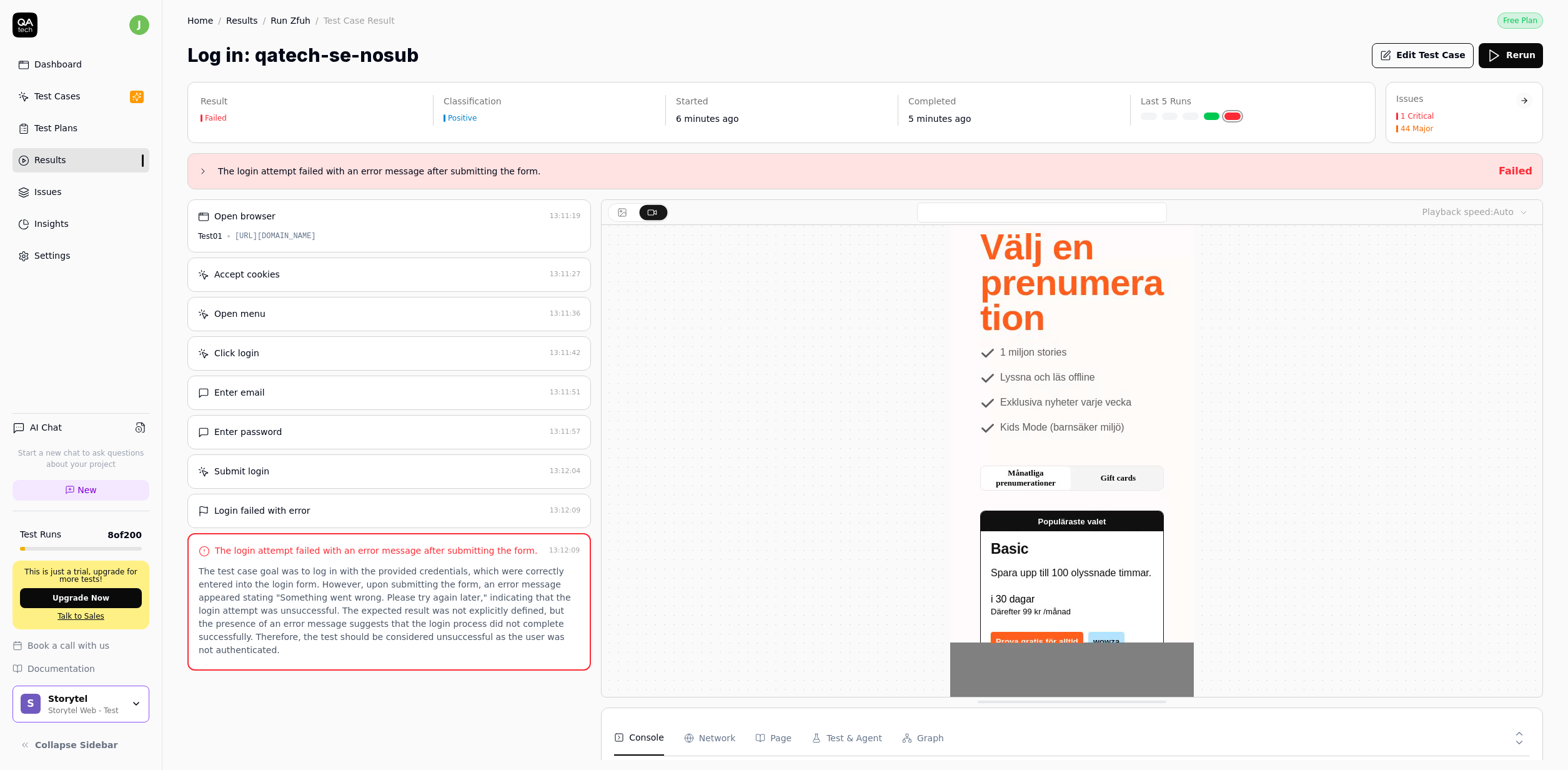
click at [322, 524] on div "Login failed with error 13:12:09" at bounding box center [390, 510] width 404 height 35
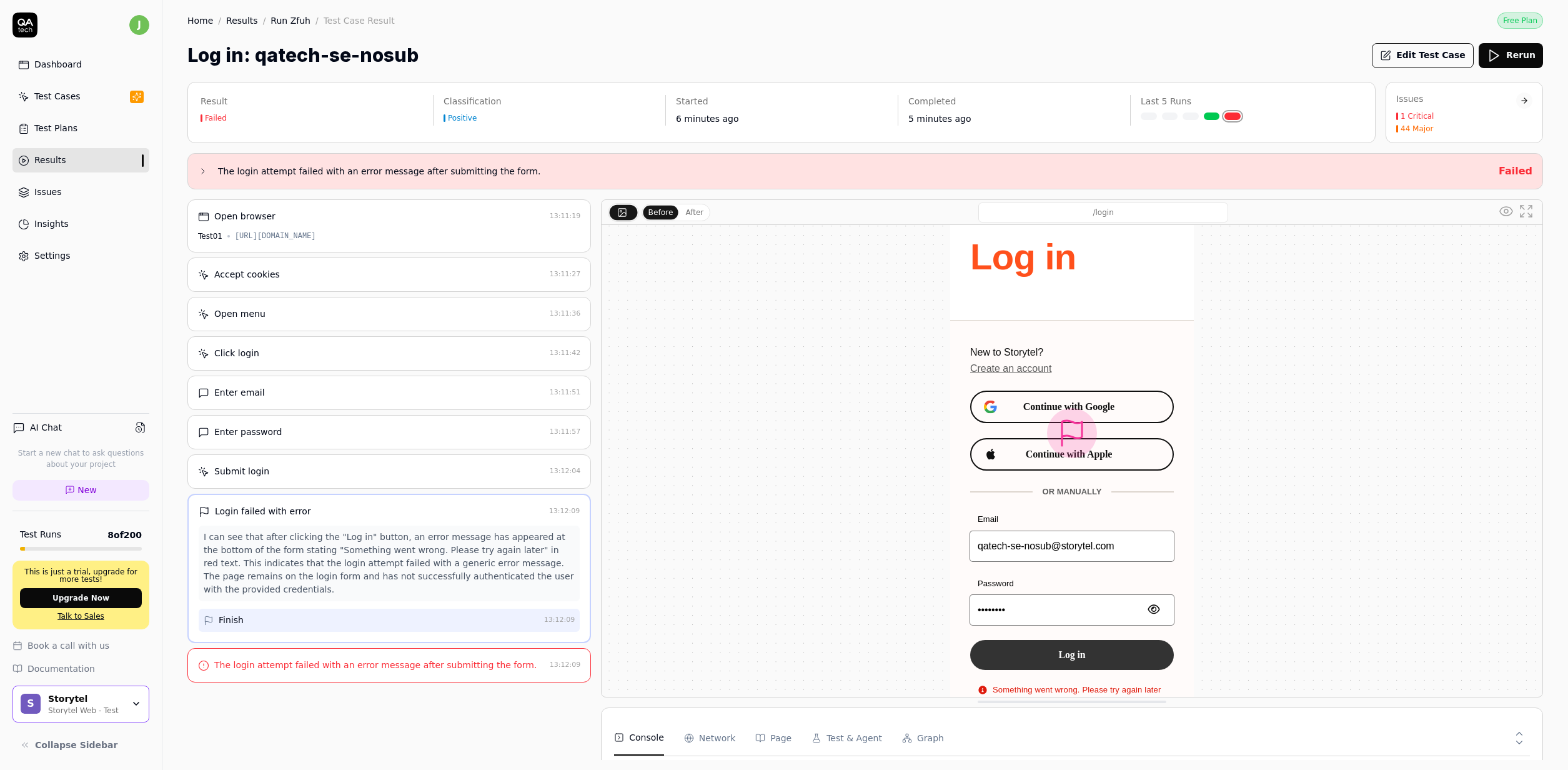
scroll to position [0, 0]
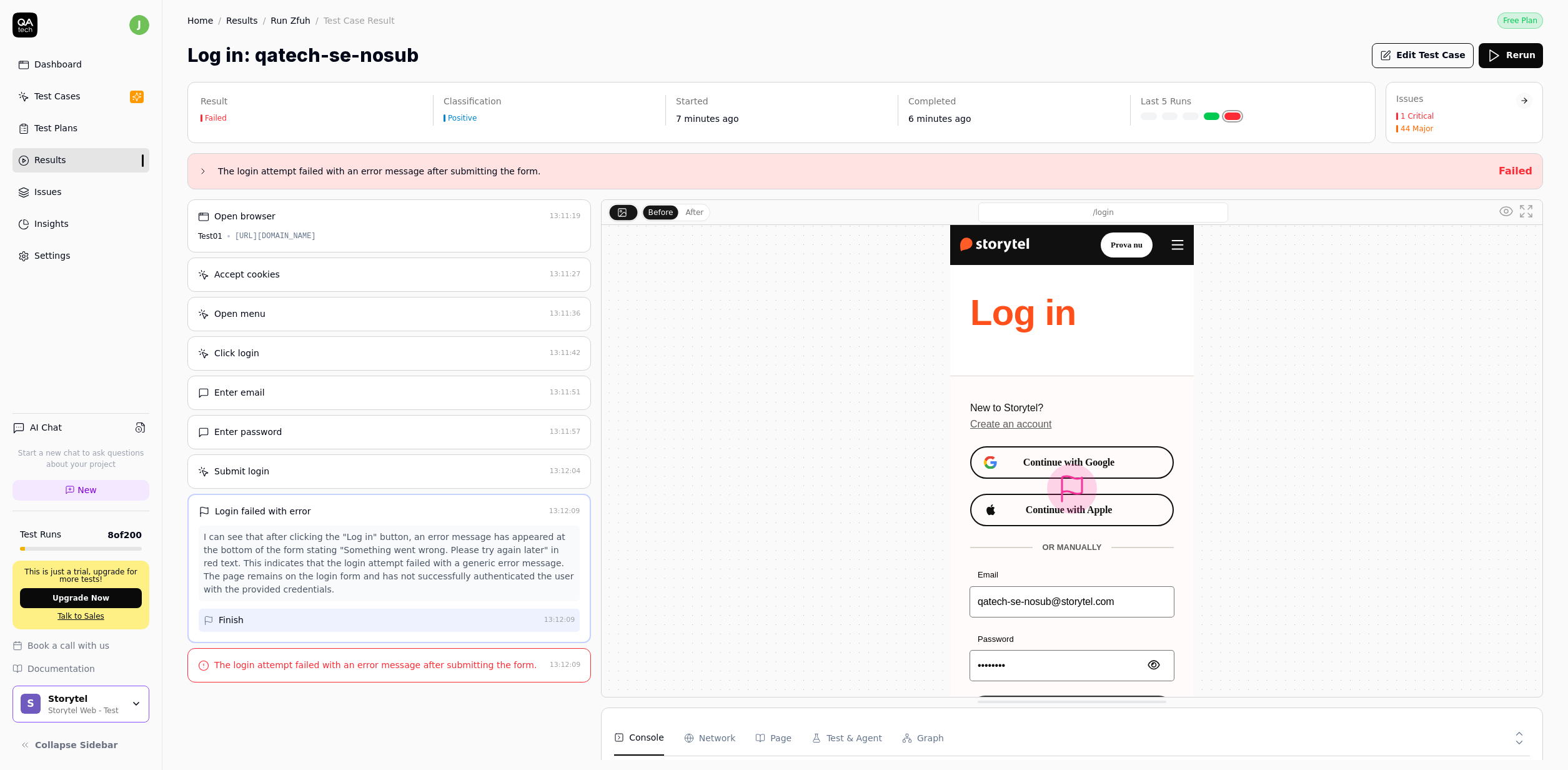
click at [49, 260] on div "Settings" at bounding box center [52, 256] width 36 height 13
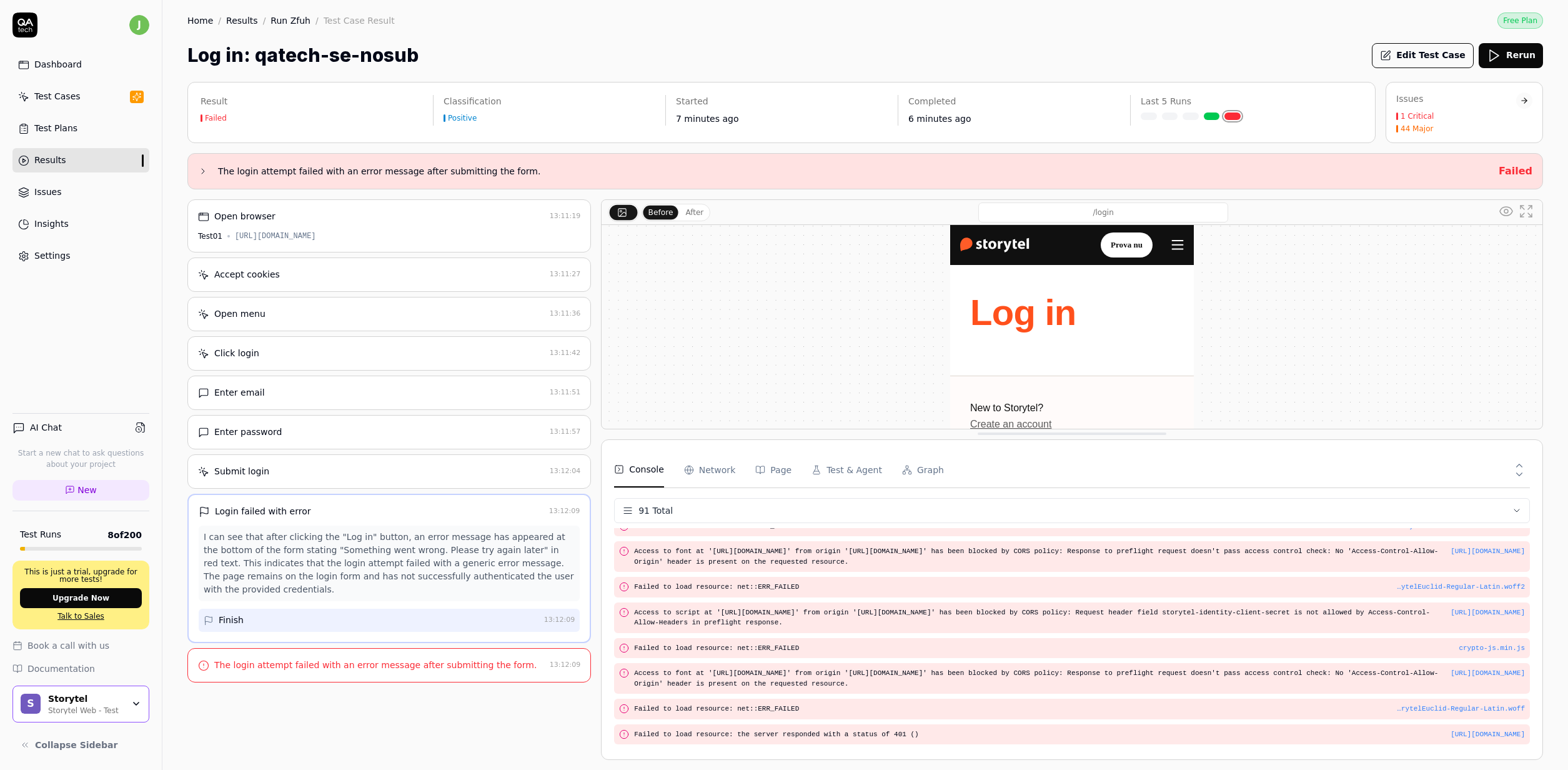
scroll to position [1880, 0]
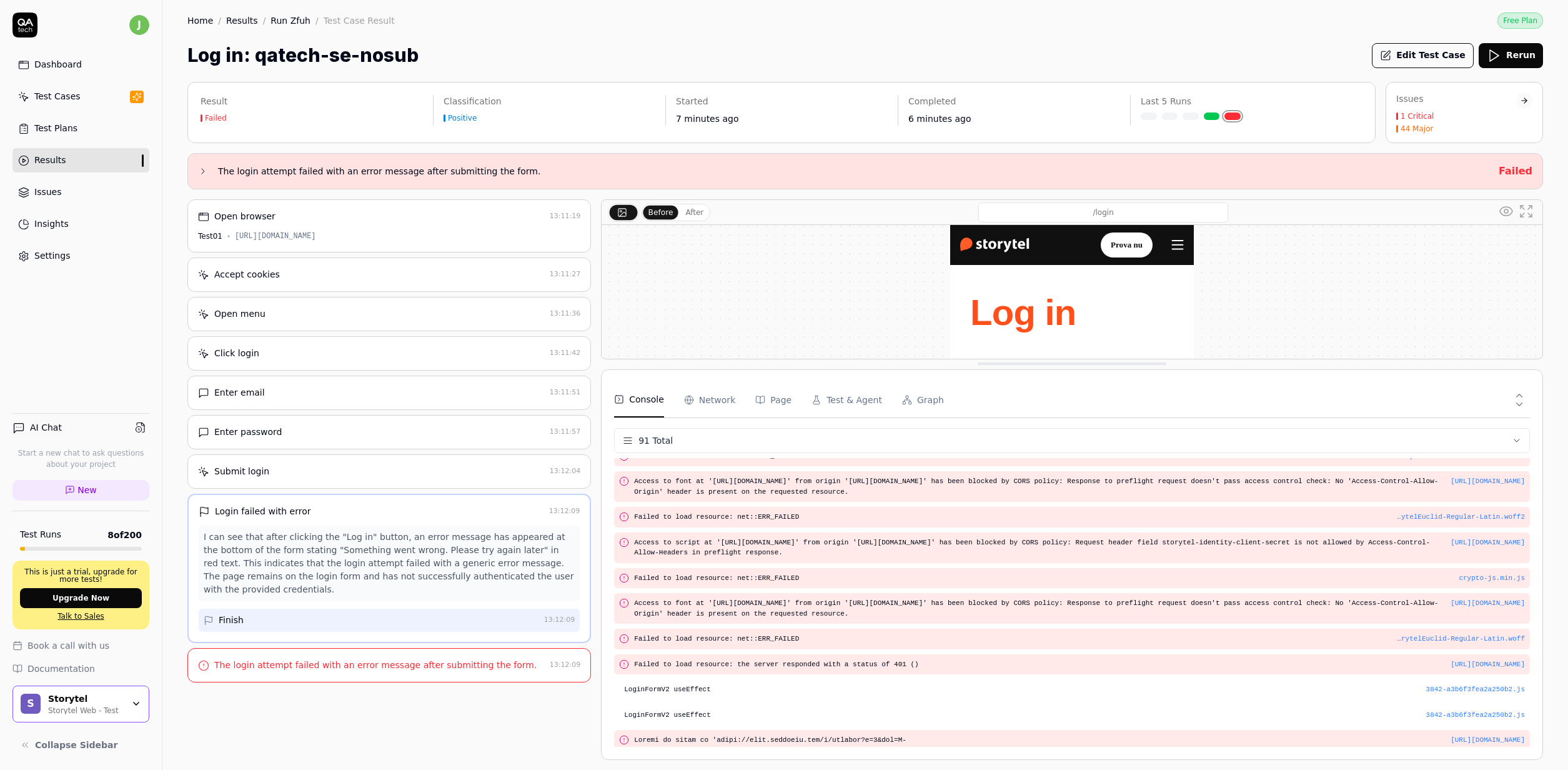
drag, startPoint x: 787, startPoint y: 702, endPoint x: 798, endPoint y: 364, distance: 338.2
click at [798, 359] on div "Before After /login" at bounding box center [1072, 279] width 942 height 160
click at [713, 397] on Requests "Network" at bounding box center [709, 400] width 51 height 35
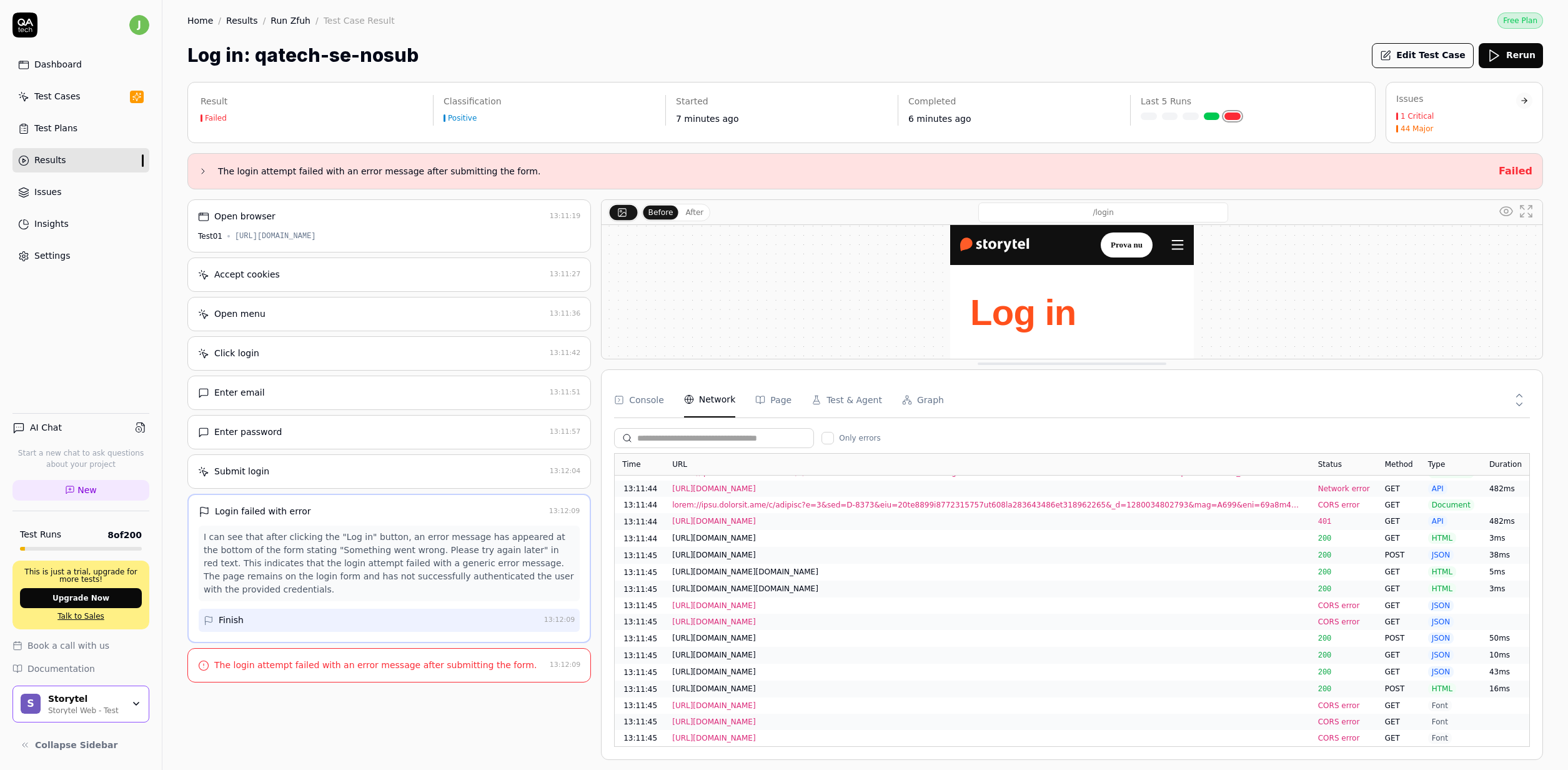
scroll to position [1306, 0]
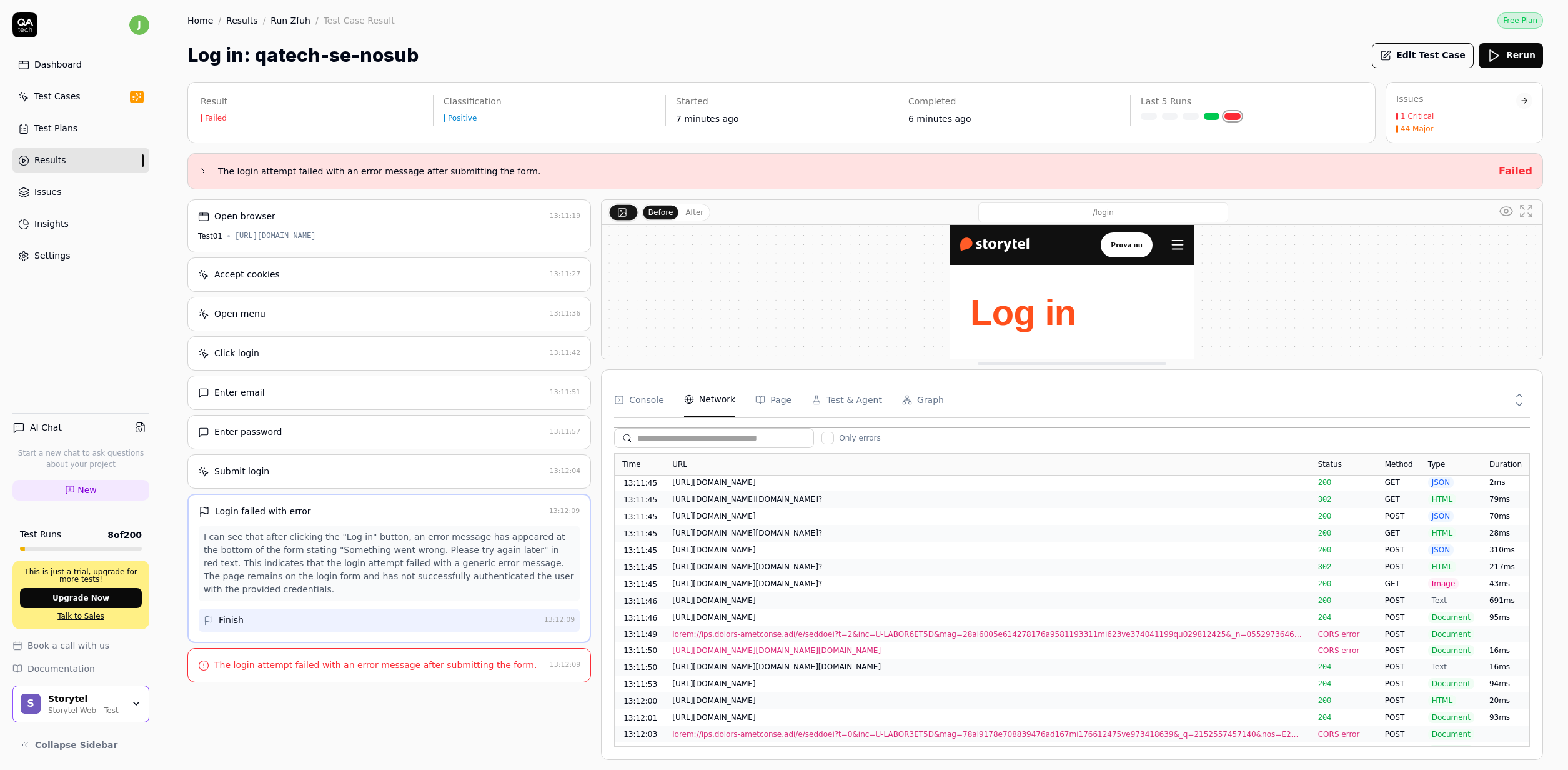
click at [1149, 745] on div "https://identitytoolkit.googleapis.com/v1/accounts:signInWithPassword?key=AIzaS…" at bounding box center [987, 750] width 631 height 12
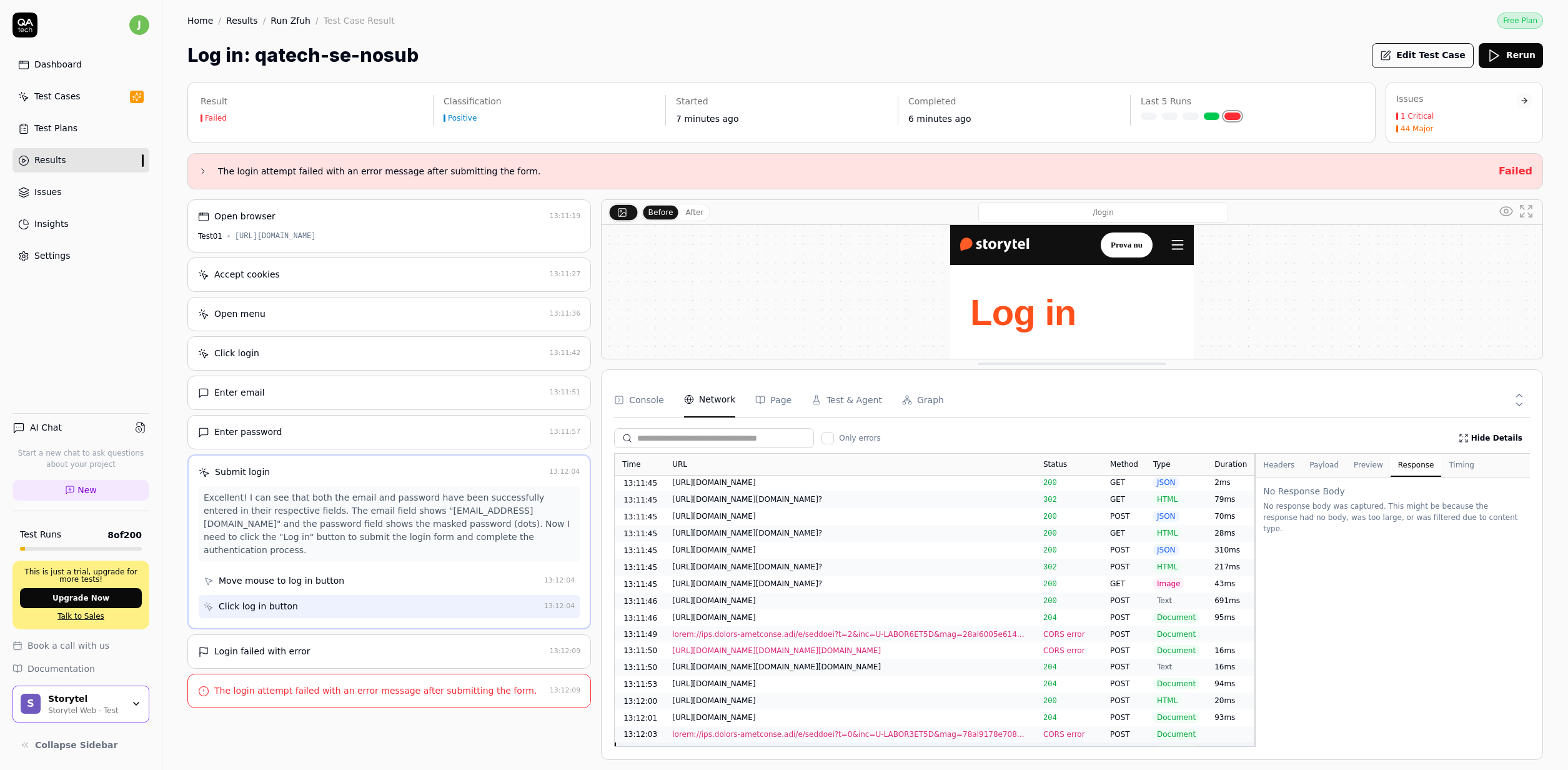
click at [1407, 466] on button "Response" at bounding box center [1416, 465] width 51 height 22
click at [1281, 467] on button "Headers" at bounding box center [1279, 465] width 46 height 22
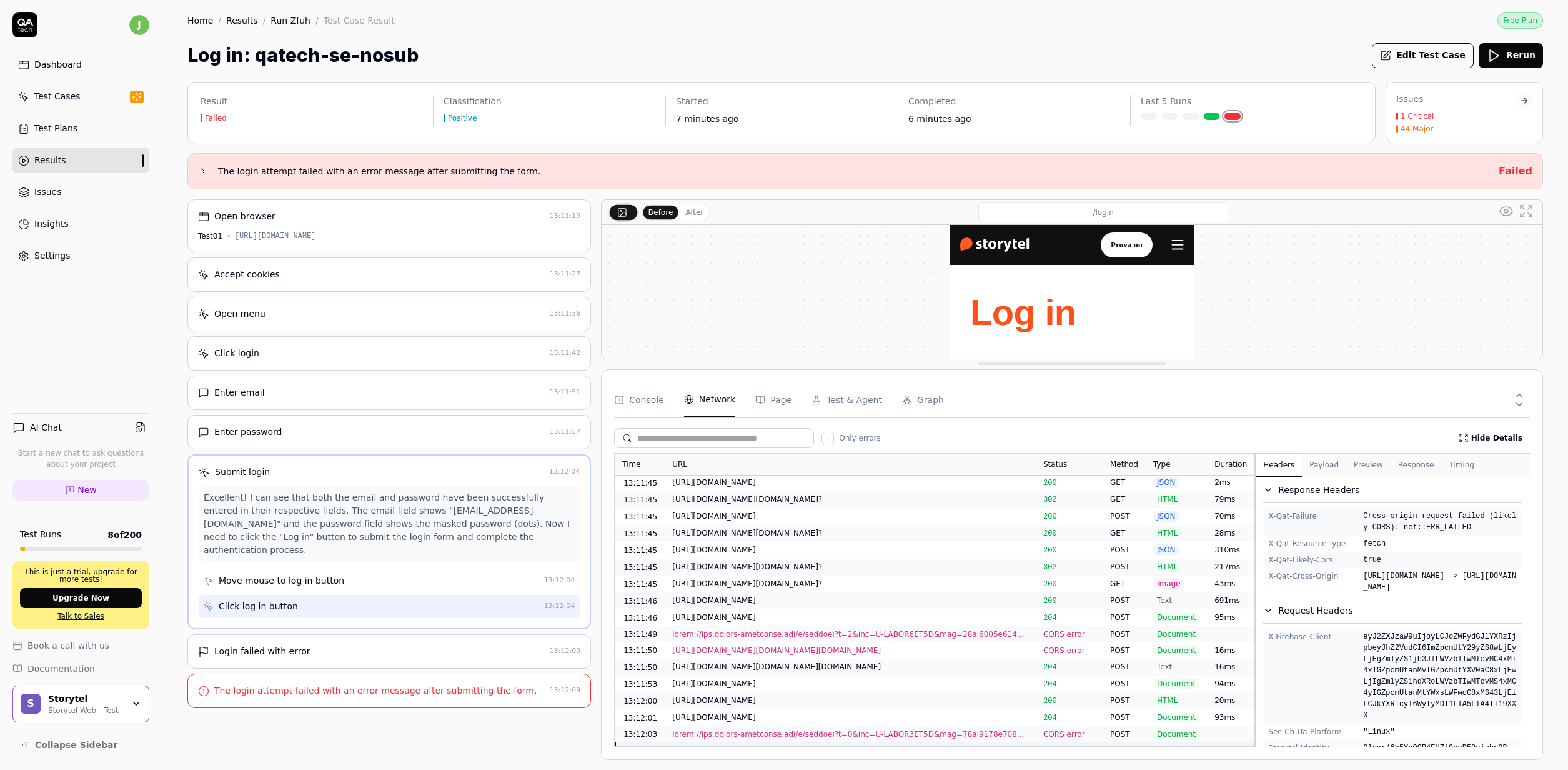
scroll to position [0, 0]
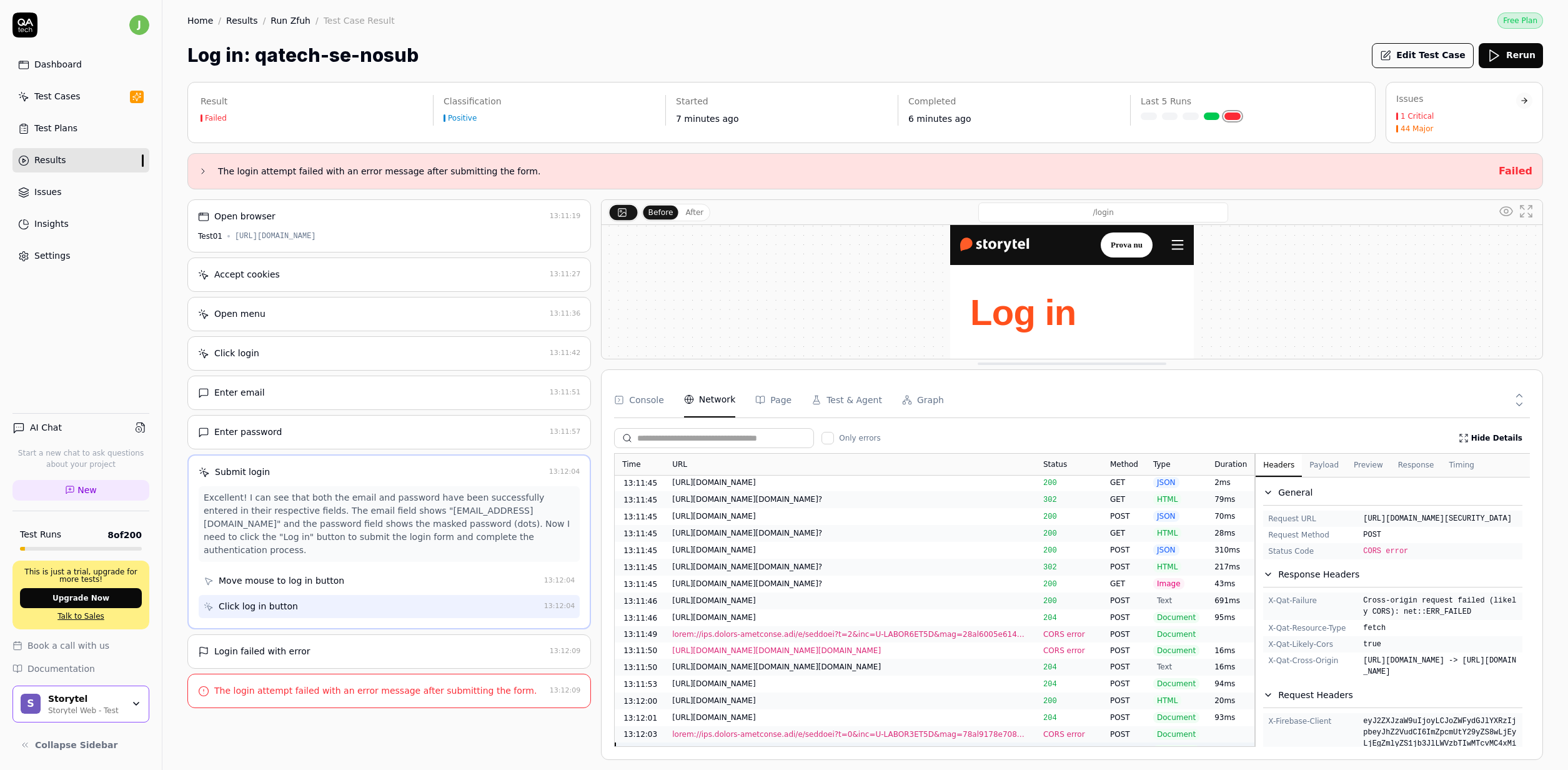
click at [343, 230] on div "Open browser 13:11:19 Test01 https://test01.storytel.com/se" at bounding box center [390, 226] width 404 height 53
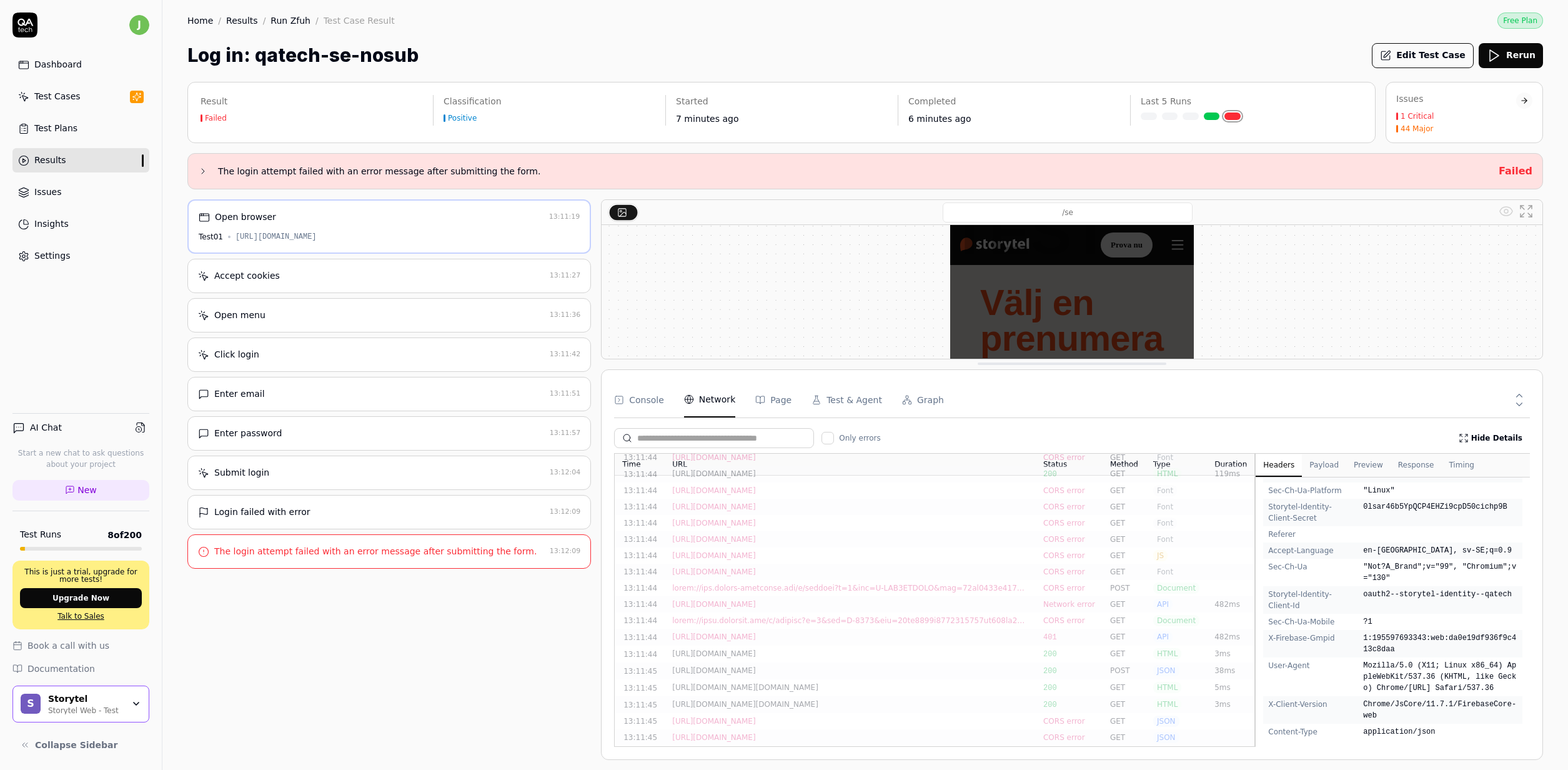
scroll to position [903, 0]
click at [943, 614] on div at bounding box center [850, 620] width 356 height 12
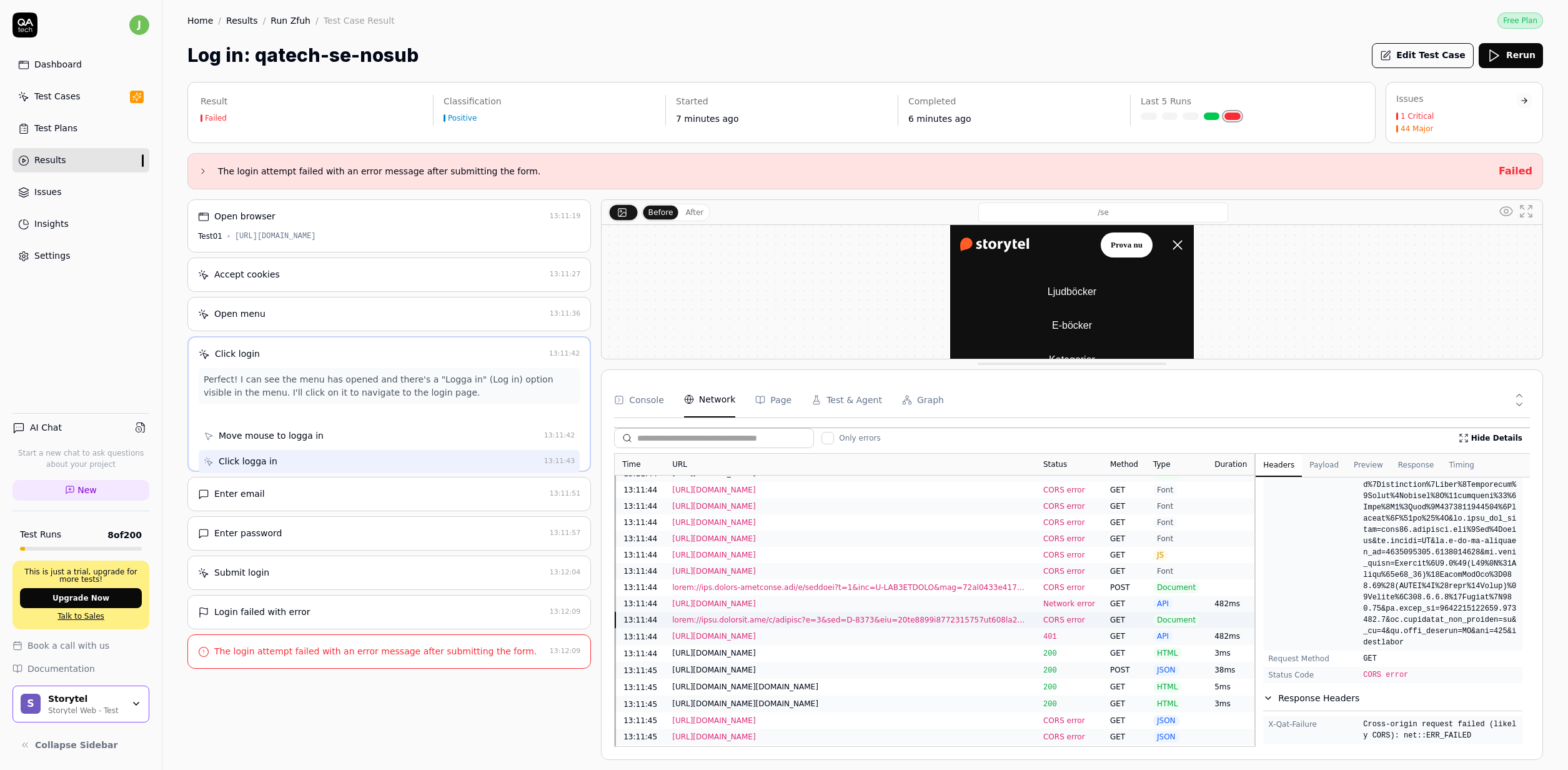
scroll to position [711, 0]
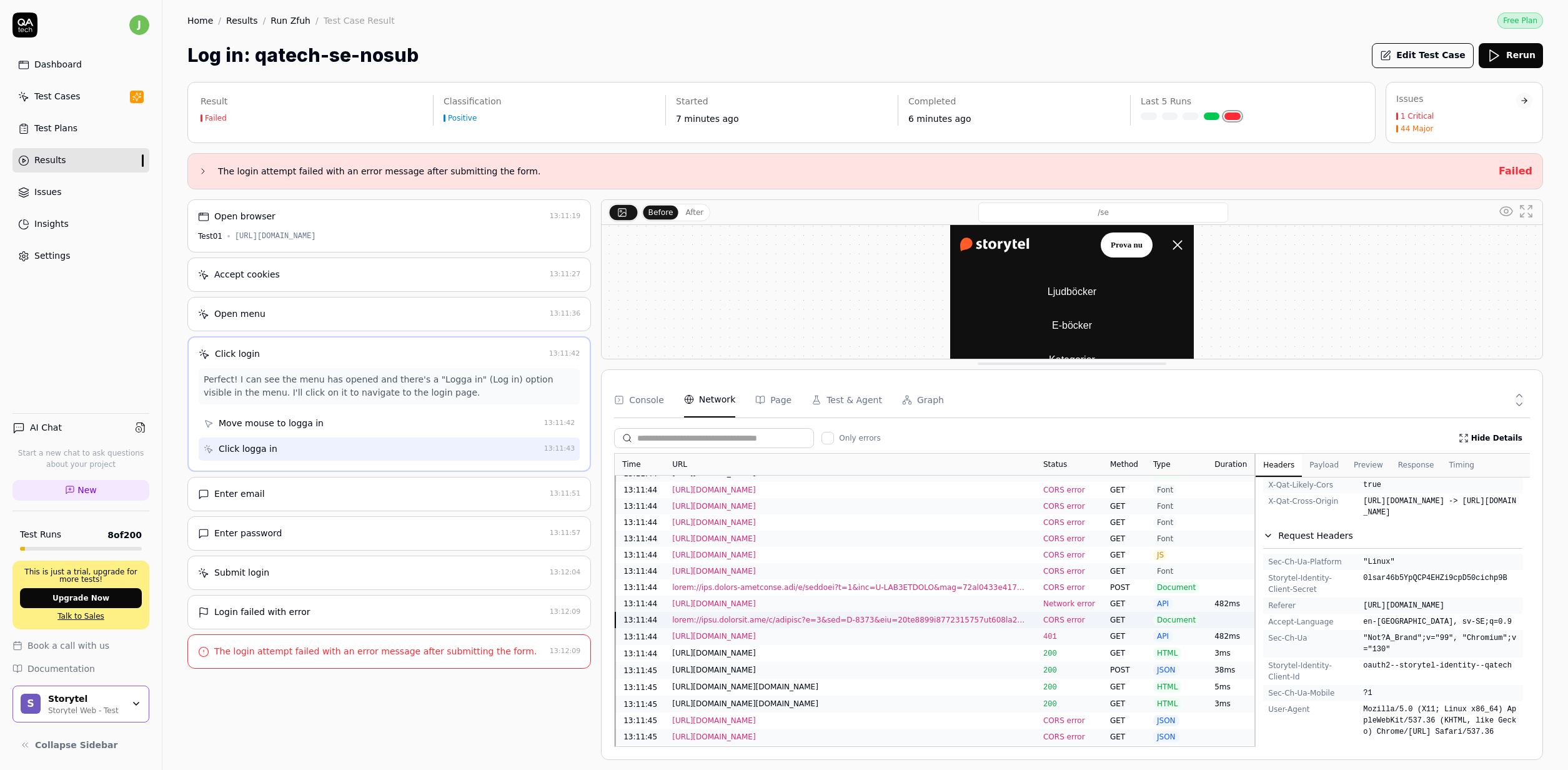
click at [716, 434] on input "text" at bounding box center [721, 438] width 169 height 13
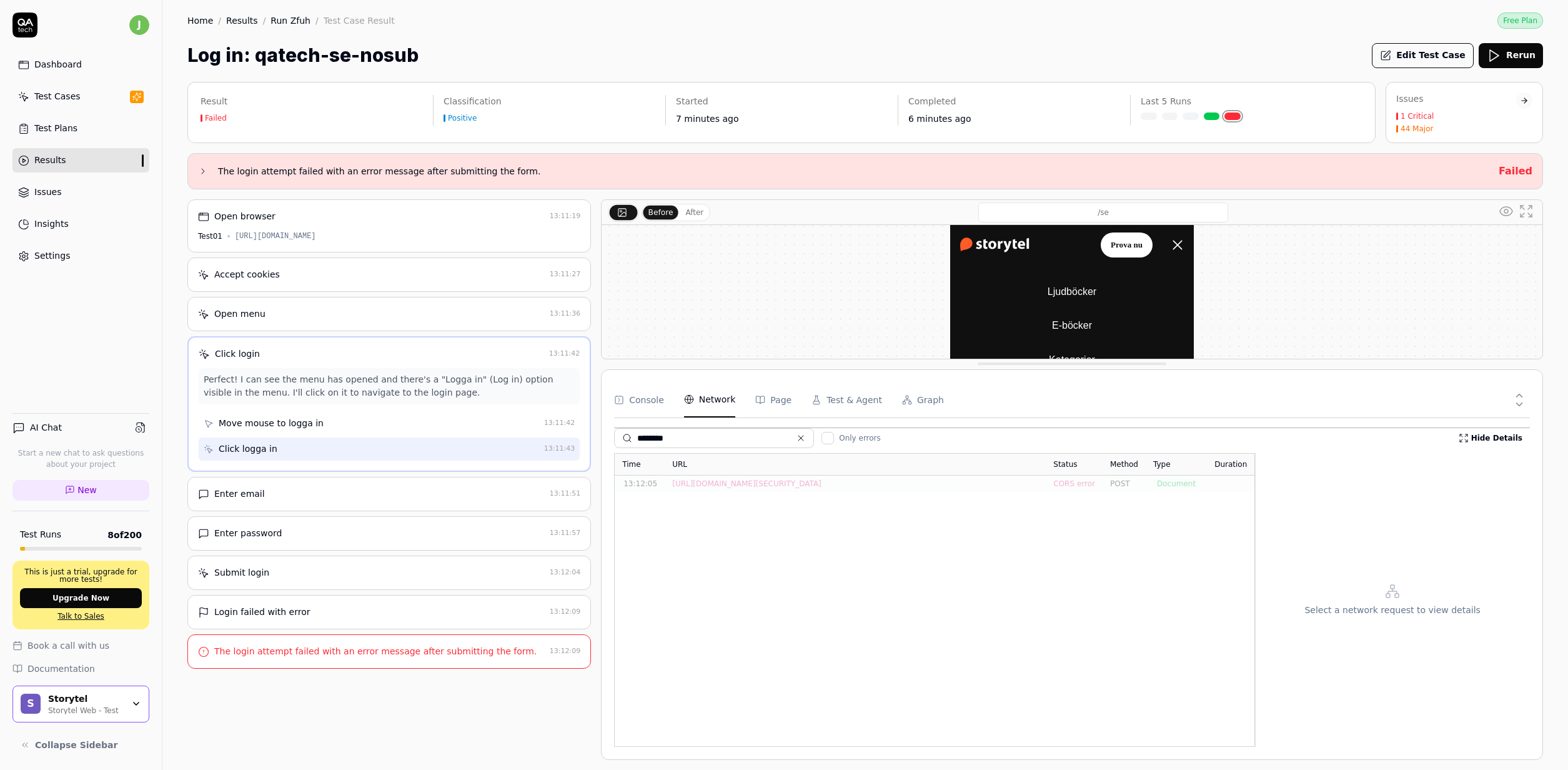
click at [799, 487] on div "https://identitytoolkit.googleapis.com/v1/accounts:signInWithPassword?key=AIzaS…" at bounding box center [855, 483] width 366 height 12
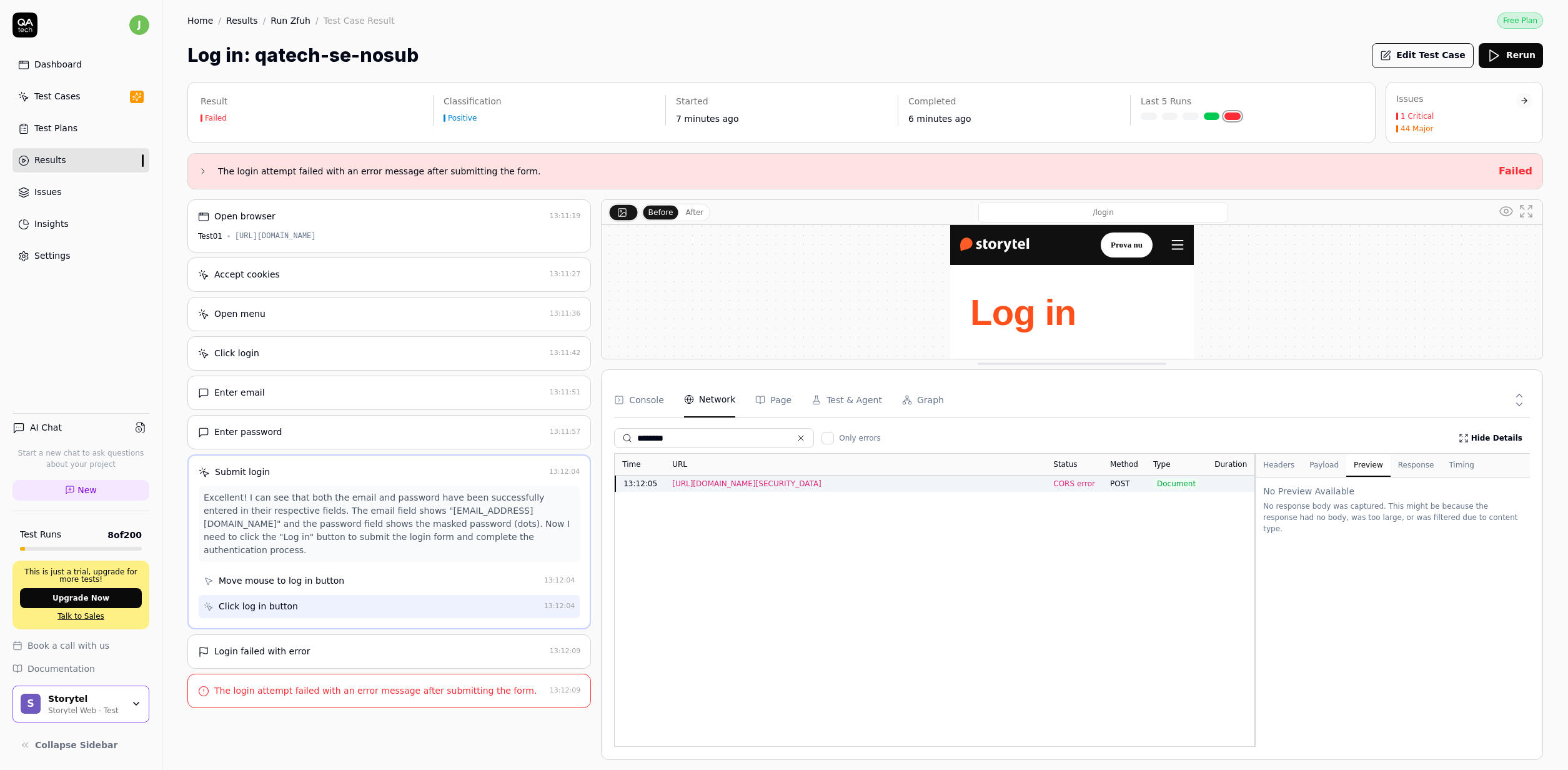
click at [1355, 465] on button "Preview" at bounding box center [1368, 465] width 44 height 22
drag, startPoint x: 1410, startPoint y: 466, endPoint x: 1396, endPoint y: 464, distance: 14.1
click at [1410, 465] on button "Response" at bounding box center [1416, 465] width 51 height 22
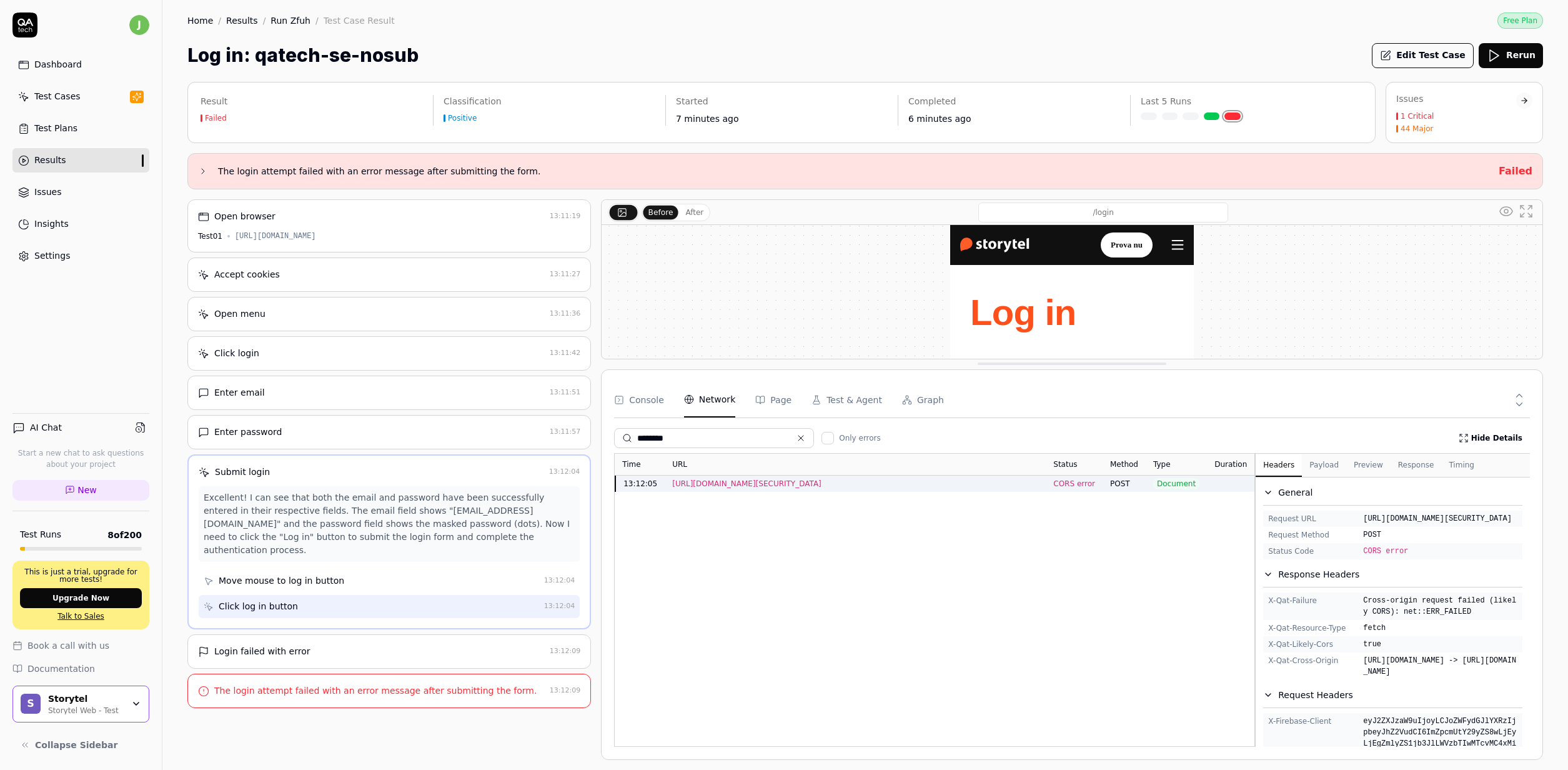
click at [1286, 464] on button "Headers" at bounding box center [1279, 465] width 46 height 22
click at [1151, 483] on div "Document" at bounding box center [1176, 484] width 61 height 16
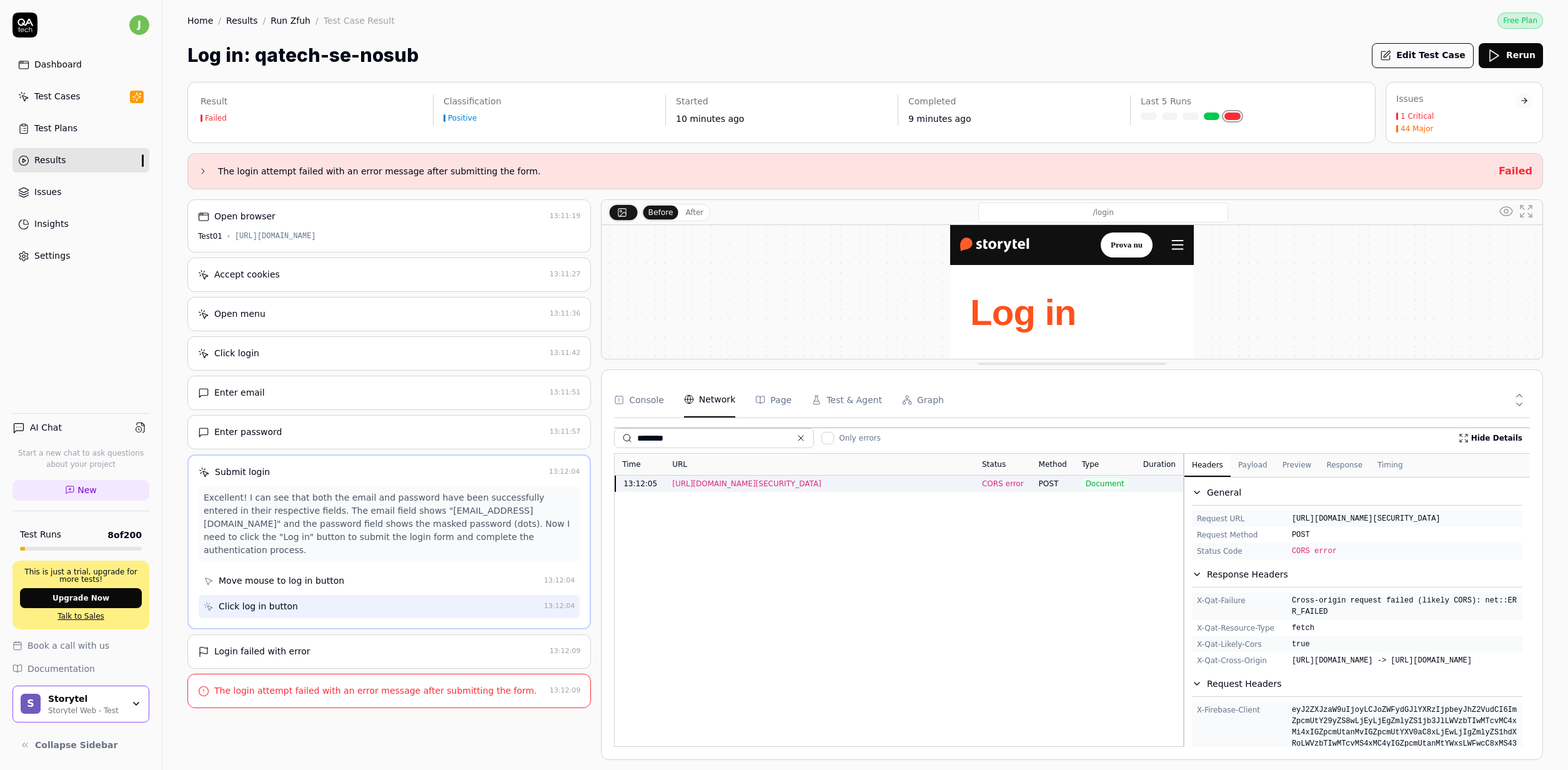
click at [1131, 600] on div "Time URL Status Method Type Duration 13:12:05 https://identitytoolkit.googleapi…" at bounding box center [1071, 599] width 915 height 293
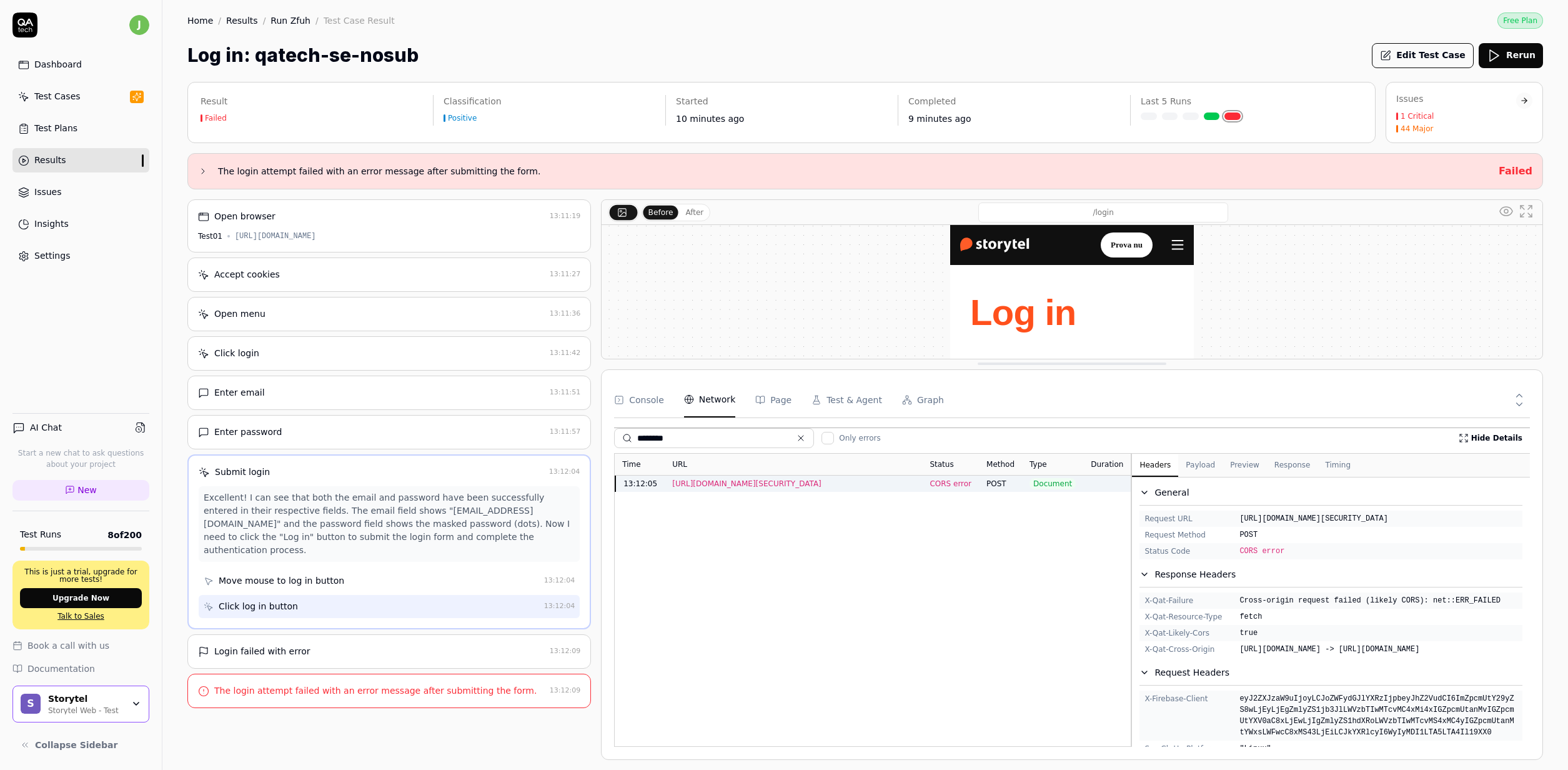
click at [938, 481] on span "CORS error" at bounding box center [951, 483] width 42 height 9
click at [912, 482] on div "https://identitytoolkit.googleapis.com/v1/accounts:signInWithPassword?key=AIzaS…" at bounding box center [793, 483] width 243 height 12
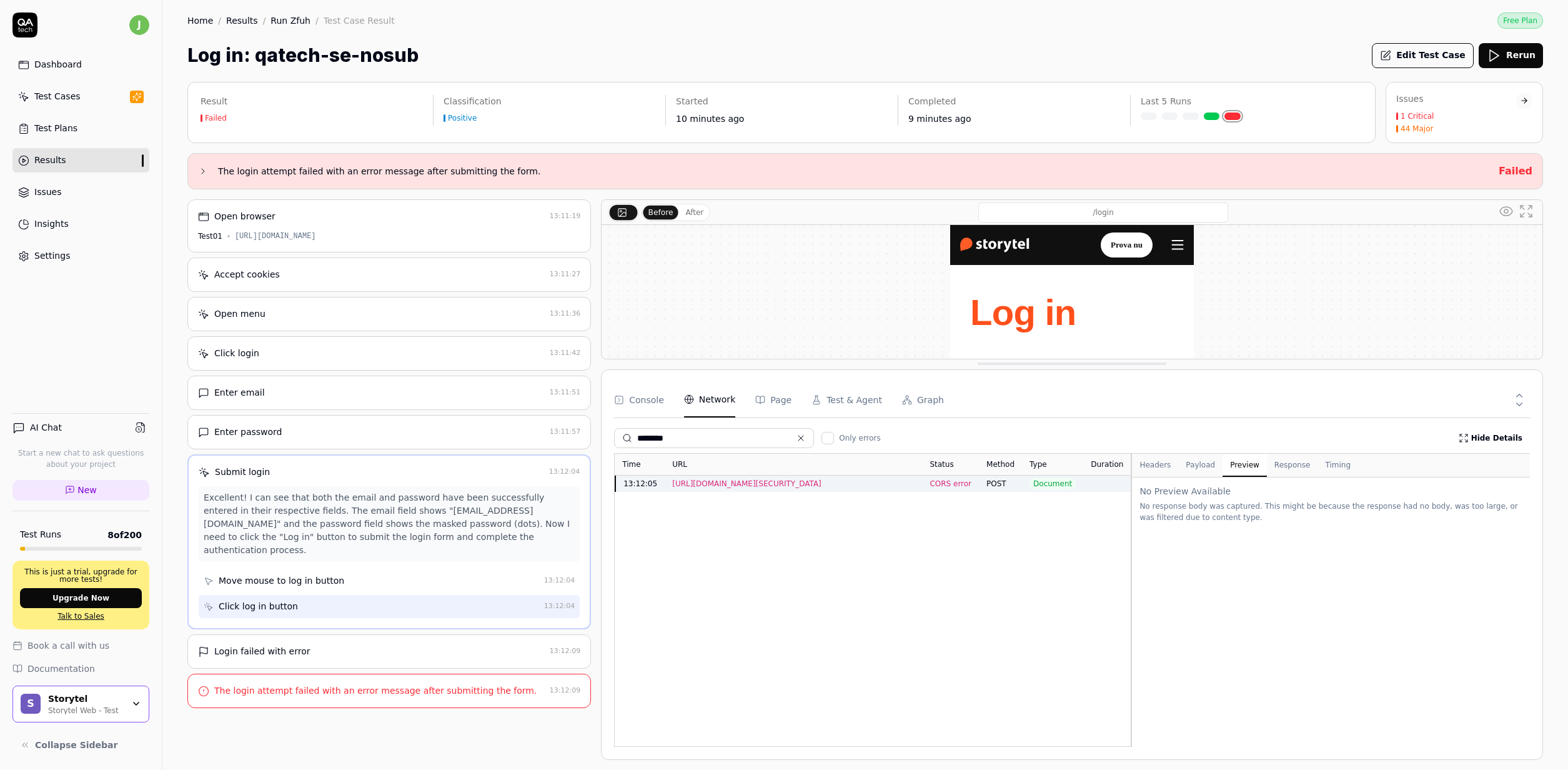
click at [1229, 464] on button "Preview" at bounding box center [1244, 465] width 44 height 22
click at [1175, 466] on button "Headers" at bounding box center [1155, 465] width 46 height 22
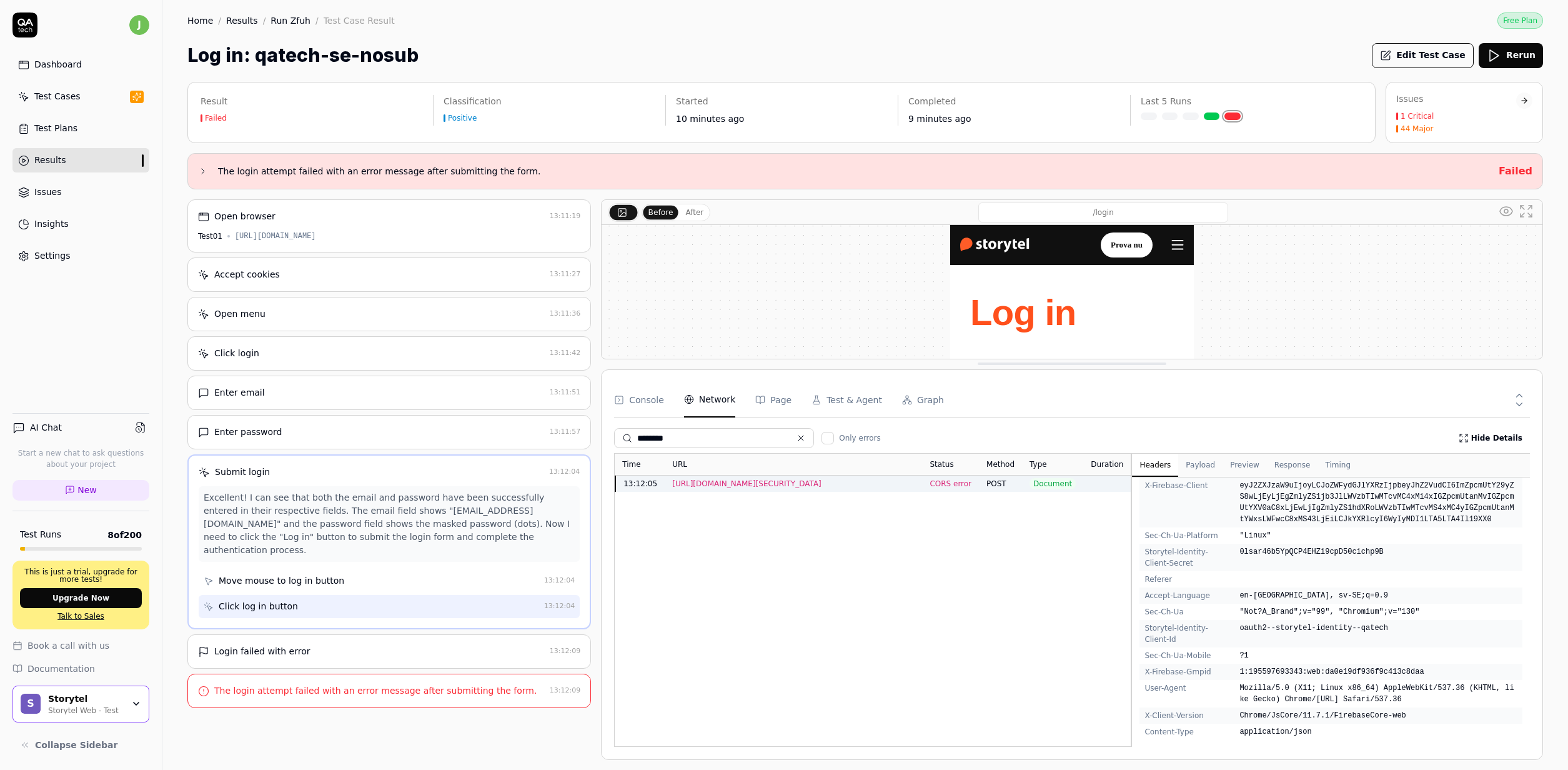
scroll to position [85, 0]
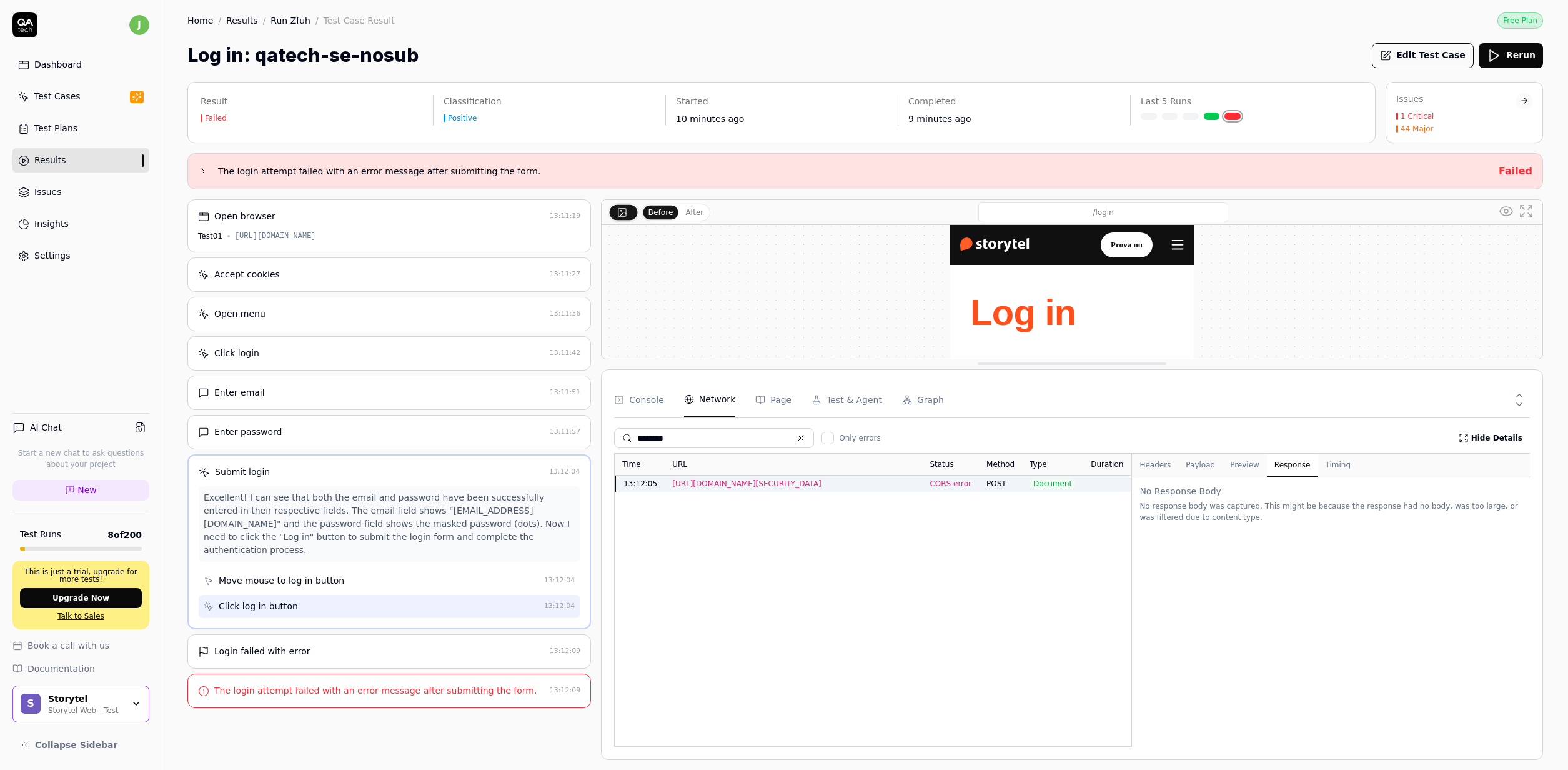
click at [1283, 474] on button "Response" at bounding box center [1293, 465] width 51 height 22
click at [1245, 466] on button "Preview" at bounding box center [1244, 465] width 44 height 22
click at [1205, 466] on button "Payload" at bounding box center [1200, 465] width 44 height 22
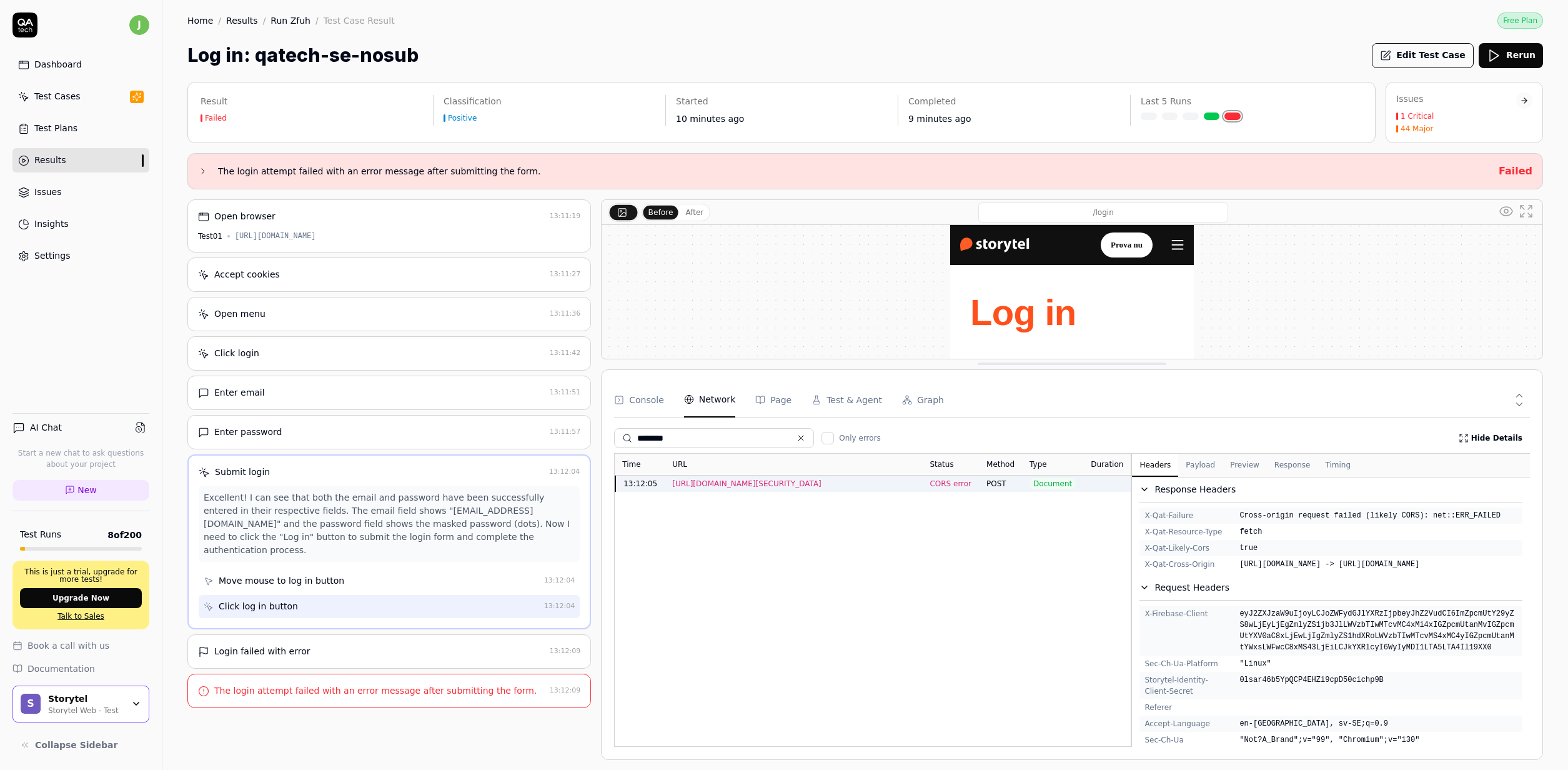
click at [1159, 468] on button "Headers" at bounding box center [1155, 465] width 46 height 22
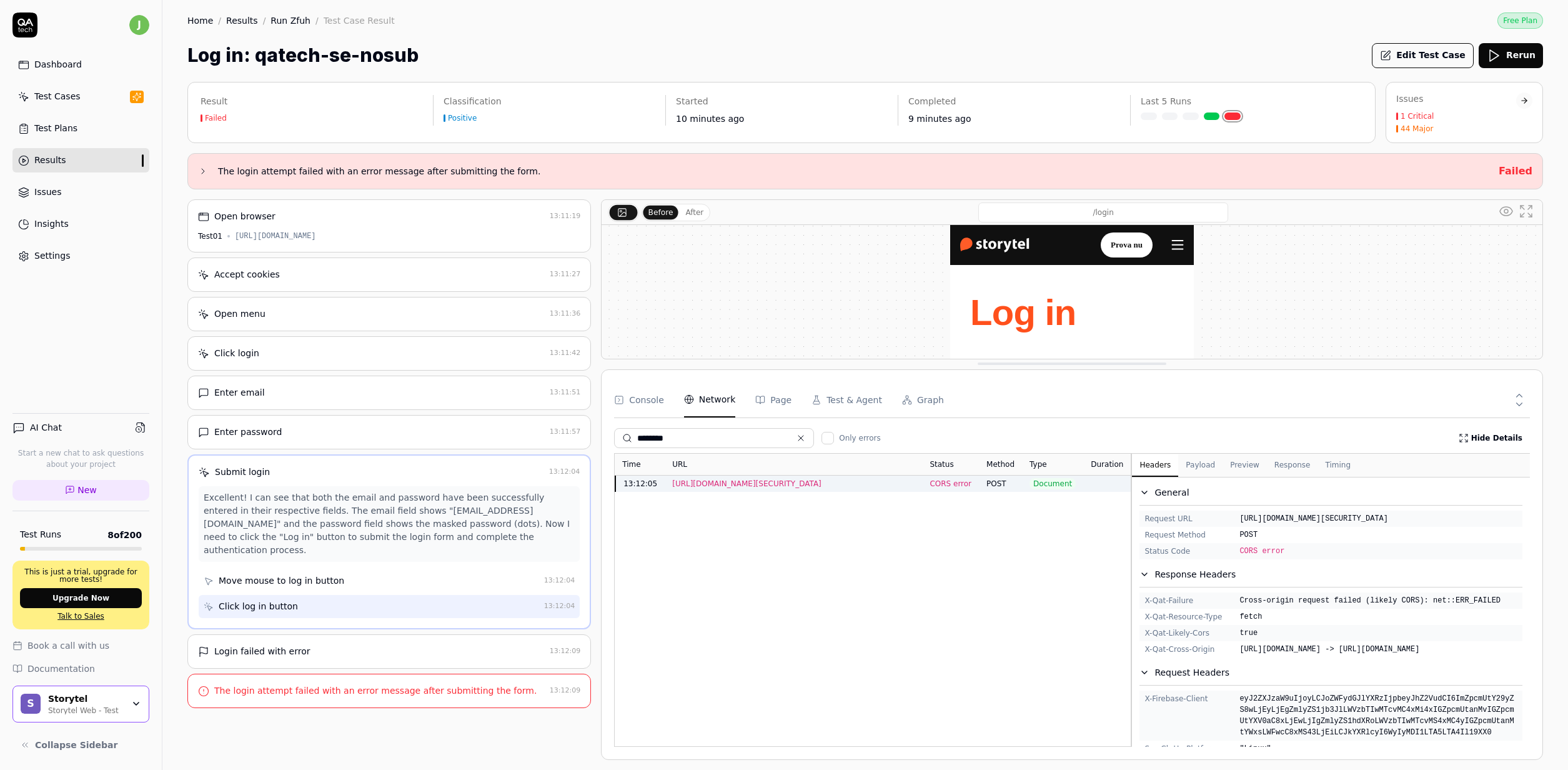
drag, startPoint x: 1302, startPoint y: 668, endPoint x: 1138, endPoint y: 607, distance: 175.0
click at [1138, 607] on div "General Request URL https://identitytoolkit.googleapis.com/v1/accounts:signInWi…" at bounding box center [1330, 718] width 398 height 483
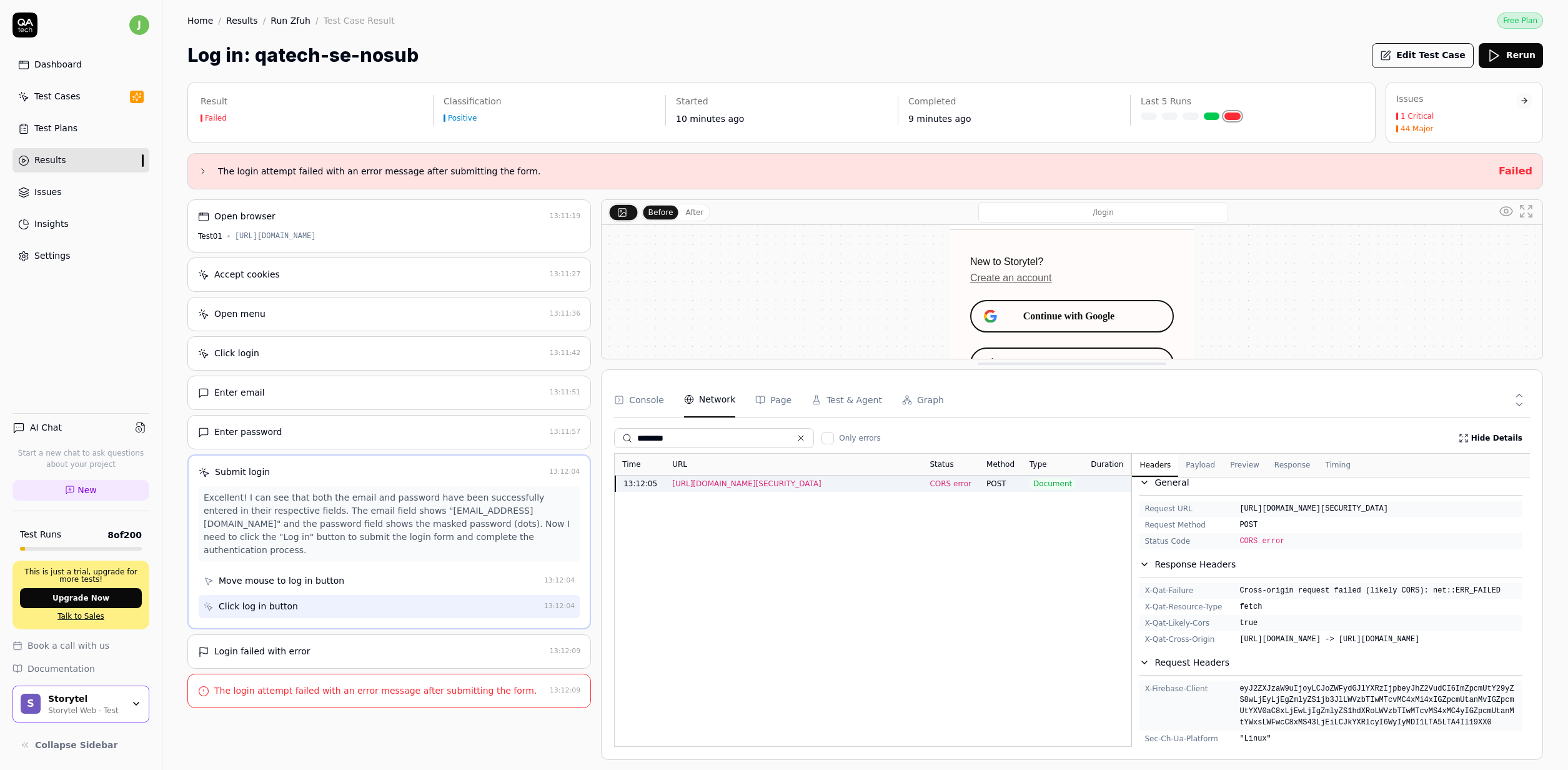
scroll to position [225, 0]
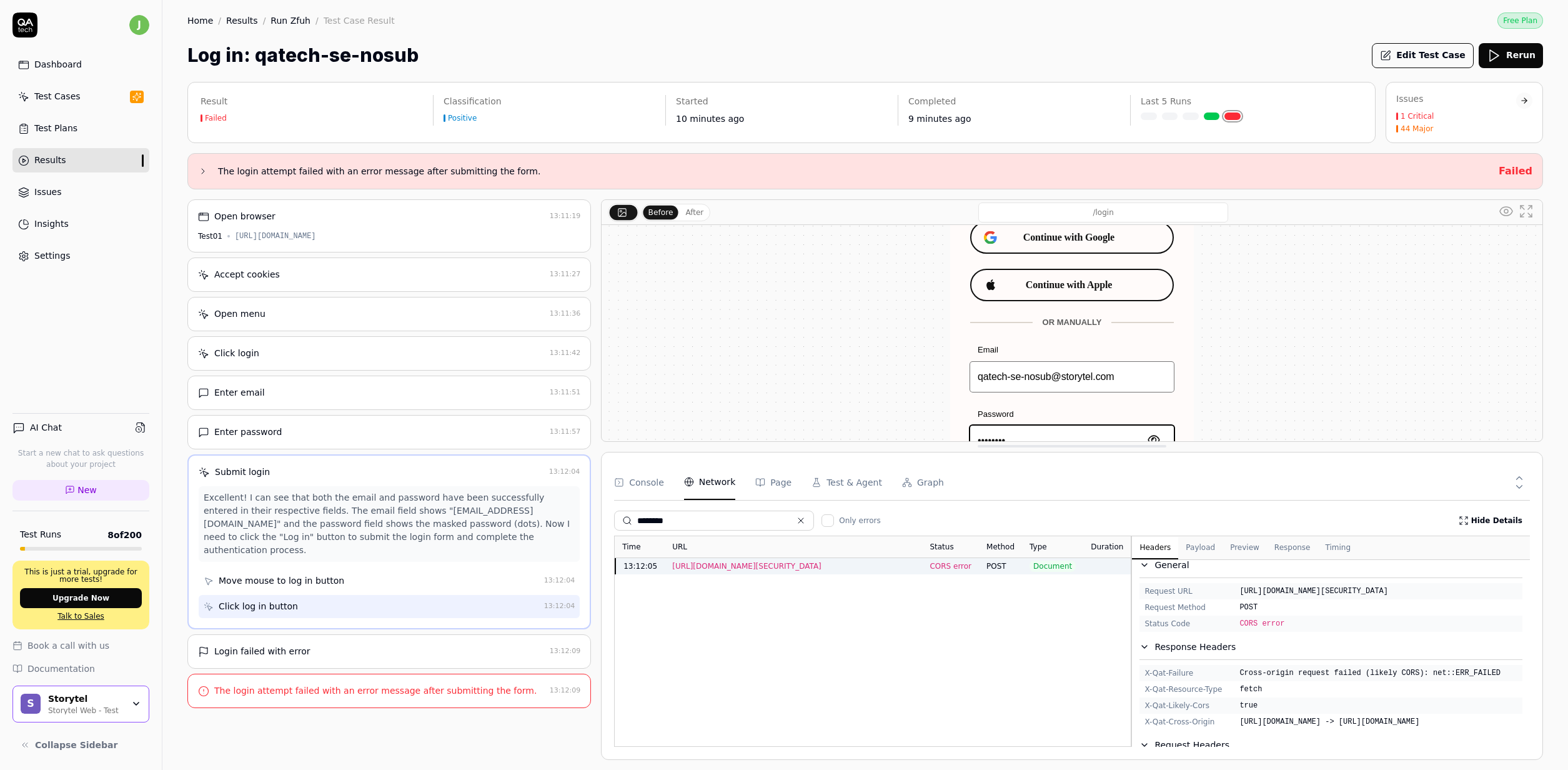
drag, startPoint x: 971, startPoint y: 362, endPoint x: 972, endPoint y: 444, distance: 82.0
click at [972, 442] on div "Before After /login" at bounding box center [1072, 321] width 942 height 243
click at [462, 277] on div "Accept cookies" at bounding box center [371, 274] width 347 height 13
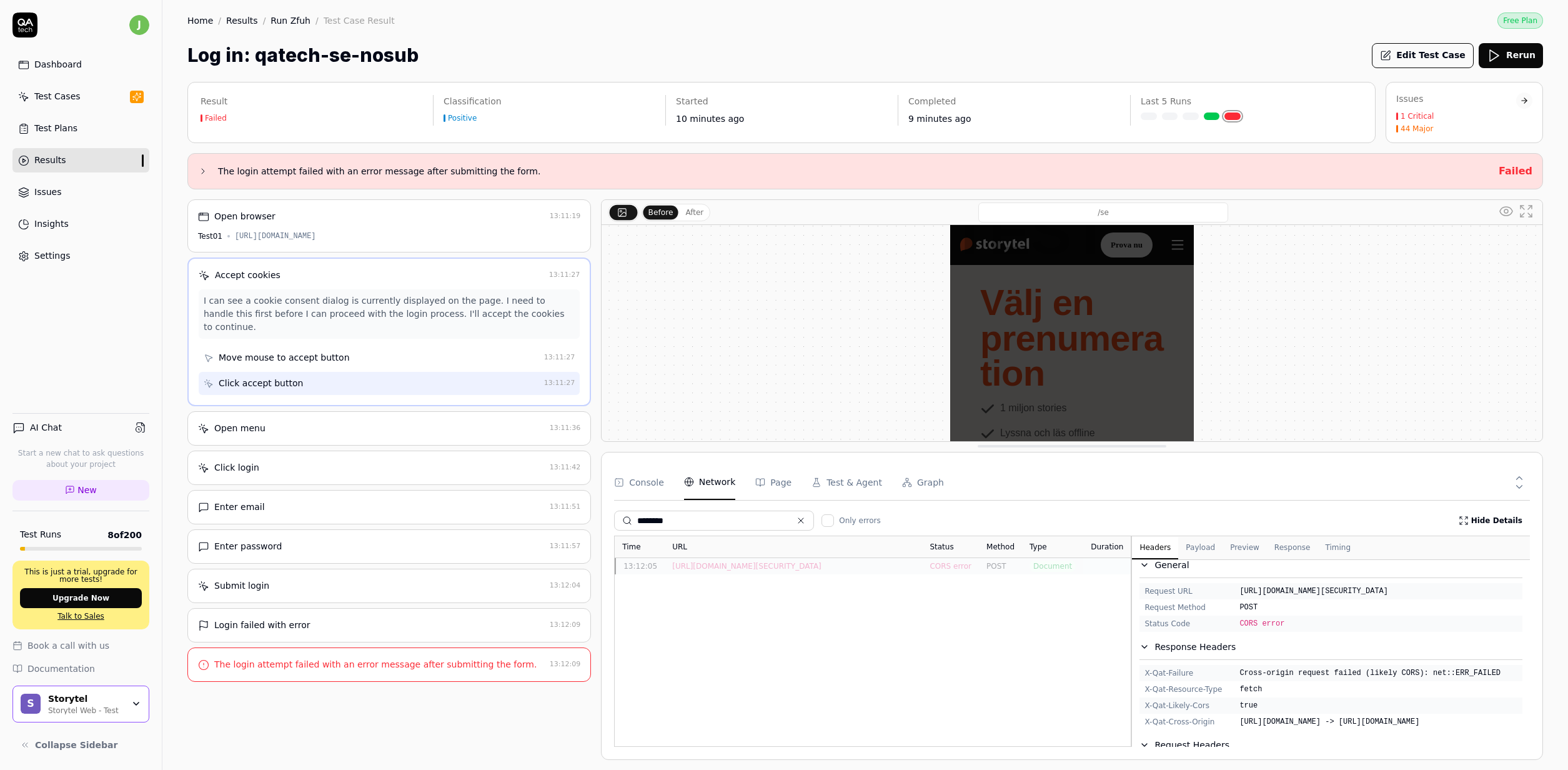
click at [401, 422] on div "Open menu" at bounding box center [371, 428] width 347 height 13
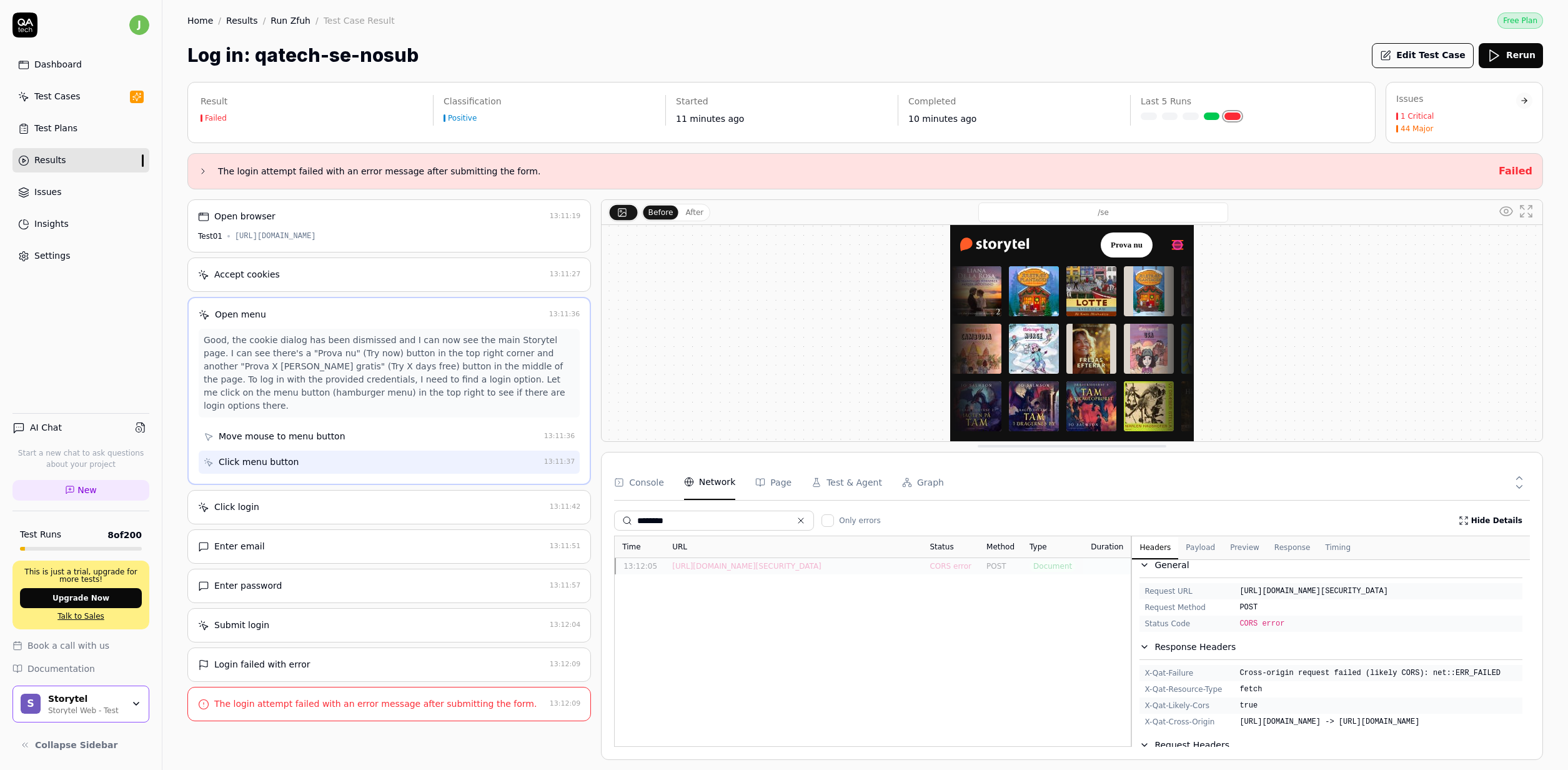
click at [404, 500] on div "Click login" at bounding box center [371, 506] width 347 height 13
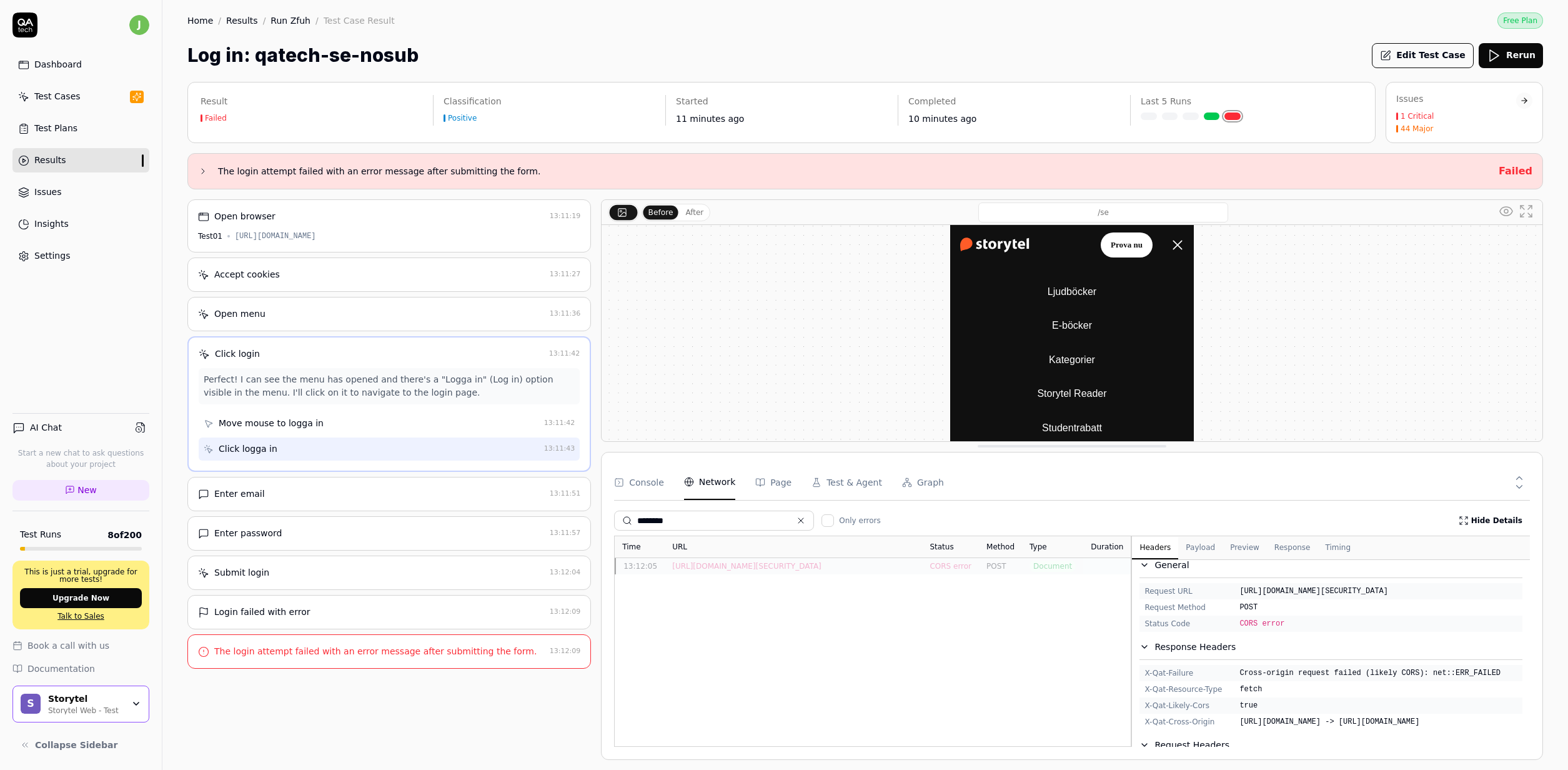
click at [405, 498] on div "Enter email" at bounding box center [371, 493] width 347 height 13
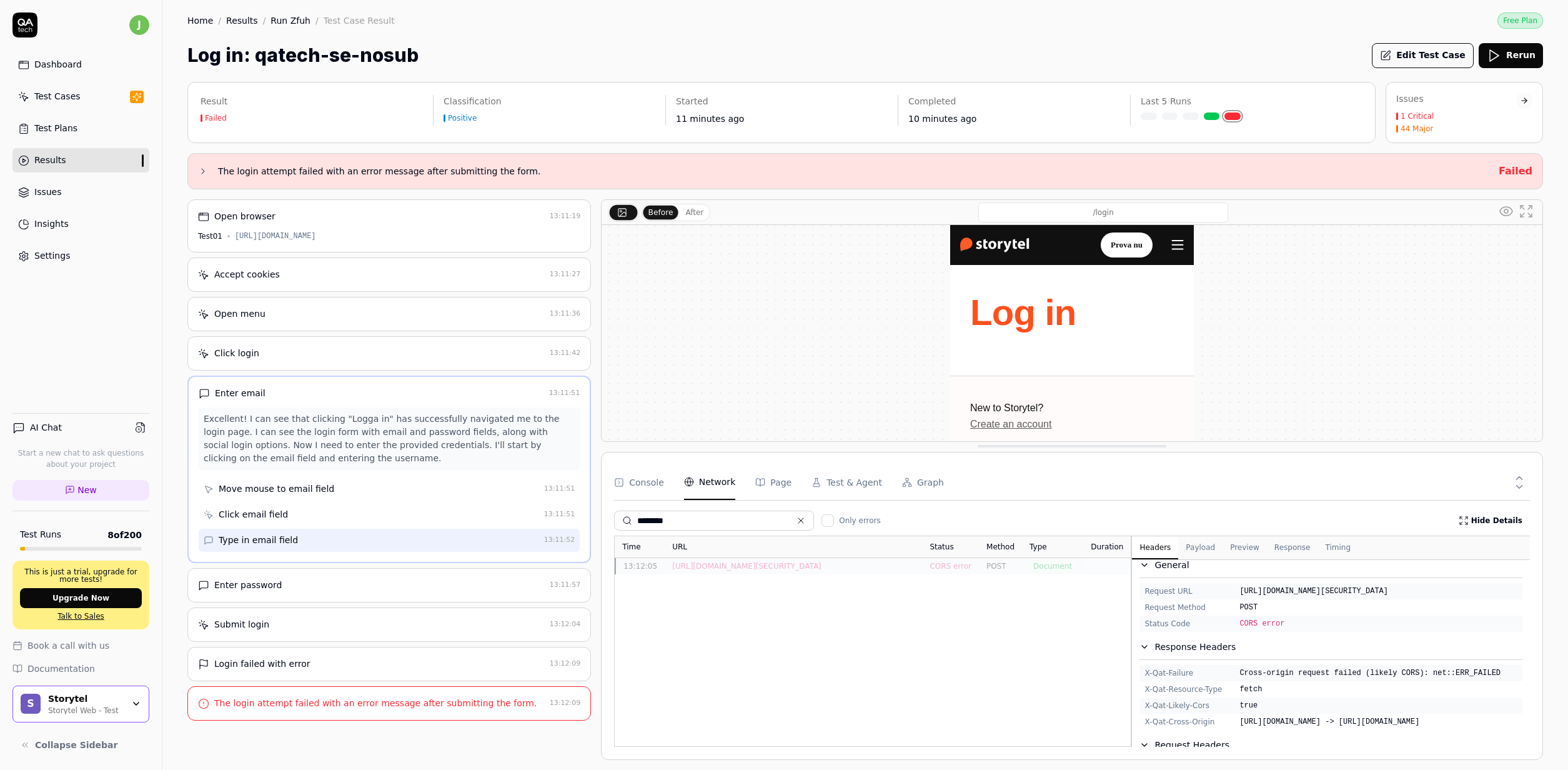
click at [442, 244] on div "Open browser 13:11:19 Test01 https://test01.storytel.com/se" at bounding box center [390, 226] width 404 height 53
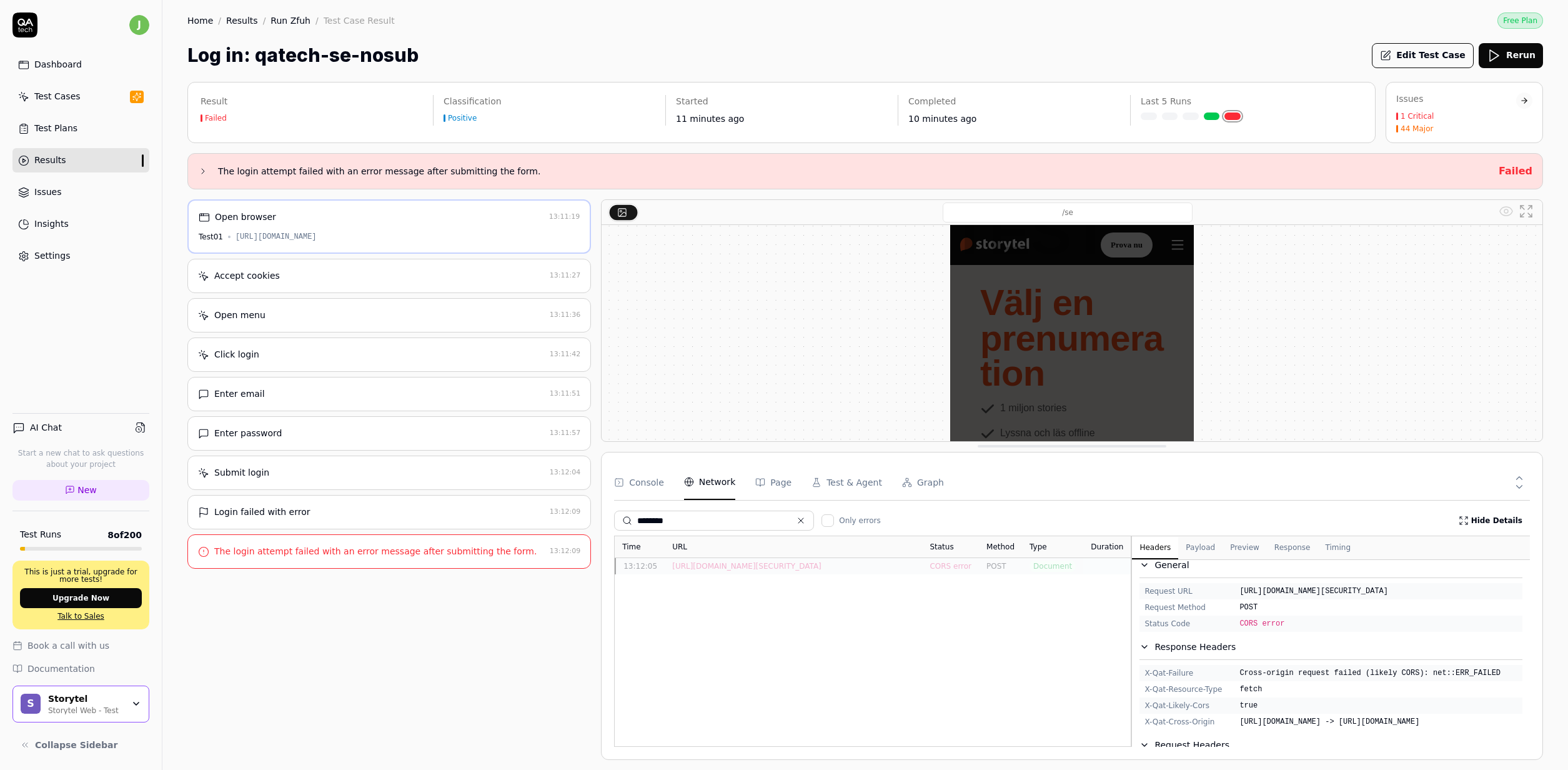
click at [545, 553] on div "The login attempt failed with an error message after submitting the form." at bounding box center [371, 551] width 347 height 13
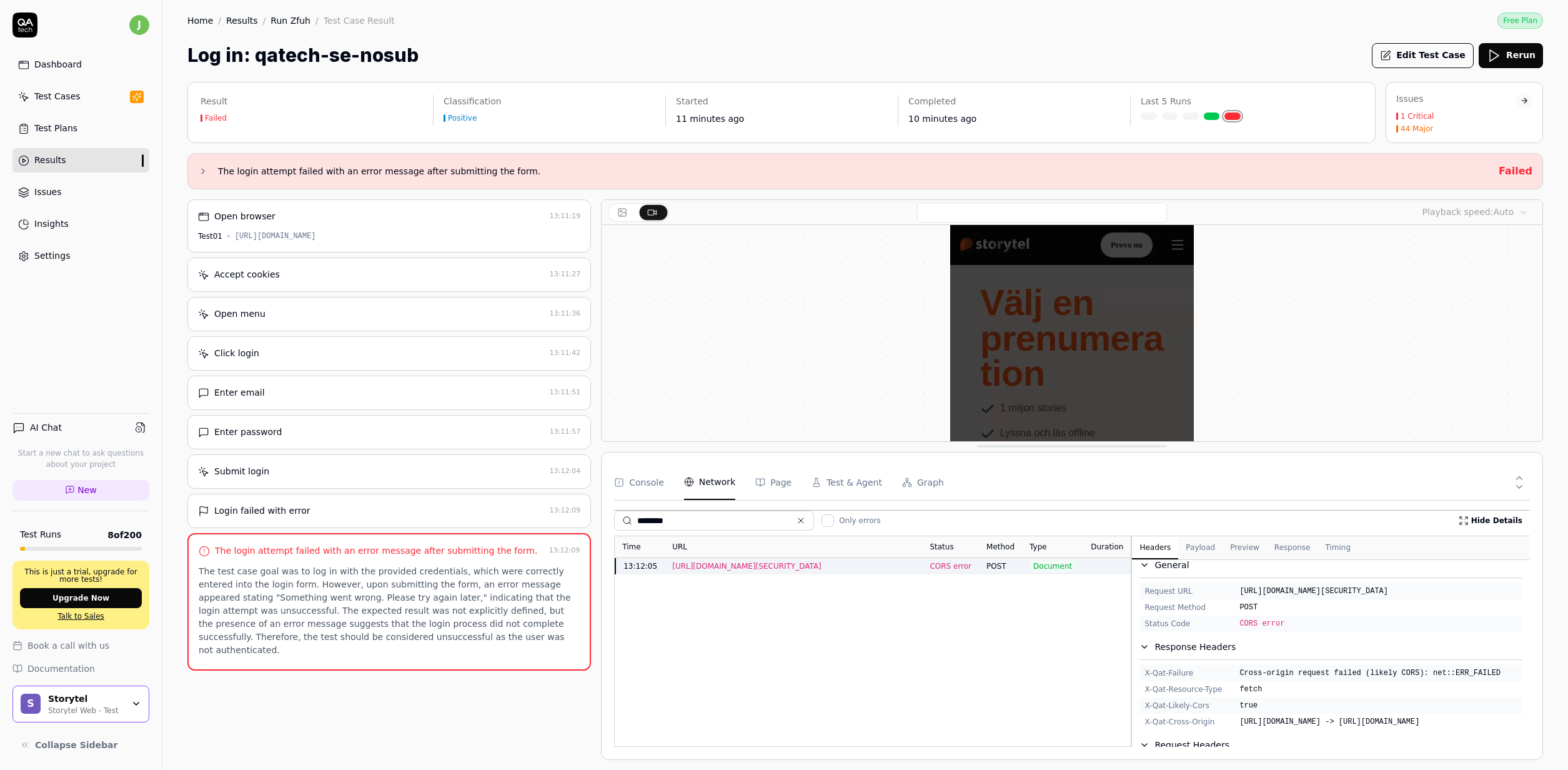
click at [913, 563] on div "https://identitytoolkit.googleapis.com/v1/accounts:signInWithPassword?key=AIzaS…" at bounding box center [793, 566] width 243 height 12
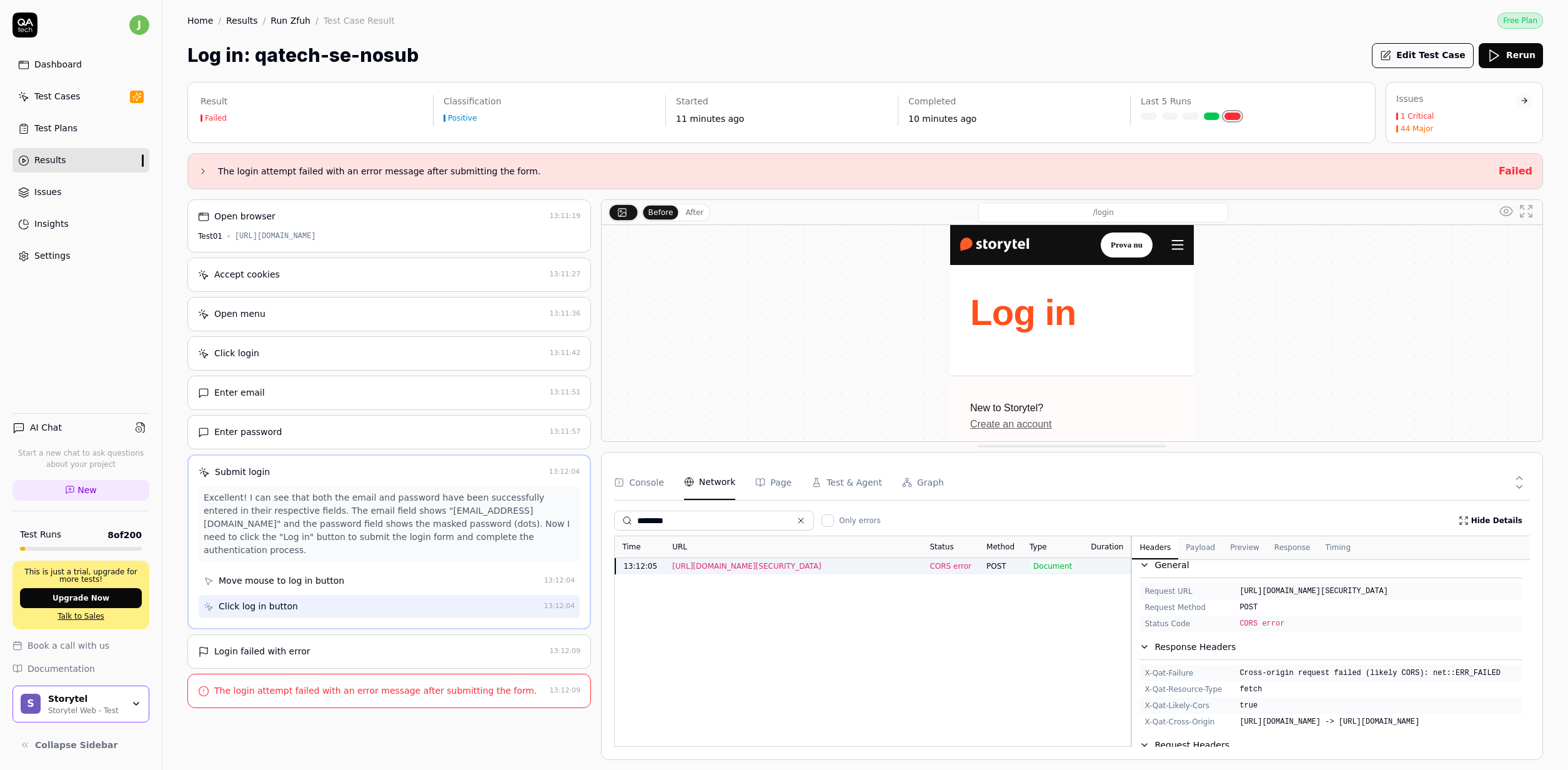
click at [652, 485] on button "Console" at bounding box center [639, 483] width 50 height 35
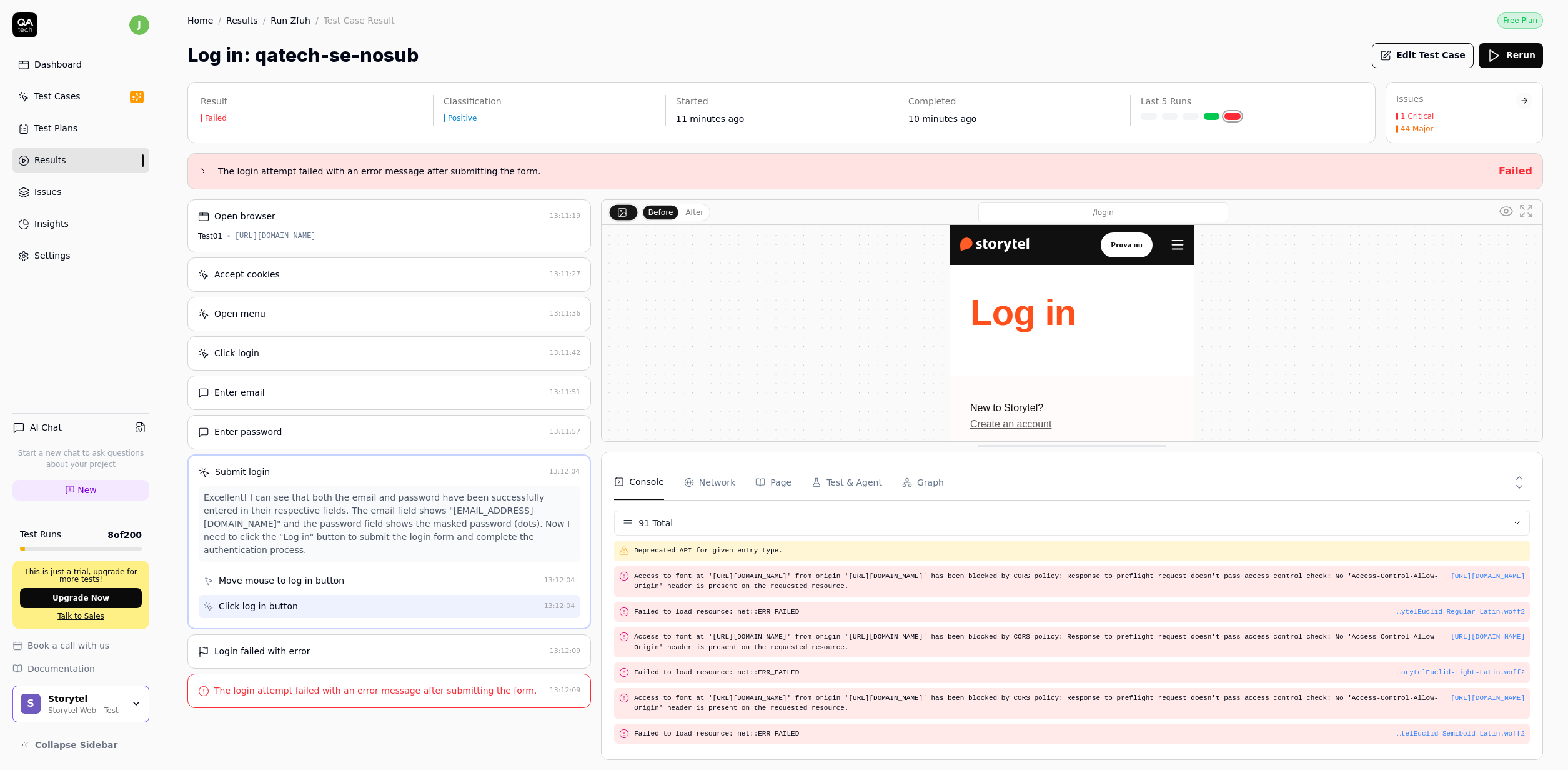
scroll to position [2505, 0]
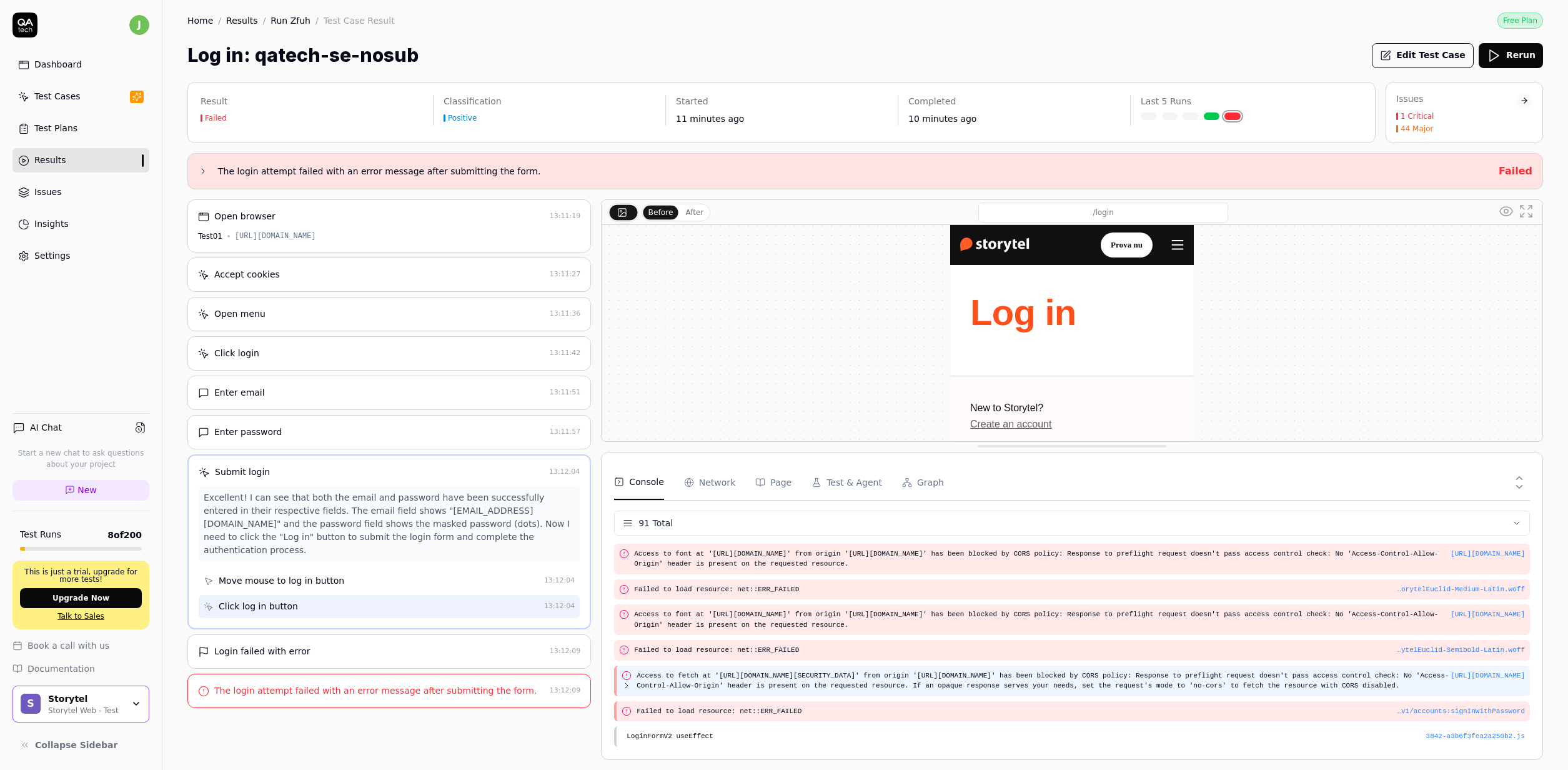
click at [1346, 685] on pre "Access to fetch at 'https://identitytoolkit.googleapis.com/v1/accounts:signInWi…" at bounding box center [1043, 681] width 814 height 20
drag, startPoint x: 1010, startPoint y: 700, endPoint x: 636, endPoint y: 666, distance: 375.5
click at [636, 670] on div "https://test01.storytel.com/se/login Access to fetch at 'https://identitytoolki…" at bounding box center [1080, 681] width 888 height 20
click at [909, 687] on pre "Access to fetch at 'https://identitytoolkit.googleapis.com/v1/accounts:signInWi…" at bounding box center [1080, 681] width 888 height 20
drag, startPoint x: 640, startPoint y: 676, endPoint x: 1033, endPoint y: 694, distance: 393.4
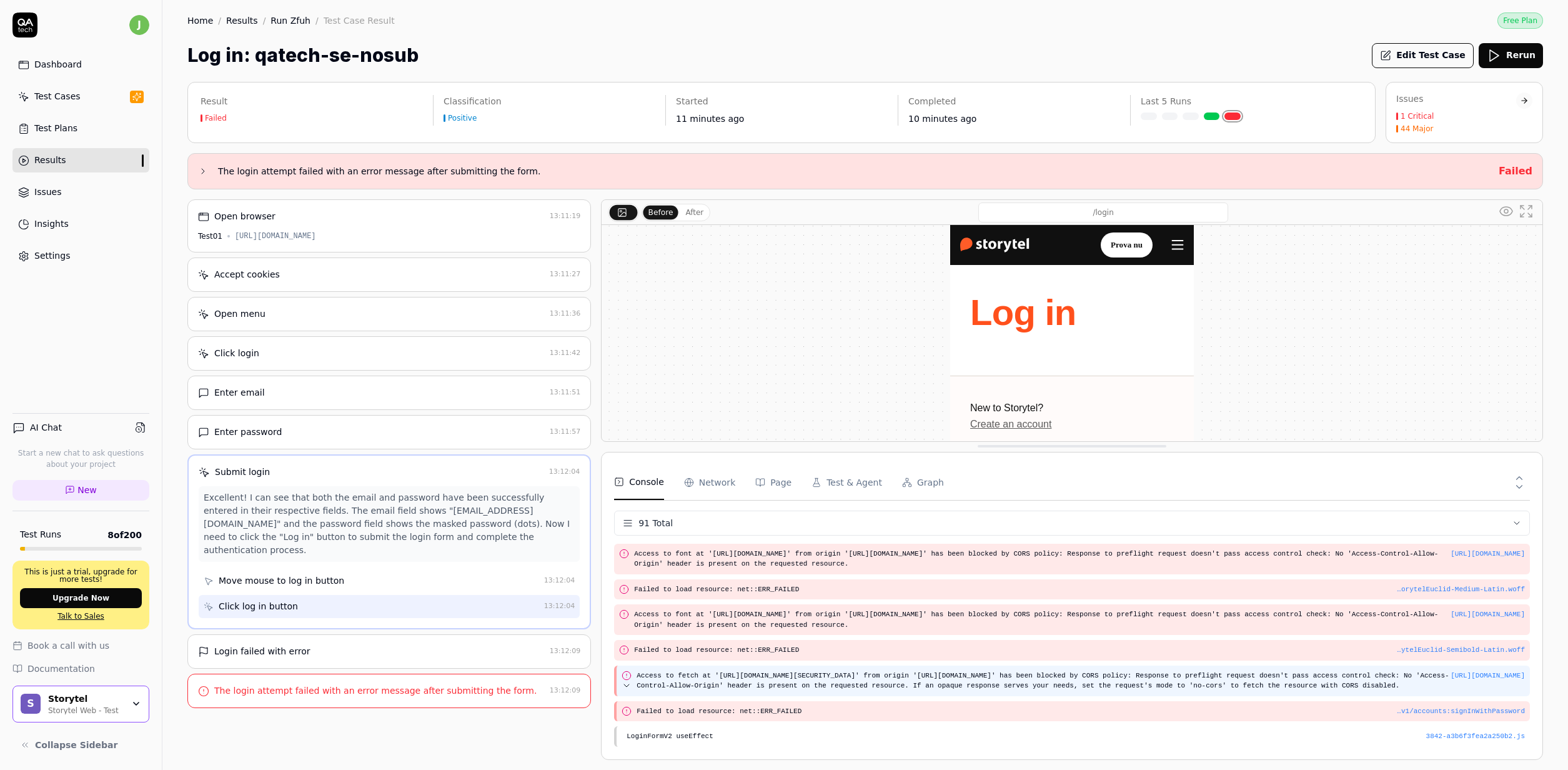
click at [1033, 694] on div "https://test01.storytel.com/se/login Access to fetch at 'https://identitytoolki…" at bounding box center [1071, 681] width 915 height 31
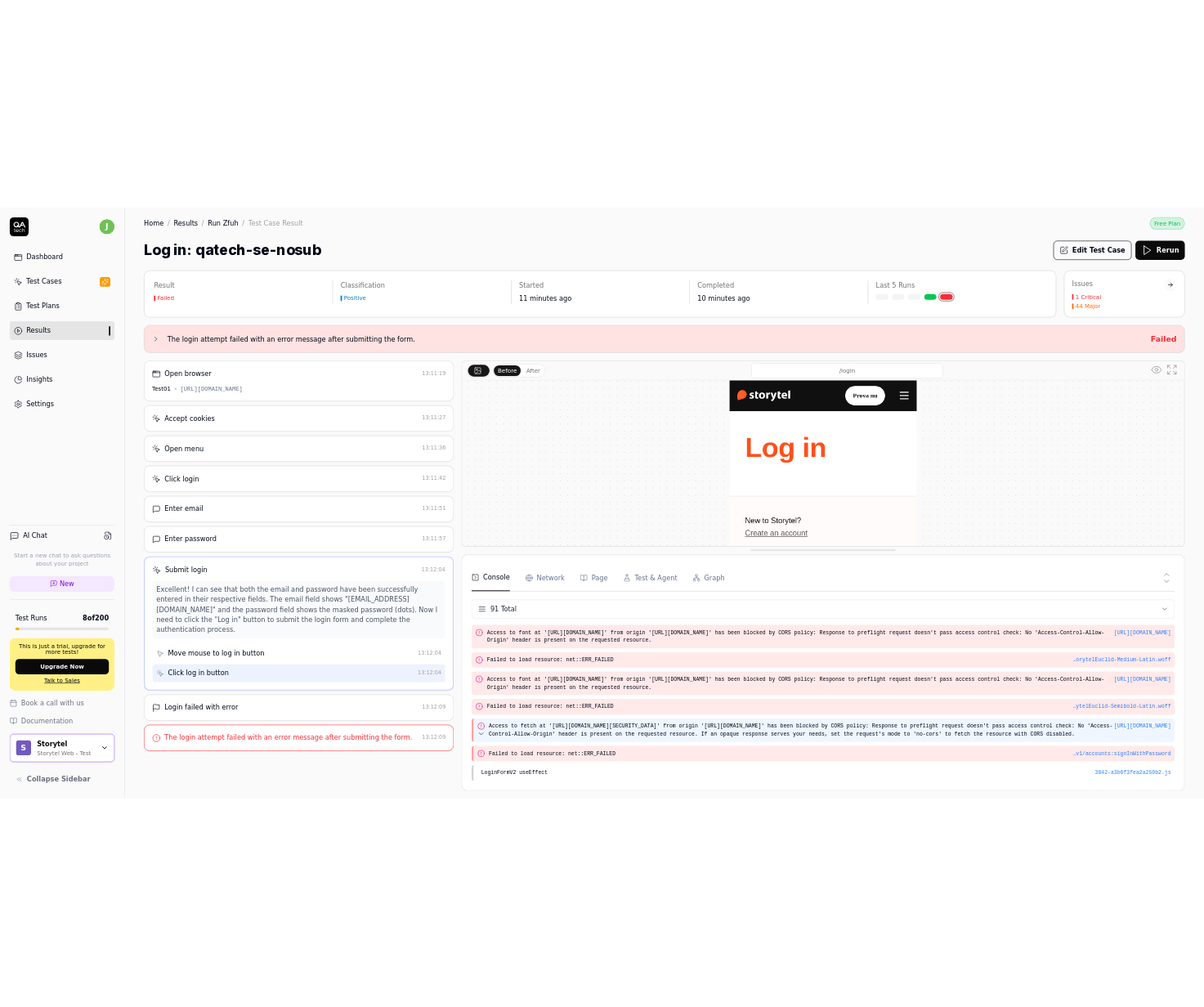
scroll to position [3290, 0]
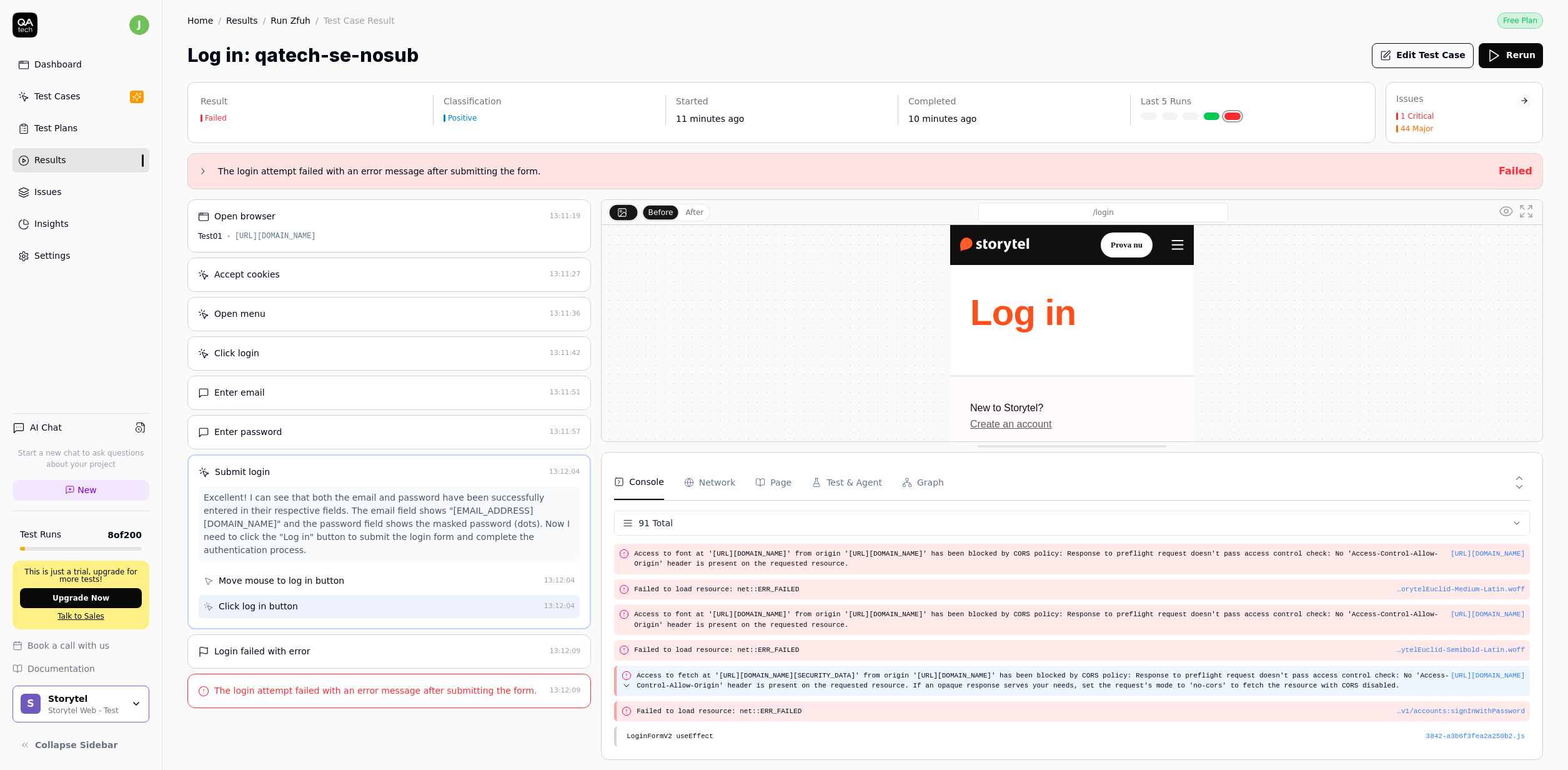
copy pre "Access to fetch at 'https://identitytoolkit.googleapis.com/v1/accounts:signInWi…"
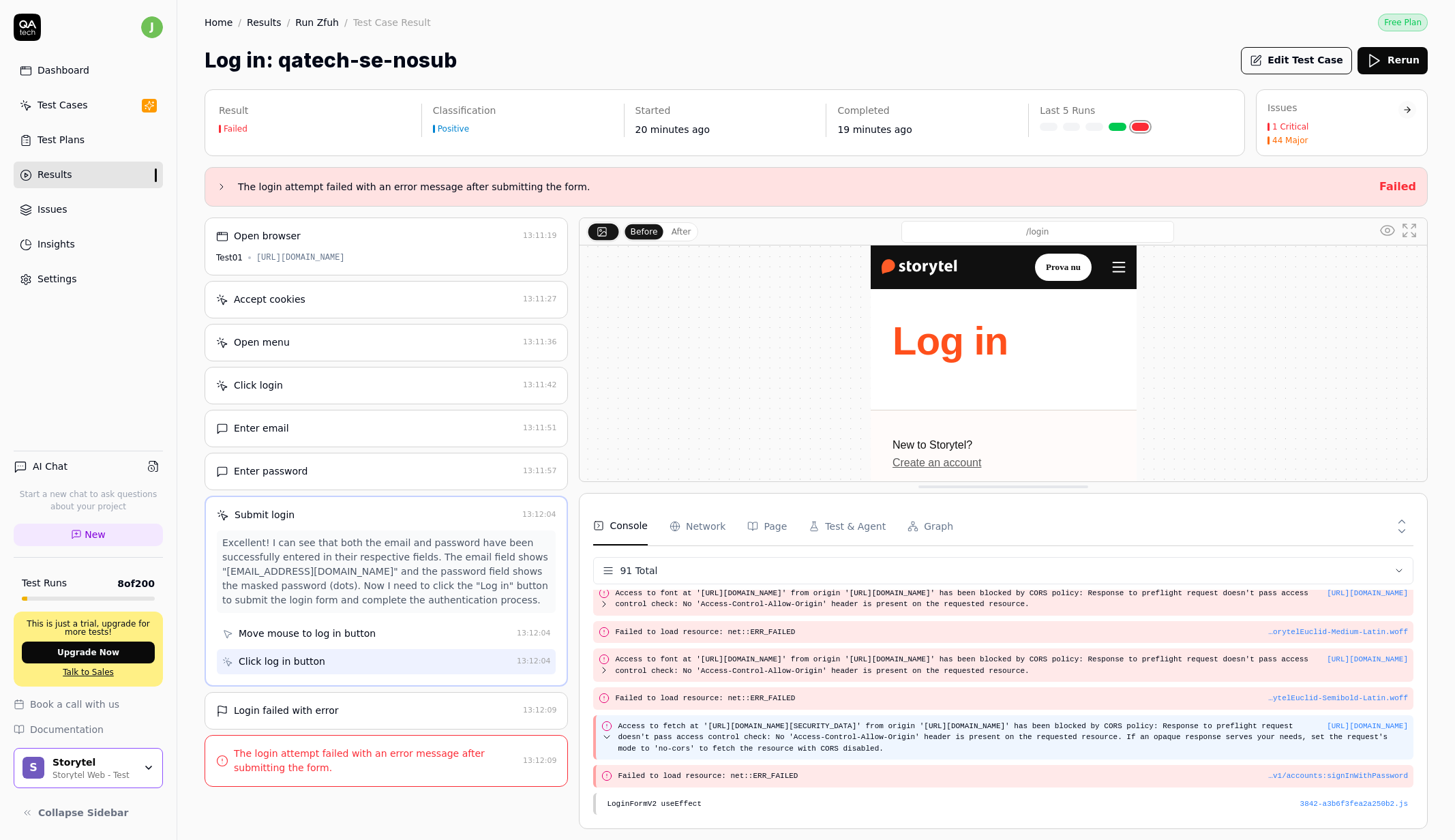
click at [814, 726] on pre "Access to fetch at 'https://identitytoolkit.googleapis.com/v1/accounts:signInWi…" at bounding box center [1013, 737] width 790 height 34
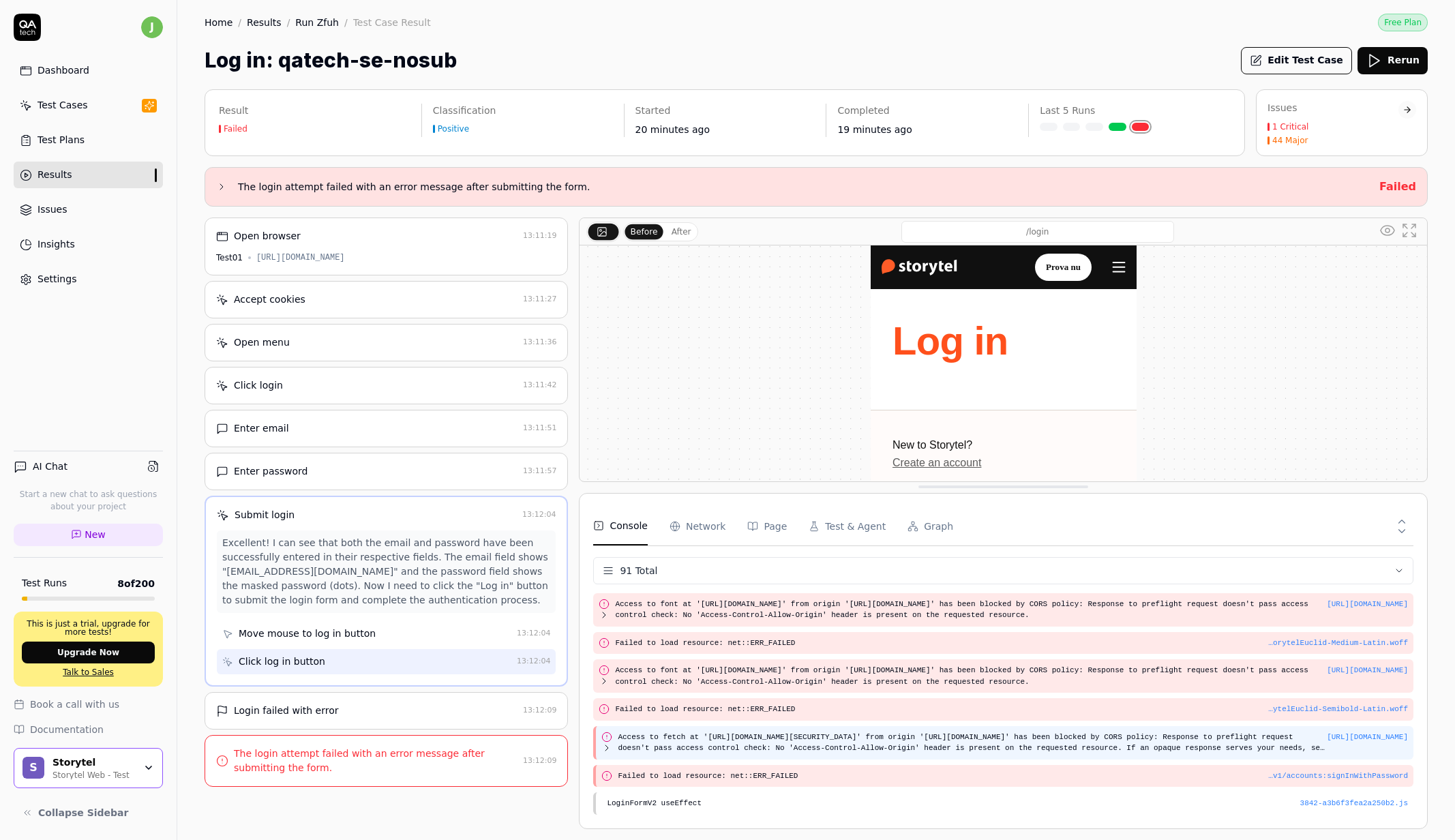
scroll to position [2732, 0]
click at [604, 753] on div "https://test01.storytel.com/se/login Access to fetch at 'https://identitytoolki…" at bounding box center [1003, 742] width 820 height 33
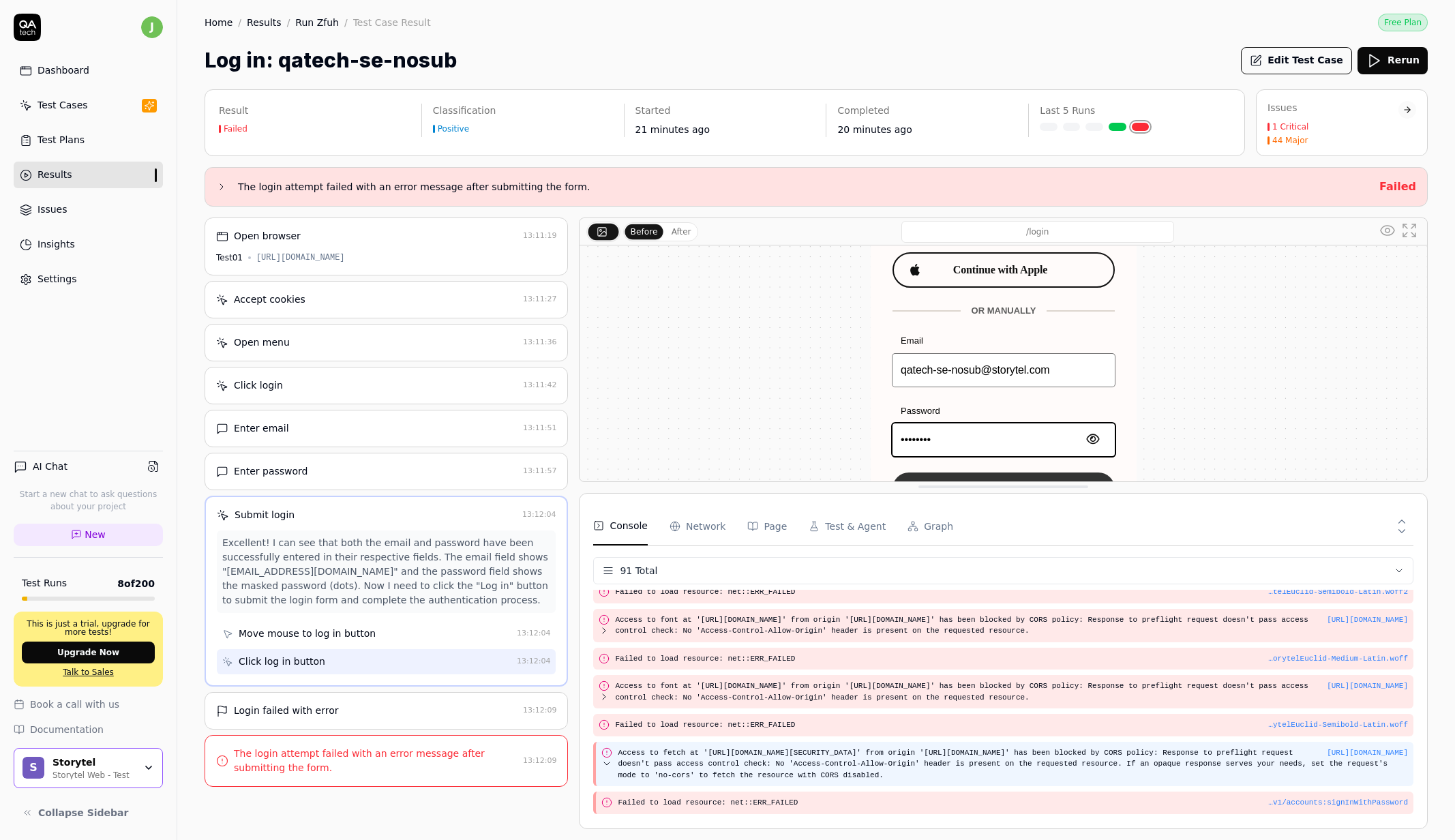
scroll to position [2744, 0]
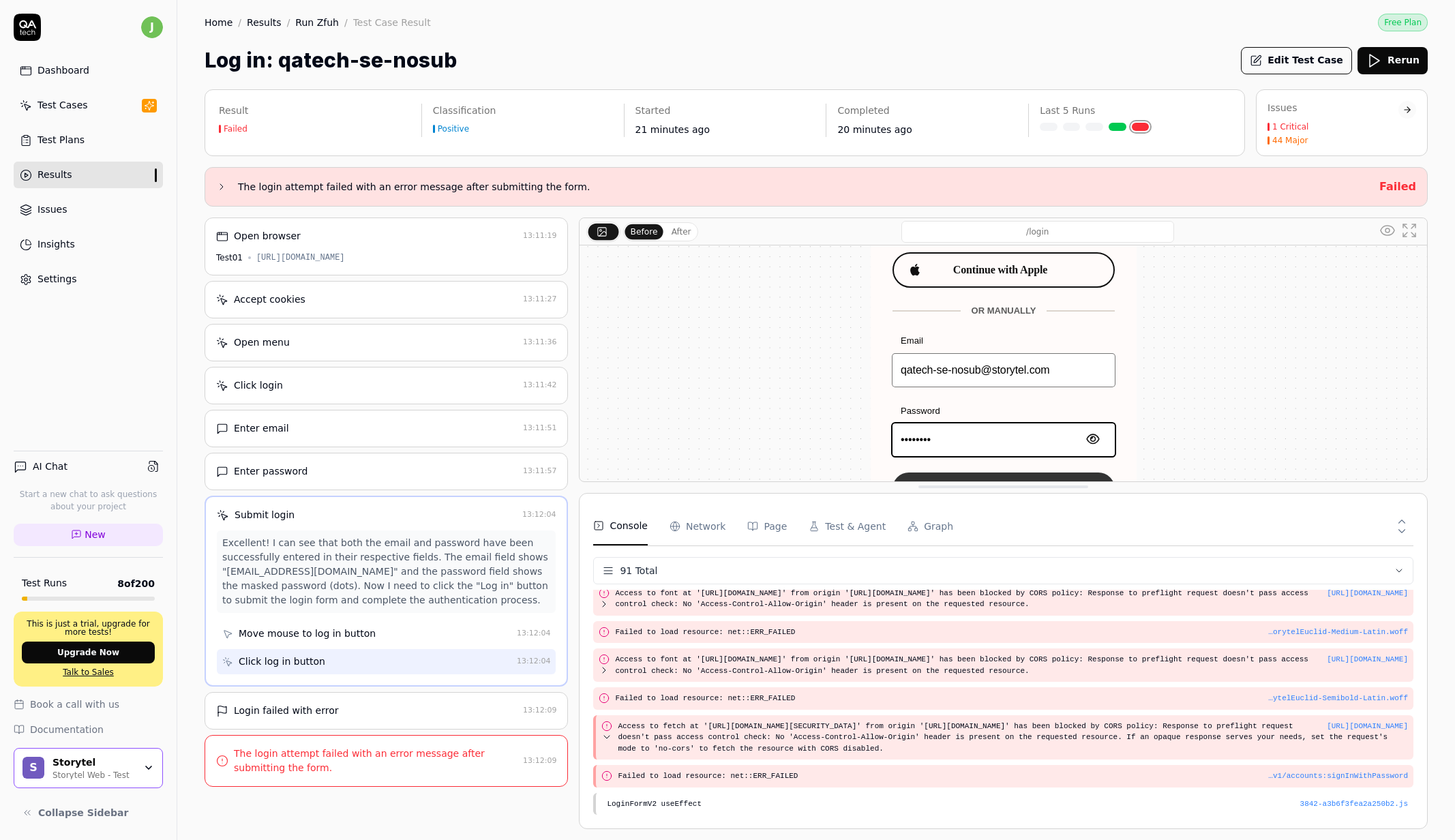
click at [701, 530] on Requests "Network" at bounding box center [698, 526] width 56 height 38
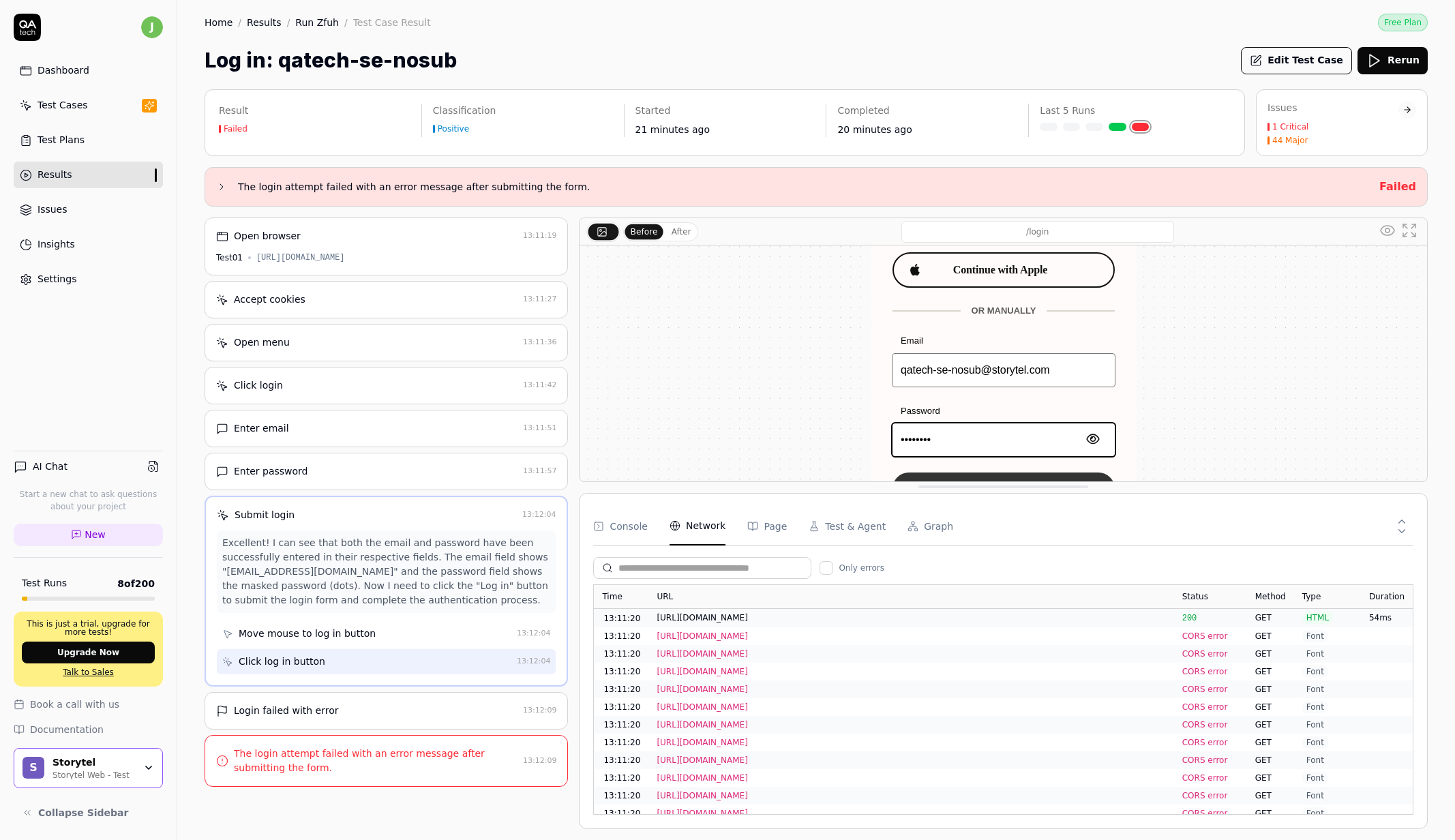
scroll to position [1514, 0]
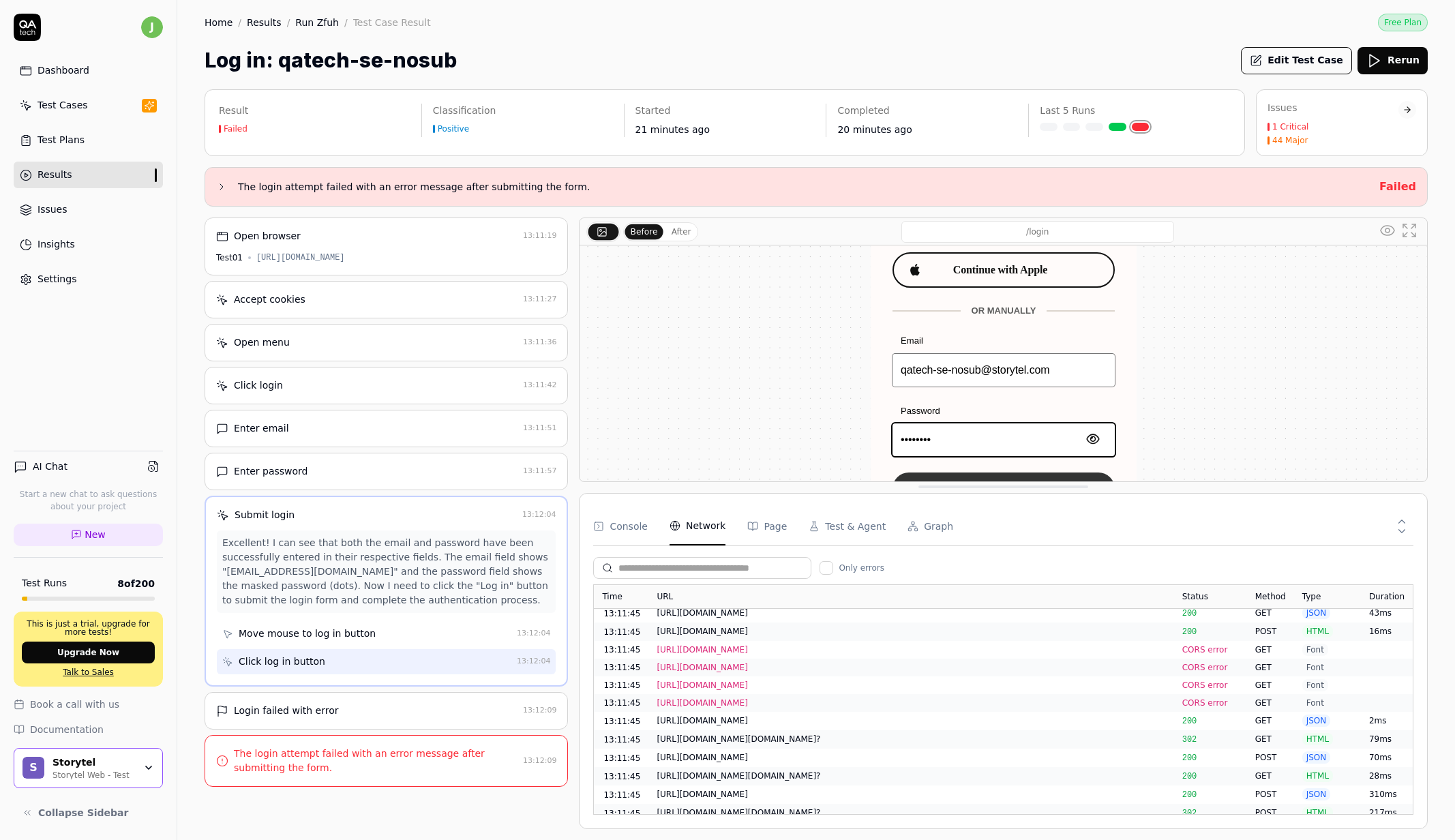
click at [691, 567] on input "text" at bounding box center [710, 568] width 184 height 14
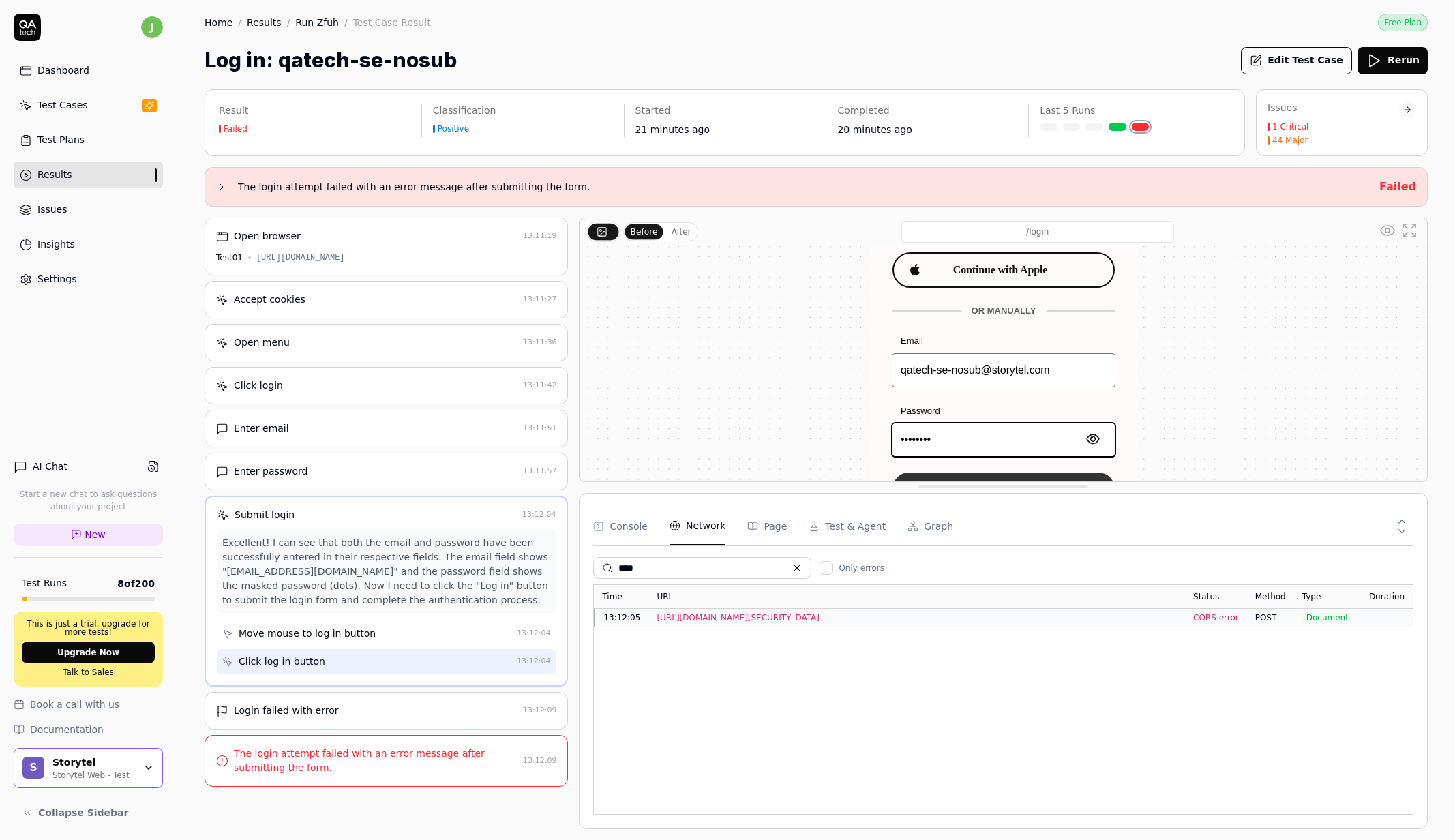
scroll to position [0, 0]
click at [979, 612] on div "https://identitytoolkit.googleapis.com/v1/accounts:signInWithPassword?key=AIzaS…" at bounding box center [916, 617] width 520 height 13
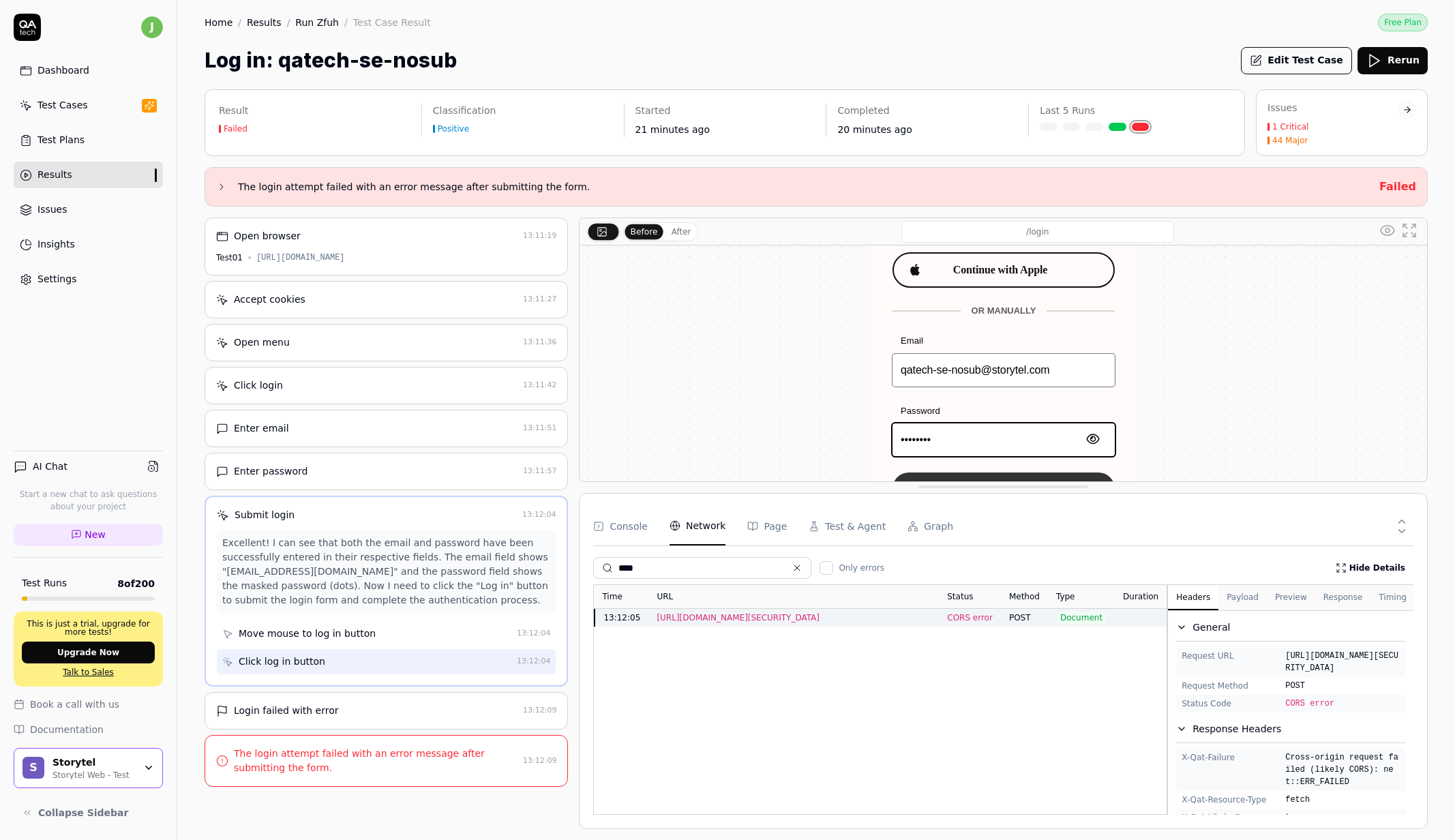
click at [1346, 604] on button "Response" at bounding box center [1343, 597] width 56 height 24
click at [1179, 597] on button "Headers" at bounding box center [1193, 597] width 50 height 24
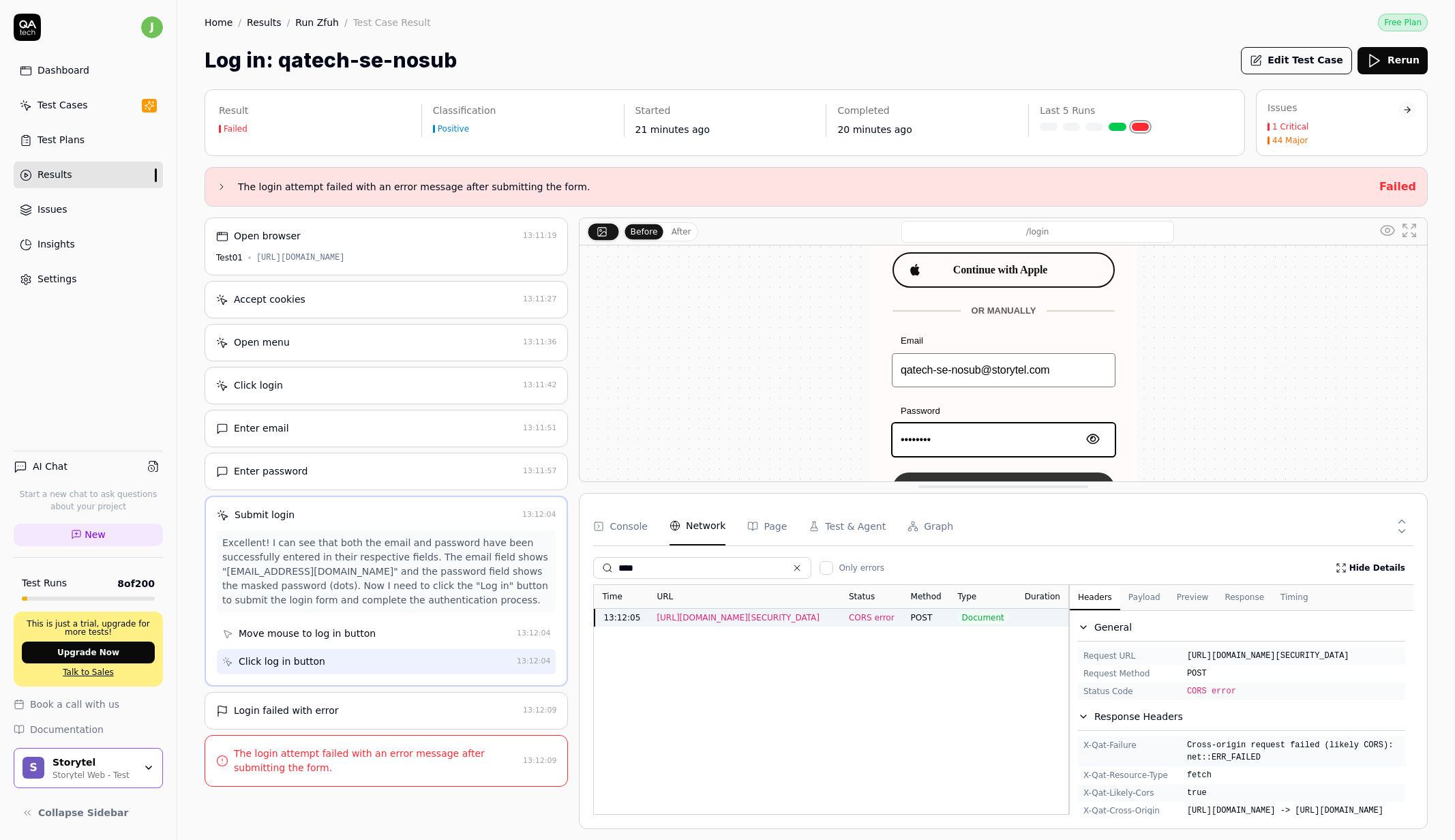
click at [1033, 684] on div "Time URL Status Method Type Duration 13:12:05 https://identitytoolkit.googleapi…" at bounding box center [1003, 700] width 820 height 231
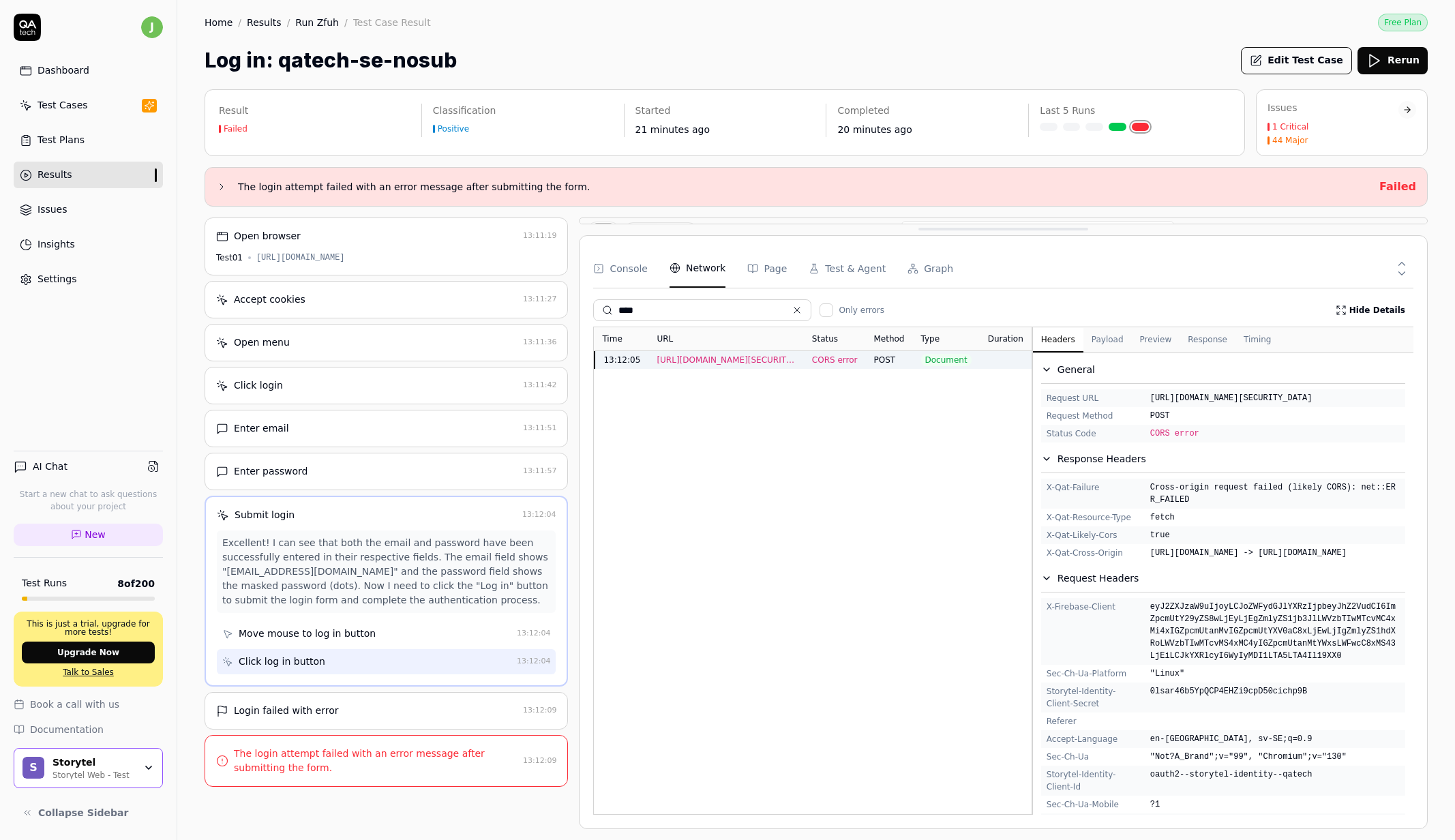
drag, startPoint x: 1254, startPoint y: 490, endPoint x: 1249, endPoint y: 223, distance: 267.0
click at [1249, 223] on div "Before After /login" at bounding box center [1004, 220] width 849 height 7
drag, startPoint x: 1274, startPoint y: 591, endPoint x: 1026, endPoint y: 505, distance: 262.5
click at [1033, 505] on div "General Request URL https://identitytoolkit.googleapis.com/v1/accounts:signInWi…" at bounding box center [1223, 584] width 380 height 462
drag, startPoint x: 1189, startPoint y: 542, endPoint x: 1221, endPoint y: 537, distance: 32.4
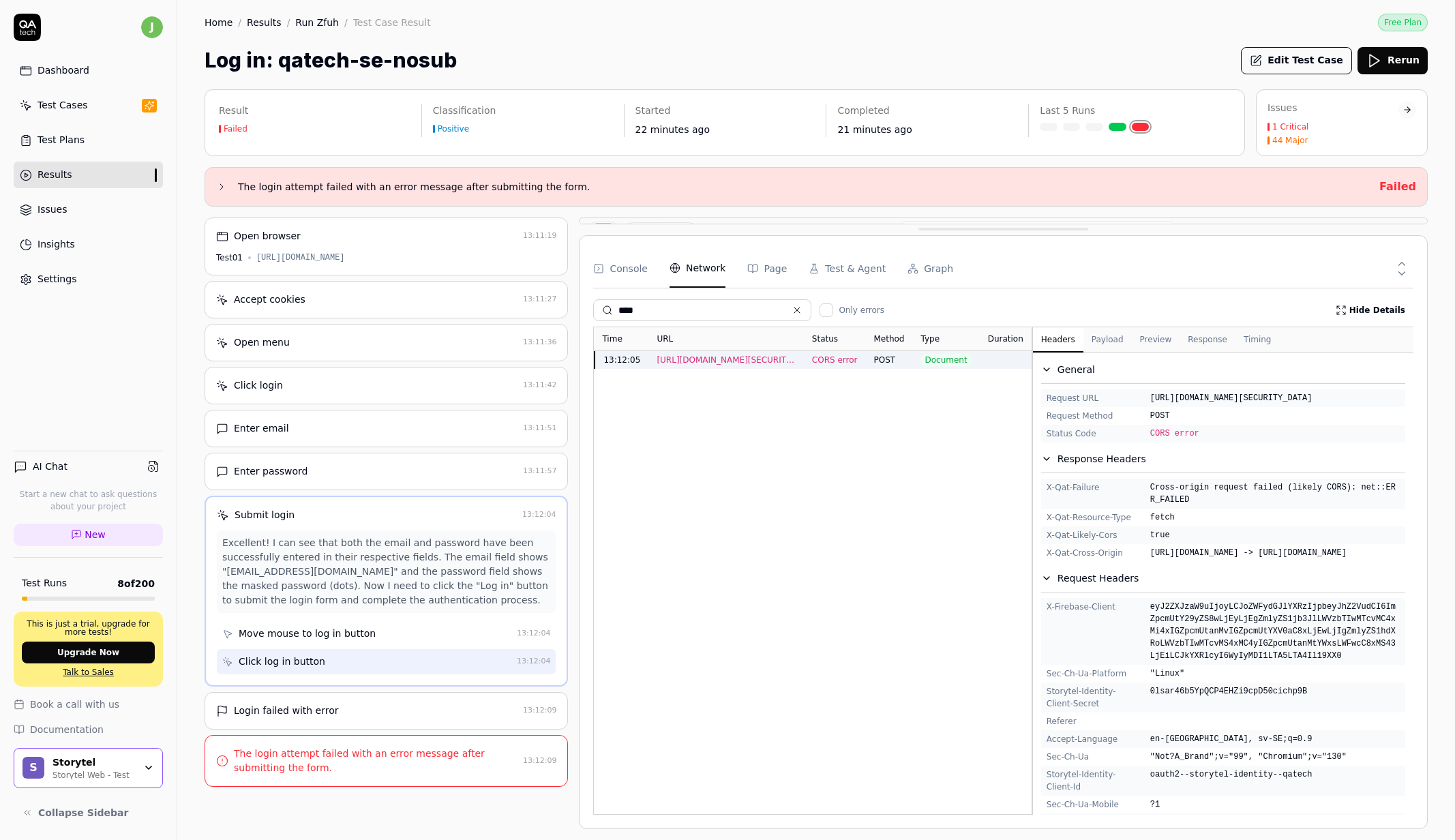
click at [1189, 524] on span "fetch" at bounding box center [1275, 517] width 249 height 13
drag, startPoint x: 1266, startPoint y: 523, endPoint x: 1041, endPoint y: 510, distance: 225.4
click at [1041, 510] on div "General Request URL https://identitytoolkit.googleapis.com/v1/accounts:signInWi…" at bounding box center [1223, 629] width 380 height 552
copy div "x-qat-failure Cross-origin request failed (likely CORS): net::ERR_FAILED"
click at [1239, 562] on div "x-qat-cross-origin https://test01.storytel.com -> https://identitytoolkit.googl…" at bounding box center [1223, 553] width 364 height 18
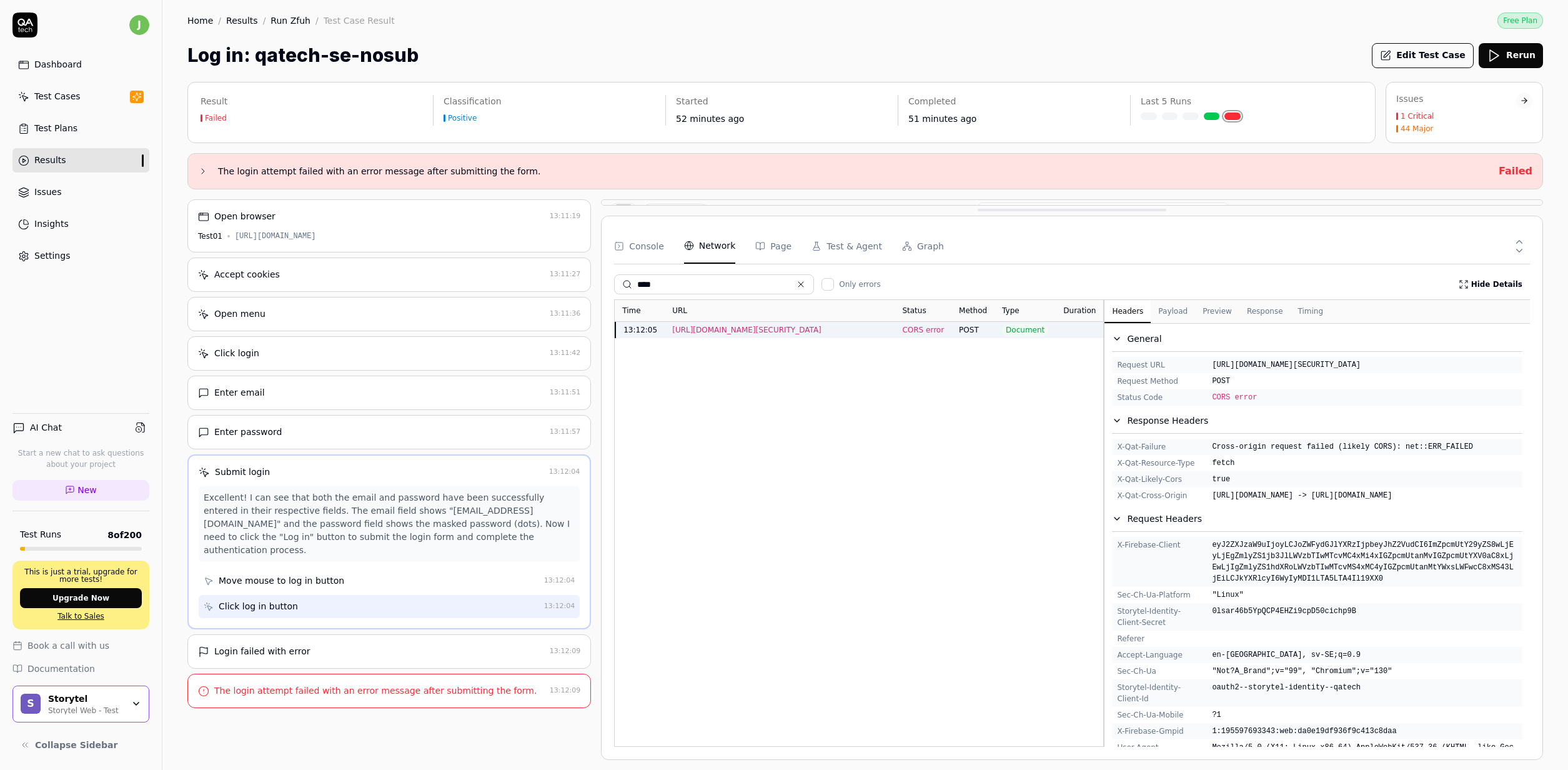
click at [52, 256] on div "Settings" at bounding box center [52, 256] width 36 height 13
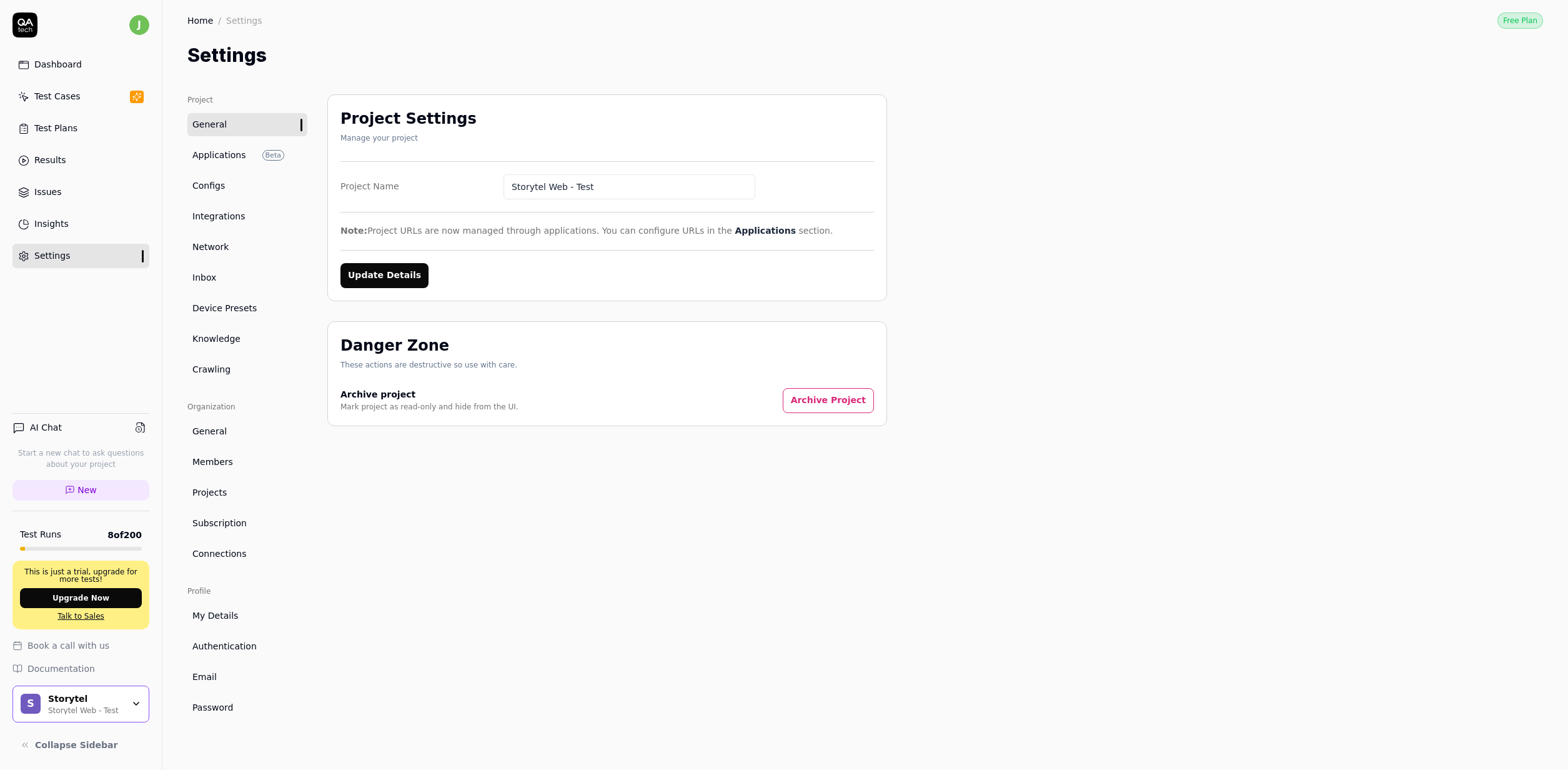
click at [219, 192] on span "Configs" at bounding box center [209, 186] width 33 height 13
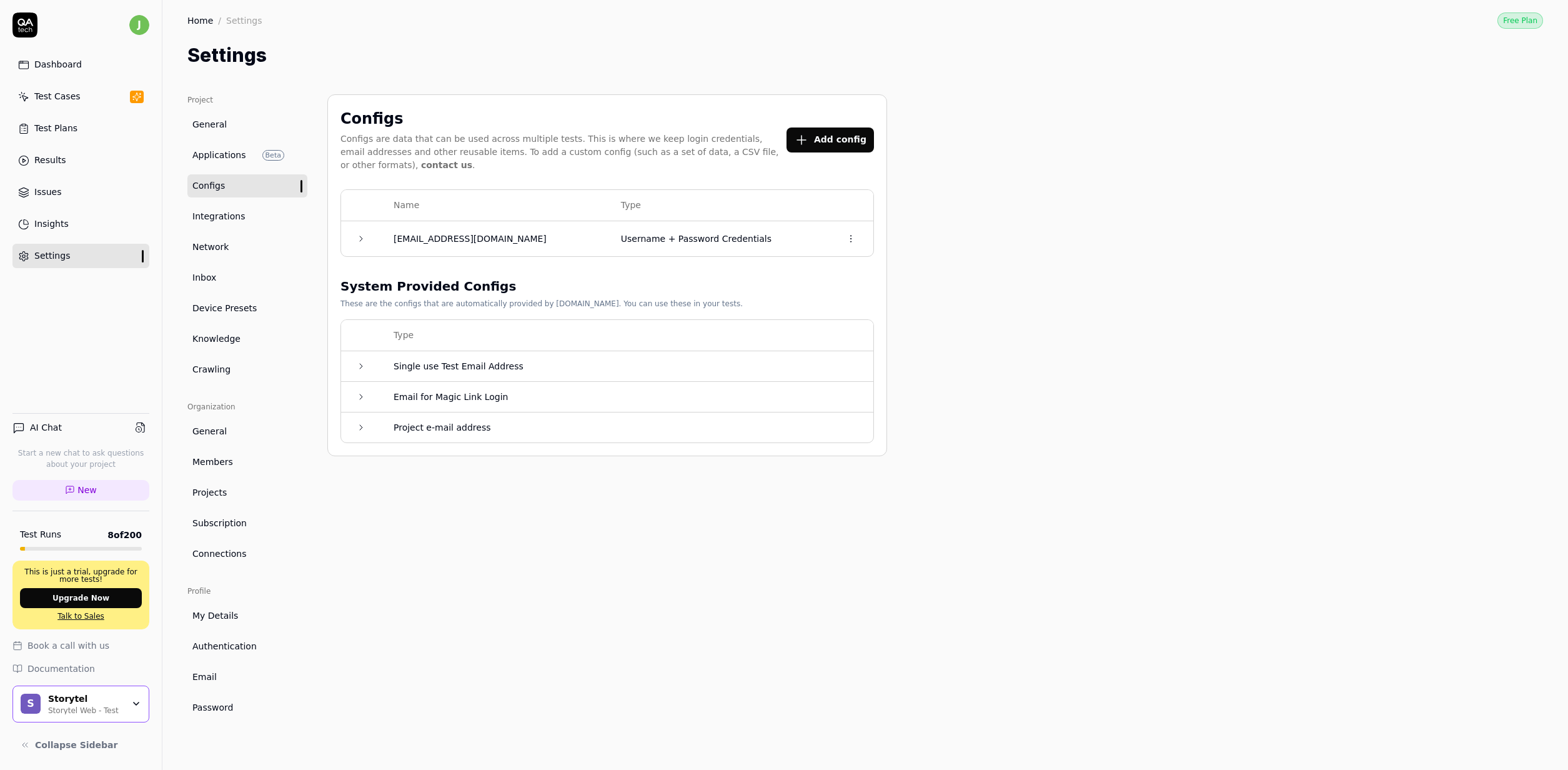
click at [369, 308] on div "These are the configs that are automatically provided by [DOMAIN_NAME]. You can…" at bounding box center [541, 304] width 403 height 12
click at [388, 293] on h3 "System Provided Configs" at bounding box center [541, 286] width 403 height 19
click at [827, 134] on button "Add config" at bounding box center [830, 140] width 87 height 25
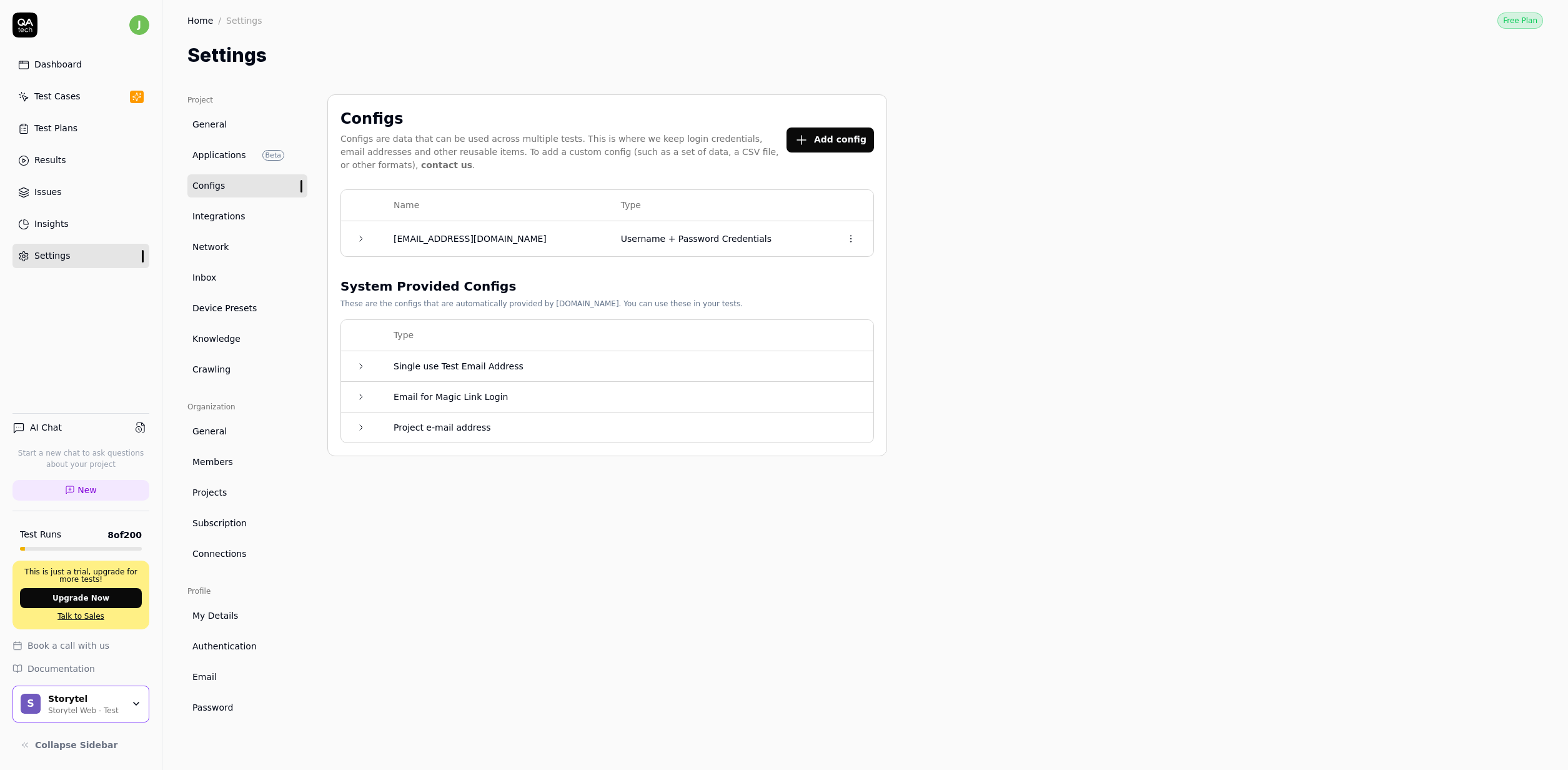
click at [468, 167] on body "j Dashboard Test Cases Test Plans Results Issues Insights Settings AI Chat Star…" at bounding box center [784, 385] width 1568 height 770
click at [239, 649] on span "Authentication" at bounding box center [224, 646] width 64 height 13
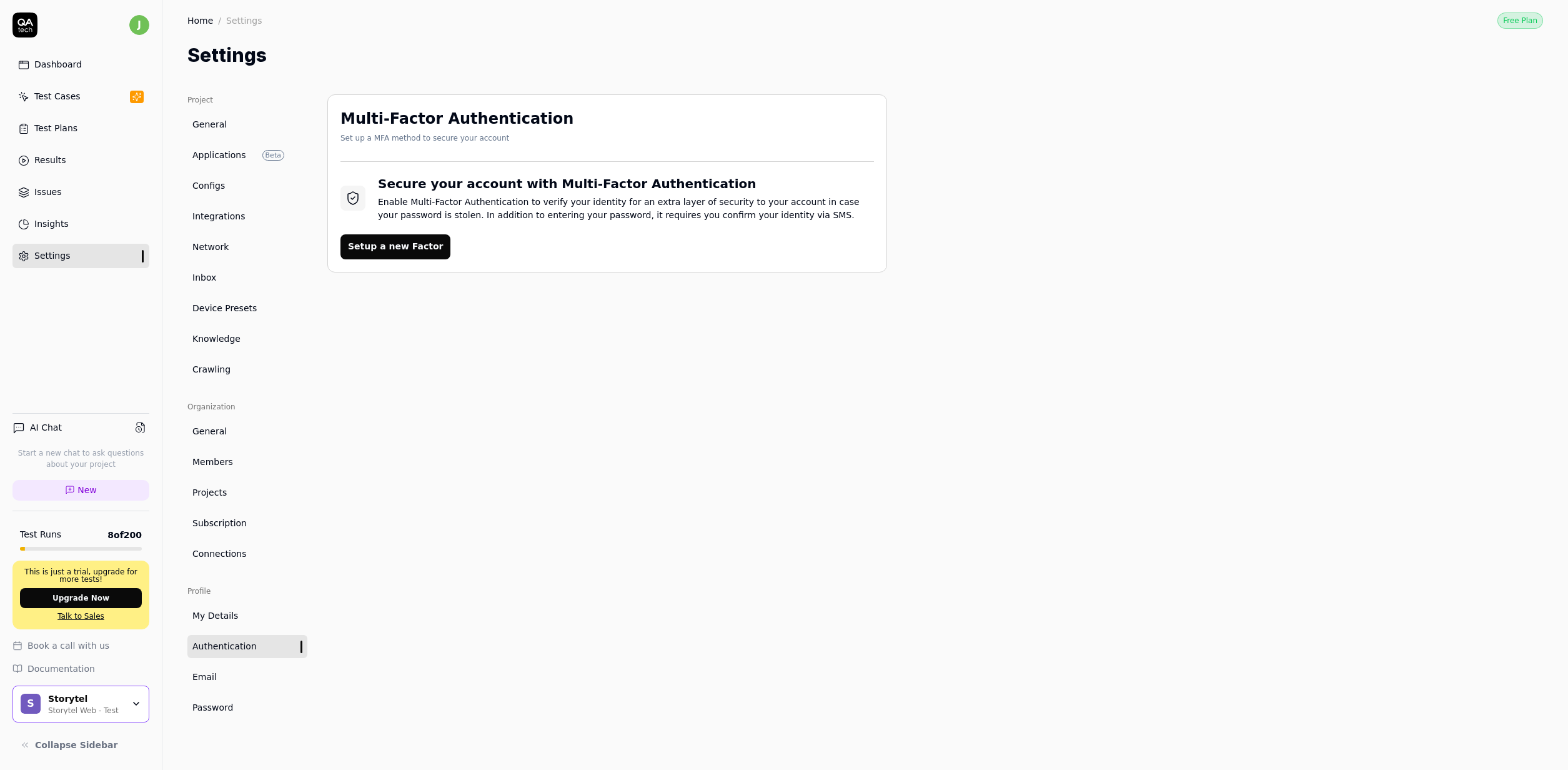
click at [242, 160] on span "Applications" at bounding box center [219, 155] width 54 height 13
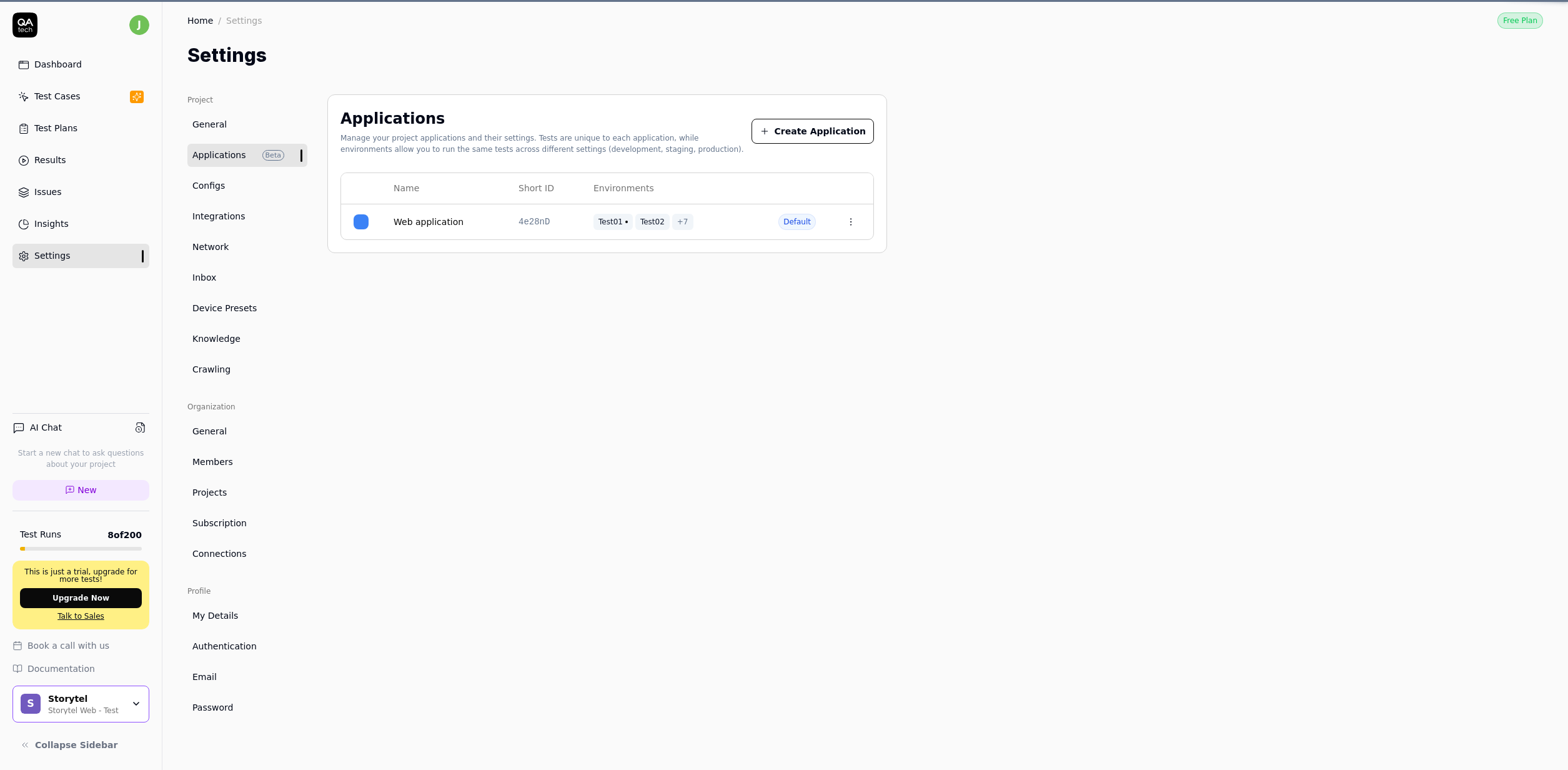
click at [230, 181] on link "Configs" at bounding box center [247, 186] width 120 height 23
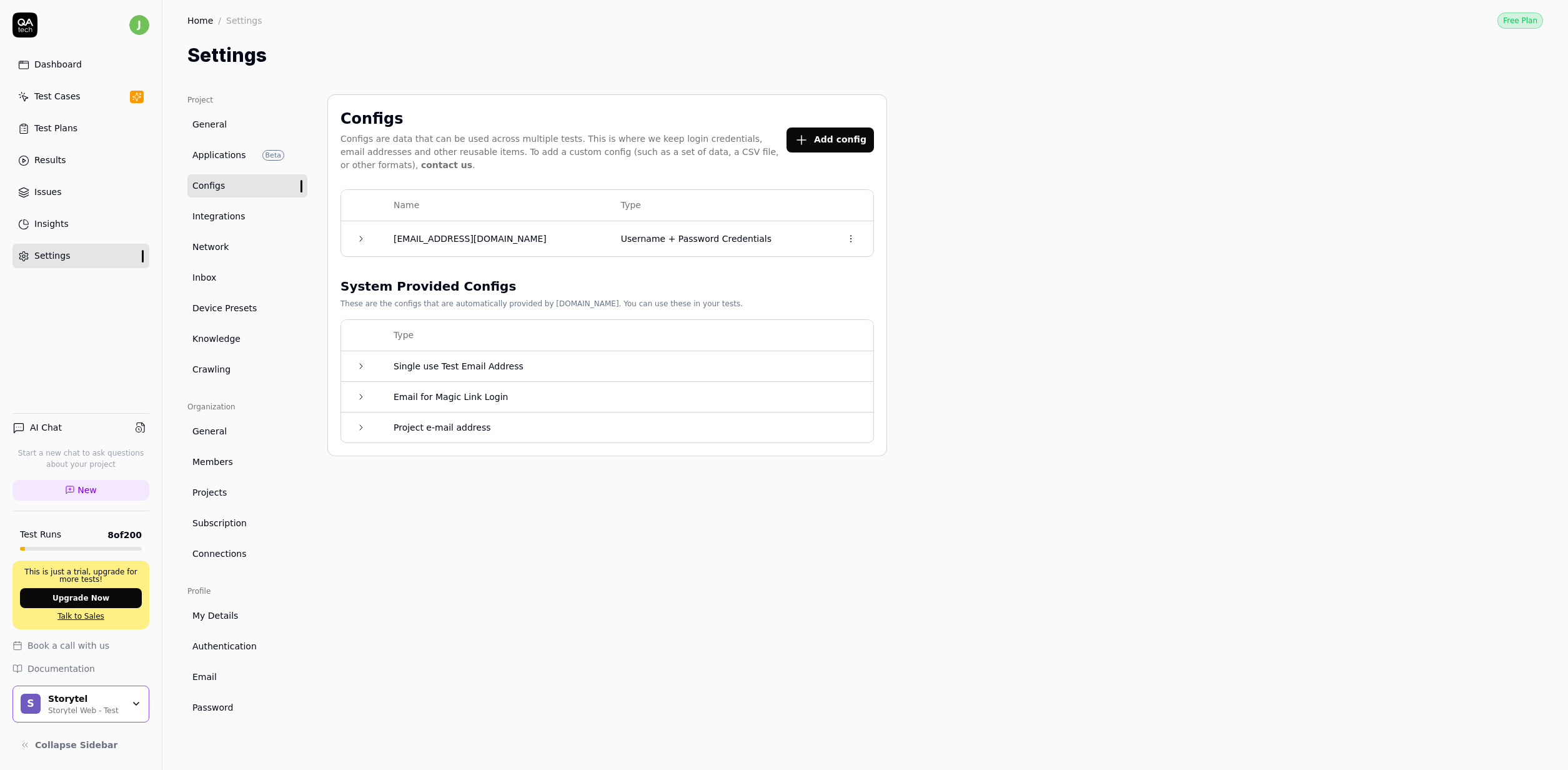
click at [843, 151] on div "Configs Configs are data that can be used across multiple tests. This is where …" at bounding box center [606, 142] width 533 height 69
click at [844, 141] on button "Add config" at bounding box center [830, 140] width 87 height 25
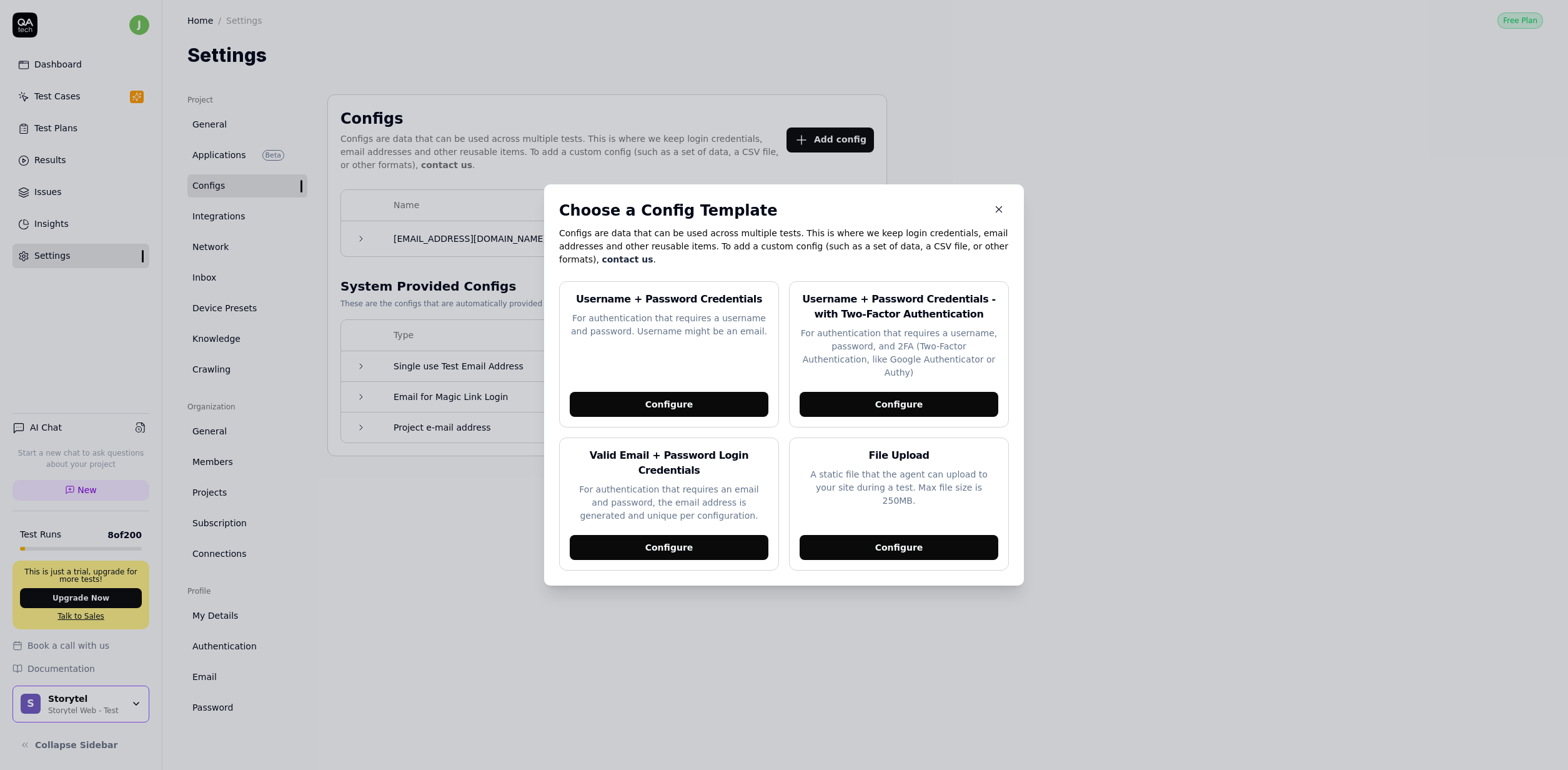
click at [699, 243] on p "Configs are data that can be used across multiple tests. This is where we keep …" at bounding box center [784, 247] width 450 height 39
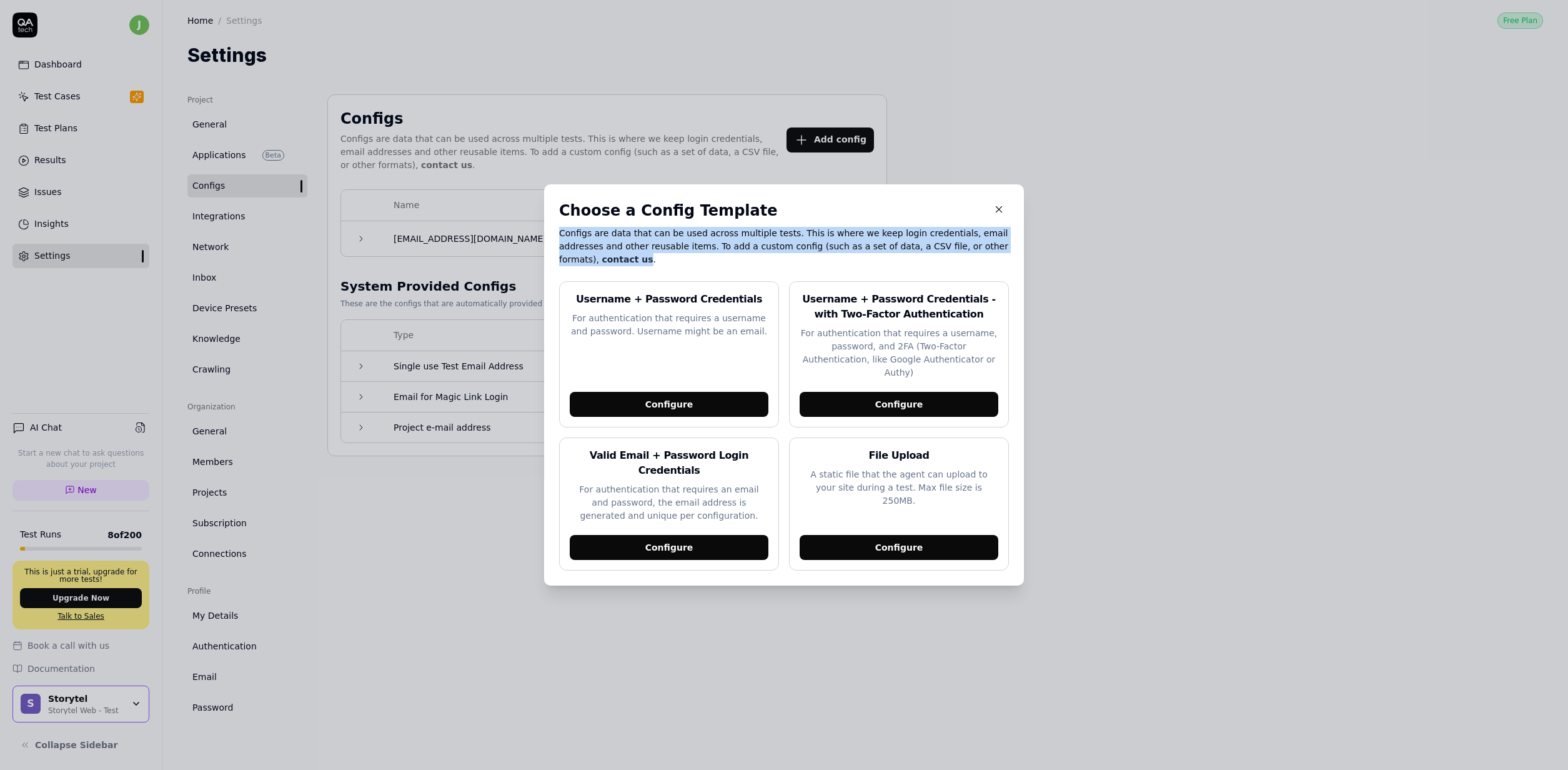
click at [699, 243] on p "Configs are data that can be used across multiple tests. This is where we keep …" at bounding box center [784, 247] width 450 height 39
click at [694, 251] on p "Configs are data that can be used across multiple tests. This is where we keep …" at bounding box center [784, 247] width 450 height 39
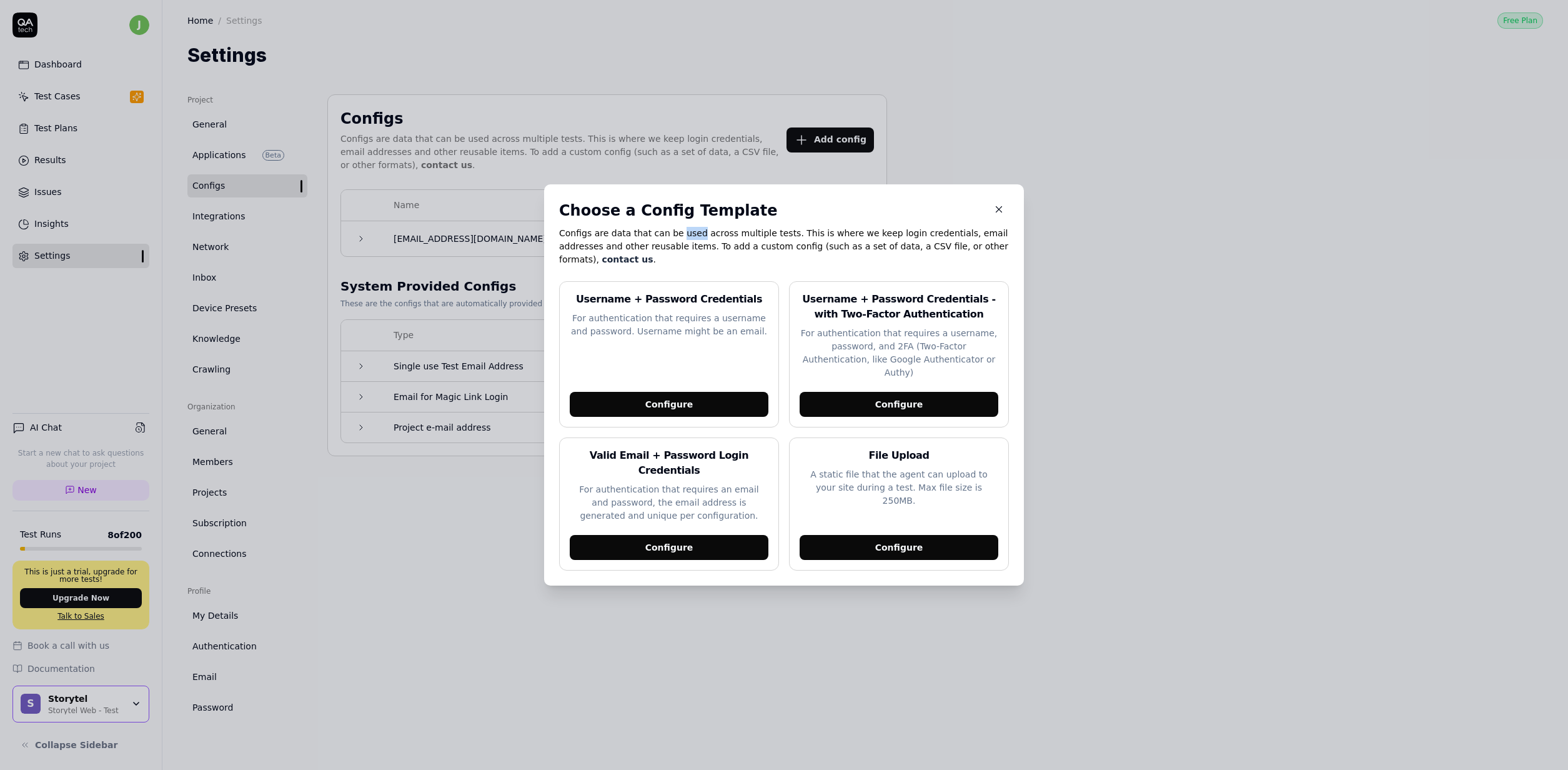
click at [694, 251] on p "Configs are data that can be used across multiple tests. This is where we keep …" at bounding box center [784, 247] width 450 height 39
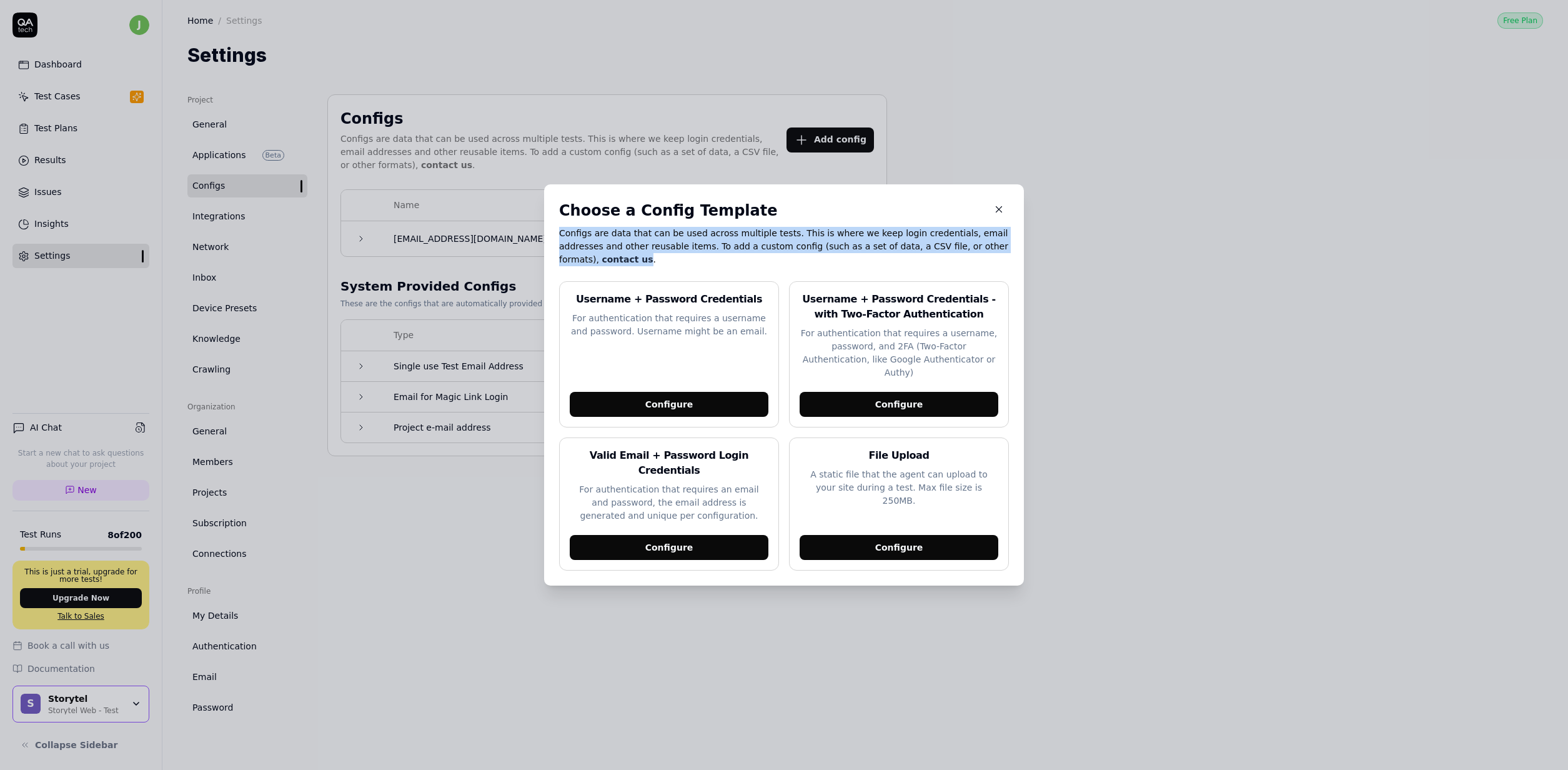
click at [694, 251] on p "Configs are data that can be used across multiple tests. This is where we keep …" at bounding box center [784, 247] width 450 height 39
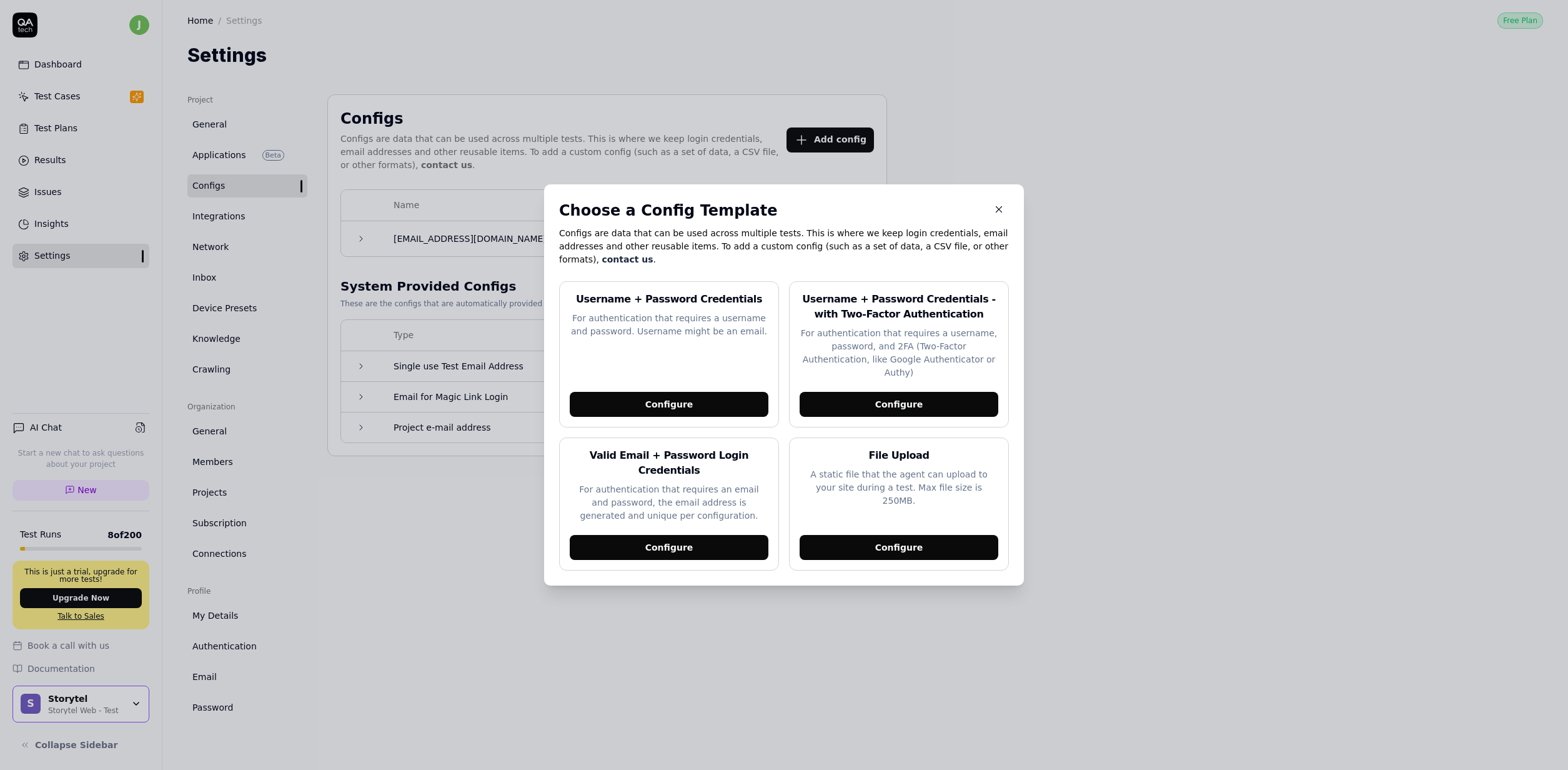
click at [474, 131] on body "j Dashboard Test Cases Test Plans Results Issues Insights Settings AI Chat Star…" at bounding box center [784, 385] width 1568 height 770
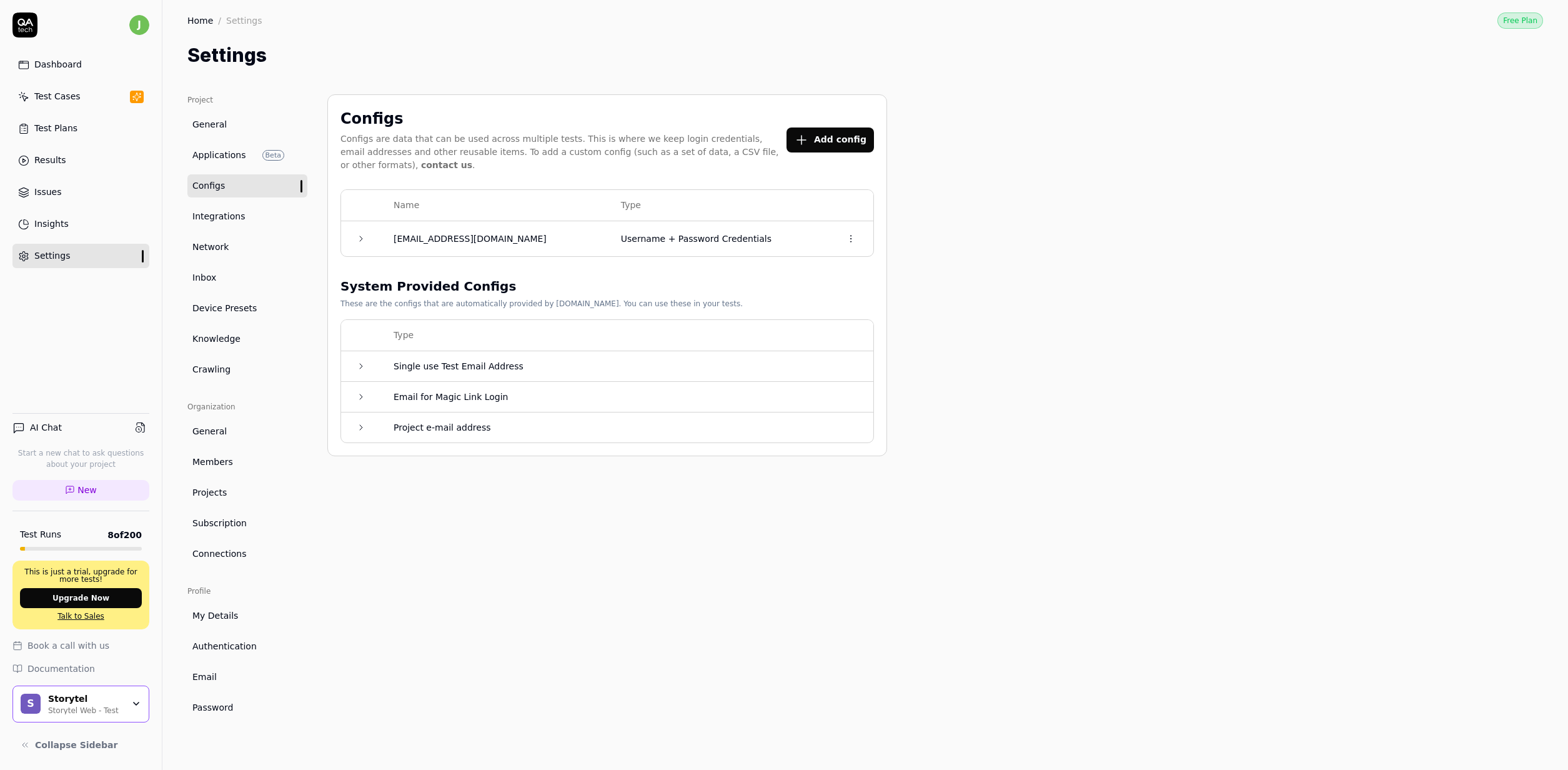
click at [211, 116] on link "General" at bounding box center [247, 125] width 120 height 23
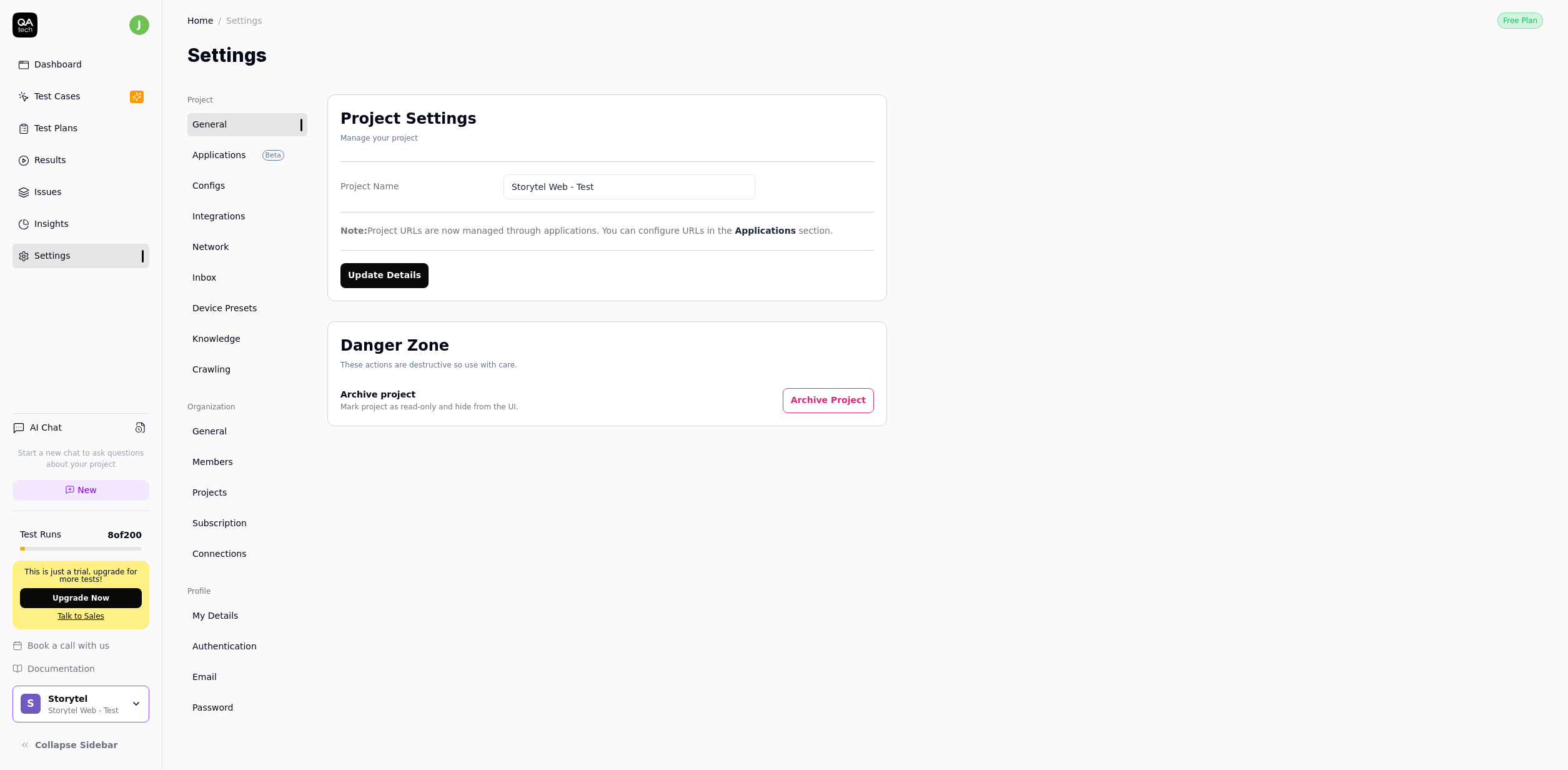
click at [253, 180] on link "Configs" at bounding box center [247, 186] width 120 height 23
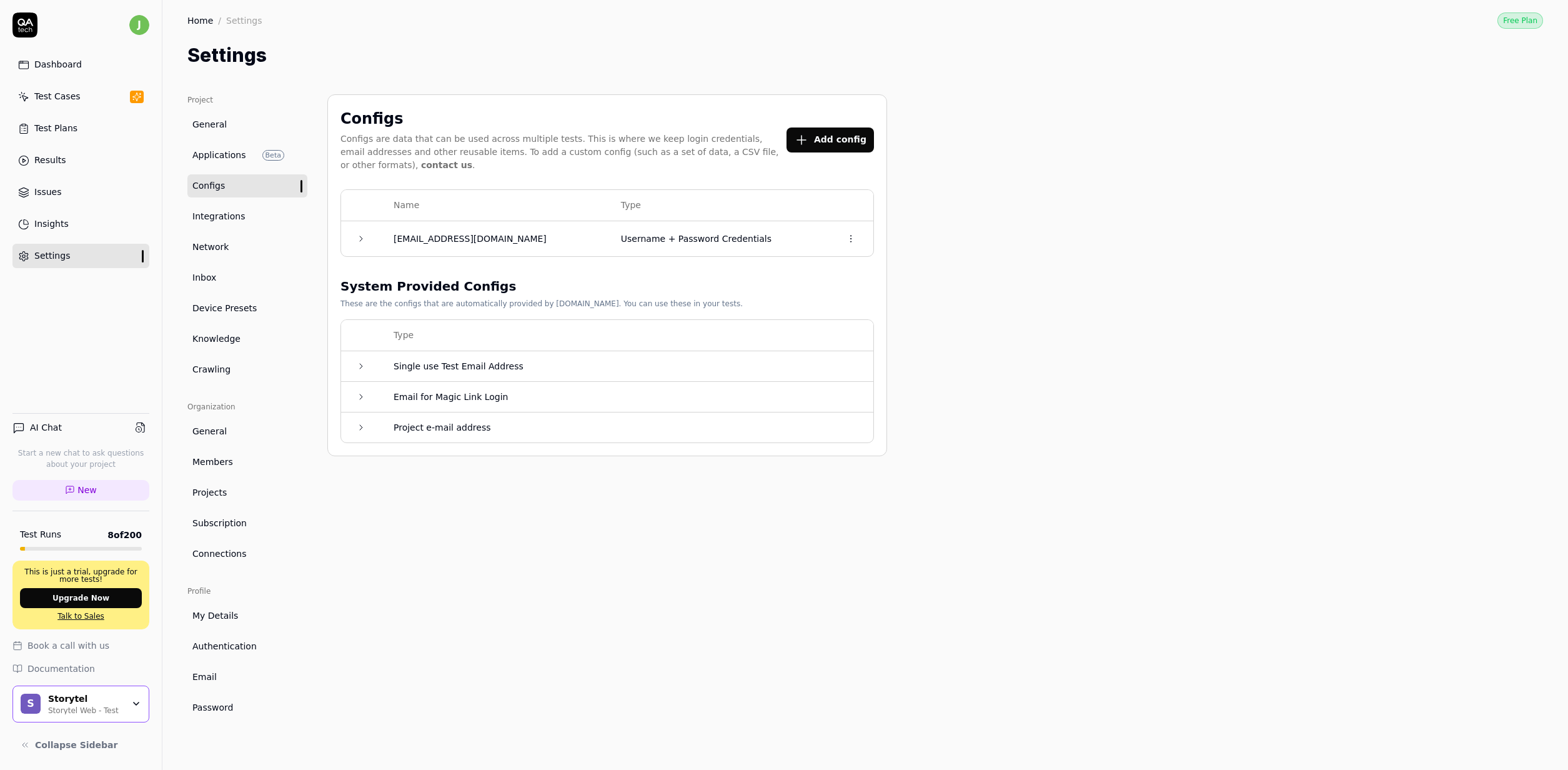
click at [440, 556] on div "Configs Configs are data that can be used across multiple tests. This is where …" at bounding box center [607, 420] width 560 height 651
click at [283, 644] on link "Authentication" at bounding box center [247, 647] width 120 height 23
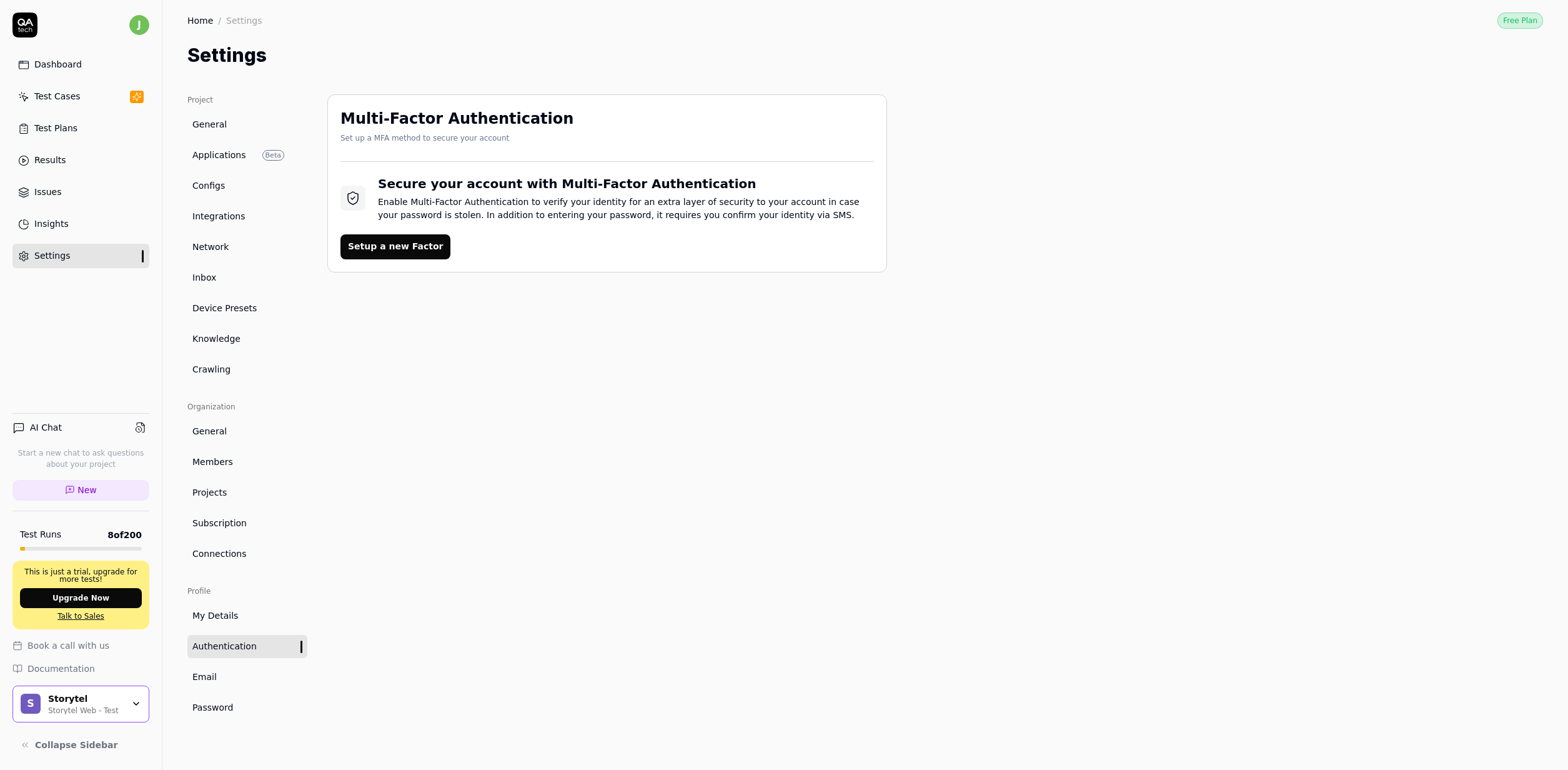
click at [445, 399] on div "Multi-Factor Authentication Set up a MFA method to secure your account Secure y…" at bounding box center [607, 420] width 560 height 651
click at [252, 191] on link "Configs" at bounding box center [247, 186] width 120 height 23
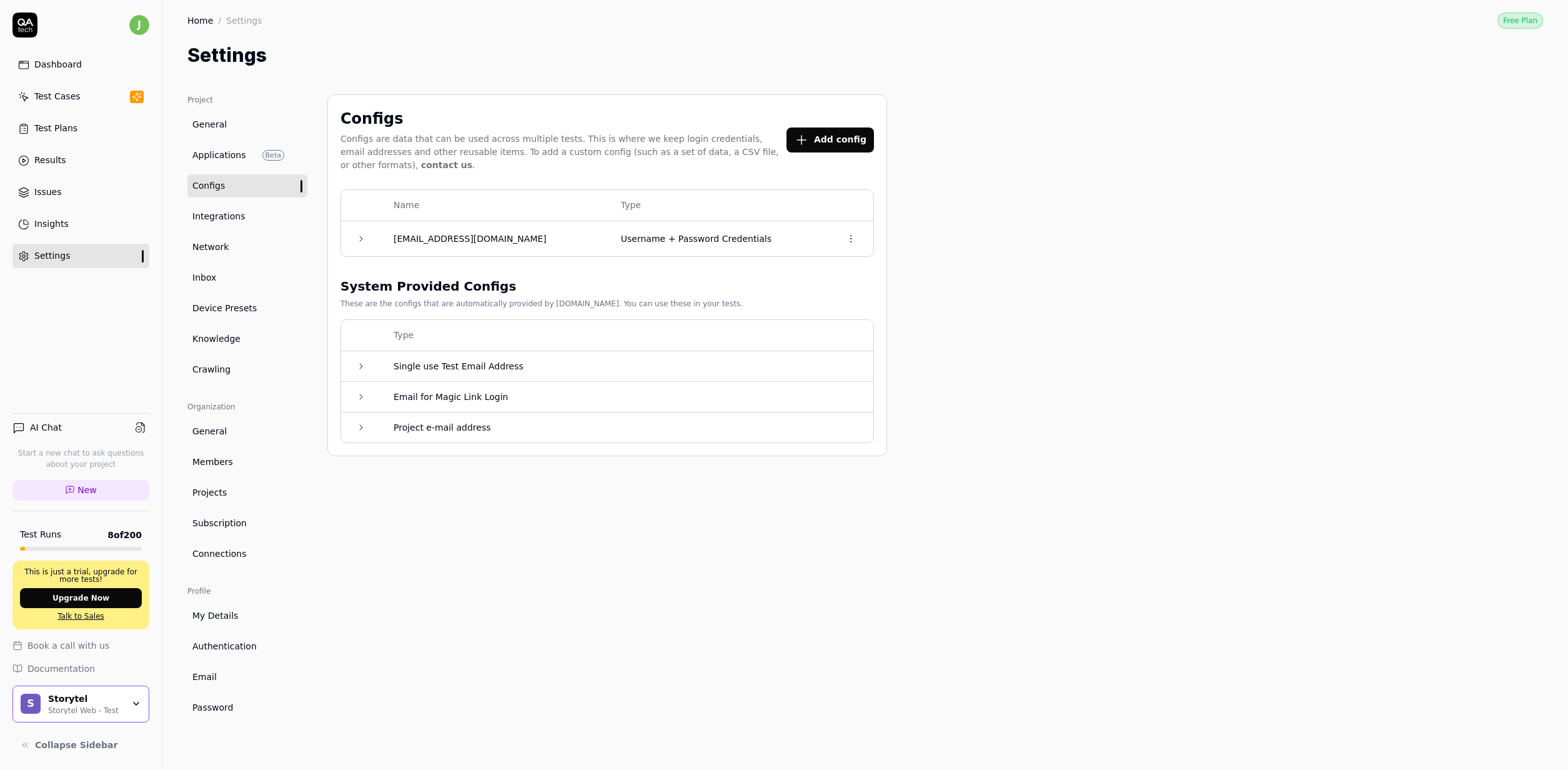
click at [261, 167] on ul "Project General Applications Beta Configs Integrations Network Inbox Device Pre…" at bounding box center [247, 237] width 120 height 287
click at [252, 160] on link "Applications Beta" at bounding box center [247, 155] width 120 height 23
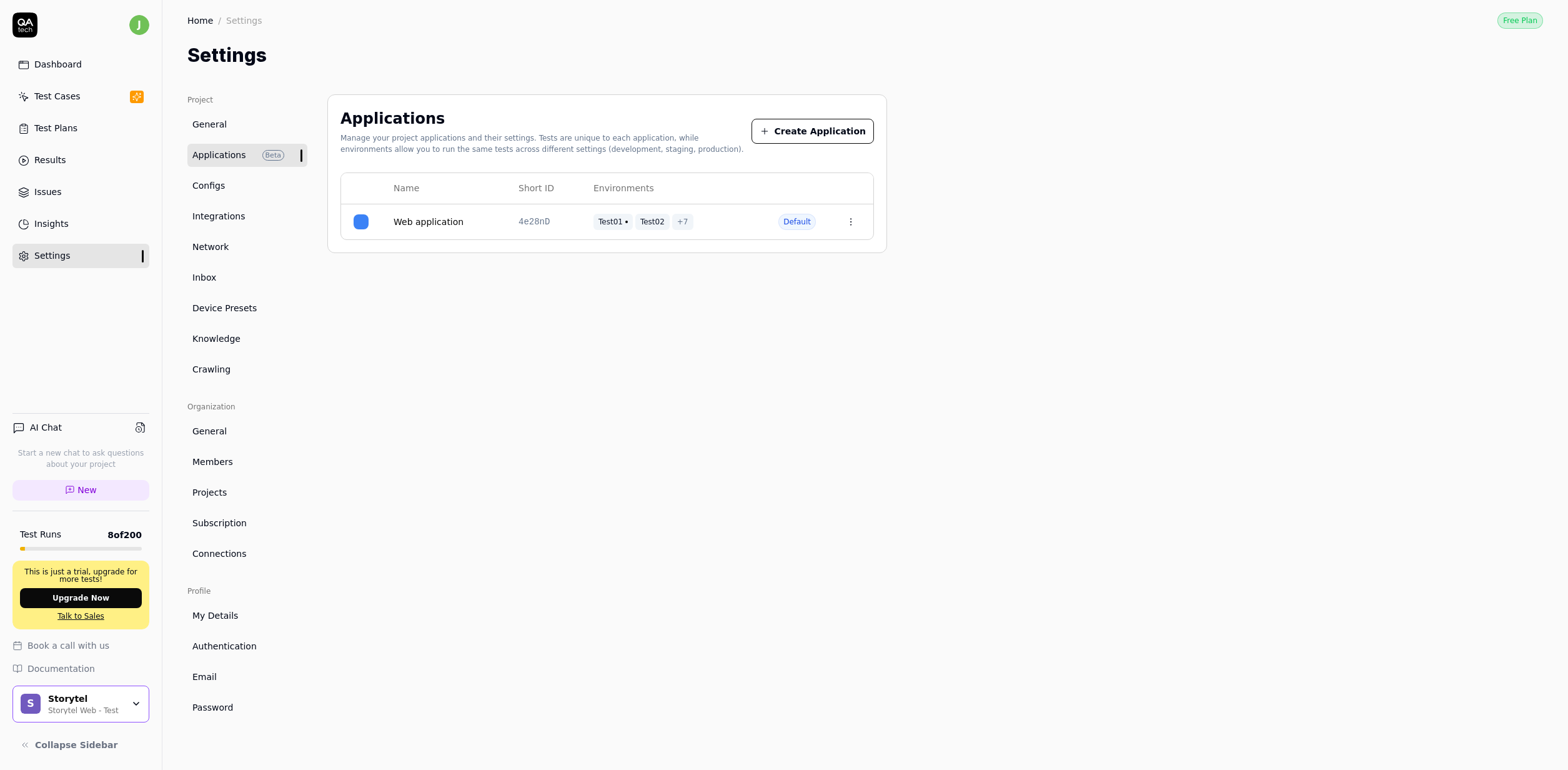
click at [852, 227] on html "j Dashboard Test Cases Test Plans Results Issues Insights Settings AI Chat Star…" at bounding box center [784, 385] width 1568 height 770
click at [762, 304] on div "Edit" at bounding box center [791, 305] width 144 height 28
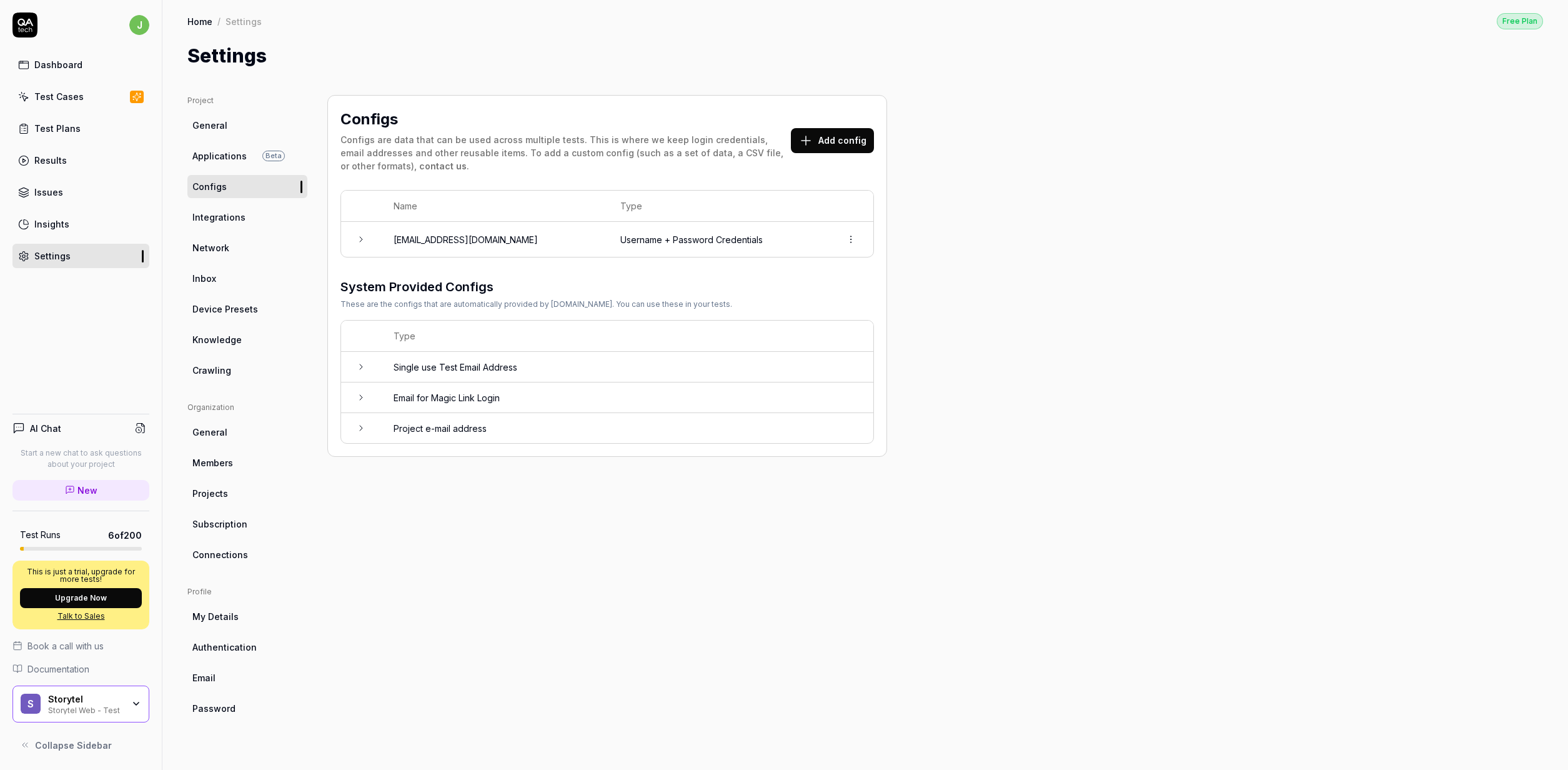
click at [829, 144] on button "Add config" at bounding box center [832, 140] width 83 height 25
click at [480, 507] on body "j Dashboard Test Cases Test Plans Results Issues Insights Settings AI Chat Star…" at bounding box center [784, 385] width 1568 height 770
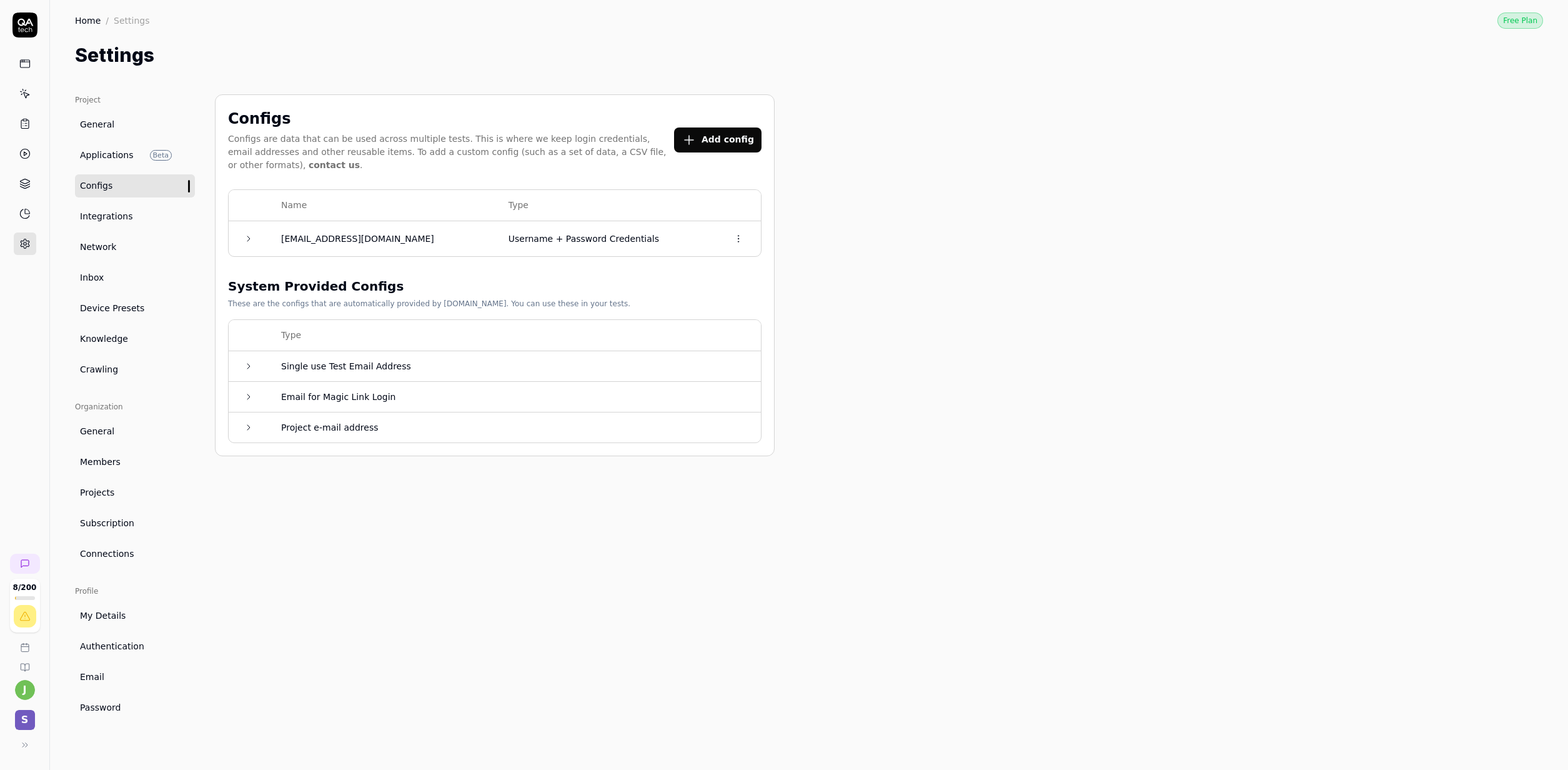
click at [321, 240] on td "[EMAIL_ADDRESS][DOMAIN_NAME]" at bounding box center [382, 239] width 228 height 35
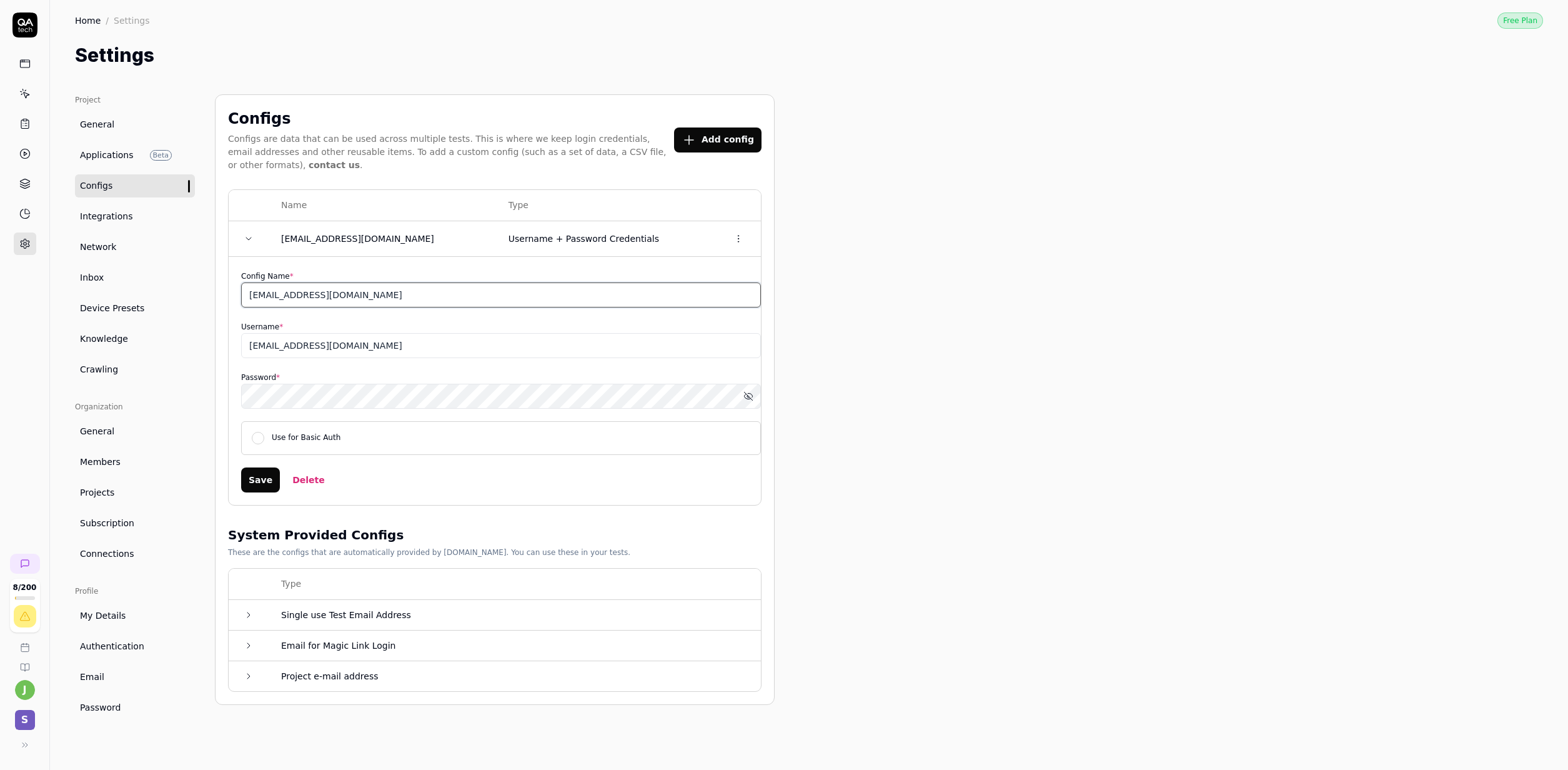
click at [381, 300] on input "[EMAIL_ADDRESS][DOMAIN_NAME]" at bounding box center [501, 295] width 520 height 25
click at [396, 333] on input "[EMAIL_ADDRESS][DOMAIN_NAME]" at bounding box center [501, 345] width 520 height 25
click at [844, 390] on div "Project General Applications Beta Configs Integrations Network Inbox Device Pre…" at bounding box center [809, 420] width 1468 height 651
click at [751, 396] on icon "button" at bounding box center [748, 396] width 10 height 10
click at [470, 351] on input "[EMAIL_ADDRESS][DOMAIN_NAME]" at bounding box center [501, 345] width 520 height 25
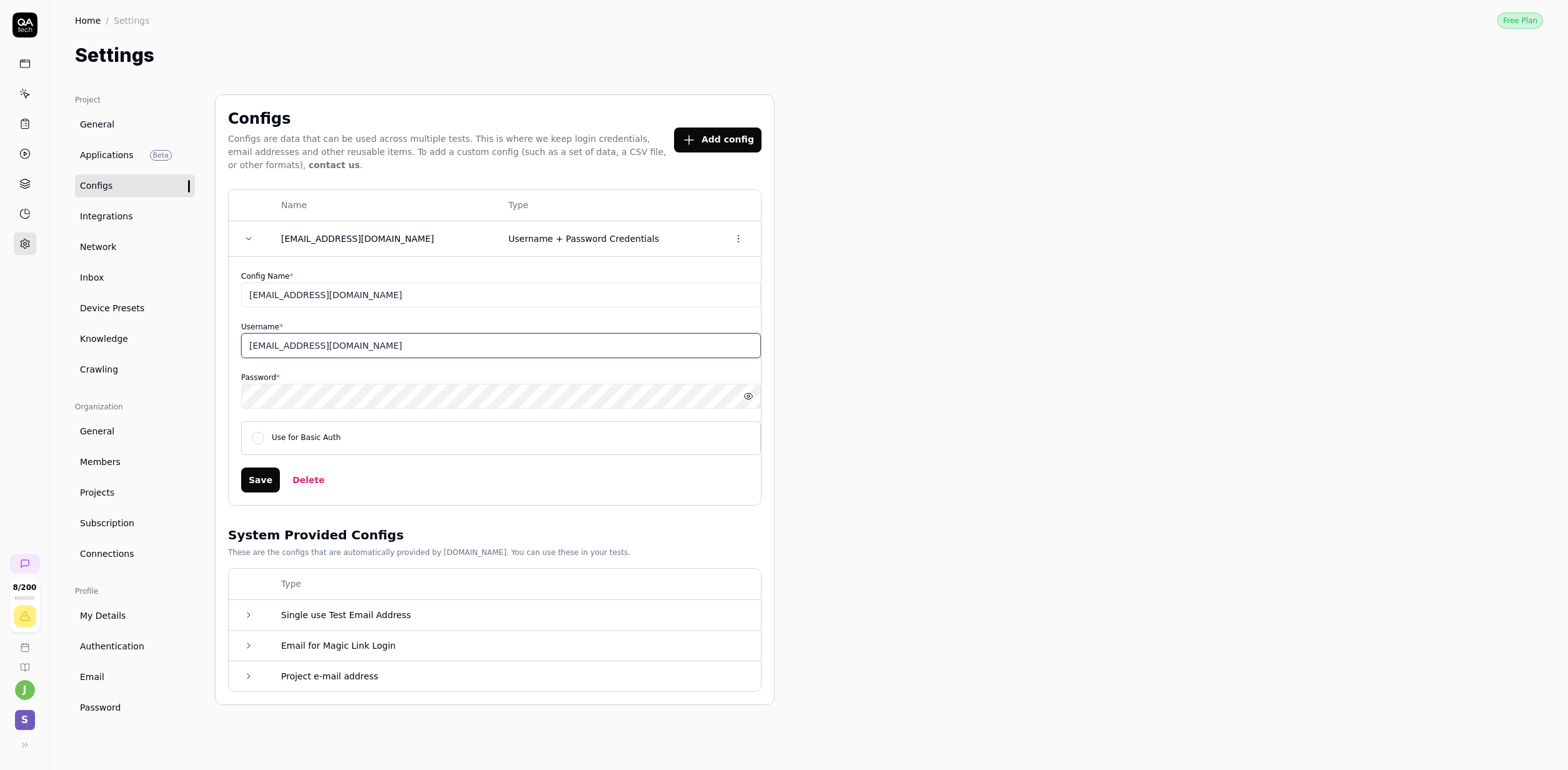
click at [328, 340] on input "[EMAIL_ADDRESS][DOMAIN_NAME]" at bounding box center [501, 345] width 520 height 25
click at [472, 485] on div "Save Delete" at bounding box center [501, 480] width 520 height 25
drag, startPoint x: 1291, startPoint y: 81, endPoint x: 1298, endPoint y: 65, distance: 17.5
click at [1291, 81] on div "Project General Applications Beta Configs Integrations Network Inbox Device Pre…" at bounding box center [809, 419] width 1518 height 700
